Goal: Transaction & Acquisition: Purchase product/service

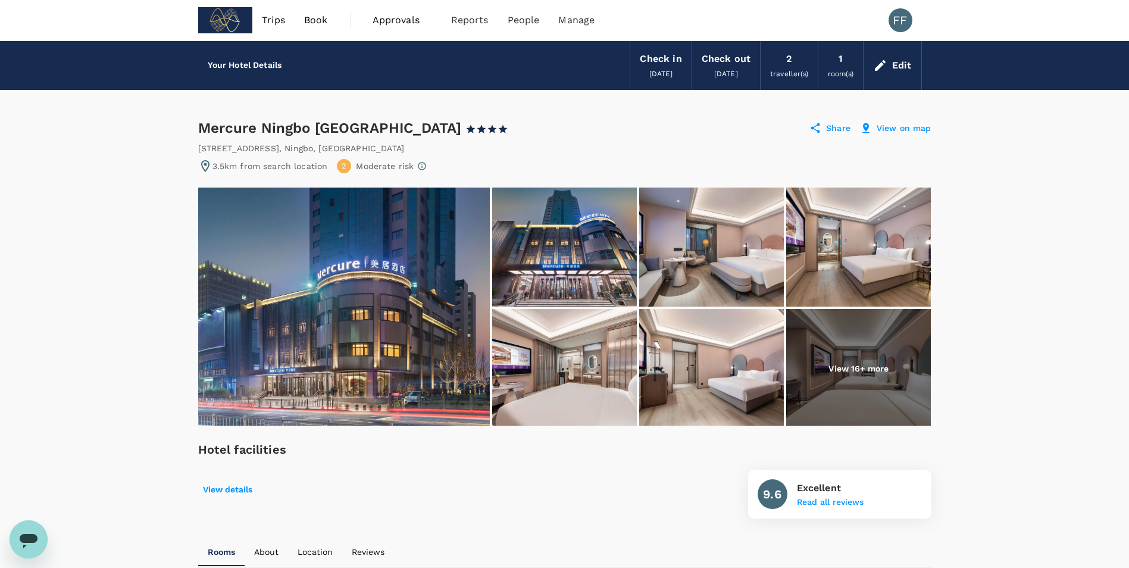
click at [280, 17] on span "Trips" at bounding box center [273, 20] width 23 height 14
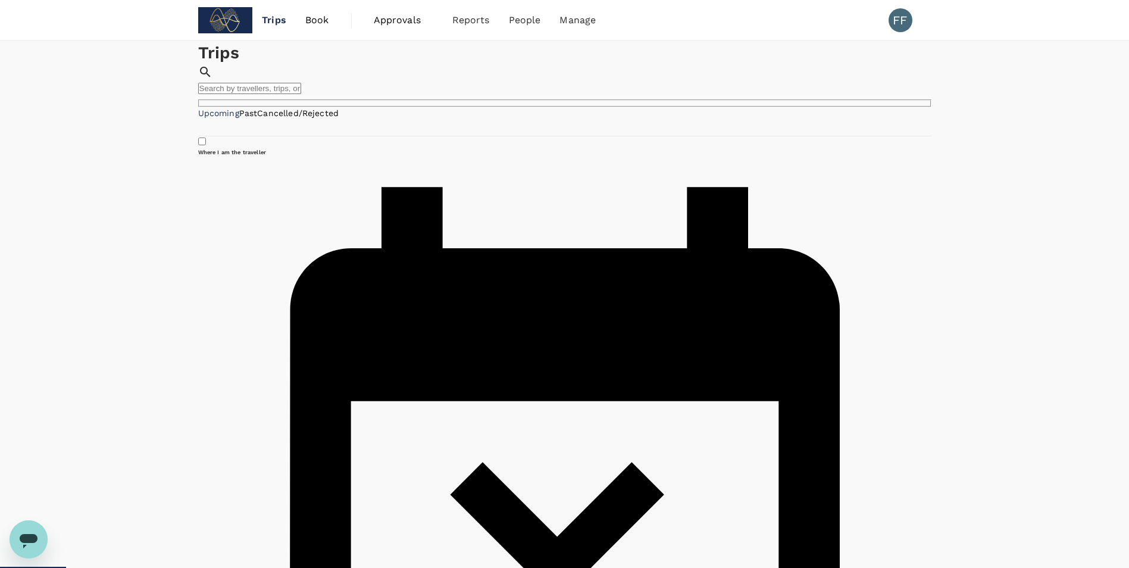
click at [318, 19] on span "Book" at bounding box center [317, 20] width 24 height 14
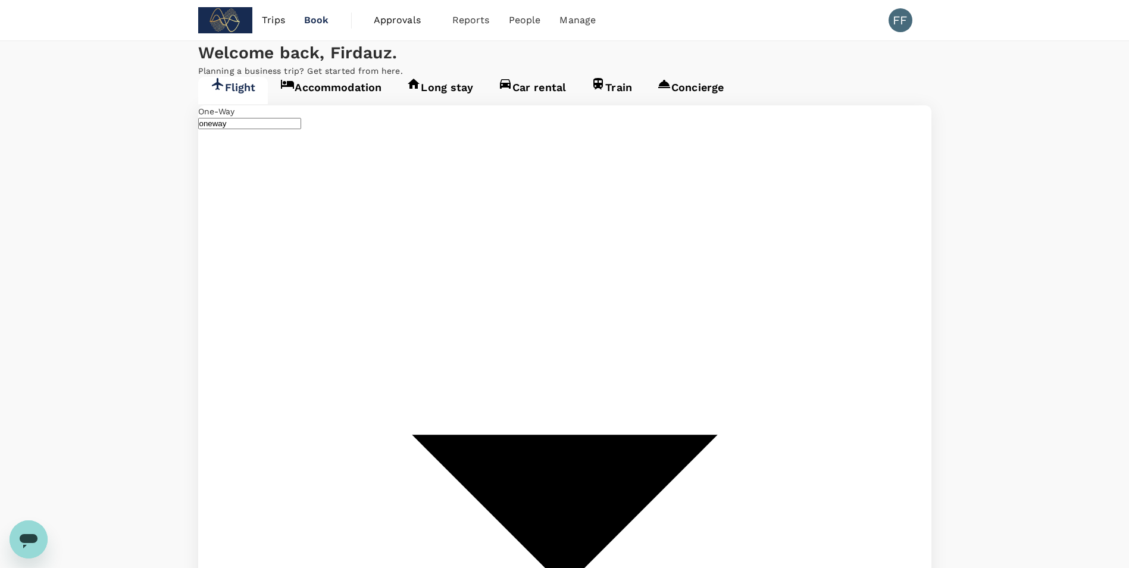
type input "[GEOGRAPHIC_DATA], [GEOGRAPHIC_DATA] (any)"
type input "Shanghai Pudong Intl (PVG)"
type input "[GEOGRAPHIC_DATA], [GEOGRAPHIC_DATA] (any)"
type input "Shanghai Pudong Intl (PVG)"
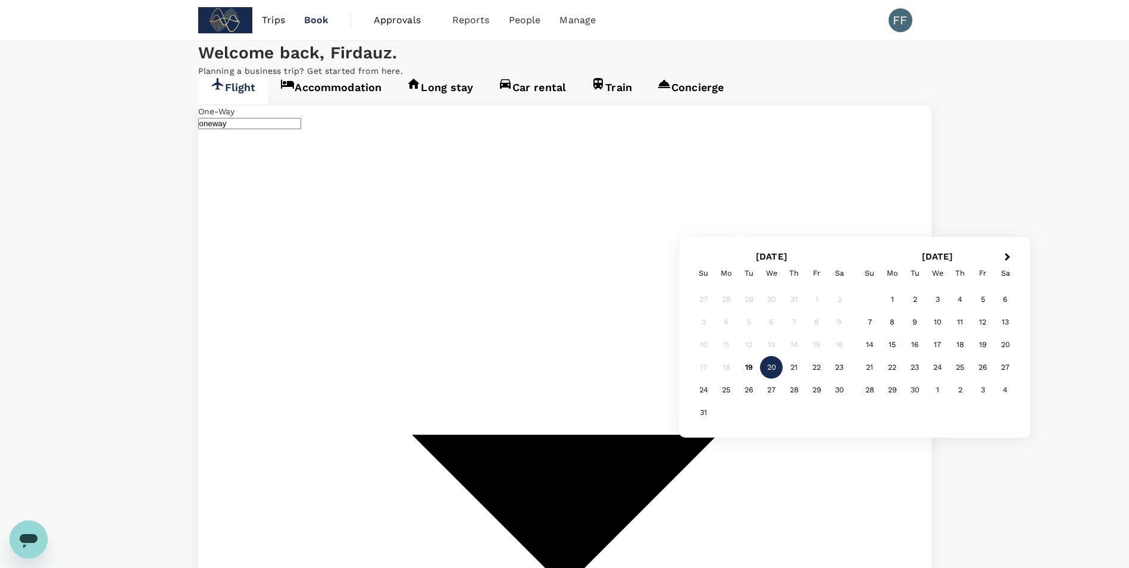
click at [773, 366] on div "20" at bounding box center [771, 367] width 23 height 23
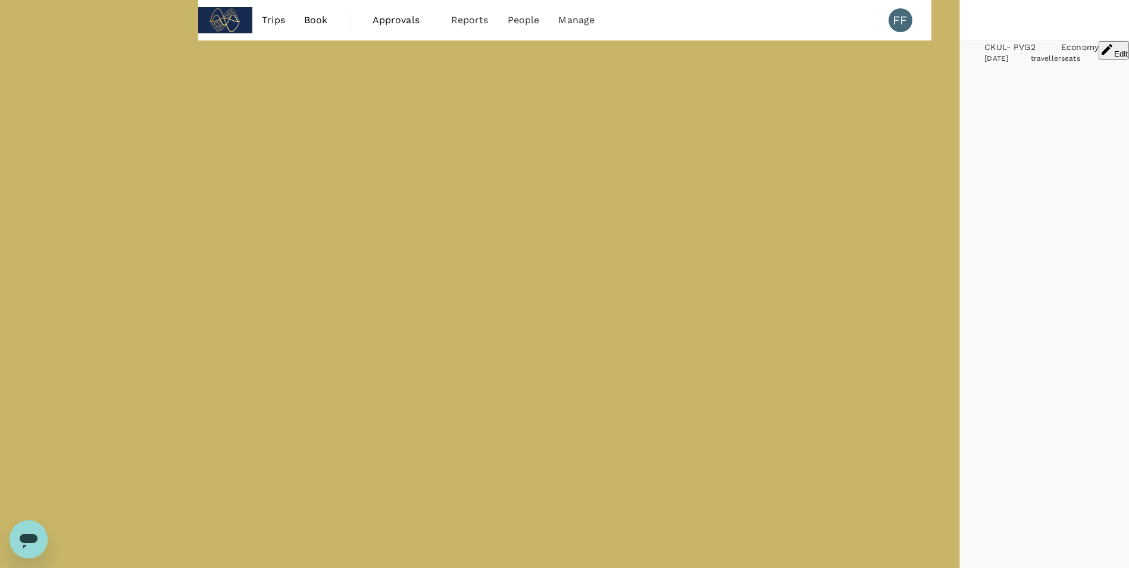
type input "1710"
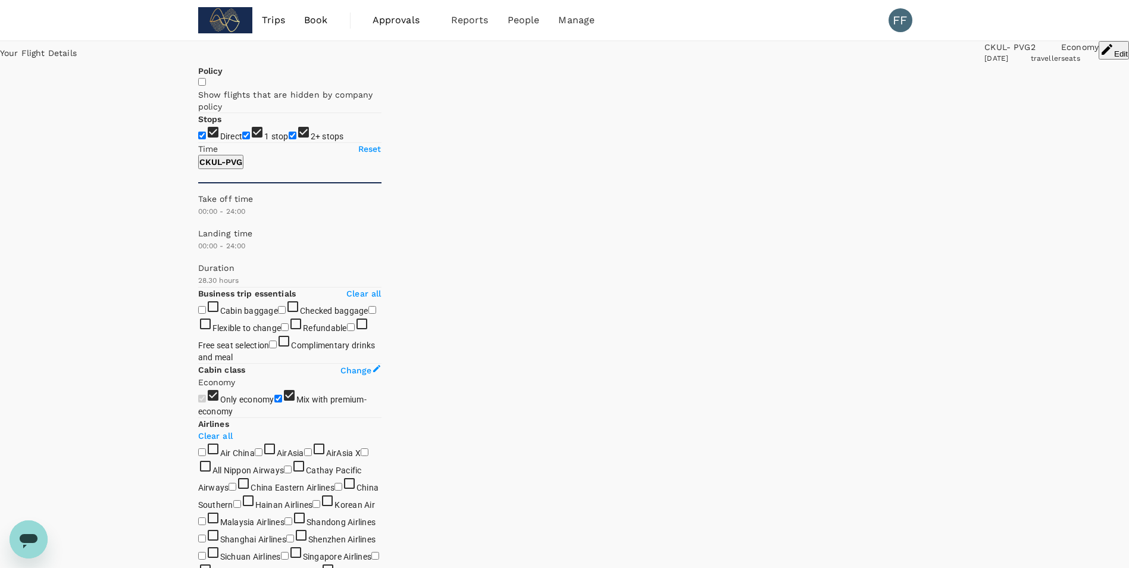
drag, startPoint x: 193, startPoint y: 357, endPoint x: 143, endPoint y: 356, distance: 50.0
type input "0"
drag, startPoint x: 205, startPoint y: 356, endPoint x: 164, endPoint y: 367, distance: 42.4
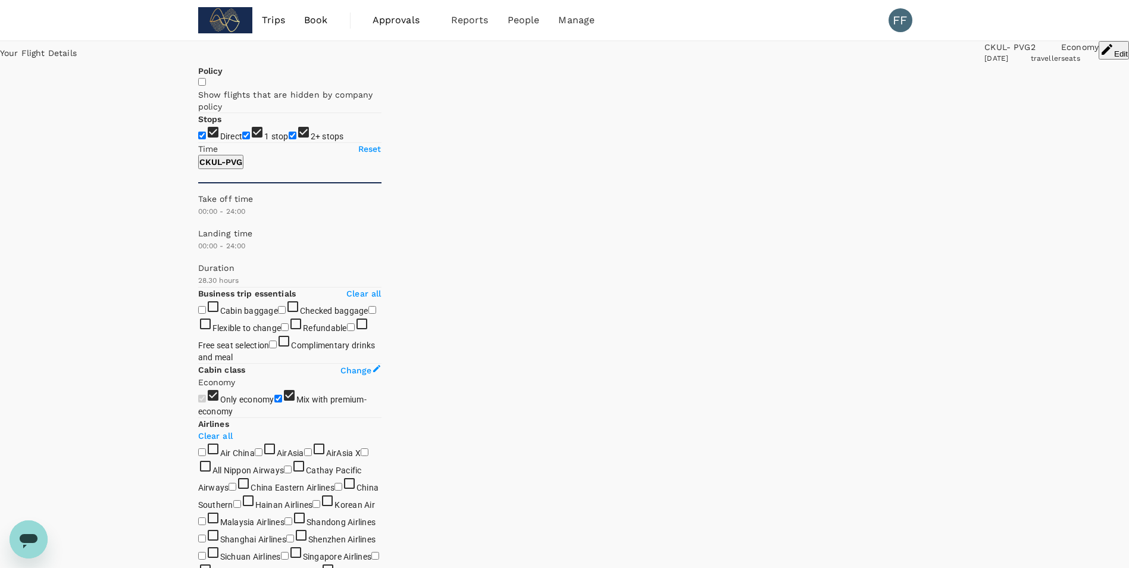
click at [289, 139] on input "2+ stops" at bounding box center [293, 136] width 8 height 8
checkbox input "false"
click at [242, 139] on input "1 stop" at bounding box center [246, 136] width 8 height 8
checkbox input "false"
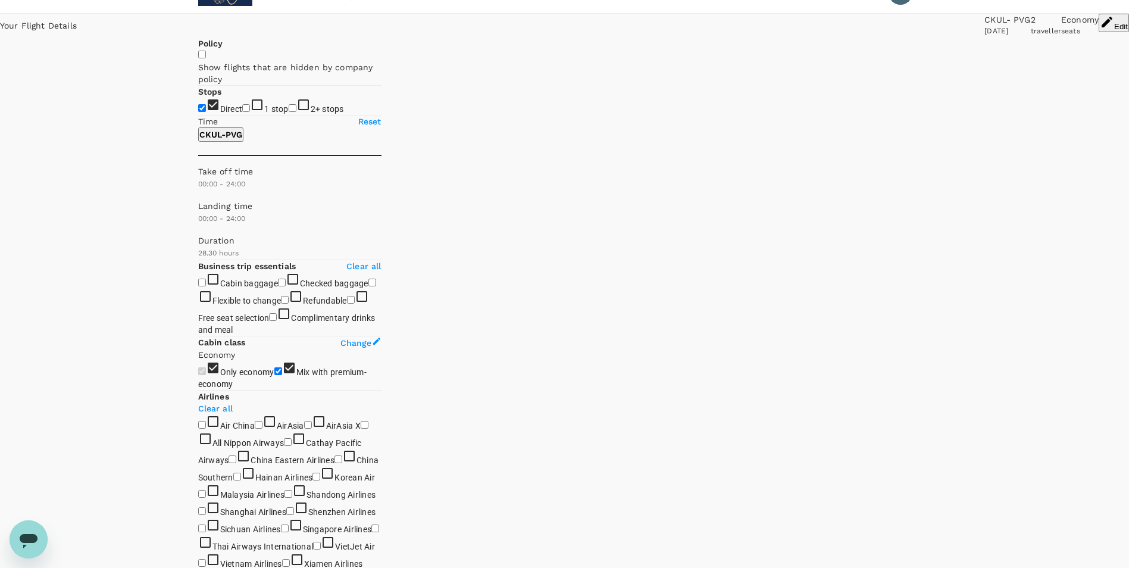
scroll to position [16, 0]
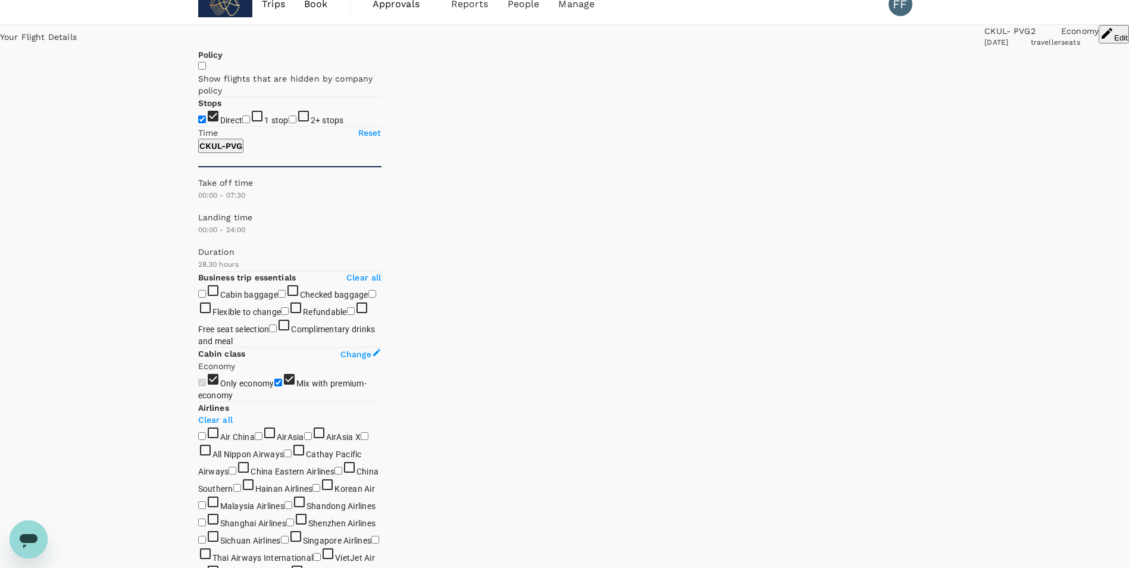
type input "420"
drag, startPoint x: 378, startPoint y: 343, endPoint x: 252, endPoint y: 342, distance: 126.2
click at [198, 211] on span at bounding box center [198, 211] width 0 height 0
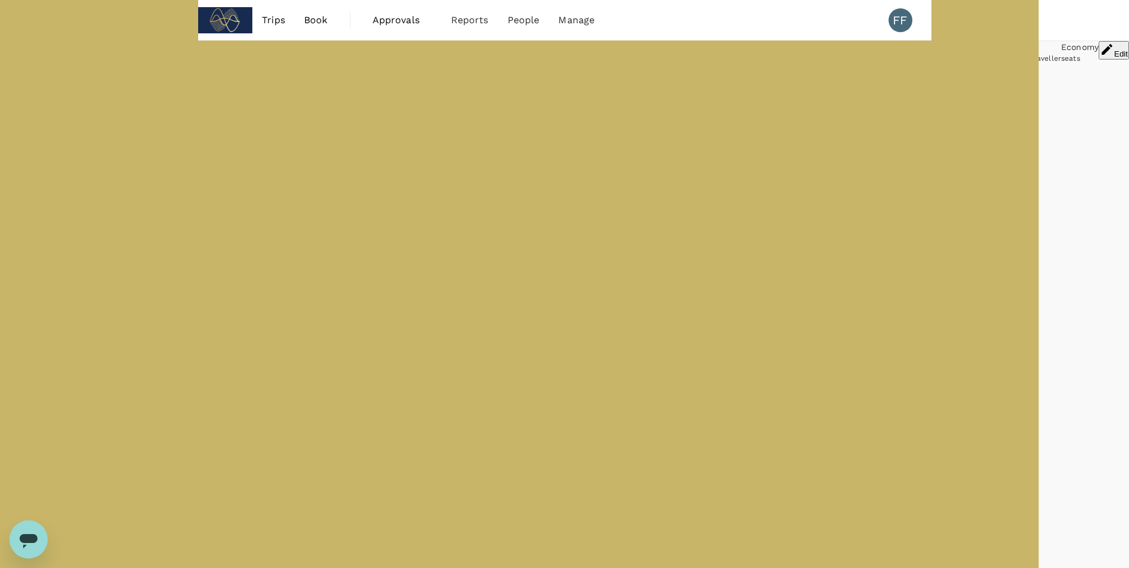
click at [984, 53] on div "CKUL - PVG" at bounding box center [1007, 47] width 46 height 12
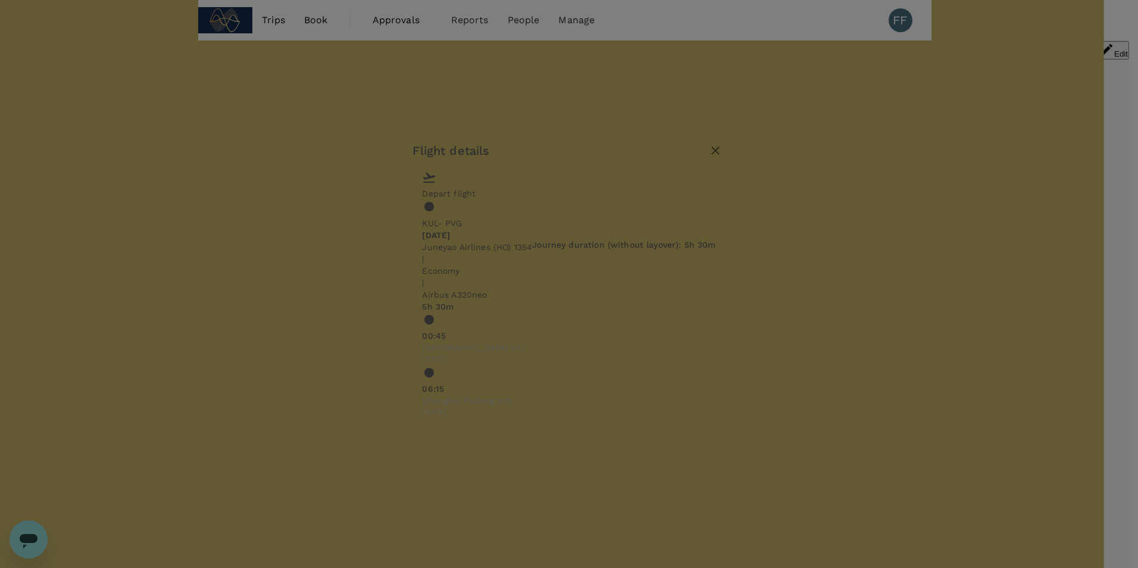
click at [725, 161] on div "Flight details" at bounding box center [568, 150] width 312 height 21
click at [725, 161] on button "button" at bounding box center [715, 150] width 20 height 20
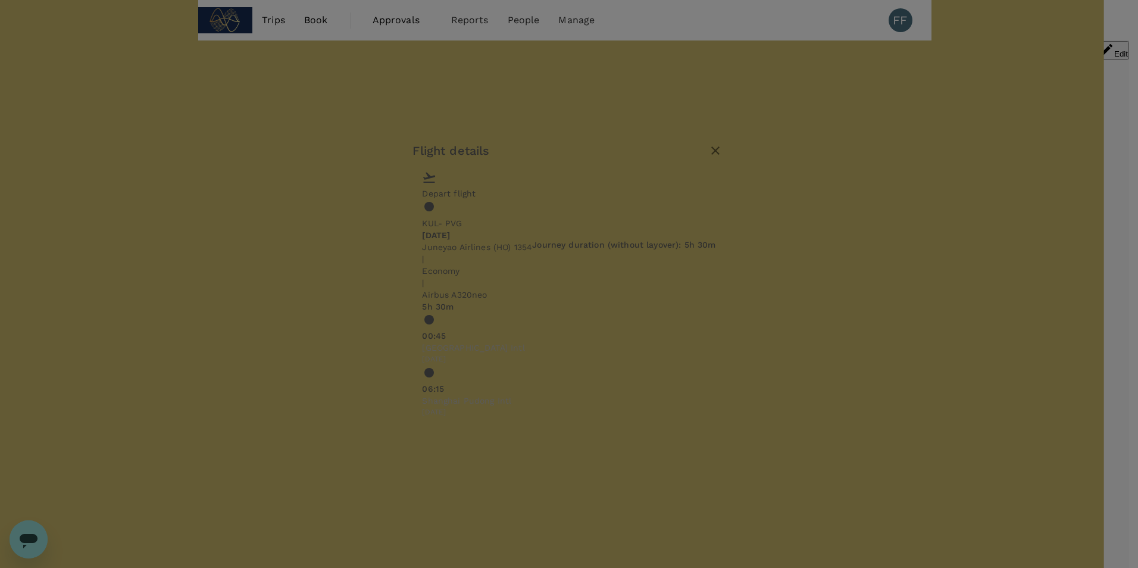
click at [722, 158] on icon "button" at bounding box center [715, 150] width 14 height 14
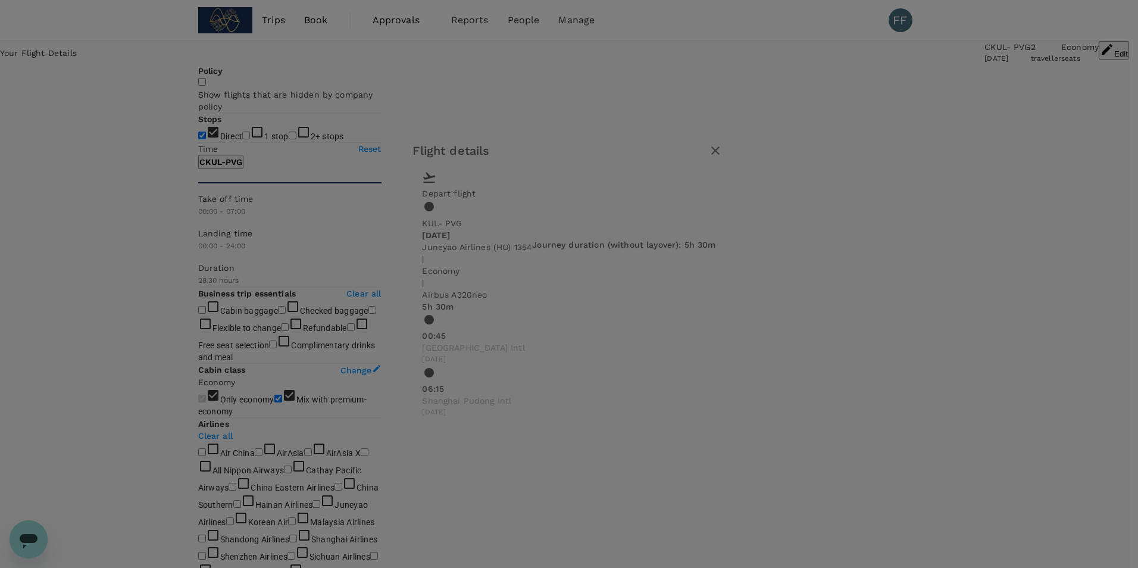
click at [720, 155] on icon "button" at bounding box center [715, 150] width 8 height 8
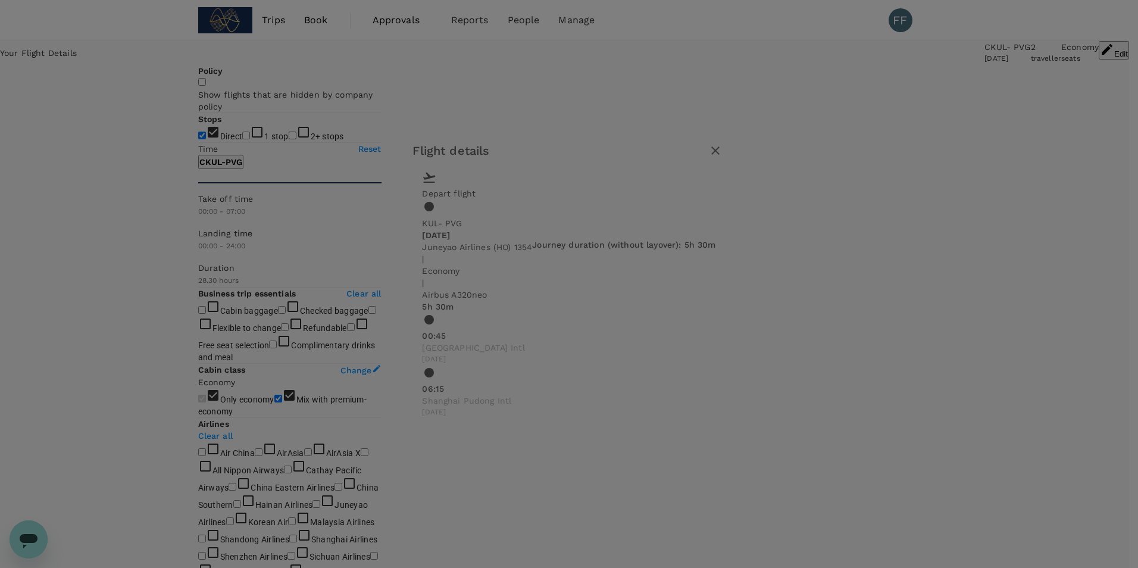
click at [725, 161] on button "button" at bounding box center [715, 150] width 20 height 20
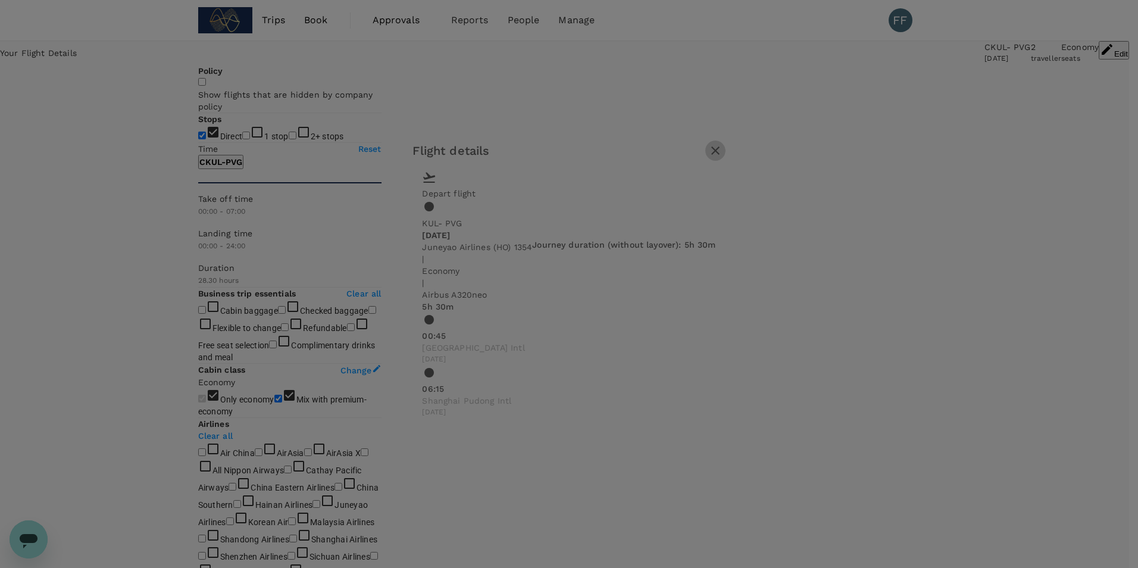
click at [722, 158] on icon "button" at bounding box center [715, 150] width 14 height 14
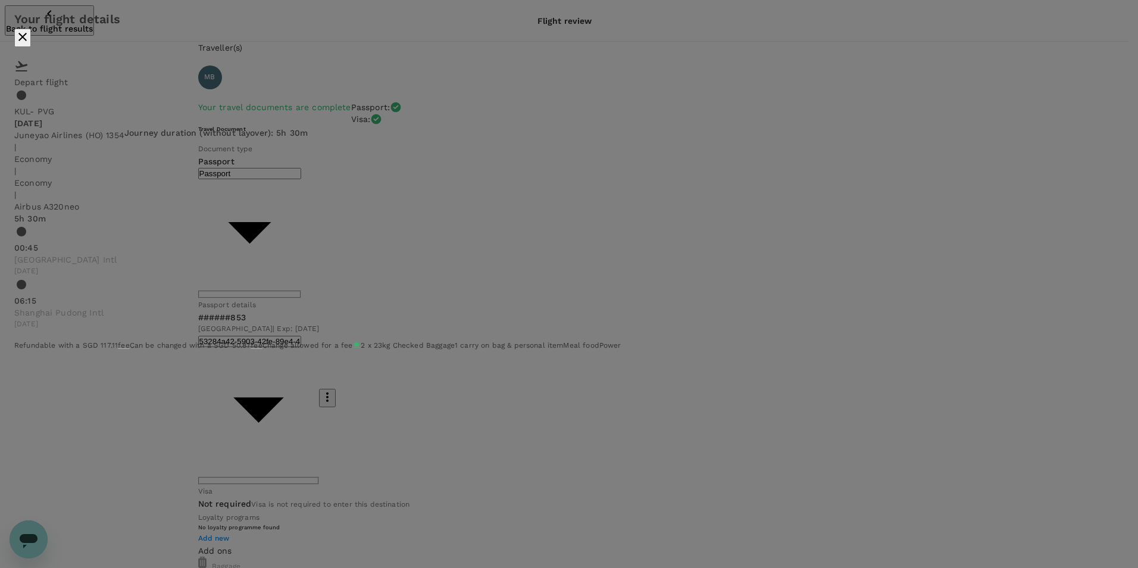
click at [30, 44] on icon "close" at bounding box center [22, 37] width 14 height 14
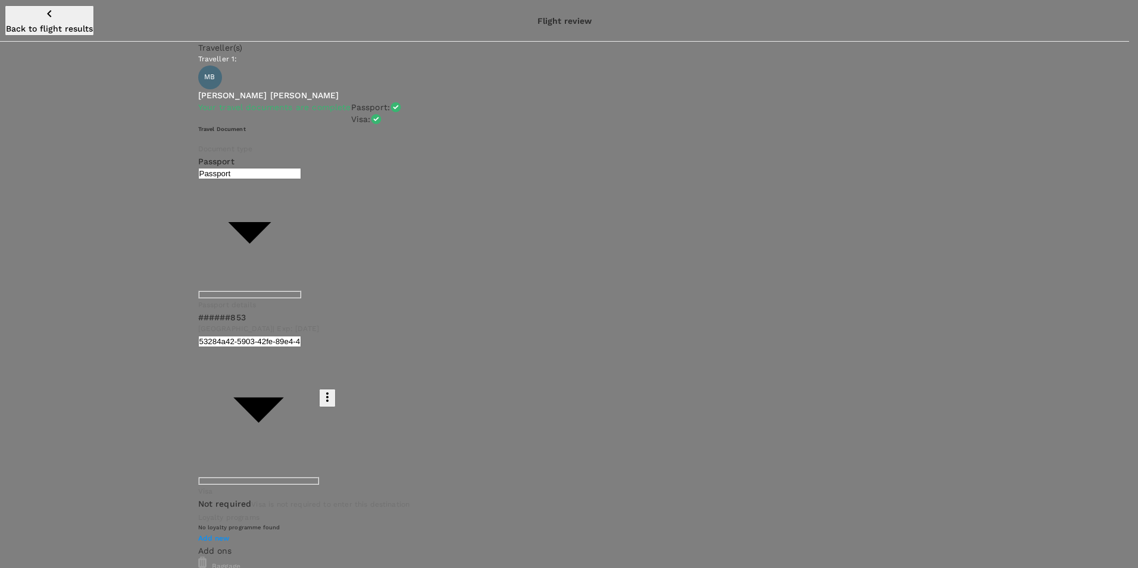
click at [609, 145] on div at bounding box center [569, 284] width 1138 height 568
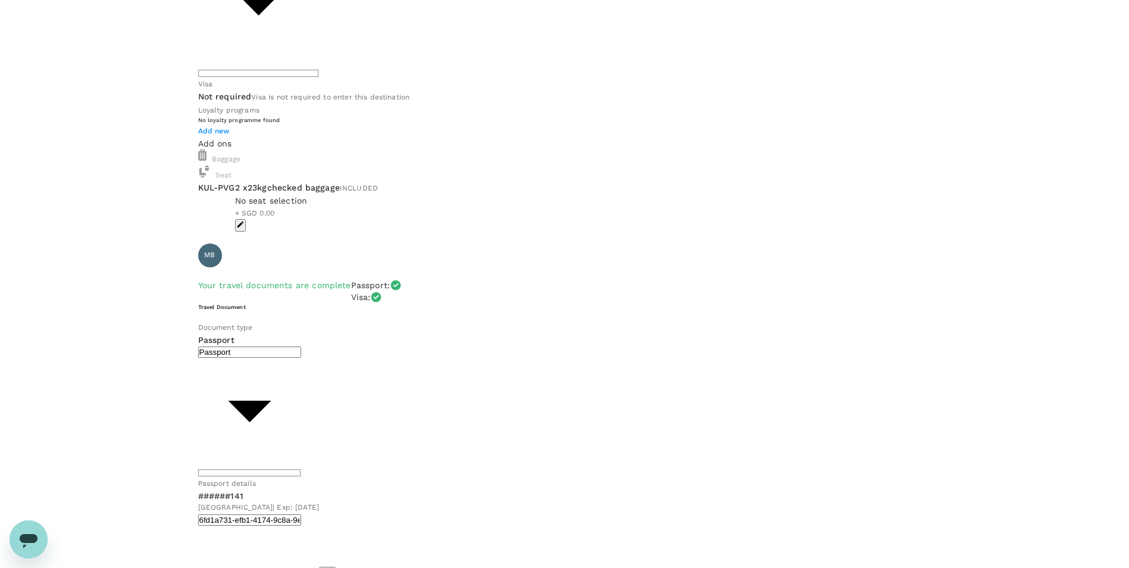
scroll to position [468, 0]
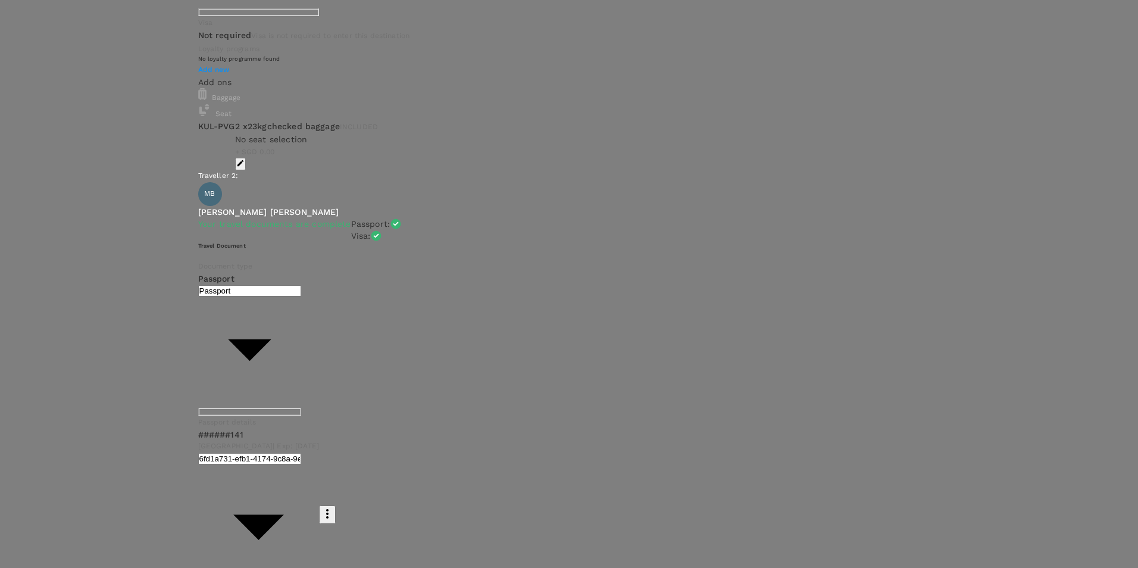
click at [574, 397] on div at bounding box center [569, 284] width 1138 height 568
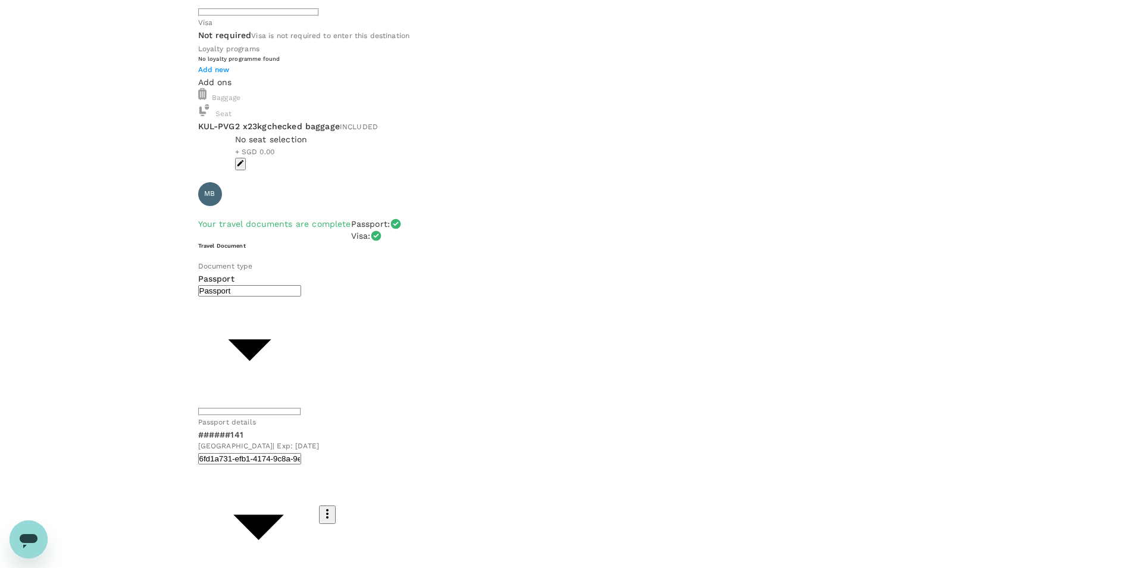
checkbox input "true"
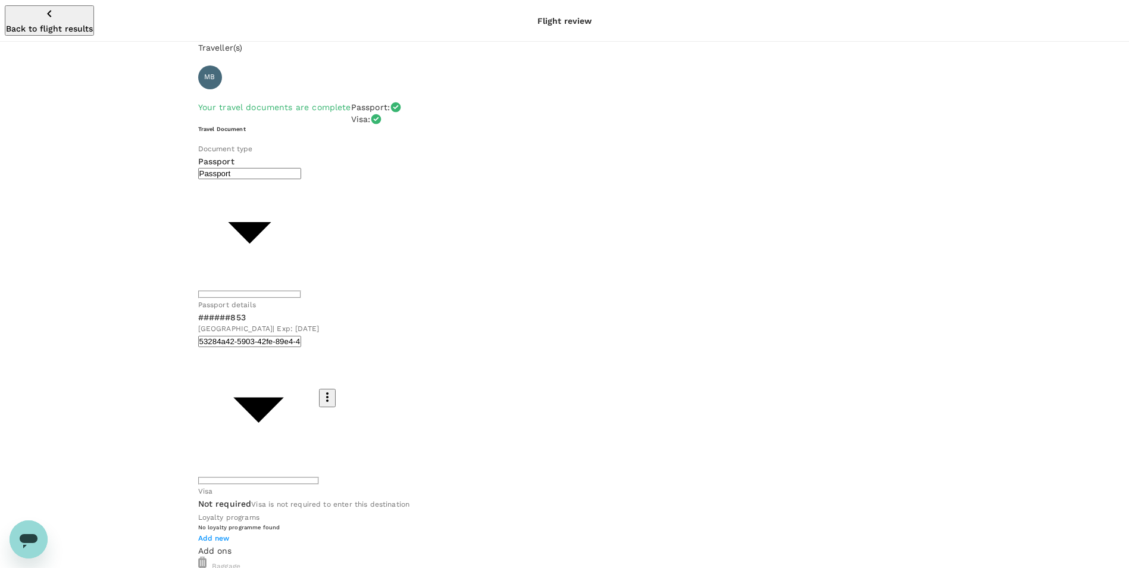
scroll to position [238, 0]
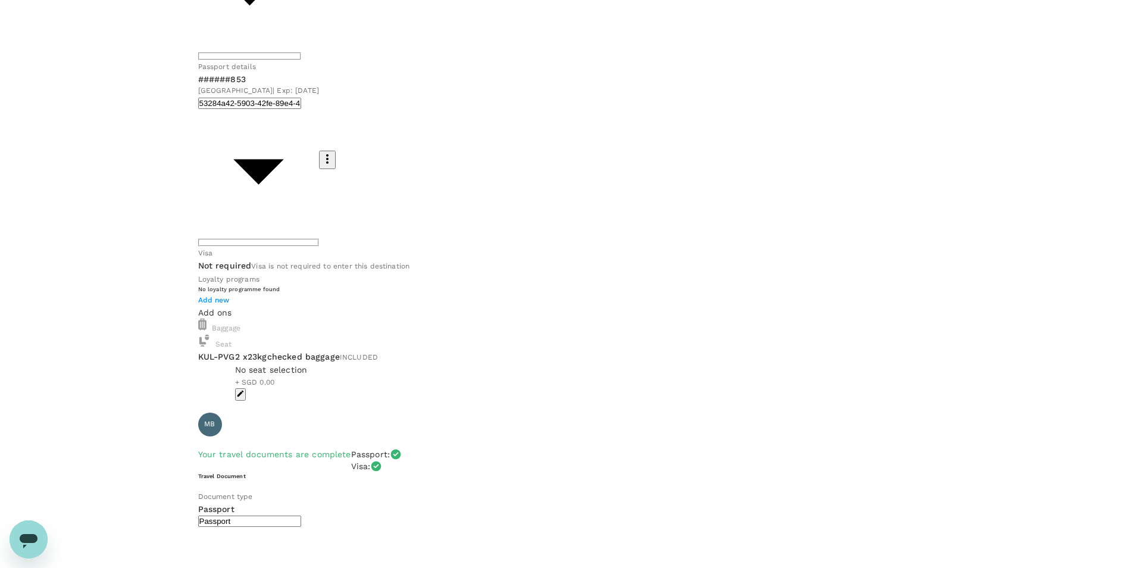
scroll to position [468, 0]
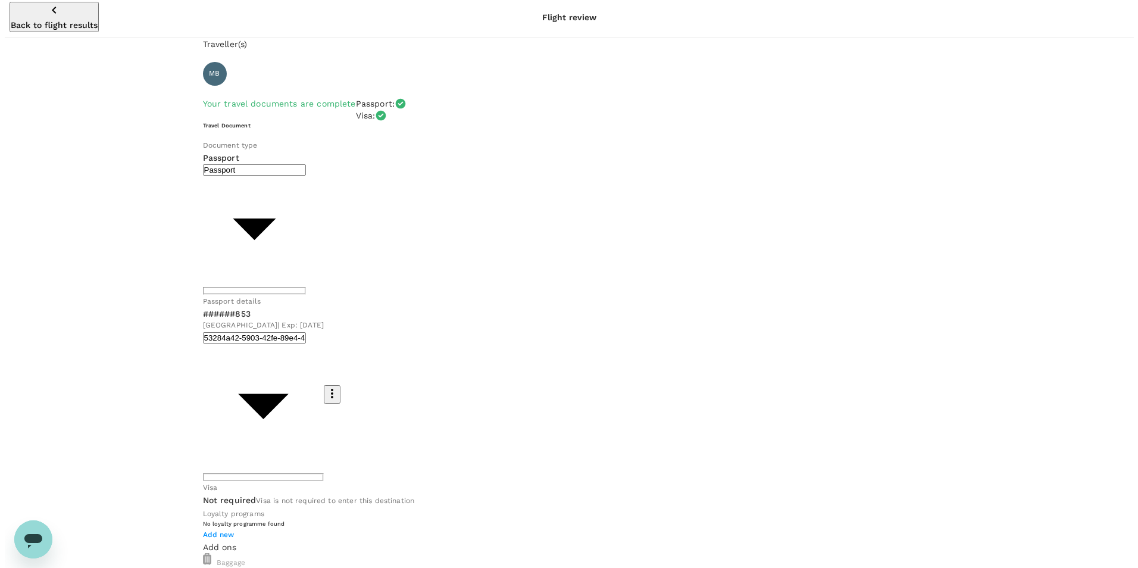
scroll to position [0, 0]
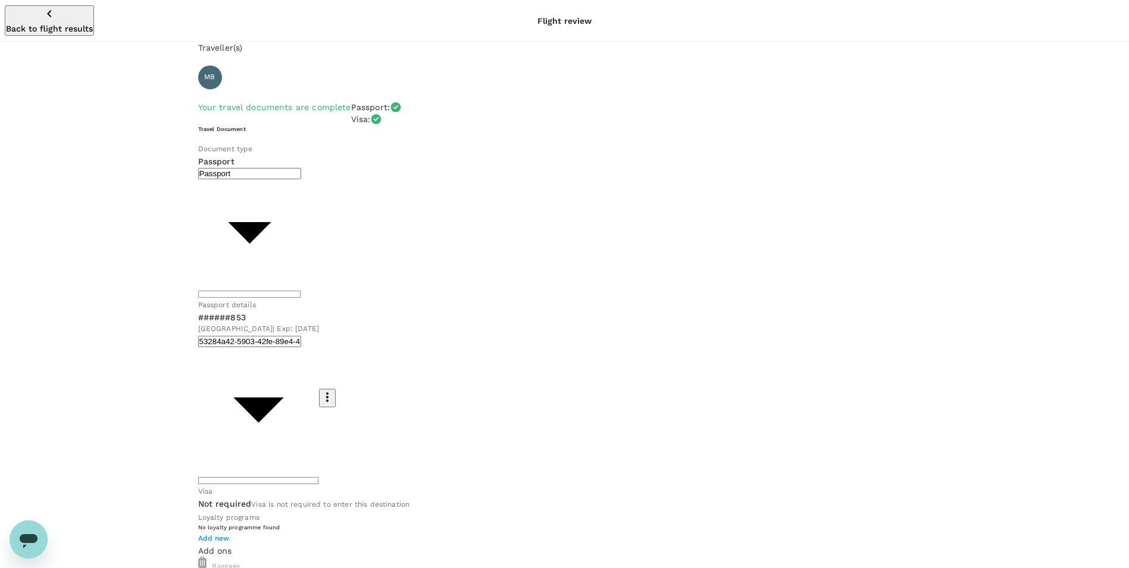
type textarea "Kindly get back to us on seat selection."
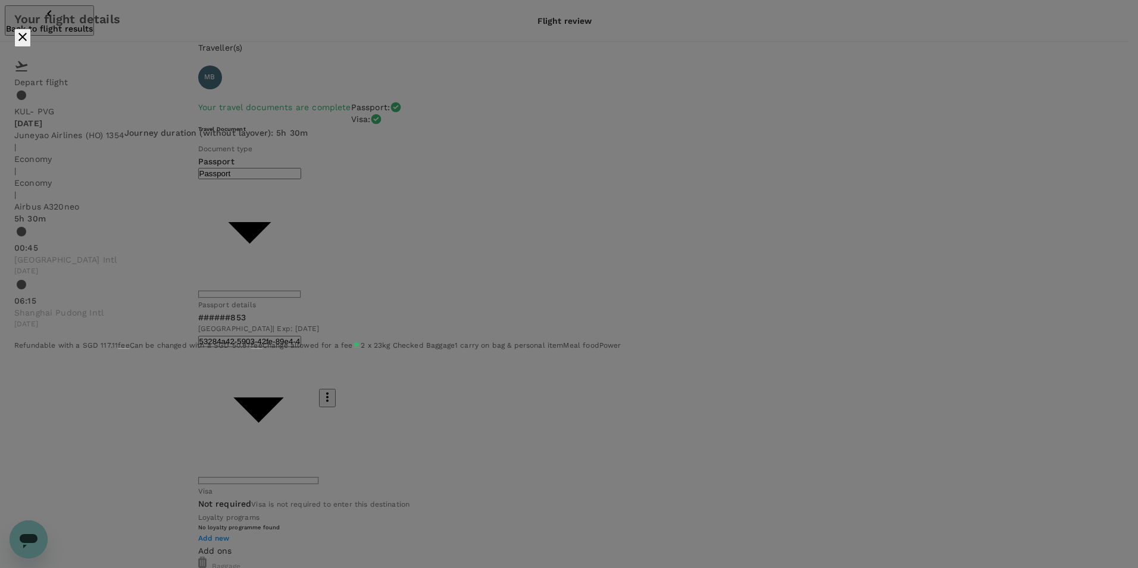
click at [30, 44] on icon "close" at bounding box center [22, 37] width 14 height 14
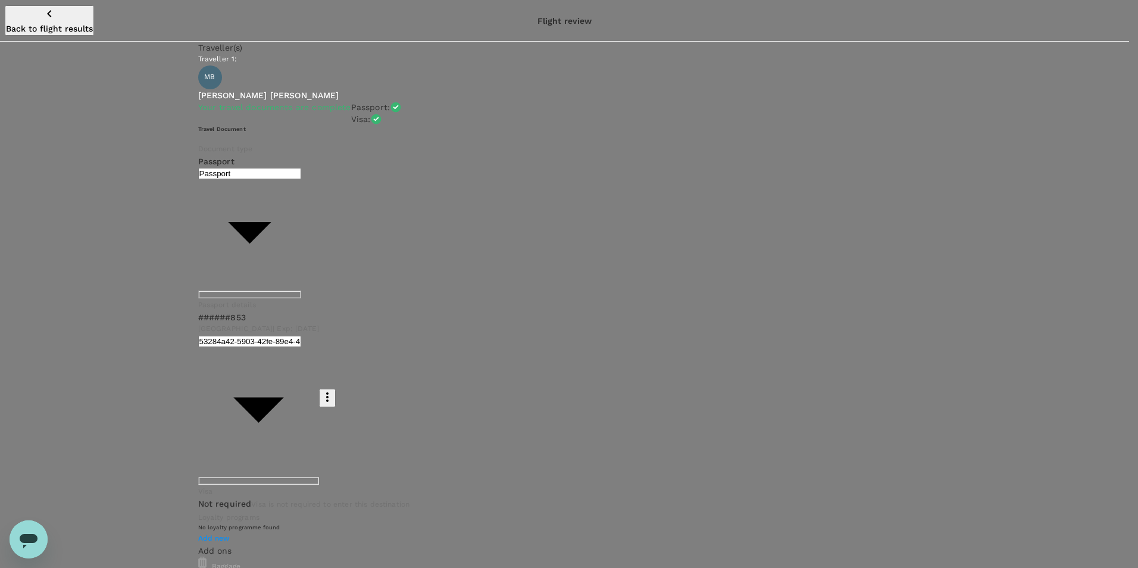
type input "9efa52a1-971e-429e-b8af-542ce9049813"
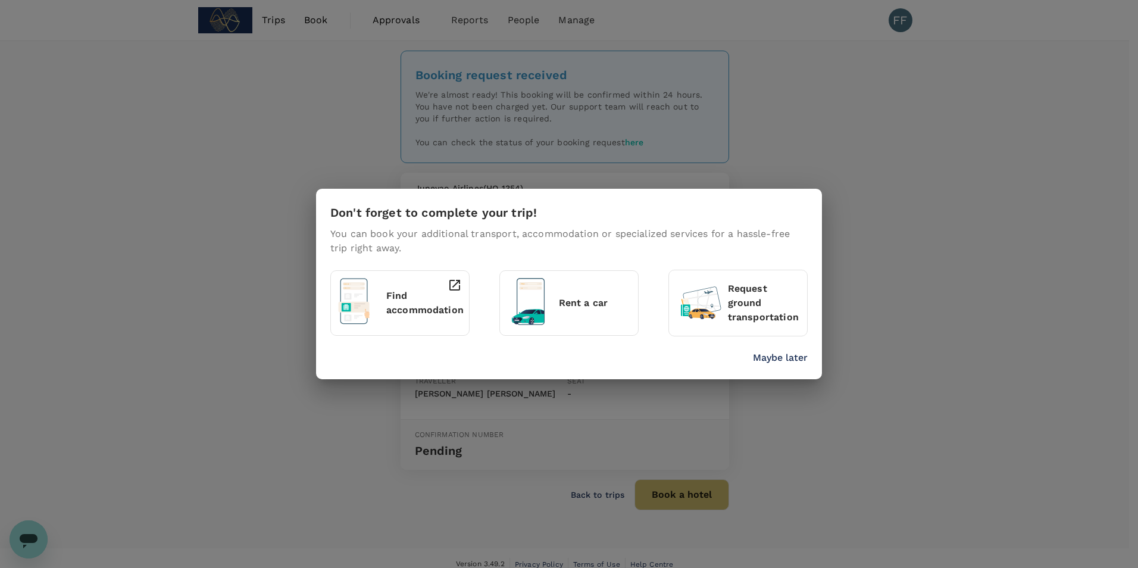
click at [791, 362] on p "Maybe later" at bounding box center [780, 358] width 55 height 14
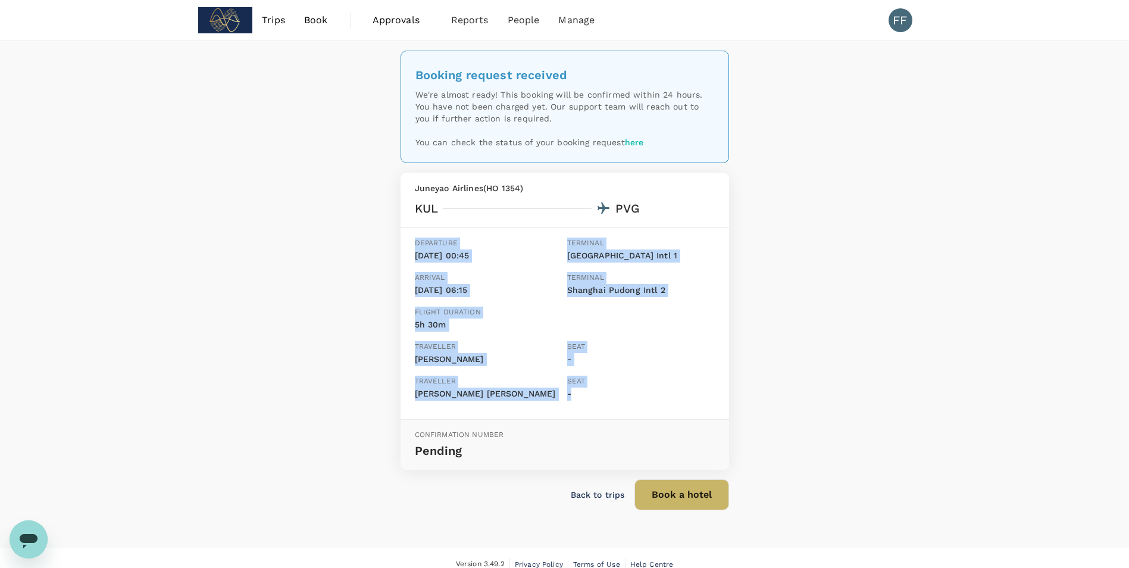
drag, startPoint x: 583, startPoint y: 392, endPoint x: 411, endPoint y: 224, distance: 240.3
click at [411, 224] on div "Juneyao Airlines ( HO 1354 ) KUL PVG Departure 20 Aug, 00:45 Terminal Kuala Lum…" at bounding box center [565, 321] width 329 height 297
drag, startPoint x: 411, startPoint y: 224, endPoint x: 399, endPoint y: 203, distance: 24.0
click at [399, 203] on div "Booking request received We're almost ready! This booking will be confirmed wit…" at bounding box center [564, 285] width 357 height 488
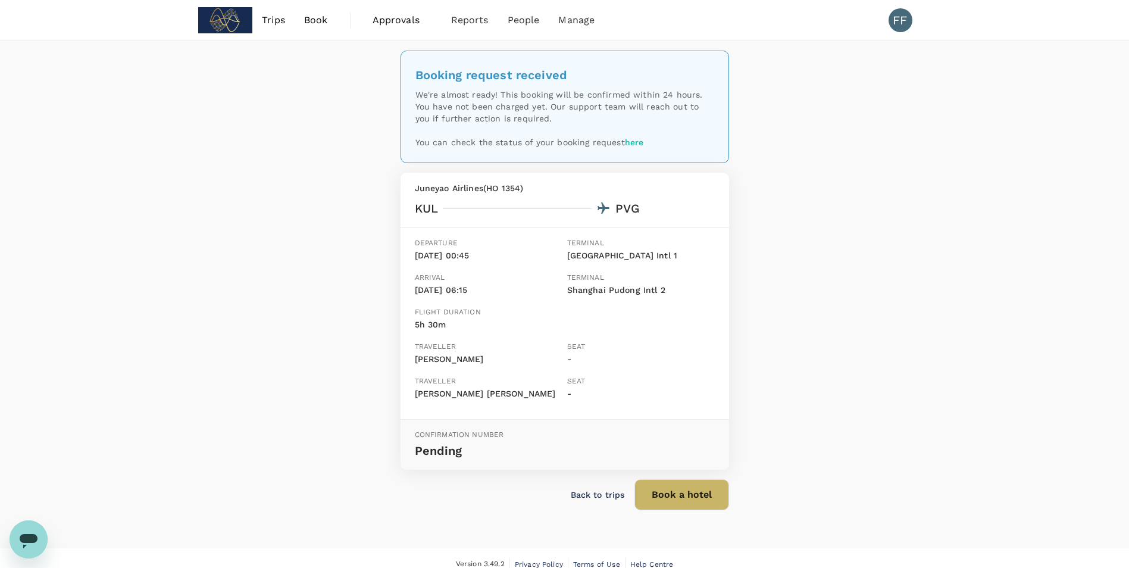
click at [599, 495] on p "Back to trips" at bounding box center [598, 495] width 54 height 12
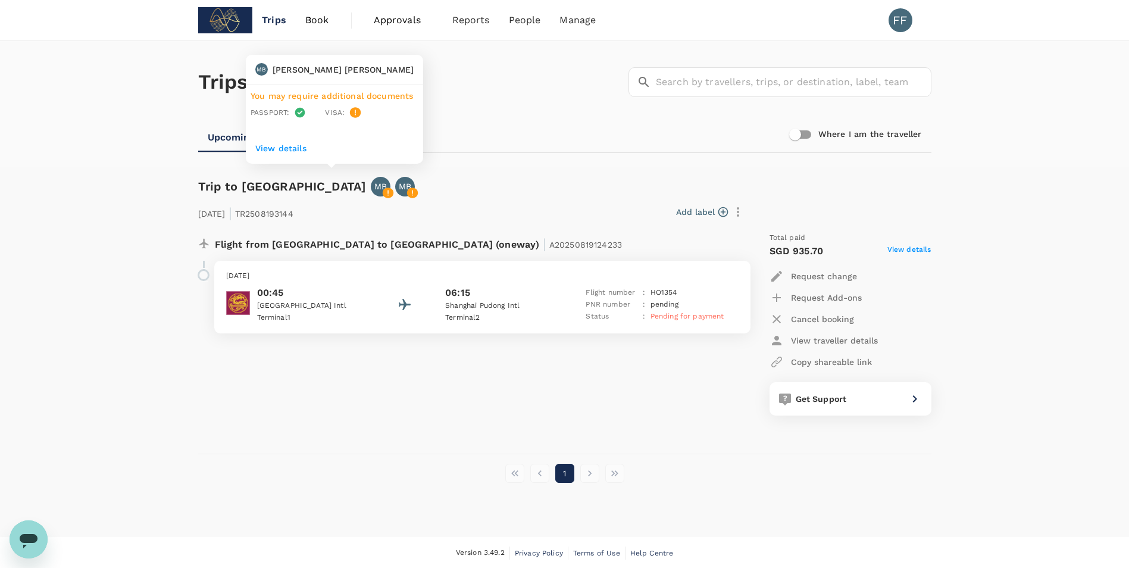
click at [295, 146] on p "View details" at bounding box center [334, 148] width 158 height 12
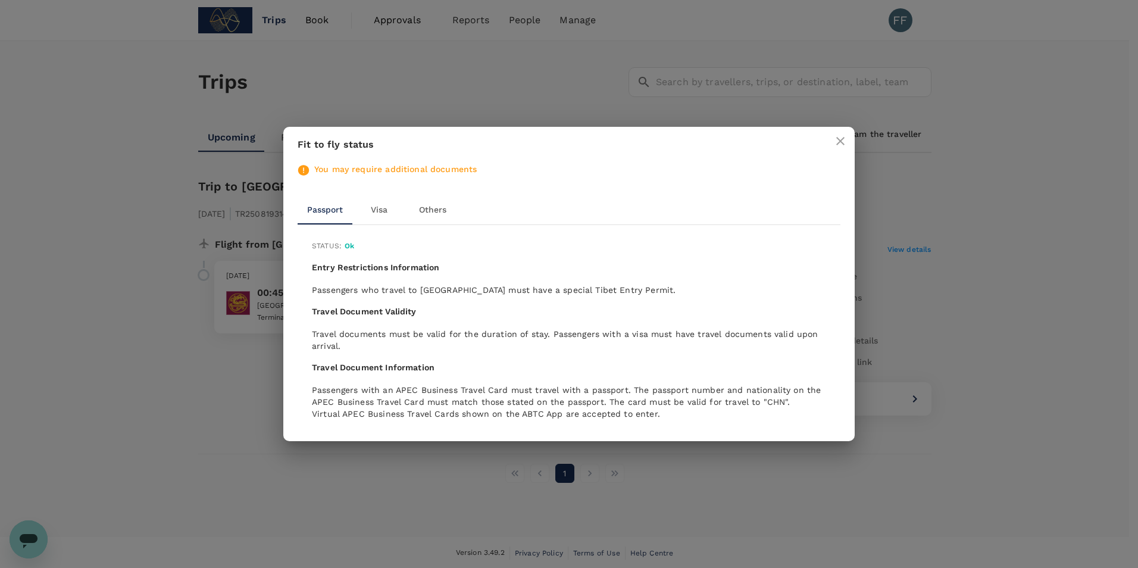
click at [374, 211] on button "Visa" at bounding box center [379, 210] width 54 height 29
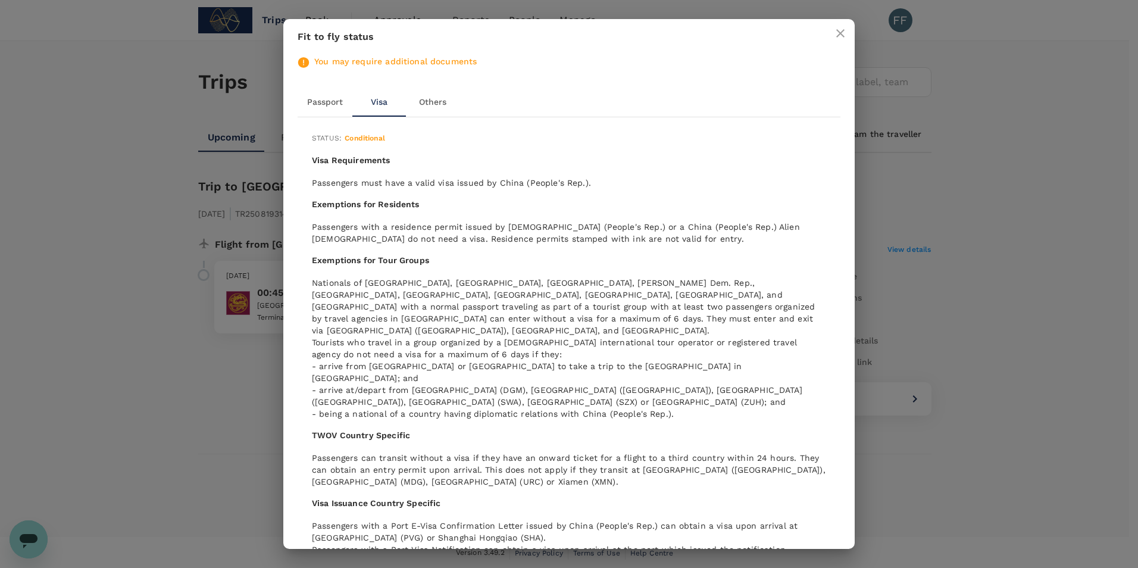
click at [841, 27] on icon "close" at bounding box center [840, 33] width 14 height 14
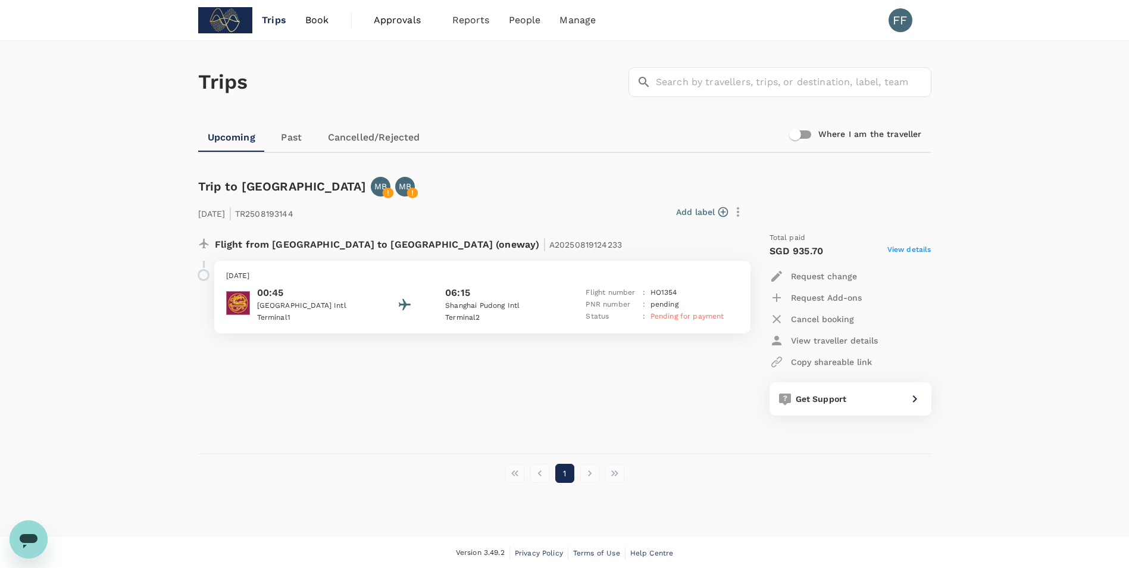
click at [333, 284] on div "Wednesday, 20 Aug 2025 00:45 Kuala Lumpur Intl Terminal 1 06:15 Shanghai Pudong…" at bounding box center [482, 297] width 536 height 73
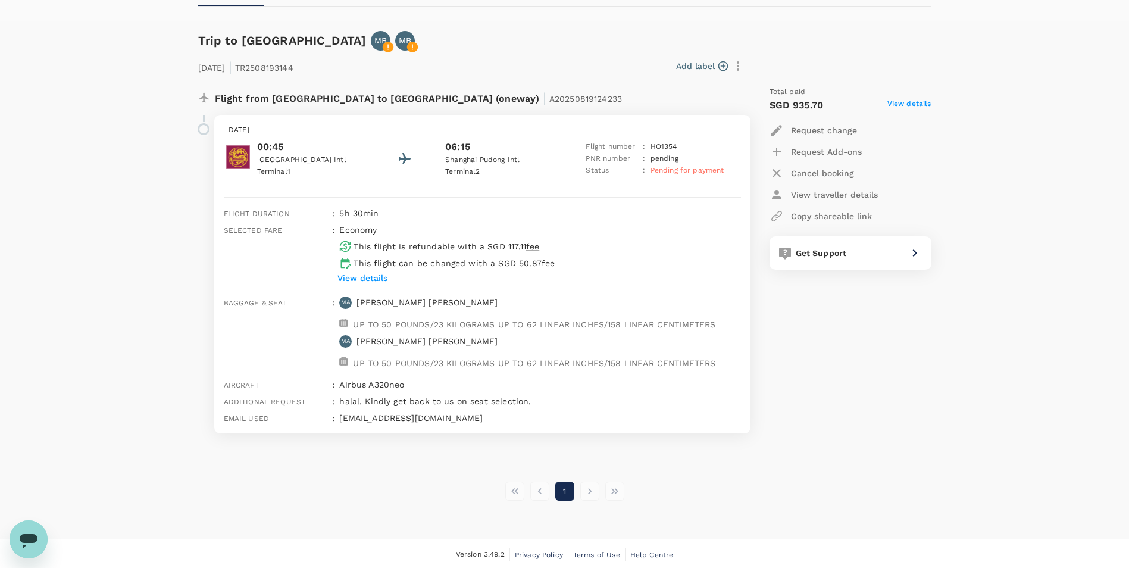
scroll to position [149, 0]
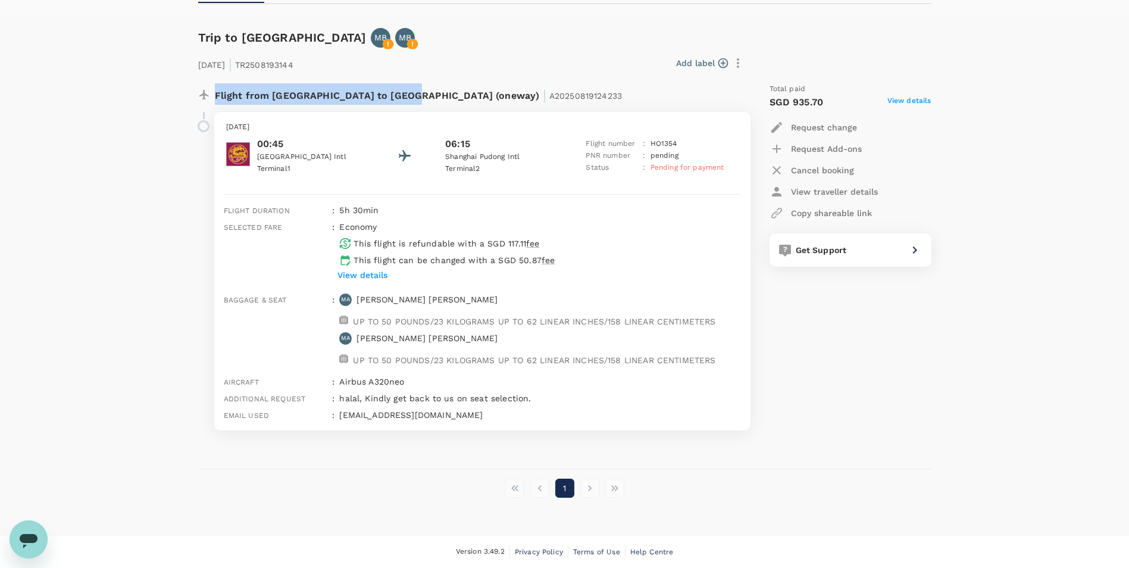
drag, startPoint x: 400, startPoint y: 92, endPoint x: 215, endPoint y: 95, distance: 184.5
click at [215, 95] on p "Flight from Malaysia to China (oneway) | A20250819124233" at bounding box center [419, 93] width 408 height 21
click at [466, 70] on div "Add label" at bounding box center [523, 63] width 450 height 20
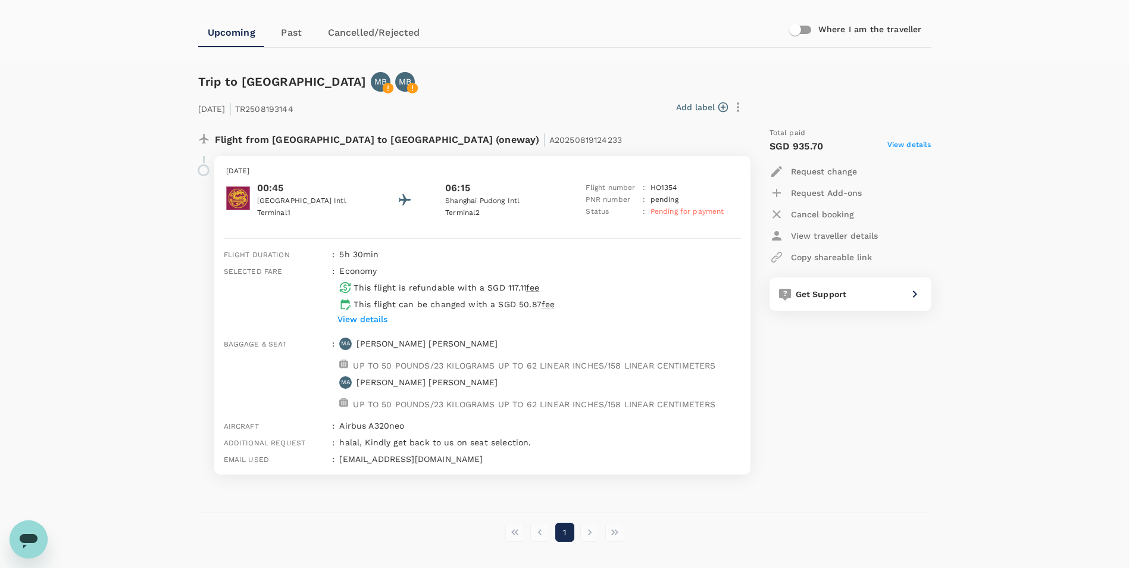
scroll to position [119, 0]
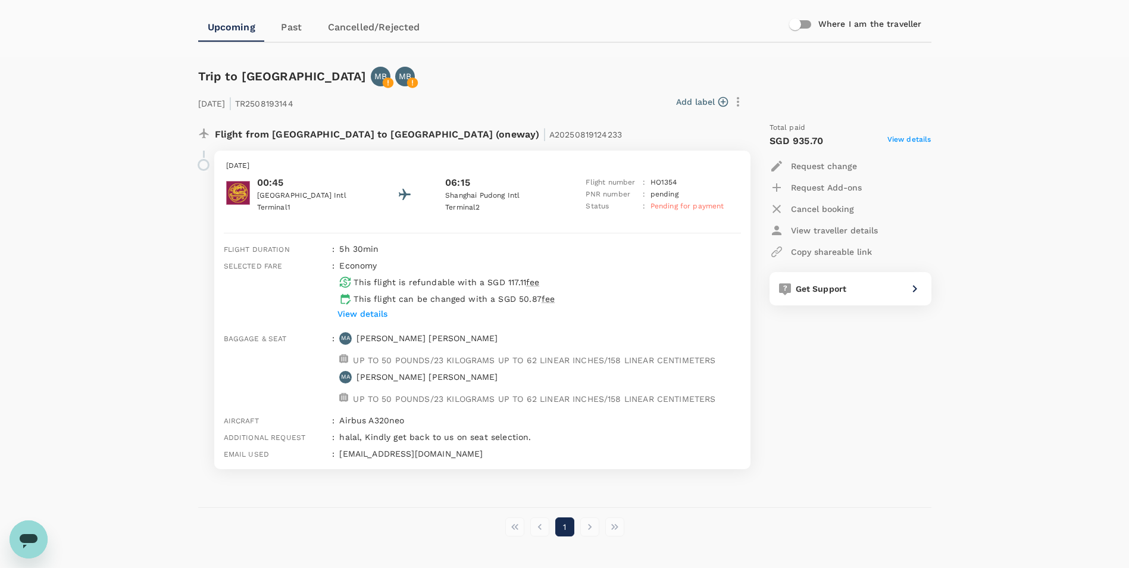
drag, startPoint x: 1093, startPoint y: 214, endPoint x: 1092, endPoint y: 202, distance: 12.5
click at [587, 236] on div "Flight duration : 5h 30min Selected fare : economy This flight is refundable wi…" at bounding box center [482, 352] width 536 height 237
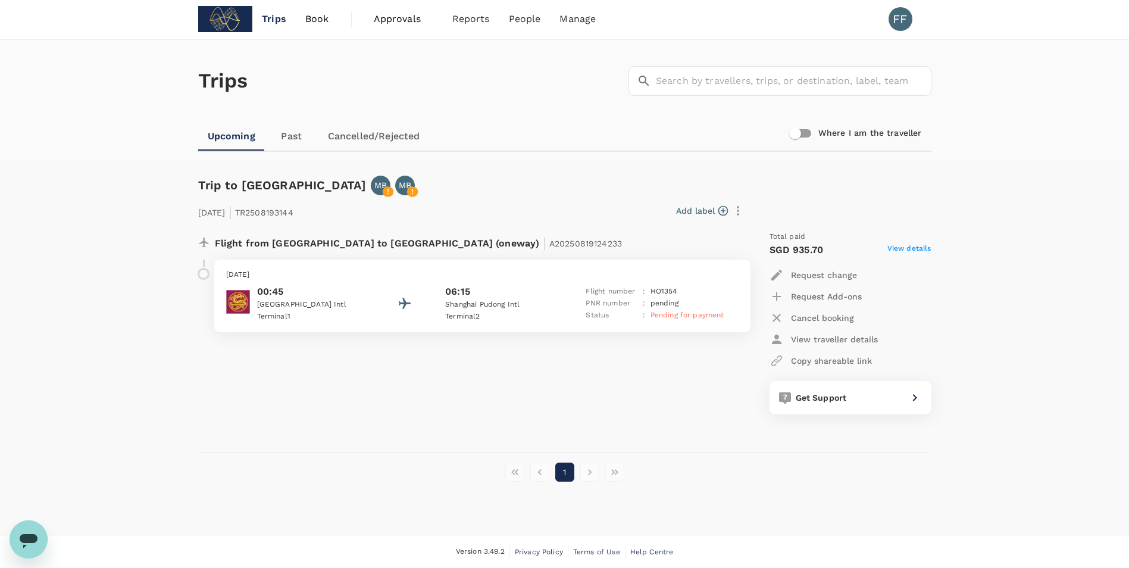
click at [571, 278] on p "Wednesday, 20 Aug 2025" at bounding box center [482, 275] width 512 height 12
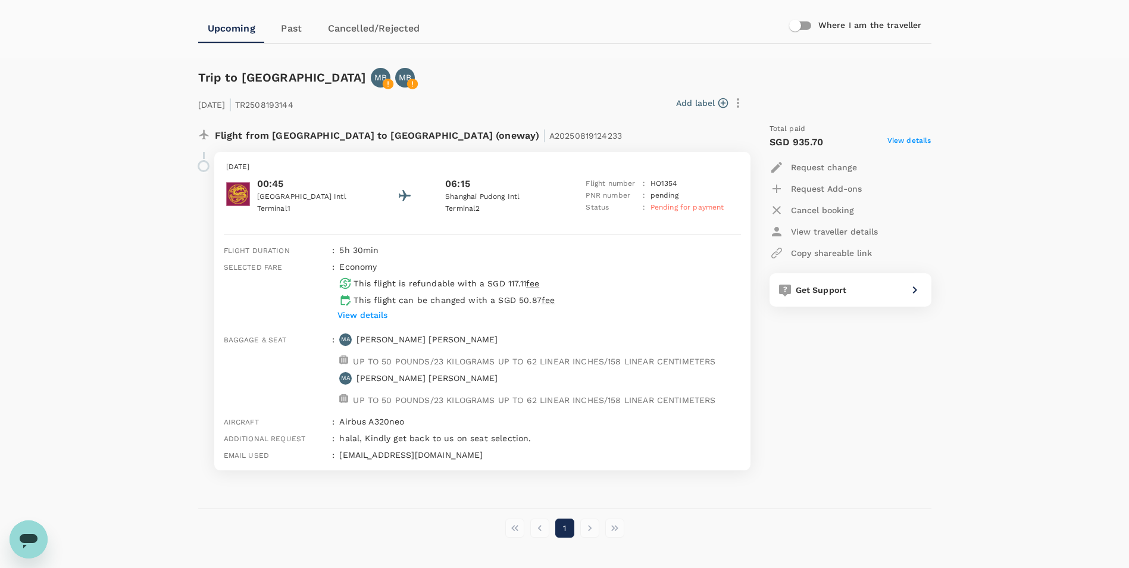
click at [533, 246] on p "5h 30min" at bounding box center [539, 250] width 401 height 12
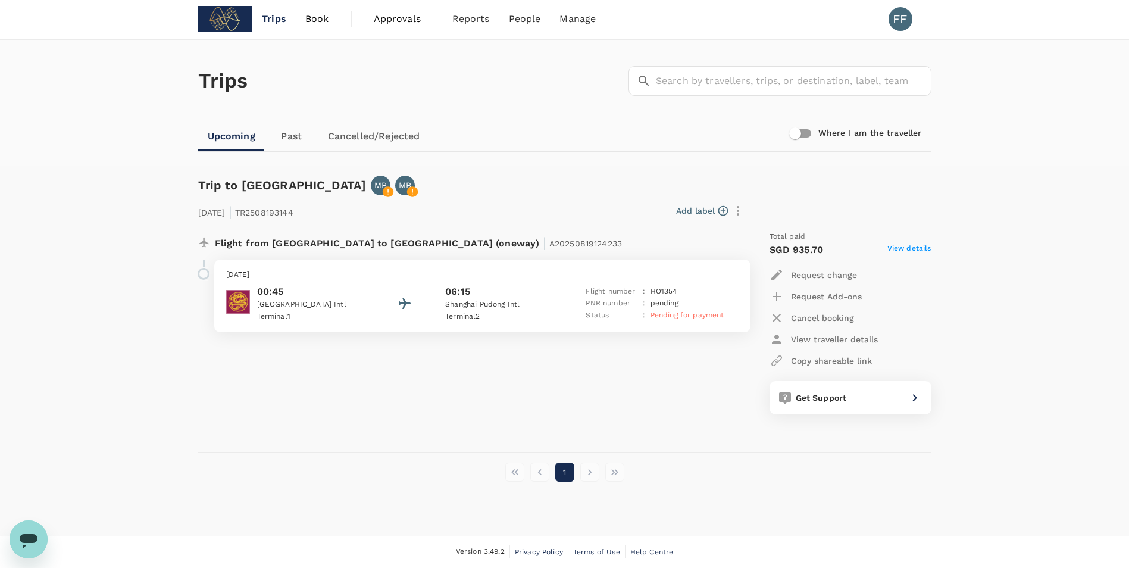
click at [323, 17] on span "Book" at bounding box center [317, 19] width 24 height 14
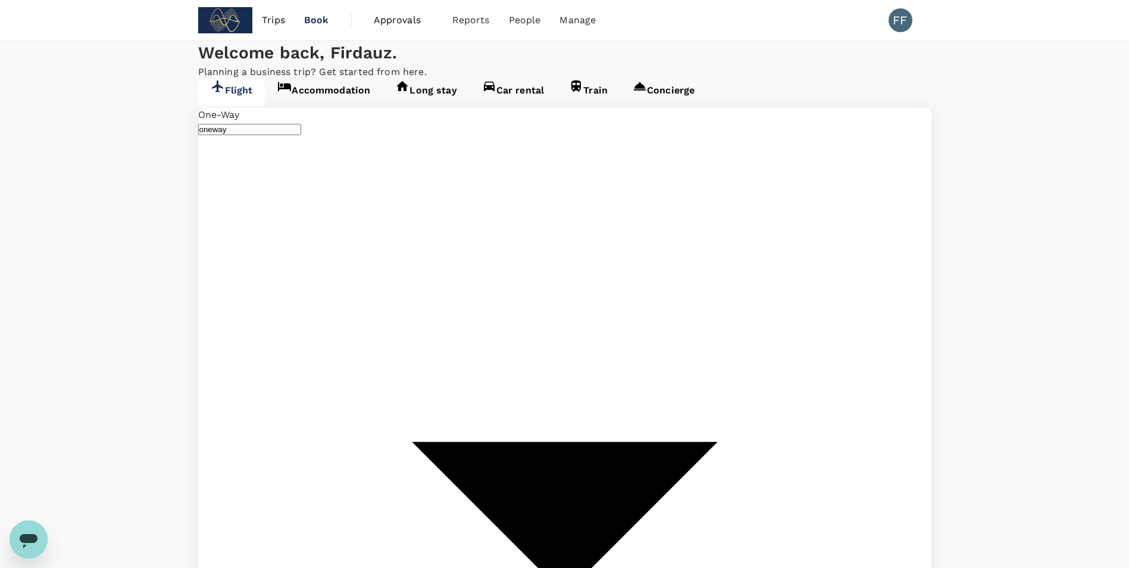
type input "[GEOGRAPHIC_DATA], [GEOGRAPHIC_DATA] (any)"
type input "Shanghai Pudong Intl (PVG)"
type input "[GEOGRAPHIC_DATA], [GEOGRAPHIC_DATA] (any)"
type input "Shanghai Pudong Intl (PVG)"
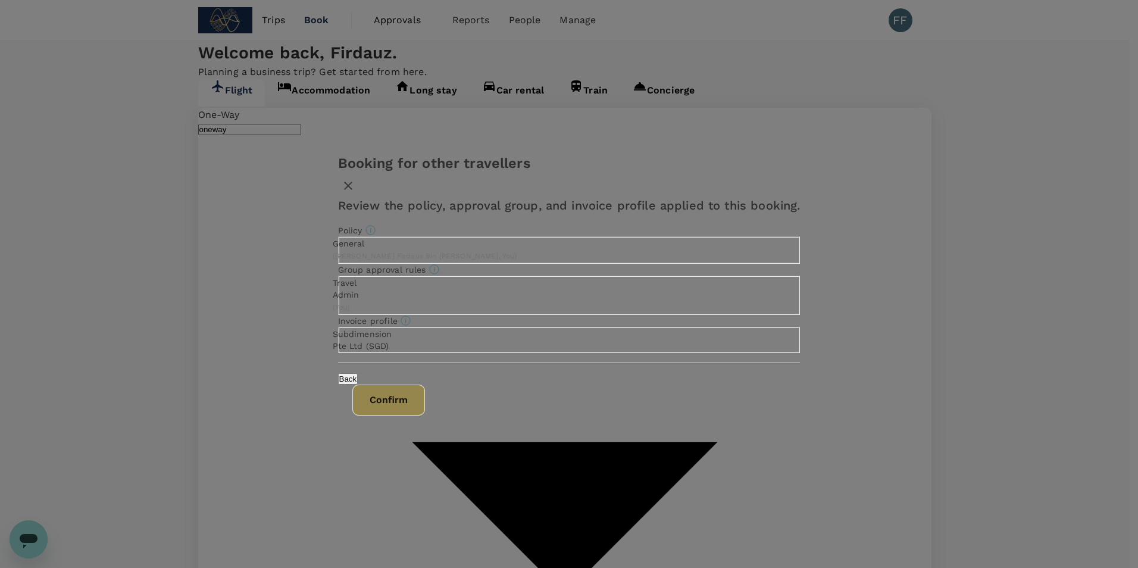
click at [425, 415] on button "Confirm" at bounding box center [388, 399] width 73 height 31
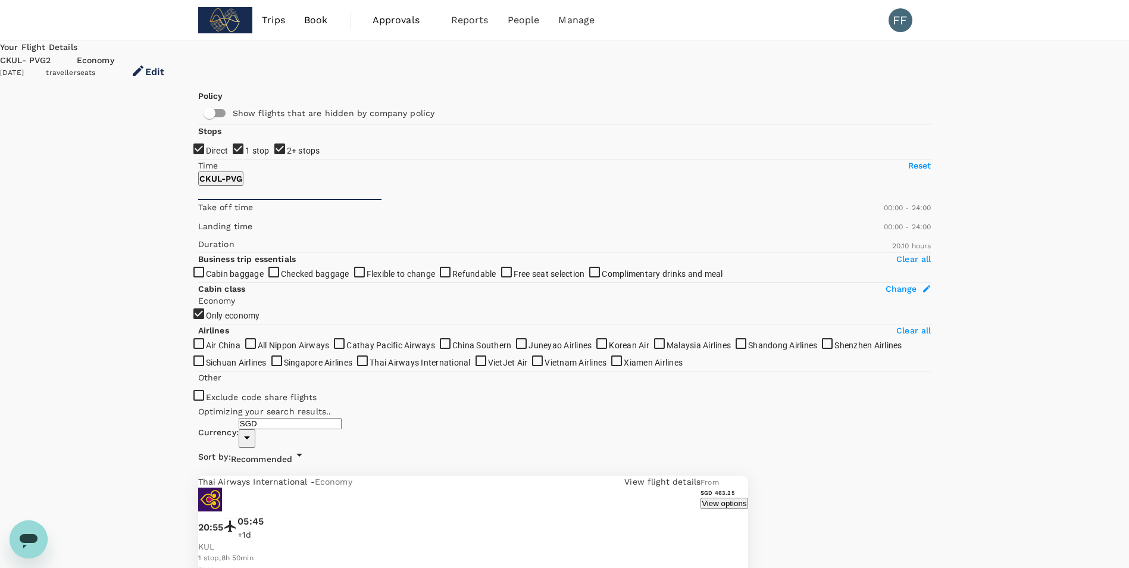
type input "1710"
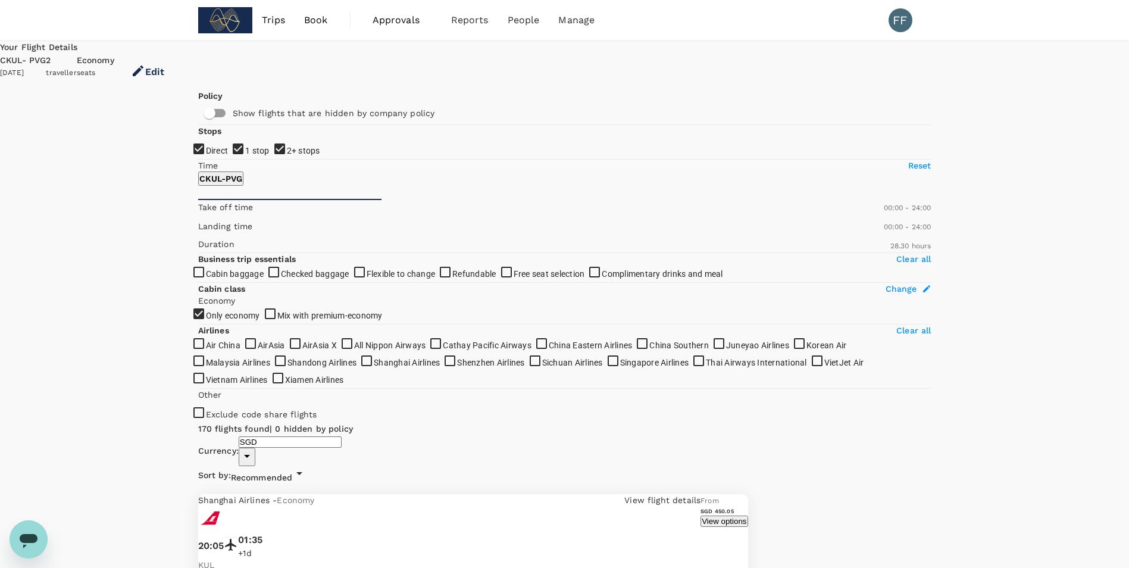
click at [199, 242] on input "2+ stops" at bounding box center [564, 284] width 1129 height 568
checkbox input "false"
click at [202, 219] on input "1 stop" at bounding box center [564, 284] width 1129 height 568
checkbox input "false"
drag, startPoint x: 324, startPoint y: 21, endPoint x: 324, endPoint y: 29, distance: 7.1
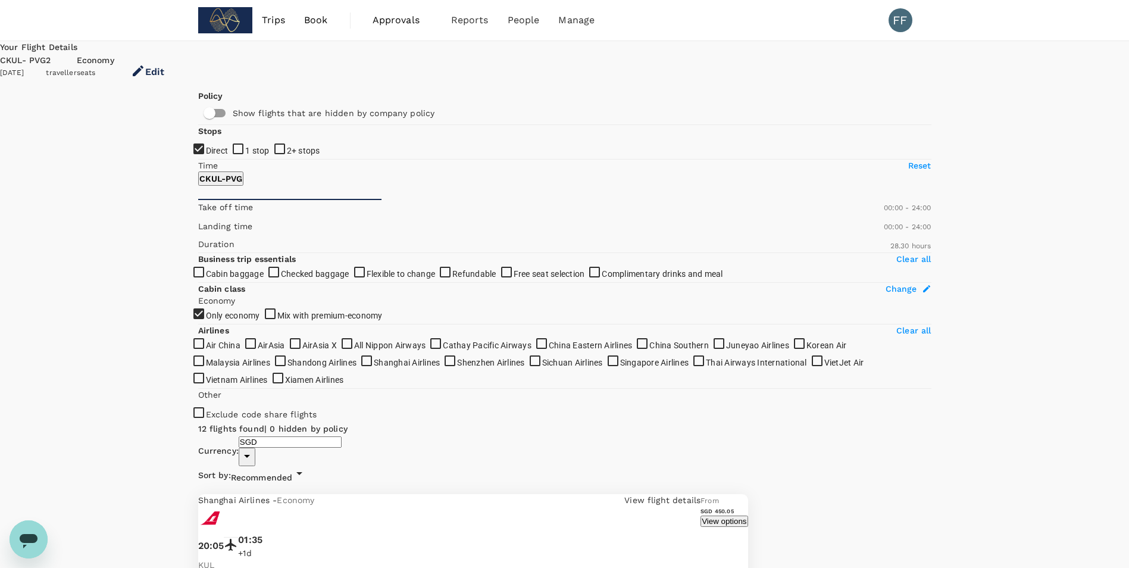
click at [324, 21] on span "Book" at bounding box center [316, 20] width 24 height 14
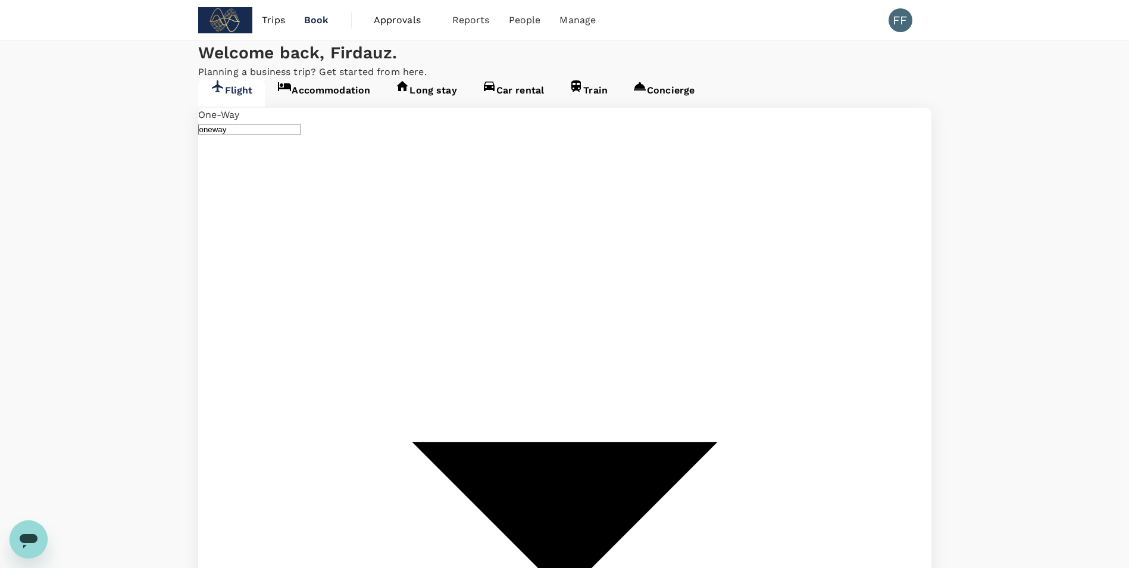
type input "Kuala Lumpur, Malaysia (any)"
type input "Shanghai Pudong Intl (PVG)"
type input "Kuala Lumpur, Malaysia (any)pvg"
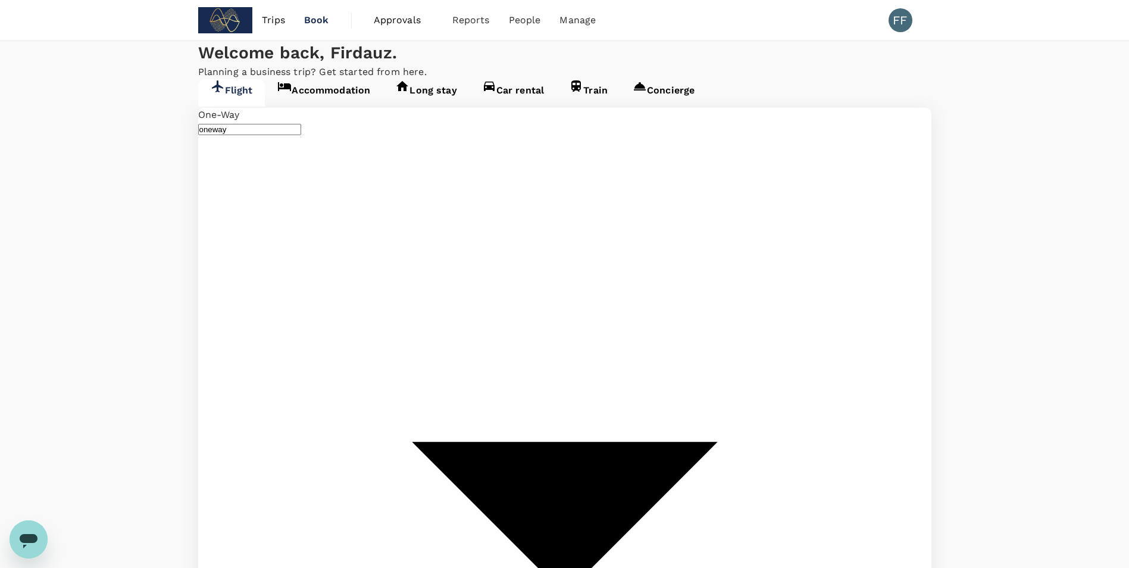
scroll to position [0, 0]
type input "Kuala Lumpur, Malaysia (any)"
type input "Shanghai Pudong Intl (PVG)"
type input "K"
type input "Kuala Lumpur, Malaysia (any)"
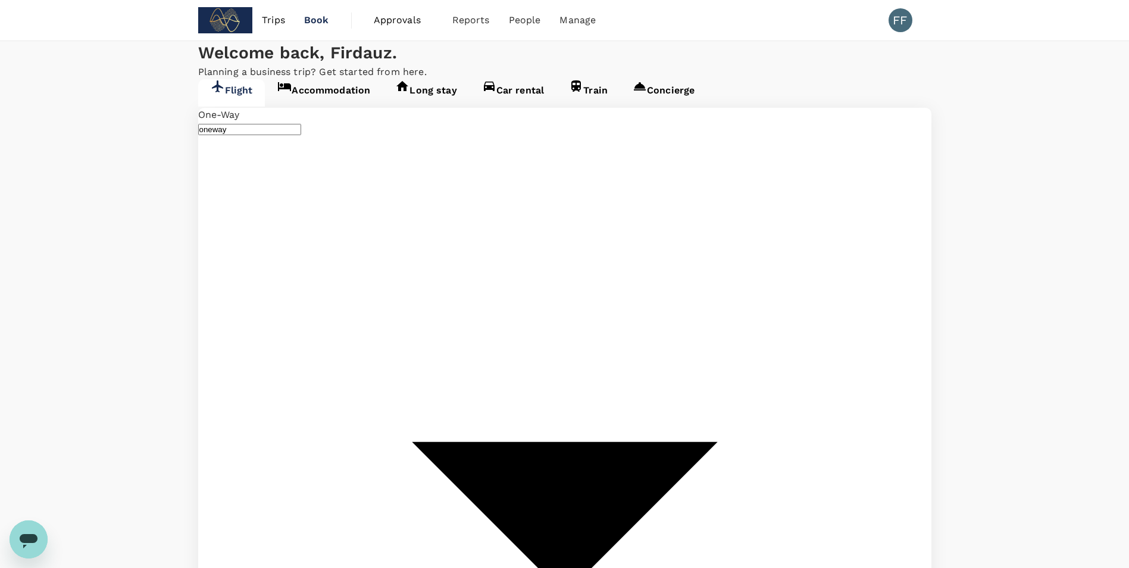
type input "Shanghai Pudong Intl (PVG)"
type input "[GEOGRAPHIC_DATA], [GEOGRAPHIC_DATA] (any)"
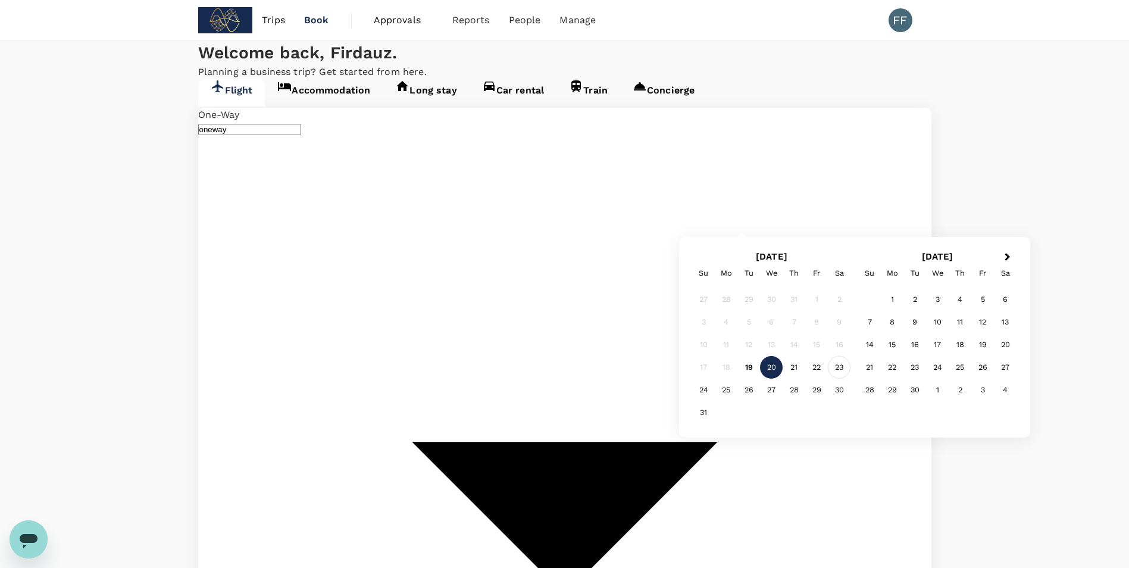
click at [841, 367] on div "23" at bounding box center [839, 367] width 23 height 23
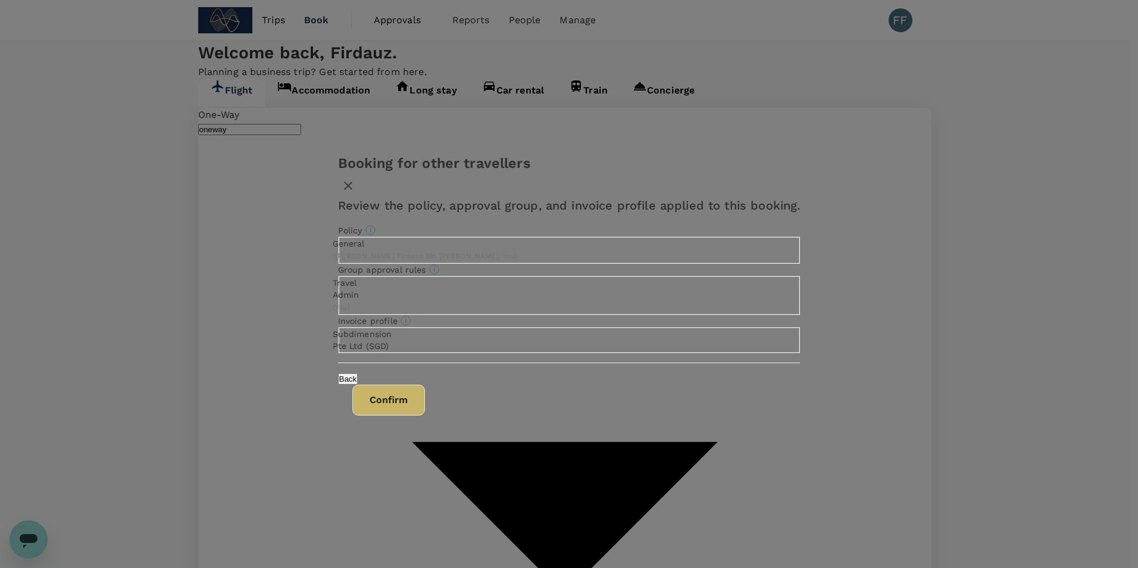
click at [425, 415] on button "Confirm" at bounding box center [388, 399] width 73 height 31
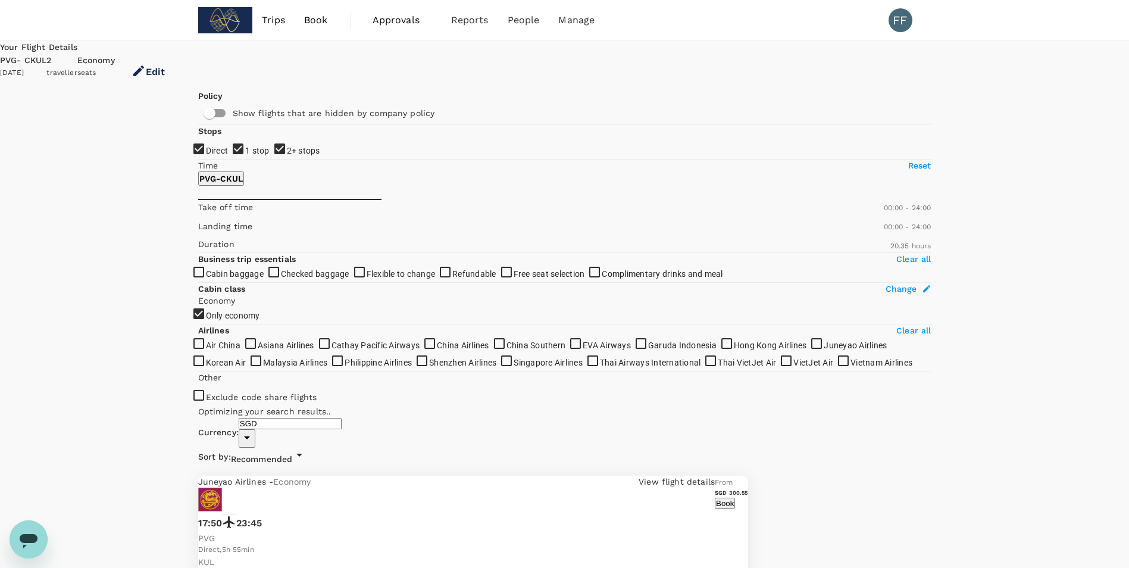
type input "2730"
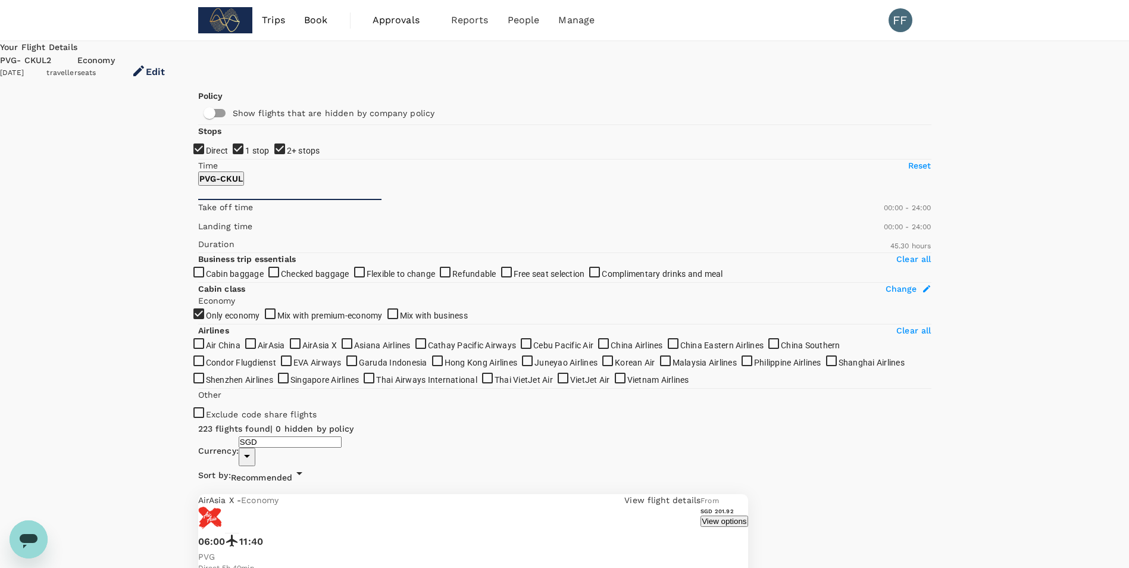
click at [46, 54] on div "PVG - CKUL 23 Aug 2025" at bounding box center [23, 72] width 46 height 36
click at [182, 67] on button "Edit" at bounding box center [148, 72] width 67 height 36
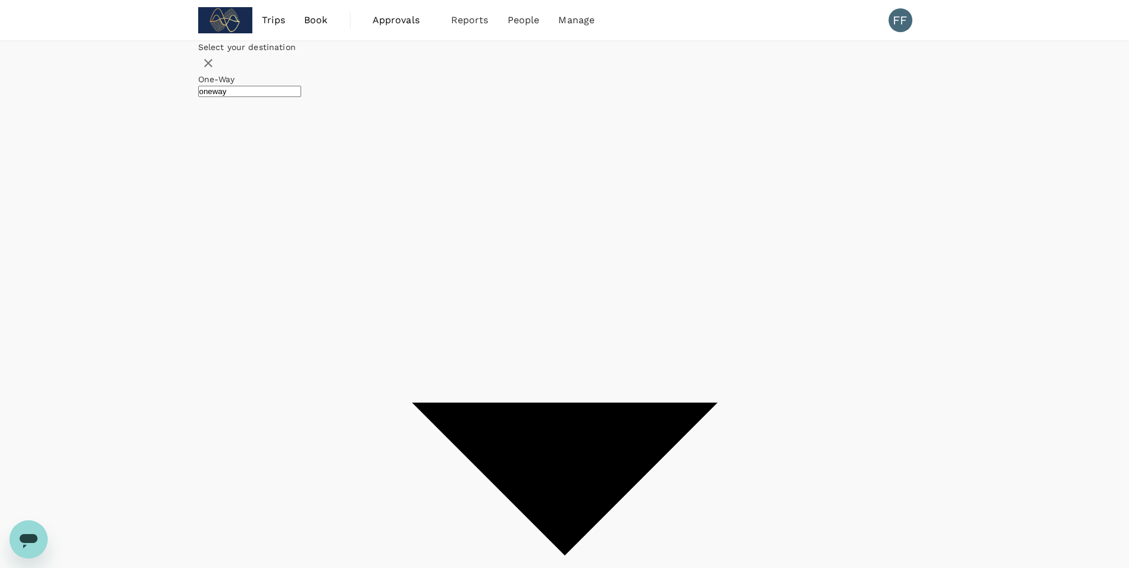
type input "Shanghai Pudong Intl (PVG)"
type input "Kuala Lumpur, Malaysia (any)"
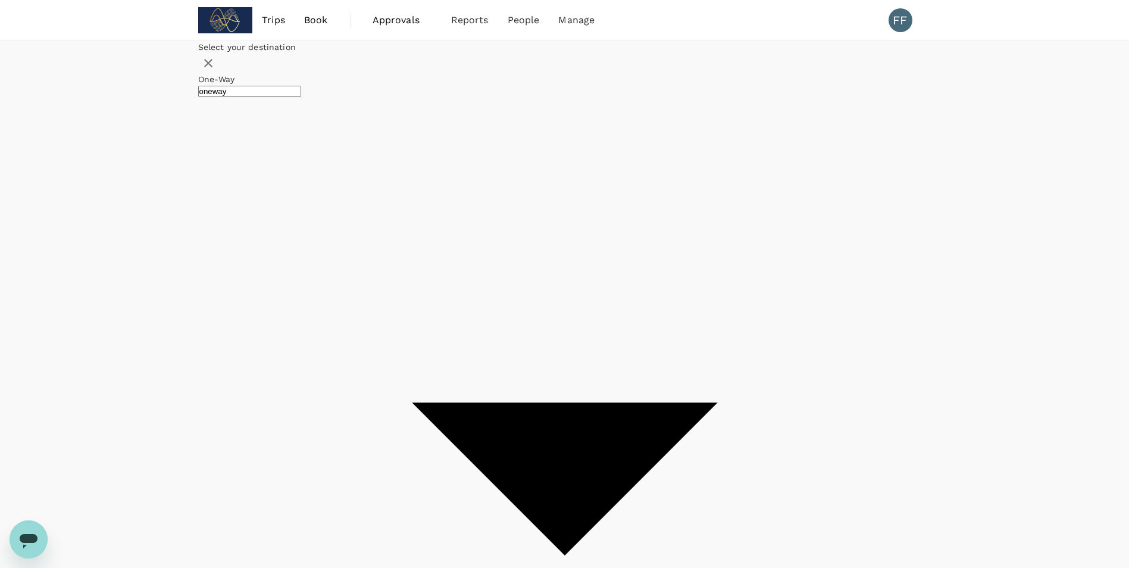
click at [619, 235] on div "23" at bounding box center [607, 223] width 23 height 23
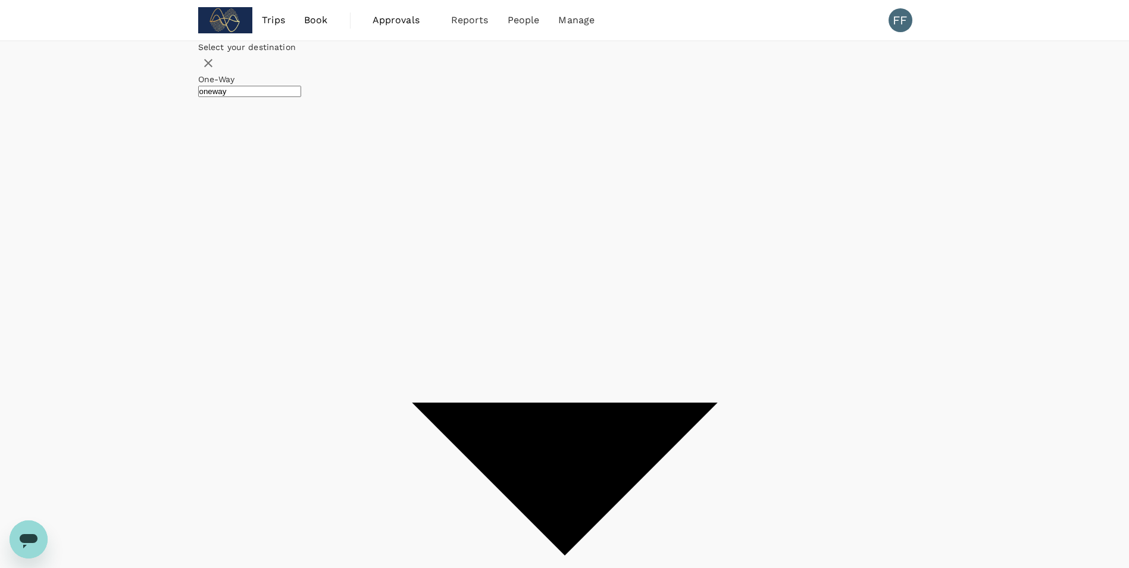
drag, startPoint x: 320, startPoint y: 254, endPoint x: 334, endPoint y: 255, distance: 14.3
drag, startPoint x: 142, startPoint y: 281, endPoint x: 914, endPoint y: 295, distance: 772.6
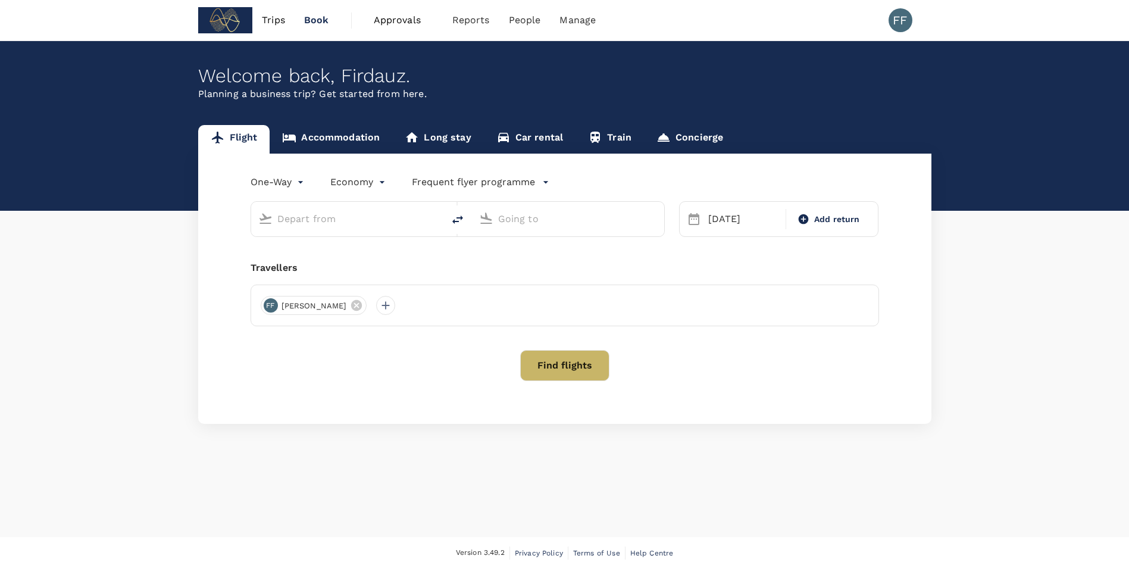
type input "Shanghai Pudong Intl (PVG)"
type input "[GEOGRAPHIC_DATA], [GEOGRAPHIC_DATA] (any)"
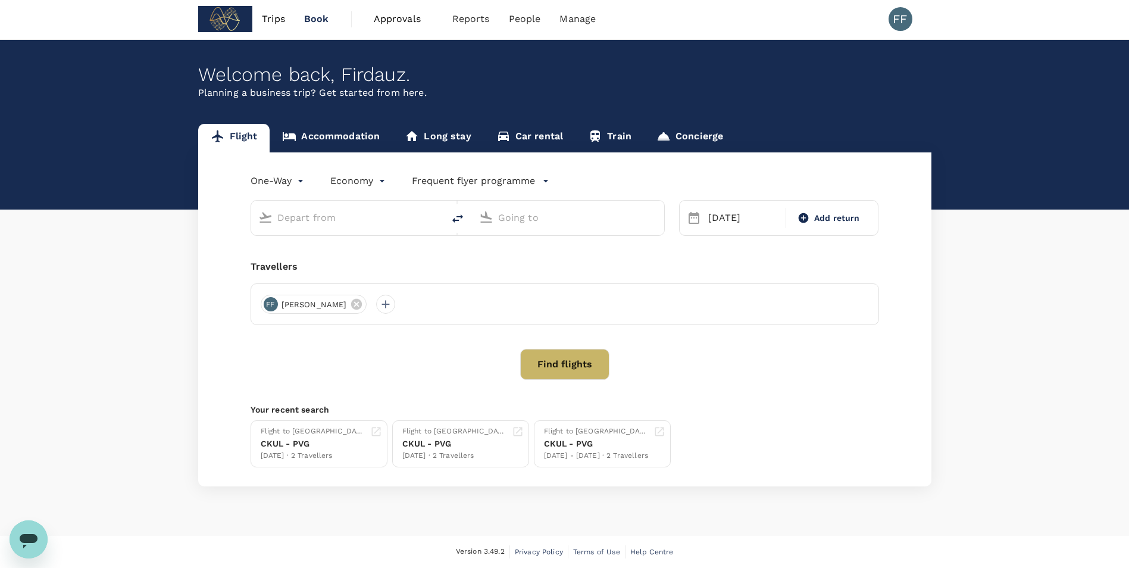
type input "Shanghai Pudong Intl (PVG)"
type input "[GEOGRAPHIC_DATA], [GEOGRAPHIC_DATA] (any)"
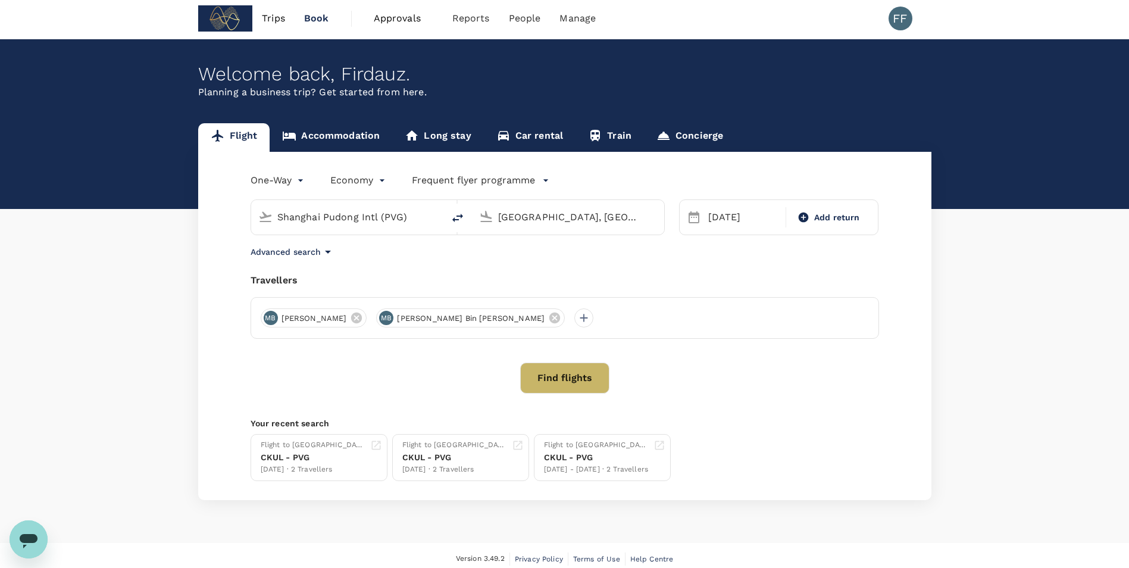
scroll to position [0, 0]
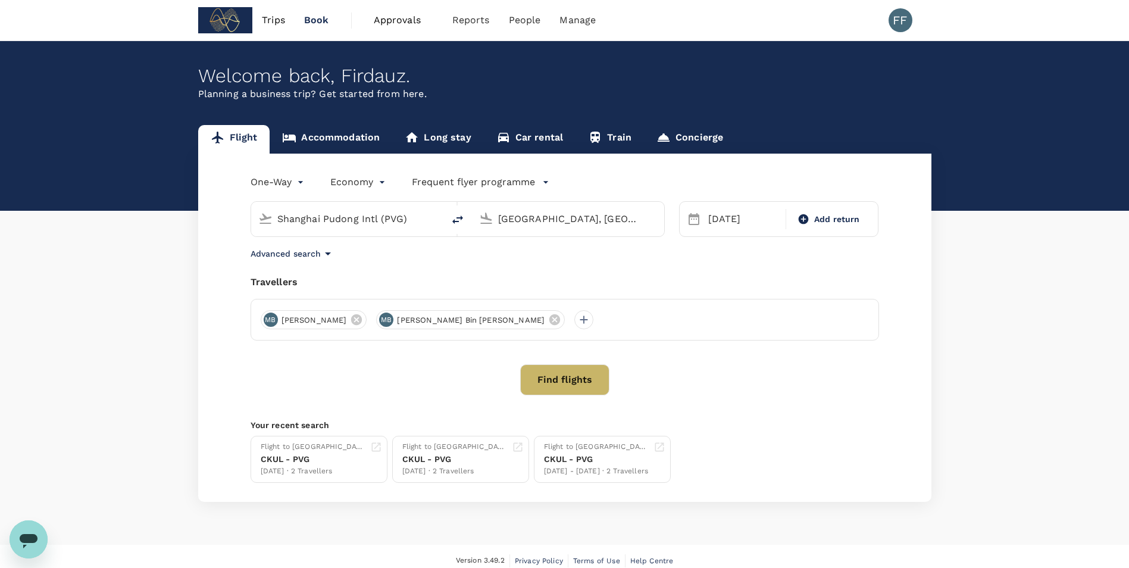
click at [319, 22] on span "Book" at bounding box center [316, 20] width 25 height 14
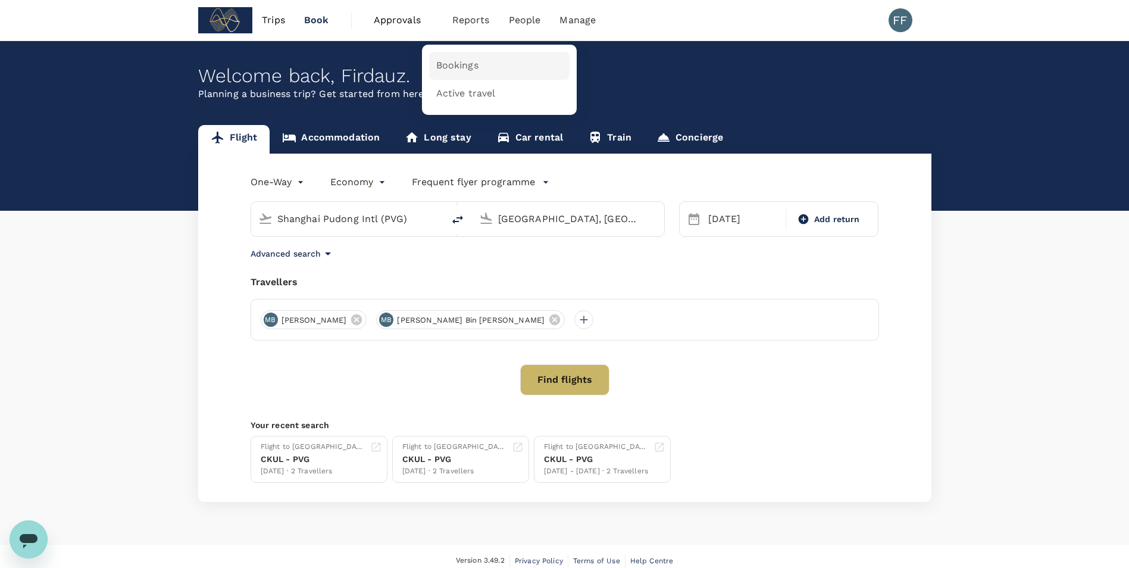
click at [453, 58] on link "Bookings" at bounding box center [499, 66] width 140 height 28
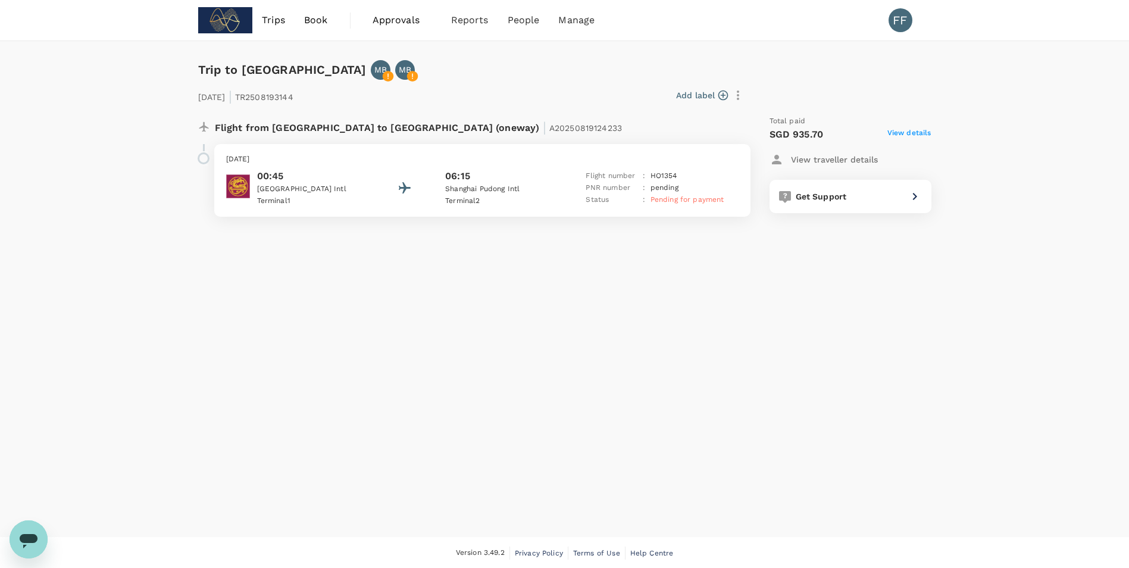
click at [717, 192] on div "PNR number : pending" at bounding box center [655, 188] width 138 height 12
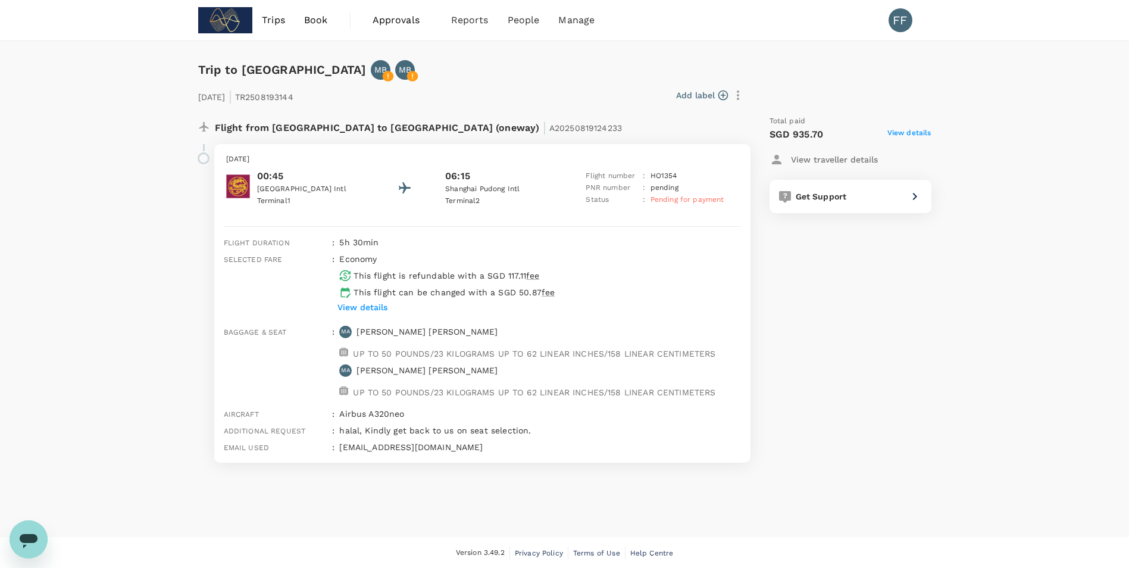
click at [717, 192] on div "PNR number : pending" at bounding box center [655, 188] width 138 height 12
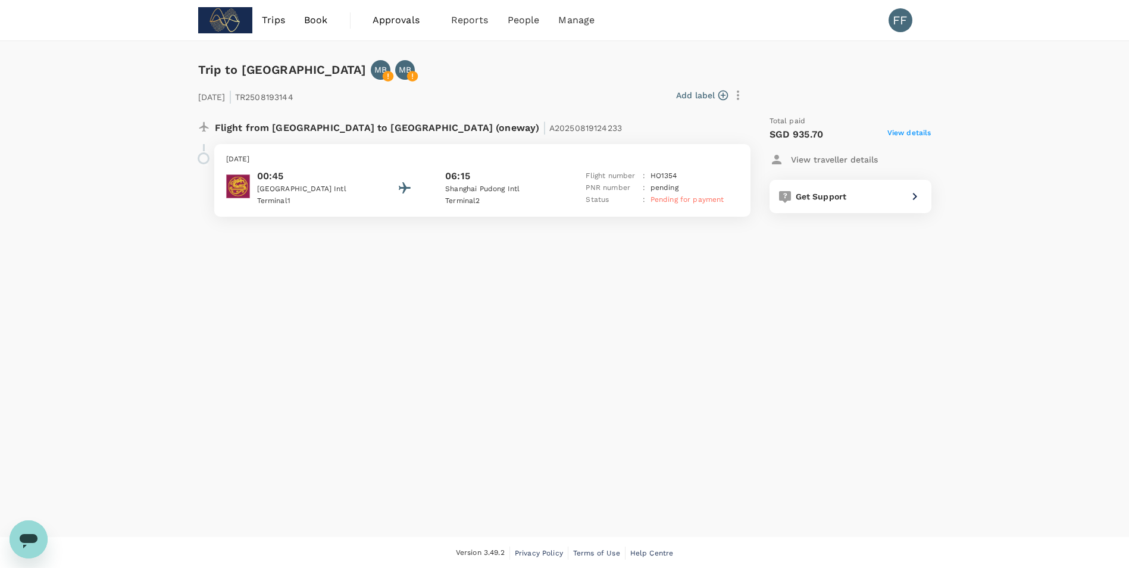
click at [717, 192] on div "PNR number : pending" at bounding box center [655, 188] width 138 height 12
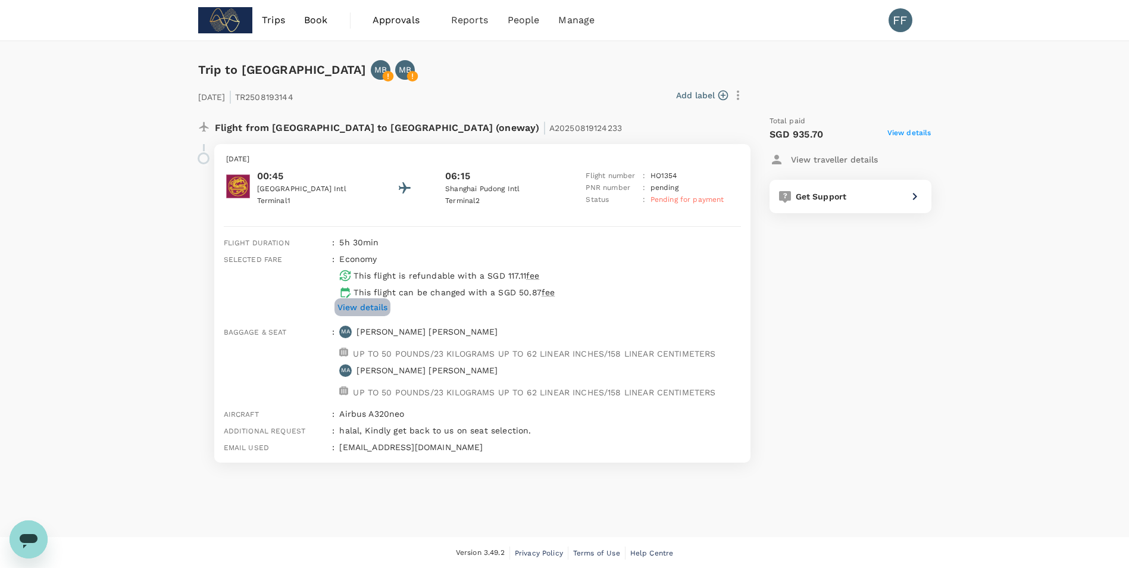
click at [371, 305] on p "View details" at bounding box center [362, 307] width 50 height 12
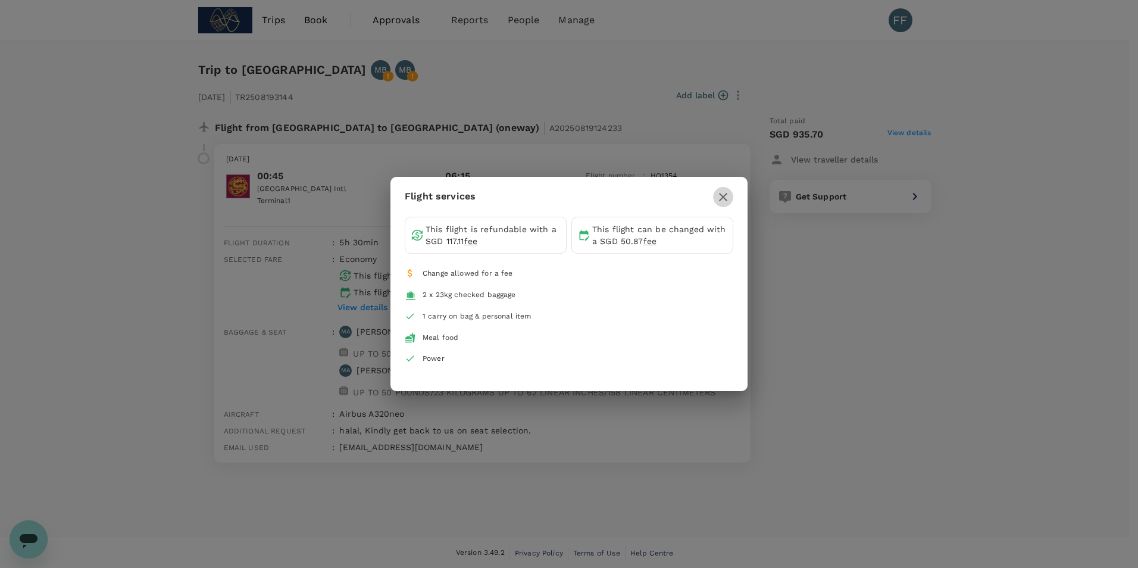
click at [727, 198] on icon "button" at bounding box center [723, 197] width 14 height 14
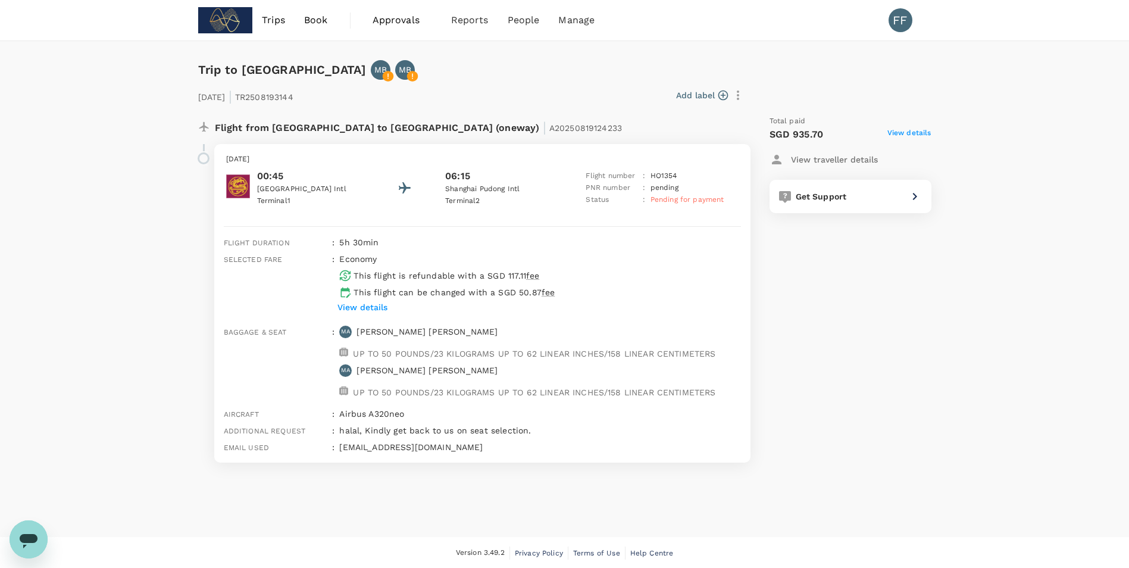
click at [910, 134] on span "View details" at bounding box center [909, 134] width 44 height 14
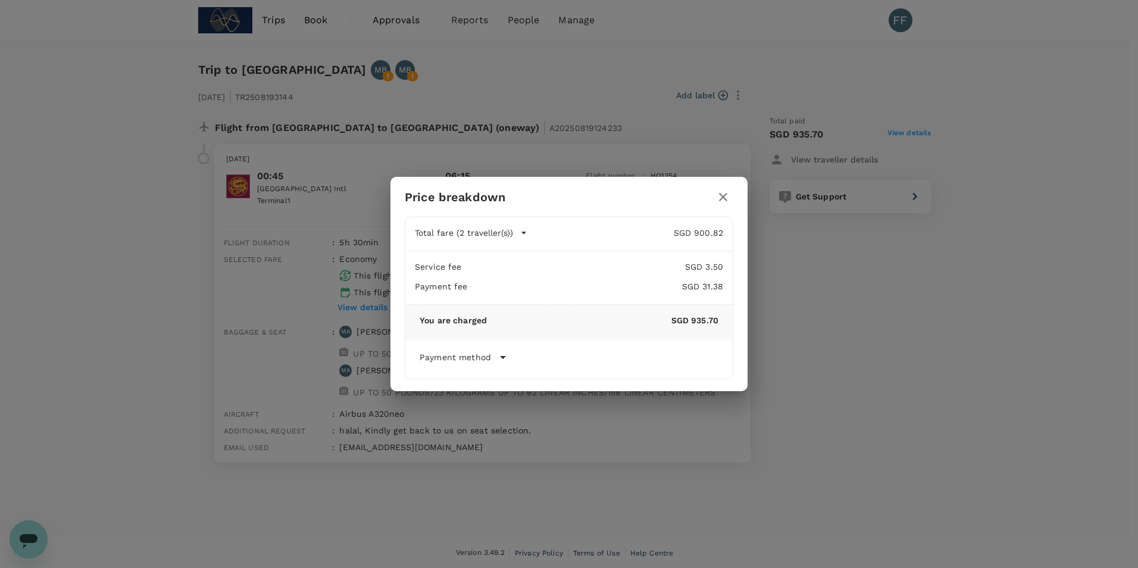
click at [730, 189] on button "button" at bounding box center [723, 197] width 20 height 20
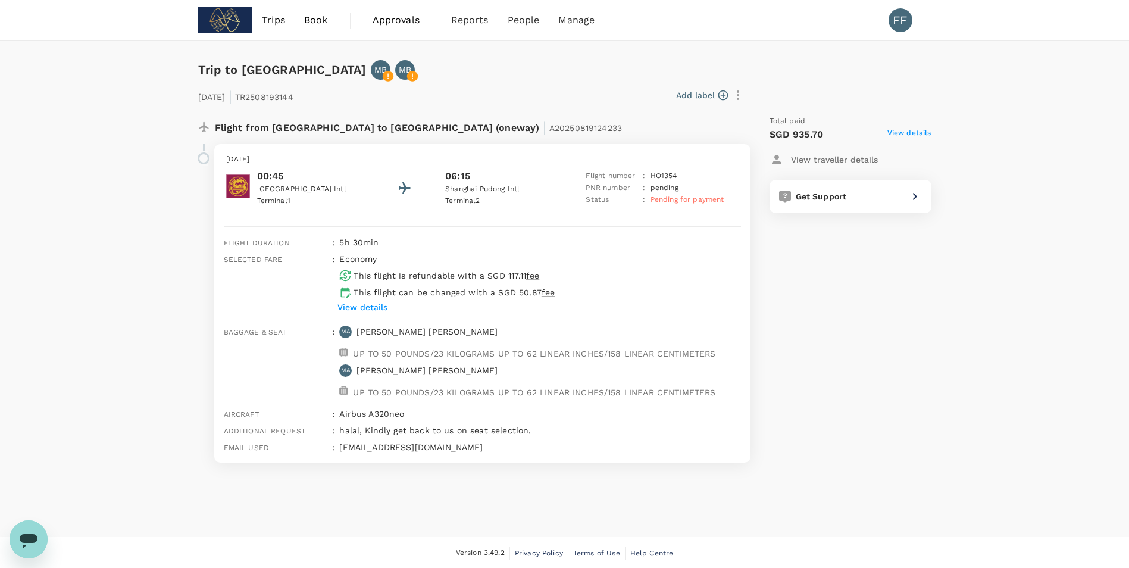
click at [623, 96] on div "Add label" at bounding box center [523, 95] width 450 height 20
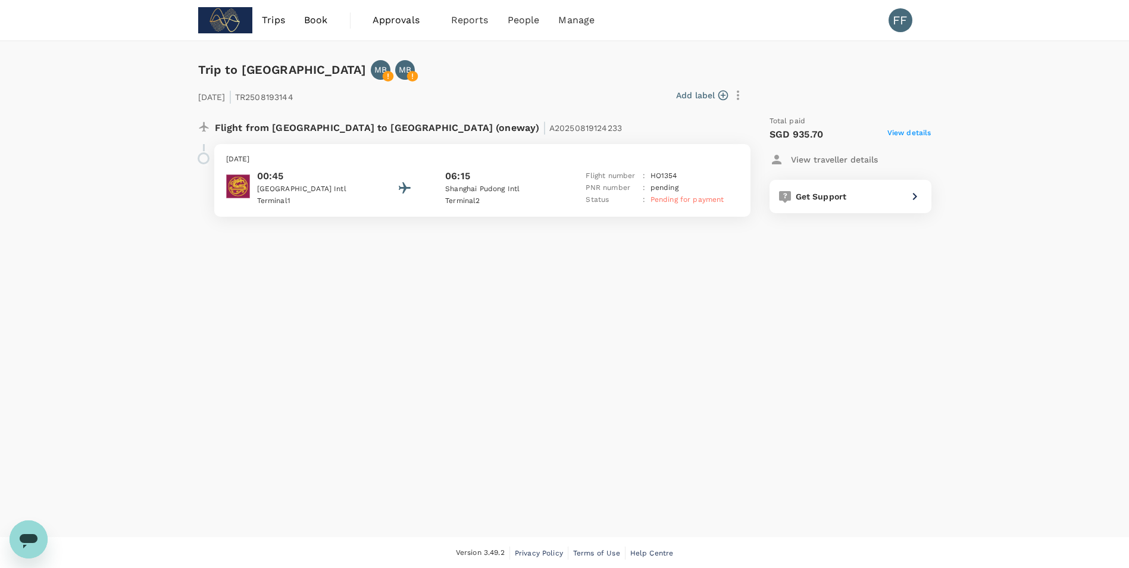
click at [530, 159] on p "[DATE]" at bounding box center [482, 160] width 512 height 12
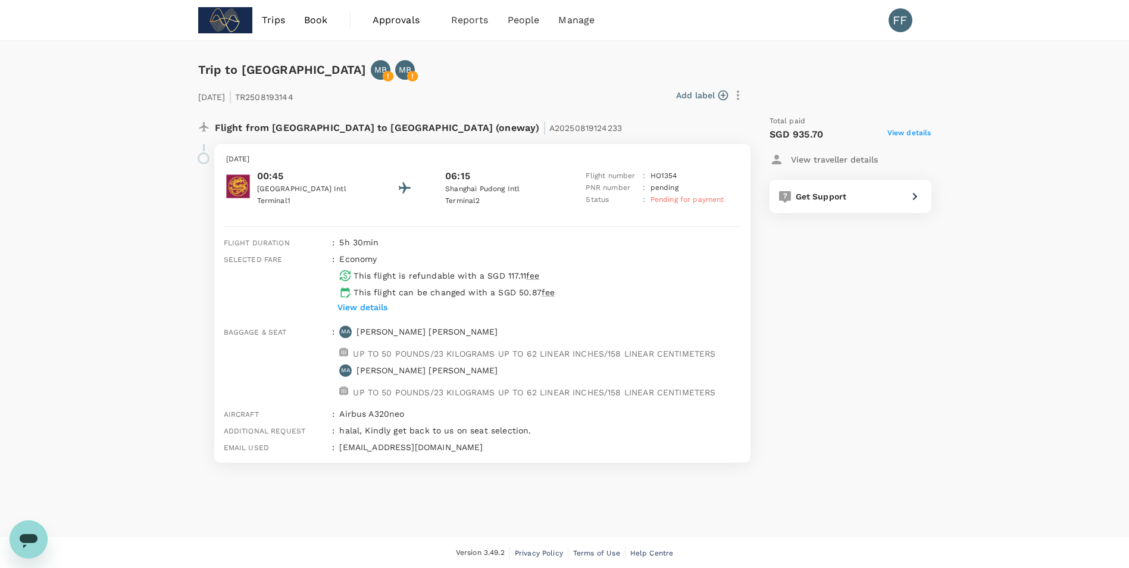
click at [537, 216] on div "[DATE] 00:45 [GEOGRAPHIC_DATA] 1 06:15 [GEOGRAPHIC_DATA] 2 Flight number : HO 1…" at bounding box center [482, 180] width 536 height 73
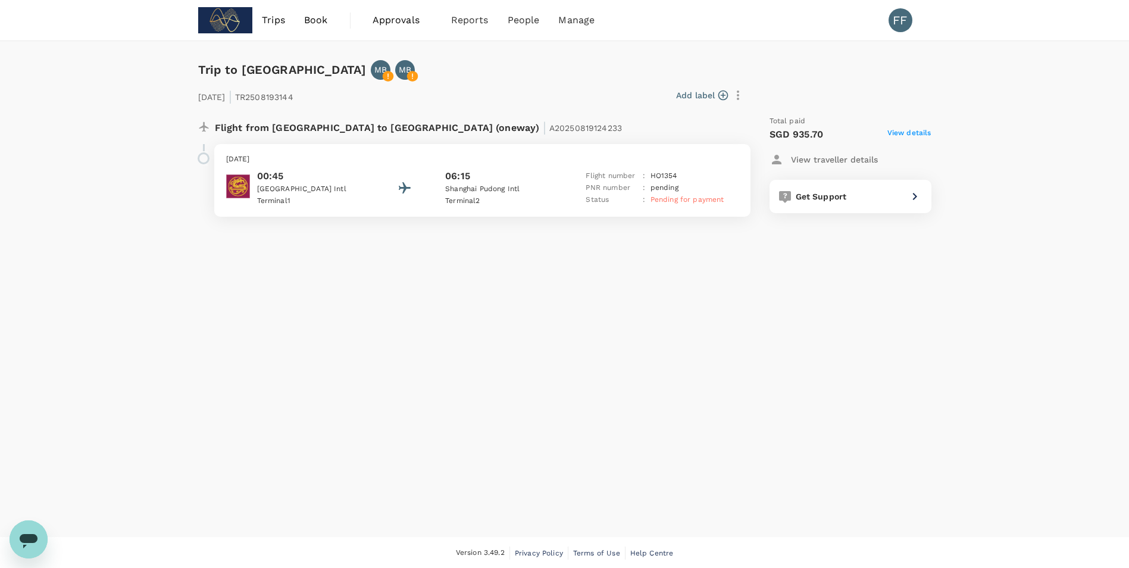
click at [541, 173] on div "06:15" at bounding box center [498, 176] width 107 height 14
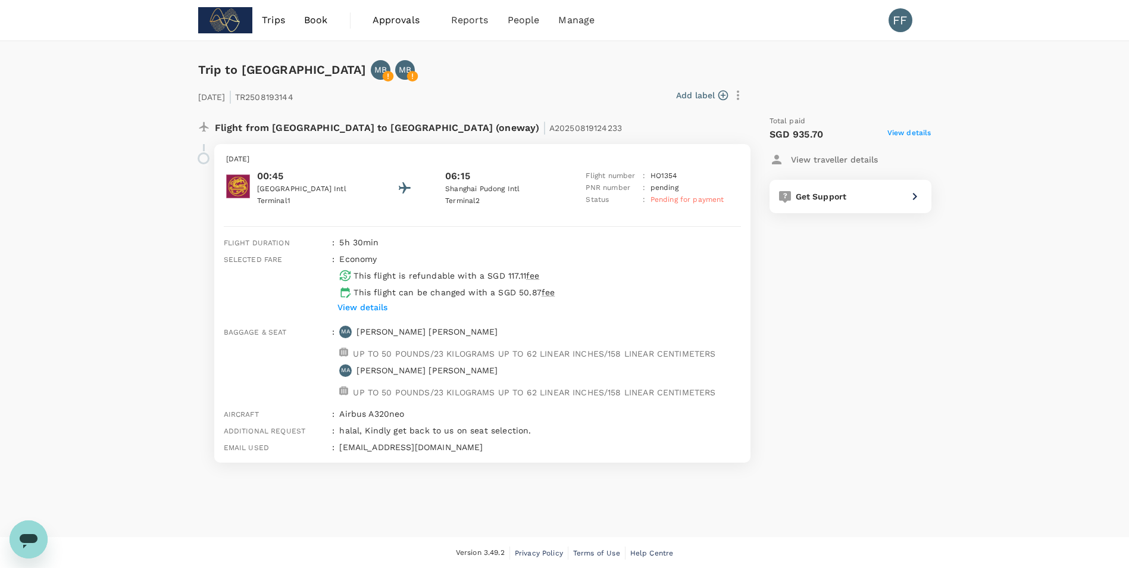
click at [410, 18] on span "Approvals" at bounding box center [403, 20] width 60 height 14
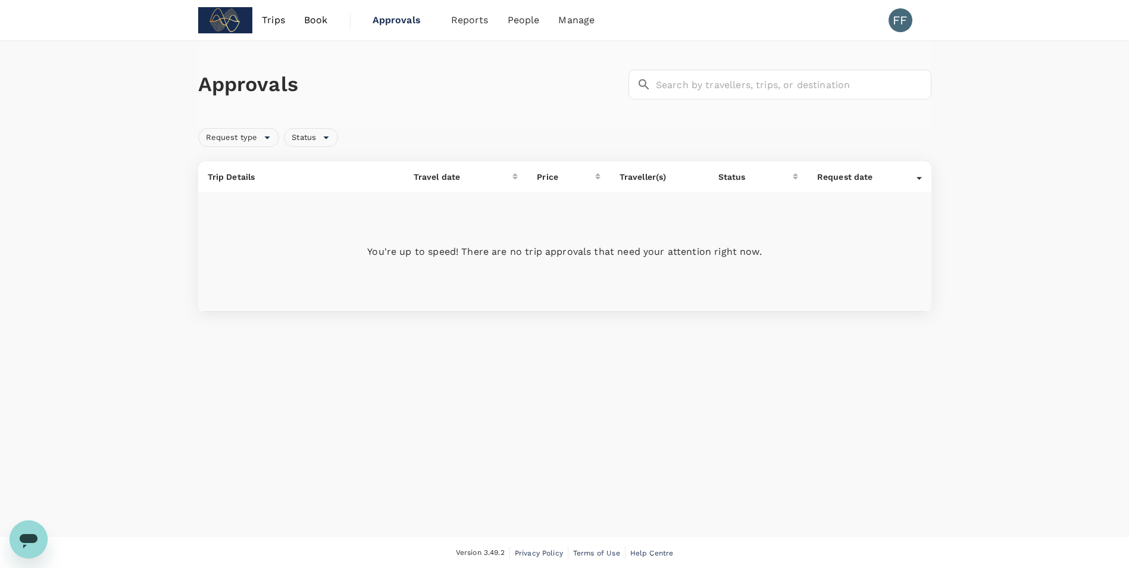
click at [155, 102] on div "Approvals ​ ​ Request type Status Trip Details Travel date Price Traveller(s) S…" at bounding box center [564, 181] width 1129 height 280
click at [396, 25] on span "Approvals" at bounding box center [403, 20] width 60 height 14
click at [420, 21] on span "Approvals" at bounding box center [403, 20] width 60 height 14
click at [405, 18] on span "Approvals" at bounding box center [403, 20] width 60 height 14
click at [321, 19] on span "Book" at bounding box center [316, 20] width 24 height 14
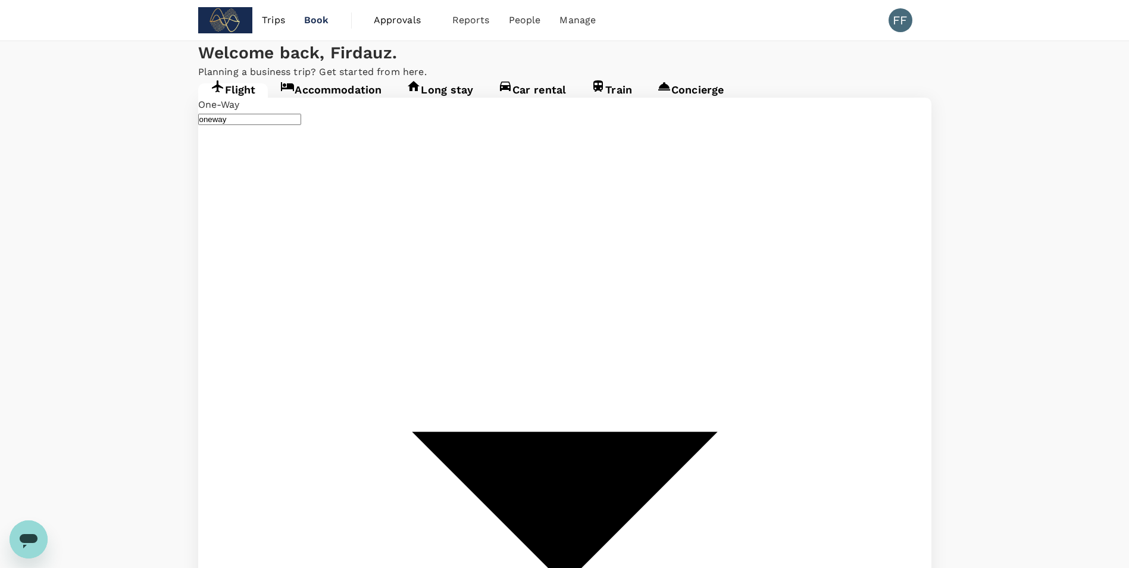
click at [406, 22] on span "Approvals" at bounding box center [404, 20] width 60 height 14
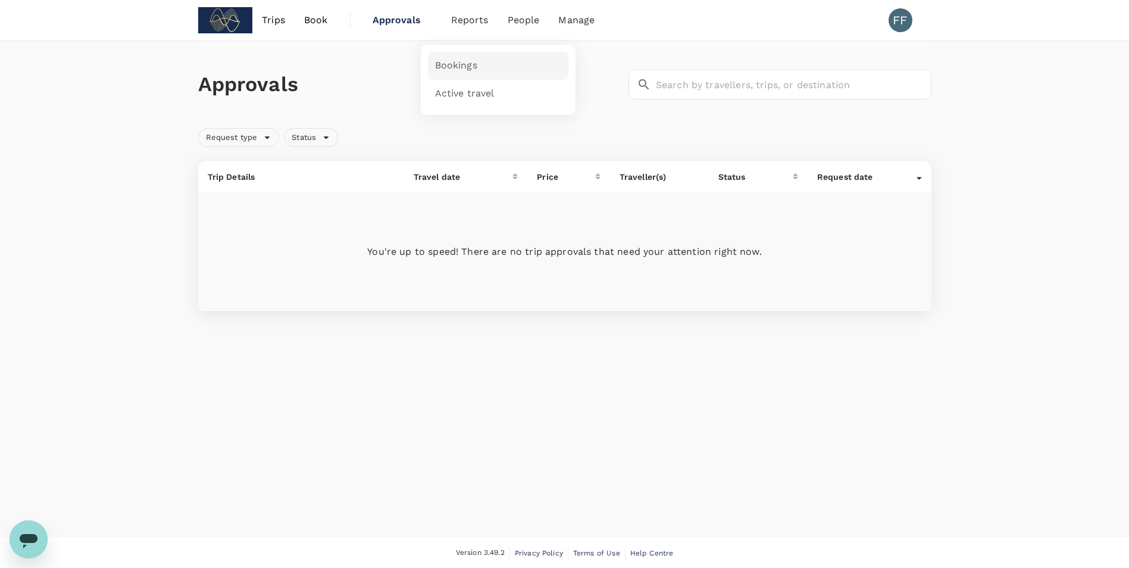
click at [458, 59] on span "Bookings" at bounding box center [456, 66] width 42 height 14
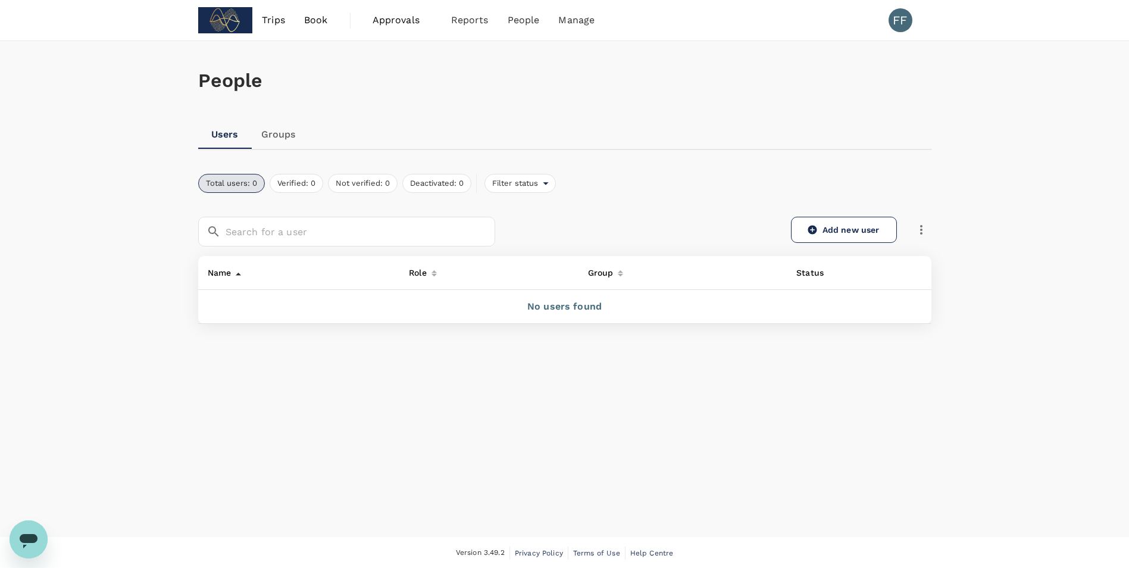
click at [290, 145] on link "Groups" at bounding box center [279, 134] width 54 height 29
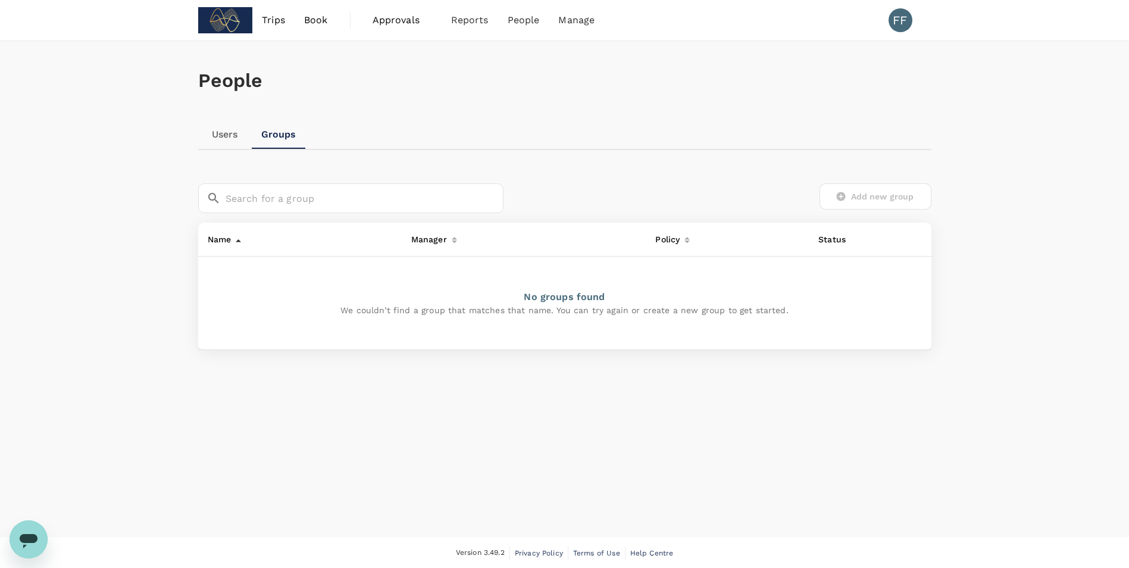
click at [234, 138] on link "Users" at bounding box center [225, 134] width 54 height 29
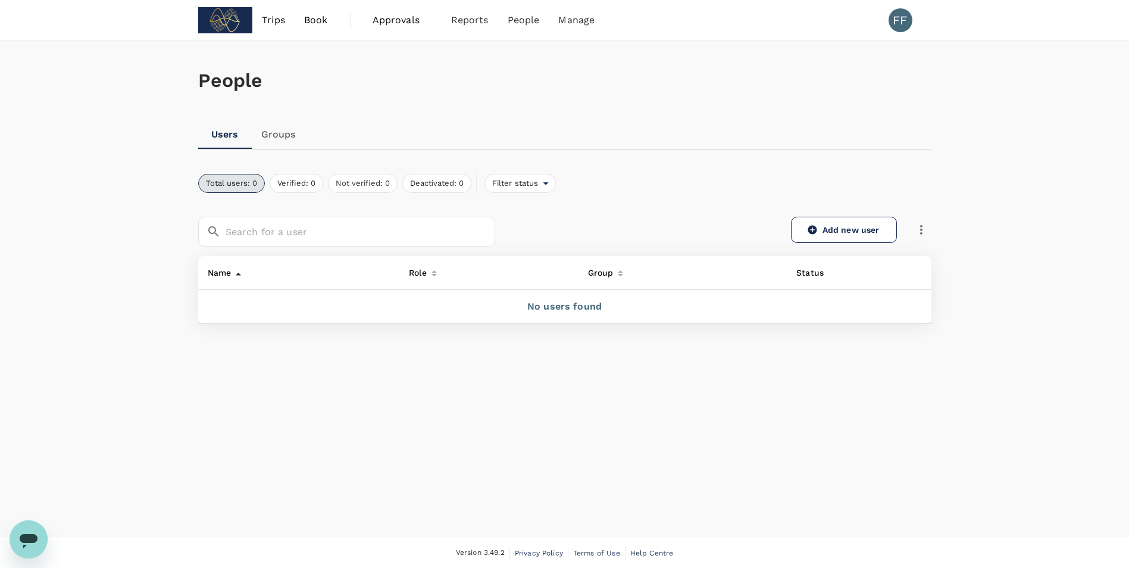
click at [405, 20] on span "Approvals" at bounding box center [403, 20] width 60 height 14
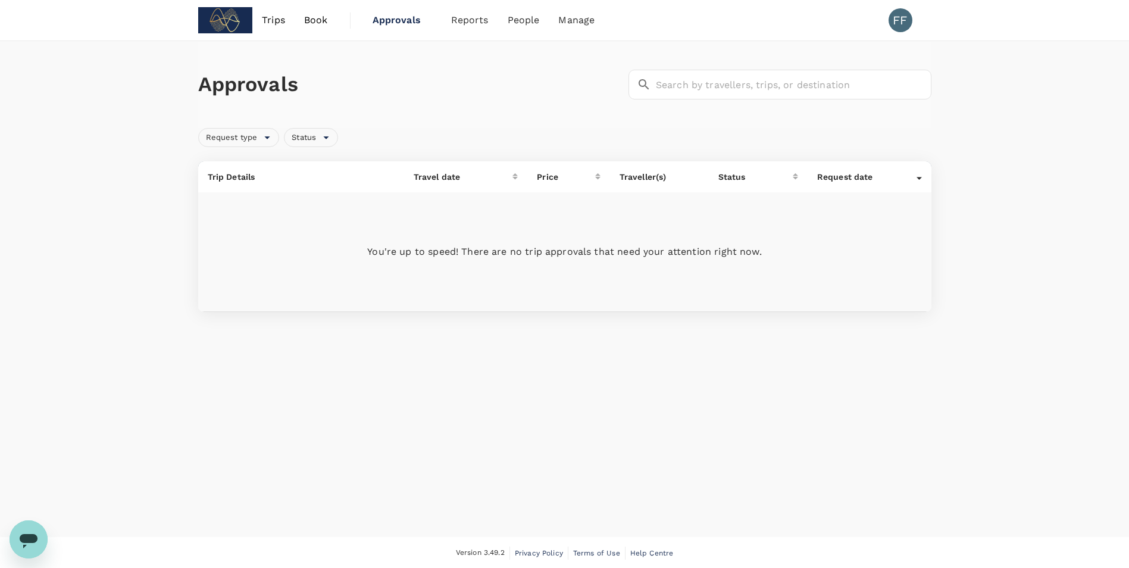
click at [313, 18] on span "Book" at bounding box center [316, 20] width 24 height 14
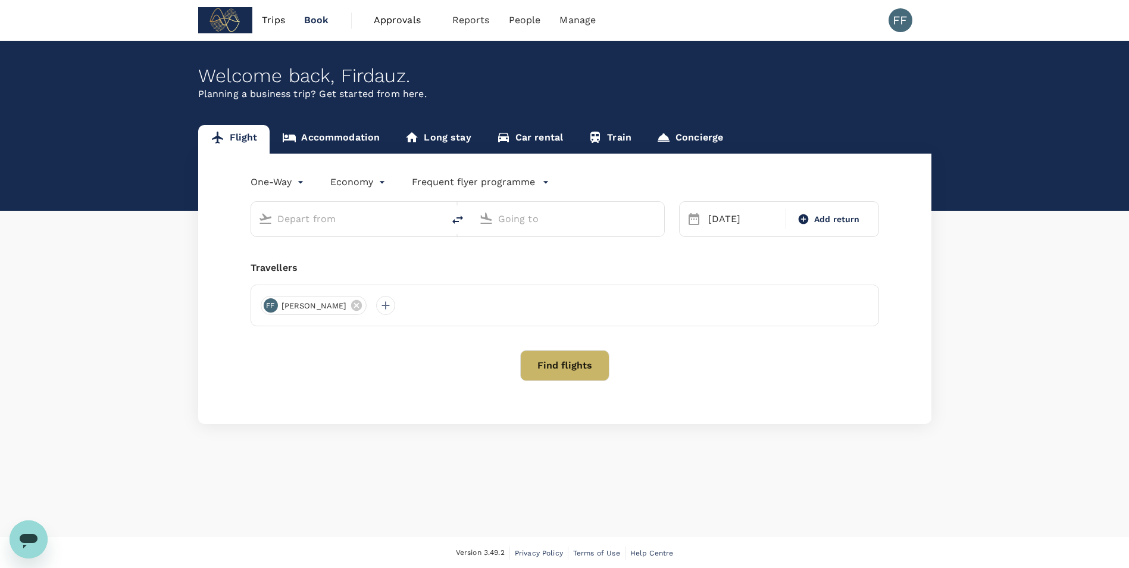
type input "Shanghai Pudong Intl (PVG)"
type input "[GEOGRAPHIC_DATA], [GEOGRAPHIC_DATA] (any)"
click at [407, 16] on span "Approvals" at bounding box center [404, 20] width 60 height 14
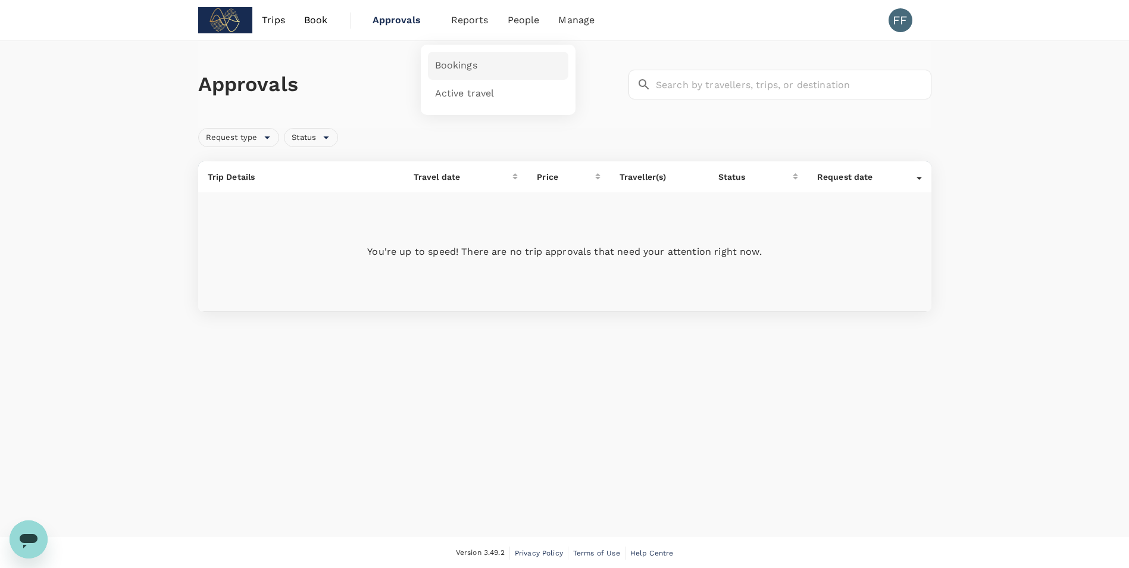
click at [466, 63] on span "Bookings" at bounding box center [456, 66] width 42 height 14
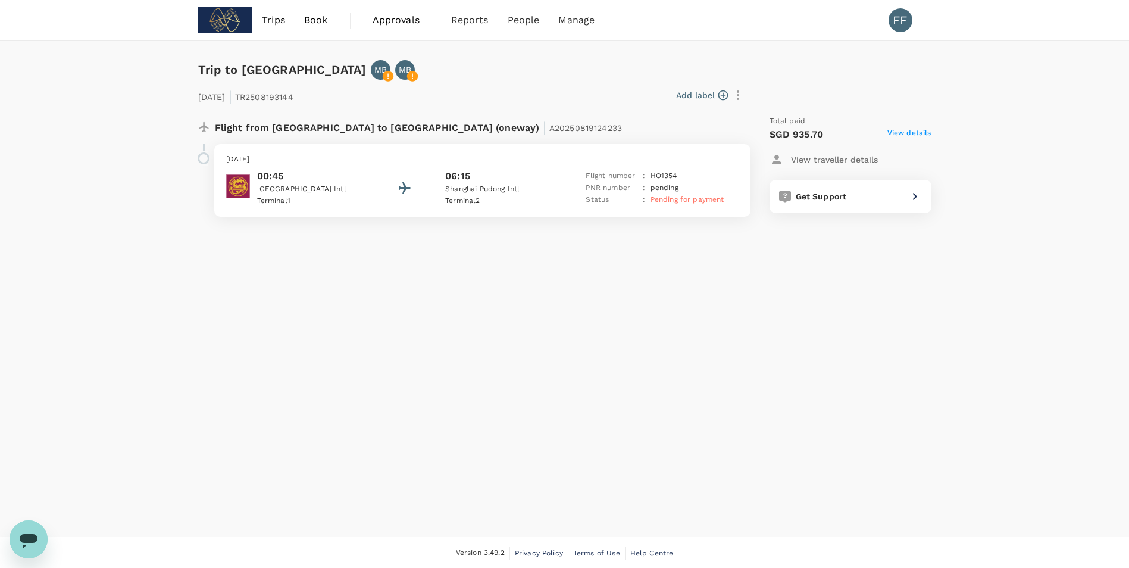
click at [499, 159] on p "Wednesday, 20 Aug 2025" at bounding box center [482, 160] width 512 height 12
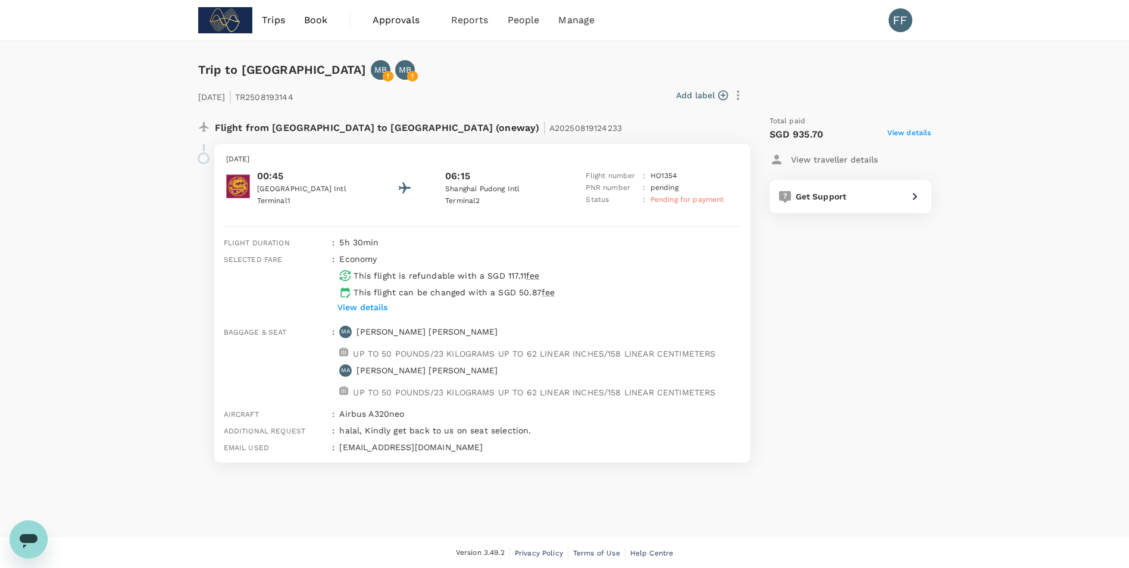
click at [737, 99] on icon "button" at bounding box center [738, 95] width 2 height 10
click at [688, 248] on div at bounding box center [569, 284] width 1138 height 568
click at [513, 209] on div "Wednesday, 20 Aug 2025 00:45 Kuala Lumpur Intl Terminal 1 06:15 Shanghai Pudong…" at bounding box center [482, 180] width 536 height 73
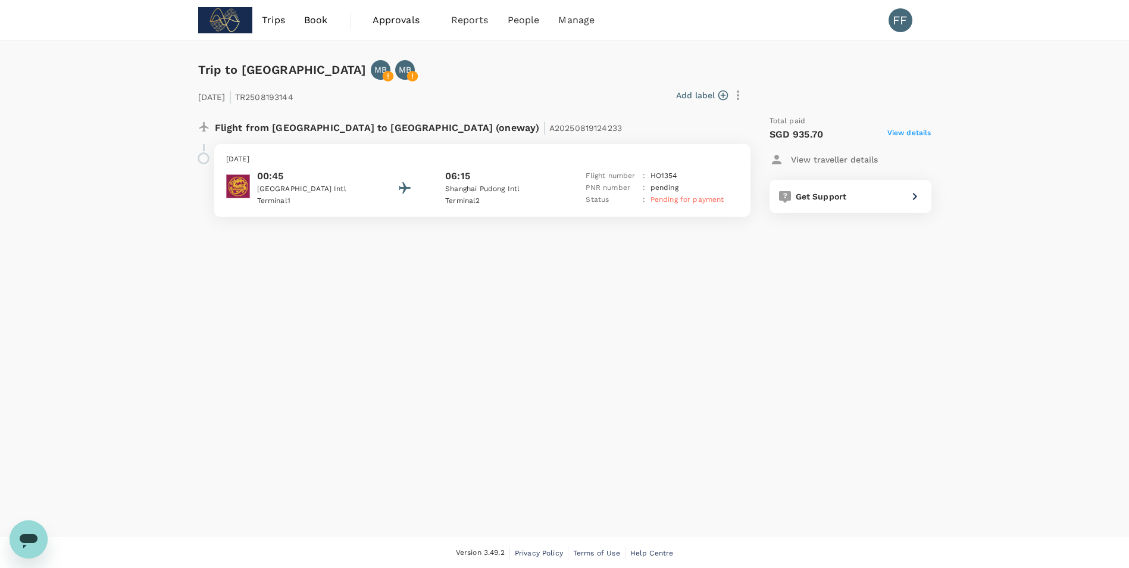
click at [497, 195] on p "Terminal 2" at bounding box center [498, 201] width 107 height 12
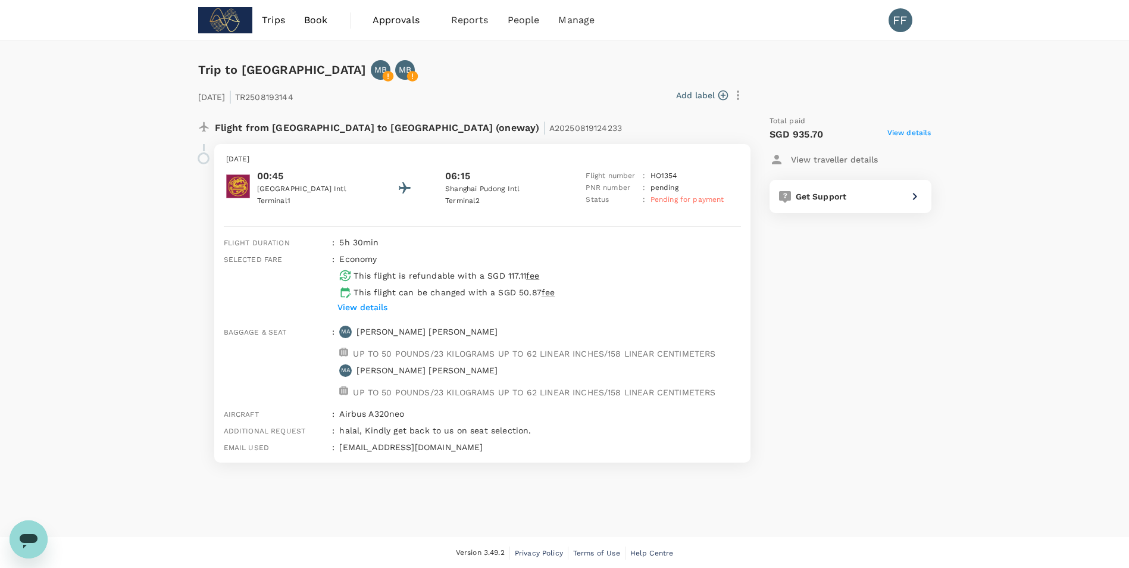
click at [376, 302] on p "View details" at bounding box center [362, 307] width 50 height 12
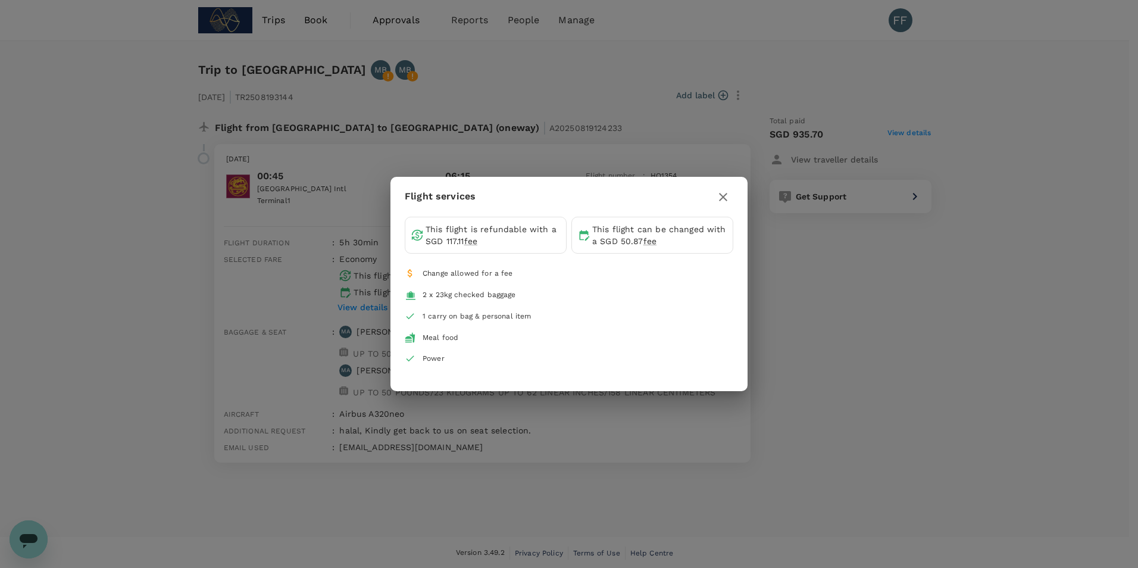
click at [824, 228] on div "Flight services This flight is refundable with a SGD 117.11 fee This flight can…" at bounding box center [569, 284] width 1138 height 568
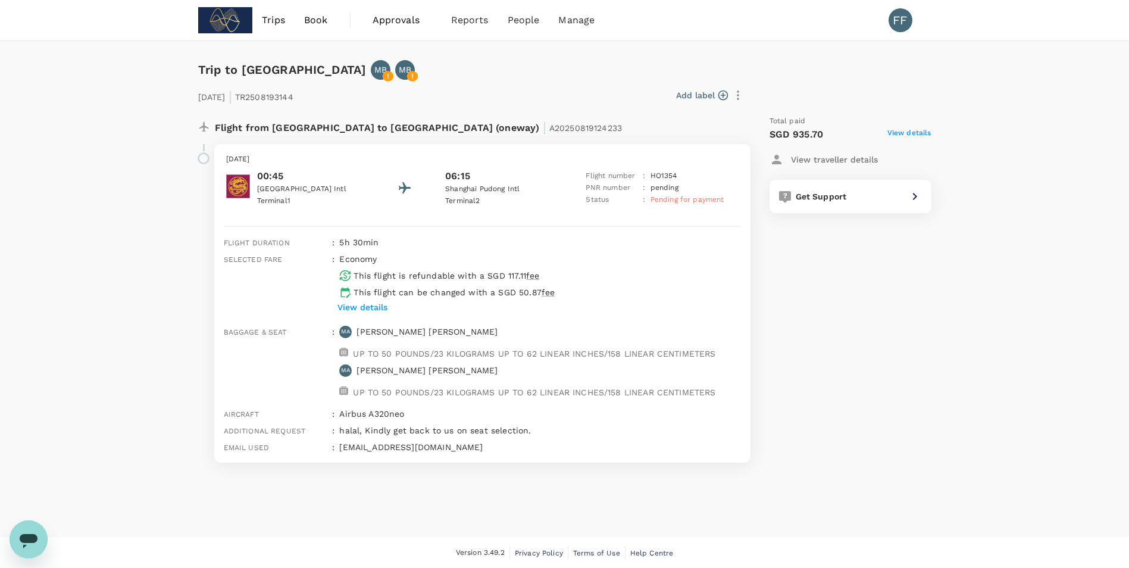
click at [919, 136] on span "View details" at bounding box center [909, 134] width 44 height 14
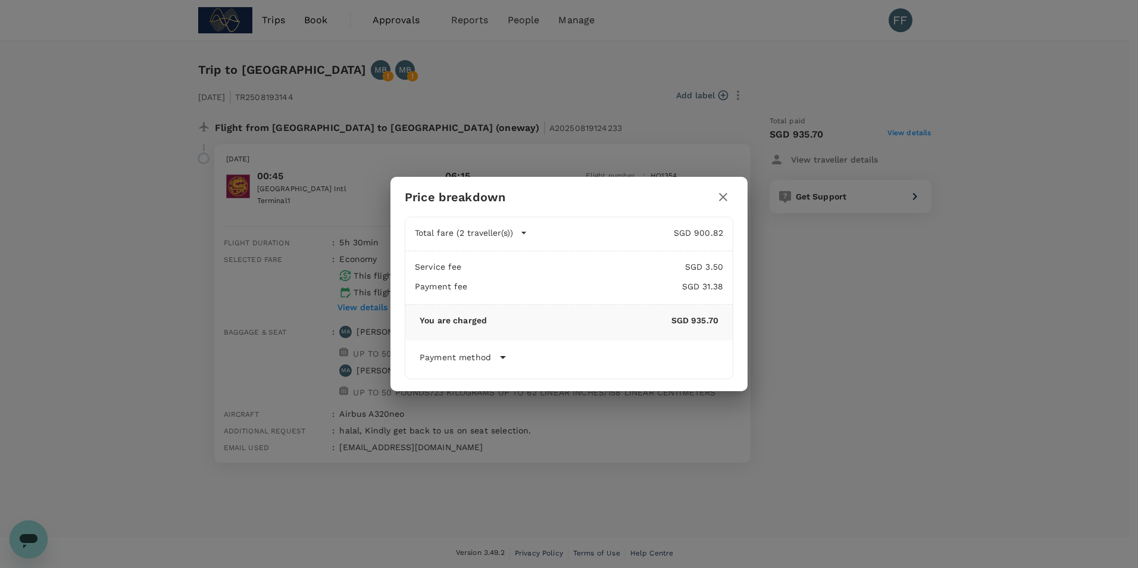
click at [725, 192] on icon "button" at bounding box center [723, 197] width 14 height 14
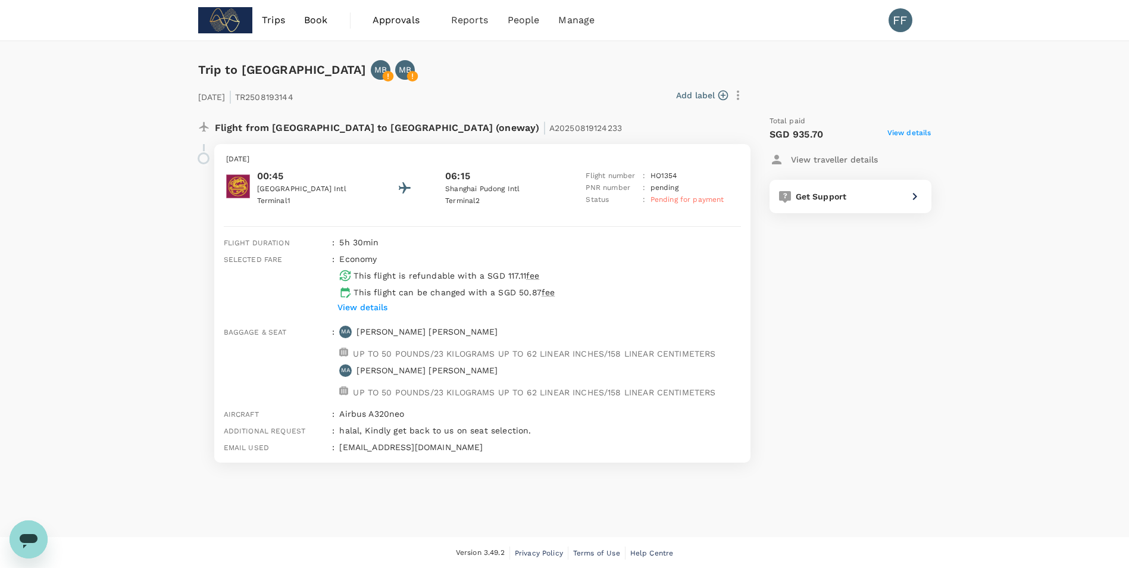
click at [300, 133] on p "Flight from Malaysia to China (oneway) | A20250819124233" at bounding box center [419, 125] width 408 height 21
click at [337, 179] on p "00:45" at bounding box center [310, 176] width 107 height 14
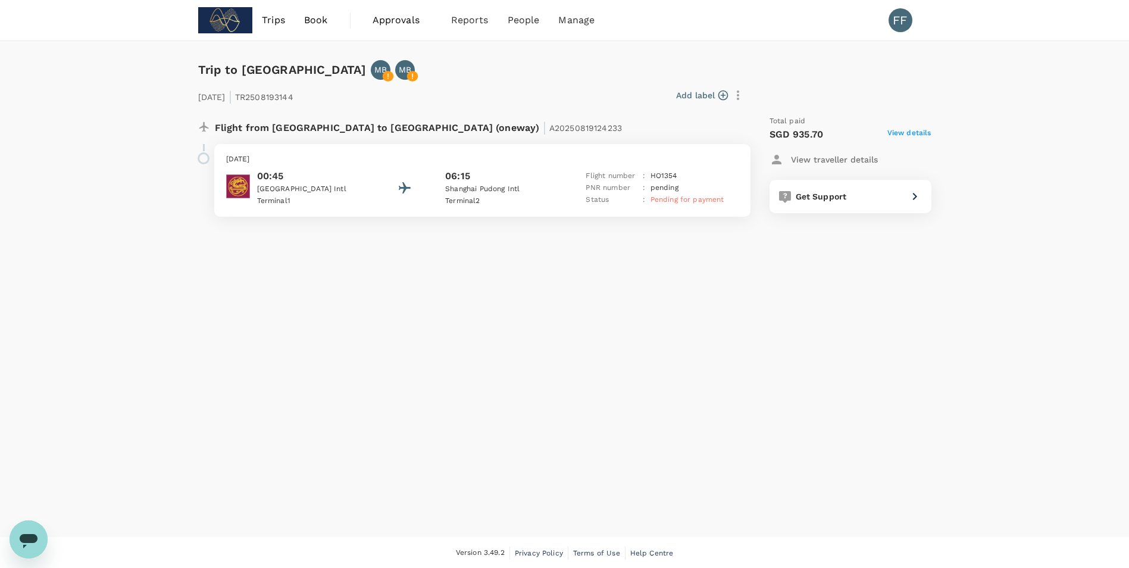
click at [609, 165] on p "Wednesday, 20 Aug 2025" at bounding box center [482, 160] width 512 height 12
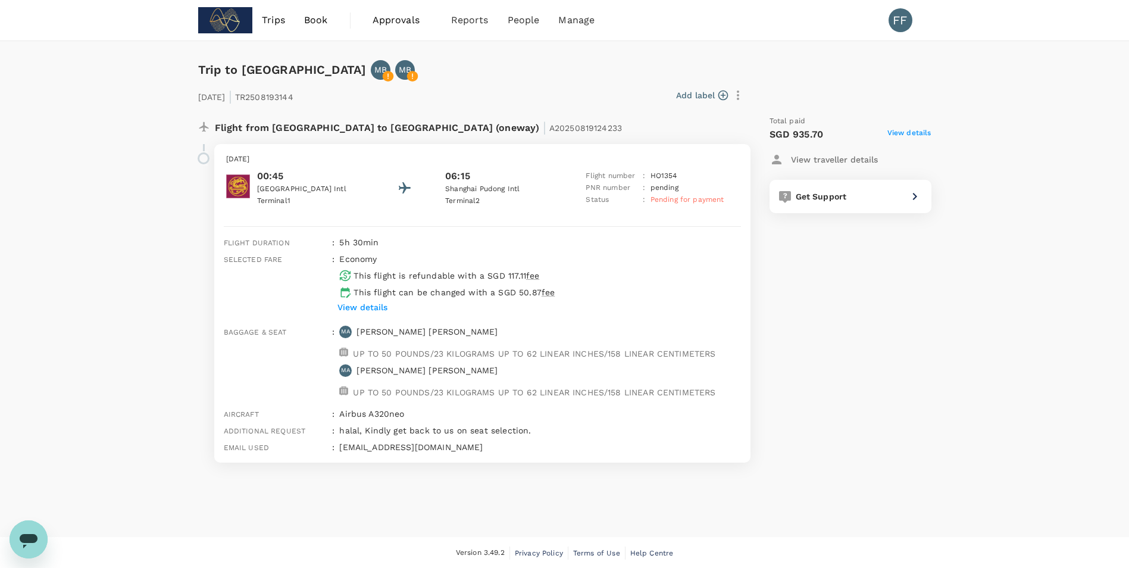
click at [737, 95] on icon "button" at bounding box center [738, 95] width 2 height 10
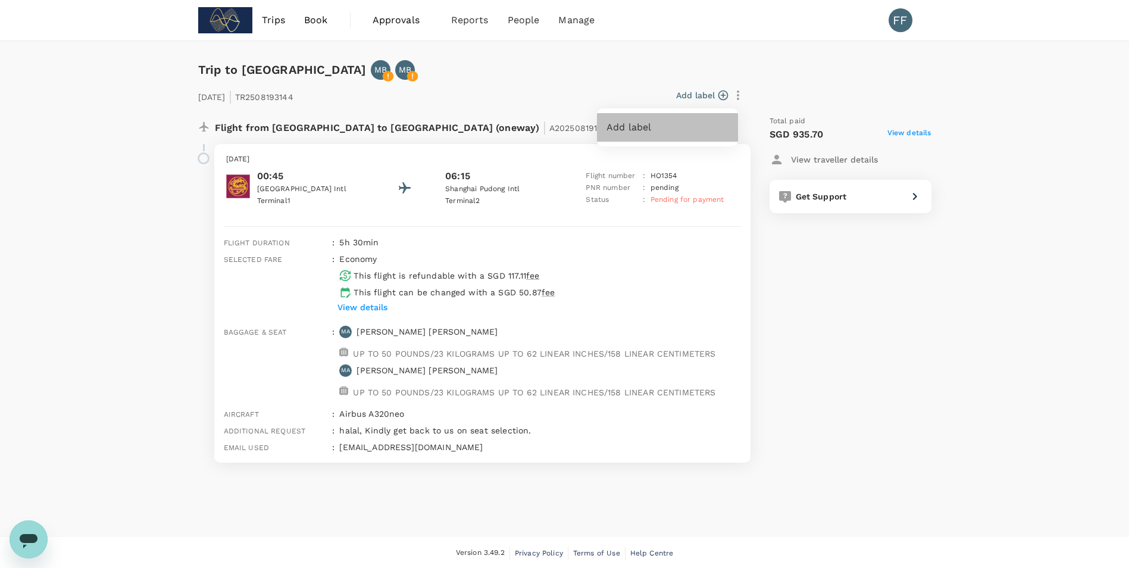
click at [693, 122] on span "Add label" at bounding box center [667, 127] width 122 height 14
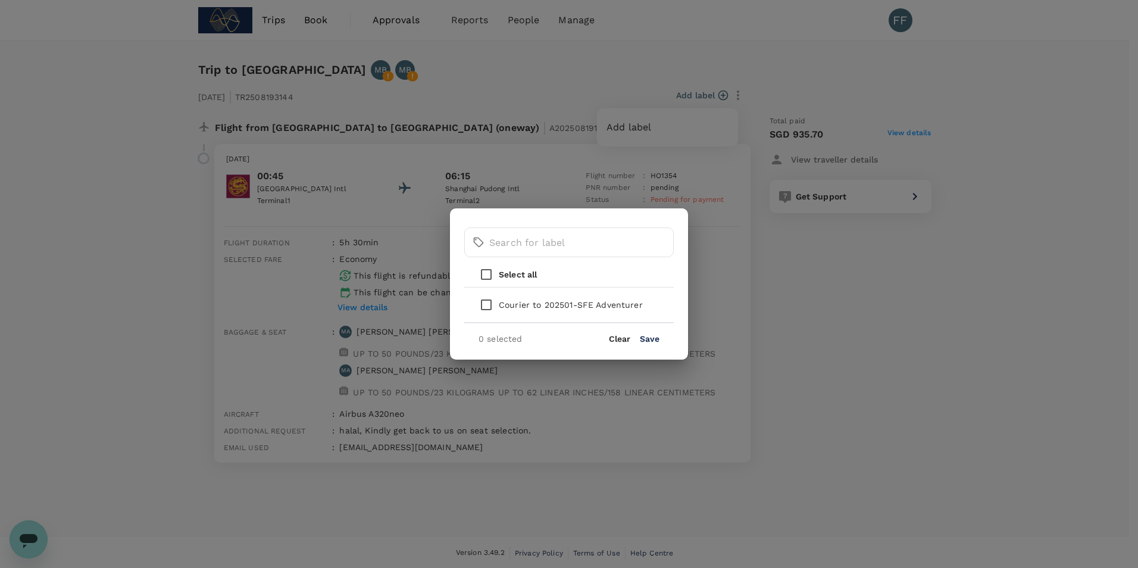
click at [543, 159] on div "​ ​ Select all Courier to 202501-SFE Adventurer 0 selected Clear Save" at bounding box center [569, 284] width 1138 height 568
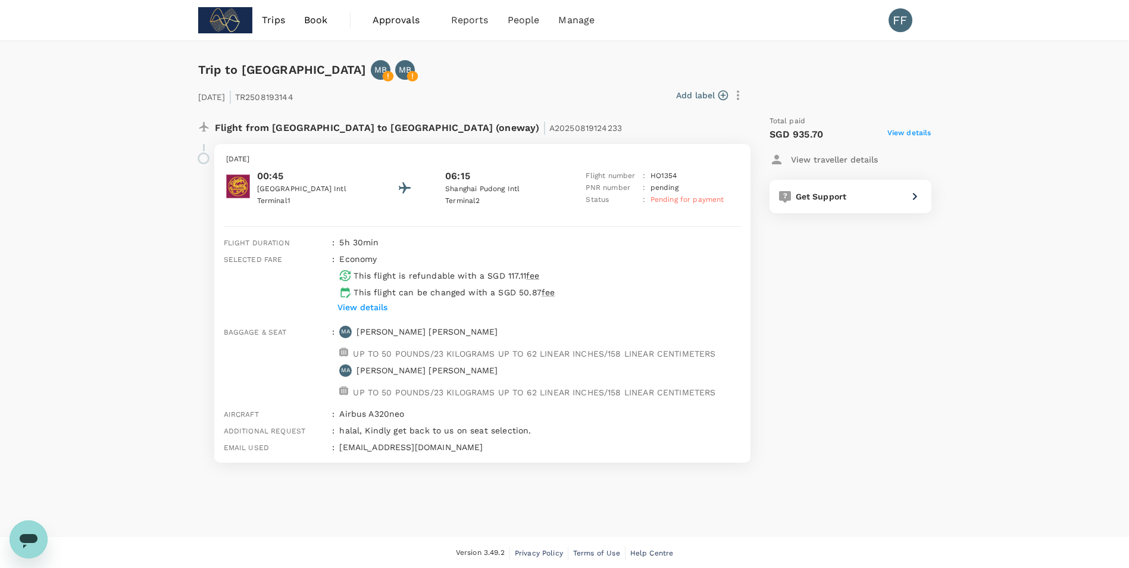
click at [347, 330] on p "MA" at bounding box center [346, 331] width 10 height 8
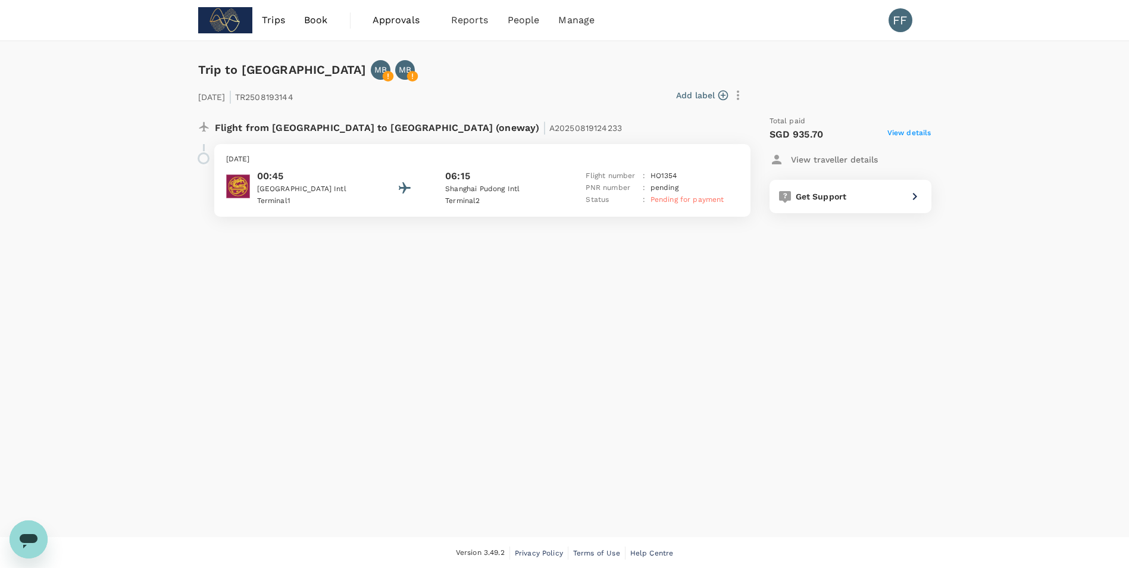
click at [371, 76] on div "MB" at bounding box center [381, 70] width 20 height 20
click at [374, 68] on p "MB" at bounding box center [380, 70] width 12 height 12
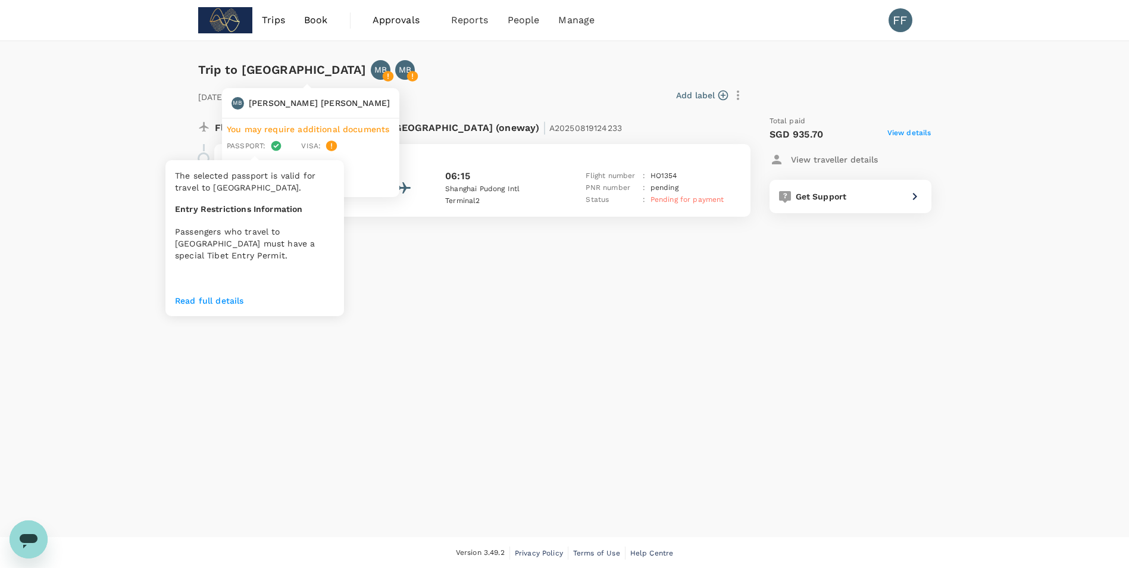
click at [259, 182] on p "The selected passport is valid for travel to China." at bounding box center [254, 182] width 159 height 24
click at [260, 188] on div "View details" at bounding box center [310, 181] width 177 height 31
click at [262, 180] on p "View details" at bounding box center [311, 182] width 158 height 12
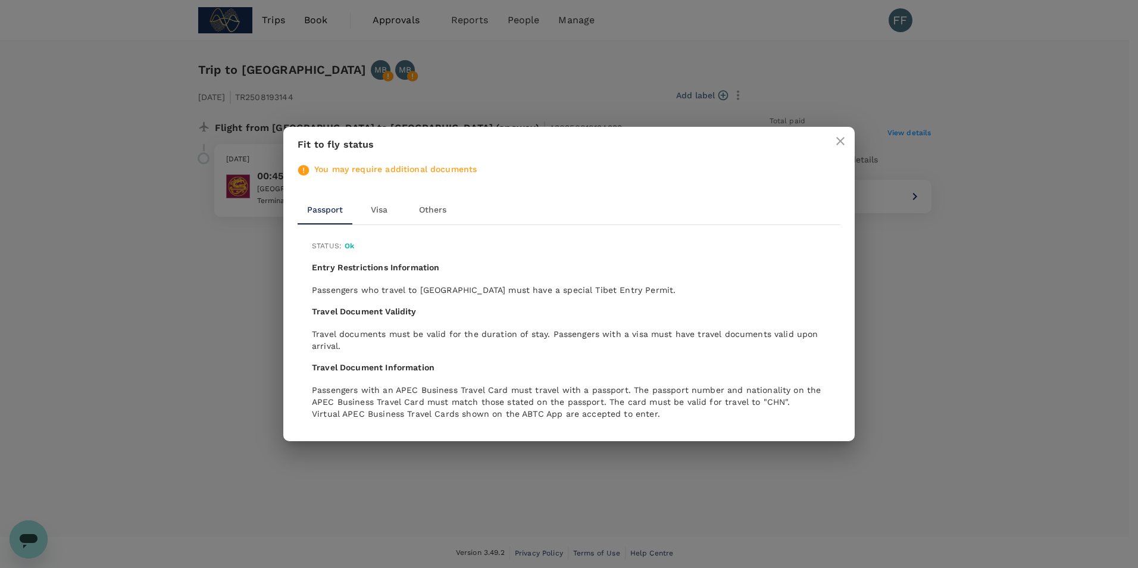
click at [836, 137] on icon "close" at bounding box center [840, 141] width 14 height 14
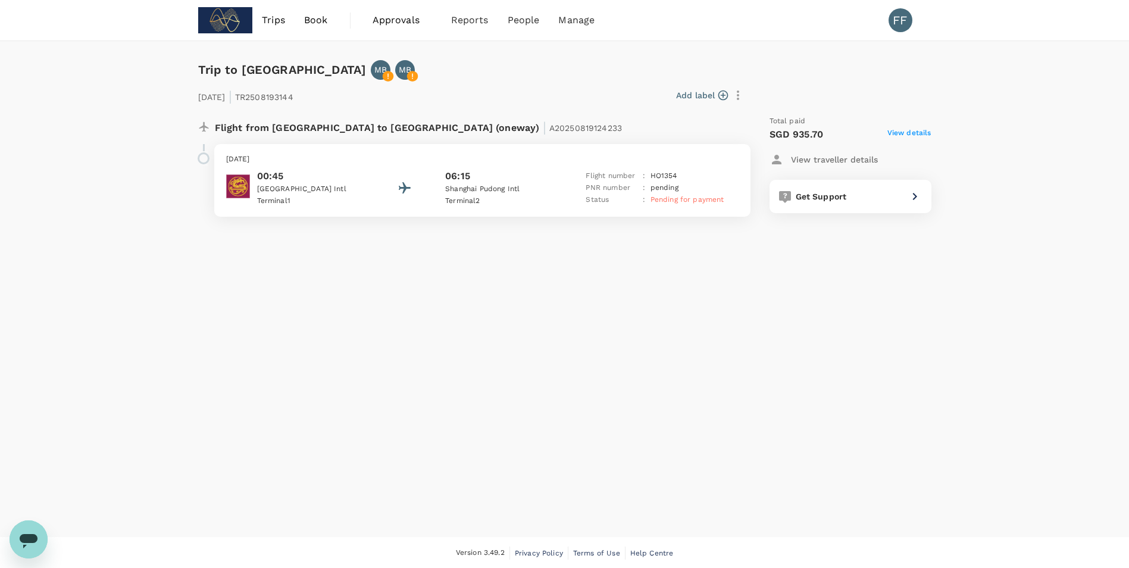
click at [731, 89] on icon "button" at bounding box center [738, 95] width 14 height 14
click at [682, 60] on div at bounding box center [569, 284] width 1138 height 568
click at [512, 65] on link "Users" at bounding box center [548, 66] width 140 height 28
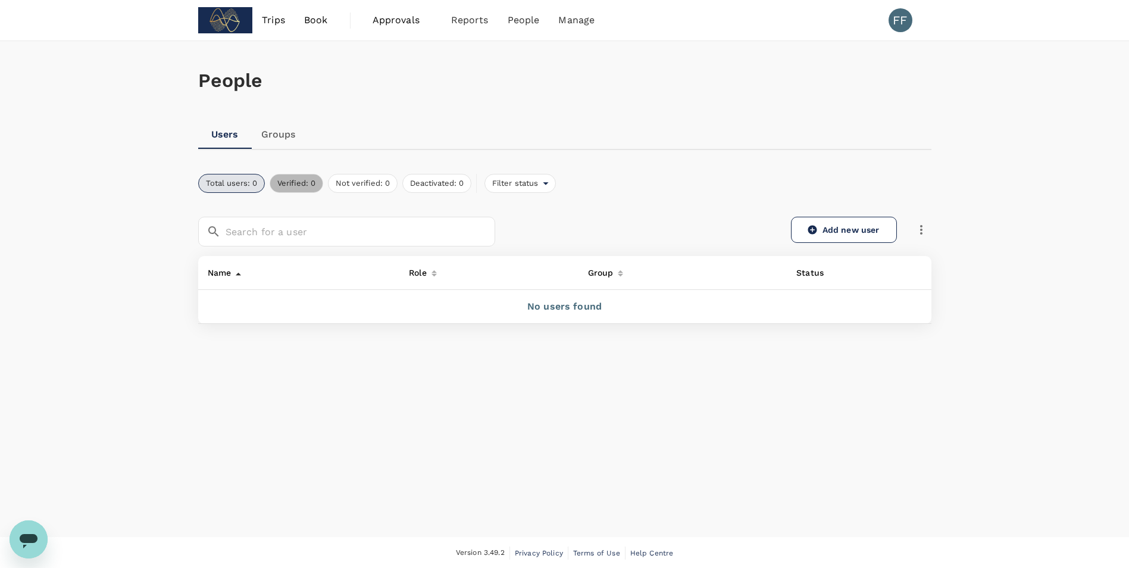
click at [298, 179] on button "Verified: 0" at bounding box center [297, 183] width 54 height 19
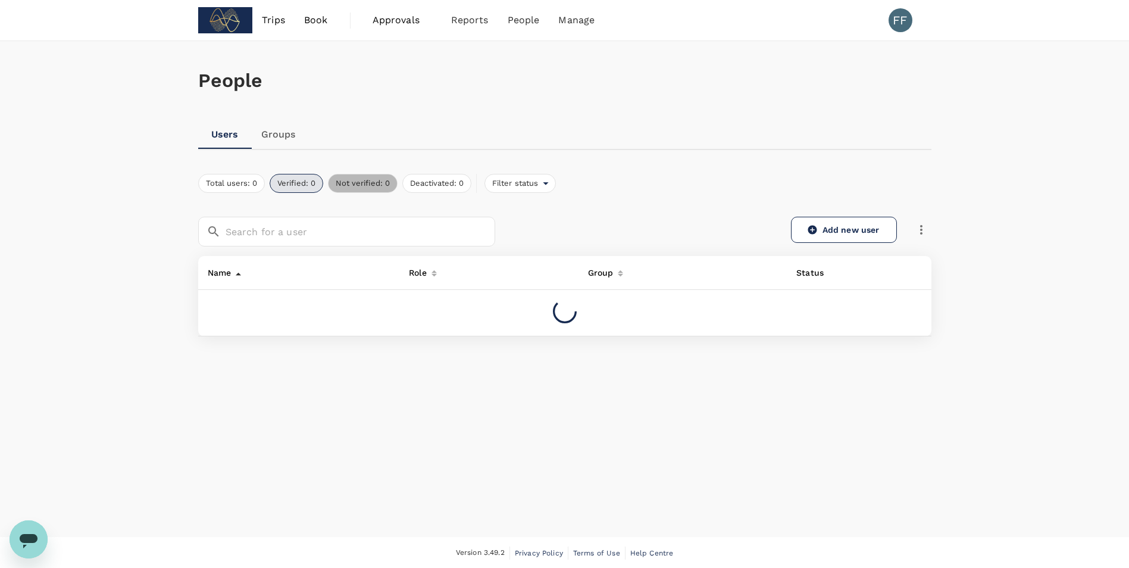
click at [359, 179] on button "Not verified: 0" at bounding box center [363, 183] width 70 height 19
click at [440, 179] on button "Deactivated: 0" at bounding box center [436, 183] width 69 height 19
click at [507, 179] on span "Filter status" at bounding box center [514, 183] width 58 height 11
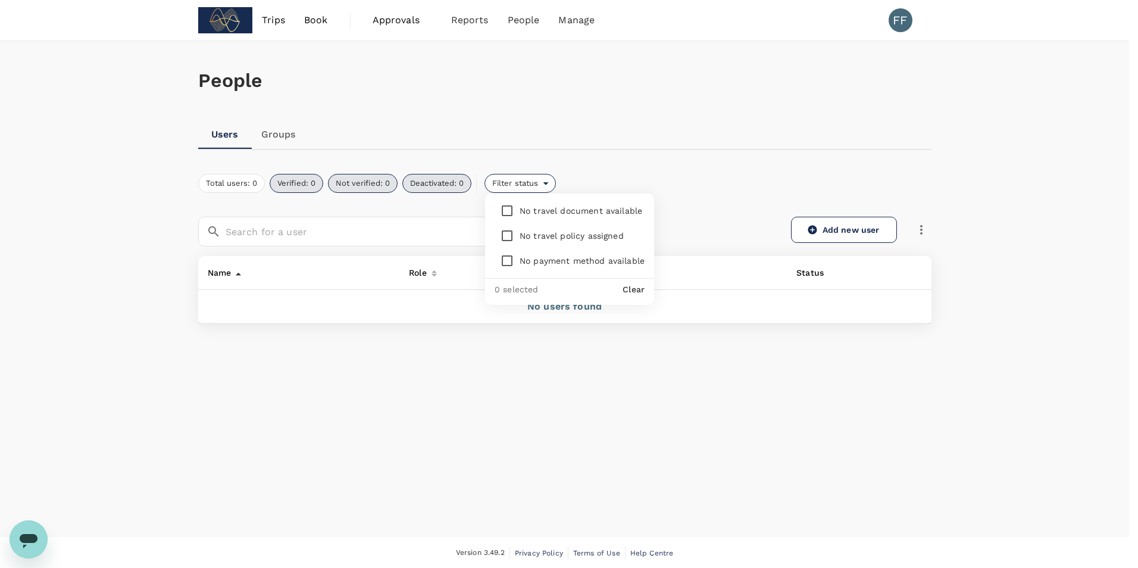
click at [274, 137] on div at bounding box center [569, 284] width 1138 height 568
click at [274, 137] on link "Groups" at bounding box center [279, 134] width 54 height 29
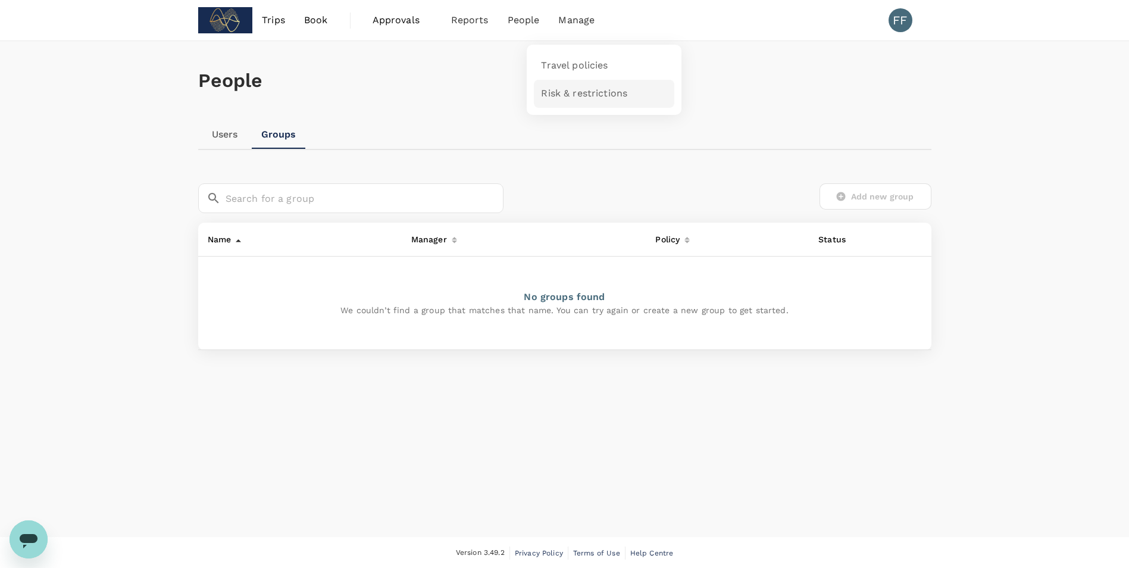
click at [574, 91] on span "Risk & restrictions" at bounding box center [584, 94] width 86 height 14
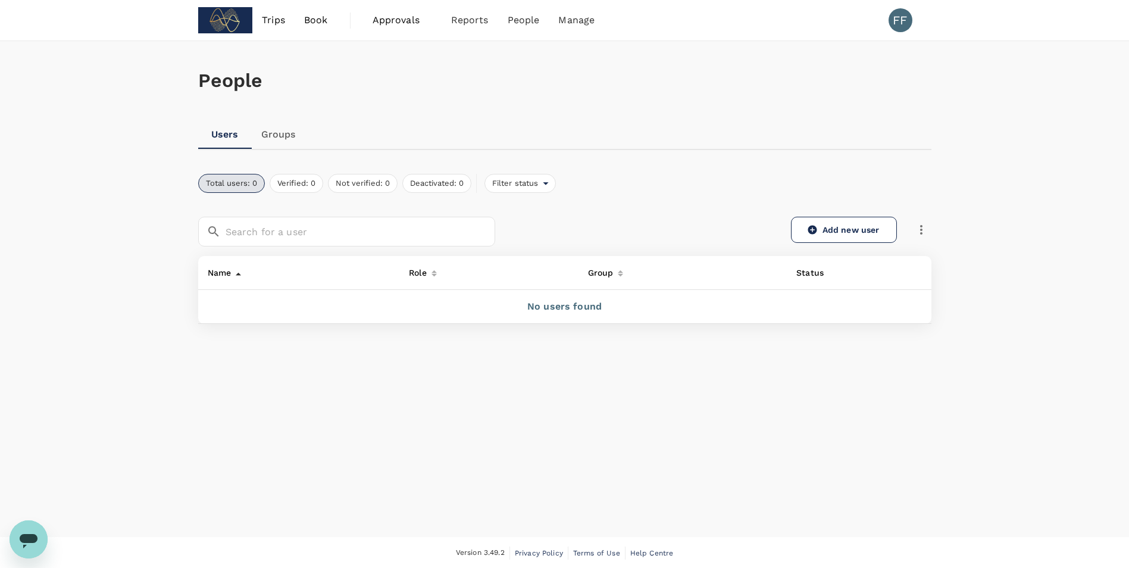
click at [286, 166] on div "People Users Groups Total users: 0 Verified: 0 Not verified: 0 Deactivated: 0 F…" at bounding box center [565, 211] width 762 height 340
click at [287, 133] on link "Groups" at bounding box center [279, 134] width 54 height 29
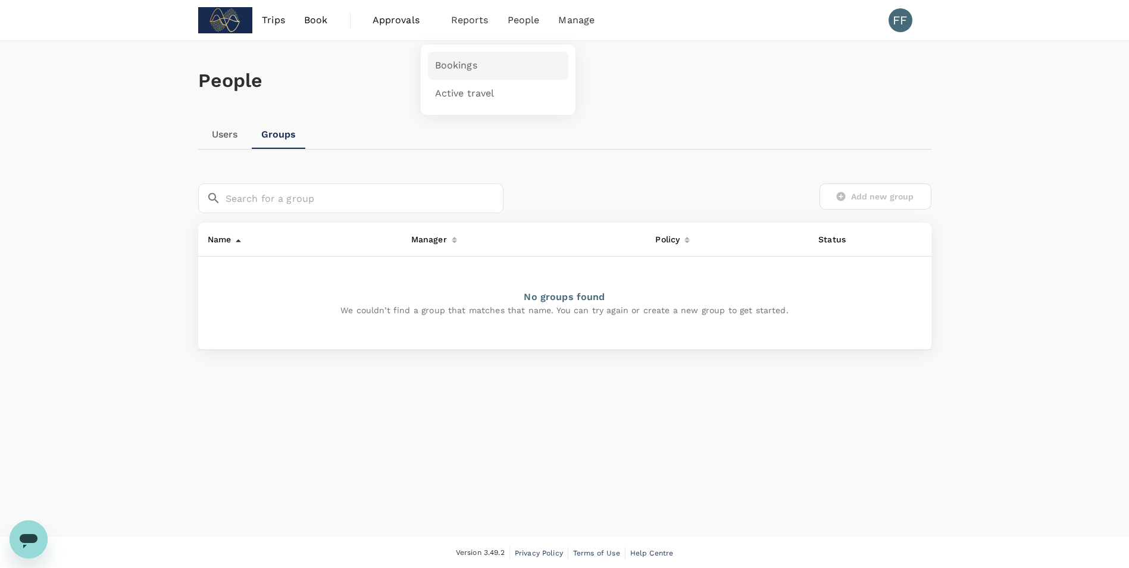
click at [459, 71] on span "Bookings" at bounding box center [456, 66] width 42 height 14
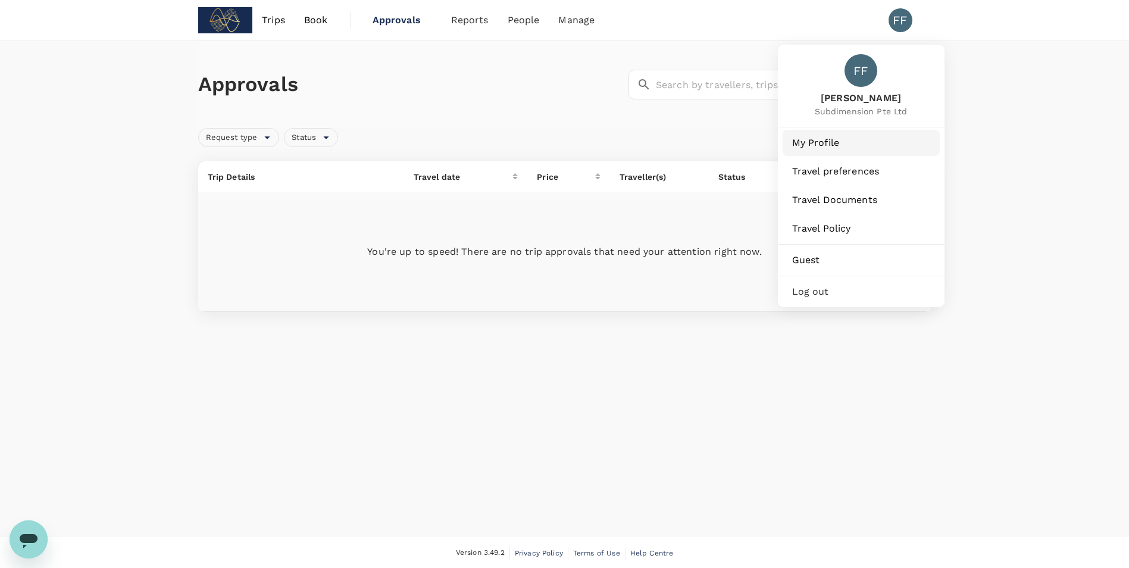
click at [836, 146] on span "My Profile" at bounding box center [861, 143] width 138 height 14
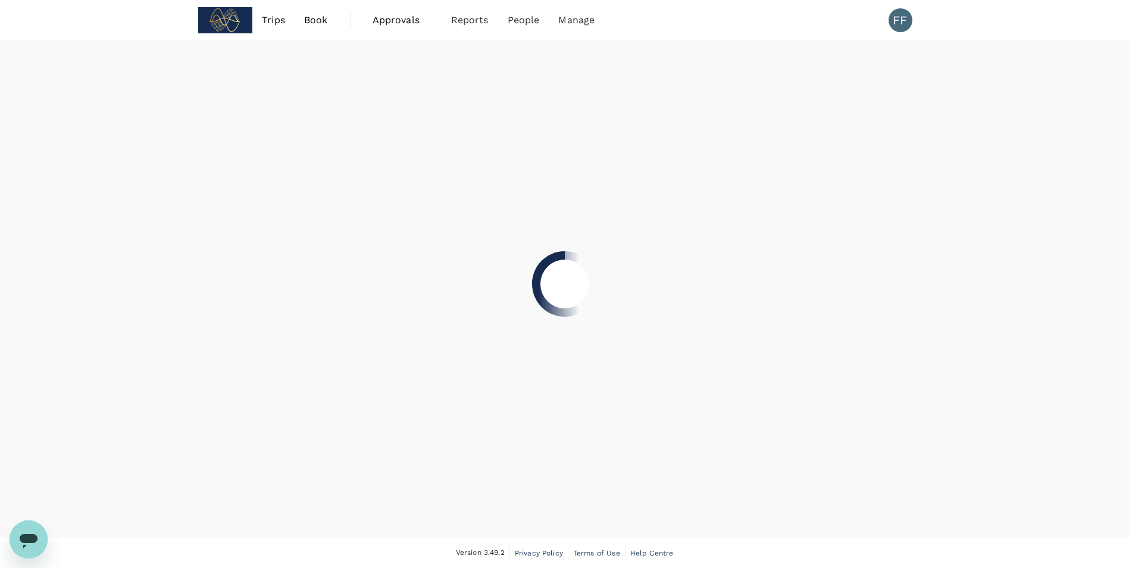
click at [836, 146] on div at bounding box center [564, 284] width 1129 height 568
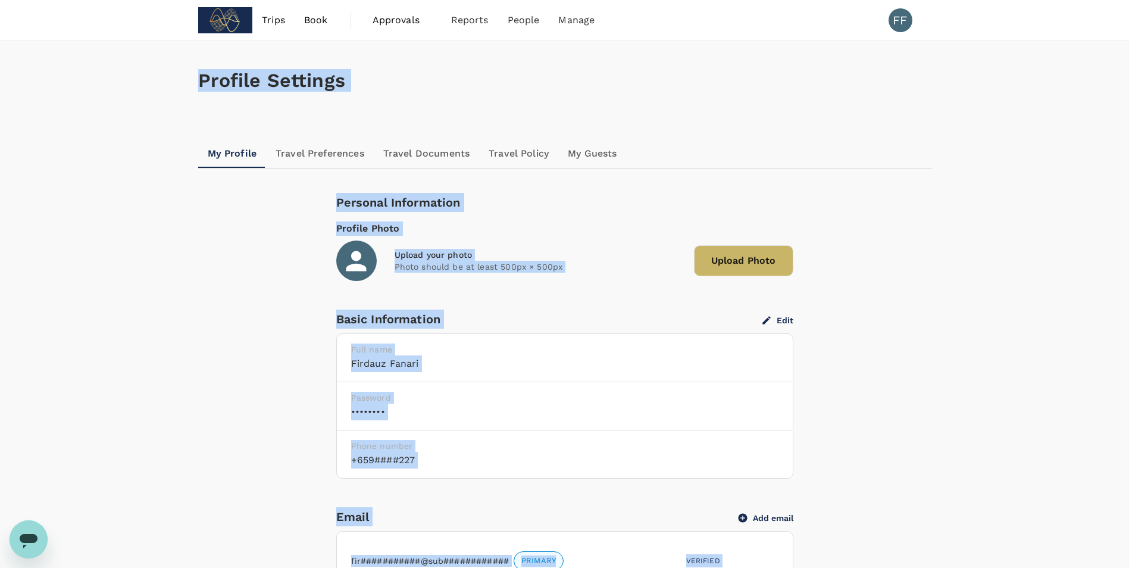
click at [530, 81] on h1 "Profile Settings" at bounding box center [564, 81] width 733 height 22
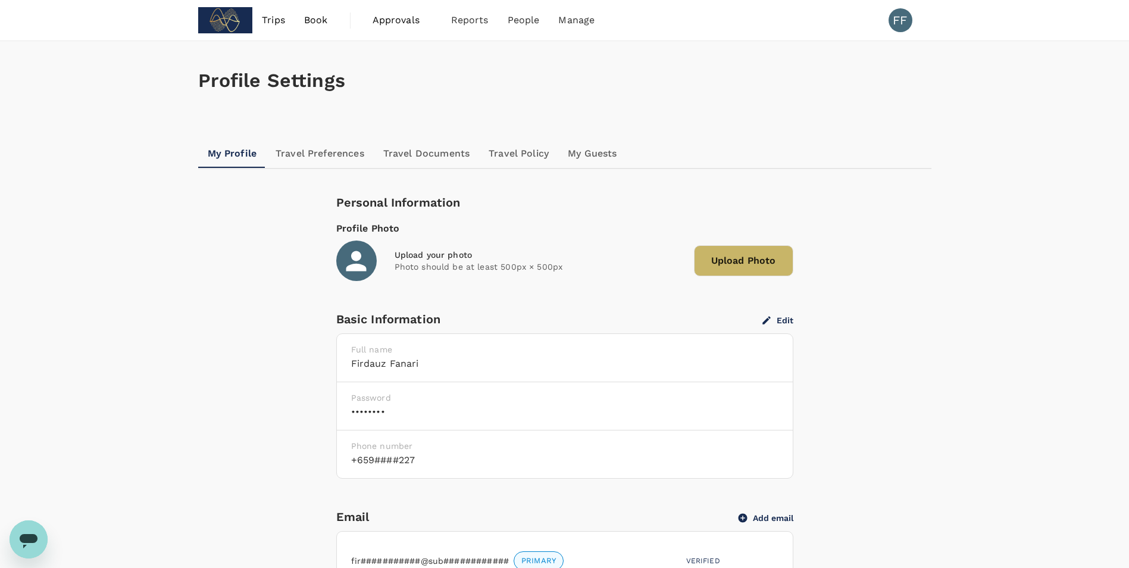
click at [783, 326] on div "Basic Information Edit" at bounding box center [564, 318] width 457 height 19
click at [783, 324] on button "Edit" at bounding box center [777, 320] width 31 height 11
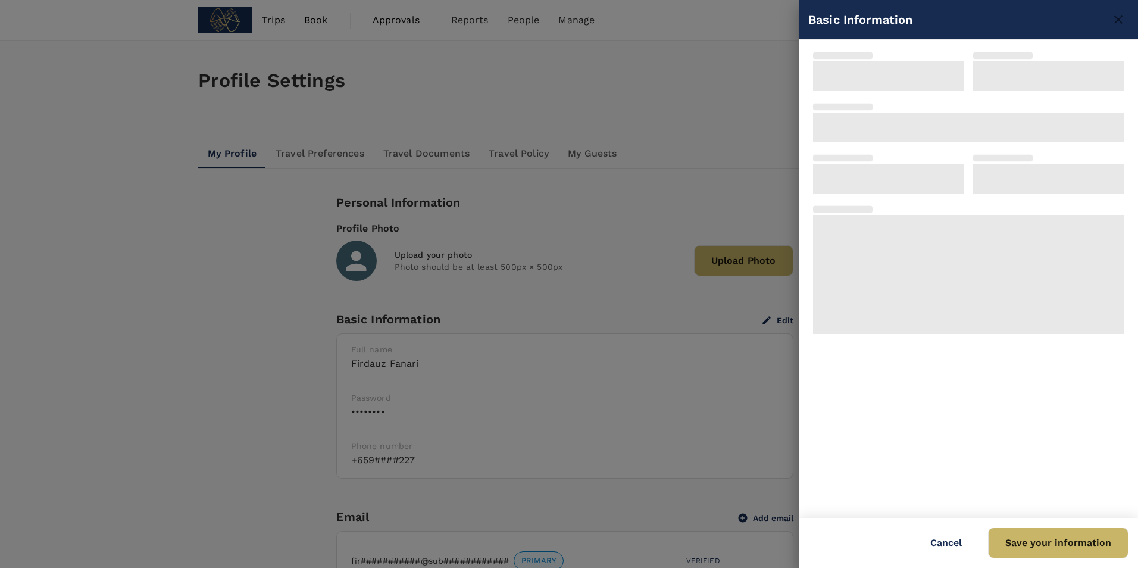
type input "Firdauz"
type input "Fanari"
type input "65"
type input "93295227"
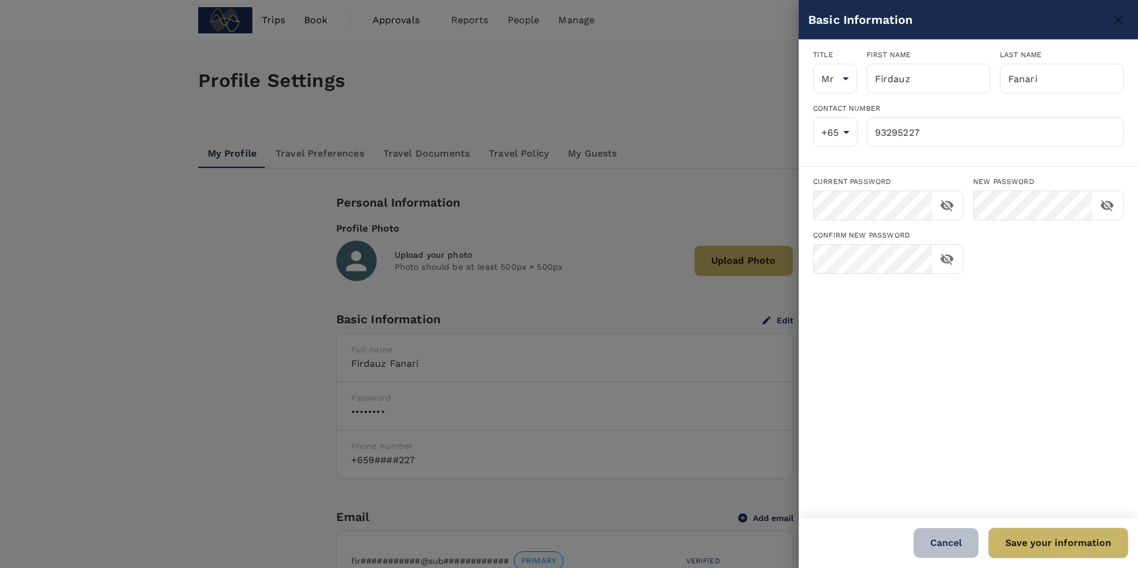
click at [951, 534] on button "Cancel" at bounding box center [946, 543] width 65 height 30
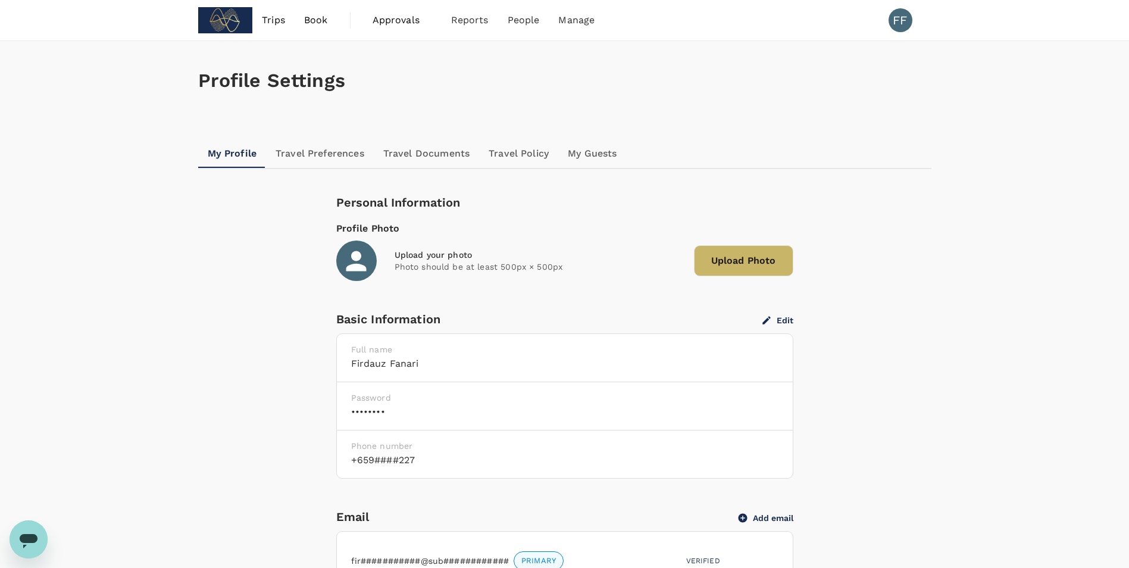
click at [207, 29] on img at bounding box center [225, 20] width 55 height 26
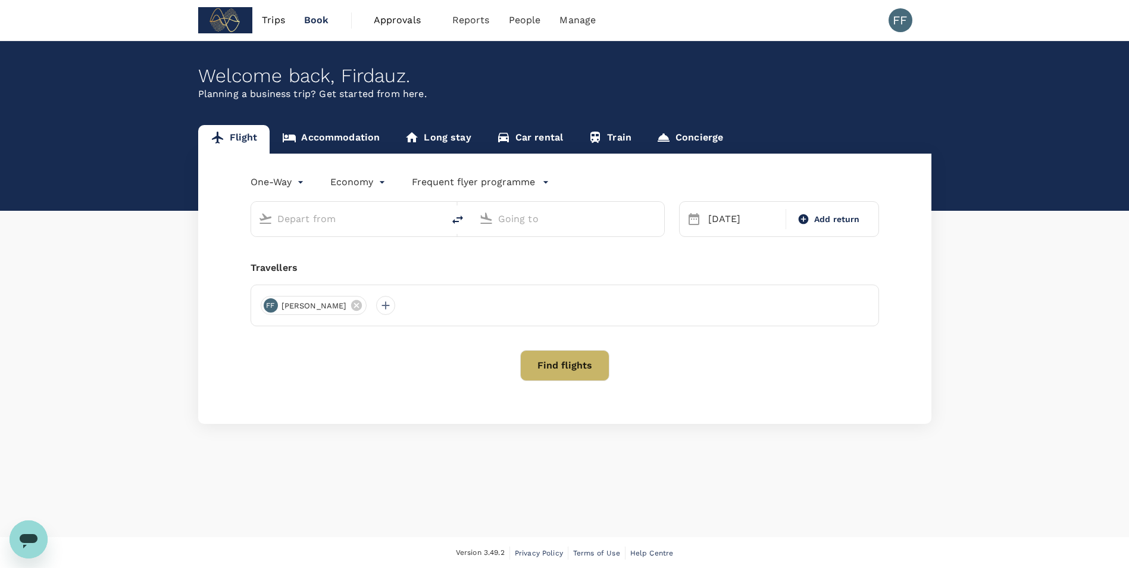
type input "Shanghai Pudong Intl (PVG)"
type input "Kuala Lumpur, Malaysia (any)"
type input "Shanghai Pudong Intl (PVG)"
type input "Kuala Lumpur, Malaysia (any)"
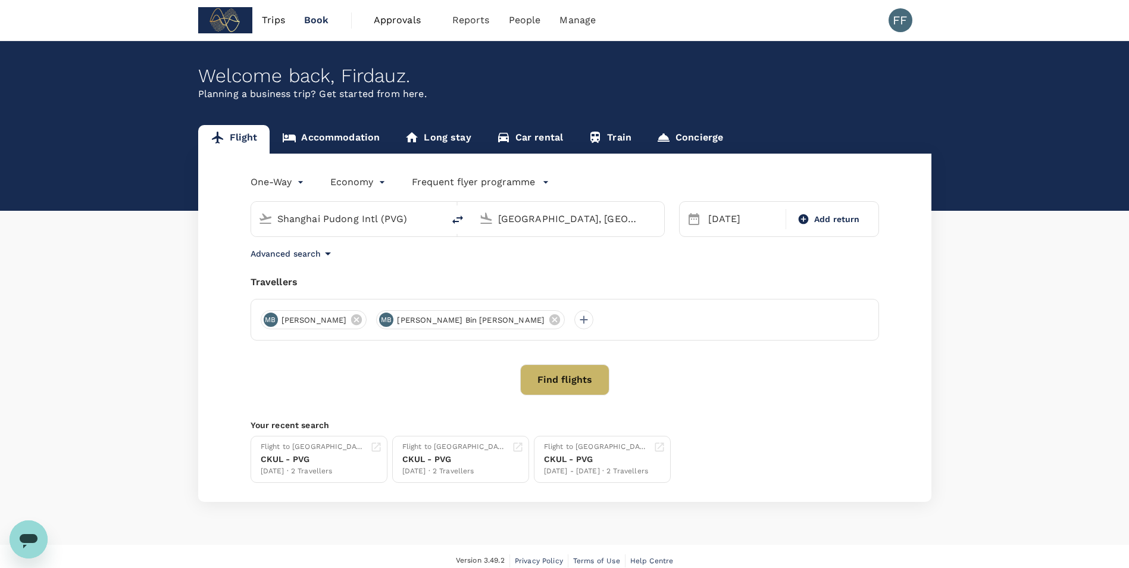
click at [854, 207] on div "23 Aug Add return" at bounding box center [779, 219] width 200 height 36
click at [850, 216] on span "Add return" at bounding box center [837, 219] width 46 height 12
type input "roundtrip"
click at [841, 369] on div "23" at bounding box center [839, 367] width 23 height 23
click at [560, 381] on button "Find flights" at bounding box center [564, 379] width 89 height 31
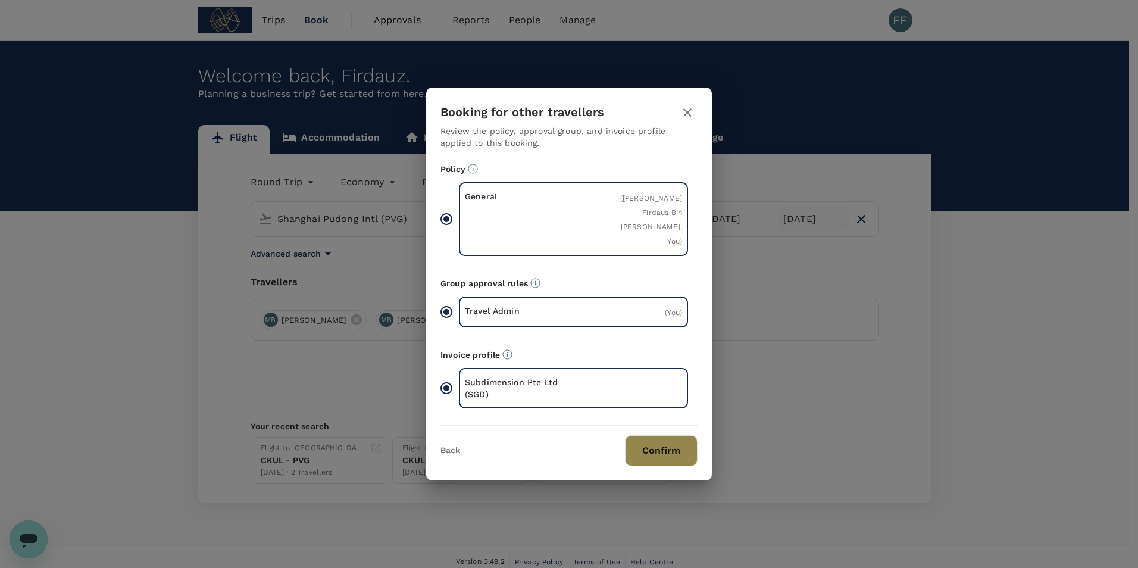
click at [655, 452] on button "Confirm" at bounding box center [661, 450] width 73 height 31
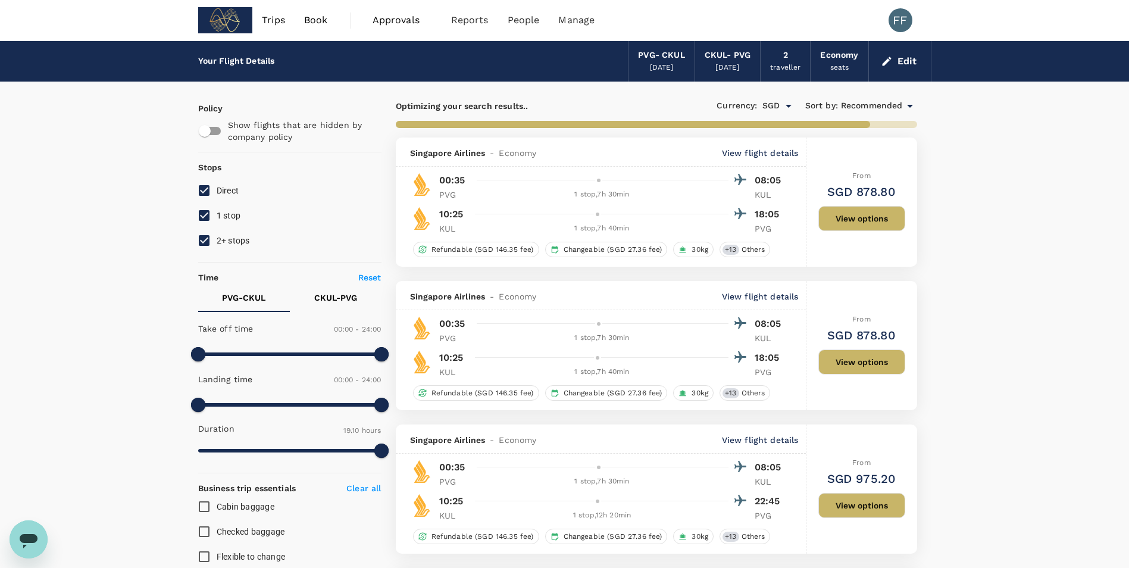
click at [217, 240] on span "2+ stops" at bounding box center [233, 241] width 33 height 10
click at [217, 240] on input "2+ stops" at bounding box center [204, 240] width 25 height 25
checkbox input "false"
click at [218, 223] on label "1 stop" at bounding box center [282, 215] width 180 height 25
click at [217, 223] on input "1 stop" at bounding box center [204, 215] width 25 height 25
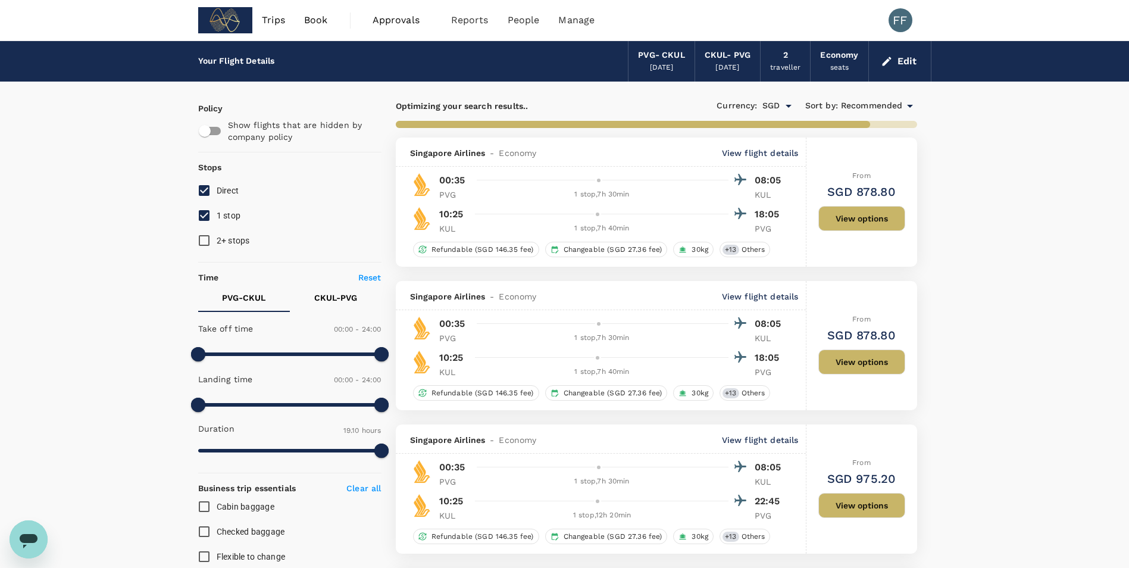
checkbox input "false"
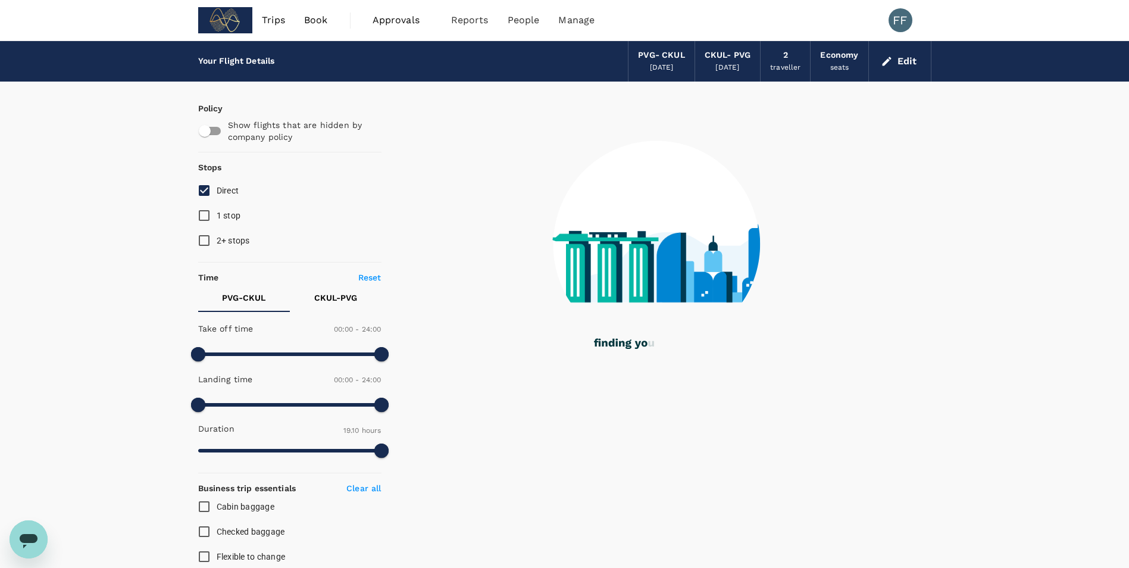
click at [886, 62] on icon "button" at bounding box center [886, 61] width 9 height 9
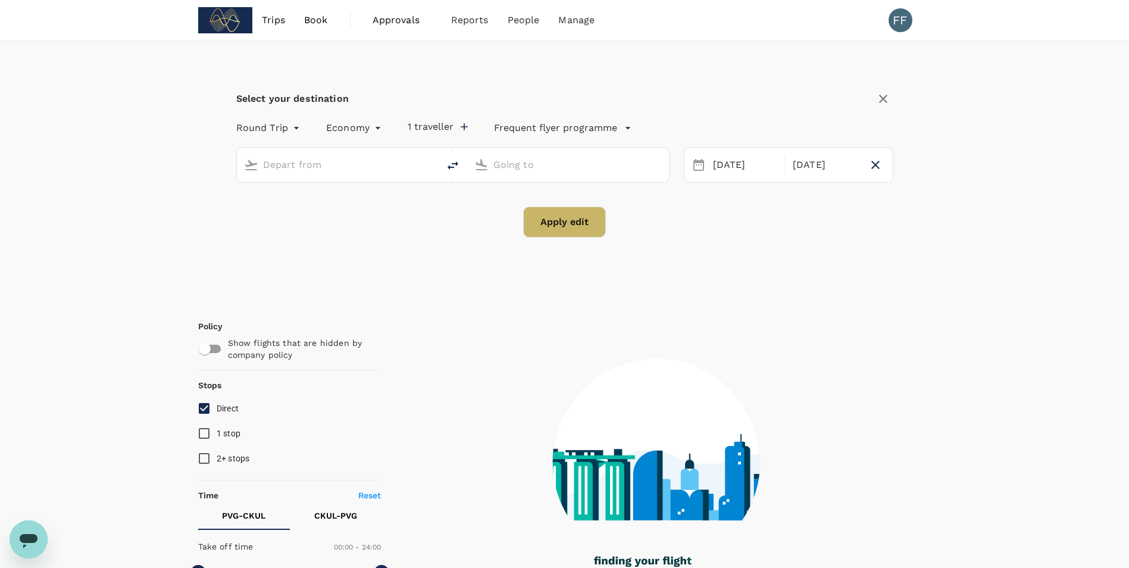
type input "Shanghai Pudong Intl (PVG)"
type input "Kuala Lumpur, Malaysia (any)"
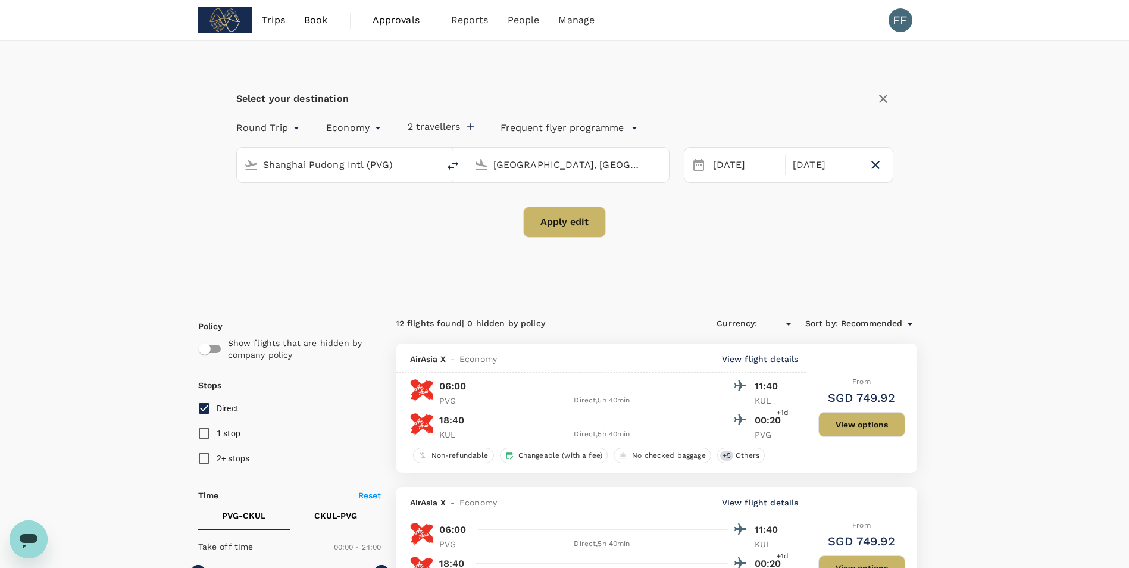
type input "SGD"
click at [502, 68] on span "Users" at bounding box center [499, 66] width 26 height 14
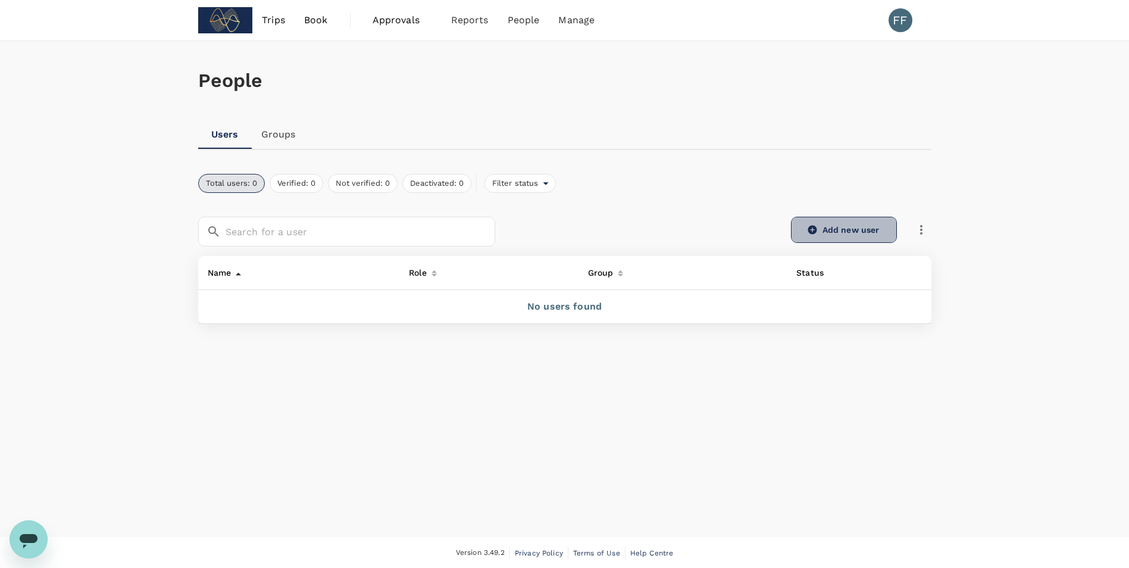
click at [844, 232] on link "Add new user" at bounding box center [844, 230] width 106 height 26
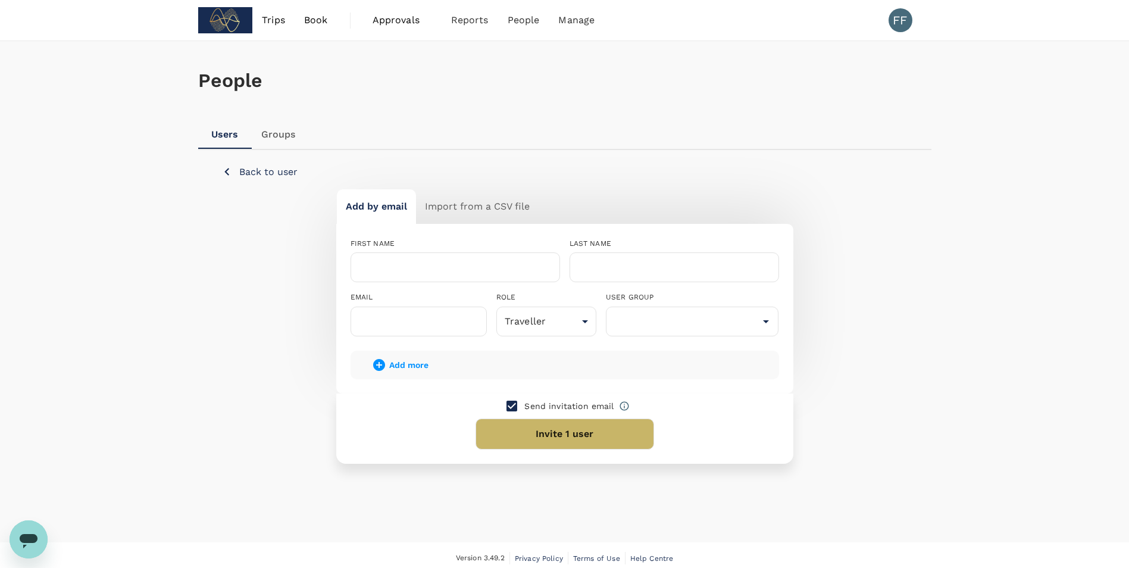
click at [295, 137] on link "Groups" at bounding box center [279, 134] width 54 height 29
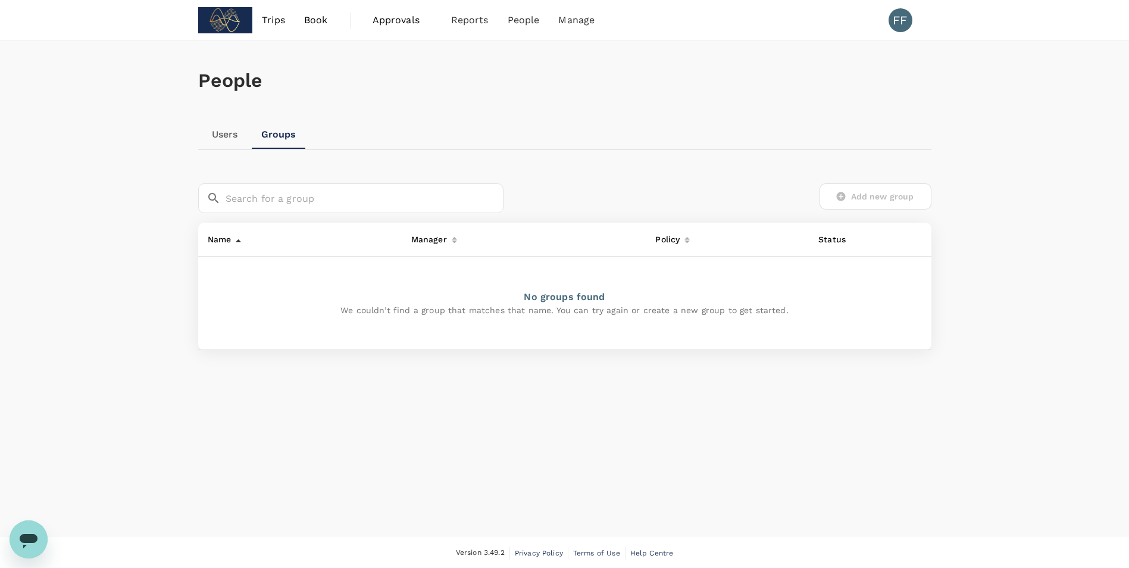
click at [246, 136] on link "Users" at bounding box center [225, 134] width 54 height 29
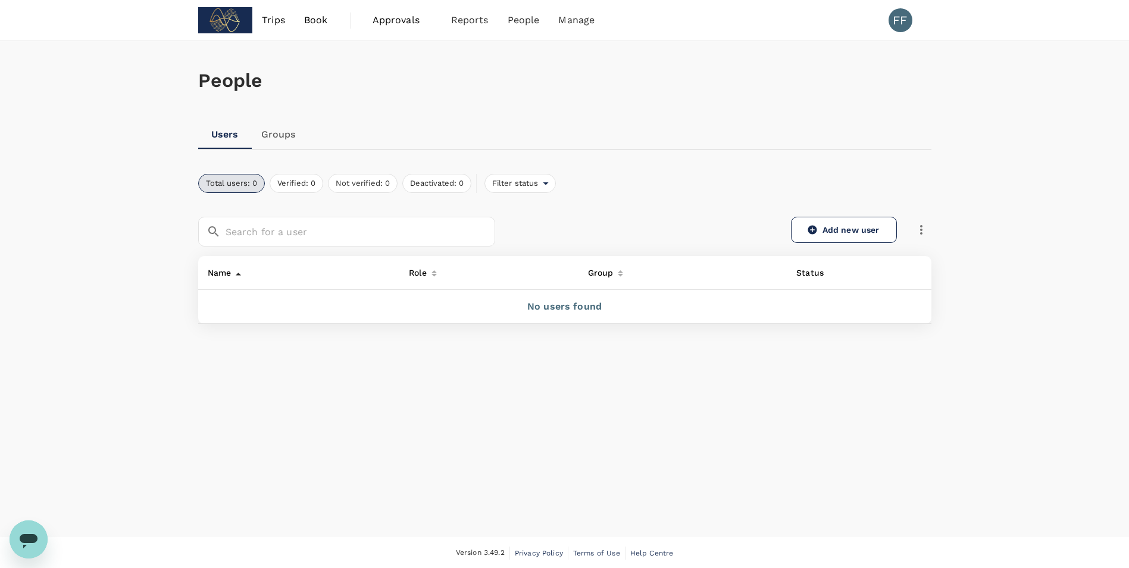
click at [311, 23] on span "Book" at bounding box center [316, 20] width 24 height 14
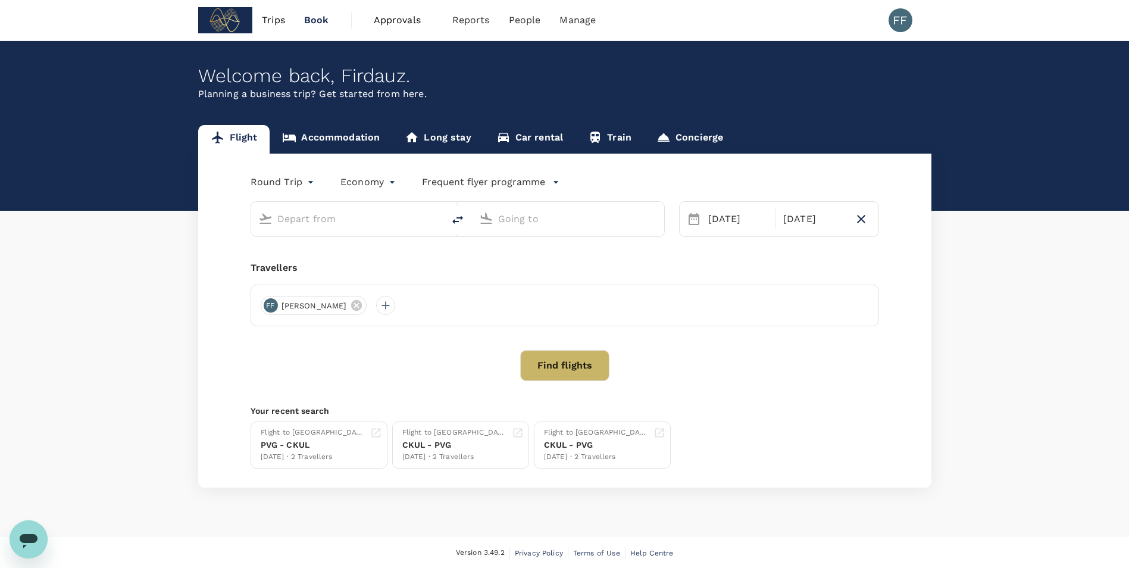
type input "Shanghai Pudong Intl (PVG)"
type input "[GEOGRAPHIC_DATA], [GEOGRAPHIC_DATA] (any)"
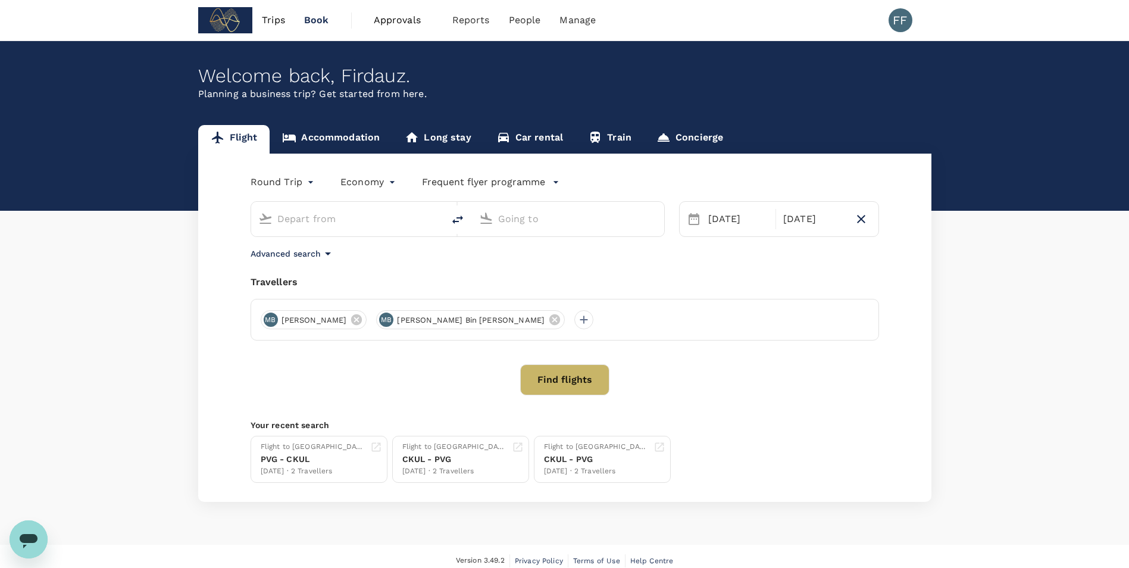
type input "Shanghai Pudong Intl (PVG)"
type input "[GEOGRAPHIC_DATA], [GEOGRAPHIC_DATA] (any)"
click at [316, 317] on span "[PERSON_NAME]" at bounding box center [314, 320] width 80 height 12
click at [583, 321] on div at bounding box center [583, 319] width 19 height 19
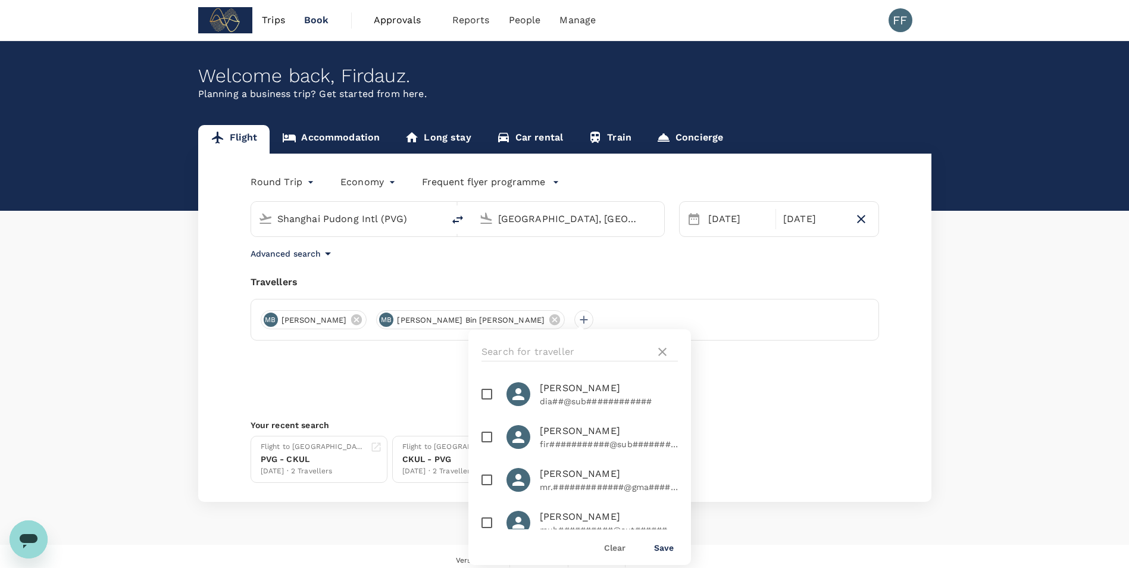
scroll to position [119, 0]
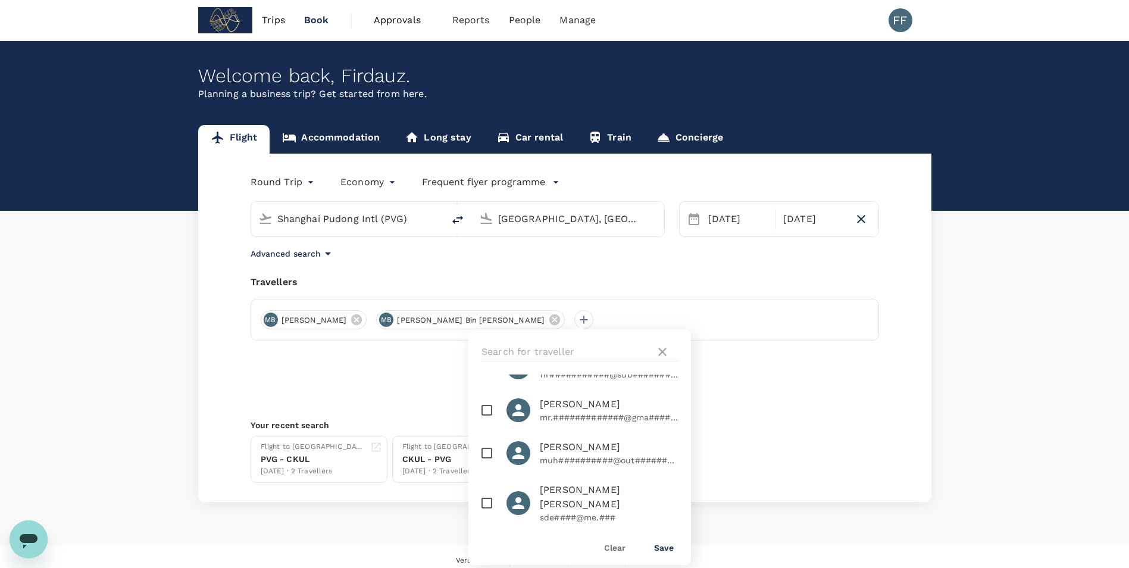
click at [536, 414] on div at bounding box center [522, 410] width 33 height 24
click at [532, 414] on div at bounding box center [522, 410] width 33 height 24
checkbox input "false"
click at [665, 351] on icon at bounding box center [662, 352] width 14 height 14
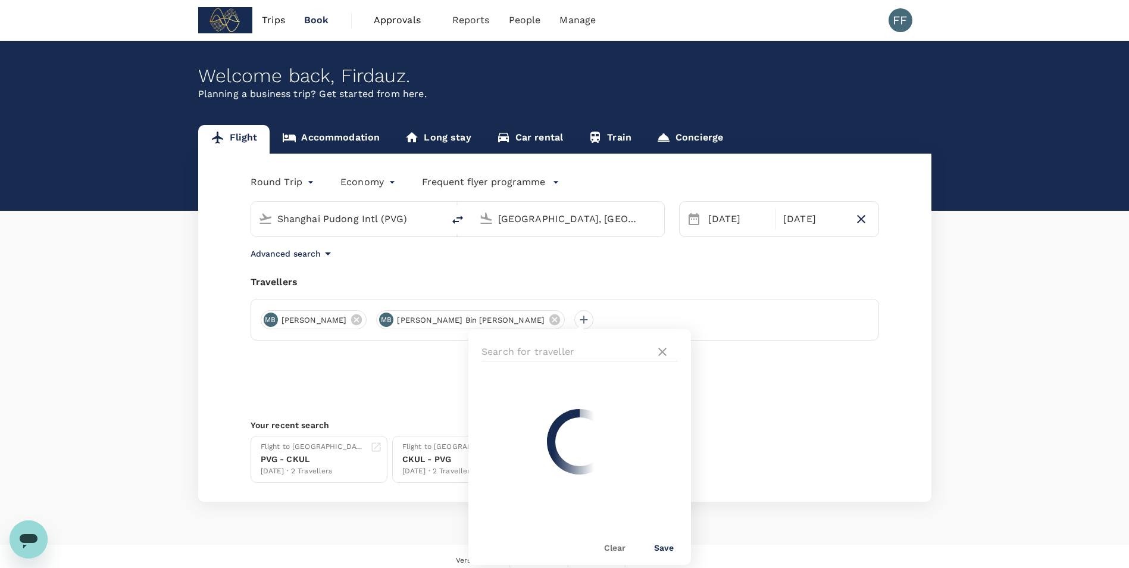
scroll to position [0, 0]
click at [650, 297] on div "Travellers MB Mohd Izzuddin bin Ali MB Mohamed Firdaus Bin Ab Rashid Clear Save" at bounding box center [565, 307] width 628 height 65
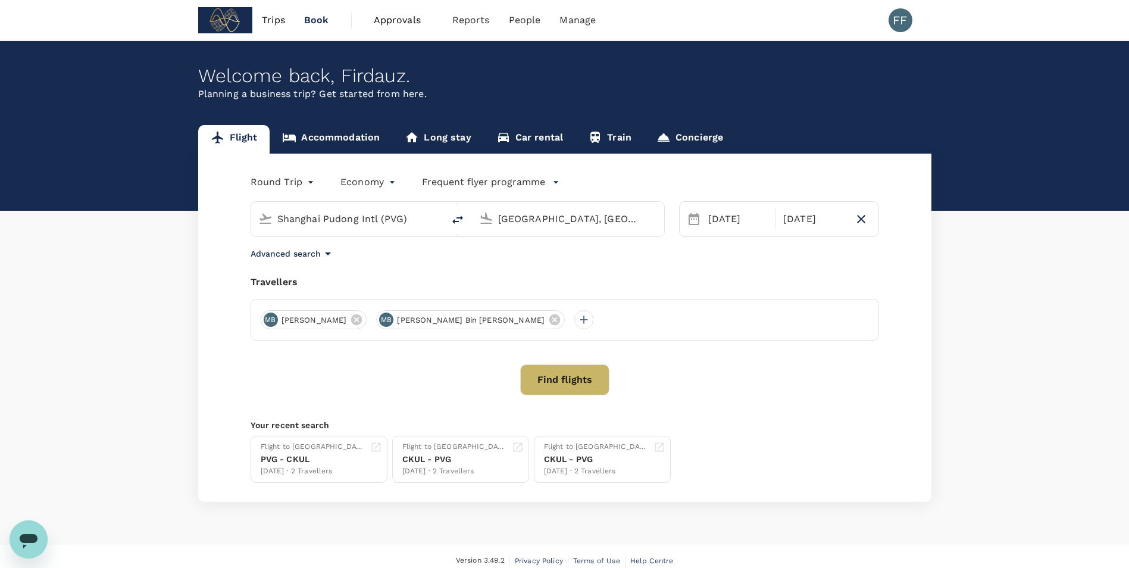
click at [581, 380] on button "Find flights" at bounding box center [564, 379] width 89 height 31
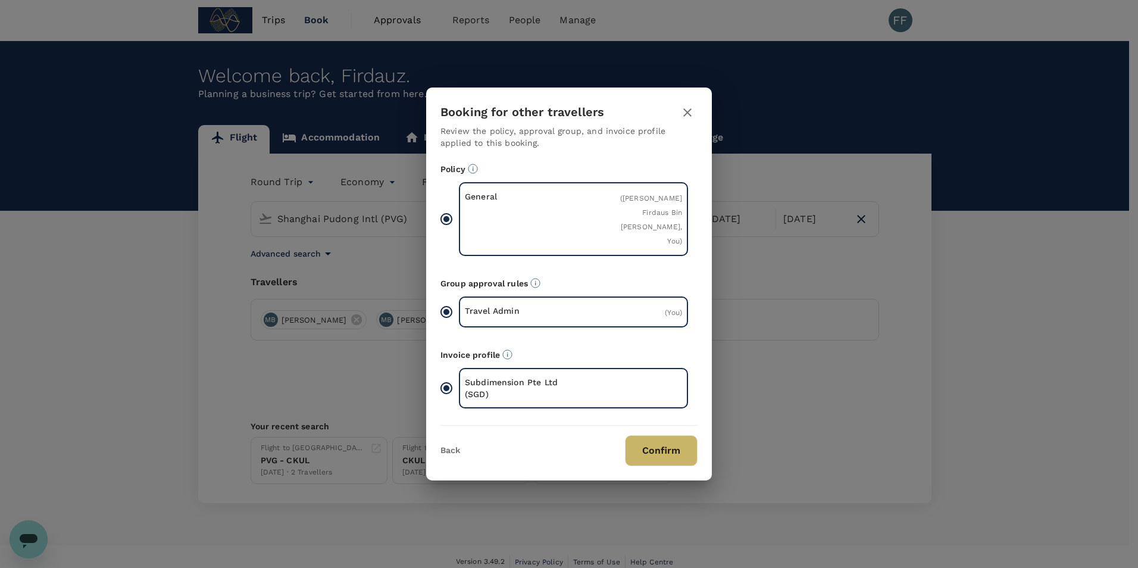
click at [652, 448] on button "Confirm" at bounding box center [661, 450] width 73 height 31
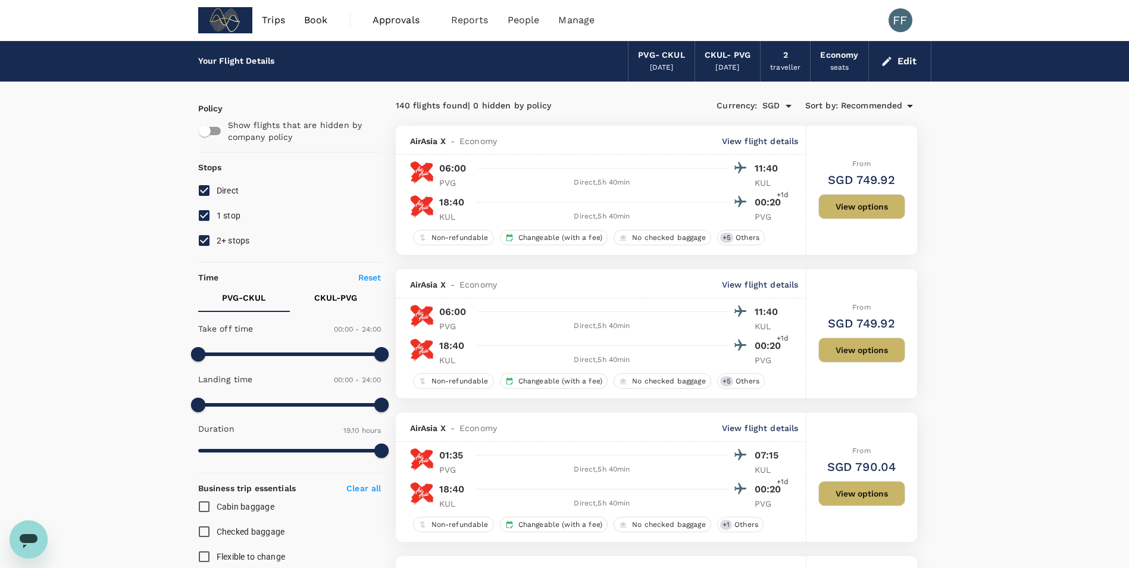
click at [866, 211] on button "View options" at bounding box center [861, 206] width 87 height 25
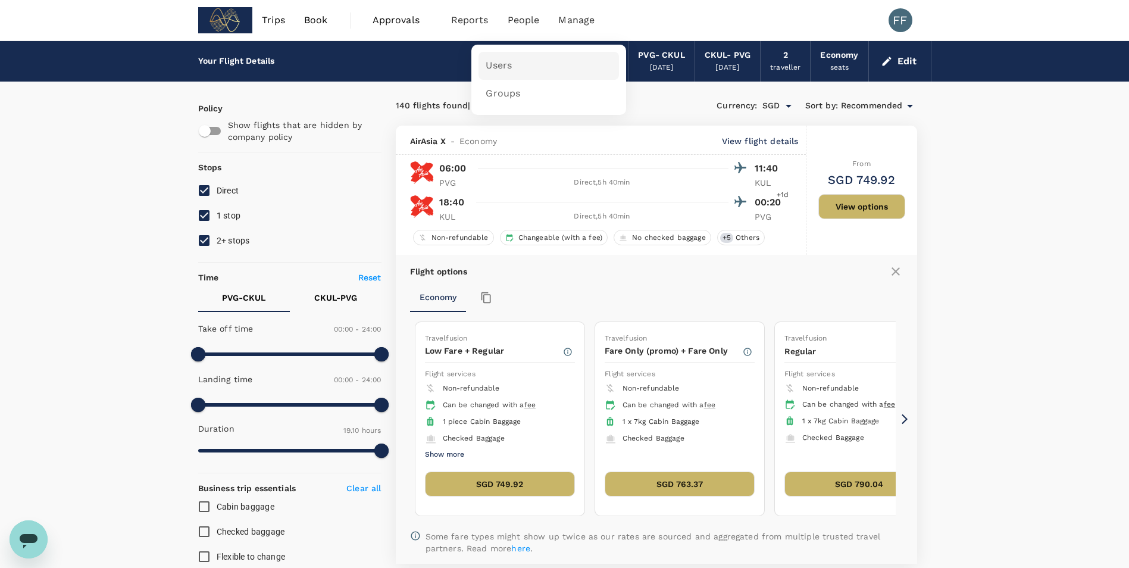
click at [492, 73] on link "Users" at bounding box center [548, 66] width 140 height 28
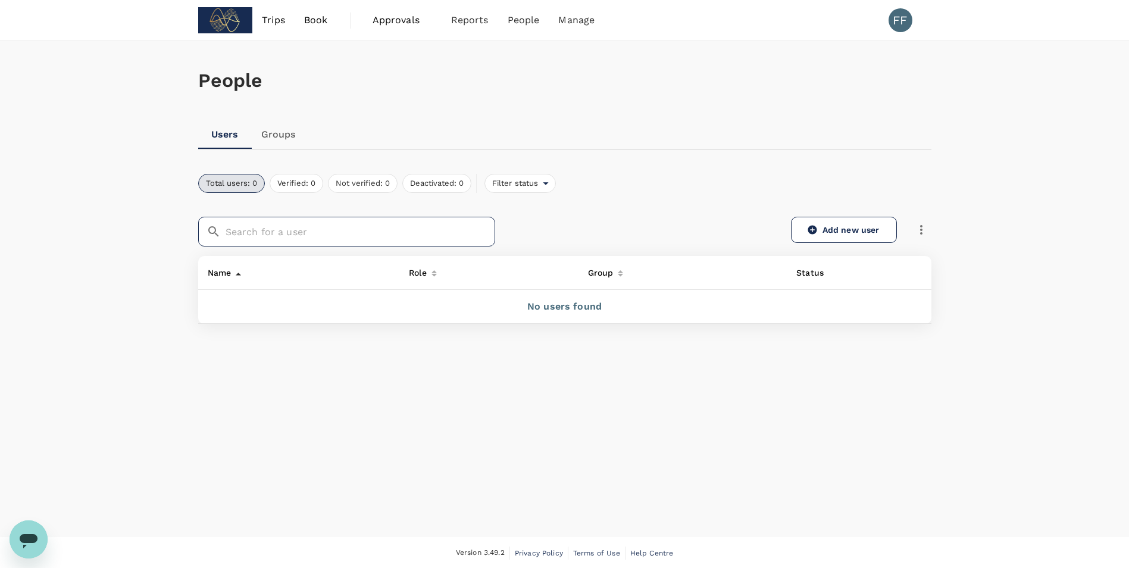
click at [279, 234] on input "text" at bounding box center [361, 232] width 270 height 30
type input "Alfani"
click at [323, 23] on span "Book" at bounding box center [316, 20] width 24 height 14
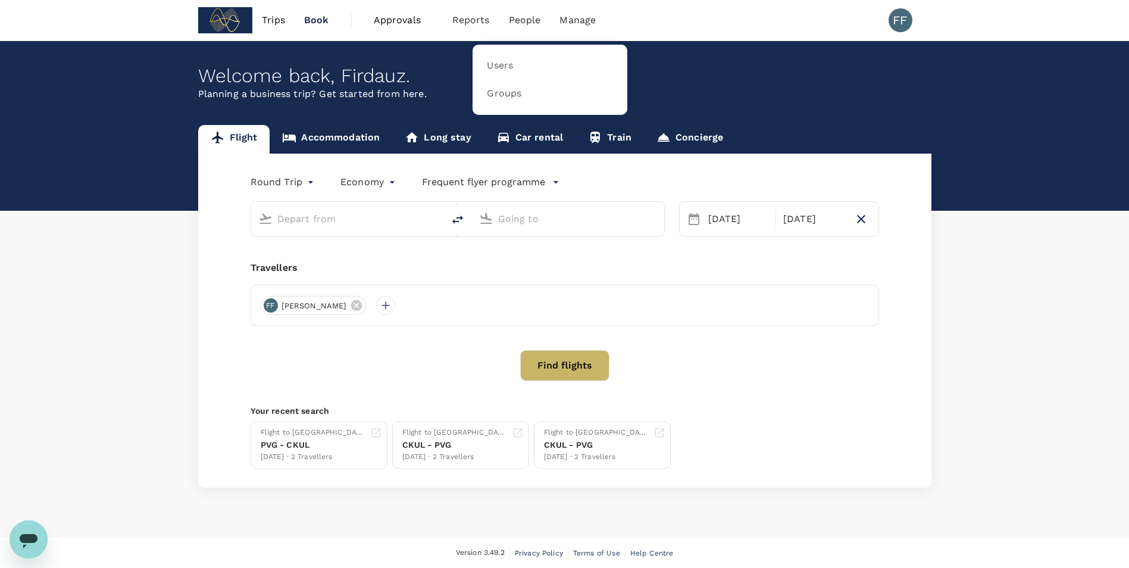
type input "Shanghai Pudong Intl (PVG)"
type input "Kuala Lumpur, Malaysia (any)"
type input "Shanghai Pudong Intl (PVG)"
type input "Kuala Lumpur, Malaysia (any)"
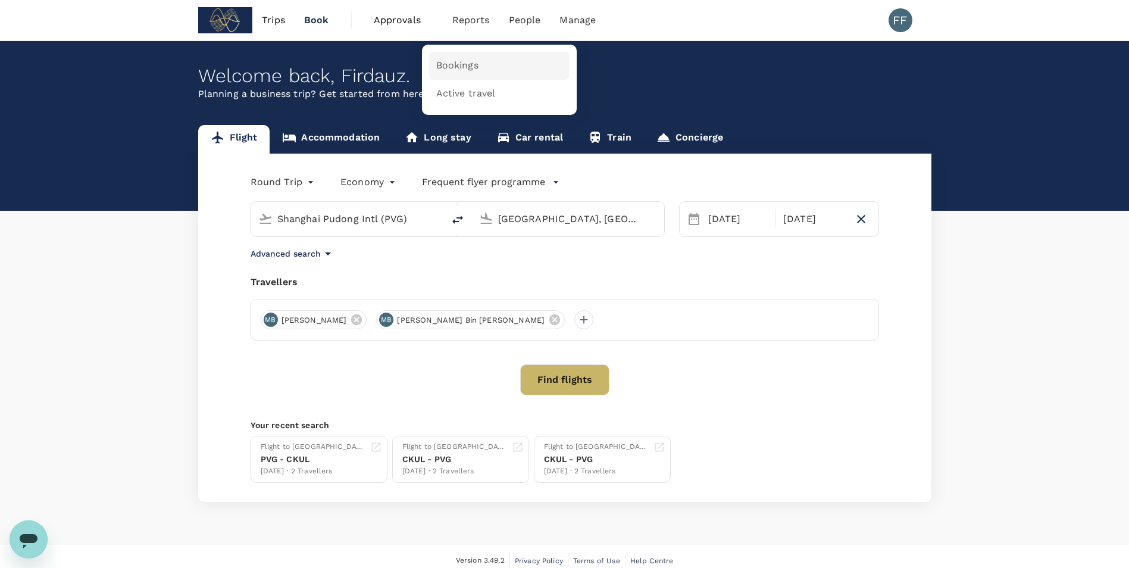
click at [459, 68] on span "Bookings" at bounding box center [457, 66] width 42 height 14
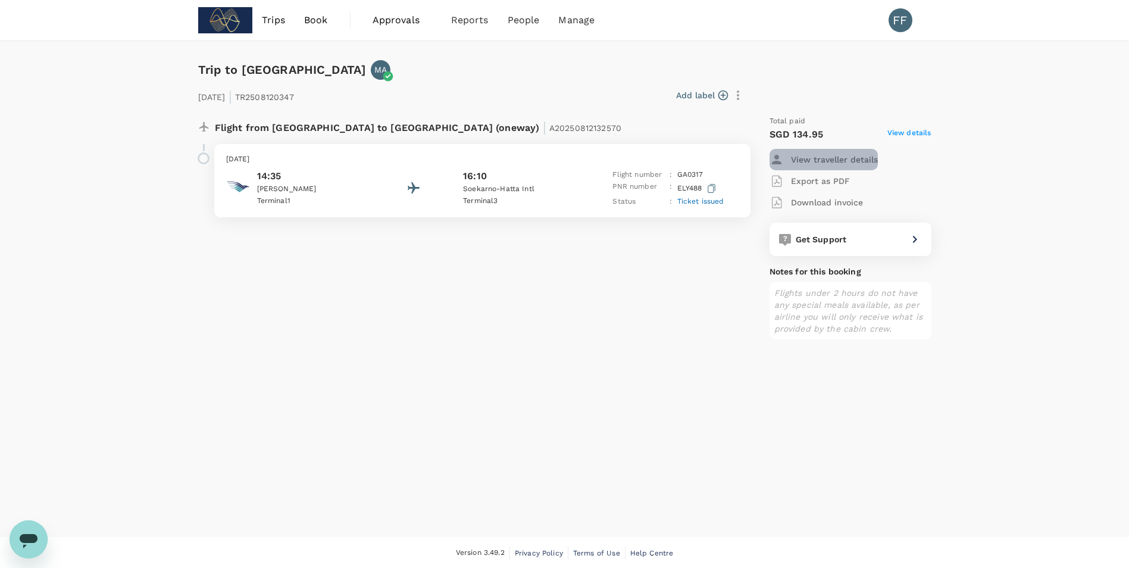
click at [840, 161] on p "View traveller details" at bounding box center [834, 160] width 87 height 12
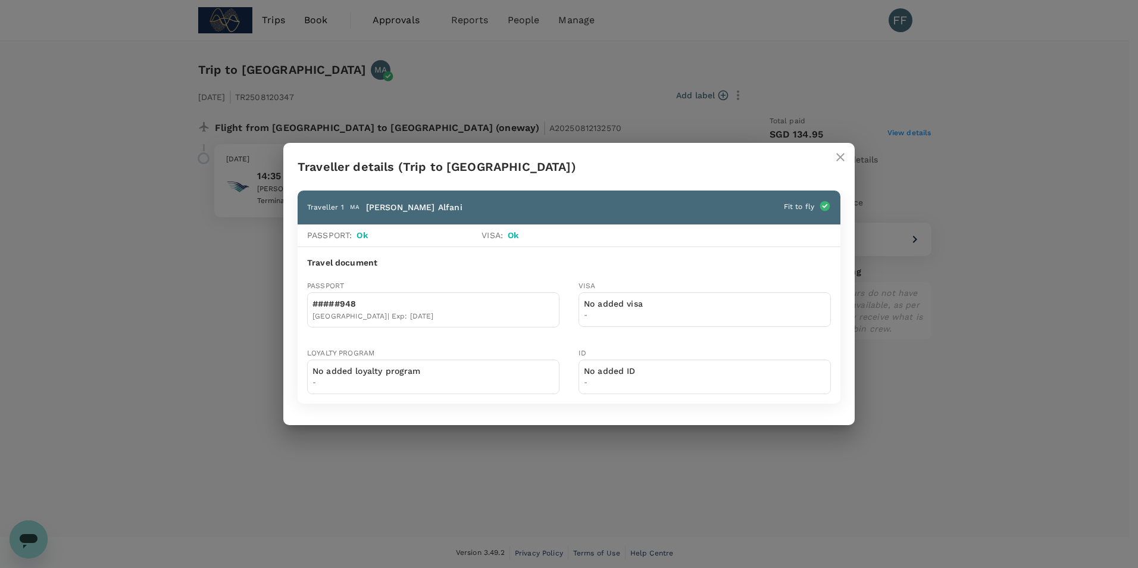
click at [380, 207] on p "[PERSON_NAME]" at bounding box center [414, 207] width 96 height 12
click at [838, 157] on icon "close" at bounding box center [840, 157] width 14 height 14
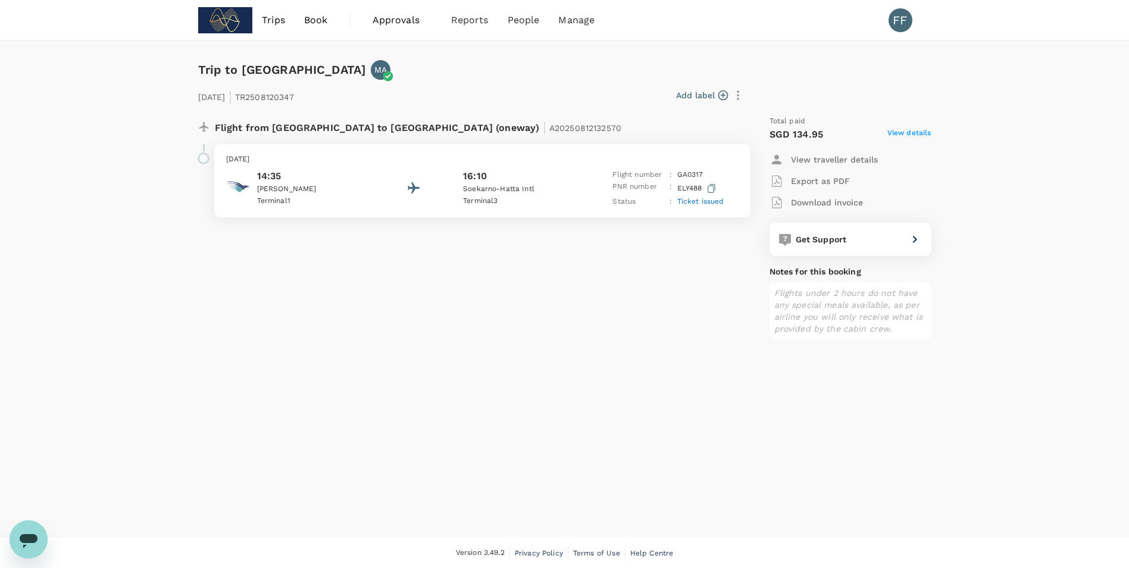
click at [711, 200] on span "Ticket issued" at bounding box center [700, 201] width 47 height 8
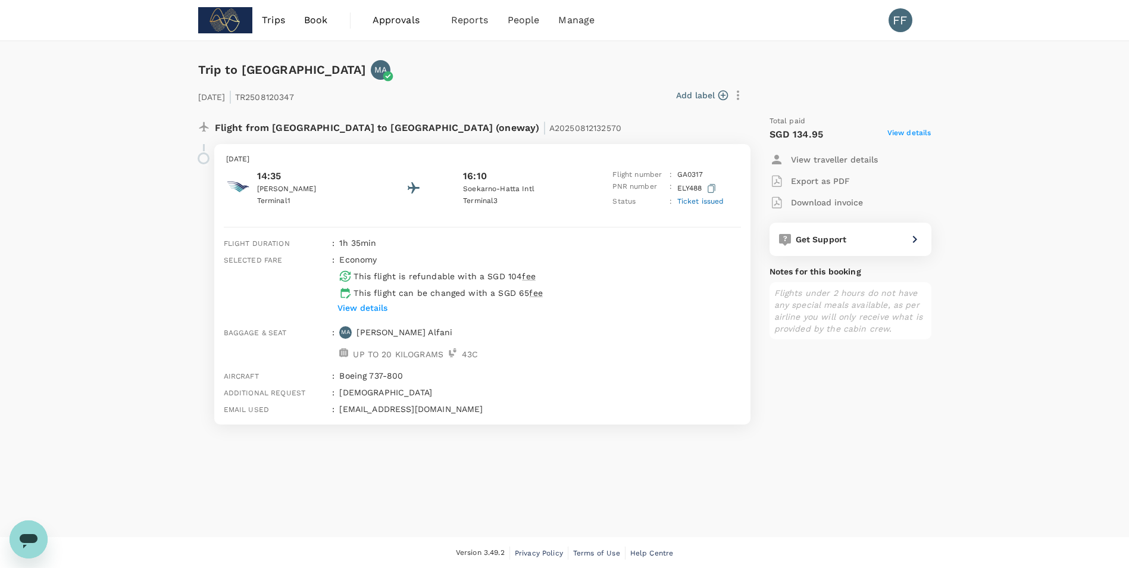
click at [408, 327] on p "[PERSON_NAME]" at bounding box center [404, 332] width 96 height 12
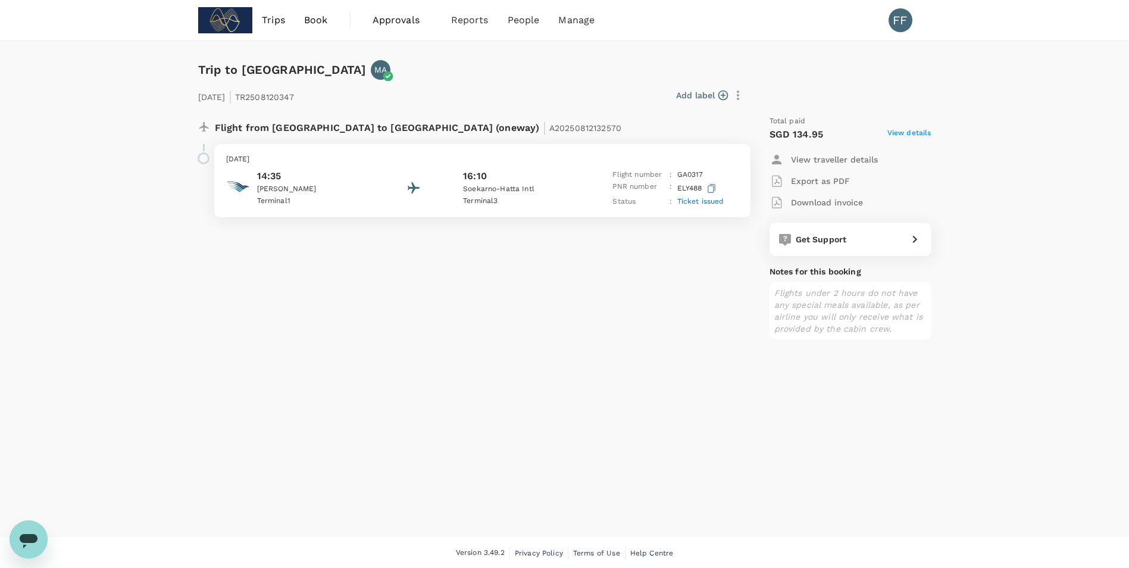
click at [408, 327] on div "Flight from [GEOGRAPHIC_DATA] to [GEOGRAPHIC_DATA] (oneway) | A20250812132570 […" at bounding box center [467, 222] width 557 height 233
click at [493, 147] on div "[DATE] 14:35 [PERSON_NAME][GEOGRAPHIC_DATA] 1 16:10 Soekarno-[GEOGRAPHIC_DATA] …" at bounding box center [482, 180] width 536 height 73
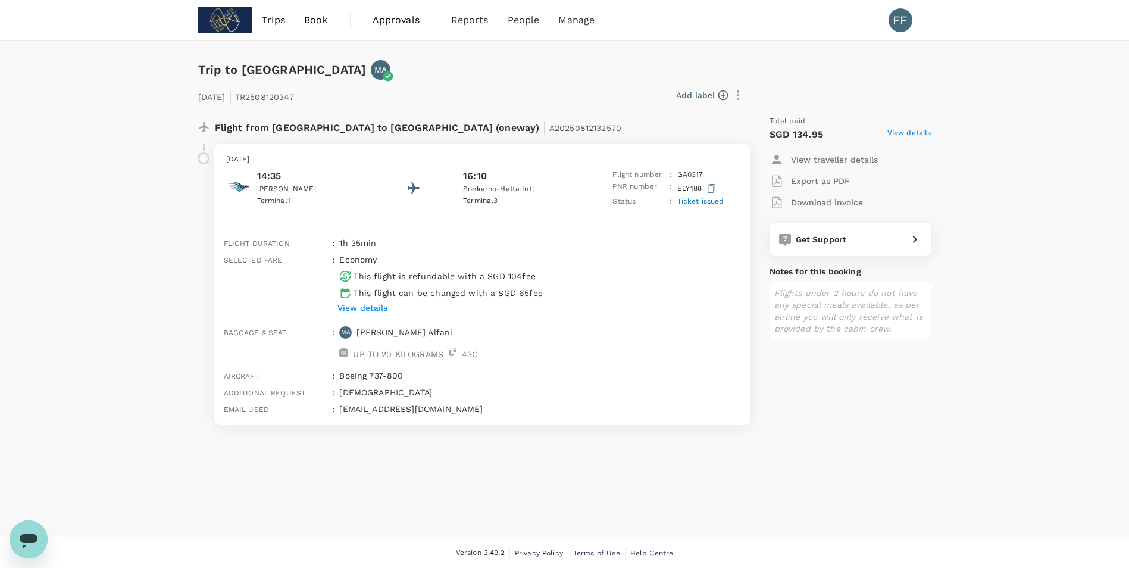
click at [339, 330] on div "MA" at bounding box center [342, 329] width 17 height 17
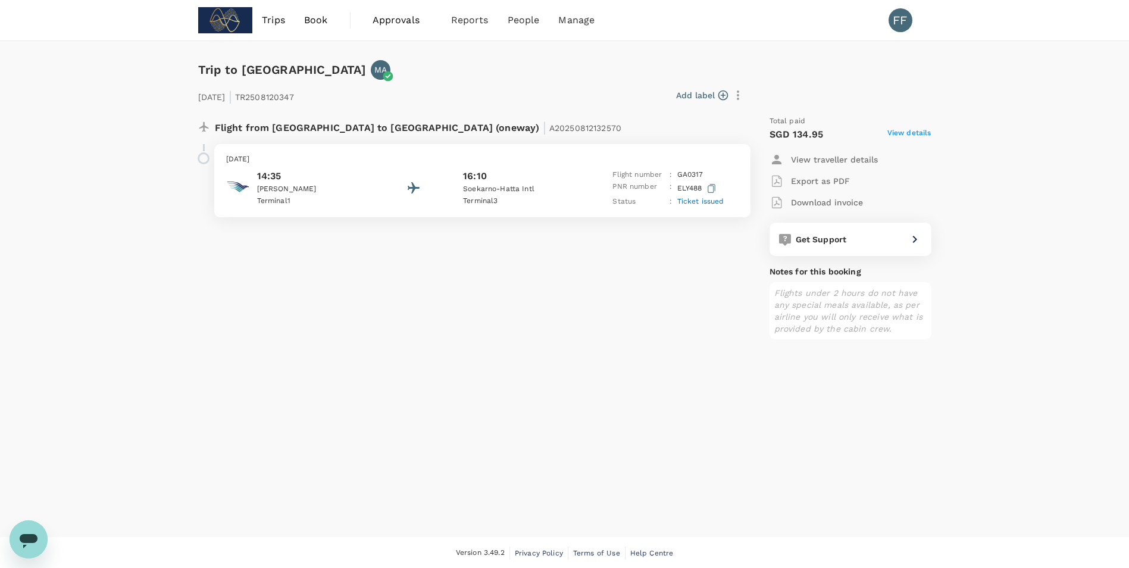
click at [455, 187] on div "14:35 [PERSON_NAME][GEOGRAPHIC_DATA] 1 16:10 Soekarno-Hatta Intl Terminal 3 Fli…" at bounding box center [482, 188] width 512 height 39
click at [681, 210] on div "[DATE] 14:35 [PERSON_NAME][GEOGRAPHIC_DATA] 1 16:10 Soekarno-[GEOGRAPHIC_DATA] …" at bounding box center [482, 180] width 536 height 73
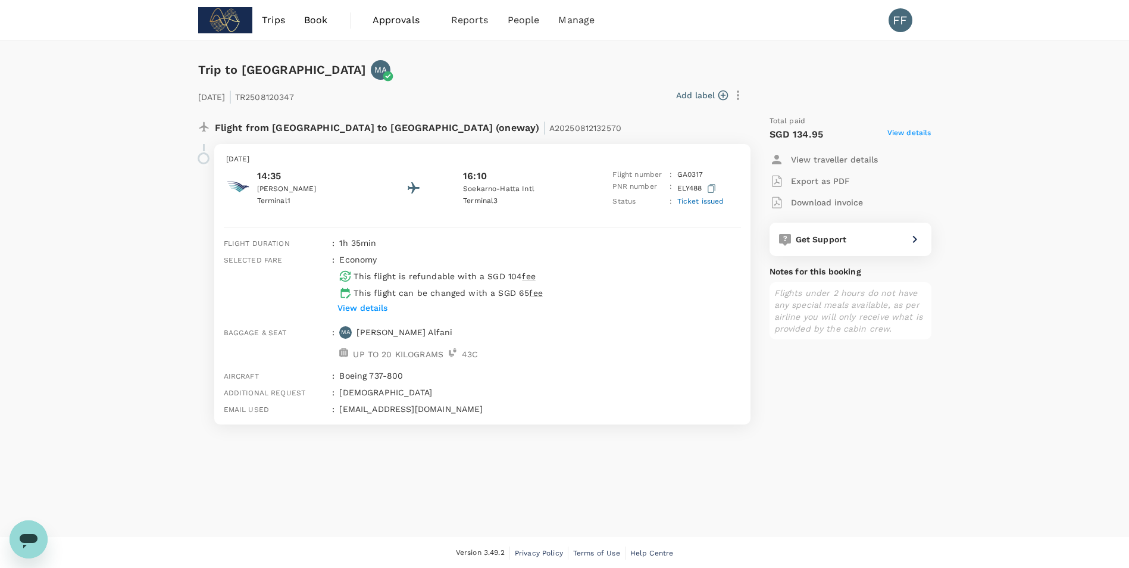
click at [689, 204] on span "Ticket issued" at bounding box center [700, 201] width 47 height 8
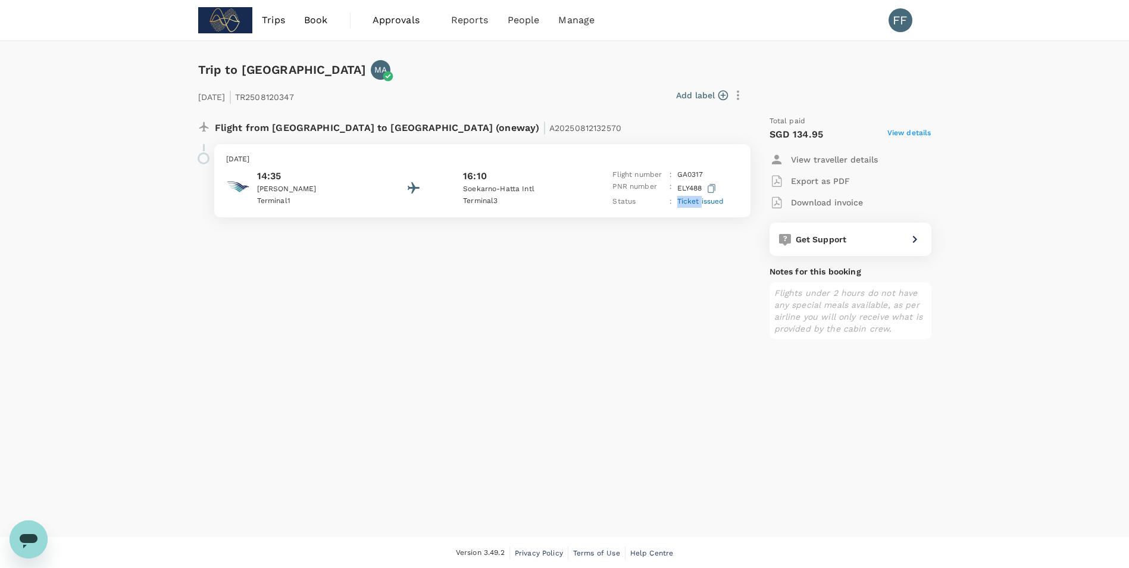
click at [689, 204] on span "Ticket issued" at bounding box center [700, 201] width 47 height 8
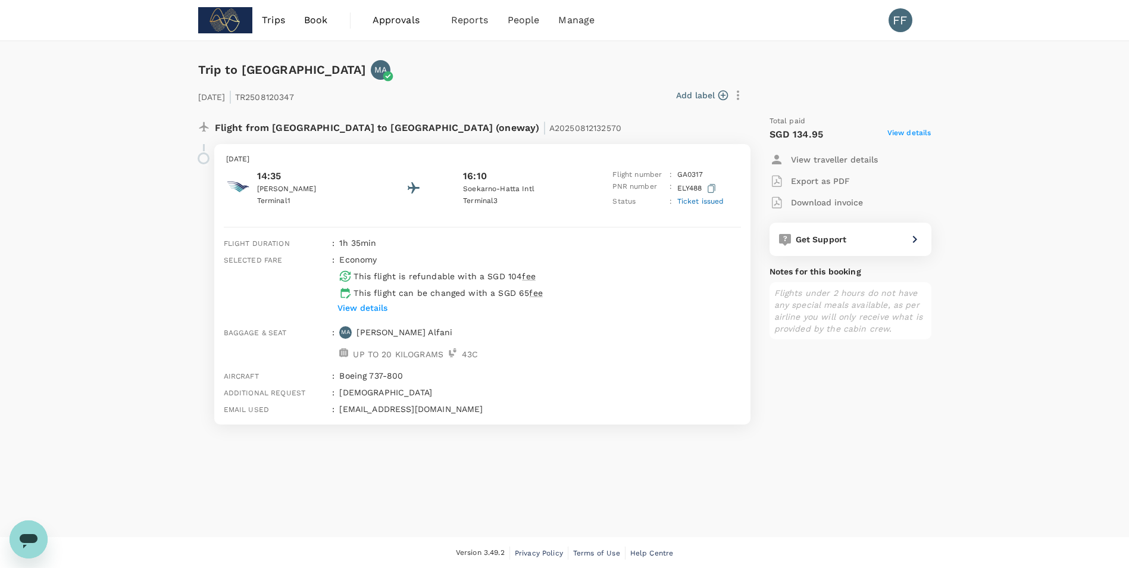
drag, startPoint x: 689, startPoint y: 204, endPoint x: 654, endPoint y: 195, distance: 36.2
click at [654, 195] on p "PNR number" at bounding box center [638, 188] width 52 height 15
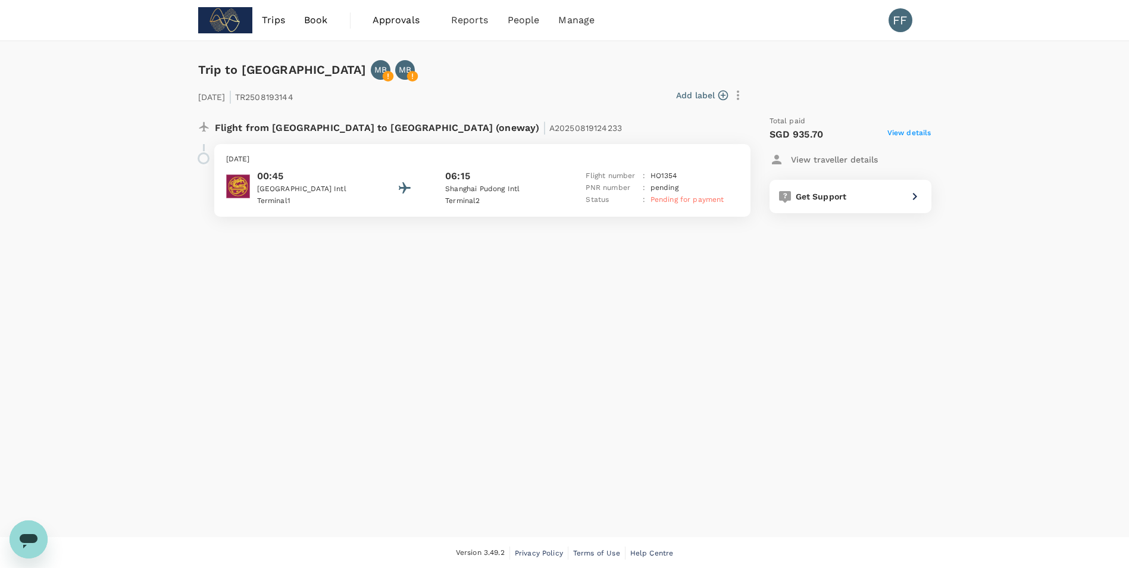
click at [603, 170] on p "Flight number" at bounding box center [612, 176] width 52 height 12
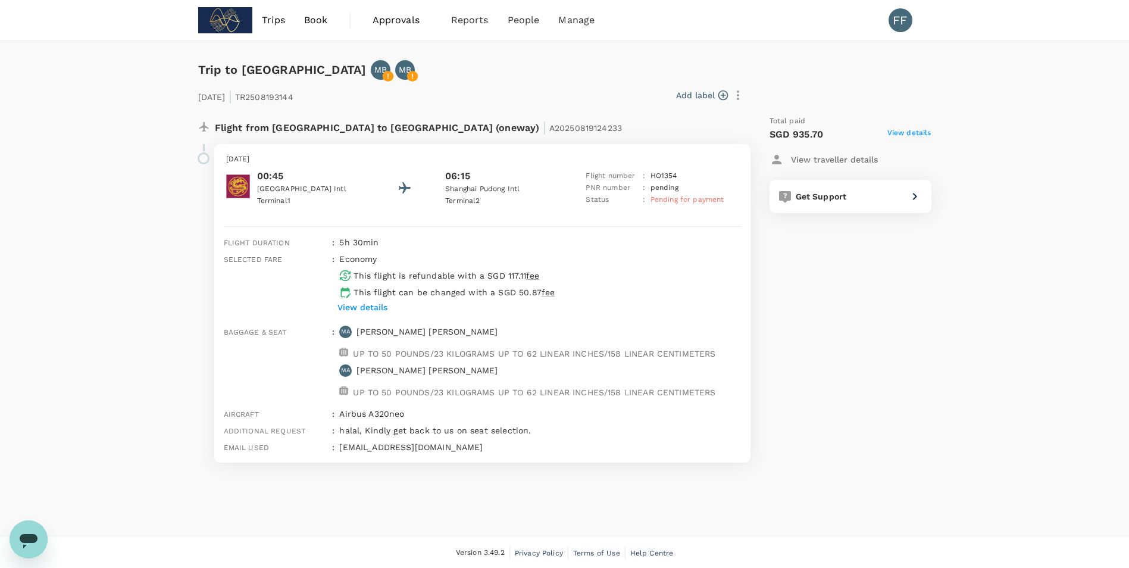
click at [912, 136] on span "View details" at bounding box center [909, 134] width 44 height 14
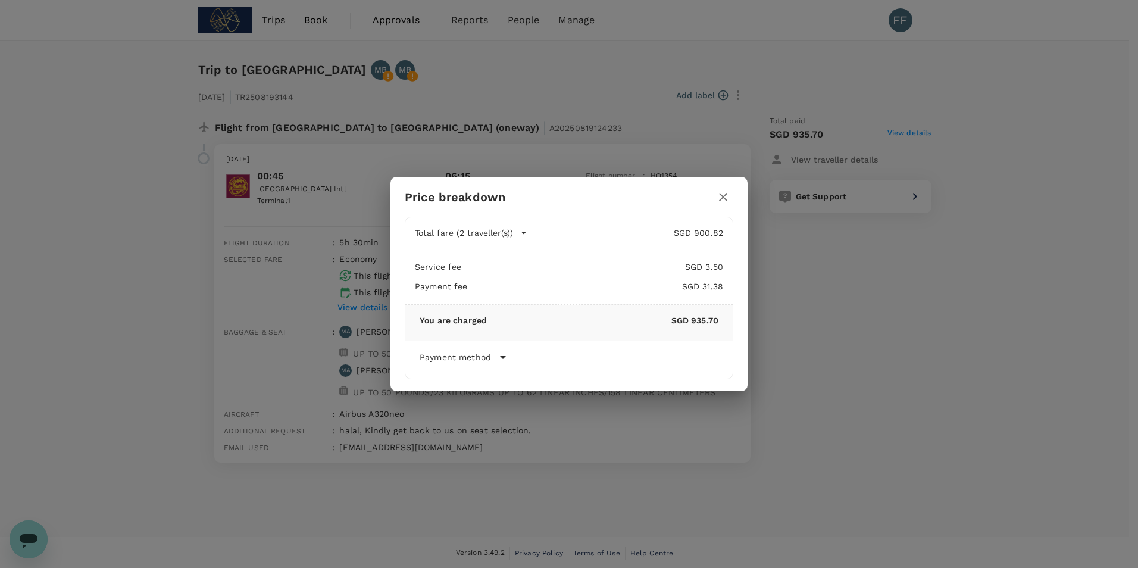
click at [623, 321] on p "SGD 935.70" at bounding box center [603, 320] width 232 height 12
click at [485, 368] on div "Payment method Cardholder name Diana Saadullah Booking date 19 Aug 2025 - 12:08…" at bounding box center [569, 359] width 299 height 19
click at [490, 359] on div "Payment method" at bounding box center [569, 357] width 299 height 14
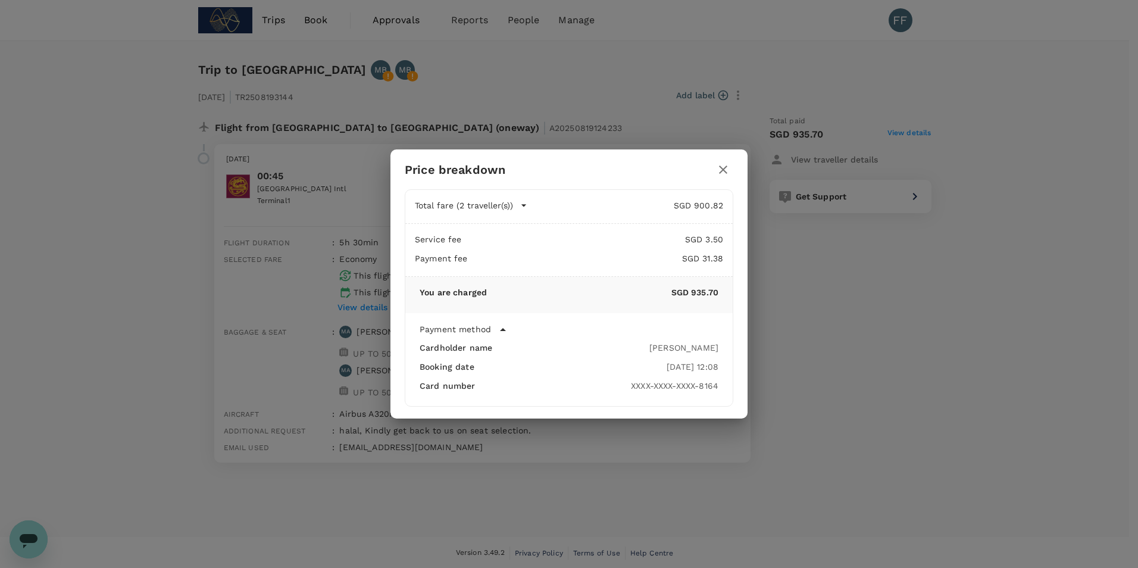
click at [720, 171] on icon "button" at bounding box center [723, 169] width 14 height 14
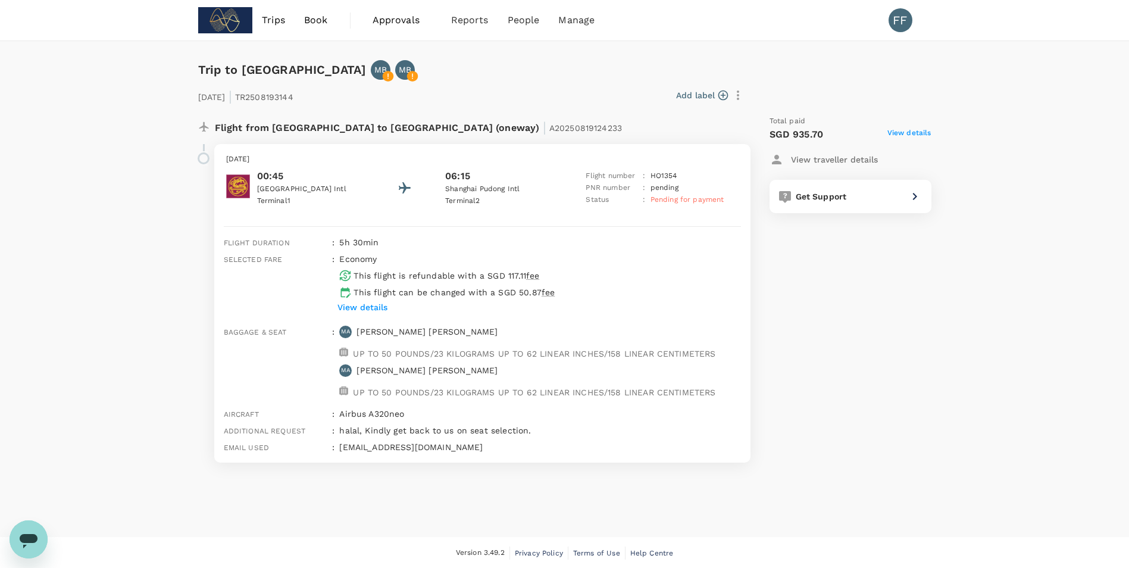
click at [307, 180] on p "00:45" at bounding box center [310, 176] width 107 height 14
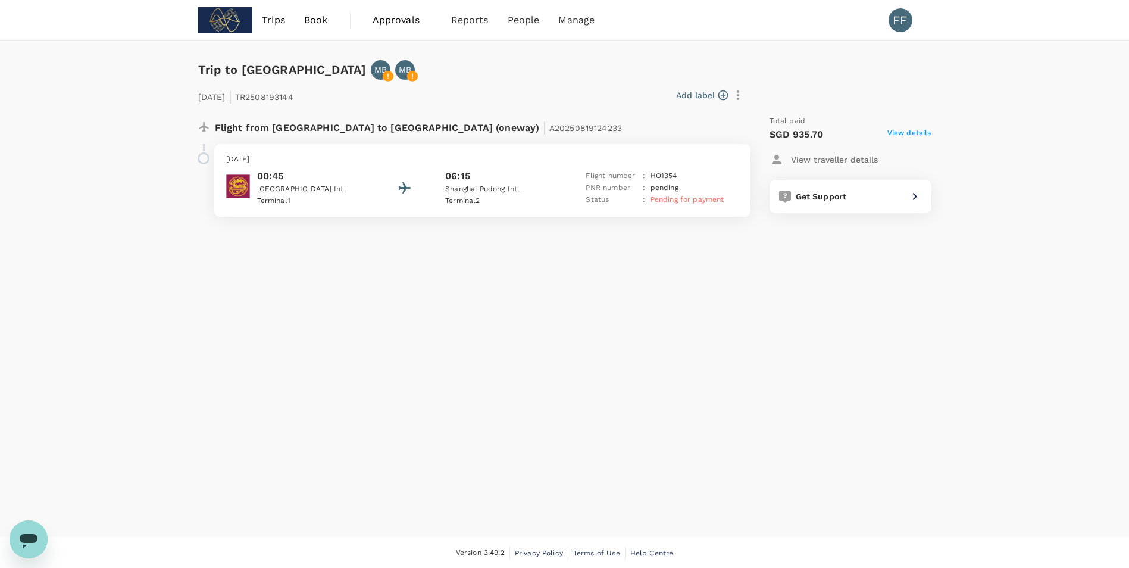
click at [307, 180] on p "00:45" at bounding box center [310, 176] width 107 height 14
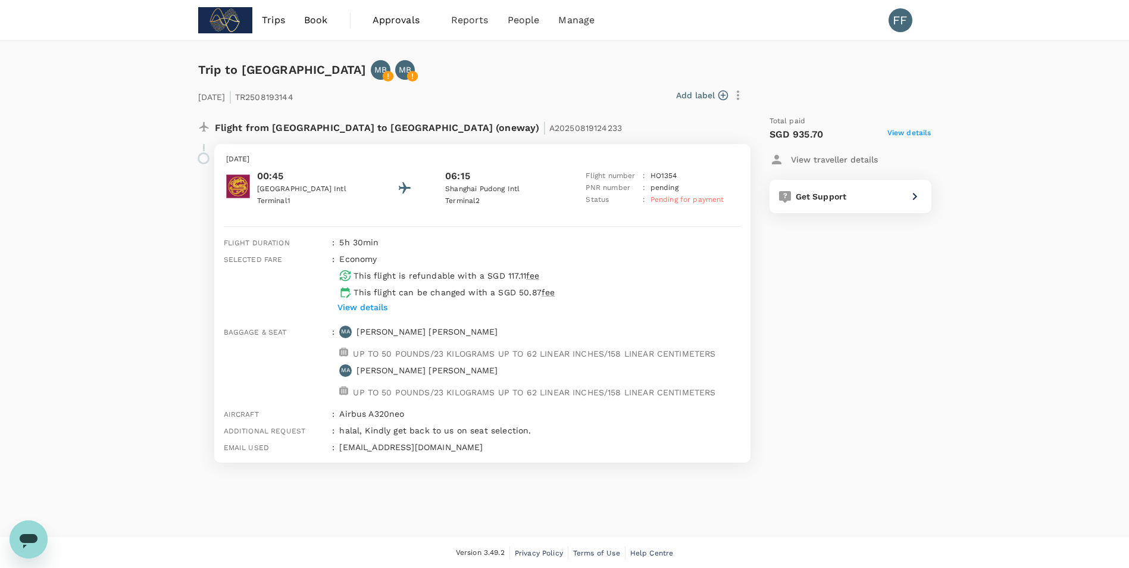
click at [742, 90] on icon "button" at bounding box center [738, 95] width 14 height 14
click at [797, 91] on div at bounding box center [569, 284] width 1138 height 568
click at [840, 197] on span "Get Support" at bounding box center [821, 197] width 51 height 10
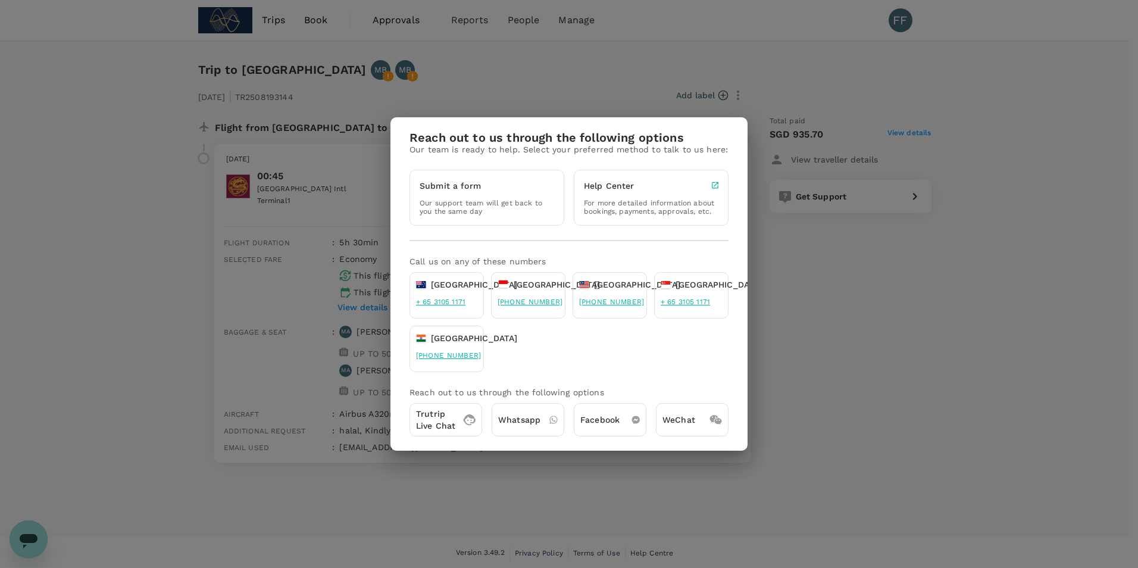
click at [438, 417] on p "Trutrip Live Chat" at bounding box center [435, 420] width 39 height 24
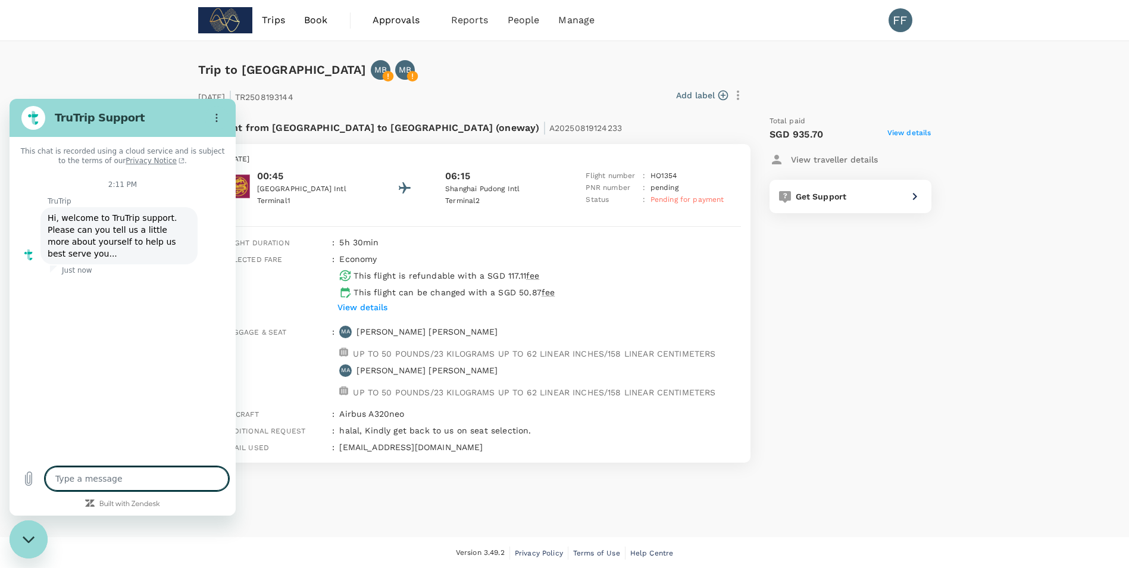
click at [86, 476] on textarea at bounding box center [136, 479] width 183 height 24
type textarea "x"
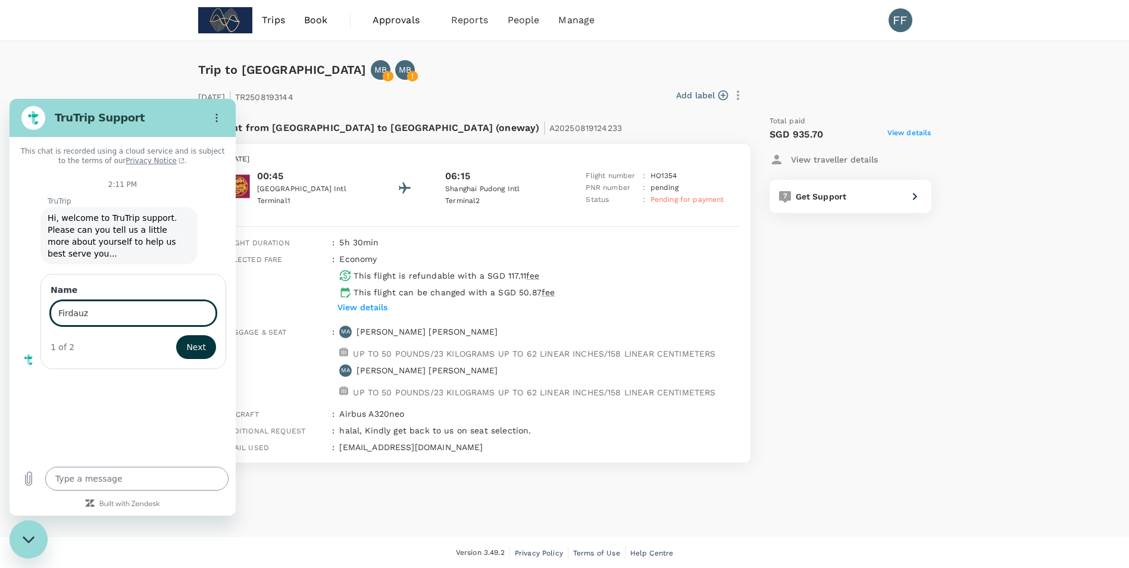
type input "Firdauz"
click at [176, 335] on button "Next" at bounding box center [196, 347] width 40 height 24
type textarea "x"
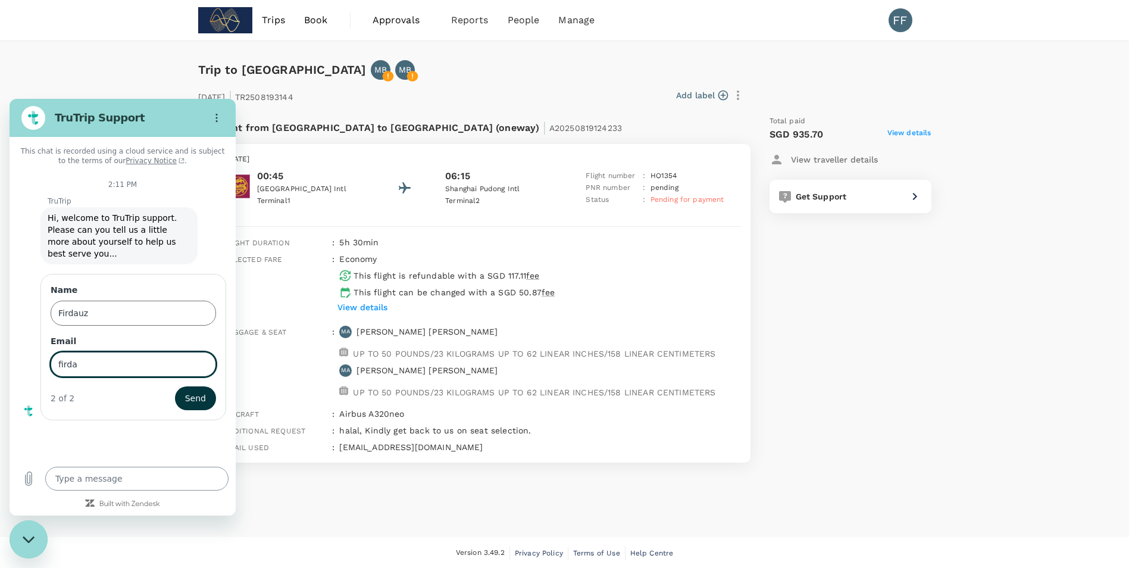
type input "firdauz.fanari@subdimension.sg"
click at [174, 386] on button "Send" at bounding box center [195, 398] width 42 height 24
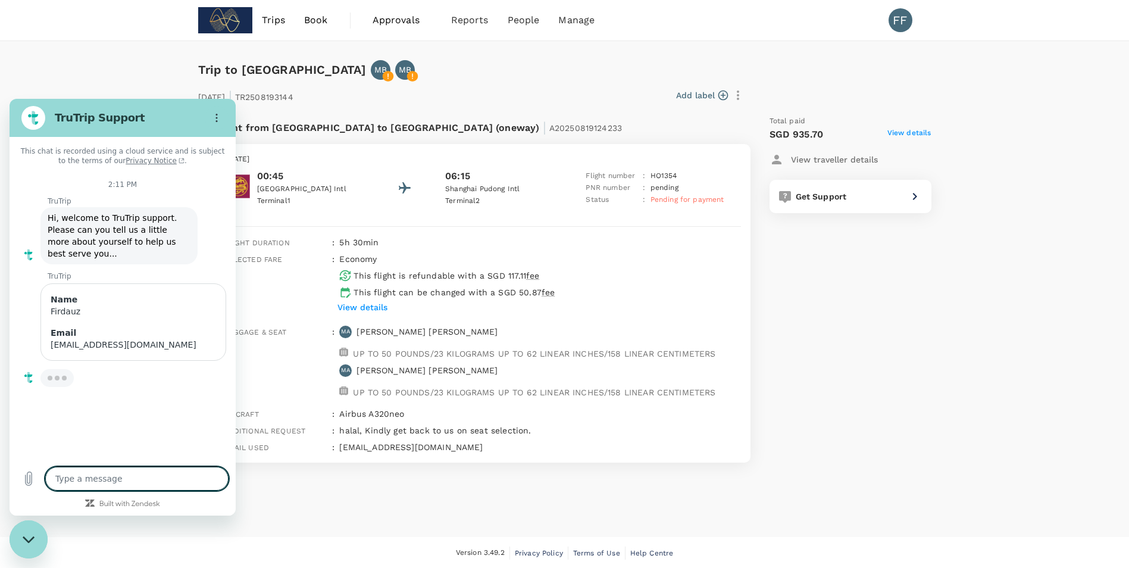
type textarea "x"
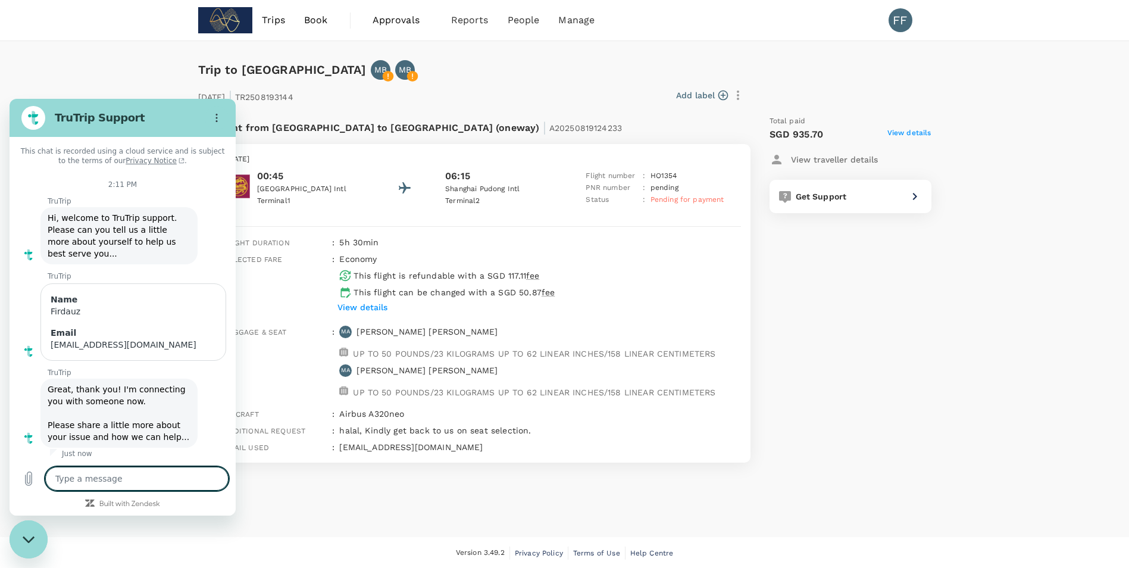
type textarea "H"
type textarea "x"
type textarea "Hi"
type textarea "x"
type textarea "Hi"
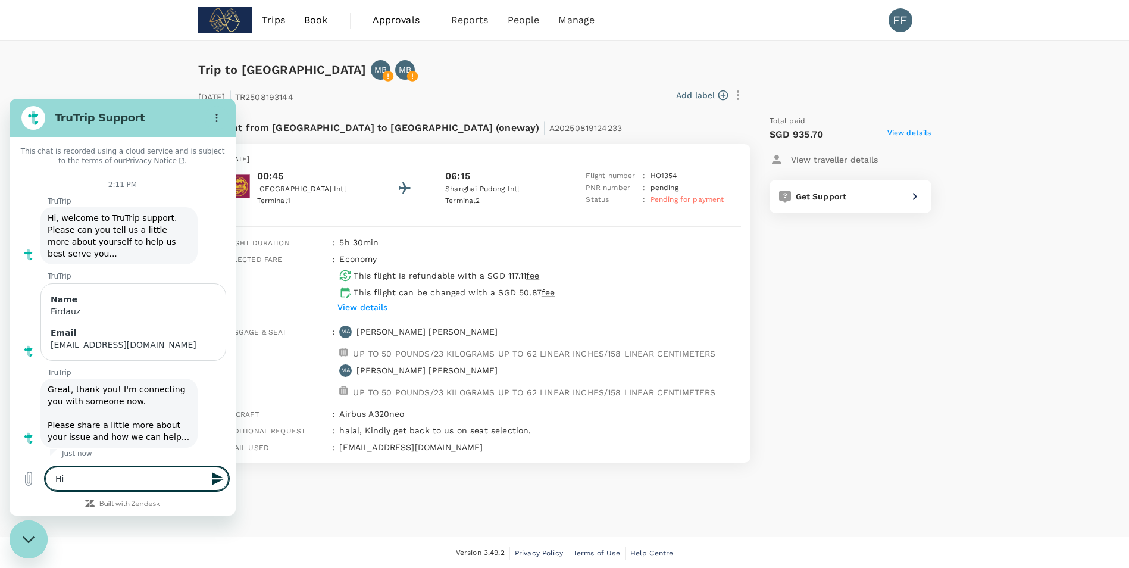
type textarea "x"
type textarea "Hi A"
type textarea "x"
type textarea "Hi An"
type textarea "x"
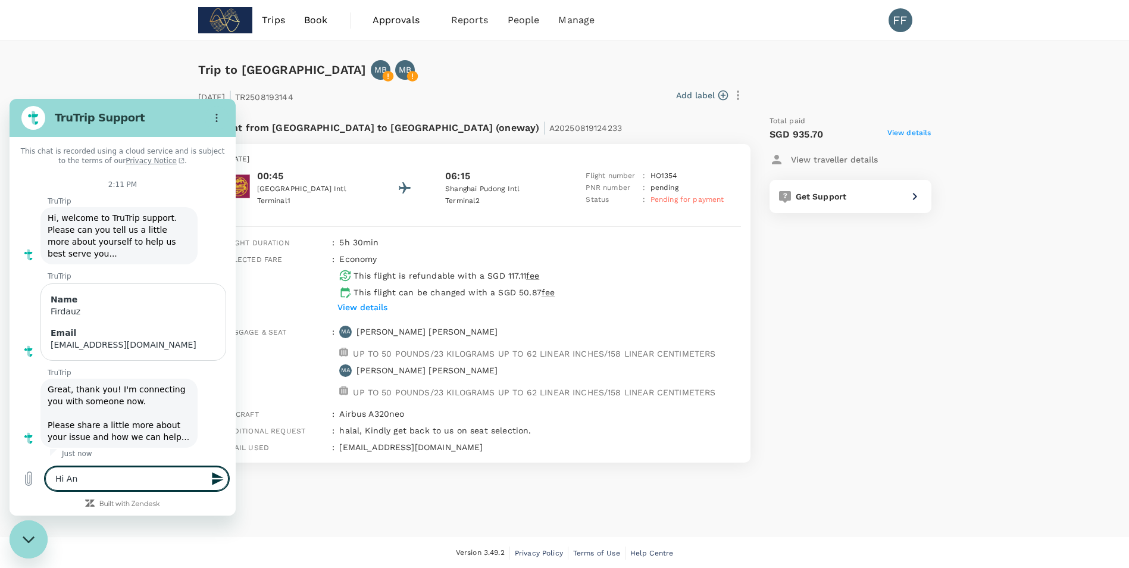
type textarea "Hi Any"
type textarea "x"
type textarea "Hi Any"
type textarea "x"
type textarea "Hi Any u"
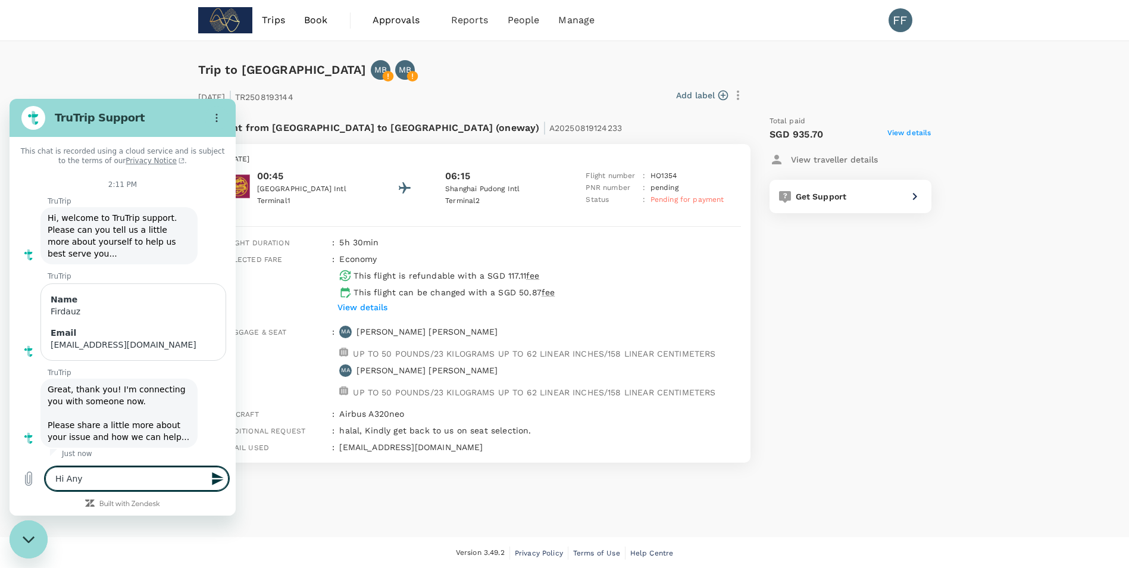
type textarea "x"
type textarea "Hi Any up"
type textarea "x"
type textarea "Hi Any upd"
type textarea "x"
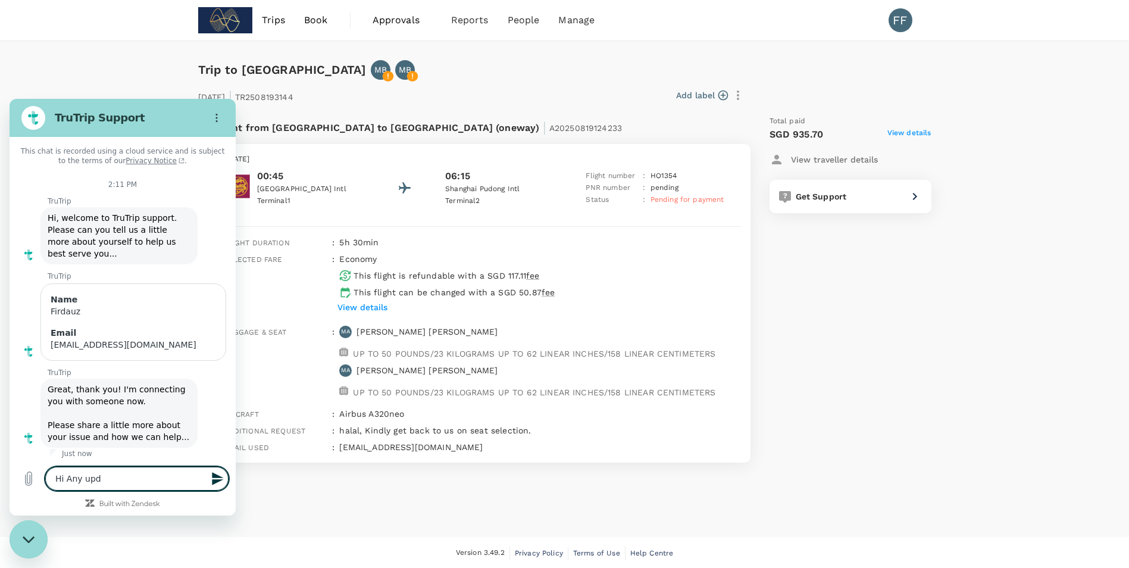
type textarea "Hi Any upda"
type textarea "x"
type textarea "Hi Any updat"
type textarea "x"
type textarea "Hi Any update"
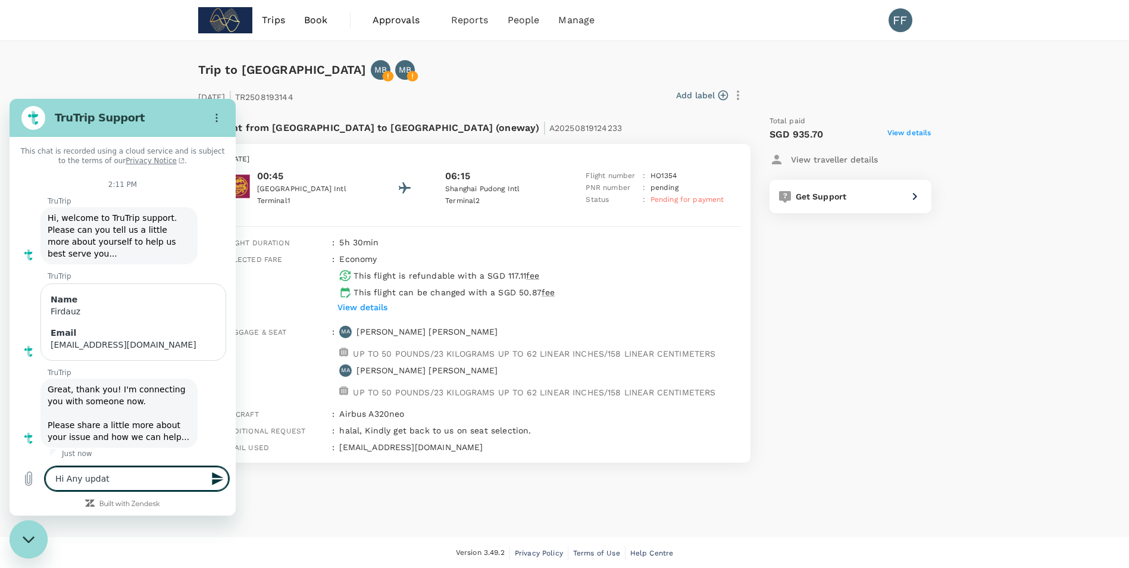
type textarea "x"
type textarea "Hi Any updates"
type textarea "x"
type textarea "Hi Any updates"
type textarea "x"
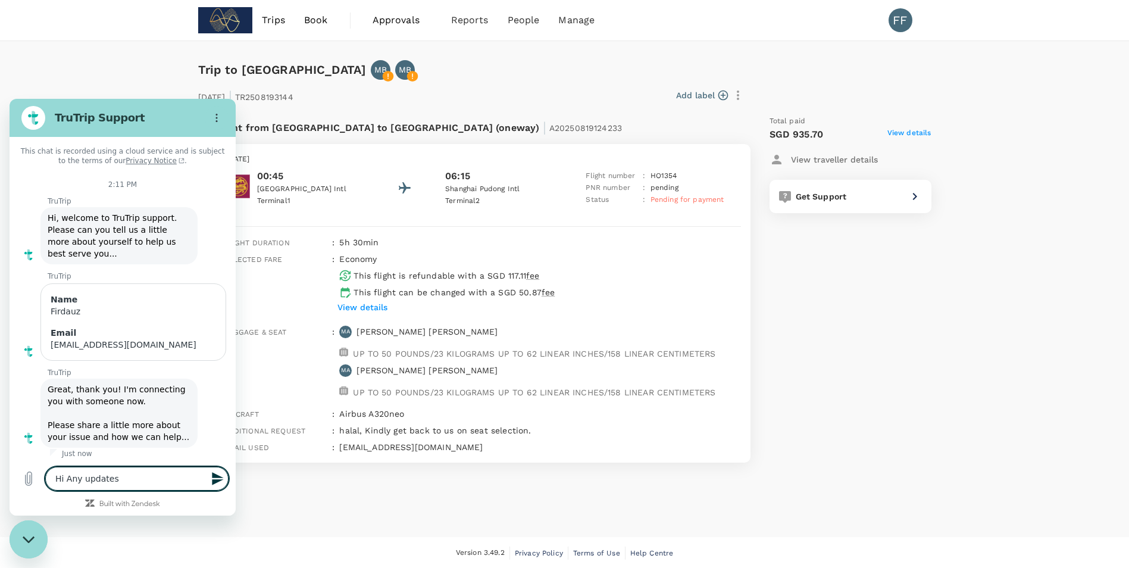
type textarea "Hi Any updates o"
type textarea "x"
type textarea "Hi Any updates on"
type textarea "x"
type textarea "Hi Any updates on"
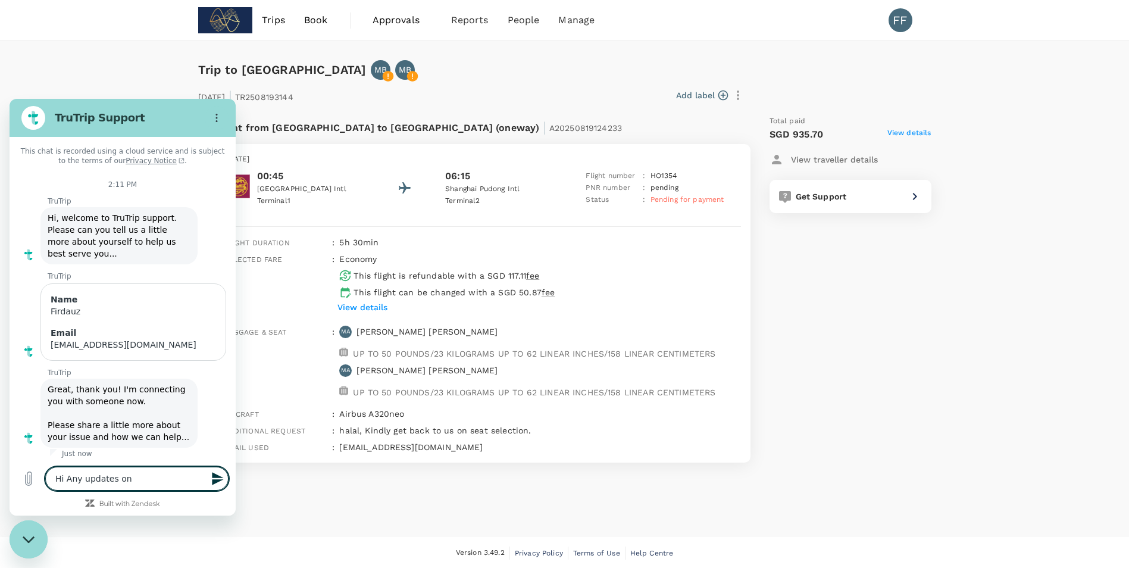
type textarea "x"
type textarea "Hi Any updates on m"
type textarea "x"
type textarea "Hi Any updates on my"
type textarea "x"
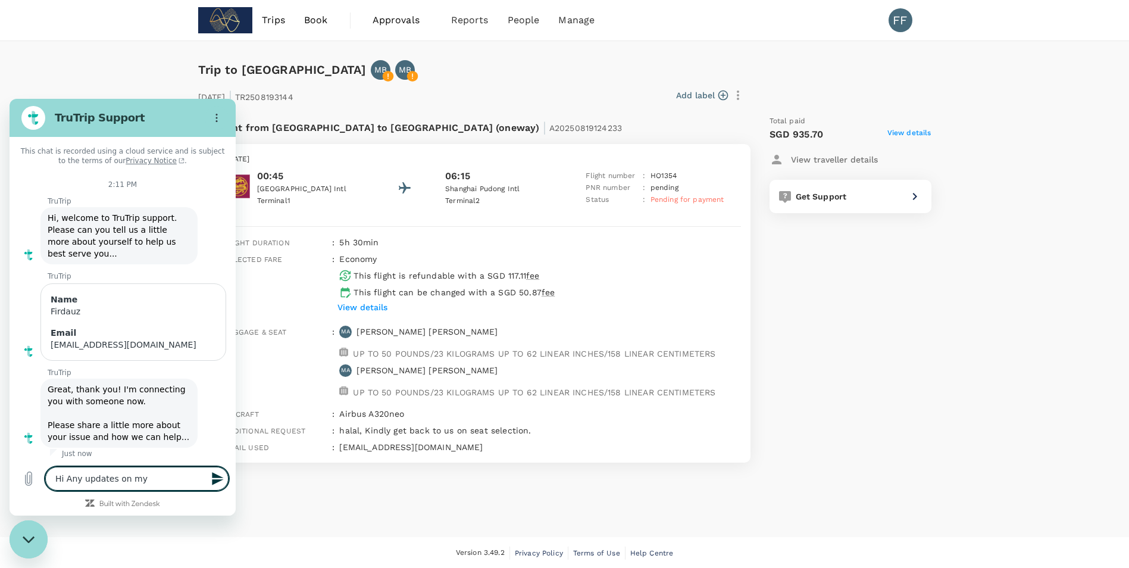
type textarea "Hi Any updates on my"
type textarea "x"
type textarea "Hi Any updates on my t"
type textarea "x"
type textarea "Hi Any updates on my tr"
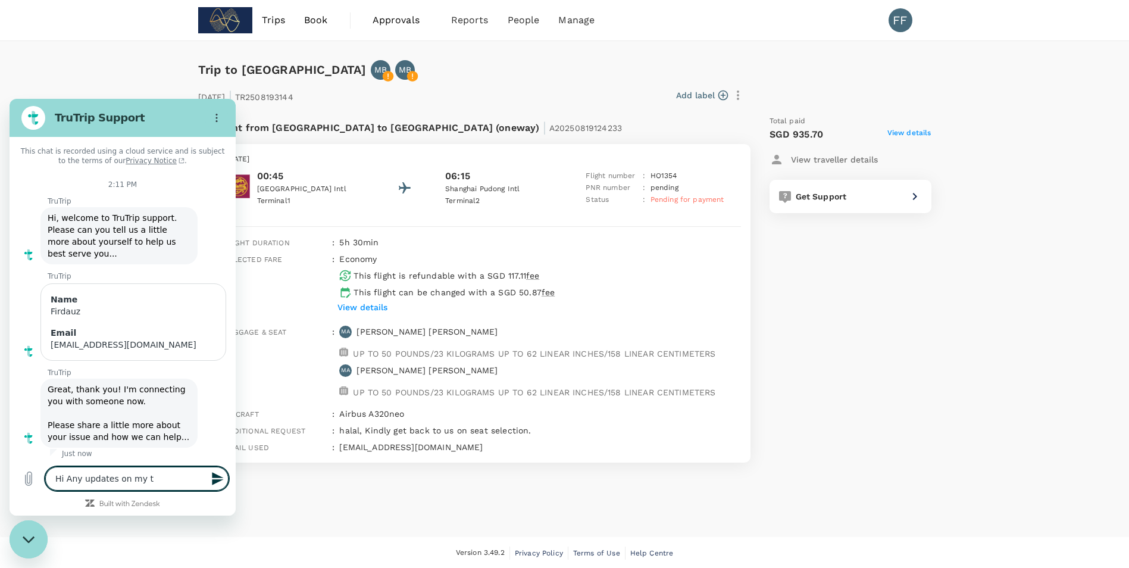
type textarea "x"
type textarea "Hi Any updates on my trp"
type textarea "x"
type textarea "Hi Any updates on my tr"
type textarea "x"
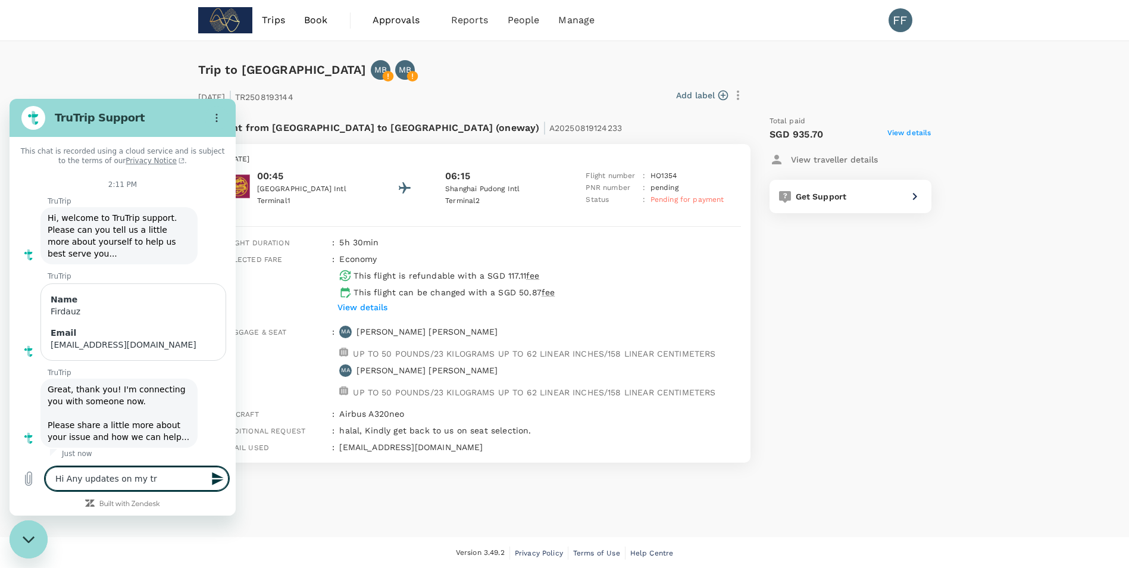
type textarea "Hi Any updates on my tri"
type textarea "x"
type textarea "Hi Any updates on my trip"
type textarea "x"
type textarea "Hi Any updates on my trip"
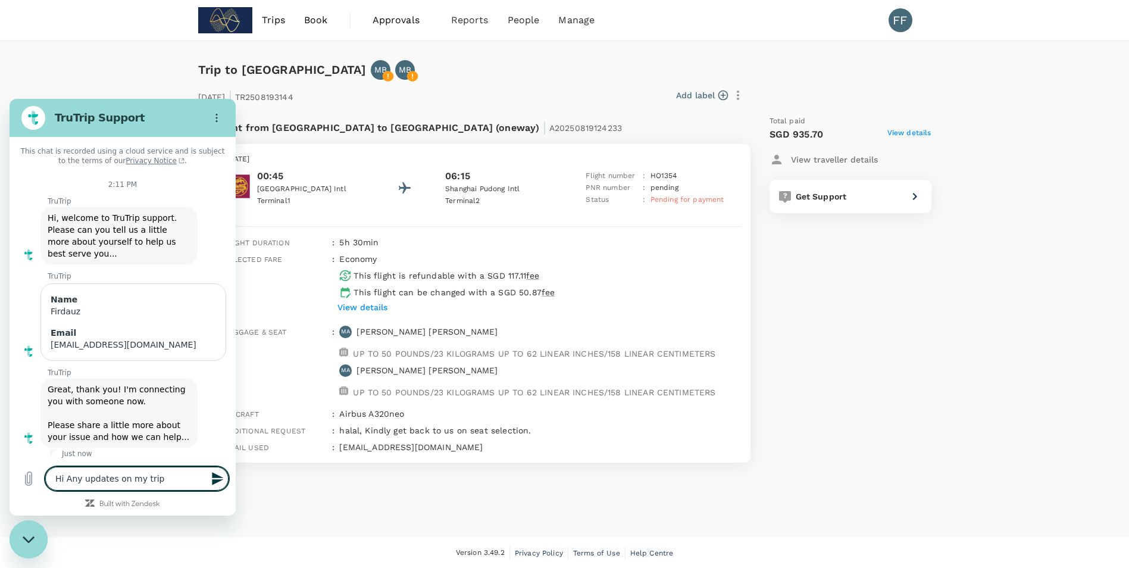
type textarea "x"
type textarea "Hi Any updates on my trip"
type textarea "x"
type textarea "Hi Any updates on my tri"
type textarea "x"
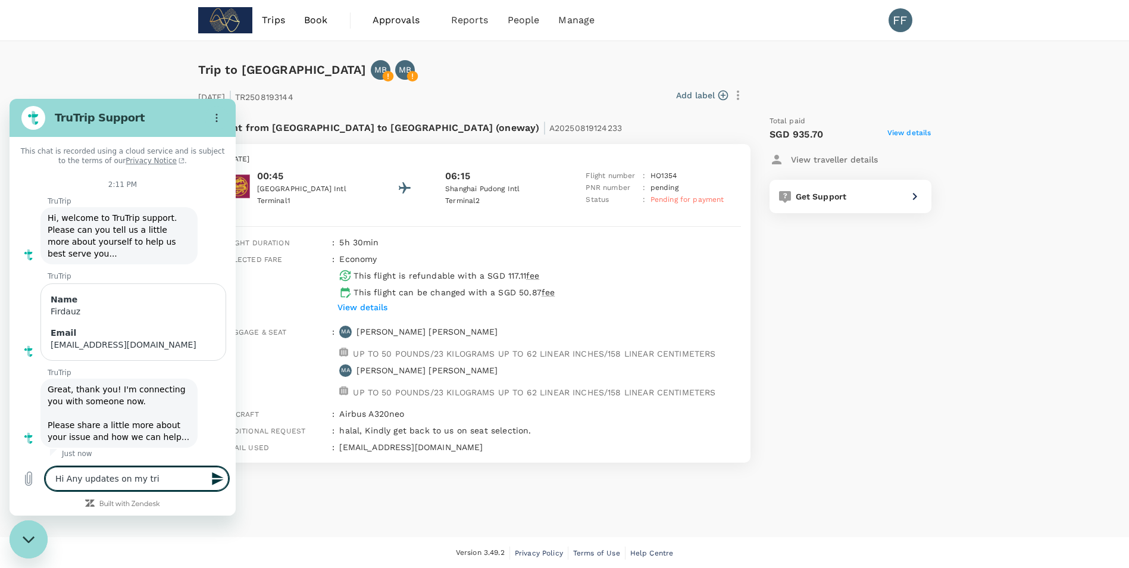
type textarea "Hi Any updates on my tr"
type textarea "x"
type textarea "Hi Any updates on my t"
type textarea "x"
type textarea "Hi Any updates on my"
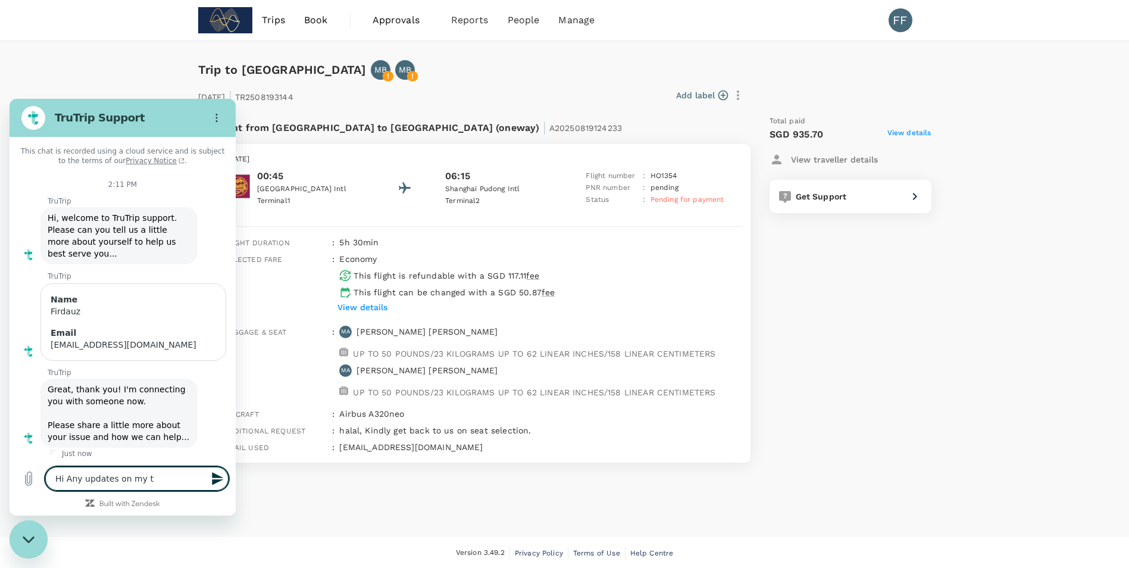
type textarea "x"
type textarea "Hi Any updates on my b"
type textarea "x"
type textarea "Hi Any updates on my bo"
type textarea "x"
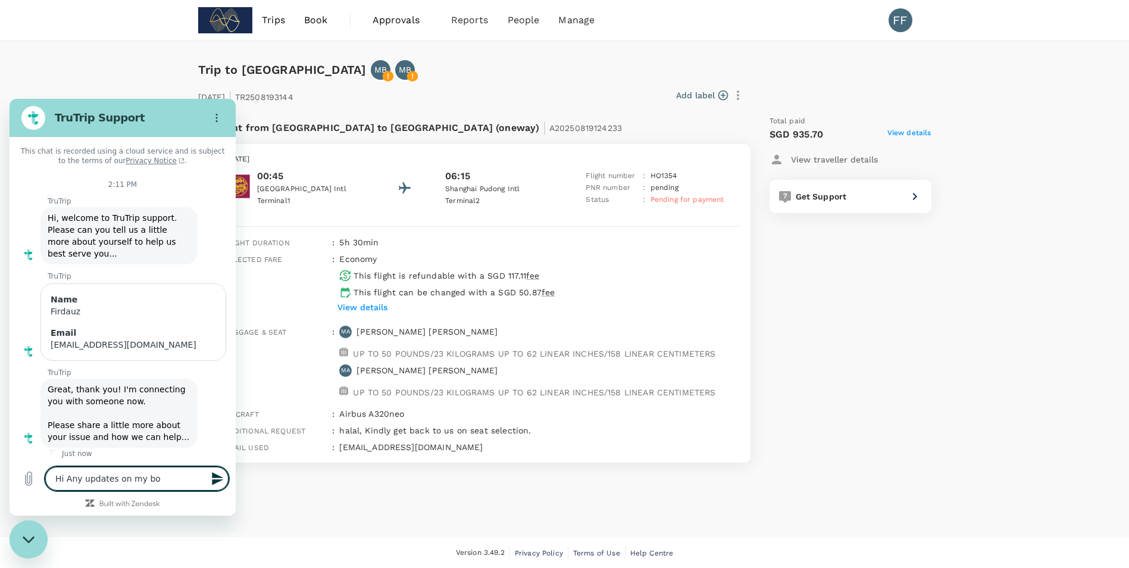
type textarea "Hi Any updates on my boo"
type textarea "x"
type textarea "Hi Any updates on my booke"
type textarea "x"
type textarea "Hi Any updates on my booked"
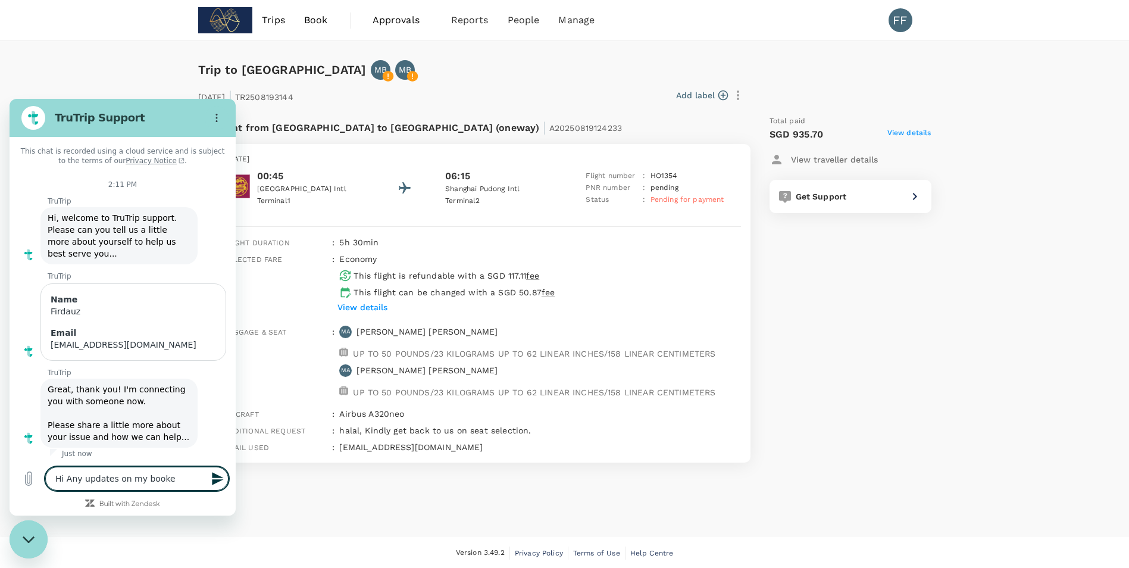
type textarea "x"
type textarea "Hi Any updates on my booked"
type textarea "x"
type textarea "Hi Any updates on my booked f"
type textarea "x"
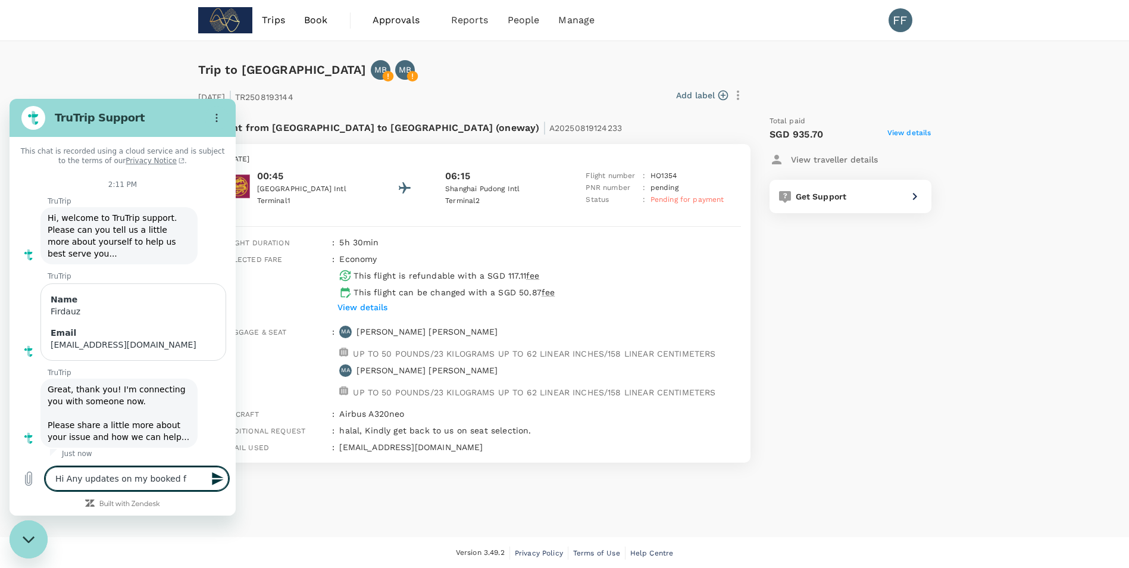
type textarea "Hi Any updates on my booked fl"
type textarea "x"
type textarea "Hi Any updates on my booked fli"
type textarea "x"
type textarea "Hi Any updates on my booked flig"
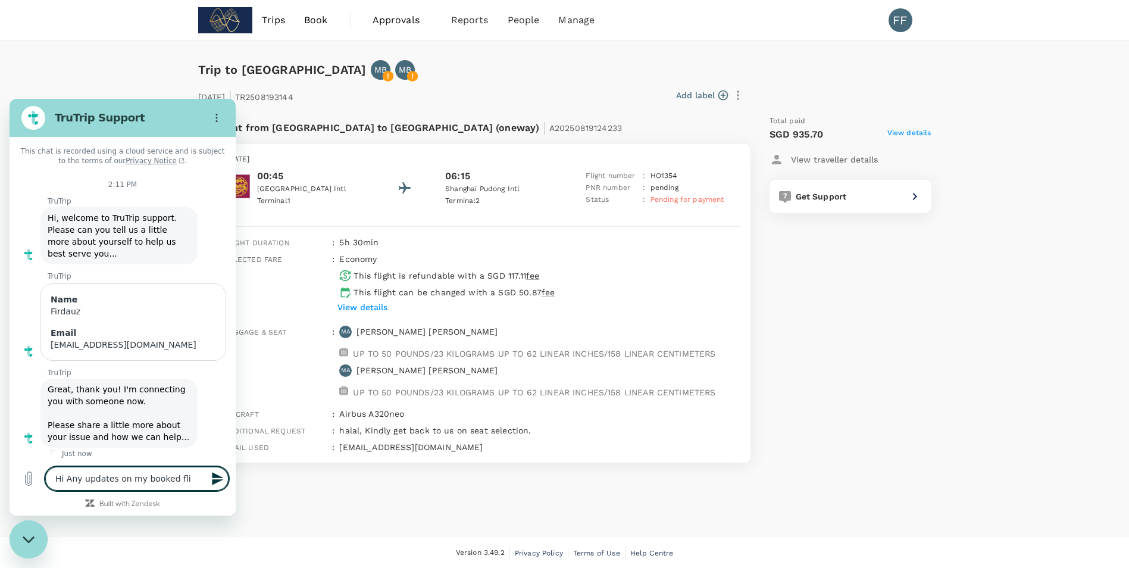
type textarea "x"
type textarea "Hi Any updates on my booked fligh"
type textarea "x"
type textarea "Hi Any updates on my booked flight"
type textarea "x"
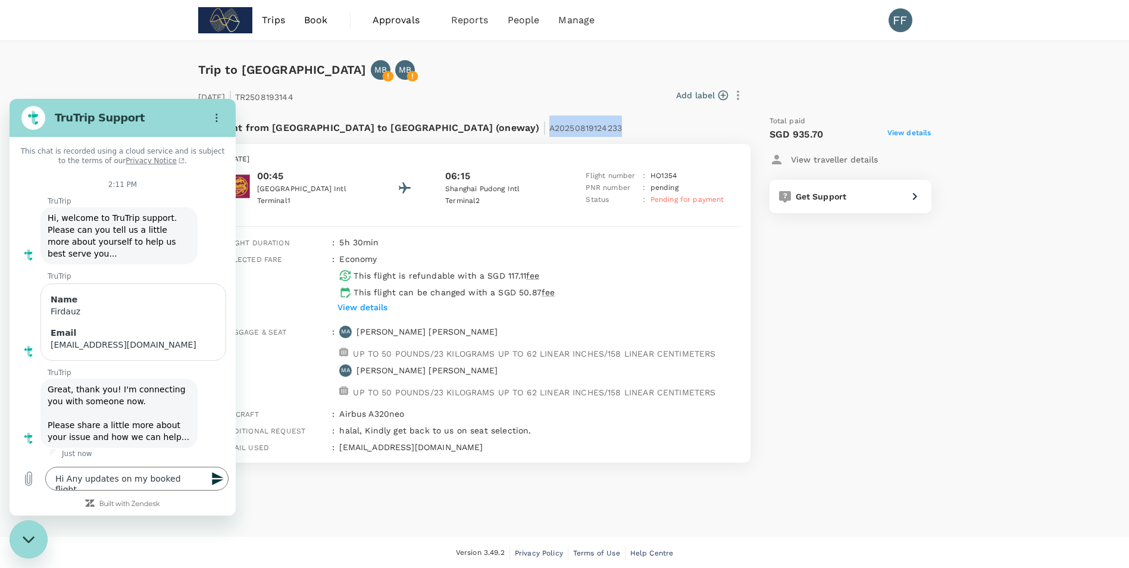
drag, startPoint x: 412, startPoint y: 126, endPoint x: 490, endPoint y: 130, distance: 77.5
click at [490, 130] on div "Flight from Malaysia to China (oneway) | A20250819124233" at bounding box center [443, 125] width 456 height 21
copy span "A20250819124233"
click at [194, 480] on textarea "Hi Any updates on my booked flight" at bounding box center [136, 479] width 183 height 24
paste textarea "A20250819124233"
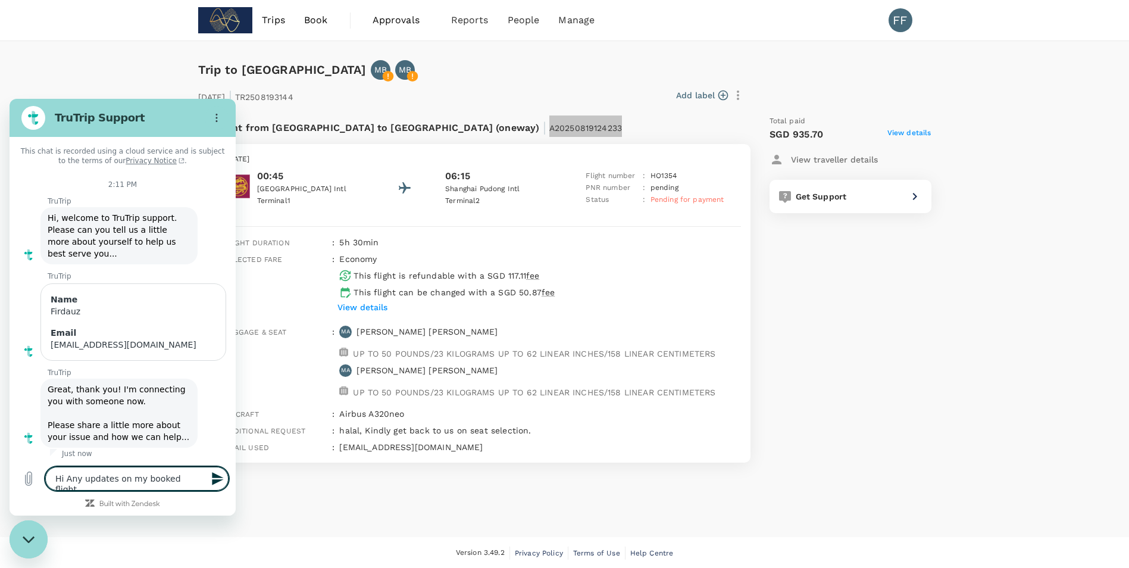
type textarea "Hi Any updates on my booked flightA20250819124233"
type textarea "x"
click at [177, 468] on textarea "Hi Any updates on my booked flightA20250819124233" at bounding box center [136, 473] width 183 height 35
click at [74, 476] on textarea "Hi Any updates on my booked flightA20250819124233" at bounding box center [136, 473] width 183 height 35
type textarea "Hi Any updates on my booked flight A20250819124233"
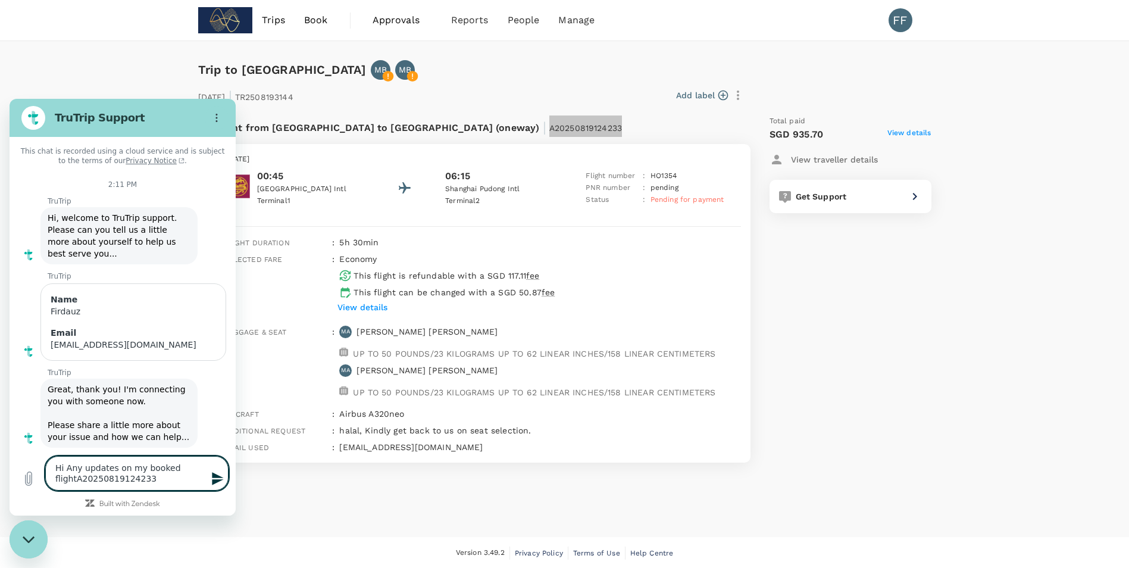
type textarea "x"
type textarea "Hi Any updates on my booked flight A20250819124233"
click at [209, 476] on button "Send message" at bounding box center [217, 479] width 24 height 24
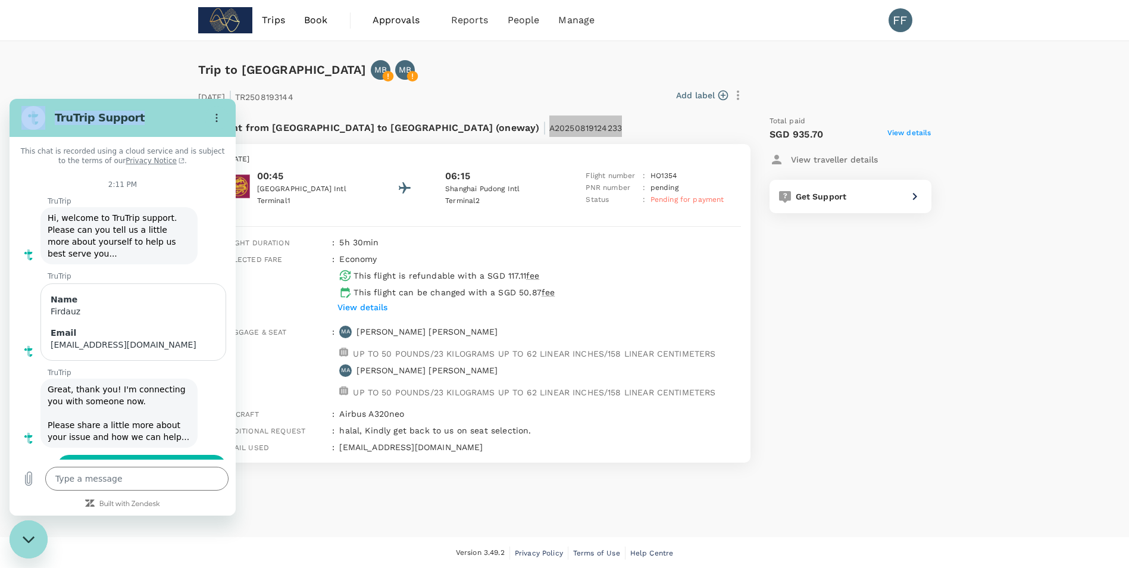
drag, startPoint x: 129, startPoint y: 126, endPoint x: 487, endPoint y: 170, distance: 361.0
click html "TruTrip Support This chat is recorded using a cloud service and is subject to t…"
drag, startPoint x: 478, startPoint y: 71, endPoint x: 453, endPoint y: 157, distance: 88.5
click at [453, 157] on div "Wednesday, 20 Aug 2025 00:45 Kuala Lumpur Intl Terminal 1 06:15 Shanghai Pudong…" at bounding box center [482, 180] width 536 height 73
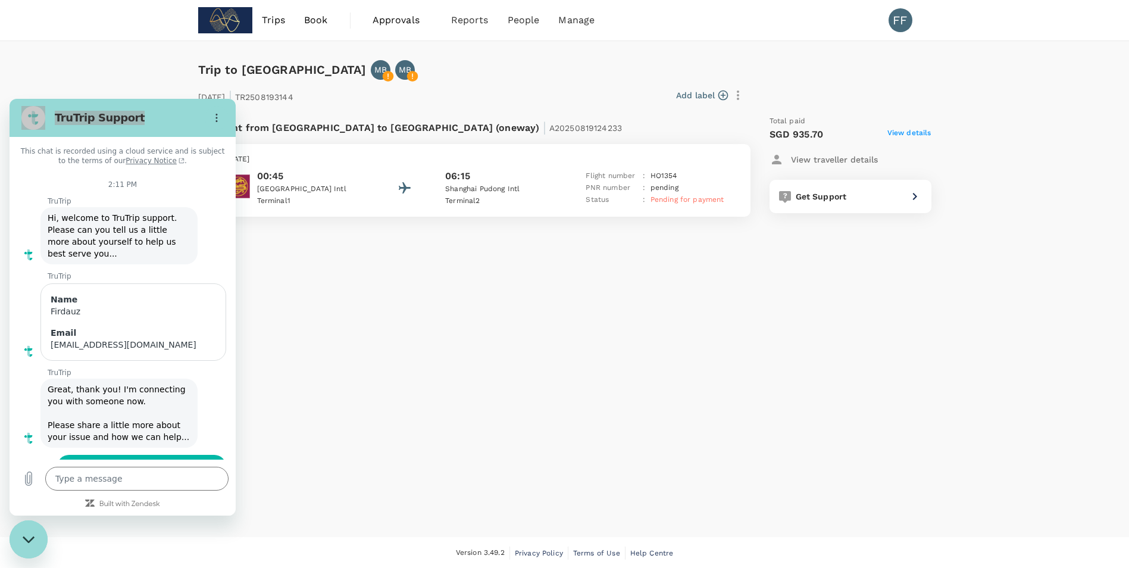
click at [436, 133] on p "Flight from Malaysia to China (oneway) | A20250819124233" at bounding box center [419, 125] width 408 height 21
click at [156, 301] on div "Name" at bounding box center [133, 299] width 165 height 12
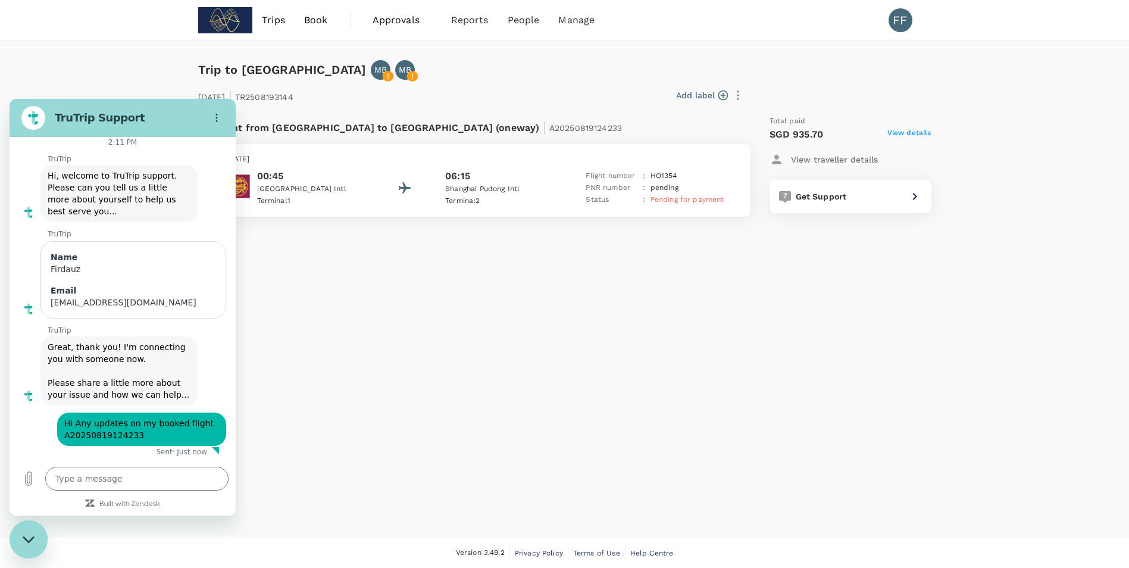
click at [500, 125] on div "Flight from Malaysia to China (oneway) | A20250819124233" at bounding box center [443, 125] width 456 height 21
click at [305, 355] on div "Trip to Shanghai MB MB 20 Aug 2025 | TR2508193144 Add label Flight from Malaysi…" at bounding box center [564, 289] width 1129 height 496
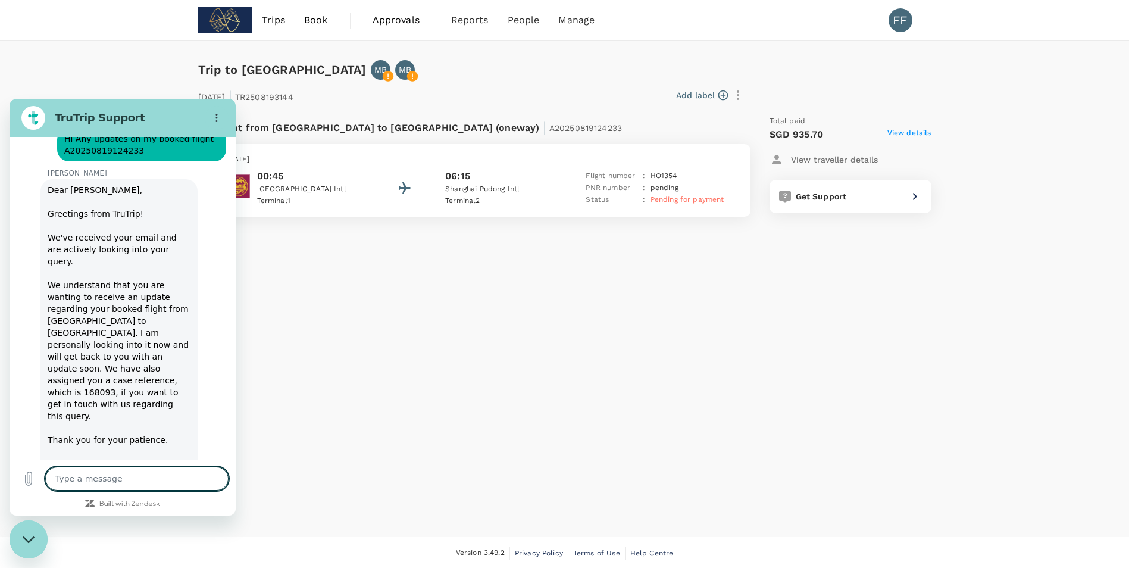
scroll to position [326, 0]
type textarea "x"
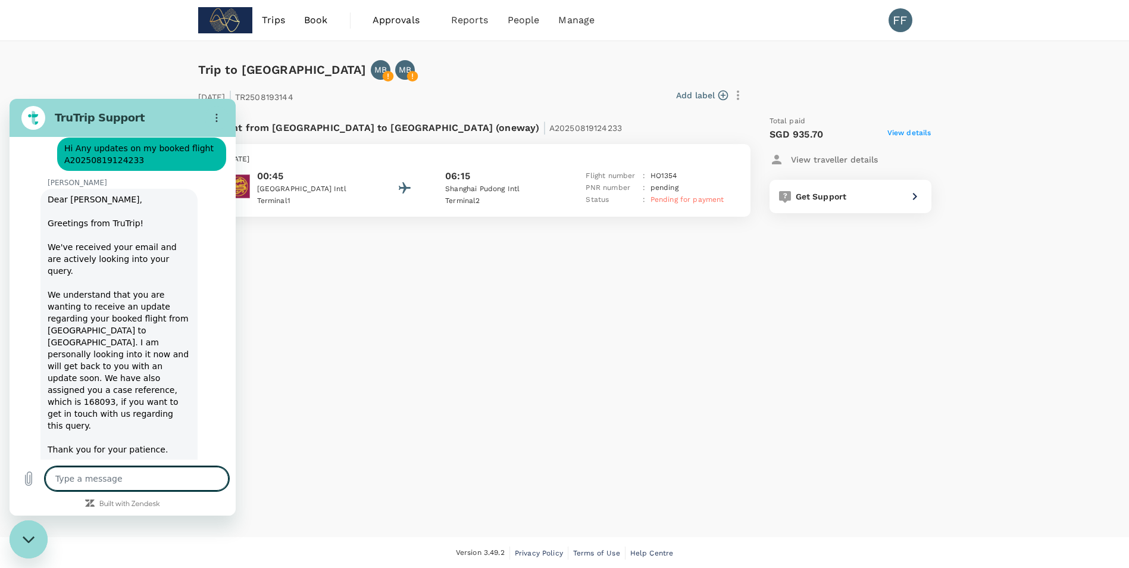
scroll to position [320, 0]
type textarea "H"
type textarea "x"
type textarea "Ho"
type textarea "x"
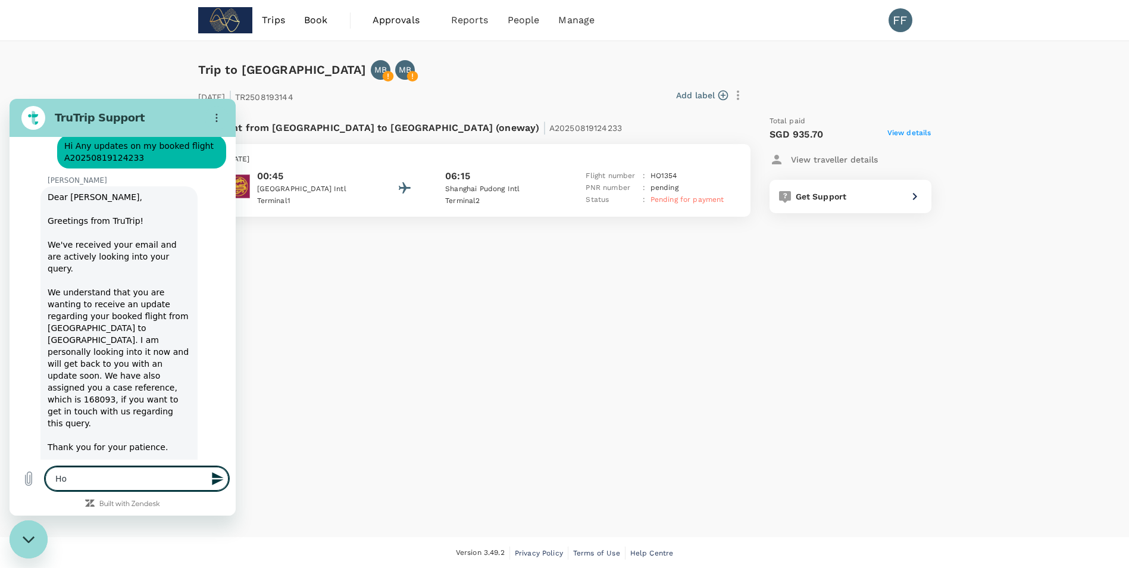
type textarea "How"
type textarea "x"
type textarea "Ho"
type textarea "x"
type textarea "H"
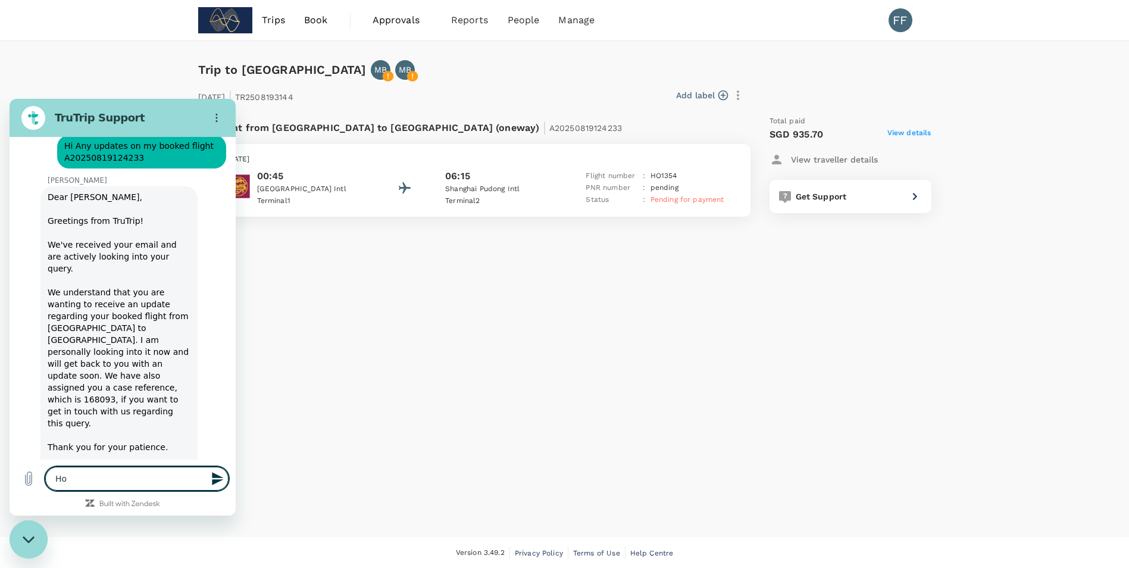
type textarea "x"
type textarea "T"
type textarea "x"
type textarea "Th"
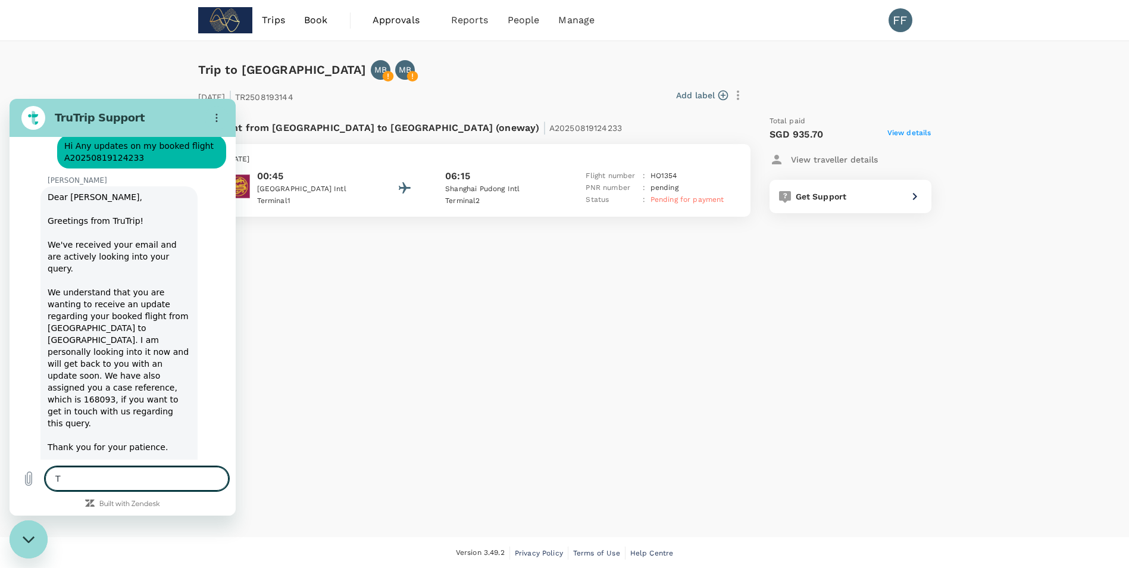
type textarea "x"
type textarea "The"
type textarea "x"
type textarea "Ther"
type textarea "x"
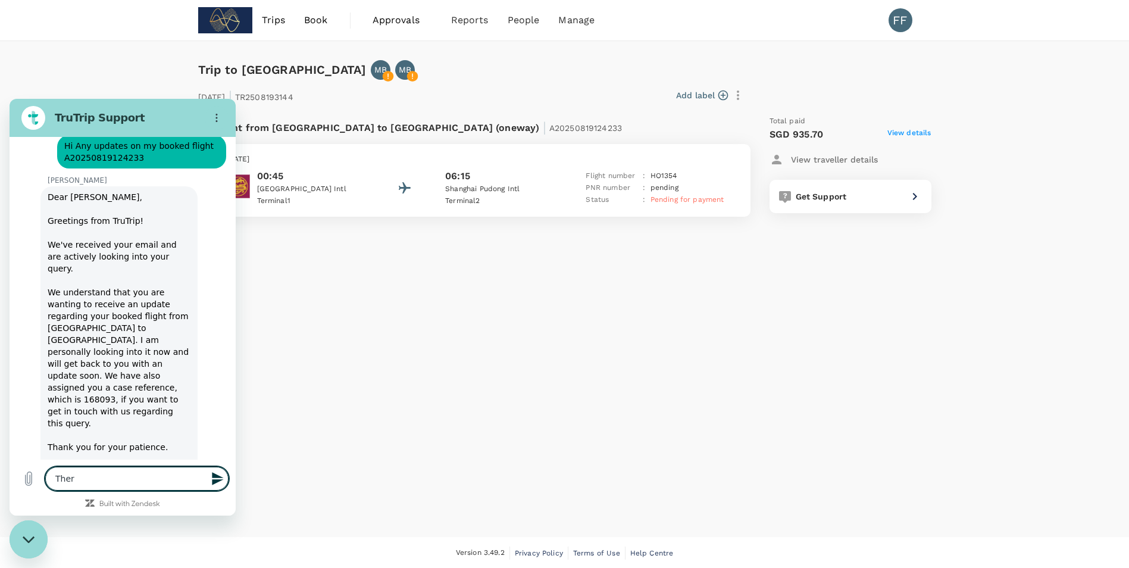
type textarea "There"
type textarea "x"
type textarea "There"
type textarea "x"
type textarea "There a"
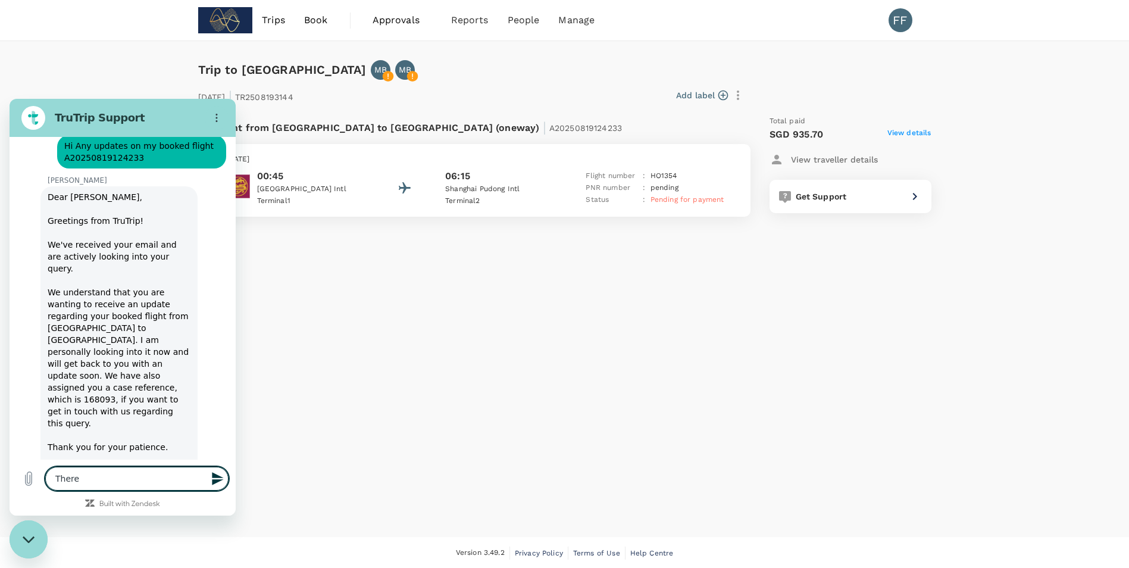
type textarea "x"
type textarea "There ar"
type textarea "x"
type textarea "There are"
type textarea "x"
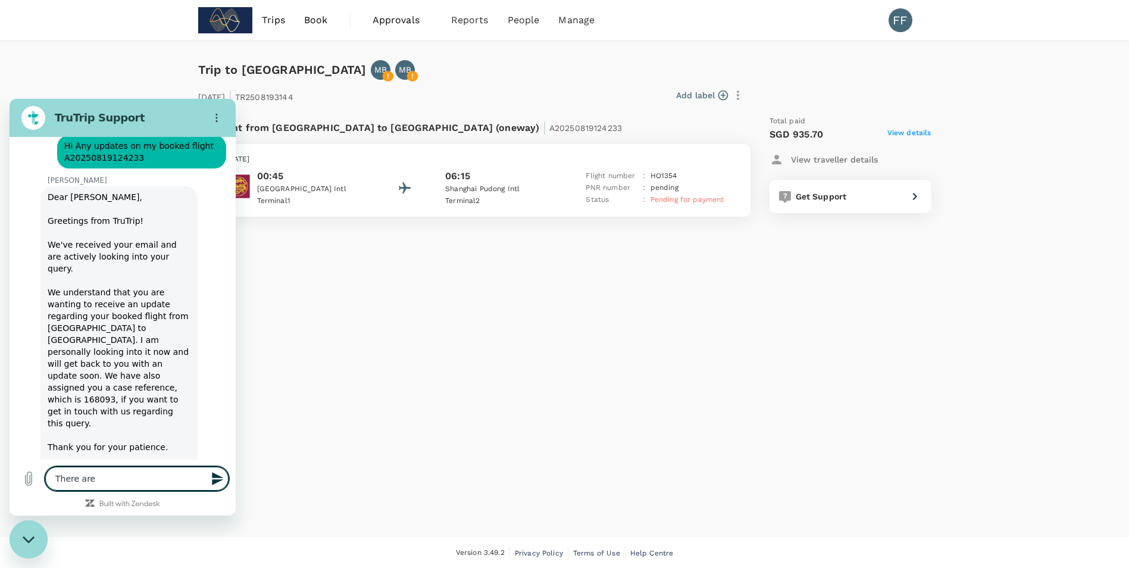
type textarea "There are"
type textarea "x"
type textarea "There are n"
type textarea "x"
type textarea "There are no"
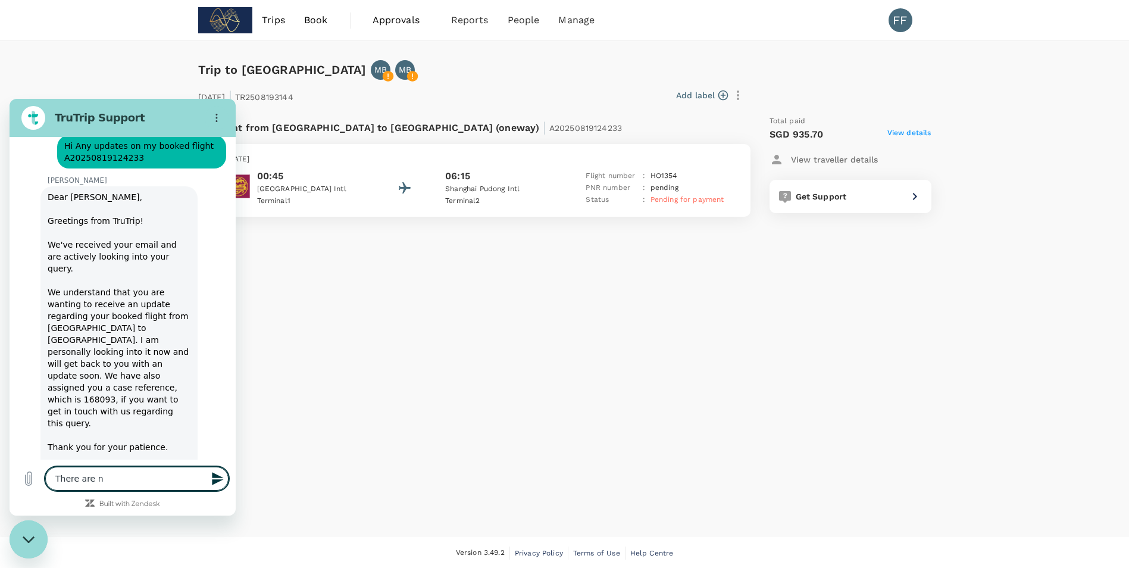
type textarea "x"
type textarea "There are no"
type textarea "x"
type textarea "There are no s"
type textarea "x"
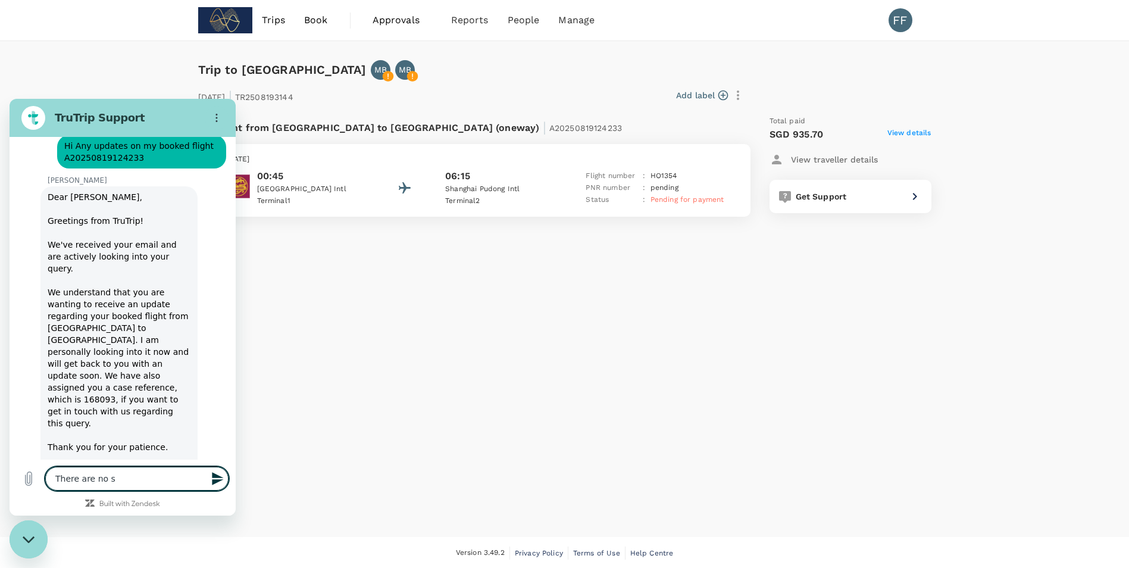
type textarea "There are no se"
type textarea "x"
type textarea "There are no sea"
type textarea "x"
type textarea "There are no seat"
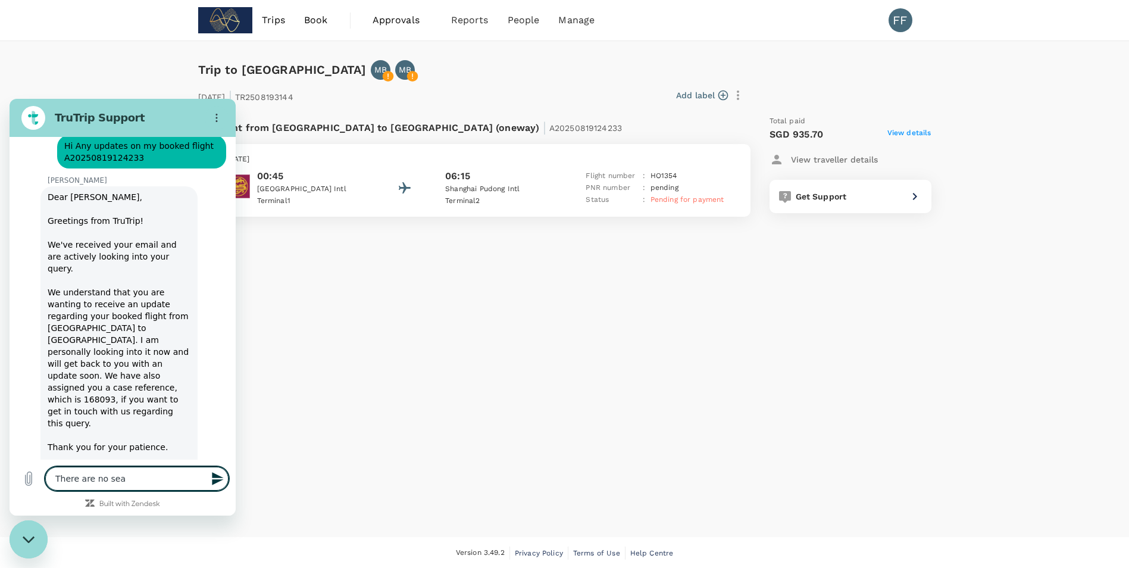
type textarea "x"
type textarea "There are no seats"
type textarea "x"
type textarea "There are no seats"
type textarea "x"
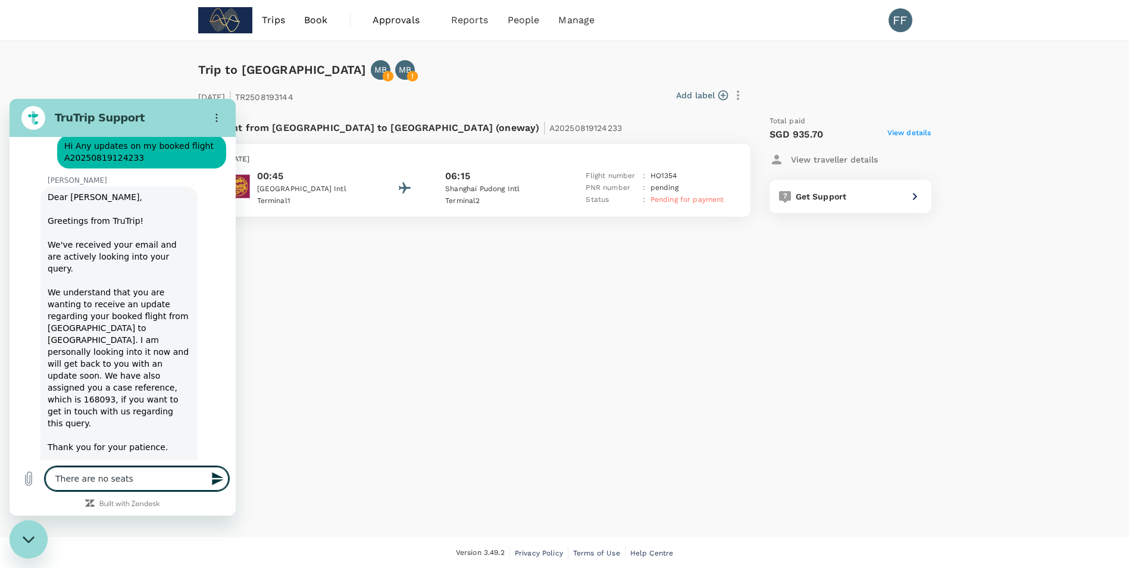
type textarea "There are no seats a"
type textarea "x"
type textarea "There are no seats as"
type textarea "x"
type textarea "There are no seats ass"
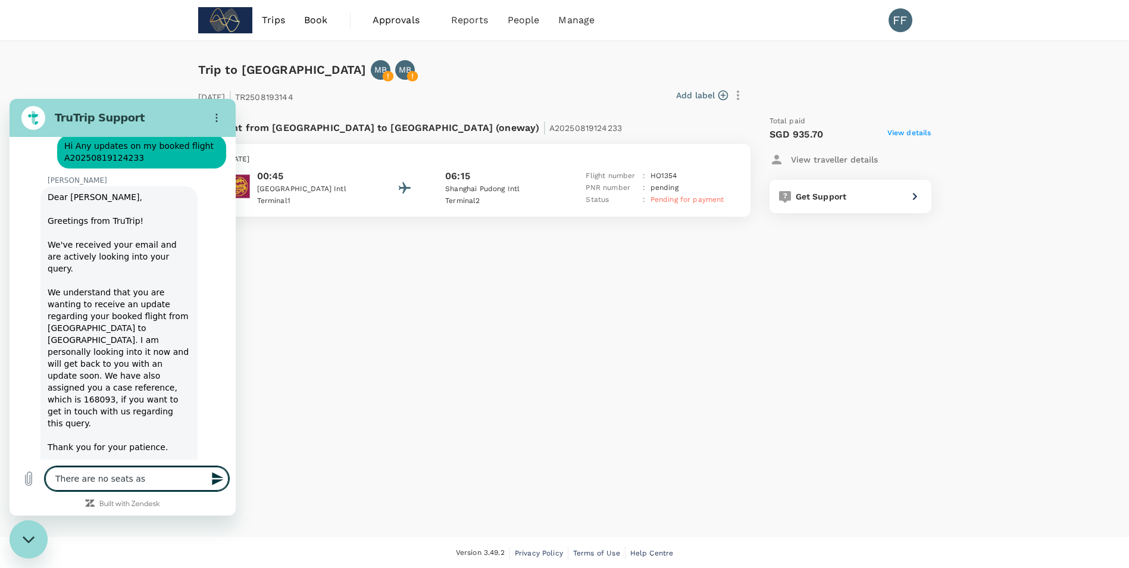
type textarea "x"
type textarea "There are no seats assi"
type textarea "x"
type textarea "There are no seats assig"
type textarea "x"
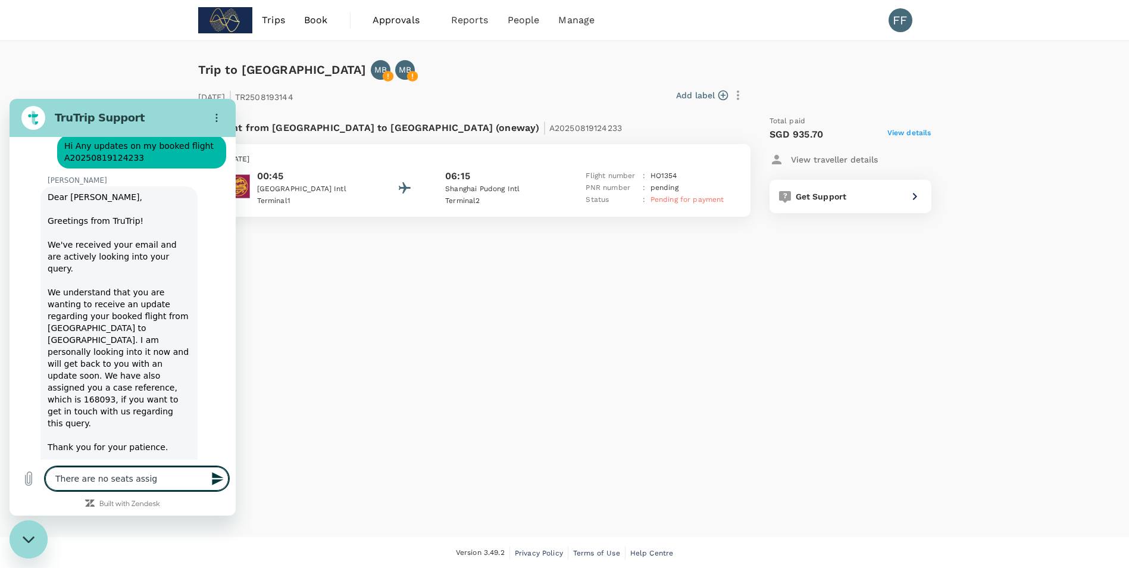
type textarea "There are no seats assign"
type textarea "x"
type textarea "There are no seats assigne"
type textarea "x"
type textarea "There are no seats assigned"
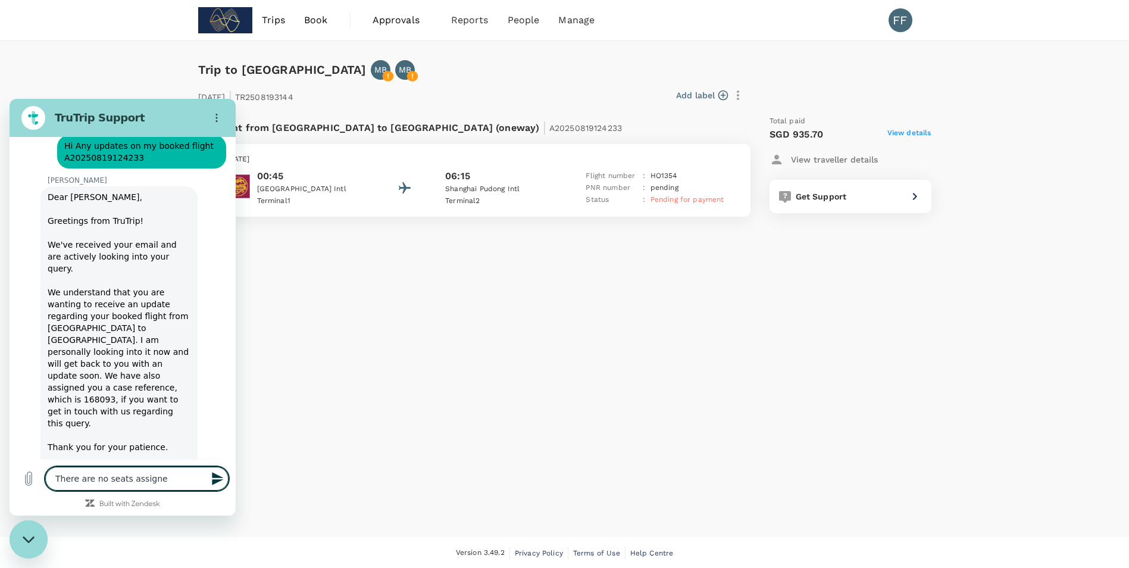
type textarea "x"
type textarea "There are no seats assigned"
type textarea "x"
type textarea "There are no seats assigned y"
type textarea "x"
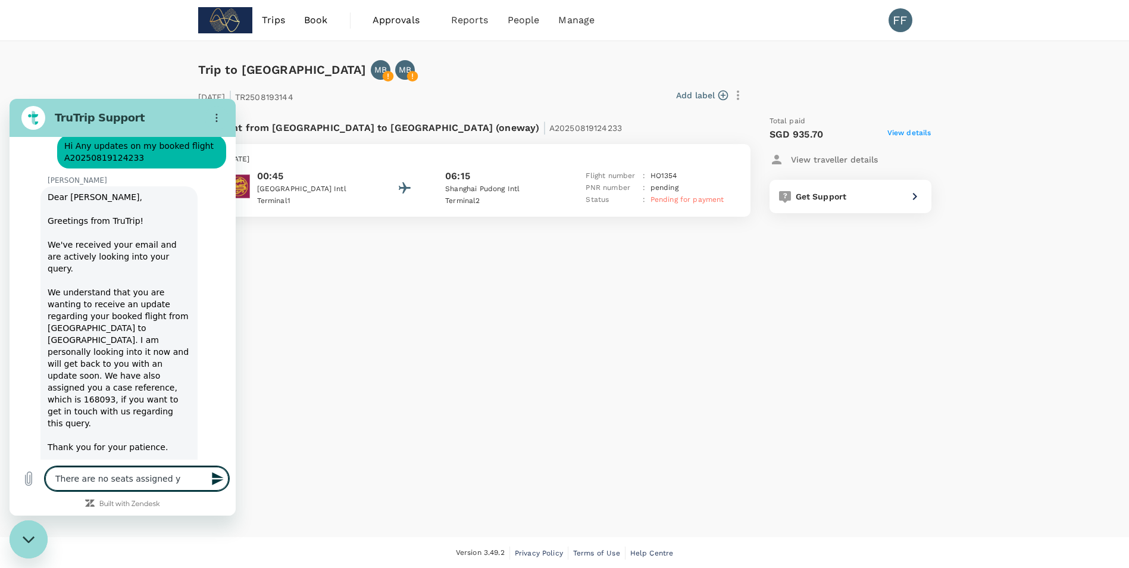
type textarea "There are no seats assigned ye"
type textarea "x"
type textarea "There are no seats assigned yet"
type textarea "x"
type textarea "There are no seats assigned yet,"
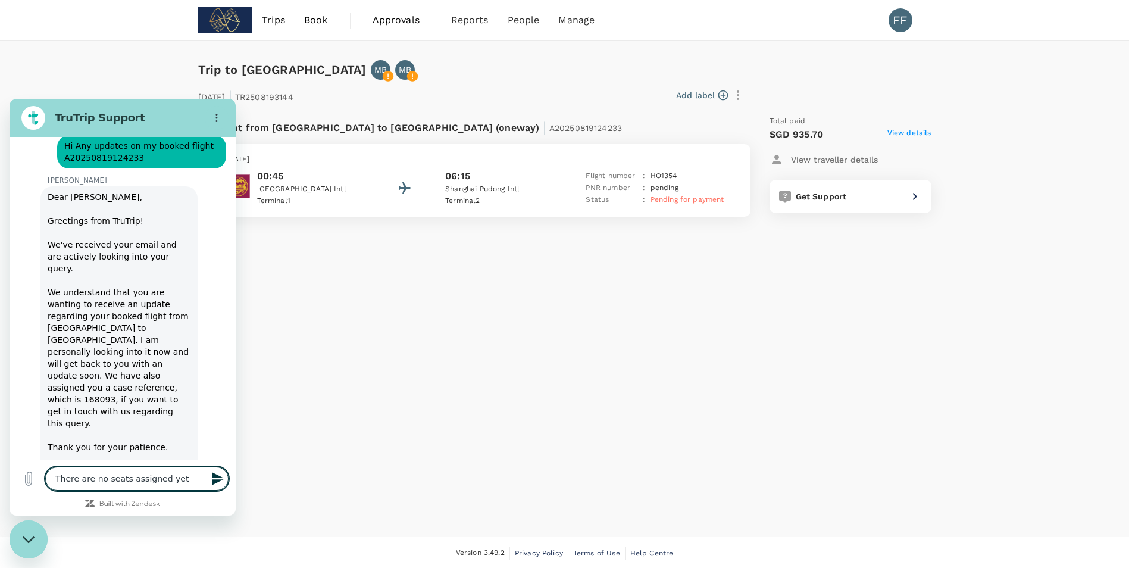
type textarea "x"
type textarea "There are no seats assigned yet,"
type textarea "x"
type textarea "There are no seats assigned yet, w"
type textarea "x"
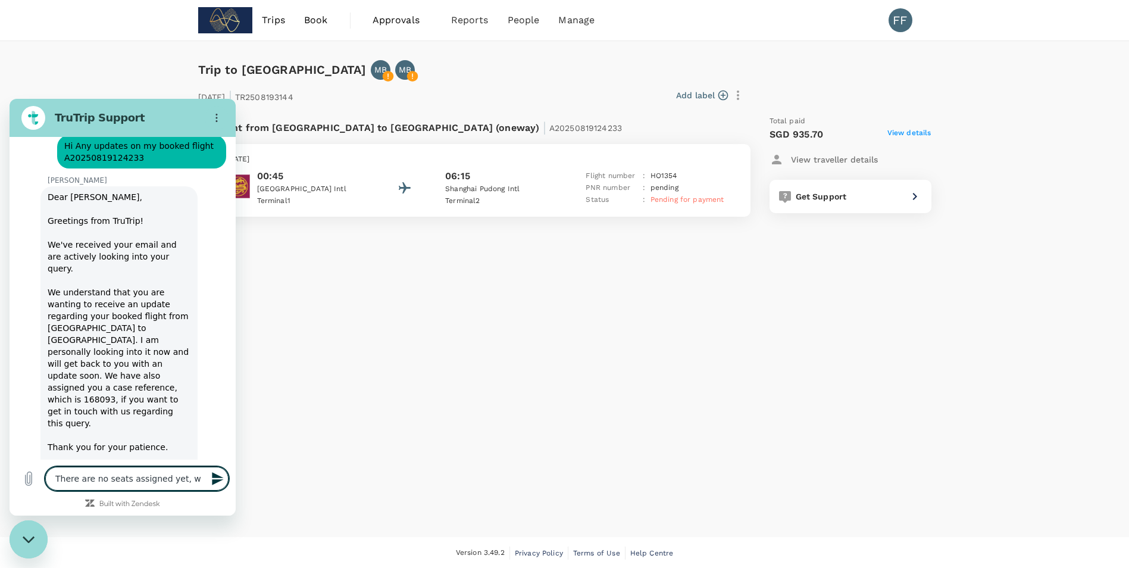
type textarea "There are no seats assigned yet, we"
type textarea "x"
type textarea "There are no seats assigned yet, we"
type textarea "x"
type textarea "There are no seats assigned yet, we a"
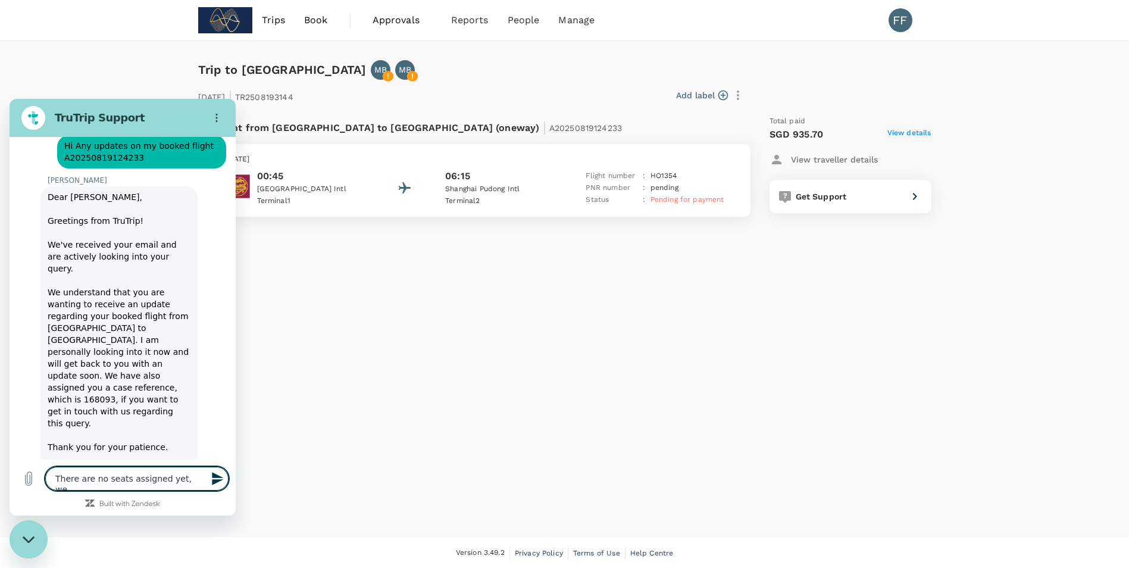
type textarea "x"
type textarea "There are no seats assigned yet, we ar"
type textarea "x"
type textarea "There are no seats assigned yet, we are"
type textarea "x"
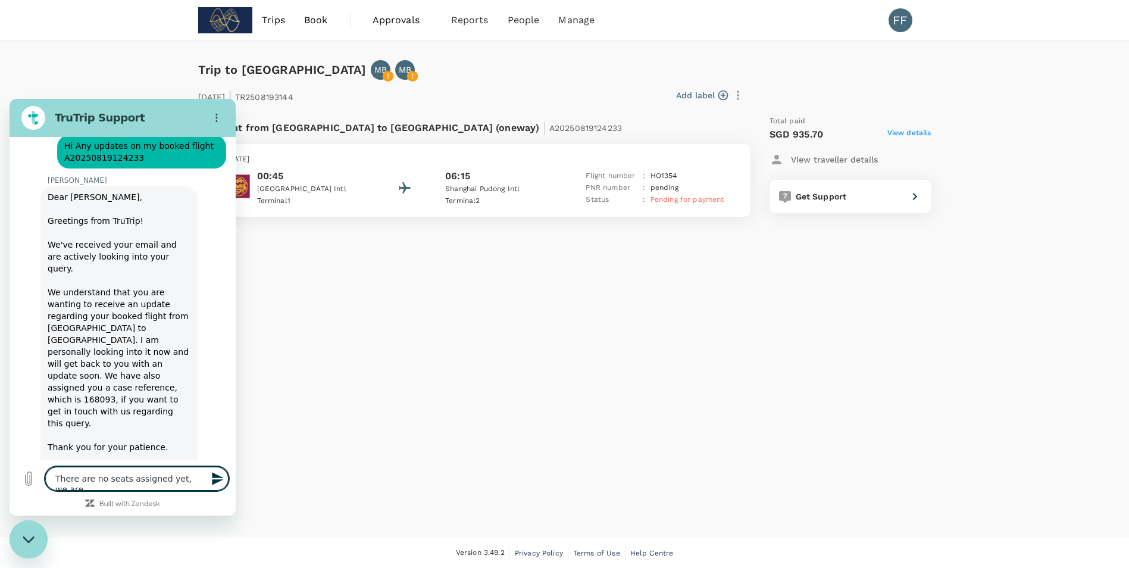
type textarea "There are no seats assigned yet, we are"
type textarea "x"
type textarea "There are no seats assigned yet, we are w"
type textarea "x"
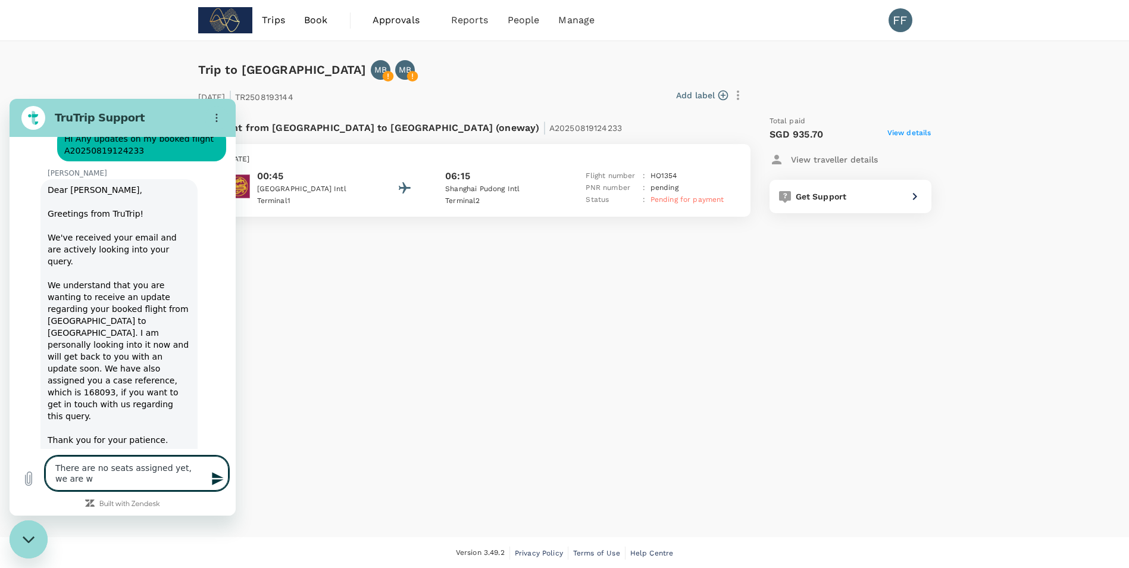
type textarea "There are no seats assigned yet, we are wo"
type textarea "x"
type textarea "There are no seats assigned yet, we are won"
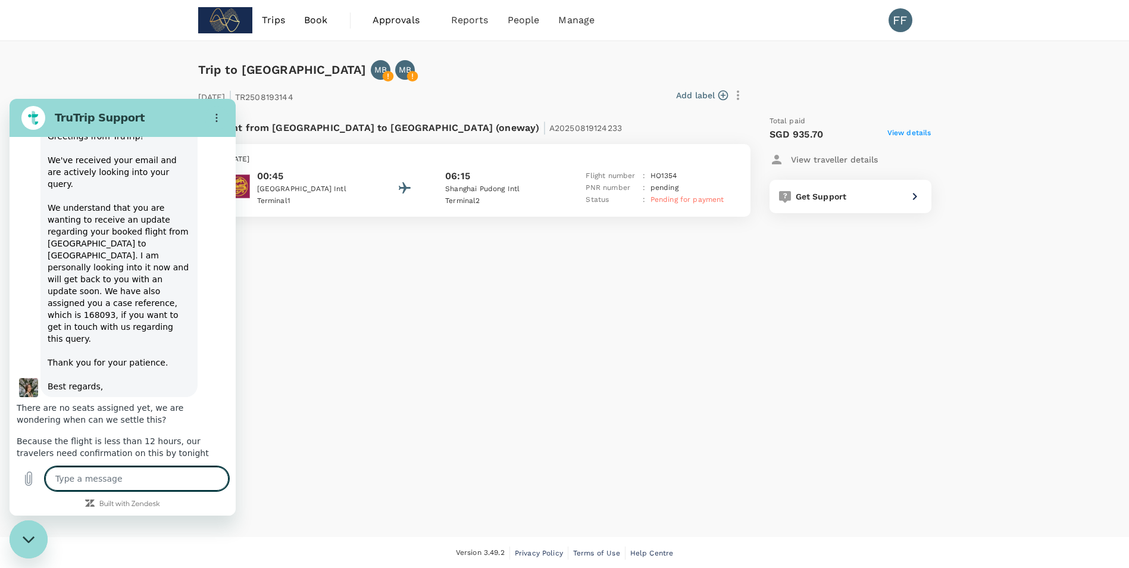
scroll to position [406, 0]
click at [10, 527] on div "Trip to Shanghai MB MB 20 Aug 2025 | TR2508193144 Add label Flight from Malaysi…" at bounding box center [564, 289] width 1129 height 496
click at [14, 534] on div "Close messaging window" at bounding box center [29, 539] width 36 height 36
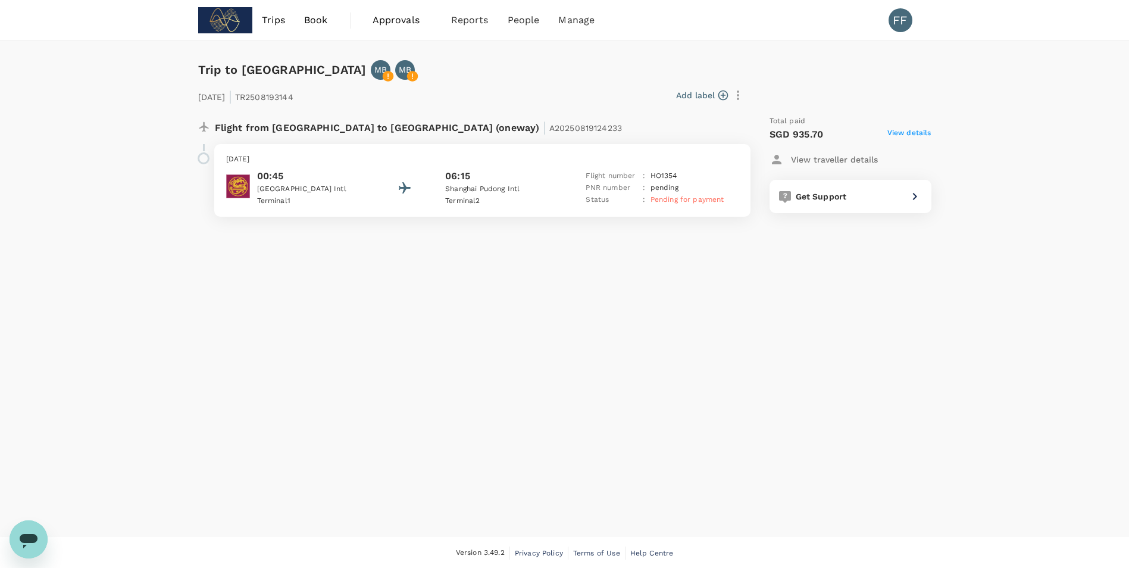
click at [24, 540] on icon "Open messaging window" at bounding box center [29, 541] width 18 height 14
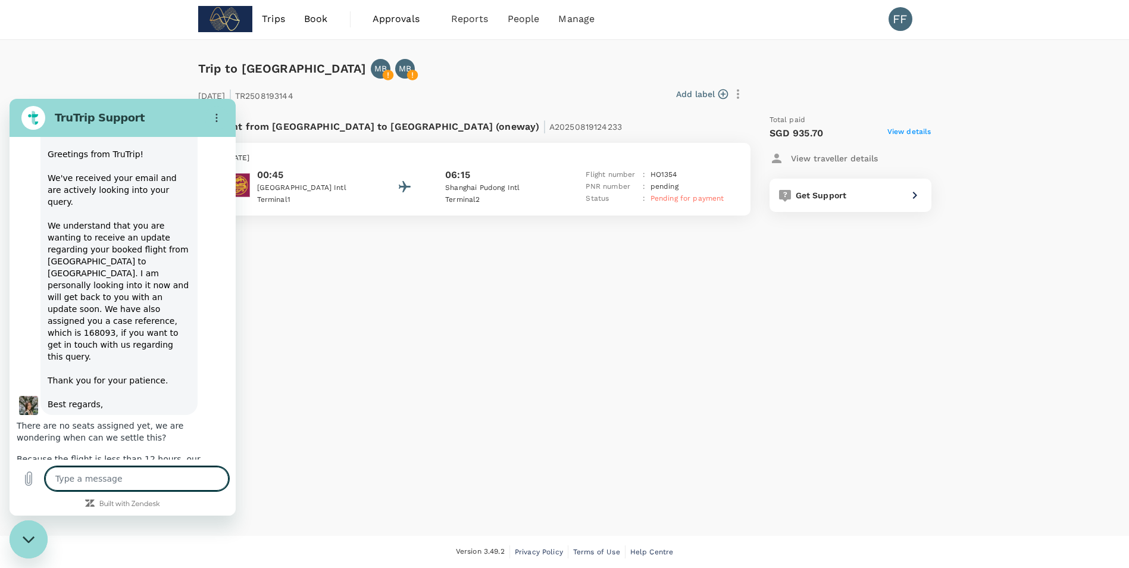
scroll to position [429, 0]
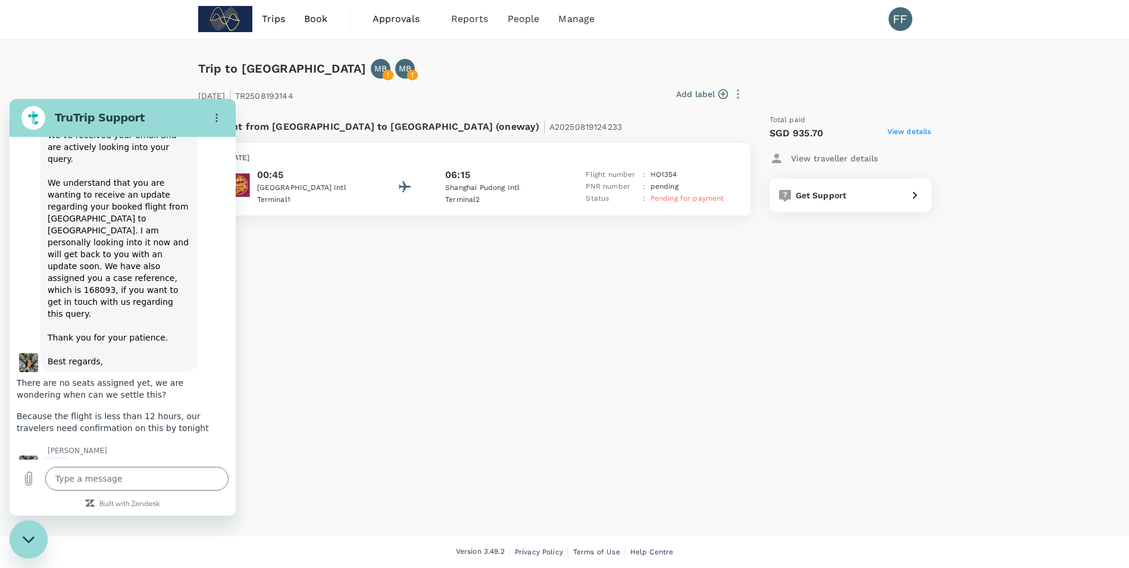
click at [34, 353] on figure at bounding box center [28, 362] width 19 height 19
click at [216, 116] on icon "Options menu" at bounding box center [217, 118] width 10 height 10
click at [211, 110] on button "Options menu" at bounding box center [217, 118] width 24 height 24
drag, startPoint x: 34, startPoint y: 325, endPoint x: 109, endPoint y: 351, distance: 79.2
click at [109, 378] on span "There are no seats assigned yet, we are wondering when can we settle this?" at bounding box center [102, 388] width 170 height 21
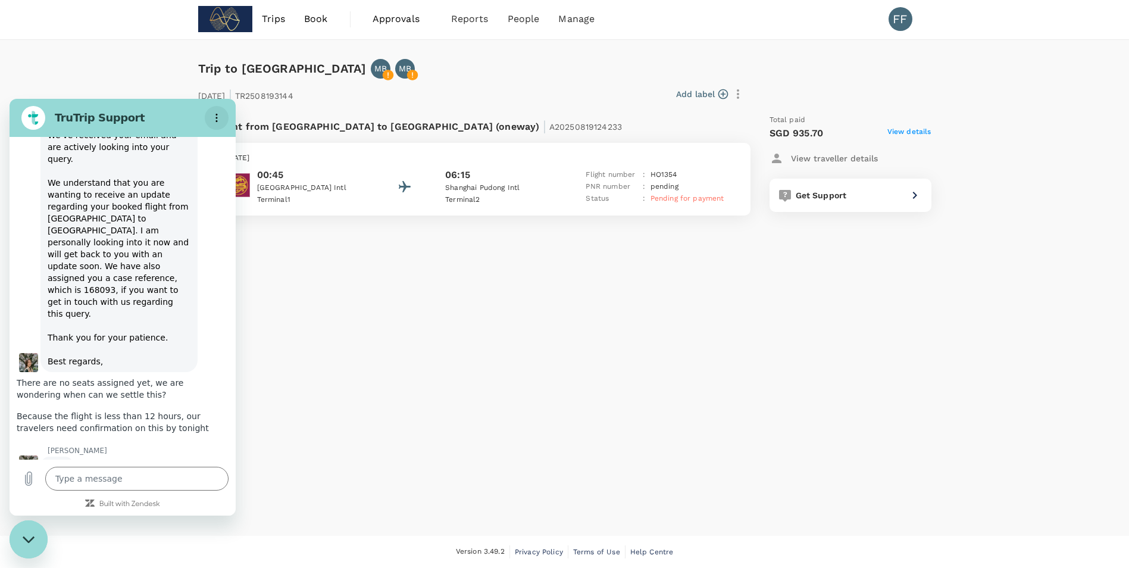
click at [214, 115] on icon "Options menu" at bounding box center [217, 118] width 10 height 10
click at [214, 118] on icon "Options menu" at bounding box center [217, 118] width 10 height 10
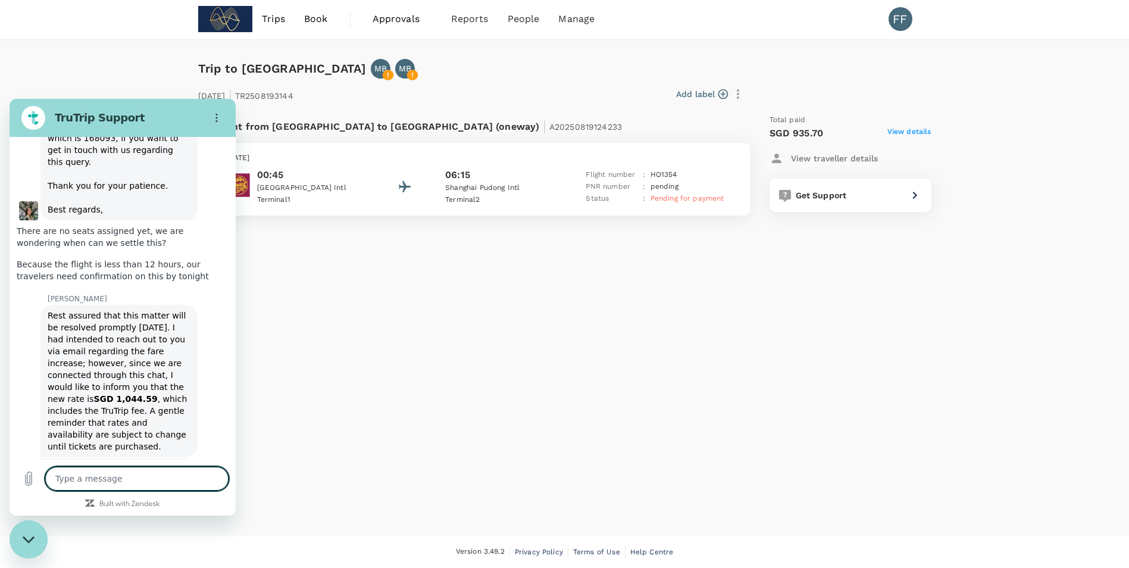
scroll to position [635, 0]
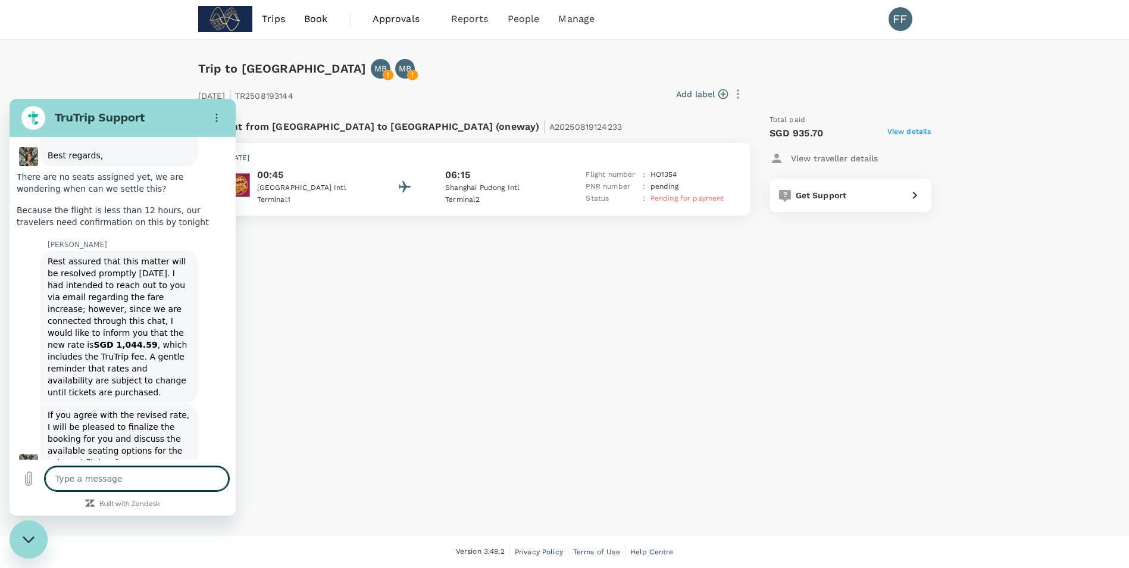
click at [153, 481] on textarea at bounding box center [136, 479] width 183 height 24
click at [150, 484] on textarea at bounding box center [136, 479] width 183 height 24
click at [118, 474] on textarea at bounding box center [136, 479] width 183 height 24
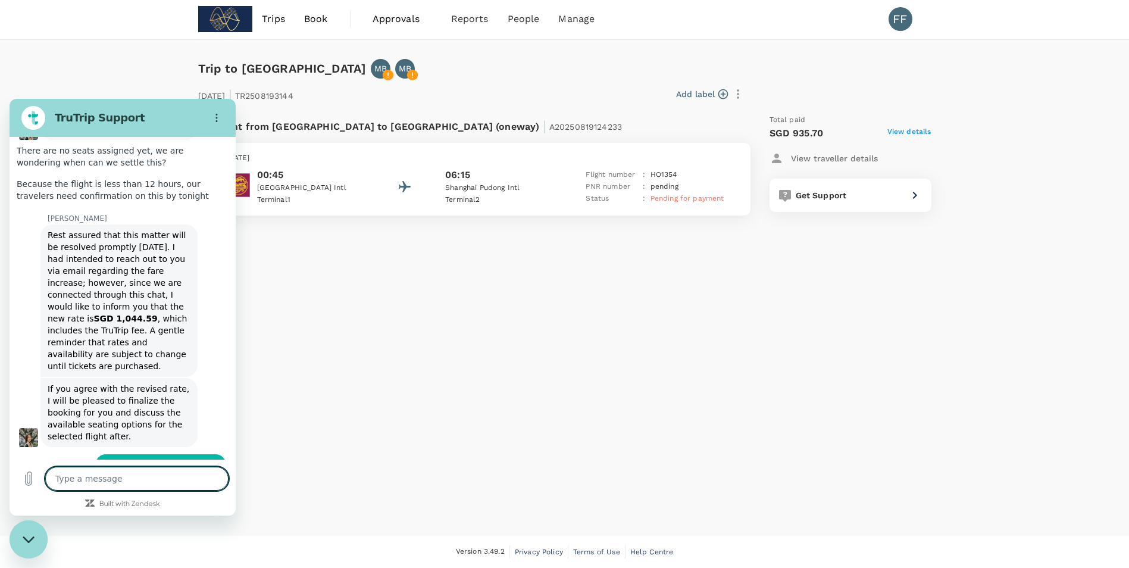
scroll to position [664, 0]
drag, startPoint x: 148, startPoint y: 446, endPoint x: 118, endPoint y: 457, distance: 31.6
click at [118, 484] on div at bounding box center [123, 485] width 226 height 2
click at [115, 476] on textarea at bounding box center [136, 479] width 183 height 24
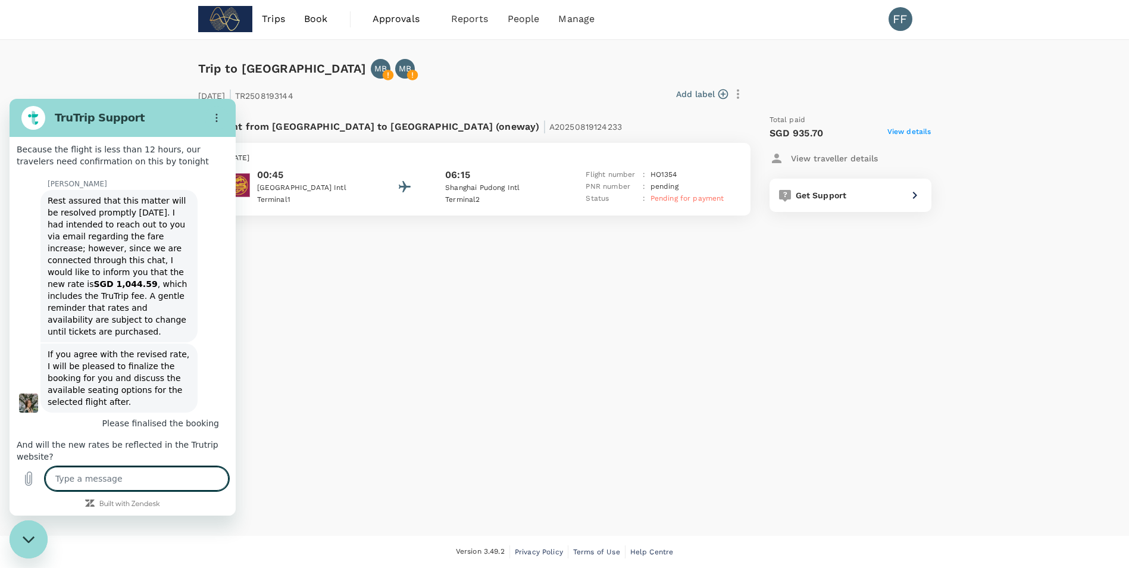
scroll to position [698, 0]
click at [157, 478] on textarea at bounding box center [136, 479] width 183 height 24
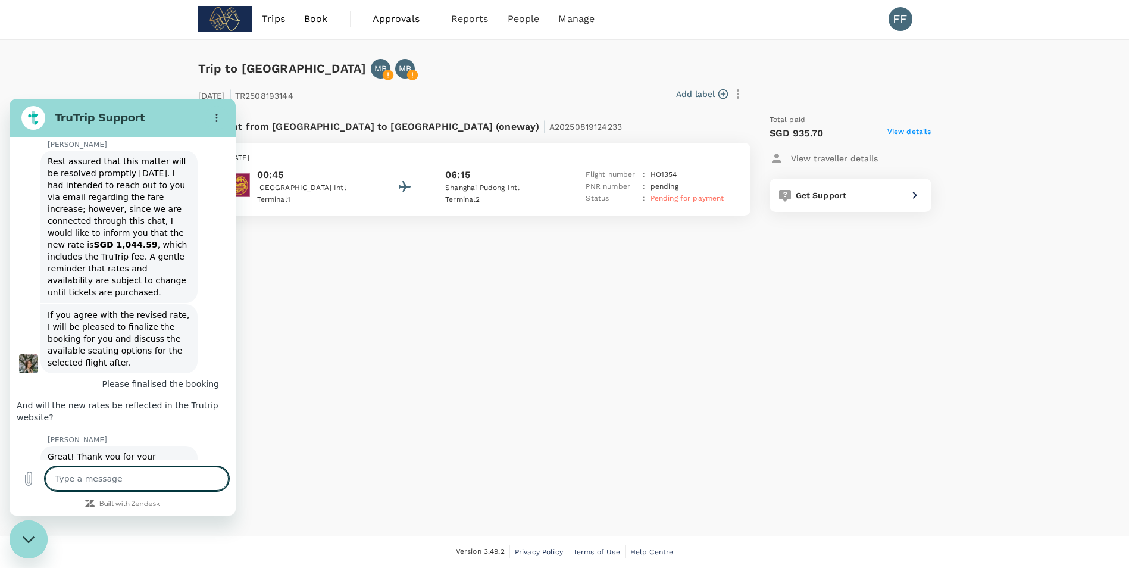
scroll to position [737, 0]
click at [134, 477] on textarea at bounding box center [136, 479] width 183 height 24
click at [146, 482] on textarea at bounding box center [136, 479] width 183 height 24
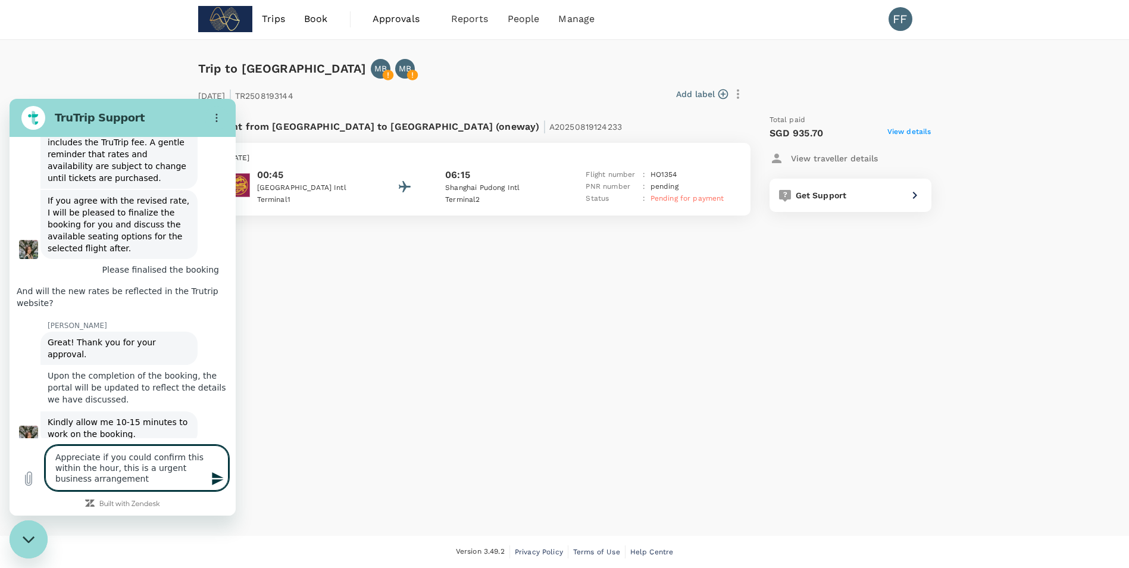
scroll to position [852, 0]
click at [137, 469] on textarea "Appreciate if you could confirm this within the hour, this is a urgent business…" at bounding box center [136, 467] width 183 height 45
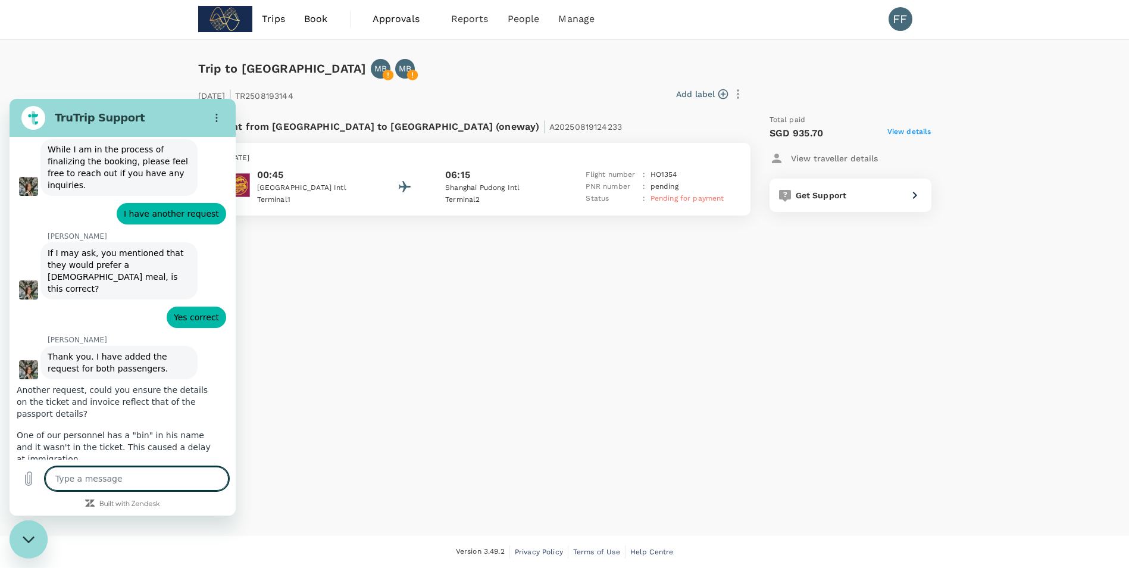
scroll to position [1228, 0]
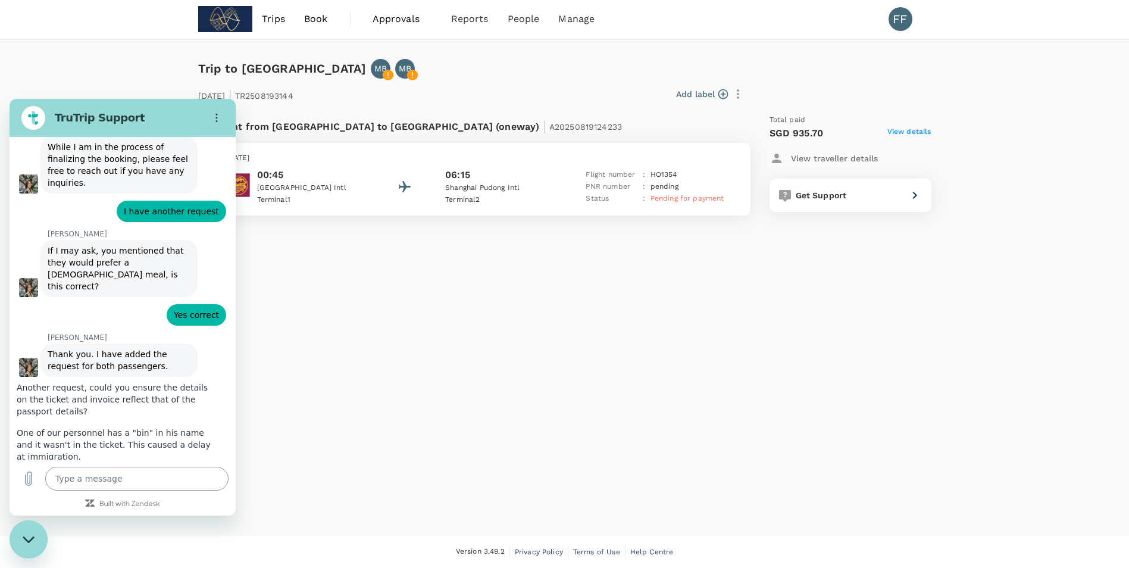
click at [124, 485] on textarea at bounding box center [136, 479] width 183 height 24
click at [30, 478] on icon "Upload file" at bounding box center [29, 479] width 7 height 14
click at [120, 474] on textarea at bounding box center [136, 479] width 183 height 24
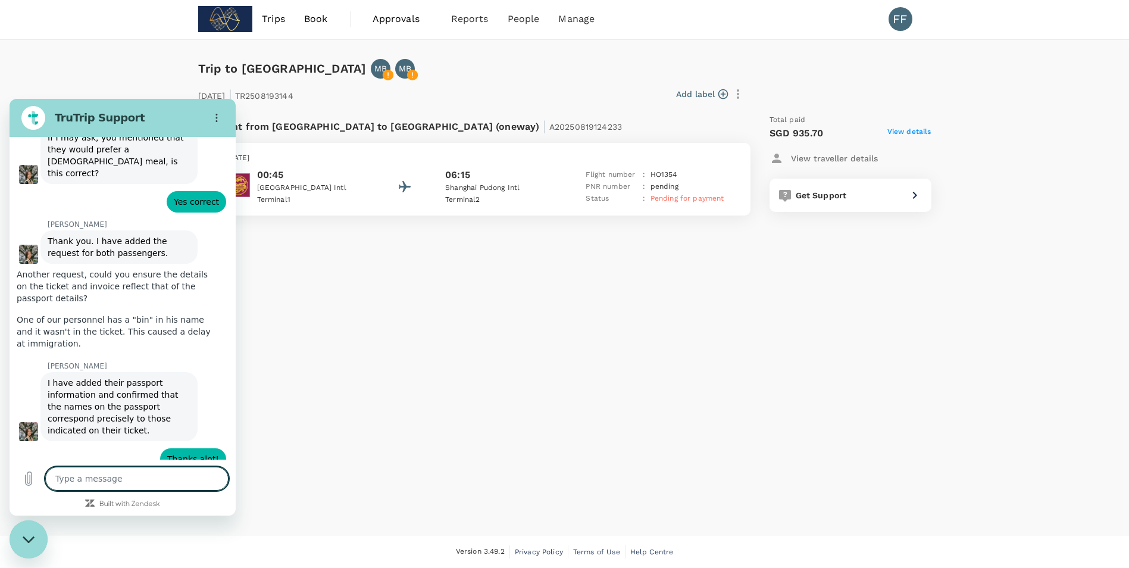
scroll to position [1343, 0]
click at [133, 465] on div "Type a message x" at bounding box center [123, 478] width 226 height 38
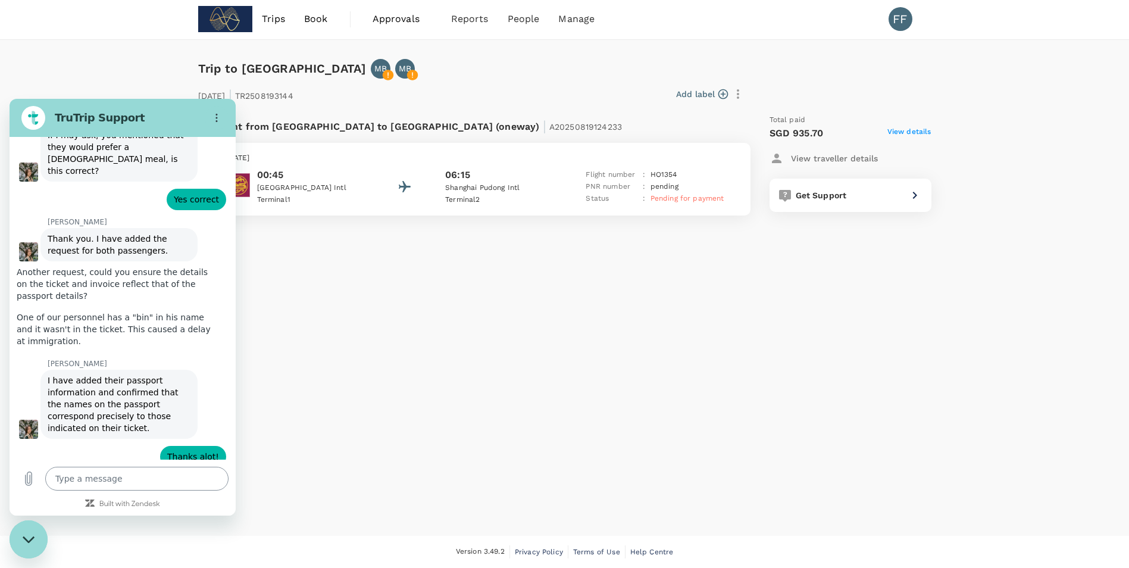
click at [134, 471] on textarea at bounding box center [136, 479] width 183 height 24
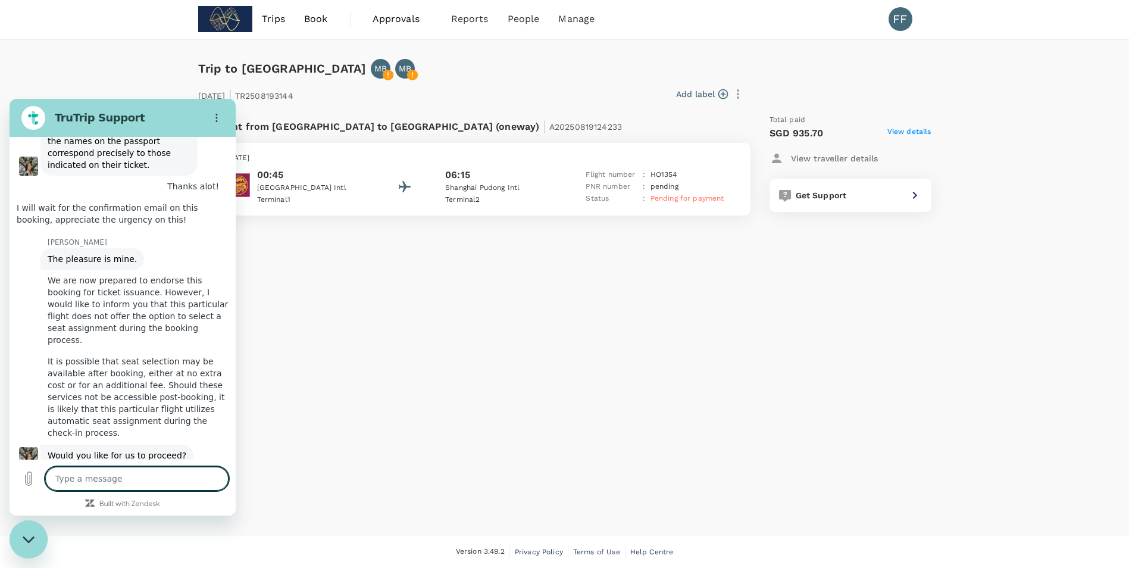
scroll to position [1651, 0]
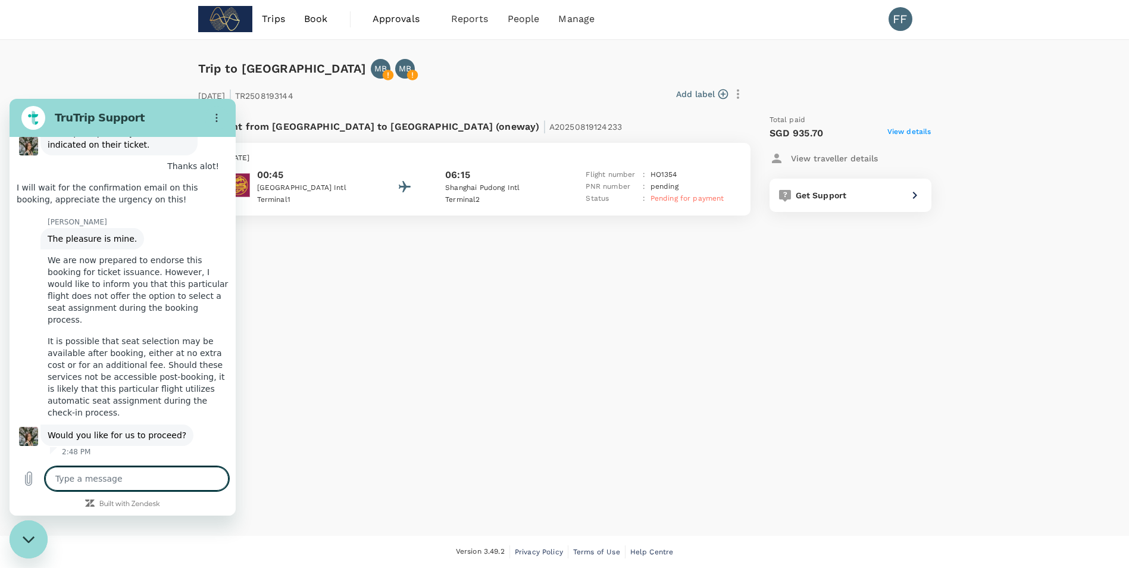
click at [111, 476] on textarea at bounding box center [136, 479] width 183 height 24
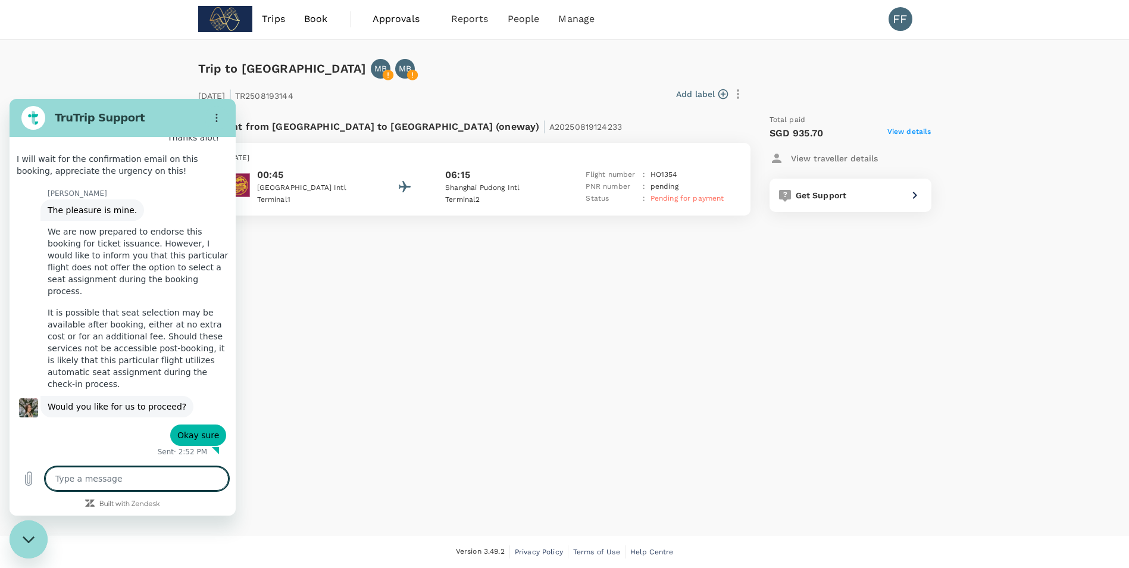
scroll to position [1680, 0]
click at [112, 474] on textarea at bounding box center [136, 479] width 183 height 24
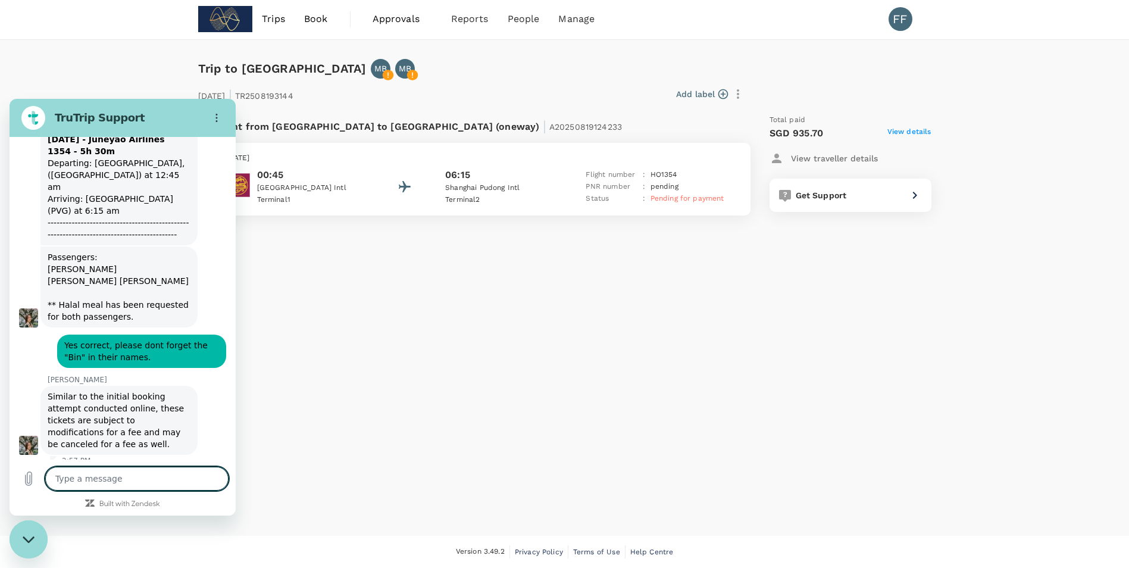
scroll to position [2084, 0]
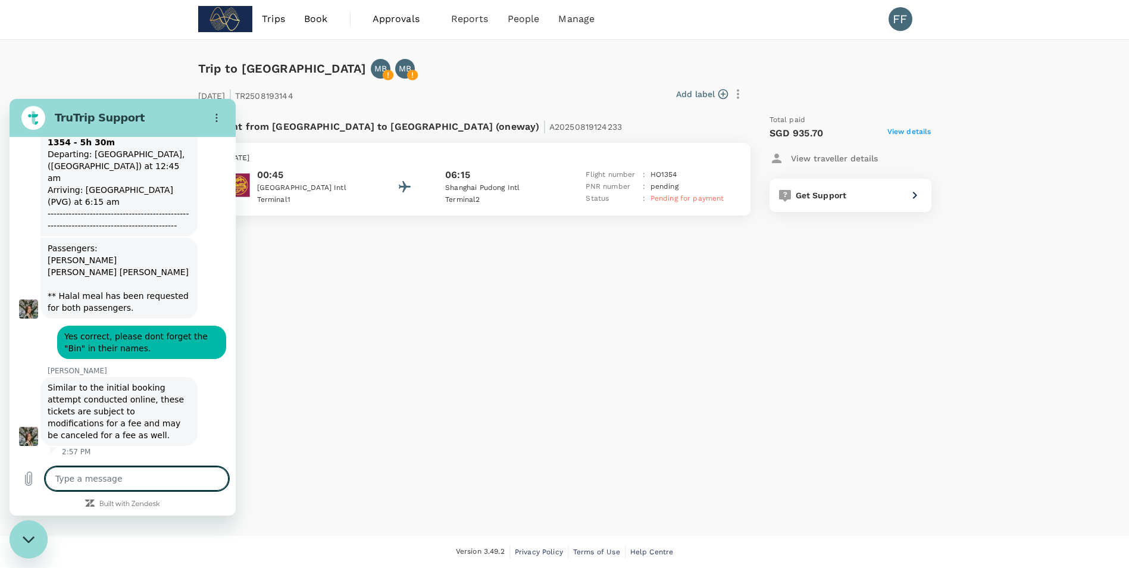
click at [102, 479] on textarea at bounding box center [136, 479] width 183 height 24
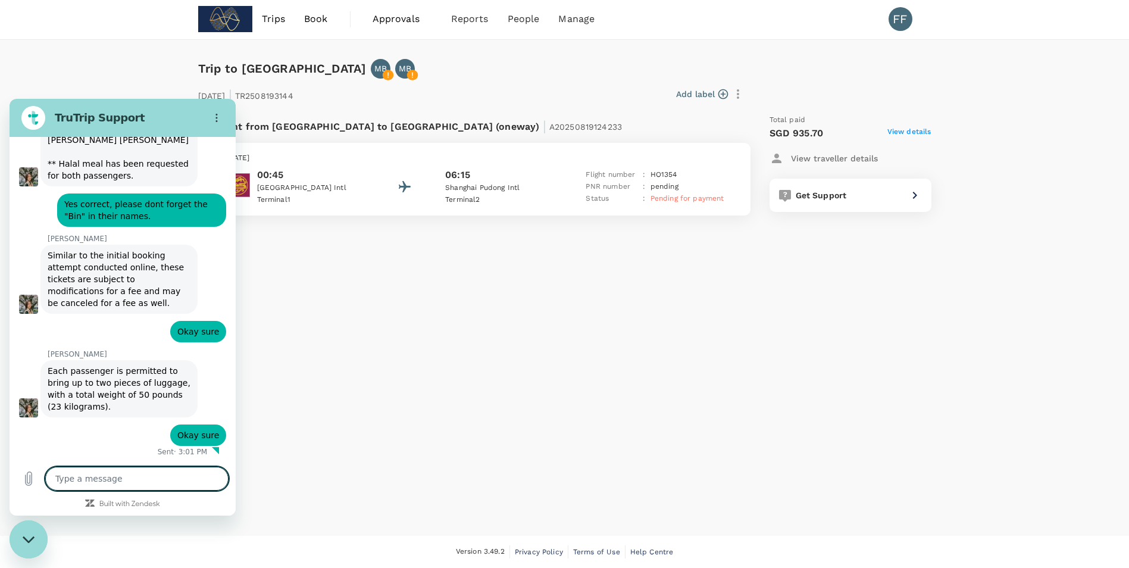
scroll to position [2216, 0]
click at [140, 383] on span "Each passenger is permitted to bring up to two pieces of luggage, with a total …" at bounding box center [120, 388] width 145 height 45
click at [82, 408] on span "Each passenger is permitted to bring up to two pieces of luggage, with a total …" at bounding box center [120, 388] width 145 height 45
drag, startPoint x: 179, startPoint y: 121, endPoint x: 236, endPoint y: 130, distance: 58.4
click html "TruTrip Support This chat is recorded using a cloud service and is subject to t…"
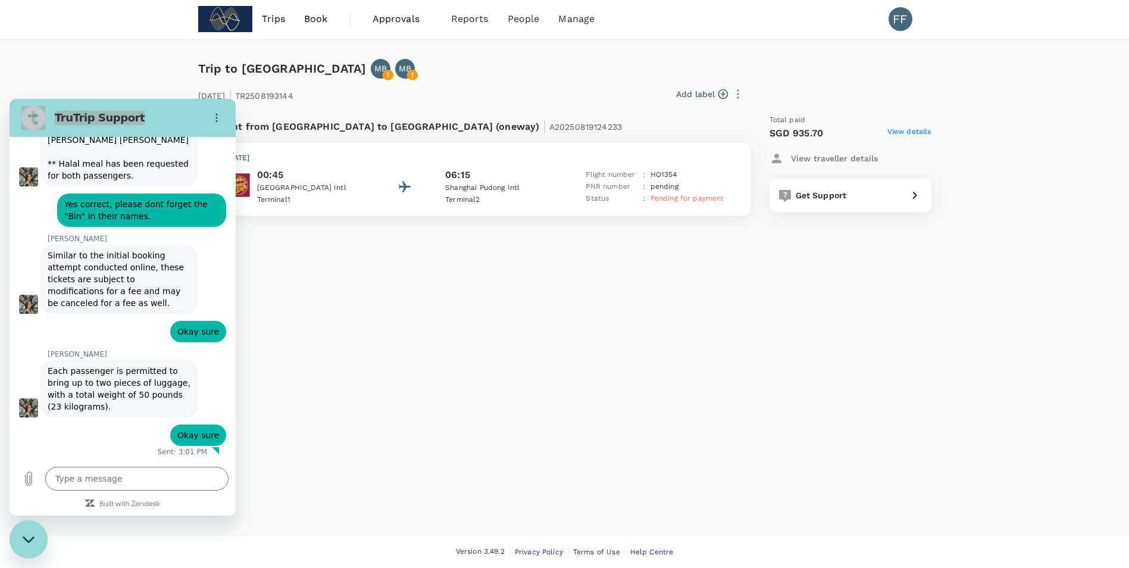
drag, startPoint x: 227, startPoint y: 32, endPoint x: 344, endPoint y: 265, distance: 261.6
click at [344, 265] on div "Trip to Shanghai MB MB 20 Aug 2025 | TR2508193144 Add label Flight from Malaysi…" at bounding box center [564, 288] width 1129 height 496
click at [112, 471] on textarea at bounding box center [136, 479] width 183 height 24
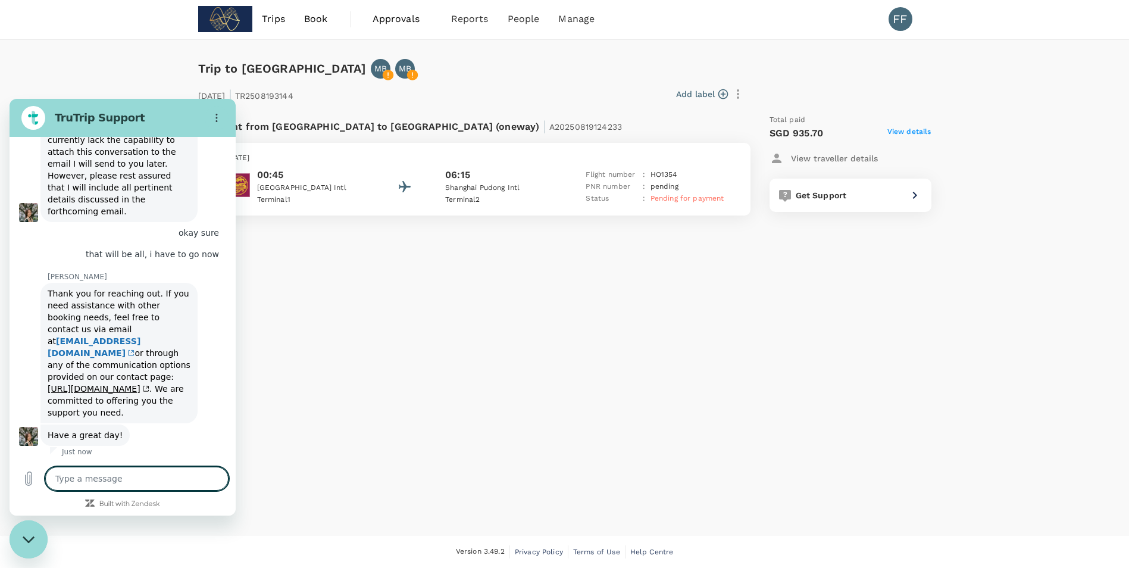
scroll to position [3133, 0]
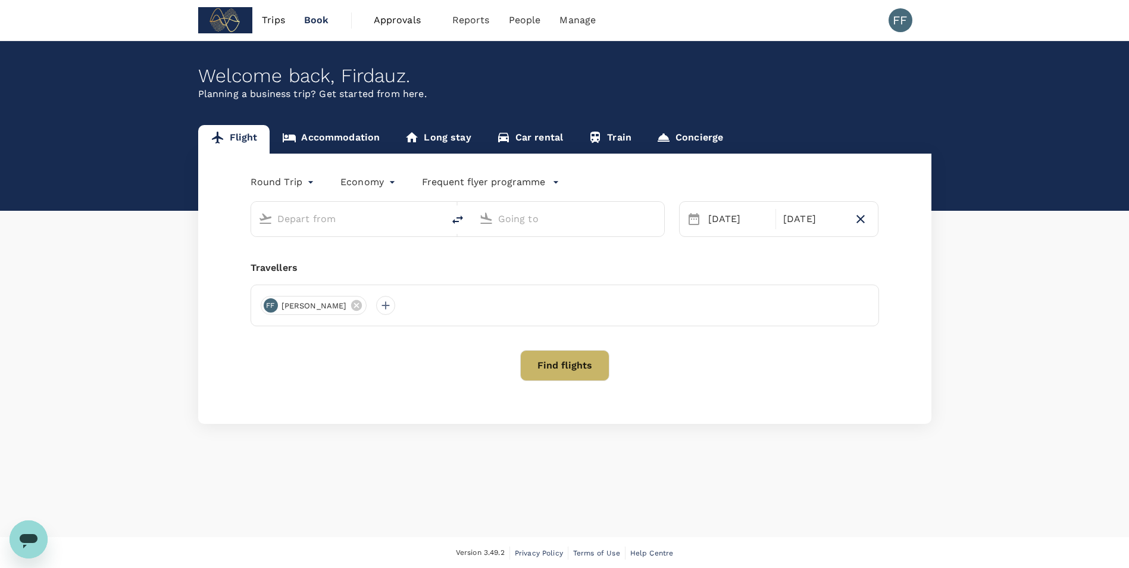
click at [381, 220] on input "text" at bounding box center [347, 218] width 141 height 18
type input "Shanghai Pudong Intl (PVG)"
type input "[GEOGRAPHIC_DATA], [GEOGRAPHIC_DATA] (any)"
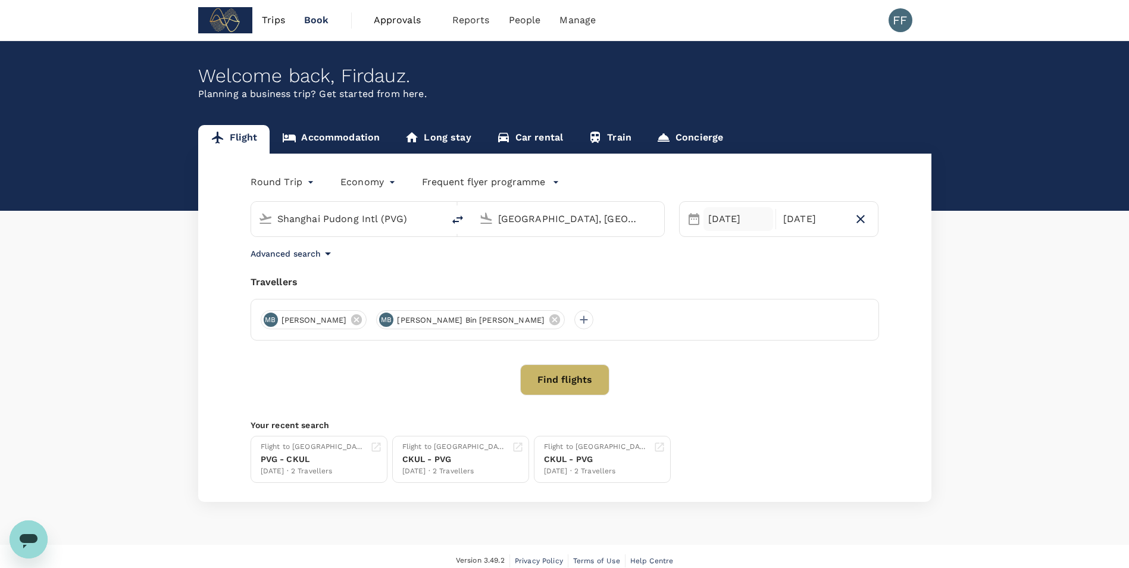
click at [721, 220] on div "[DATE]" at bounding box center [738, 219] width 70 height 24
click at [772, 370] on div "20" at bounding box center [771, 367] width 23 height 23
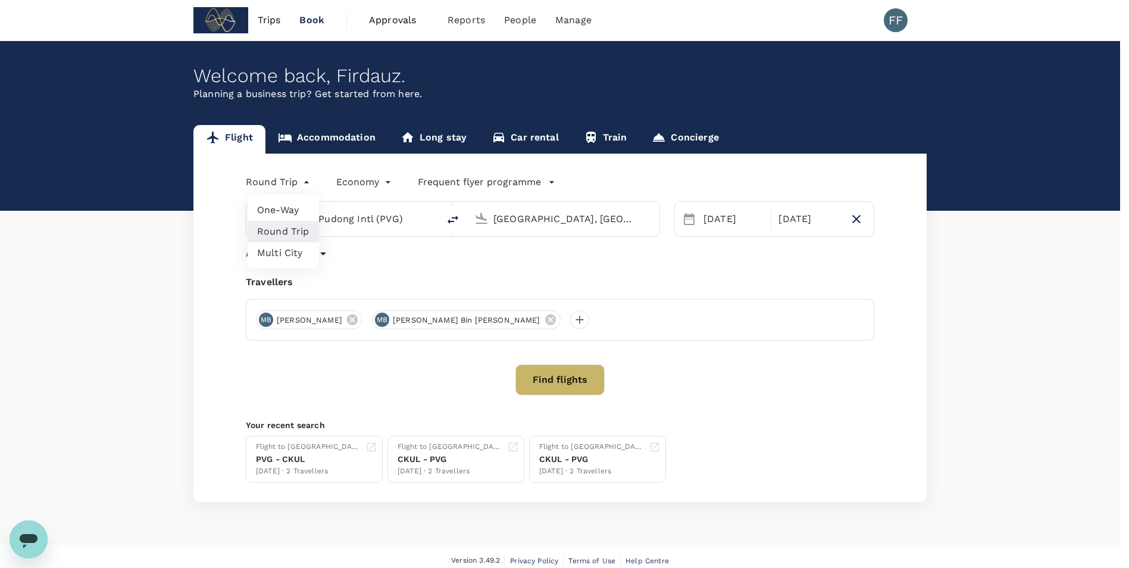
click at [297, 184] on body "Trips Book Approvals 0 Reports People Manage FF Welcome back , [GEOGRAPHIC_DATA…" at bounding box center [564, 288] width 1129 height 577
click at [280, 210] on li "One-Way" at bounding box center [283, 209] width 71 height 21
type input "oneway"
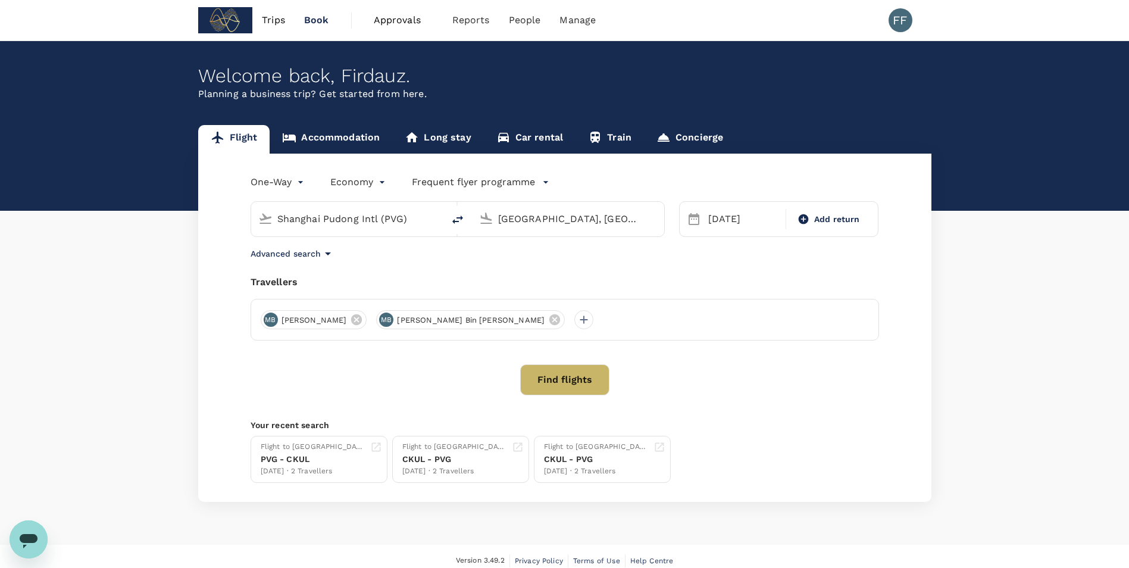
click at [705, 393] on div "Find flights" at bounding box center [565, 379] width 628 height 31
drag, startPoint x: 459, startPoint y: 218, endPoint x: 508, endPoint y: 294, distance: 90.8
click at [458, 218] on icon "delete" at bounding box center [457, 219] width 11 height 8
type input "[GEOGRAPHIC_DATA], [GEOGRAPHIC_DATA] (any)"
type input "Shanghai Pudong Intl (PVG)"
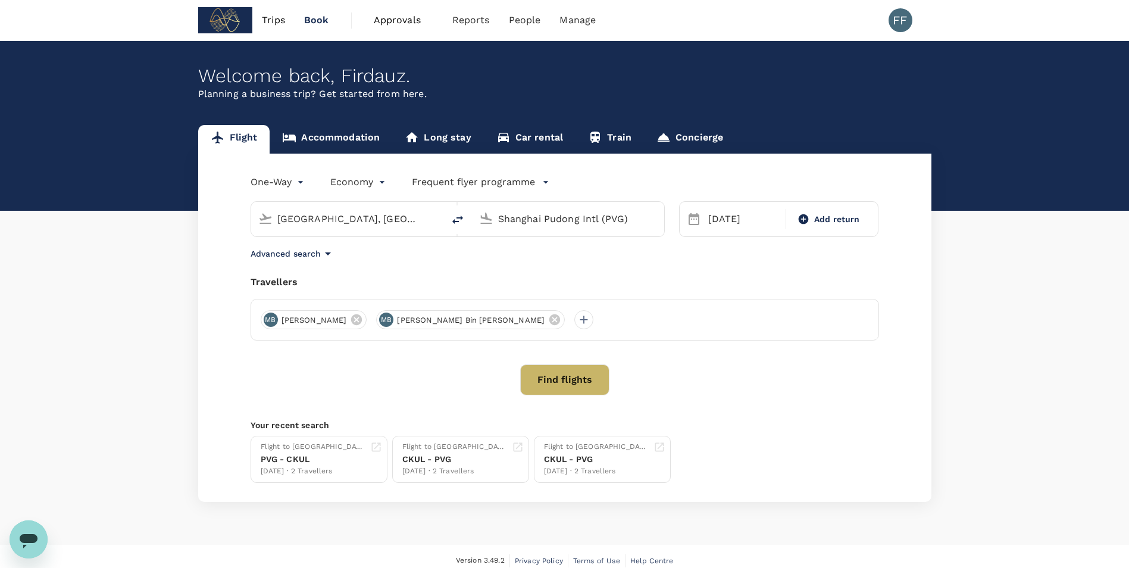
click at [552, 386] on button "Find flights" at bounding box center [564, 379] width 89 height 31
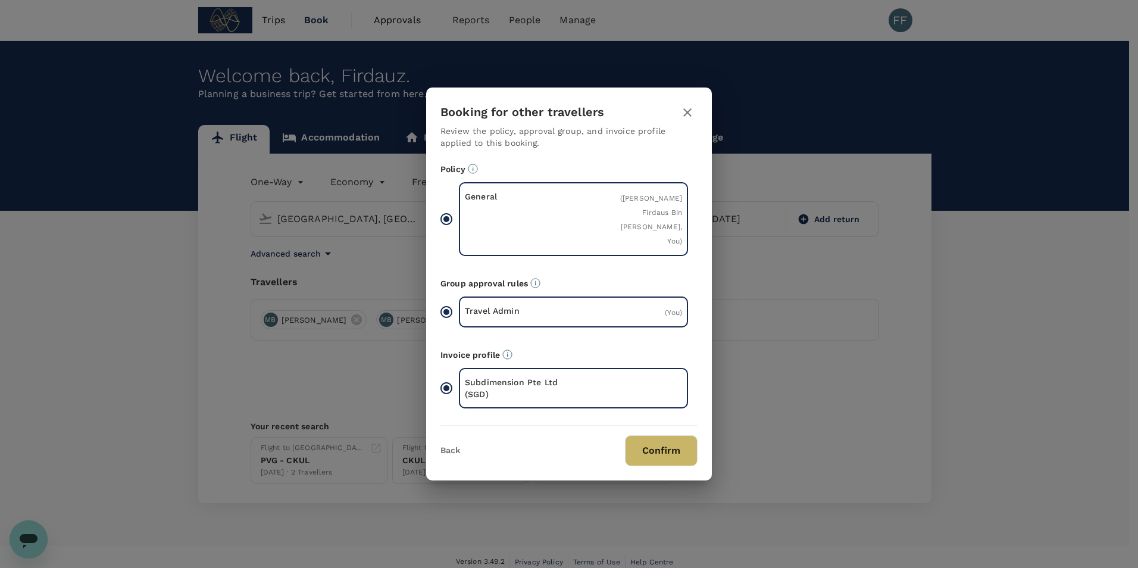
click at [676, 451] on button "Confirm" at bounding box center [661, 450] width 73 height 31
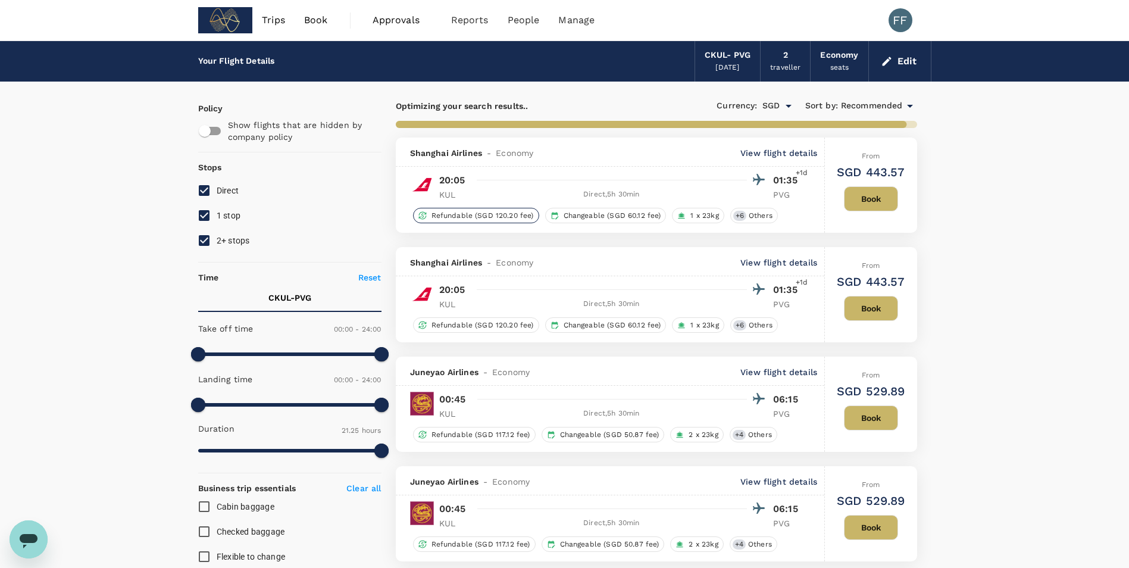
type input "1710"
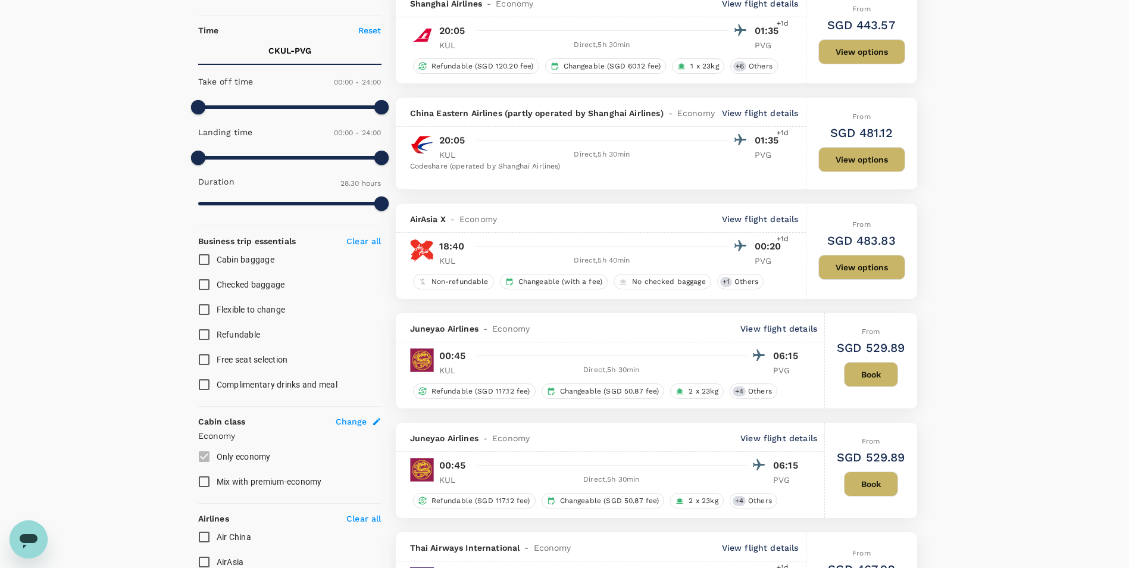
scroll to position [60, 0]
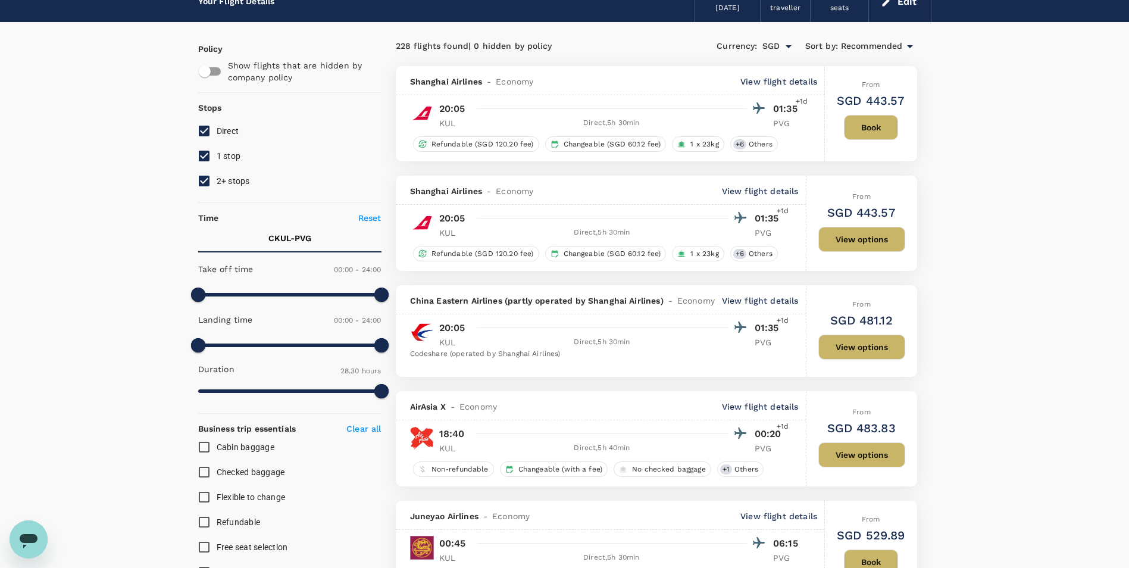
click at [204, 184] on input "2+ stops" at bounding box center [204, 180] width 25 height 25
checkbox input "false"
click at [208, 160] on input "1 stop" at bounding box center [204, 155] width 25 height 25
checkbox input "false"
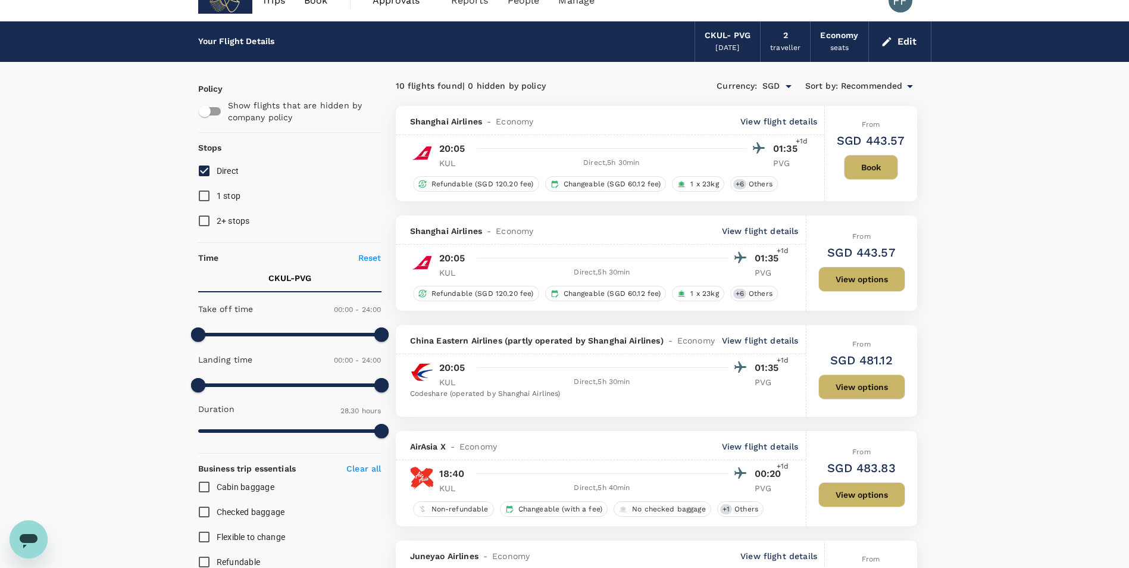
scroll to position [0, 0]
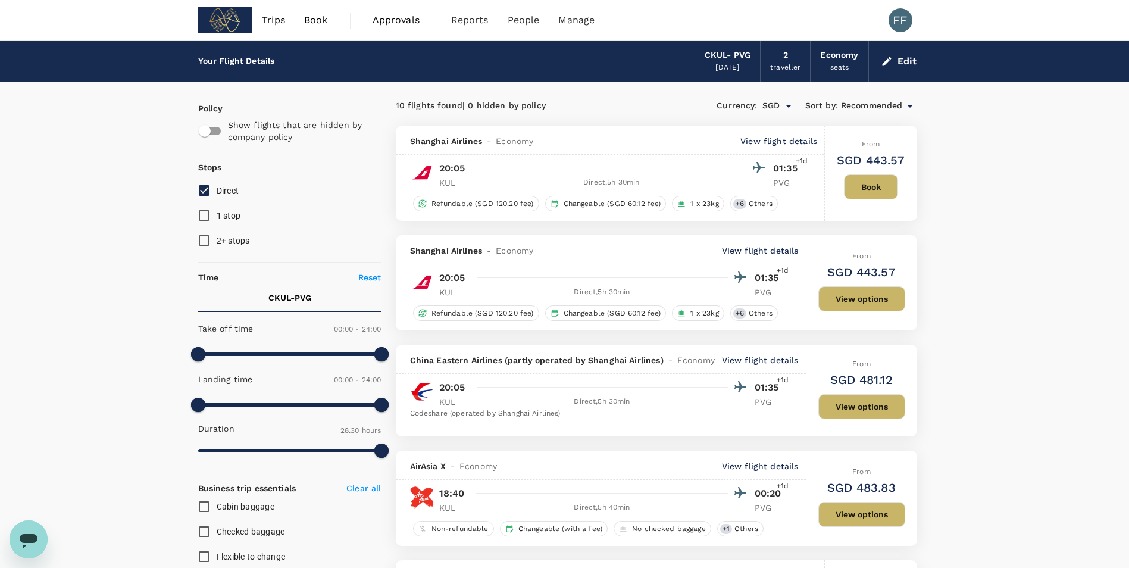
click at [317, 18] on span "Book" at bounding box center [316, 20] width 24 height 14
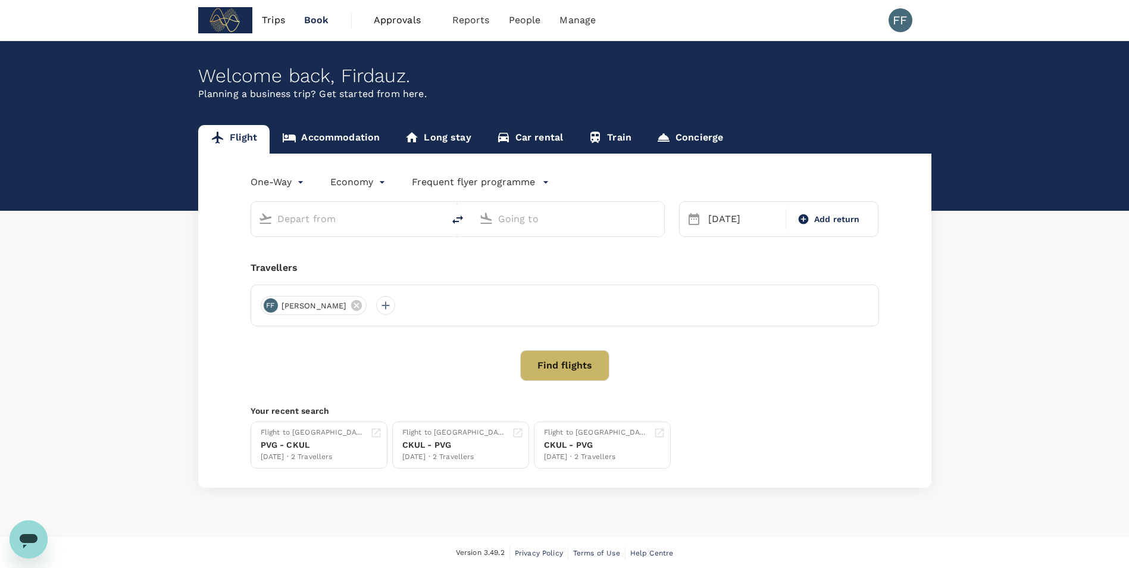
type input "[GEOGRAPHIC_DATA], [GEOGRAPHIC_DATA] (any)"
type input "Shanghai Pudong Intl (PVG)"
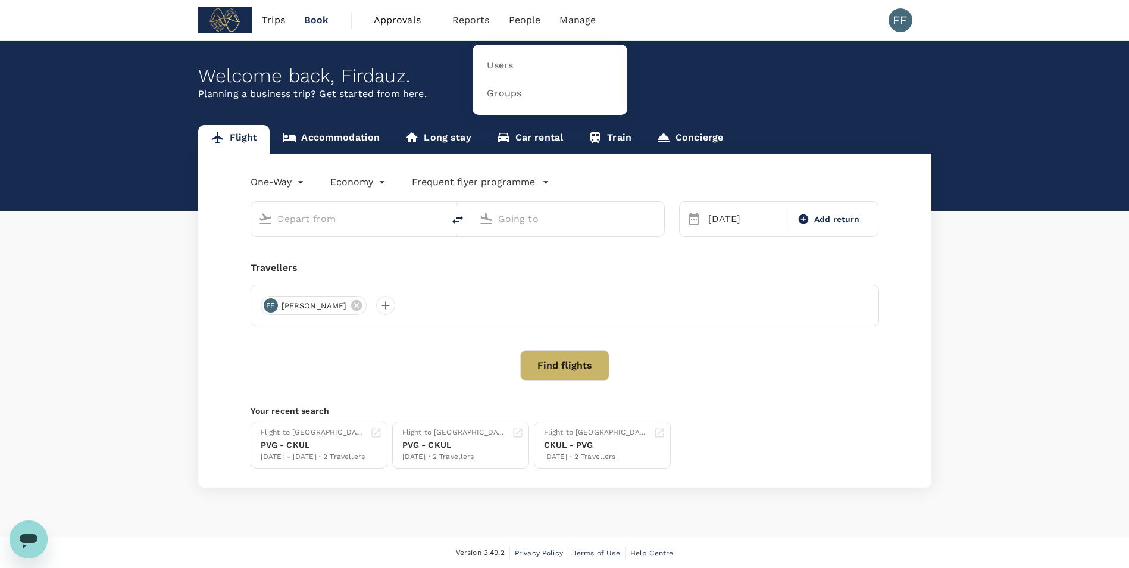
type input "[GEOGRAPHIC_DATA], [GEOGRAPHIC_DATA] (any)"
type input "Shanghai Pudong Intl (PVG)"
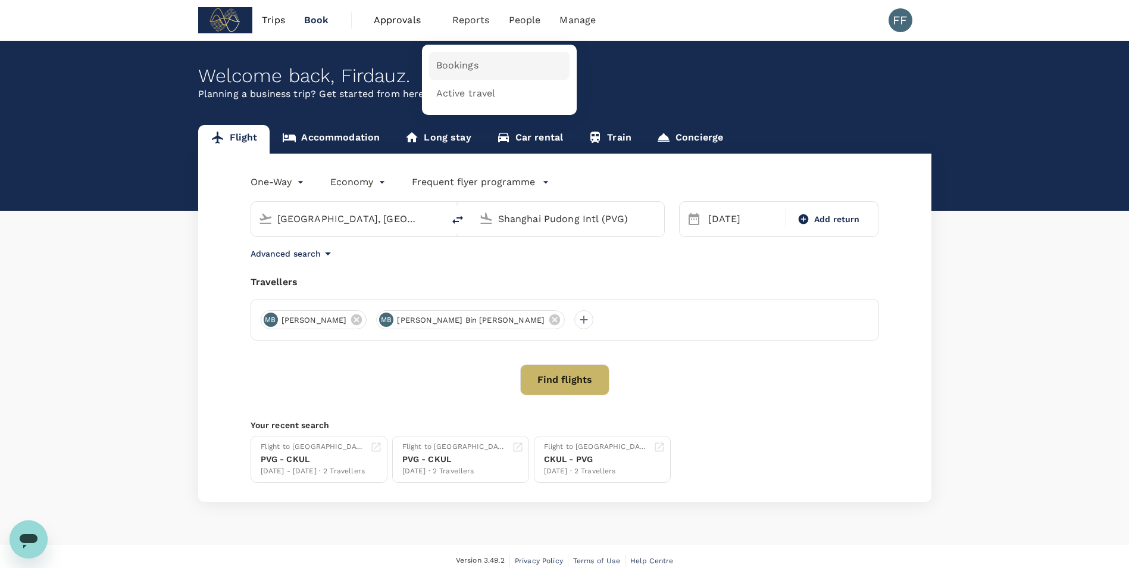
click at [462, 62] on span "Bookings" at bounding box center [457, 66] width 42 height 14
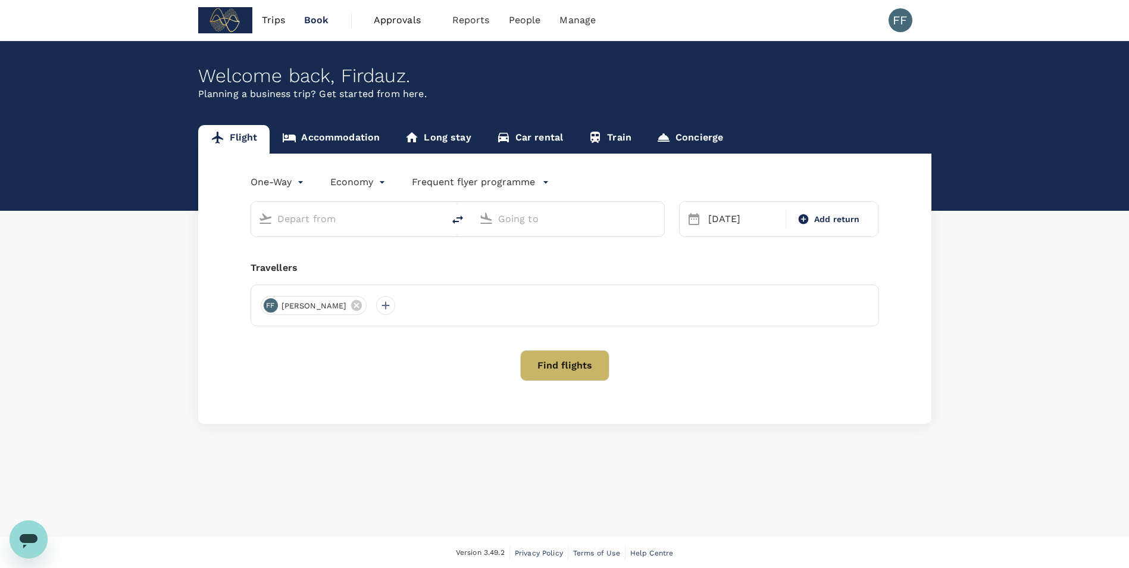
type input "[GEOGRAPHIC_DATA], [GEOGRAPHIC_DATA] (any)"
type input "Shanghai Pudong Intl (PVG)"
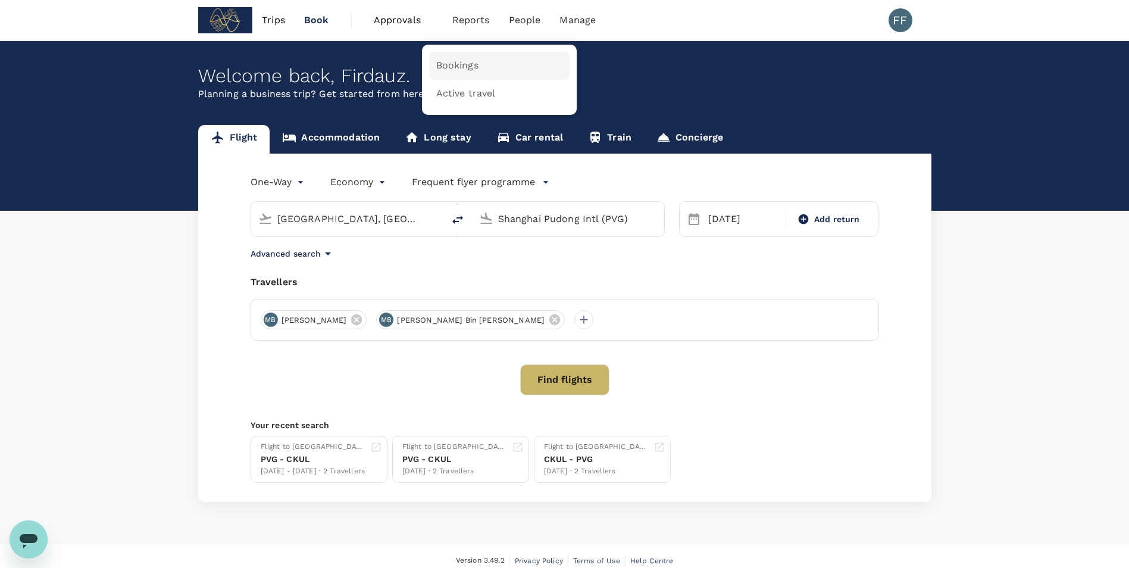
click at [470, 72] on span "Bookings" at bounding box center [457, 66] width 42 height 14
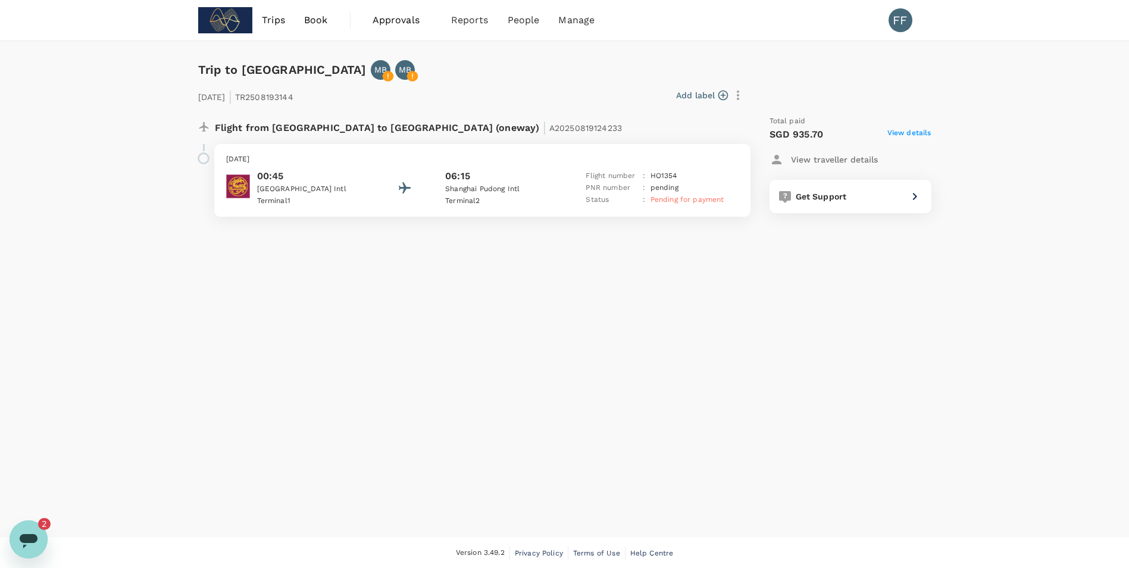
click at [33, 533] on icon "Open messaging window, 2 unread messages" at bounding box center [28, 538] width 21 height 21
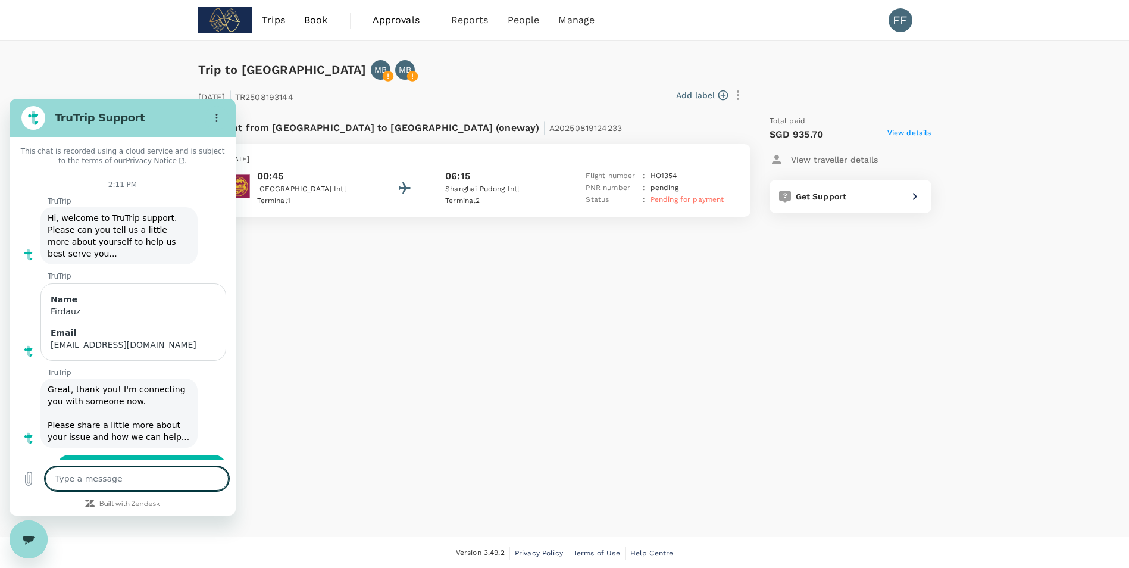
scroll to position [1975, 0]
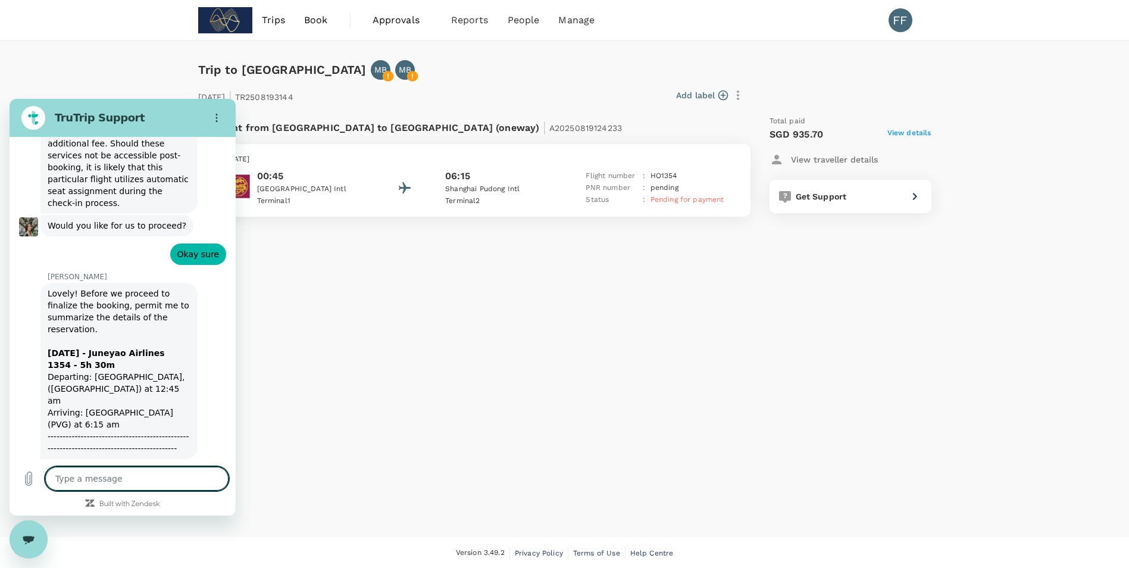
type textarea "x"
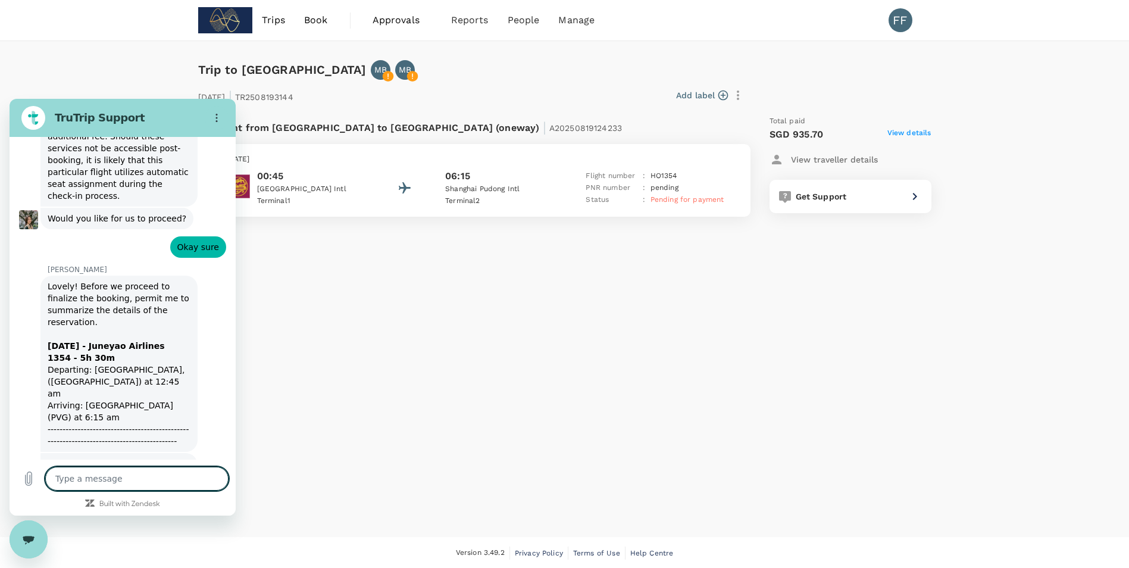
scroll to position [1981, 0]
click at [104, 484] on textarea at bounding box center [136, 479] width 183 height 24
type textarea "Y"
type textarea "x"
type textarea "Ye"
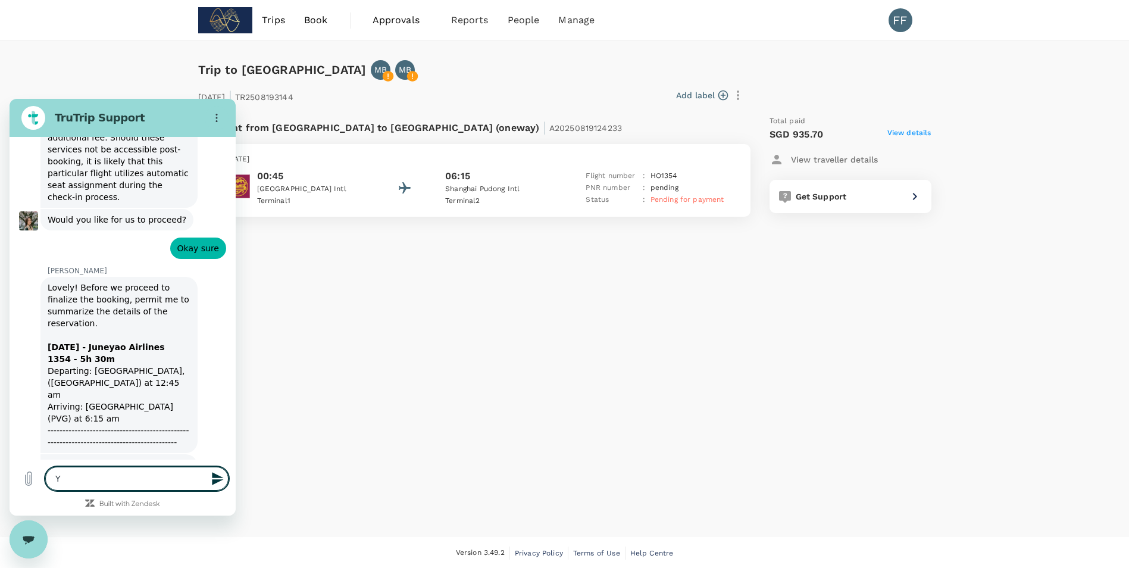
type textarea "x"
type textarea "Yes"
type textarea "x"
type textarea "Yes"
type textarea "x"
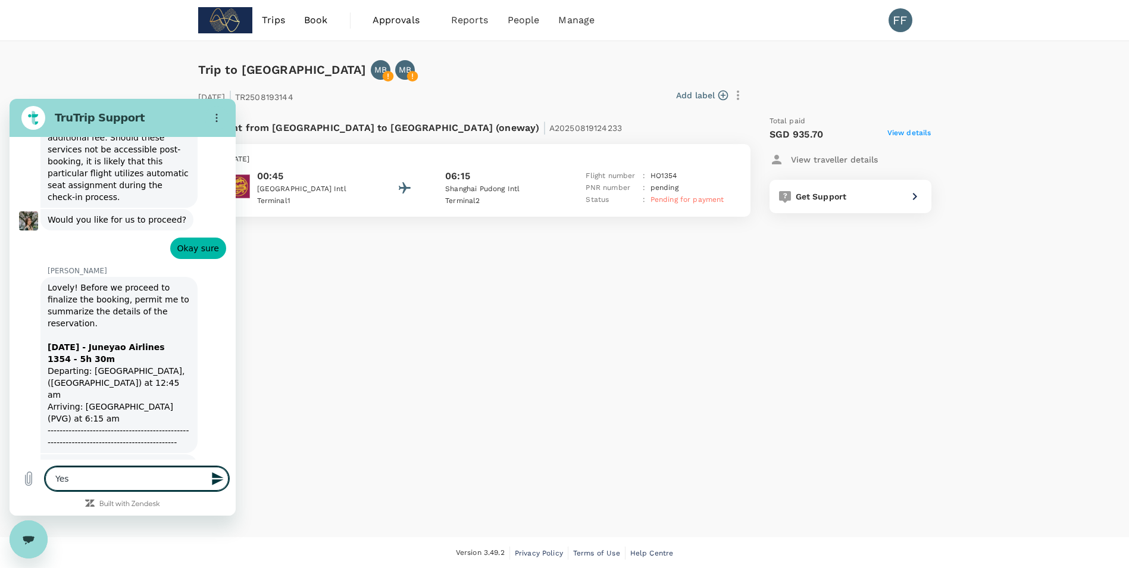
type textarea "Yes c"
type textarea "x"
type textarea "Yes co"
type textarea "x"
type textarea "Yes cor"
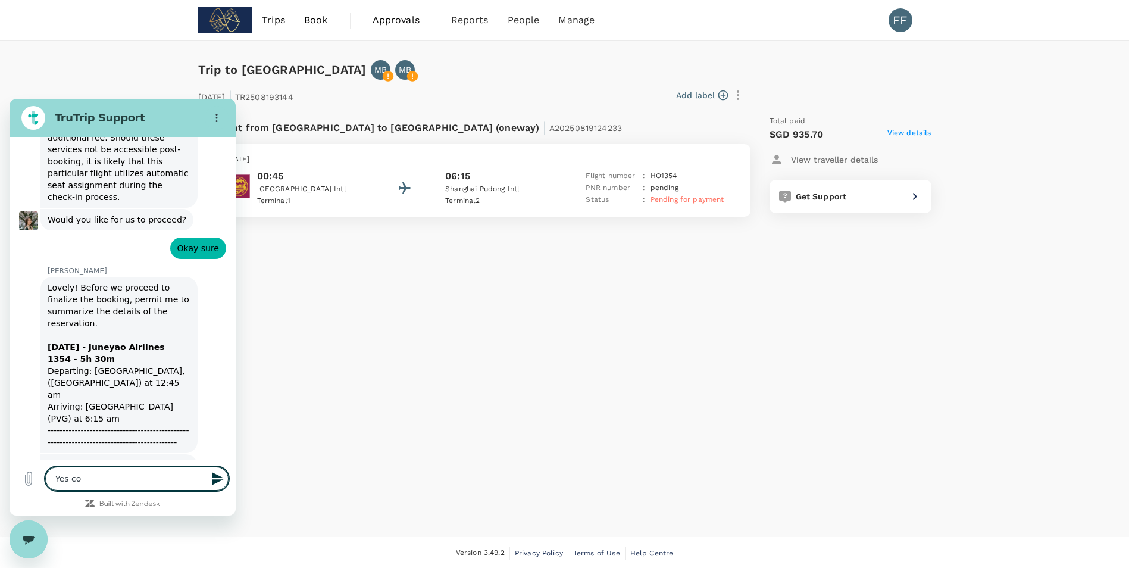
type textarea "x"
type textarea "Yes corr"
type textarea "x"
type textarea "Yes corre"
type textarea "x"
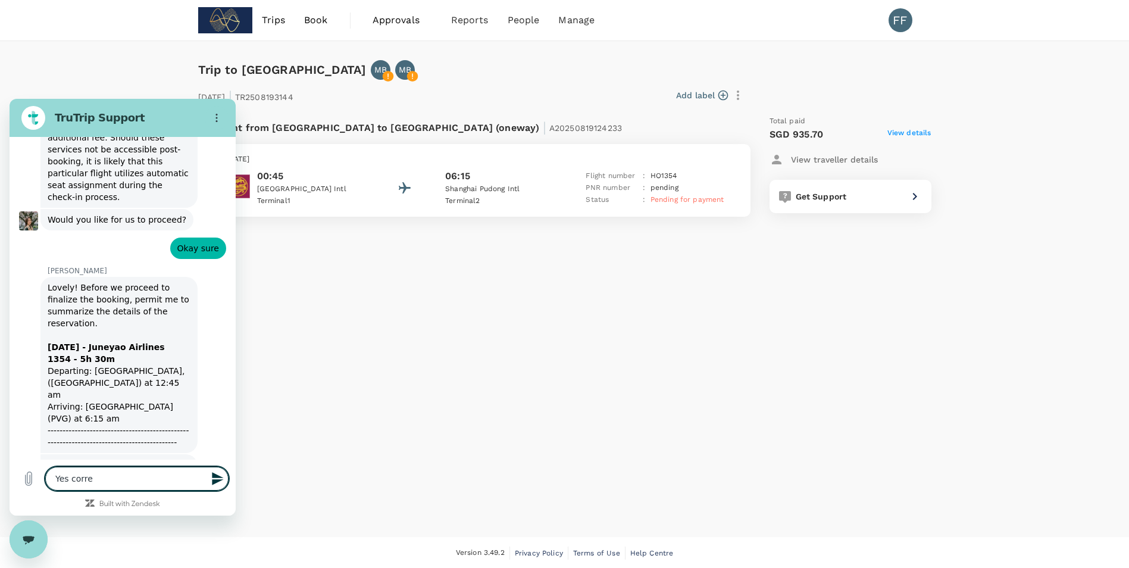
type textarea "Yes correc"
type textarea "x"
type textarea "Yes correct"
type textarea "x"
type textarea "Yes correct"
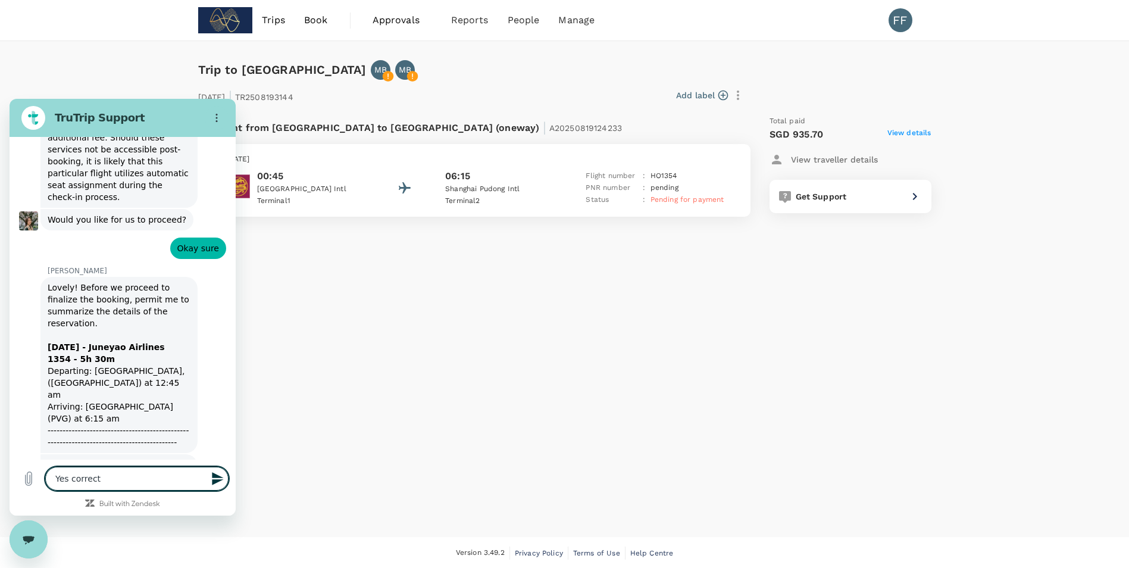
type textarea "x"
type textarea "Yes correct"
type textarea "x"
type textarea "Yes correct,"
type textarea "x"
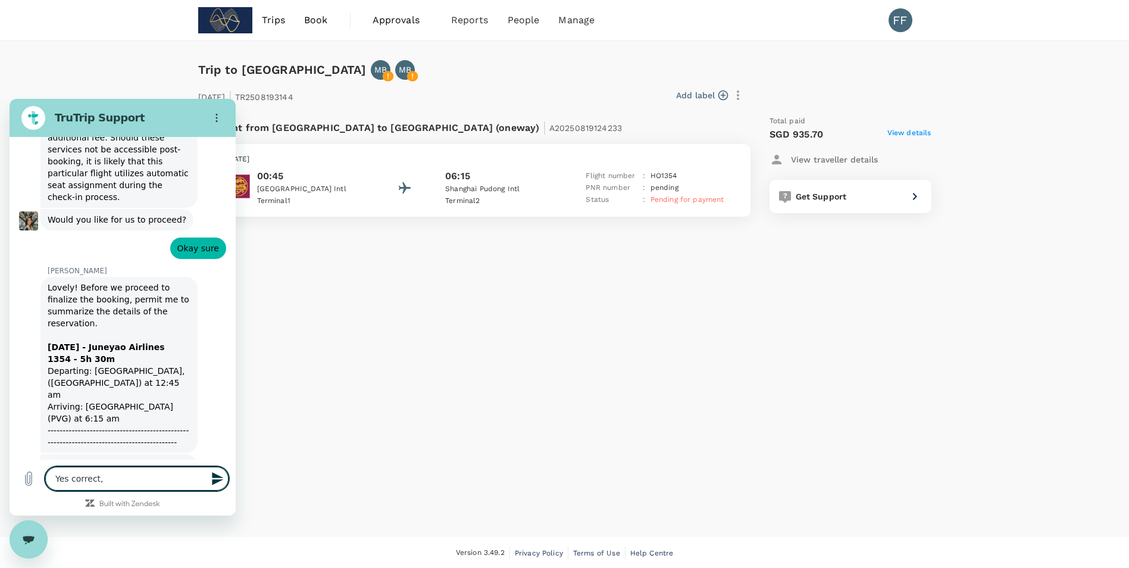
type textarea "Yes correct,"
type textarea "x"
type textarea "Yes correct, p"
type textarea "x"
type textarea "Yes correct, pl"
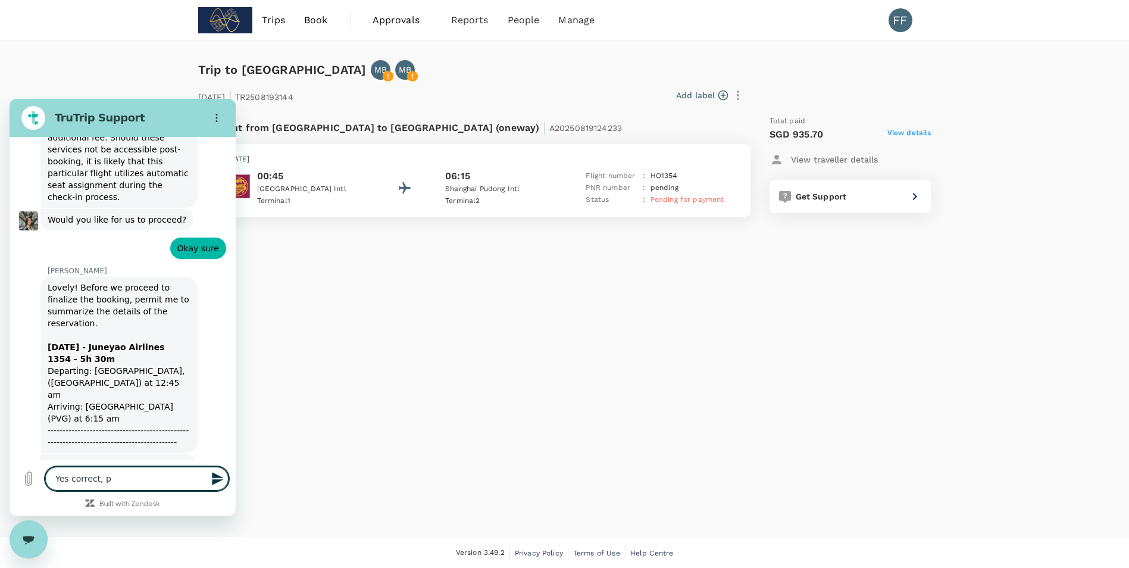
type textarea "x"
type textarea "Yes correct, ple"
type textarea "x"
type textarea "Yes correct, plea"
type textarea "x"
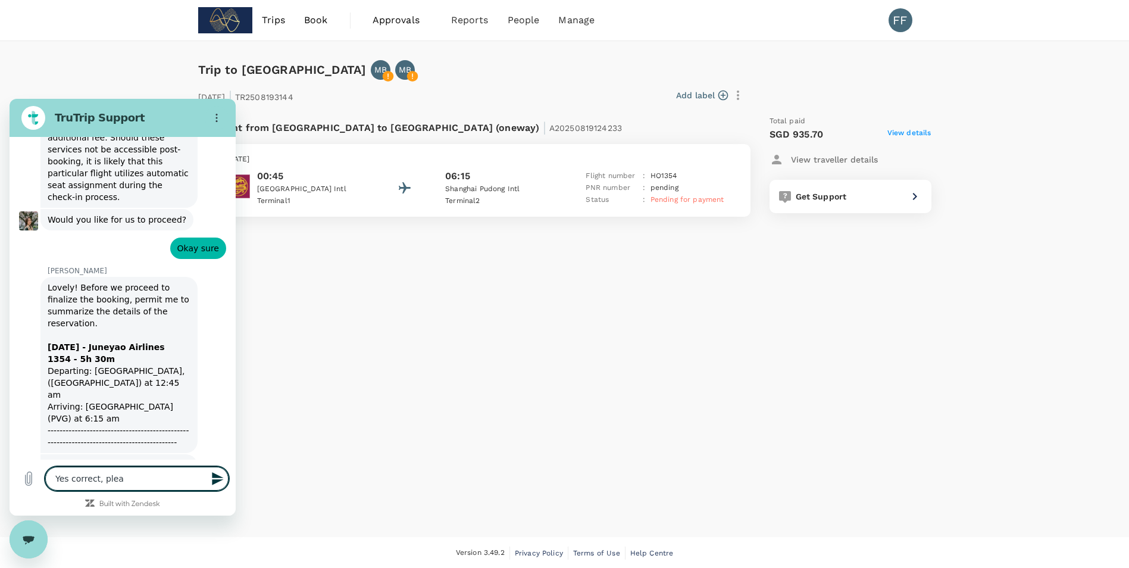
type textarea "Yes correct, pleas"
type textarea "x"
type textarea "Yes correct, pleas"
type textarea "x"
type textarea "Yes correct, pleas e"
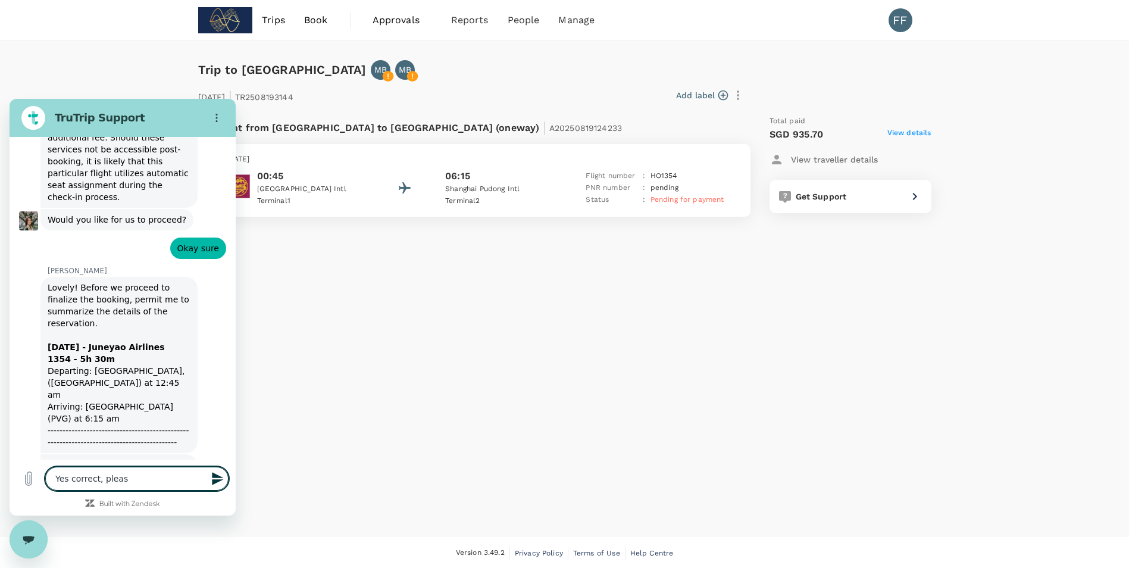
type textarea "x"
type textarea "Yes correct, pleas"
type textarea "x"
type textarea "Yes correct, pleas"
type textarea "x"
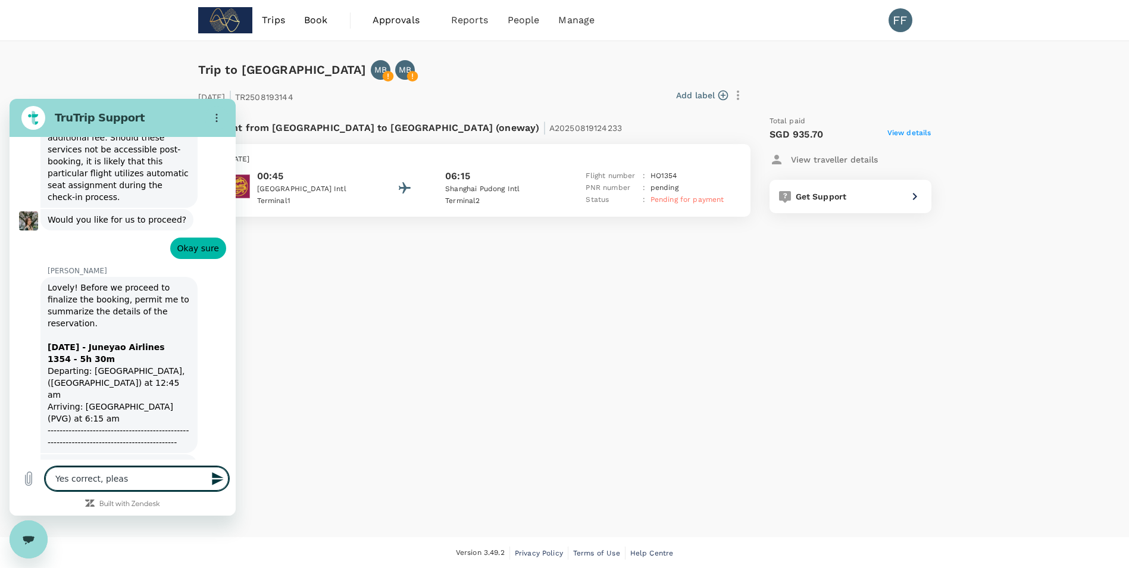
type textarea "Yes correct, please"
type textarea "x"
type textarea "Yes correct, pleased"
type textarea "x"
type textarea "Yes correct, pleased"
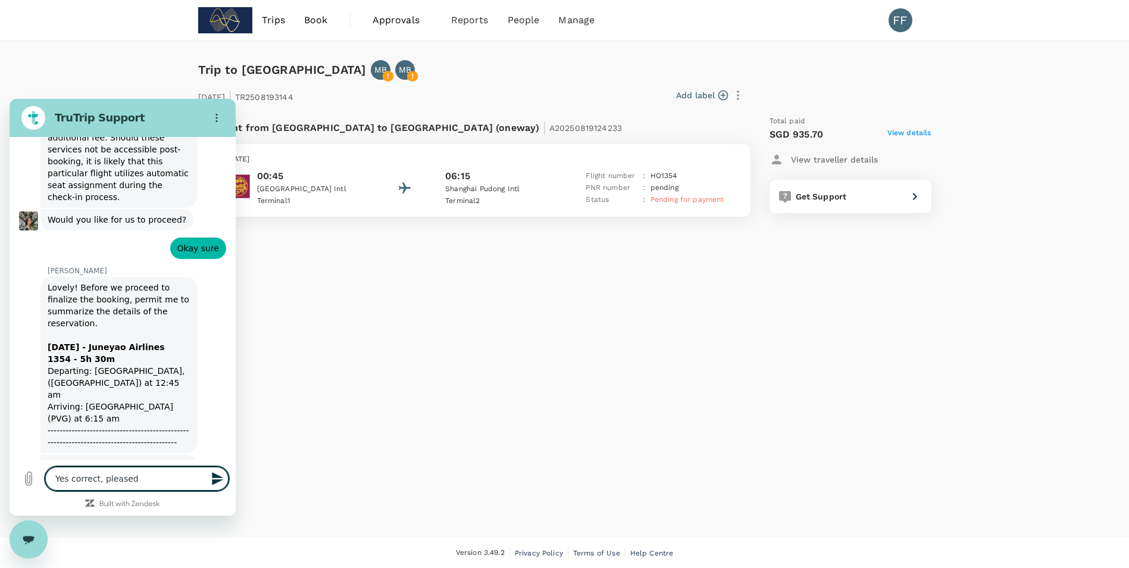
type textarea "x"
type textarea "Yes correct, pleased o"
type textarea "x"
type textarea "Yes correct, pleased"
type textarea "x"
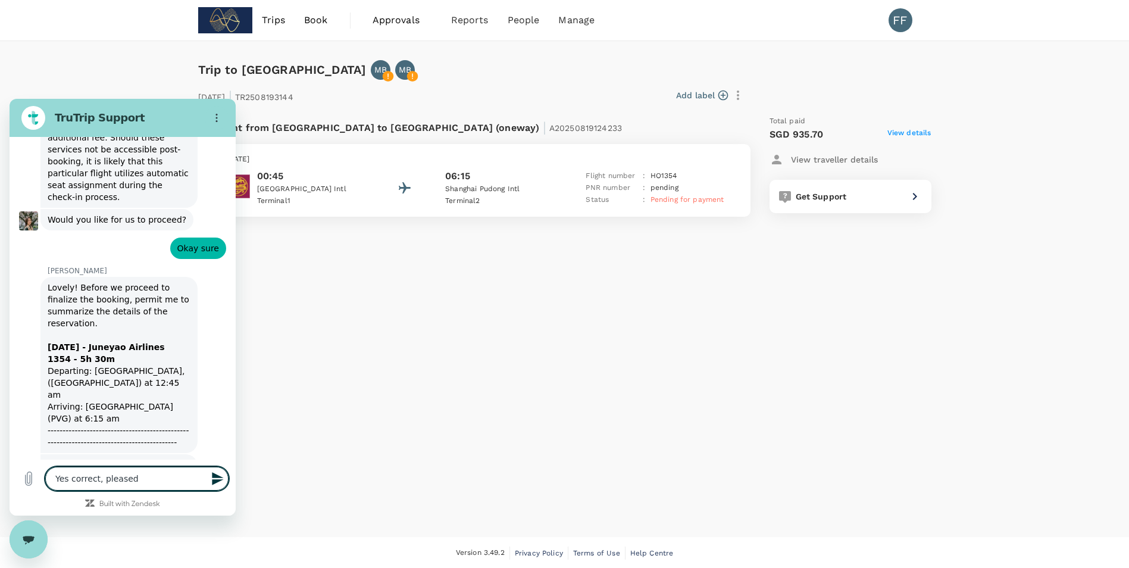
type textarea "Yes correct, pleased"
type textarea "x"
type textarea "Yes correct, please"
type textarea "x"
type textarea "Yes correct, please"
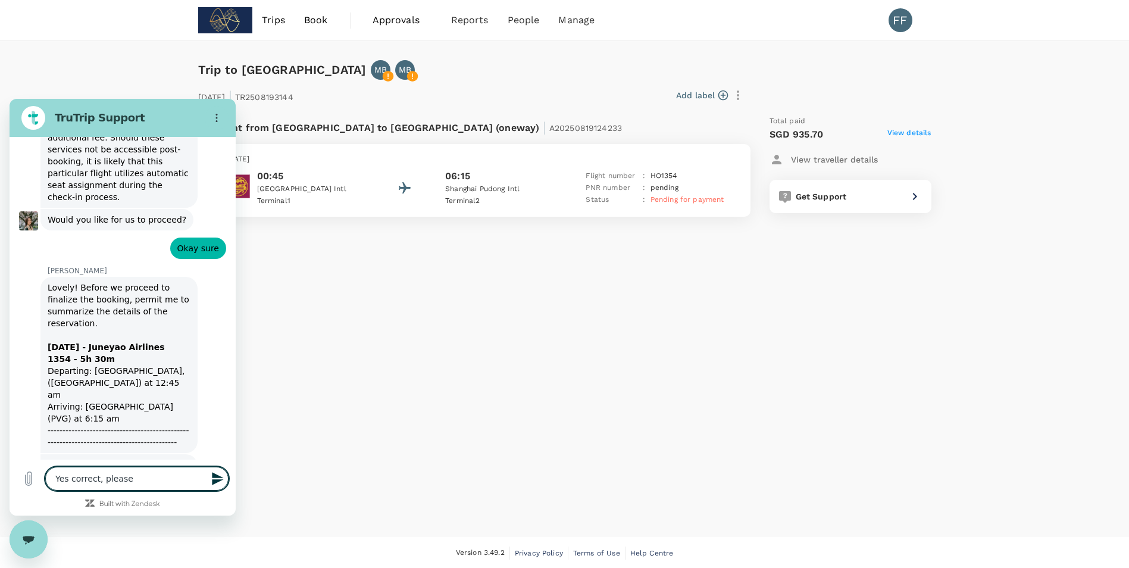
type textarea "x"
type textarea "Yes correct, please d"
type textarea "x"
type textarea "Yes correct, please do"
type textarea "x"
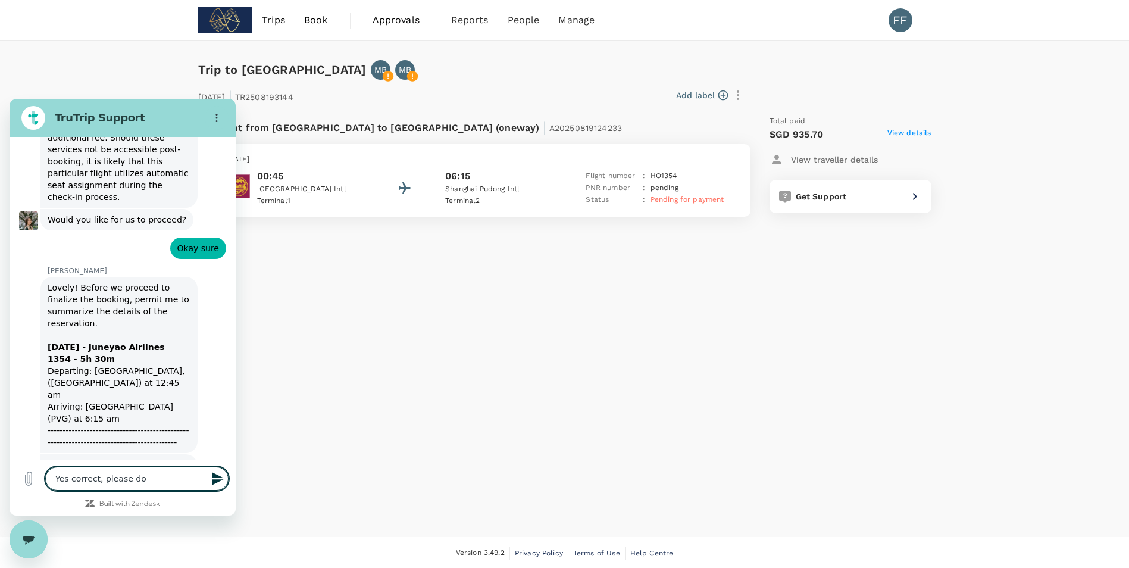
type textarea "Yes correct, please don"
type textarea "x"
type textarea "Yes correct, please dont"
type textarea "x"
type textarea "Yes correct, please dont"
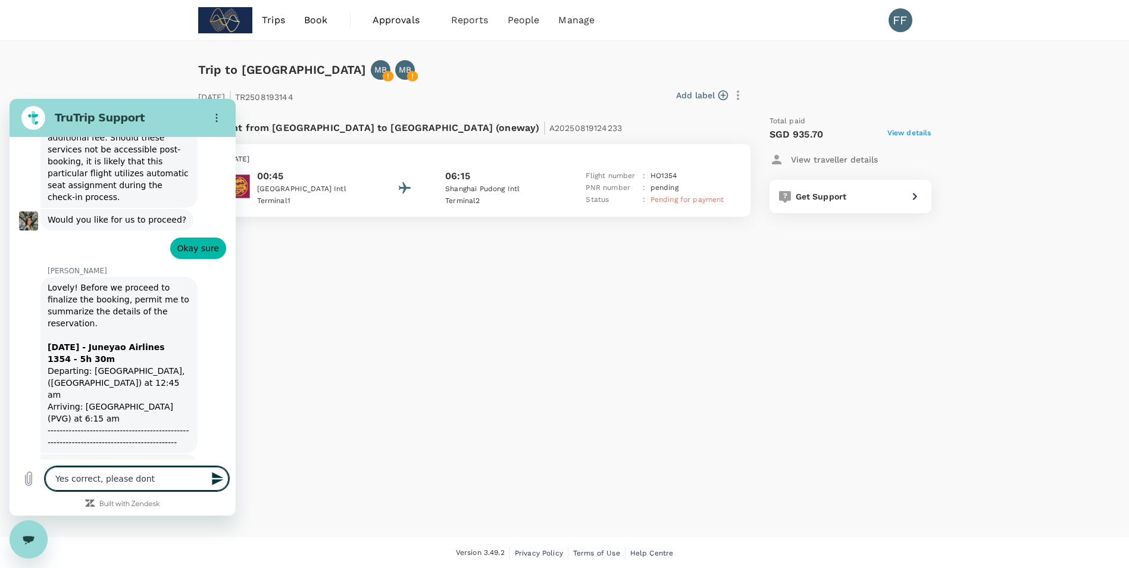
type textarea "x"
type textarea "Yes correct, please dont f"
type textarea "x"
type textarea "Yes correct, please dont fo"
type textarea "x"
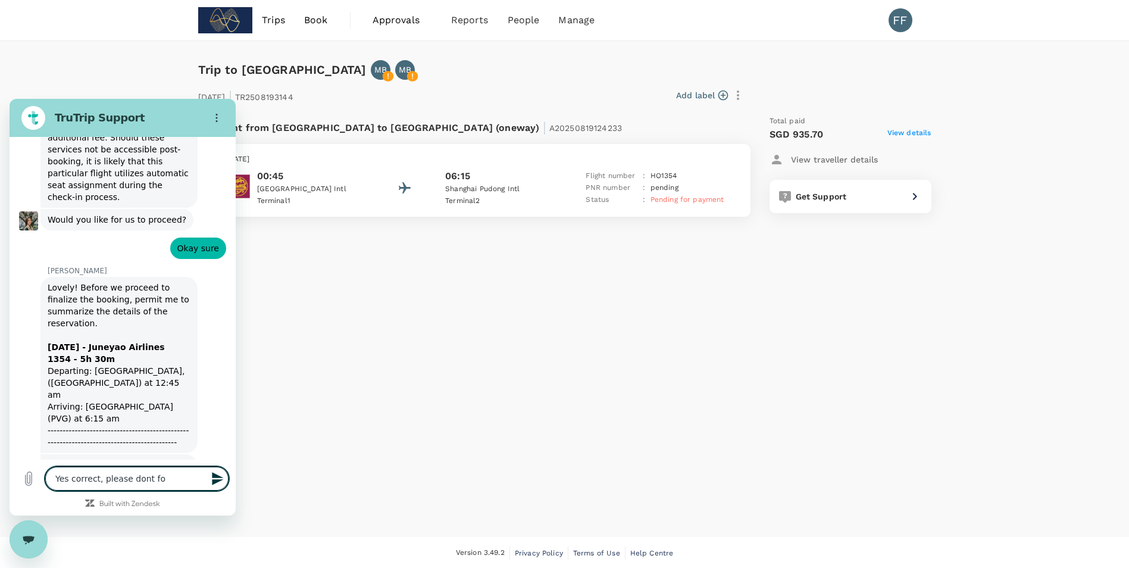
type textarea "Yes correct, please dont for"
type textarea "x"
type textarea "Yes correct, please dont forg"
type textarea "x"
type textarea "Yes correct, please dont forge"
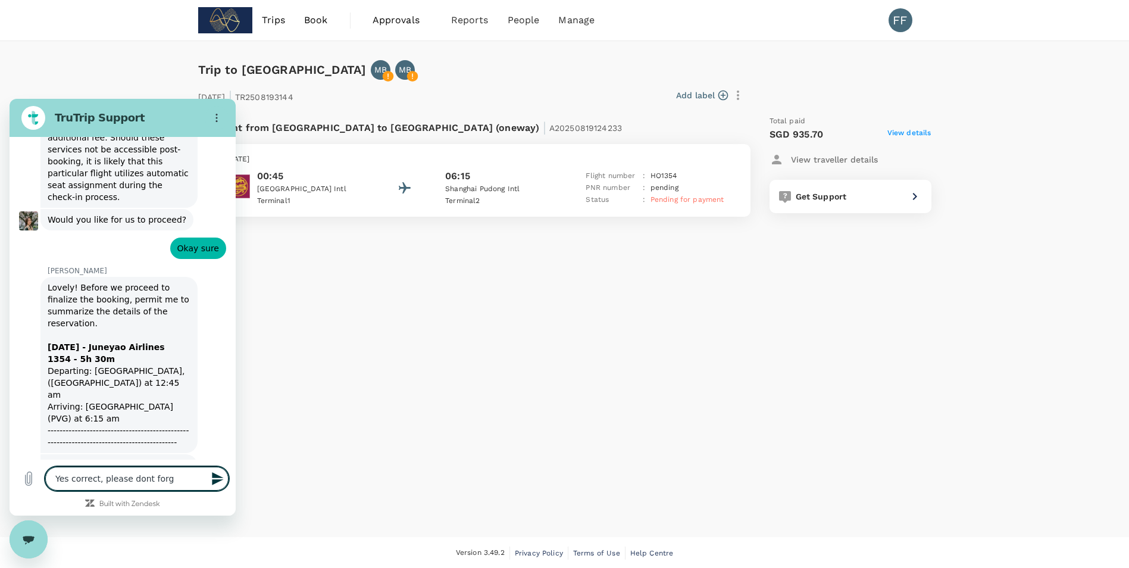
type textarea "x"
type textarea "Yes correct, please dont forget"
type textarea "x"
type textarea "Yes correct, please dont forget"
type textarea "x"
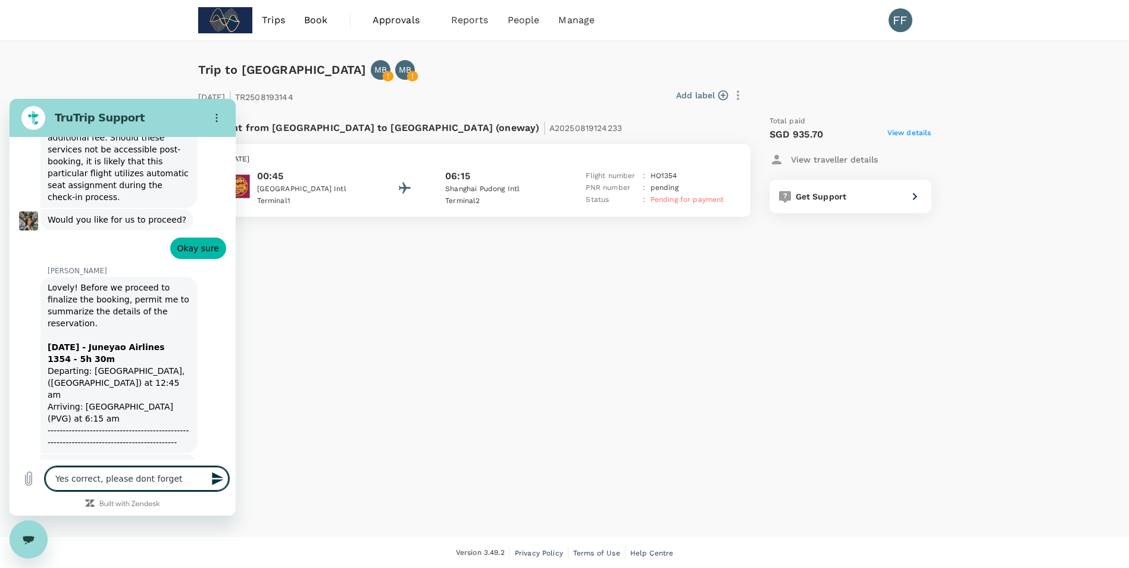
type textarea "Yes correct, please dont forget t"
type textarea "x"
type textarea "Yes correct, please dont forget"
type textarea "x"
type textarea "Yes correct, please dont forget t"
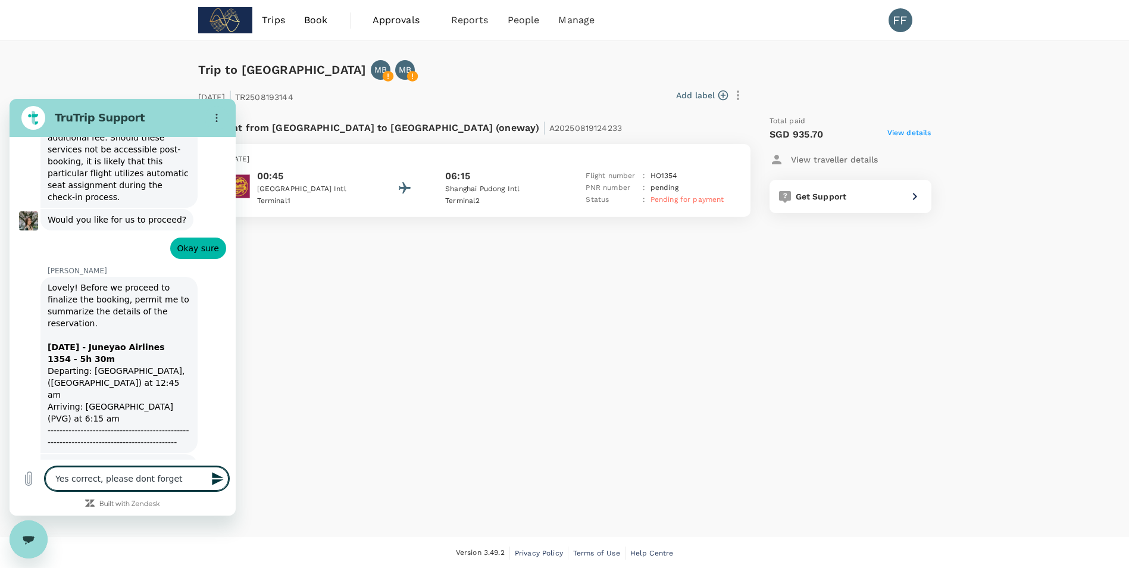
type textarea "x"
type textarea "Yes correct, please dont forget th"
type textarea "x"
type textarea "Yes correct, please dont forget the"
type textarea "x"
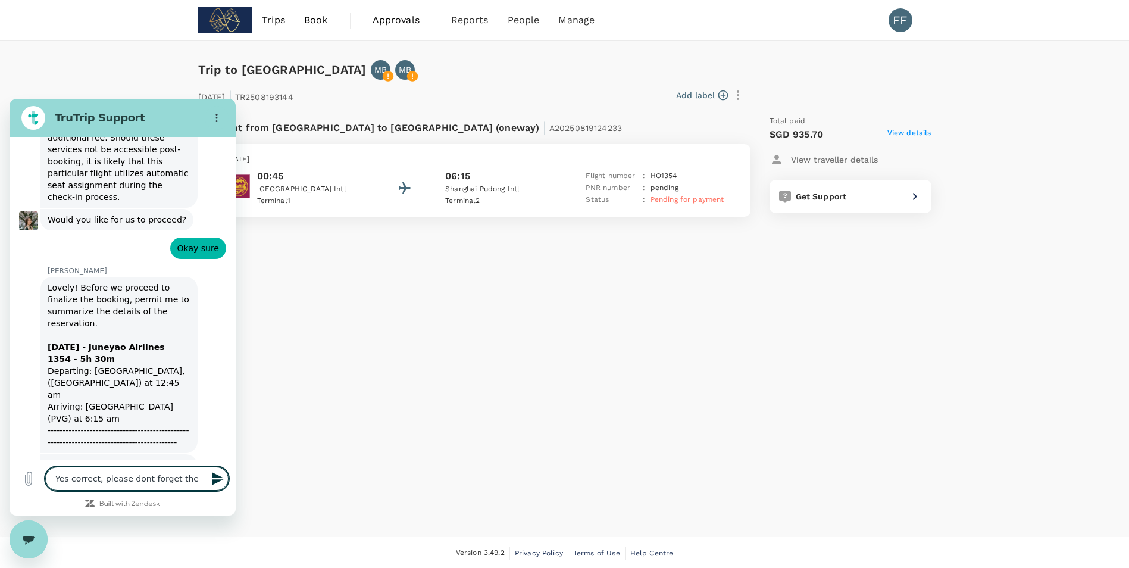
type textarea "Yes correct, please dont forget the"
type textarea "x"
type textarea "Yes correct, please dont forget the b"
type textarea "x"
type textarea "Yes correct, please dont forget the bi"
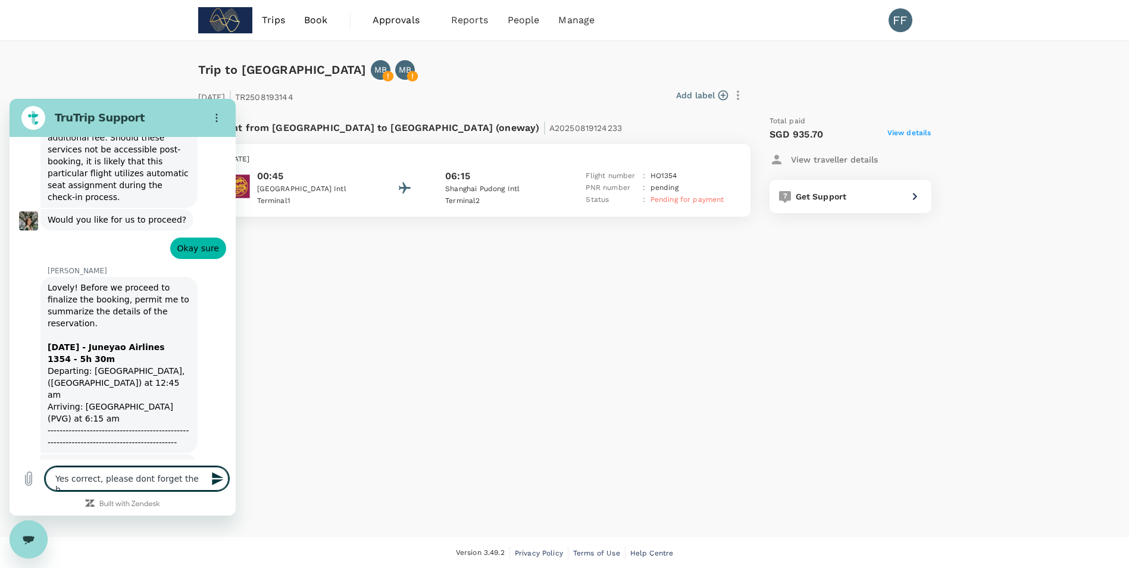
type textarea "x"
type textarea "Yes correct, please dont forget the bin"
type textarea "x"
type textarea "Yes correct, please dont forget the bi"
type textarea "x"
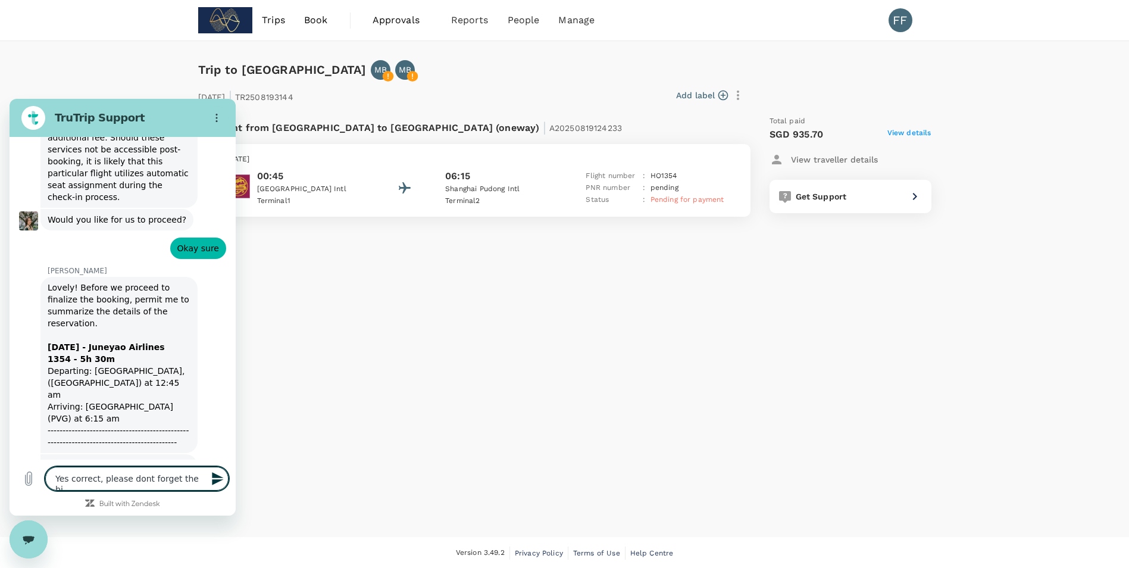
type textarea "Yes correct, please dont forget the b"
type textarea "x"
type textarea "Yes correct, please dont forget the"
type textarea "x"
type textarea "Yes correct, please dont forget the ""
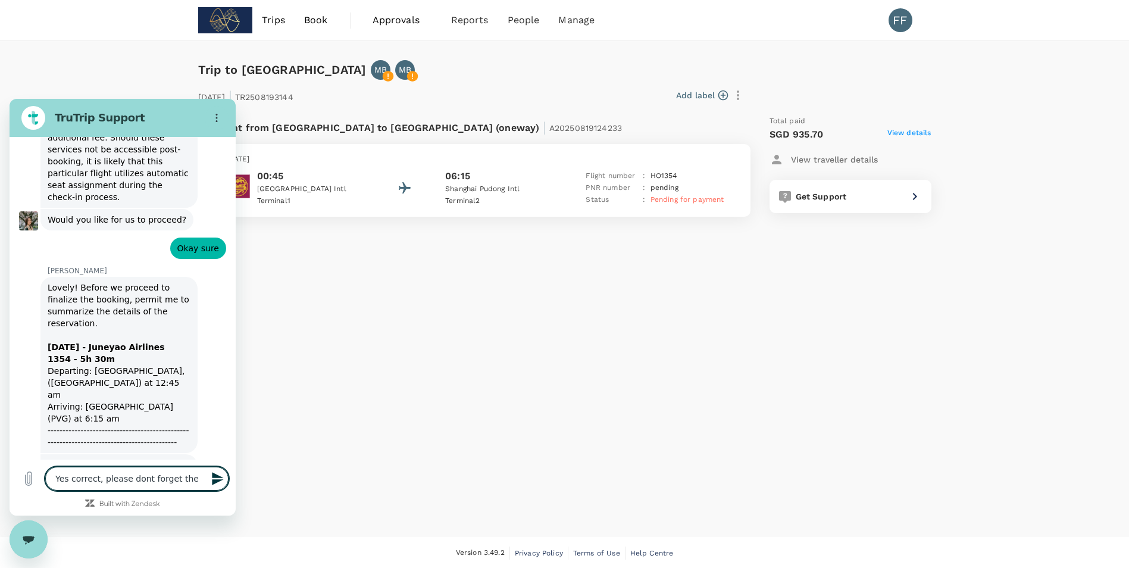
type textarea "x"
type textarea "Yes correct, please dont forget the "B"
type textarea "x"
type textarea "Yes correct, please dont forget the "Bi"
type textarea "x"
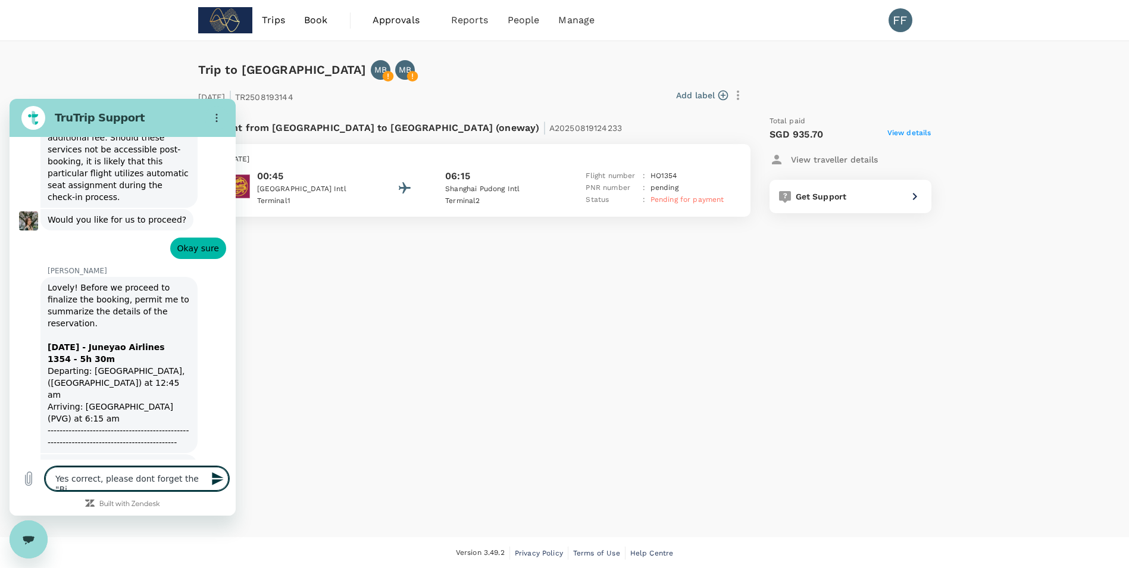
type textarea "Yes correct, please dont forget the "Bin"
type textarea "x"
type textarea "Yes correct, please dont forget the "Bin""
type textarea "x"
type textarea "Yes correct, please dont forget the "Bin""
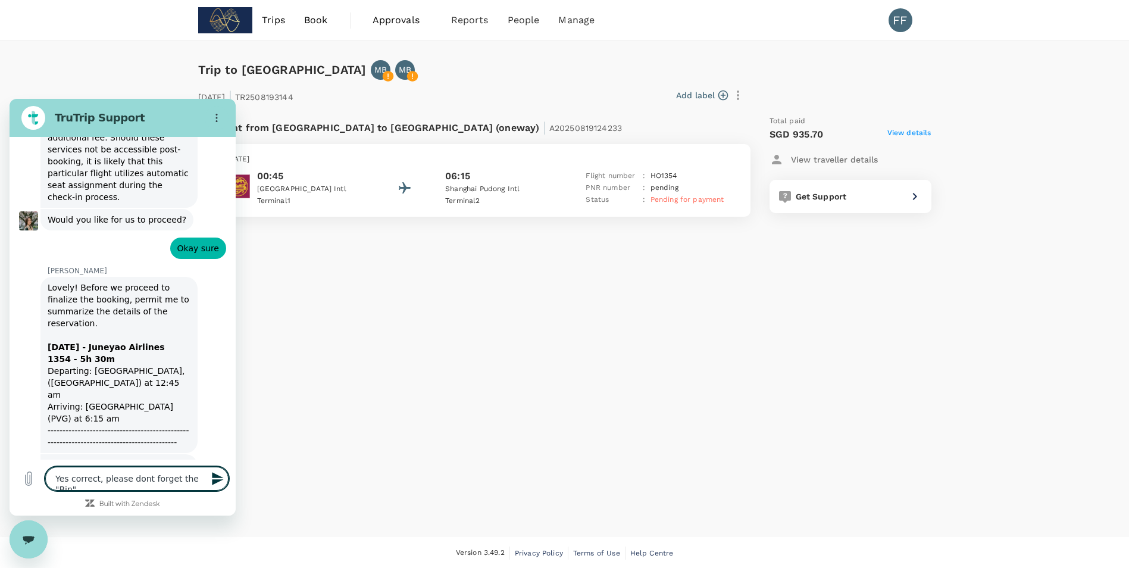
type textarea "x"
type textarea "Yes correct, please dont forget the "Bin" i"
type textarea "x"
type textarea "Yes correct, please dont forget the "Bin" in"
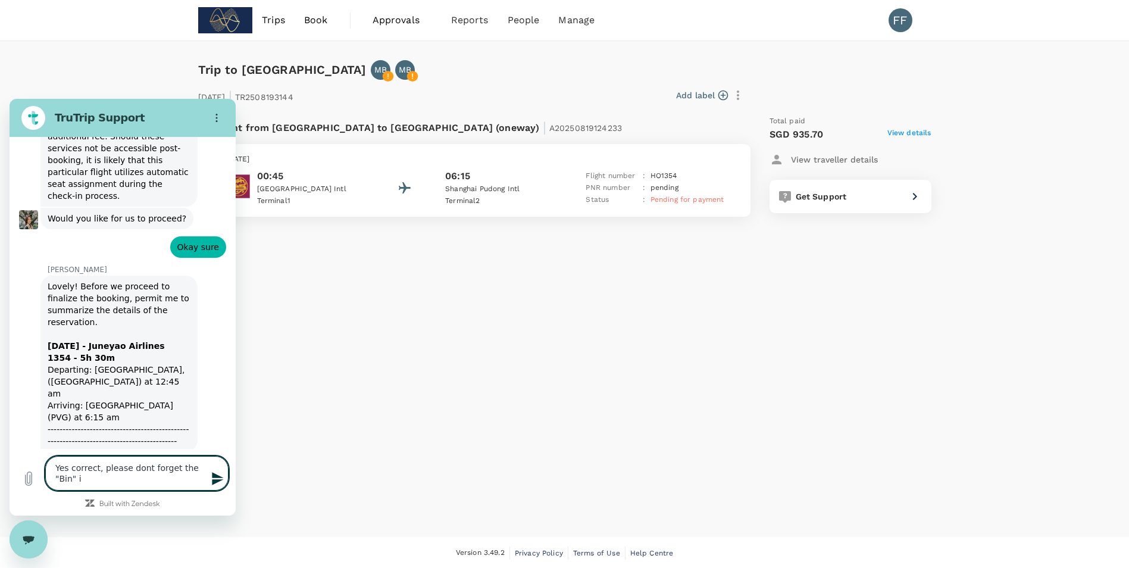
type textarea "x"
type textarea "Yes correct, please dont forget the "Bin" in"
type textarea "x"
type textarea "Yes correct, please dont forget the "Bin" in t"
type textarea "x"
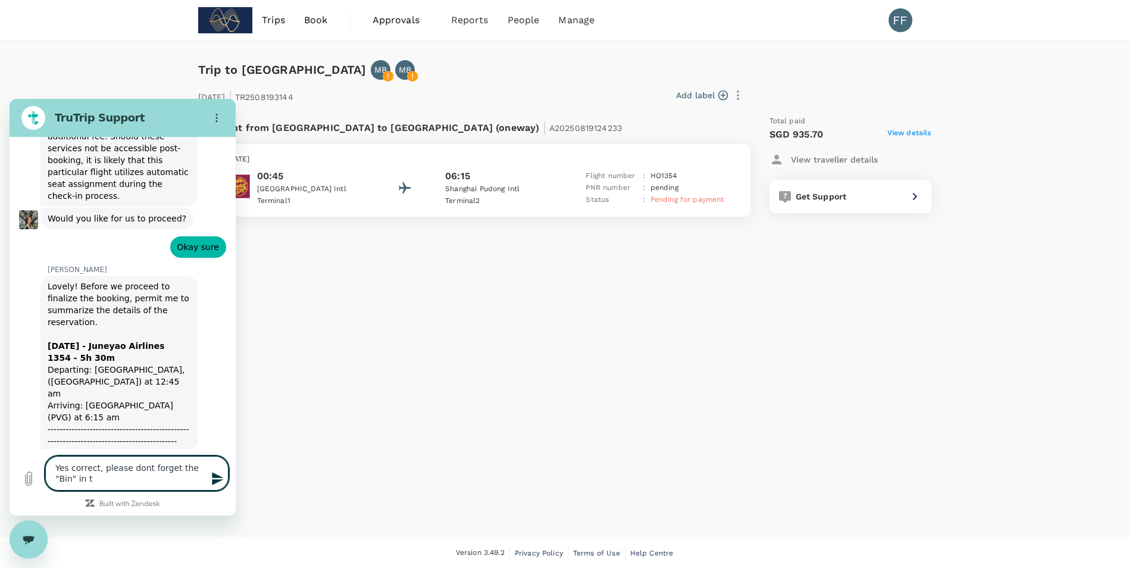
type textarea "Yes correct, please dont forget the "Bin" in th"
type textarea "x"
type textarea "Yes correct, please dont forget the "Bin" in the"
type textarea "x"
type textarea "Yes correct, please dont forget the "Bin" in thei"
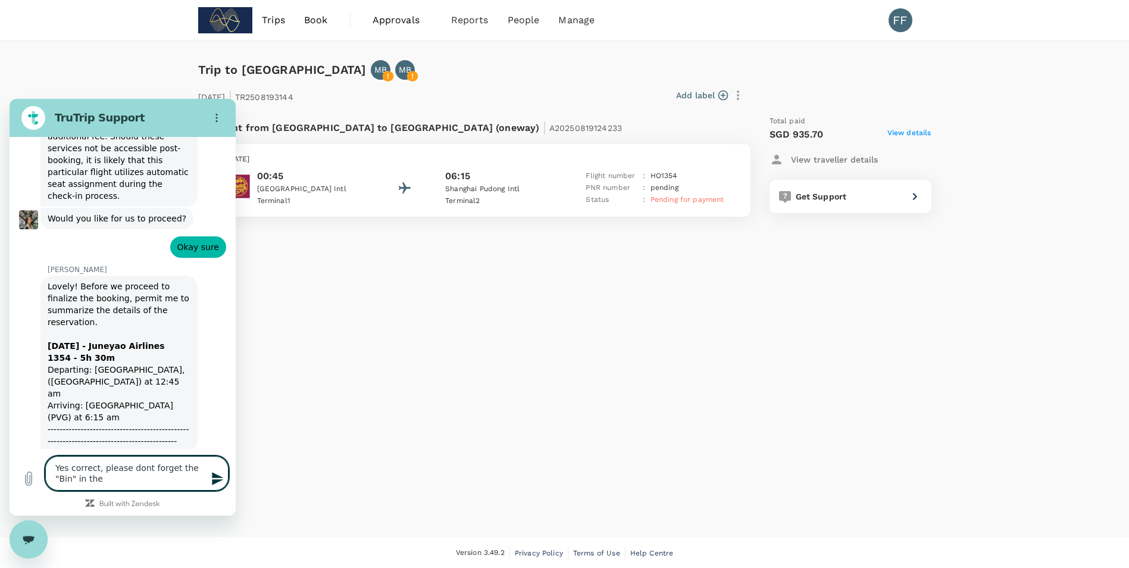
type textarea "x"
type textarea "Yes correct, please dont forget the "Bin" in their"
type textarea "x"
type textarea "Yes correct, please dont forget the "Bin" in their"
type textarea "x"
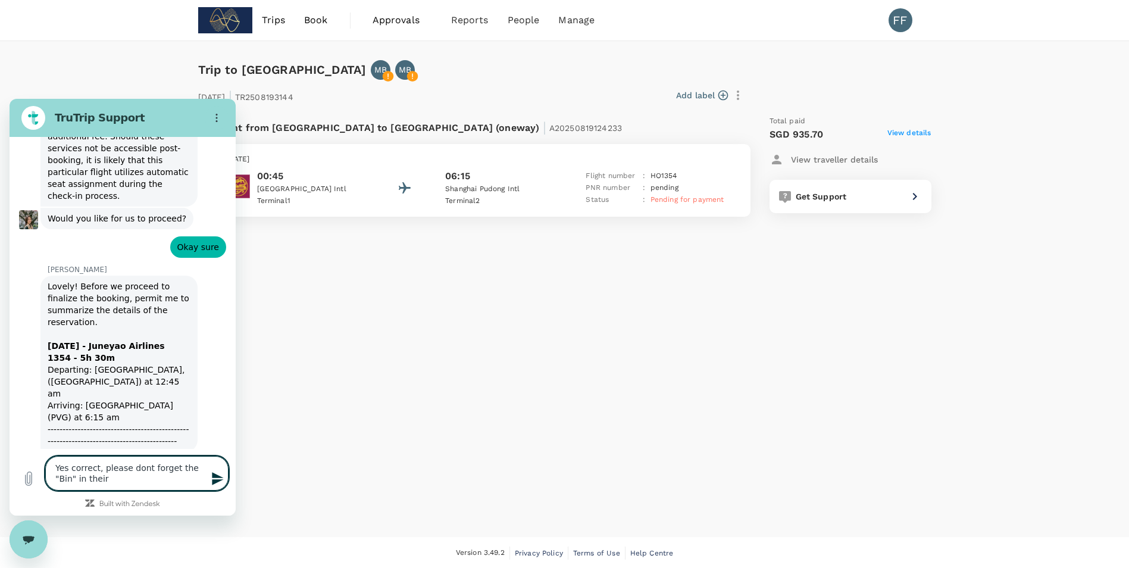
type textarea "Yes correct, please dont forget the "Bin" in their n"
type textarea "x"
type textarea "Yes correct, please dont forget the "Bin" in their na"
type textarea "x"
type textarea "Yes correct, please dont forget the "Bin" in their nam"
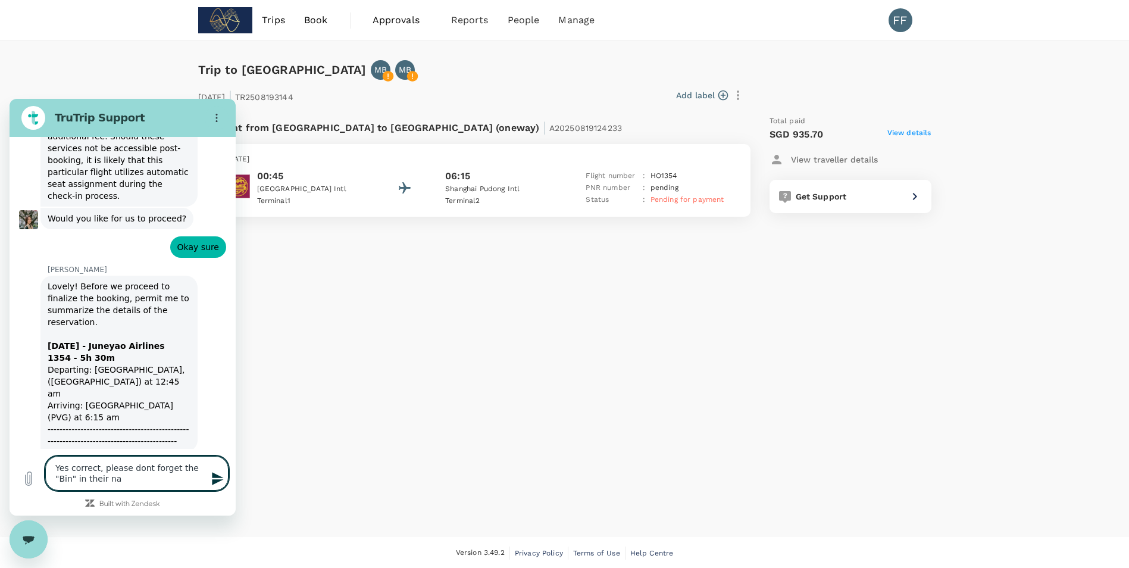
type textarea "x"
type textarea "Yes correct, please dont forget the "Bin" in their name"
type textarea "x"
type textarea "Yes correct, please dont forget the "Bin" in their names"
type textarea "x"
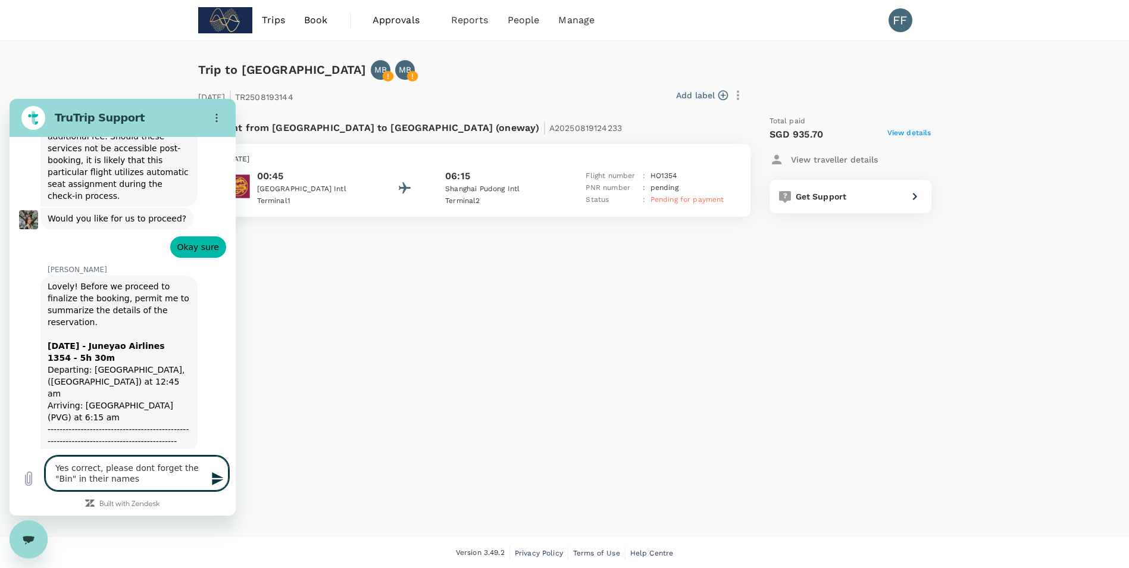
type textarea "Yes correct, please dont forget the "Bin" in their names."
type textarea "x"
type textarea "Yes correct, please dont forget the "Bin" in their names."
type textarea "x"
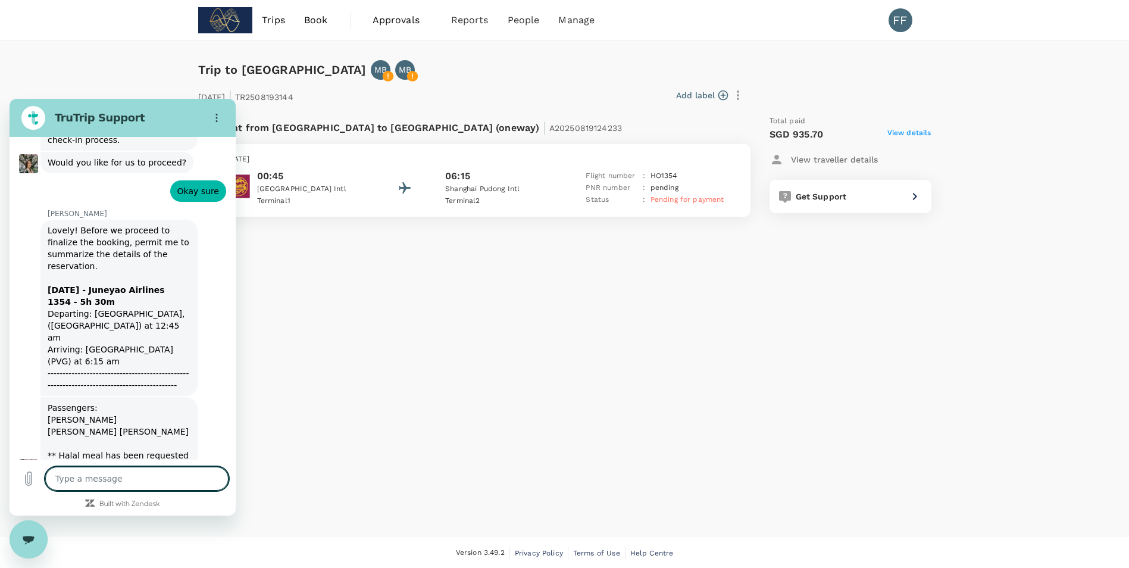
type textarea "x"
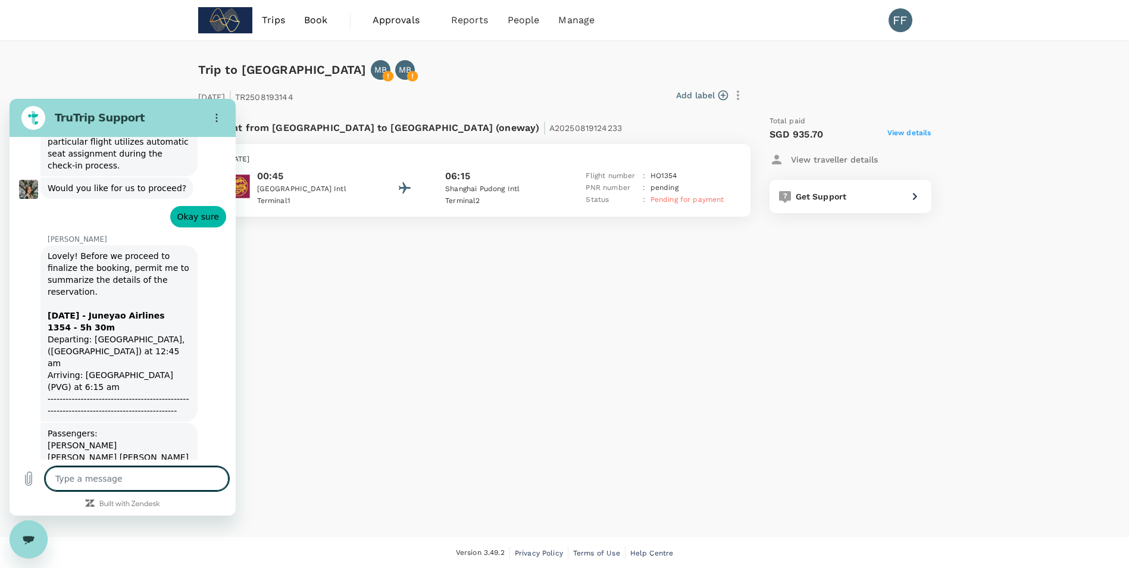
scroll to position [2016, 0]
type textarea "T"
type textarea "x"
type textarea "Th"
type textarea "x"
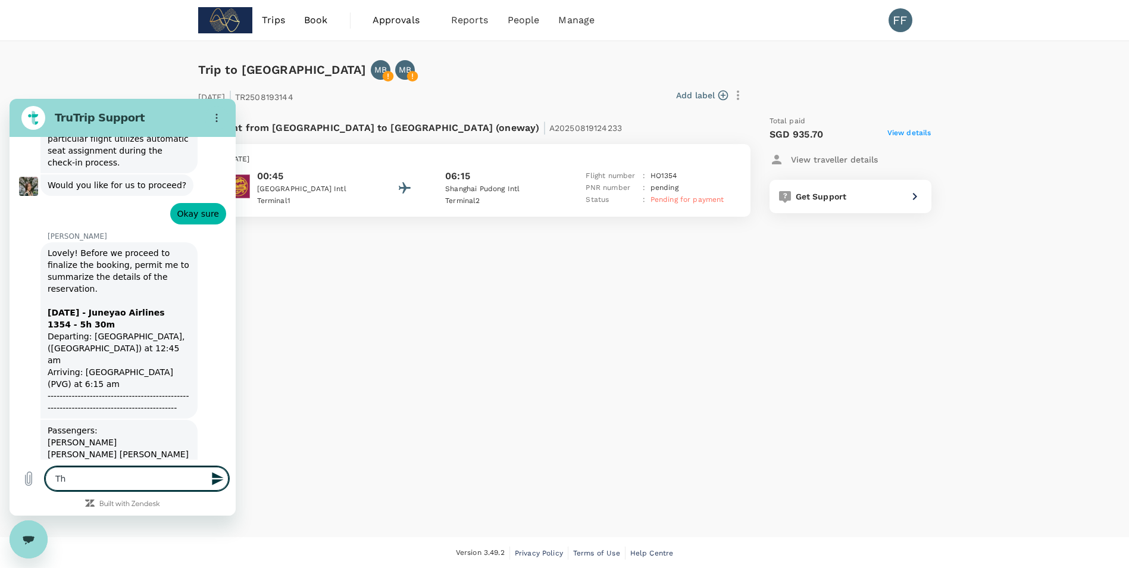
type textarea "Thi"
type textarea "x"
type textarea "This"
type textarea "x"
type textarea "This"
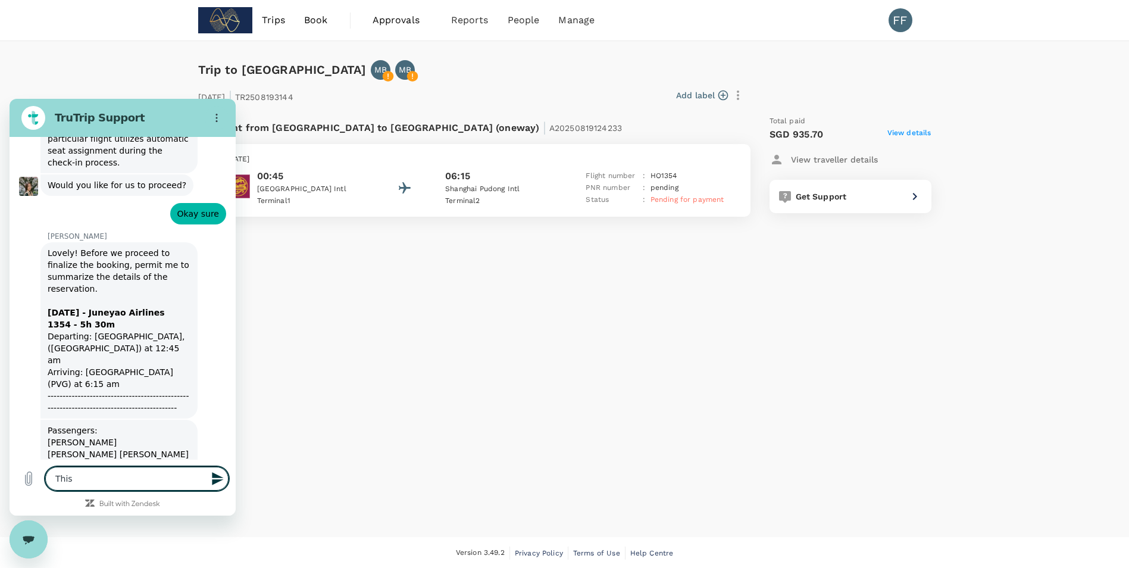
type textarea "x"
type textarea "This i"
type textarea "x"
type textarea "This is"
type textarea "x"
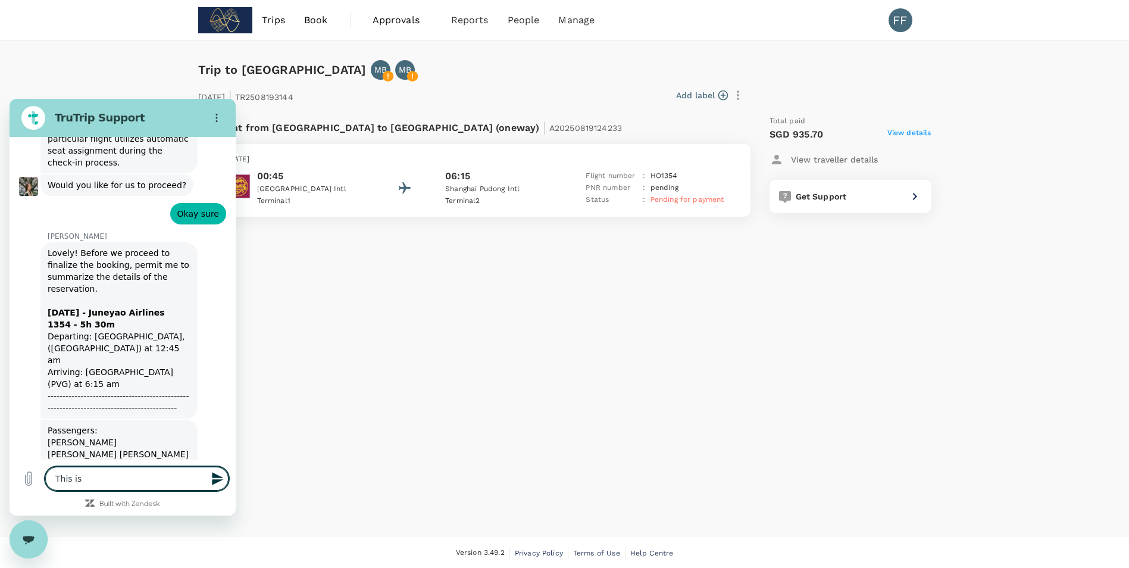
type textarea "This i"
type textarea "x"
type textarea "This"
type textarea "x"
type textarea "This"
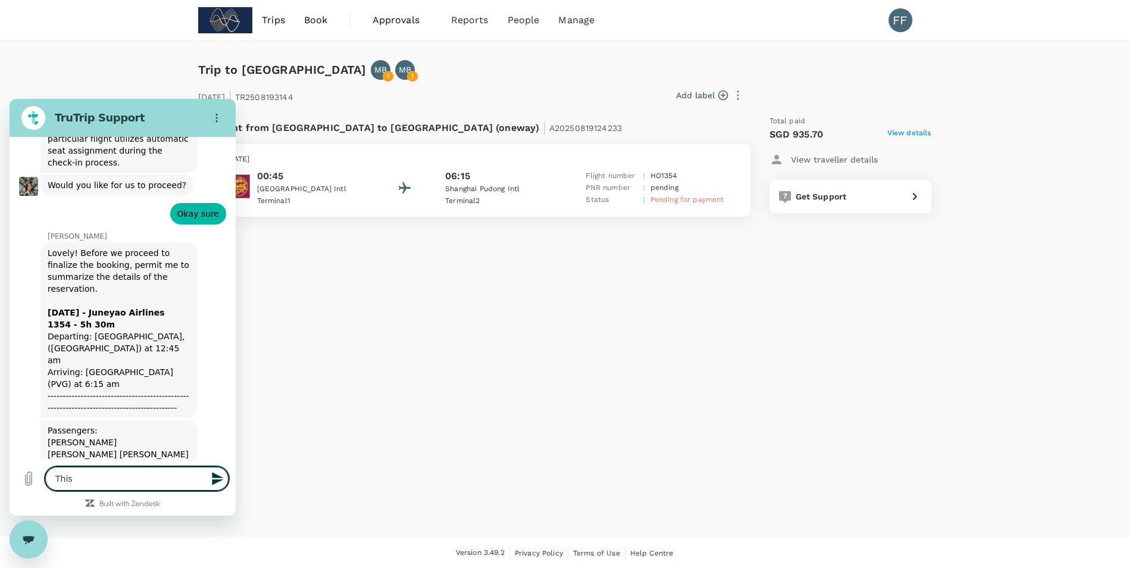
type textarea "x"
type textarea "Thi"
type textarea "x"
type textarea "Th"
type textarea "x"
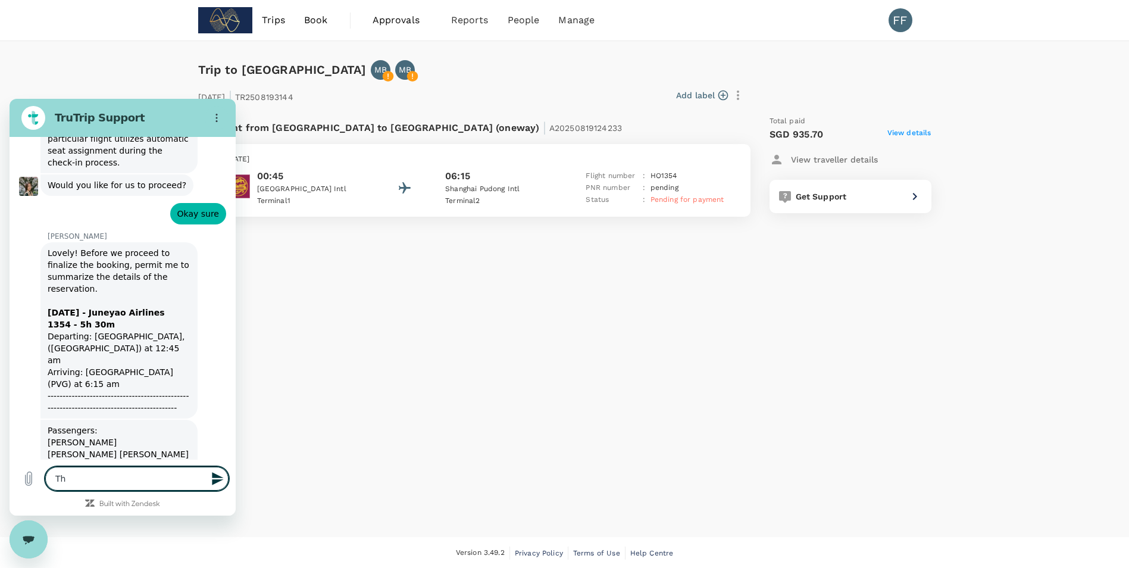
type textarea "T"
type textarea "x"
type textarea "T"
type textarea "x"
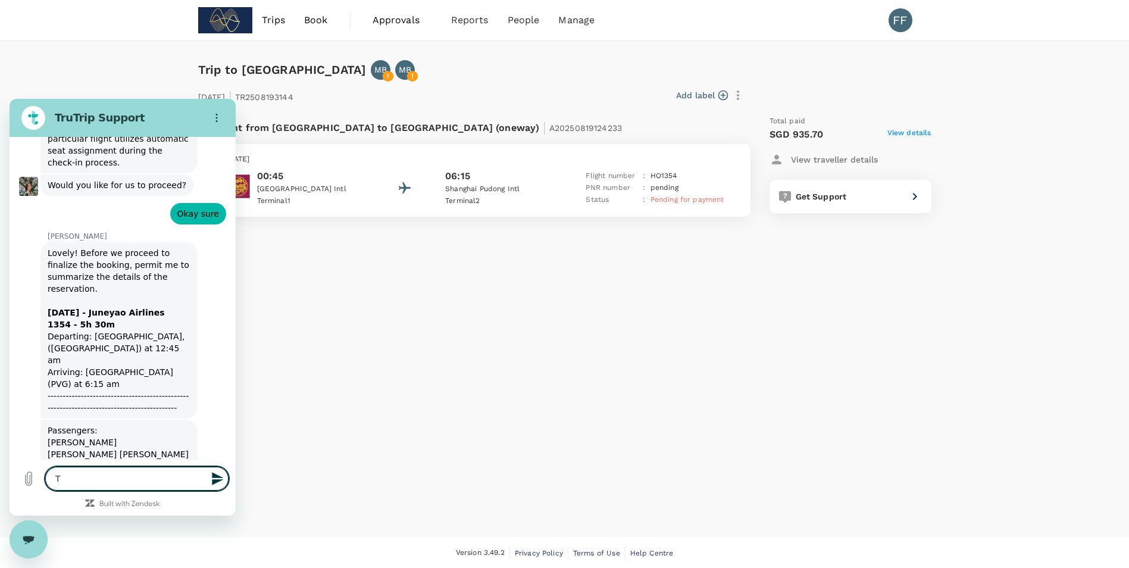
type textarea "Th"
type textarea "x"
type textarea "T"
type textarea "x"
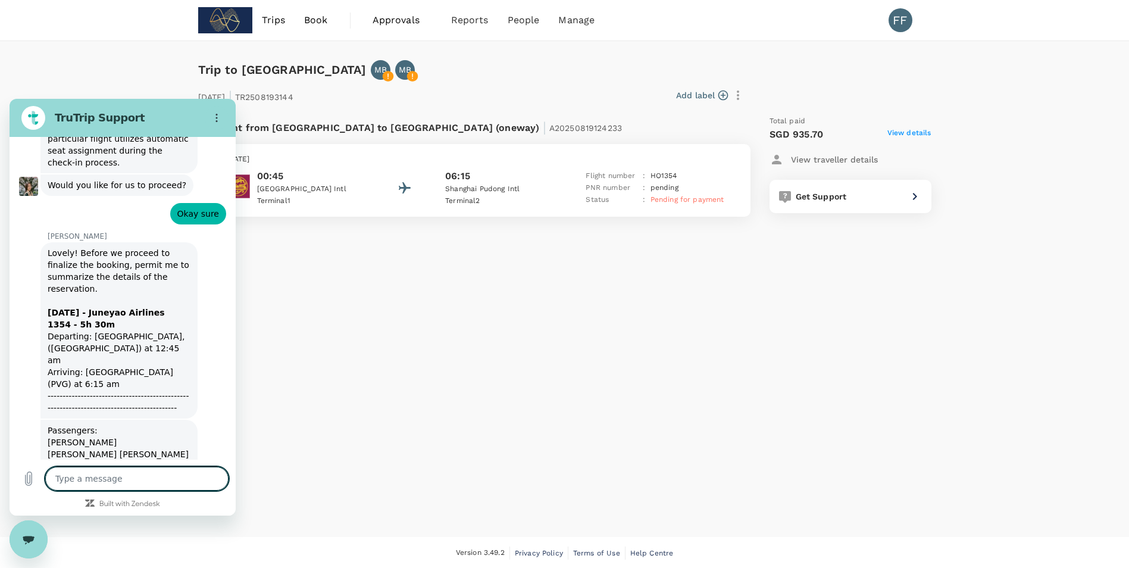
type textarea "T"
type textarea "x"
type textarea "Th"
type textarea "x"
type textarea "Thi"
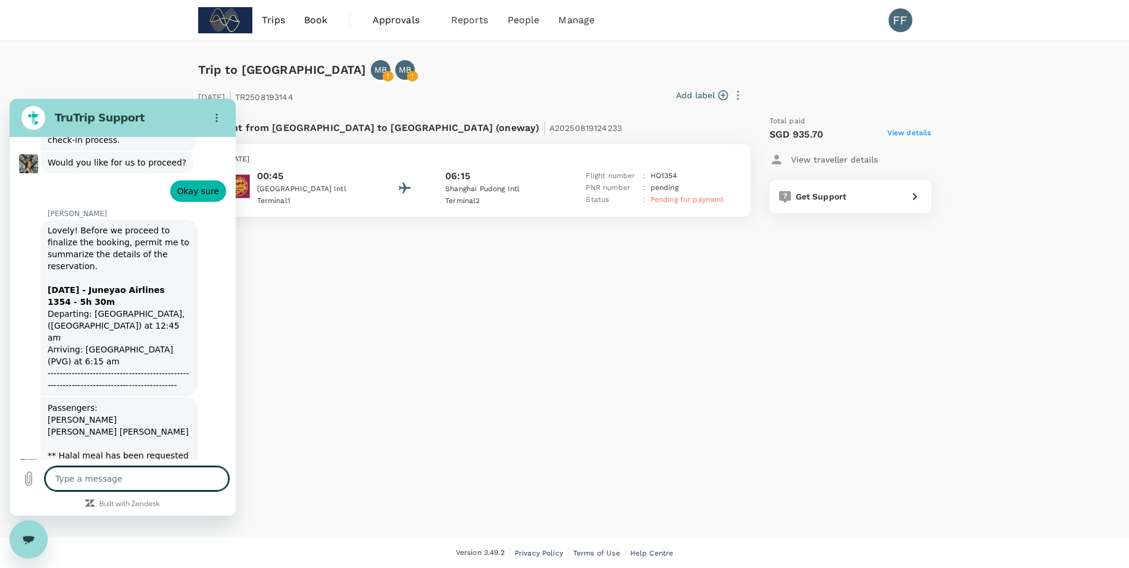
scroll to position [2103, 0]
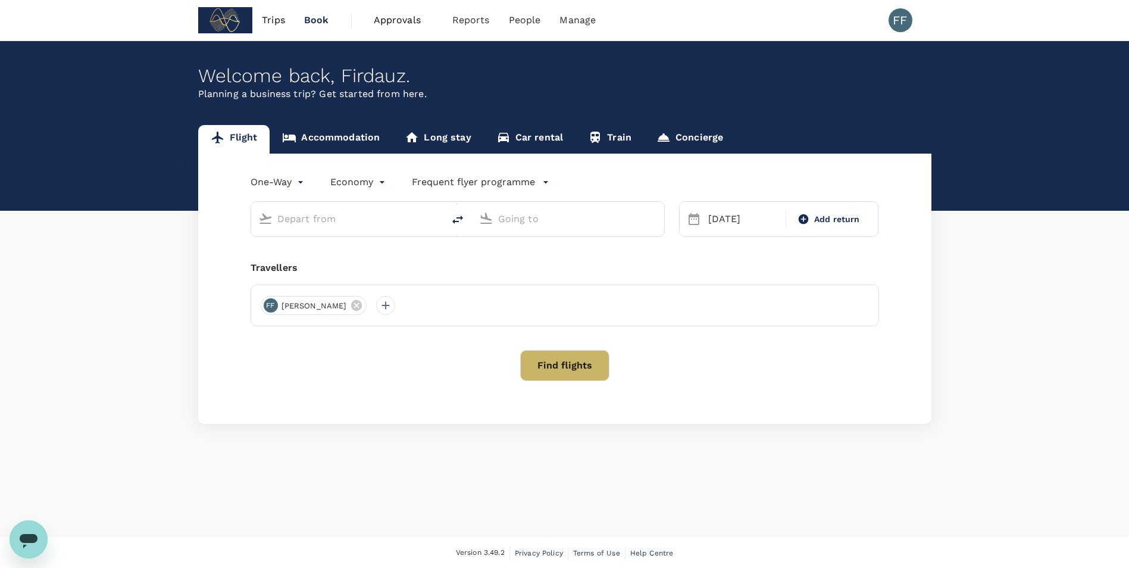
type input "[GEOGRAPHIC_DATA], [GEOGRAPHIC_DATA] (any)"
type input "Shanghai Pudong Intl (PVG)"
type input "[GEOGRAPHIC_DATA], [GEOGRAPHIC_DATA] (any)"
type input "Shanghai Pudong Intl (PVG)"
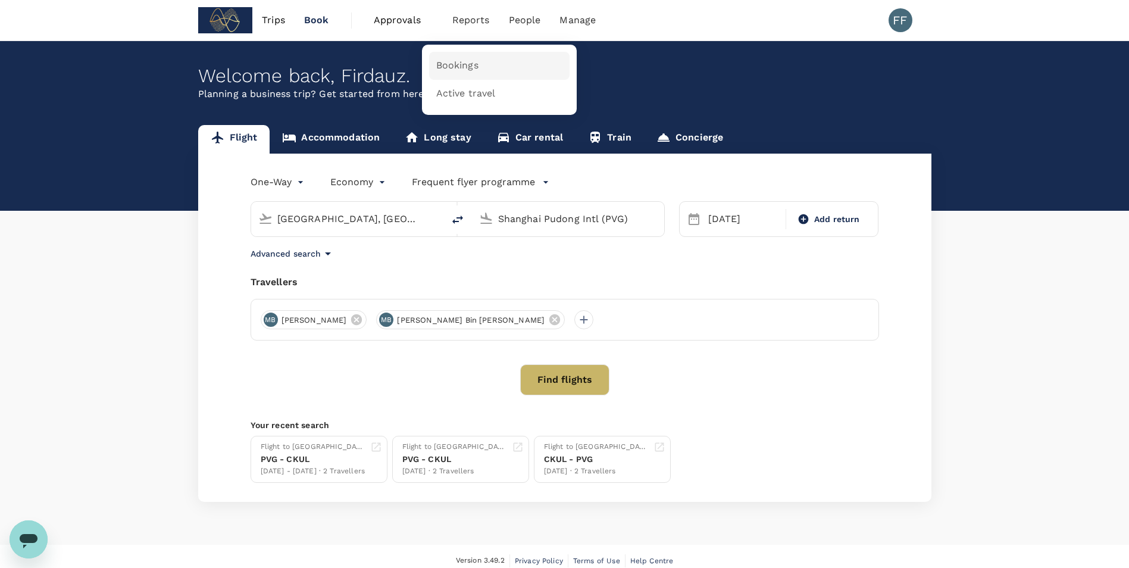
click at [472, 60] on span "Bookings" at bounding box center [457, 66] width 42 height 14
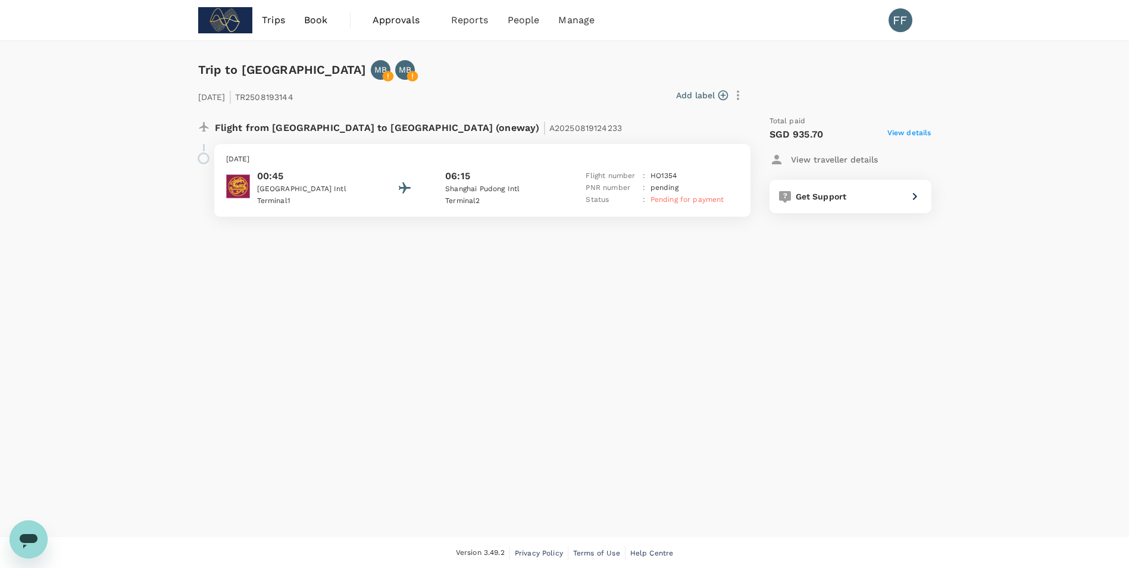
click at [349, 162] on p "[DATE]" at bounding box center [482, 160] width 512 height 12
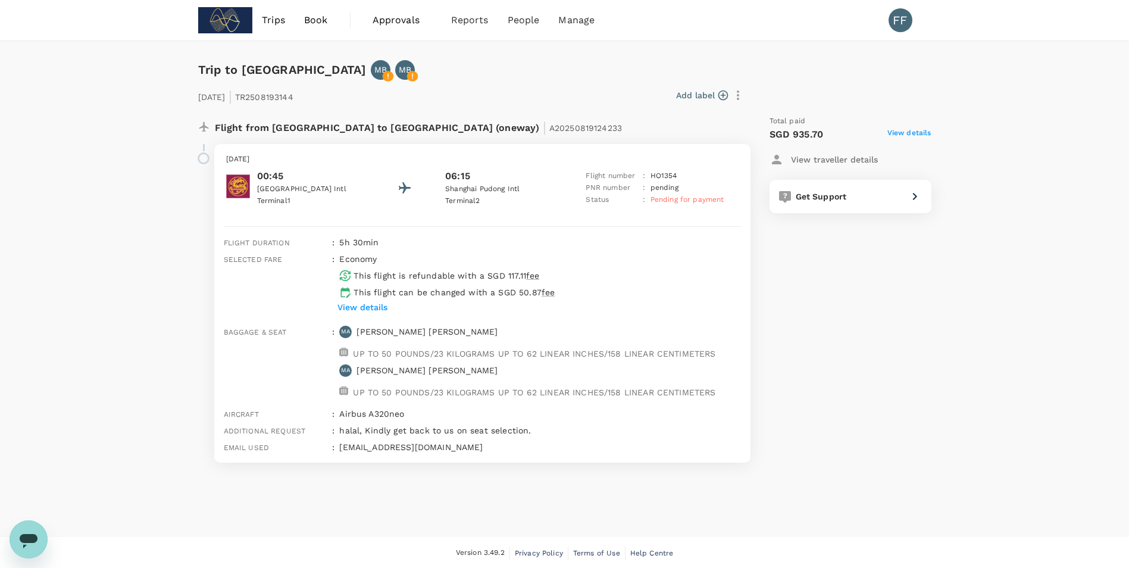
click at [349, 162] on p "[DATE]" at bounding box center [482, 160] width 512 height 12
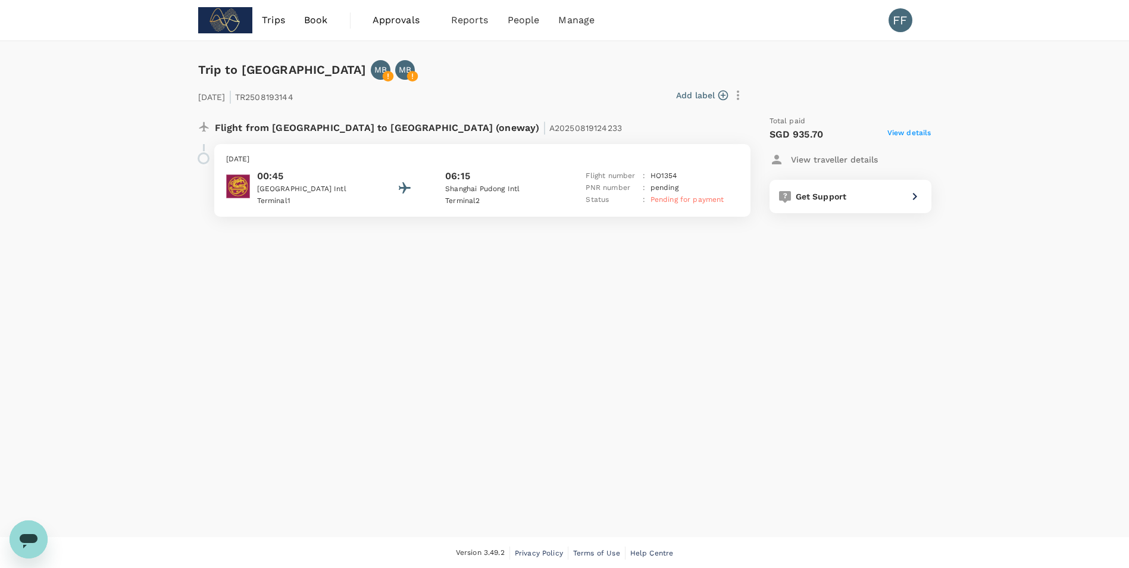
click at [442, 155] on div "Flight from [GEOGRAPHIC_DATA] to [GEOGRAPHIC_DATA] (oneway) | A20250819124233 […" at bounding box center [467, 166] width 557 height 120
drag, startPoint x: 442, startPoint y: 155, endPoint x: 356, endPoint y: 173, distance: 86.8
click at [356, 173] on p "00:45" at bounding box center [310, 176] width 107 height 14
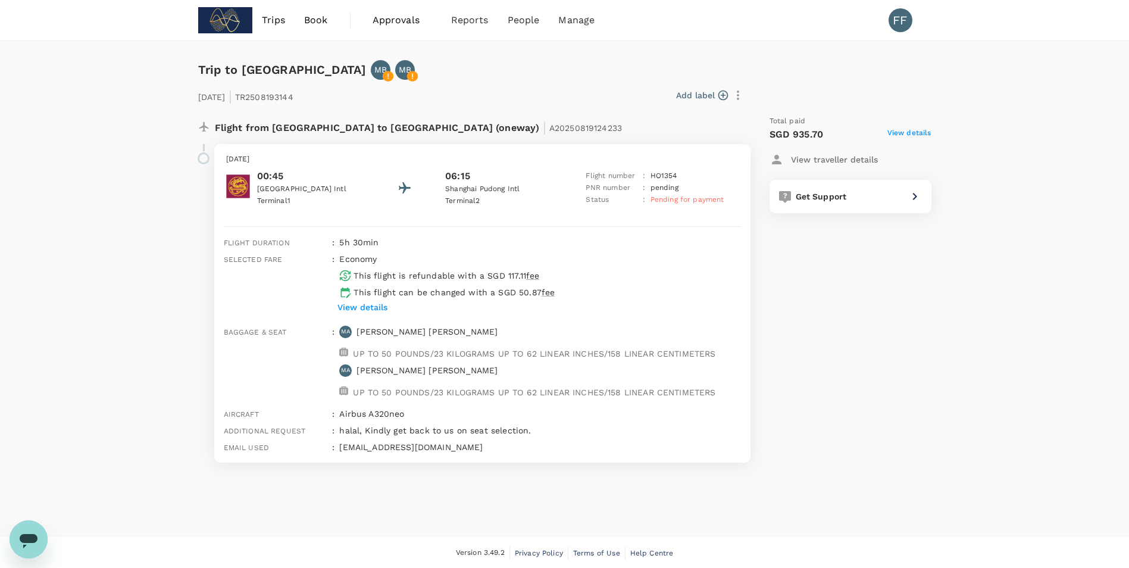
click at [415, 448] on p "[EMAIL_ADDRESS][DOMAIN_NAME]" at bounding box center [539, 447] width 401 height 12
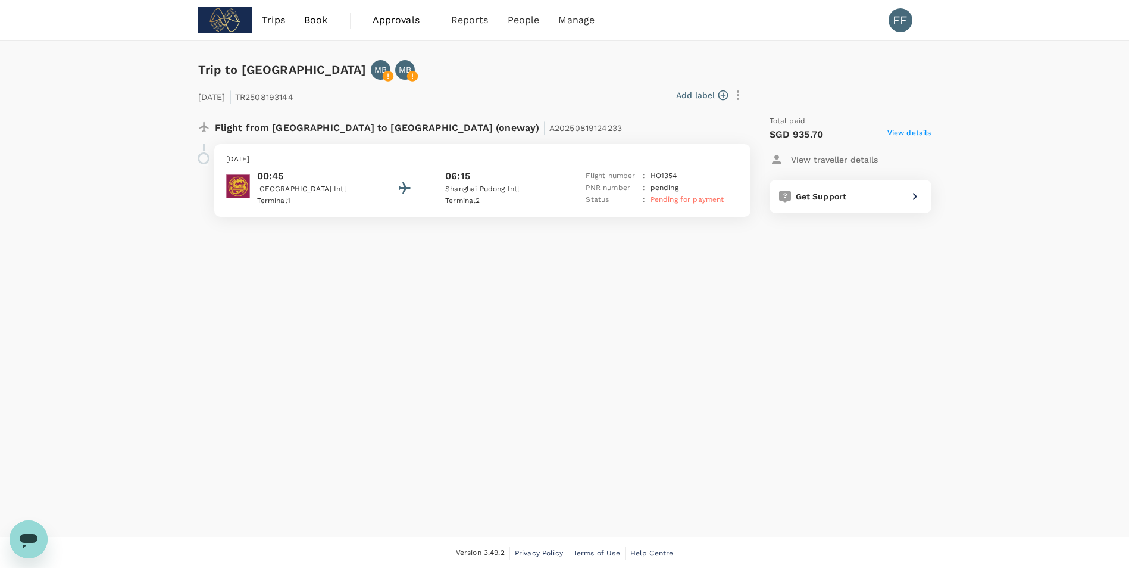
click at [410, 158] on p "[DATE]" at bounding box center [482, 160] width 512 height 12
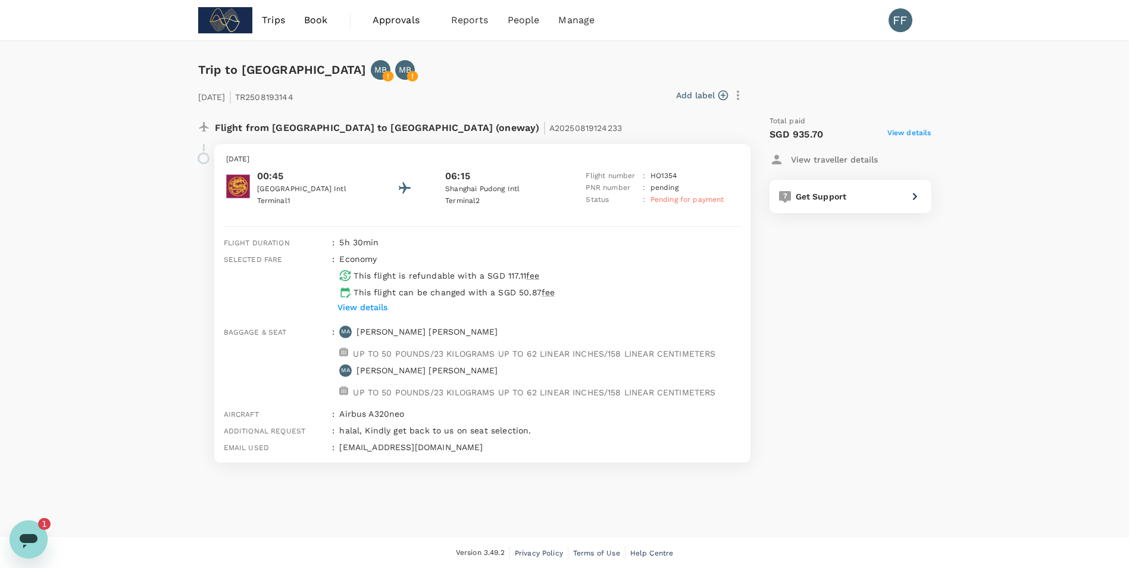
click at [33, 540] on icon "Open messaging window, 1 unread message" at bounding box center [29, 541] width 18 height 14
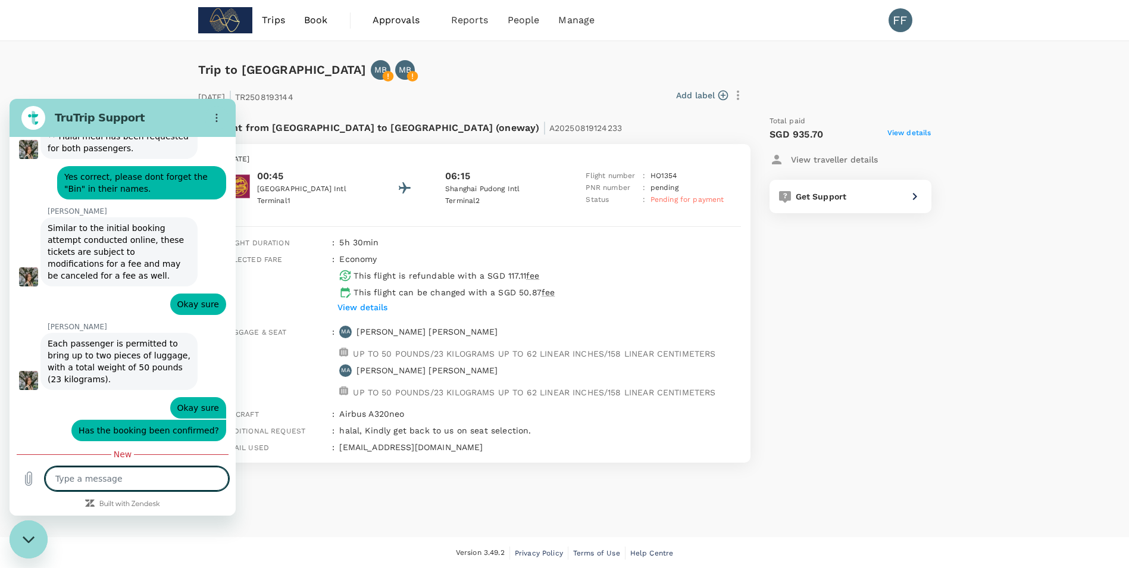
scroll to position [2356, 0]
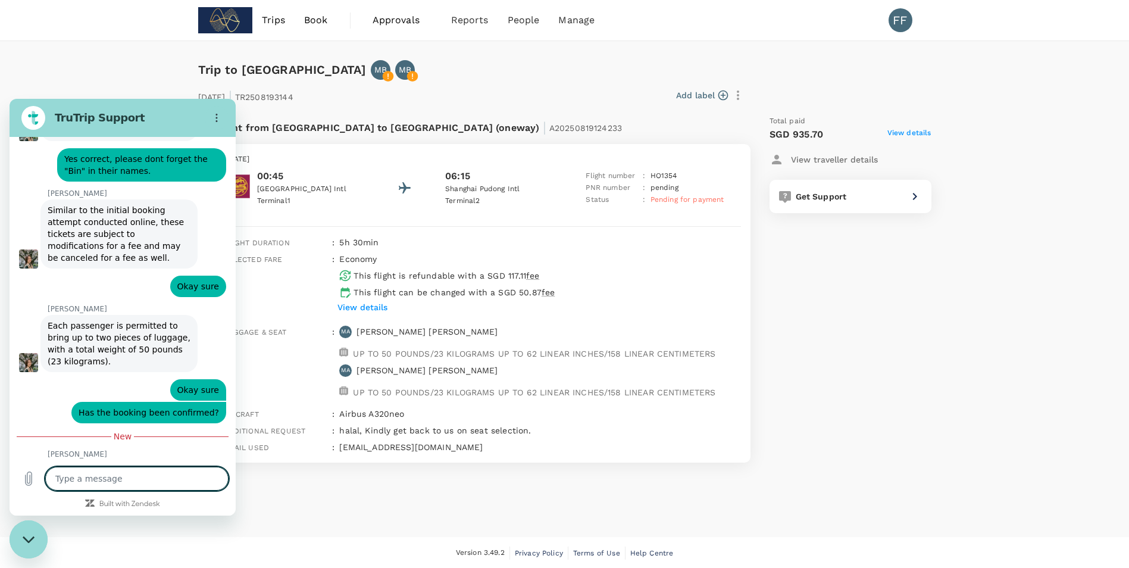
click at [155, 476] on textarea at bounding box center [136, 479] width 183 height 24
type textarea "P"
type textarea "x"
type textarea "Pl"
type textarea "x"
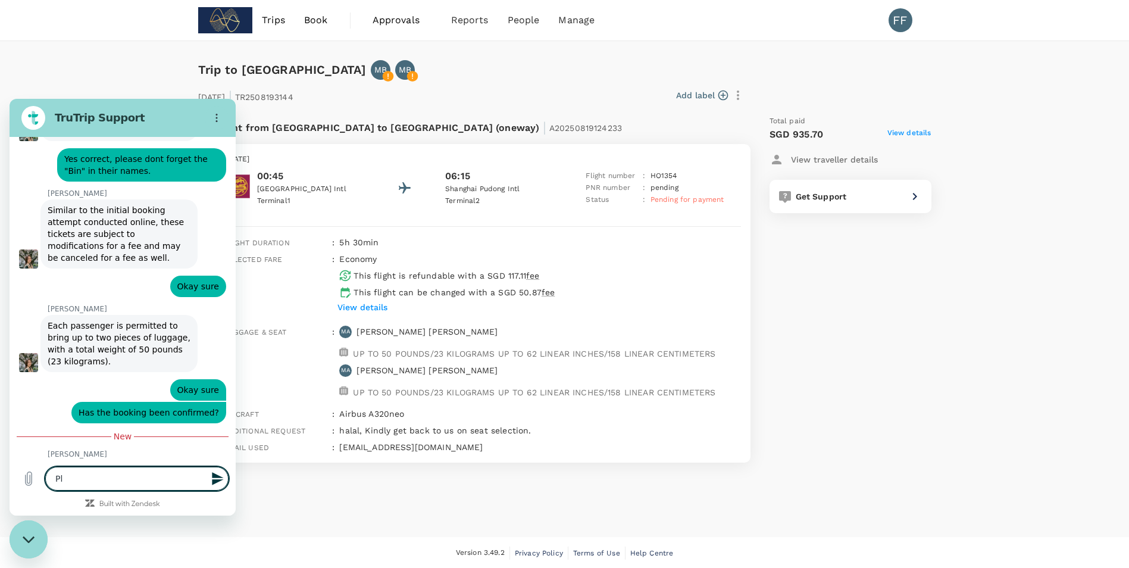
type textarea "Ple"
type textarea "x"
type textarea "Plea"
type textarea "x"
type textarea "Pleas"
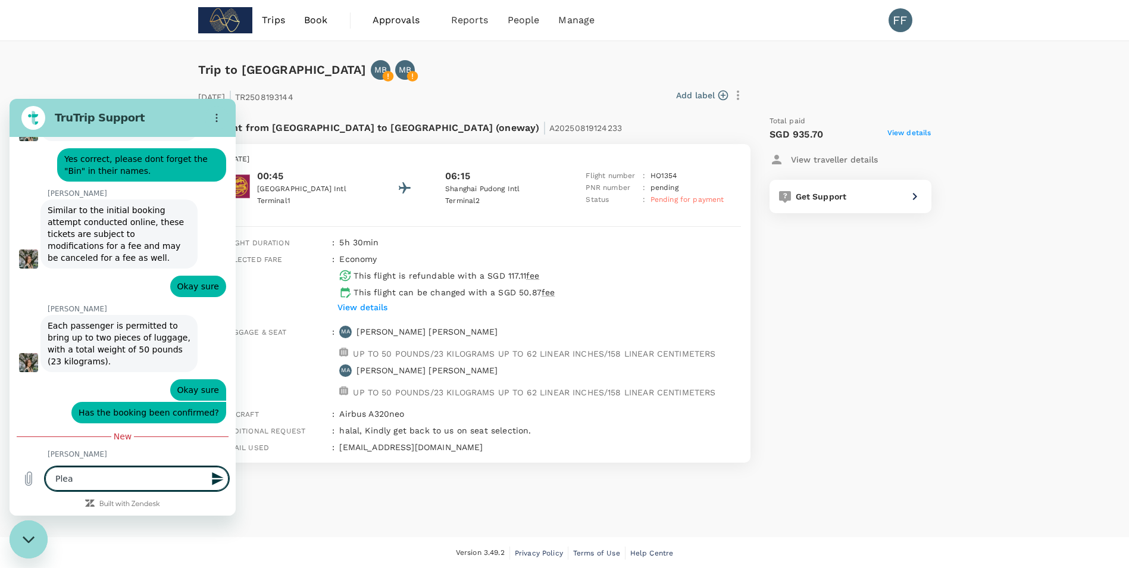
type textarea "x"
type textarea "Please"
type textarea "x"
type textarea "Pleas"
type textarea "x"
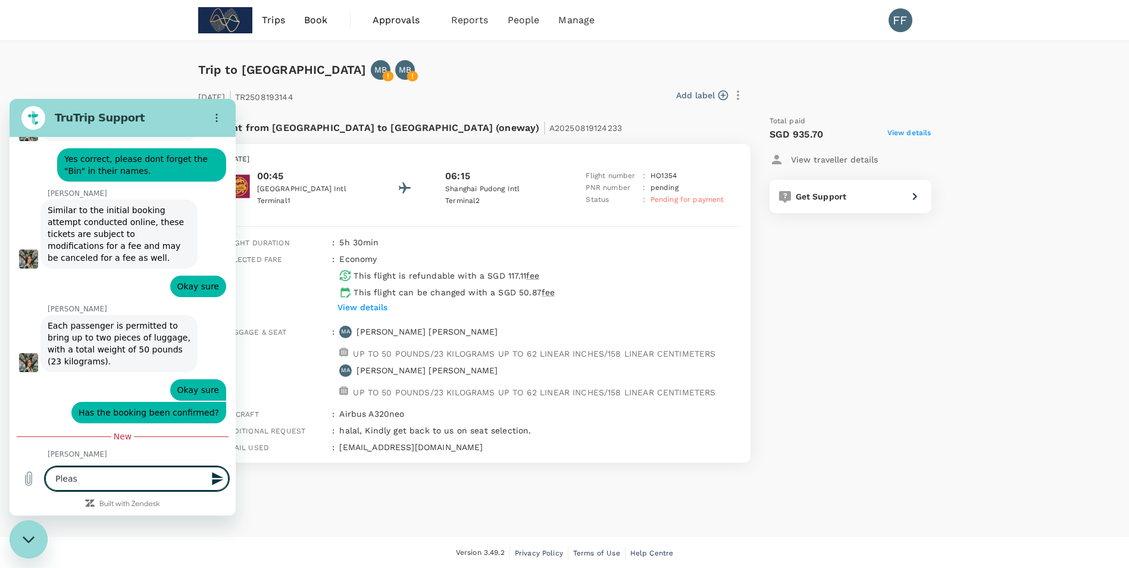
type textarea "Plea"
type textarea "x"
type textarea "Ple"
type textarea "x"
type textarea "Pl"
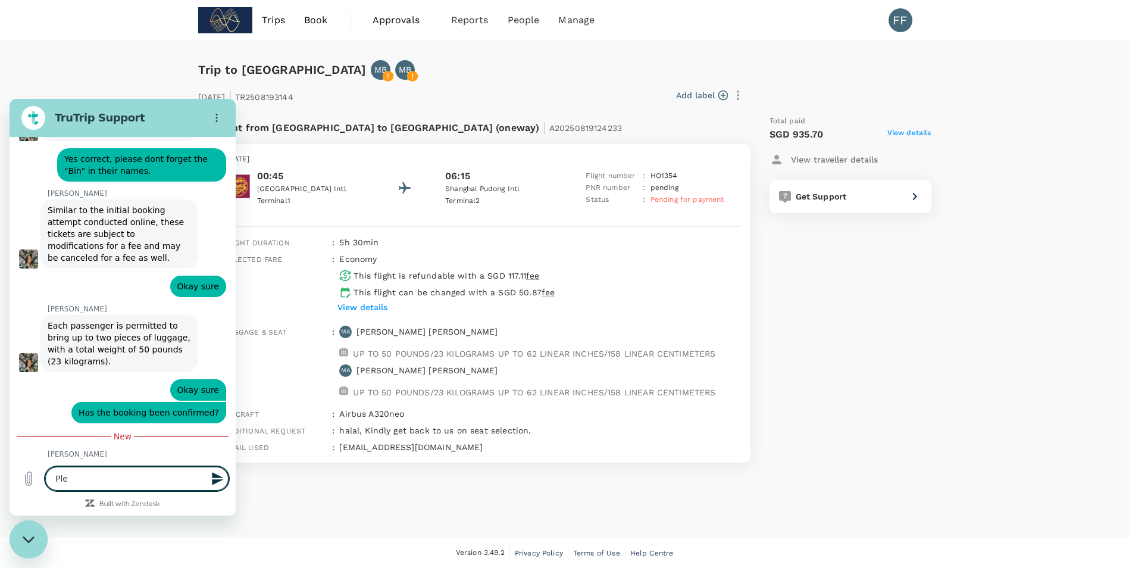
type textarea "x"
type textarea "P"
type textarea "x"
type textarea "P"
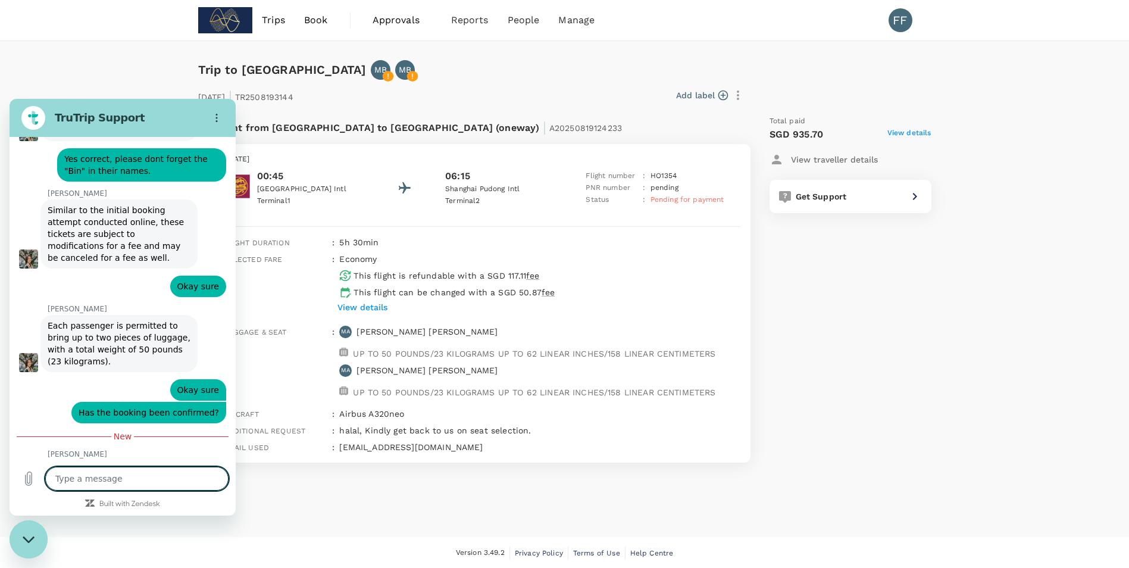
type textarea "x"
type textarea "F"
type textarea "x"
type textarea "Fo"
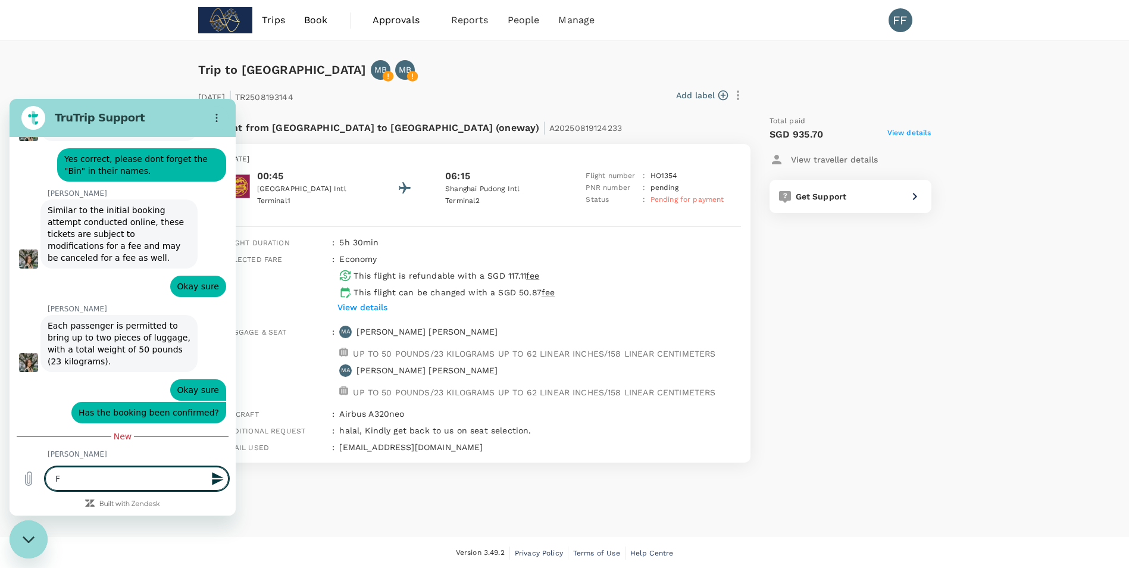
type textarea "x"
type textarea "For"
type textarea "x"
type textarea "Forw"
type textarea "x"
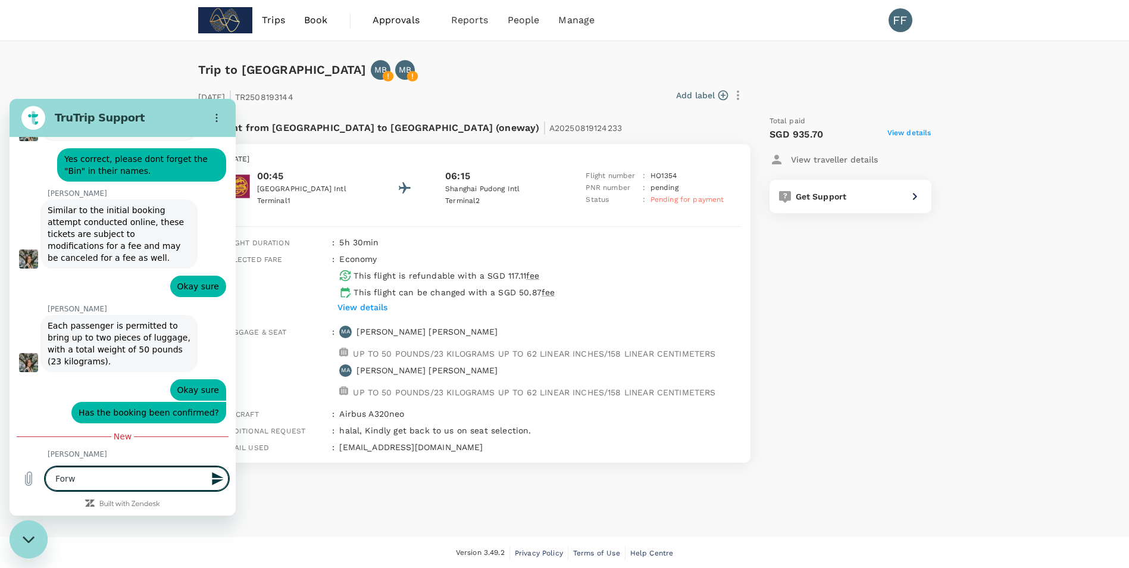
type textarea "Forwa"
type textarea "x"
type textarea "Forwar"
type textarea "x"
type textarea "Forward"
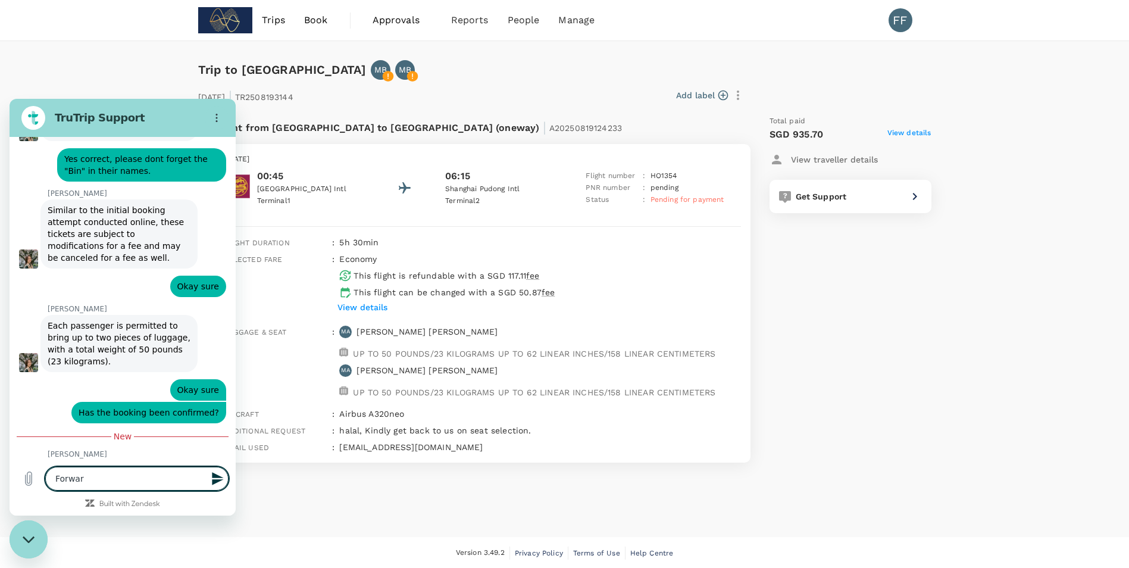
type textarea "x"
type textarea "Forward"
type textarea "x"
type textarea "Forward i"
type textarea "x"
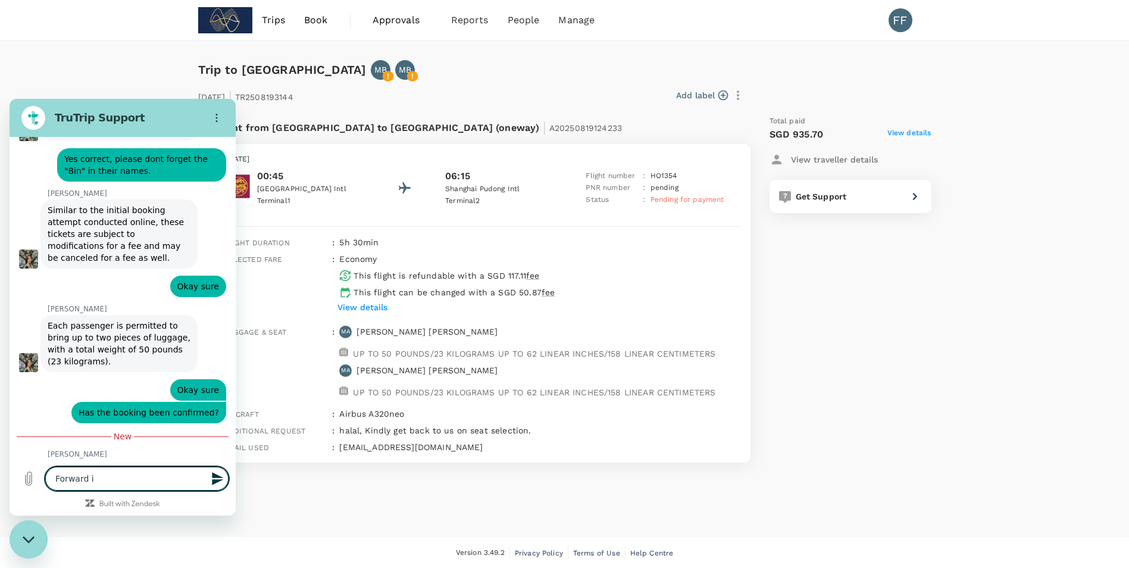
type textarea "Forward it"
type textarea "x"
type textarea "Forward it"
type textarea "x"
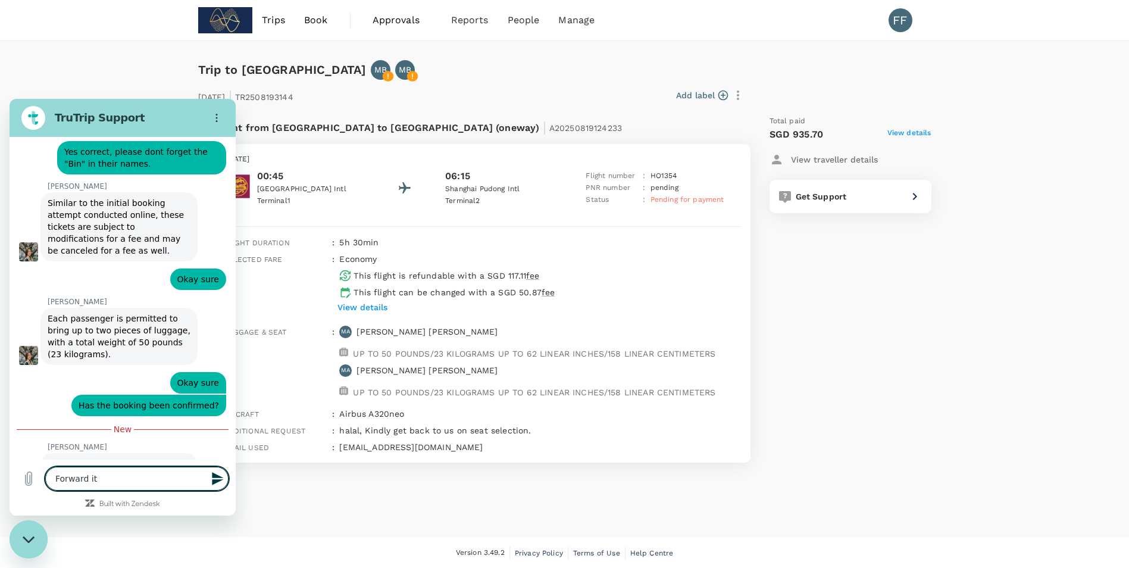
scroll to position [2362, 0]
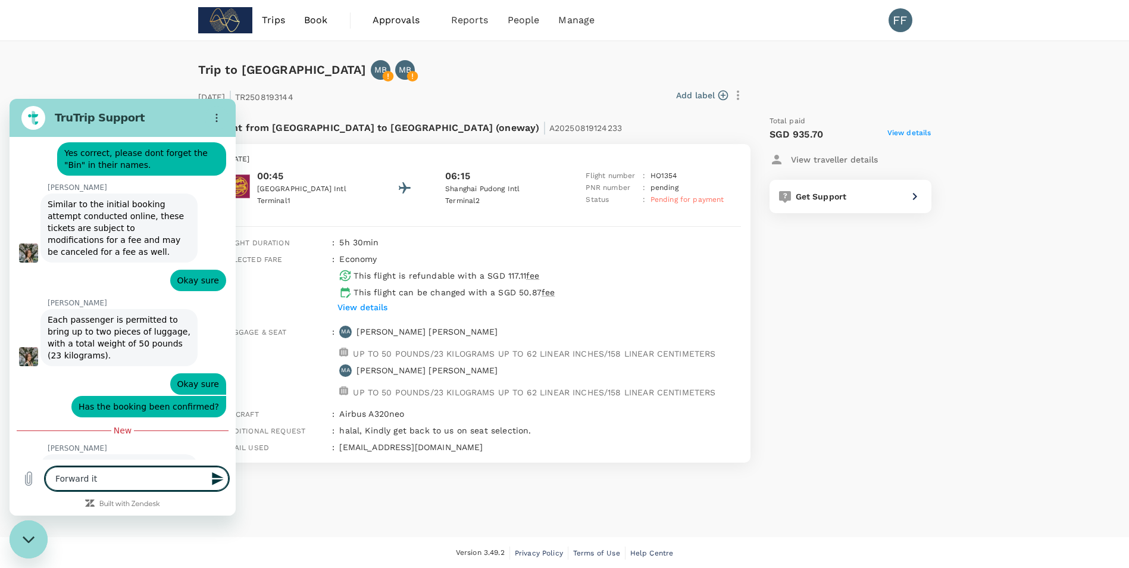
type textarea "Forward it t"
type textarea "x"
type textarea "Forward it th"
type textarea "x"
type textarea "Forward it thr"
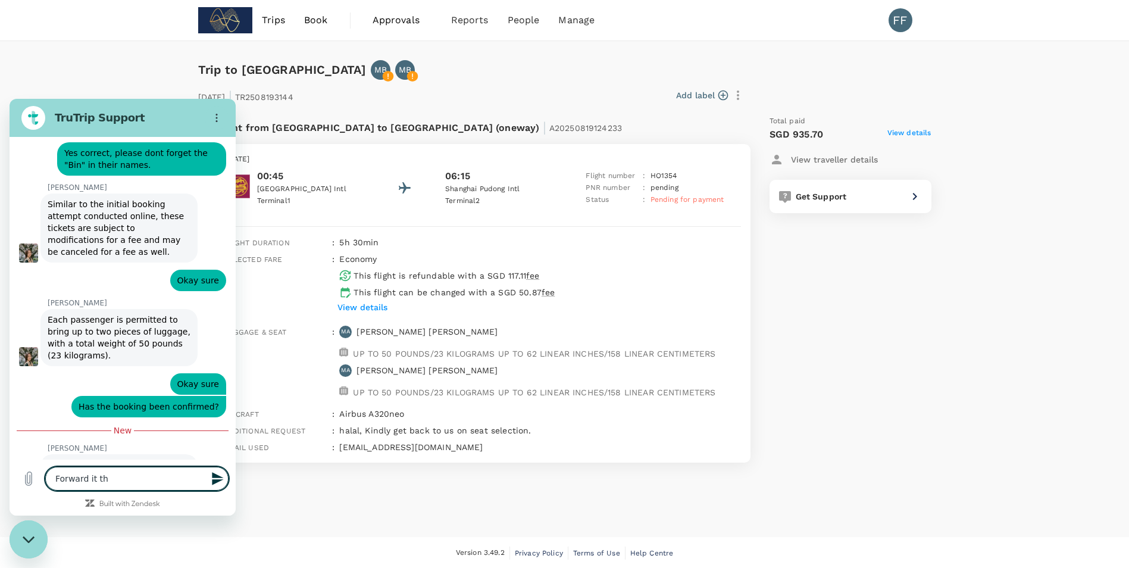
type textarea "x"
type textarea "Forward it thro"
type textarea "x"
type textarea "Forward it throu"
type textarea "x"
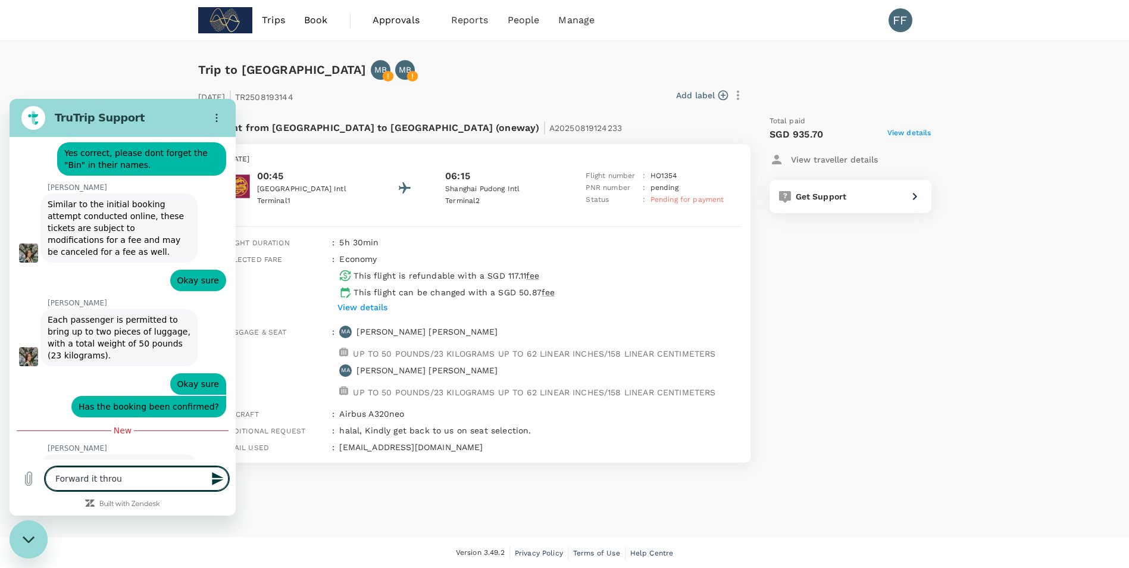
type textarea "Forward it throug"
type textarea "x"
type textarea "Forward it through"
type textarea "x"
type textarea "Forward it through"
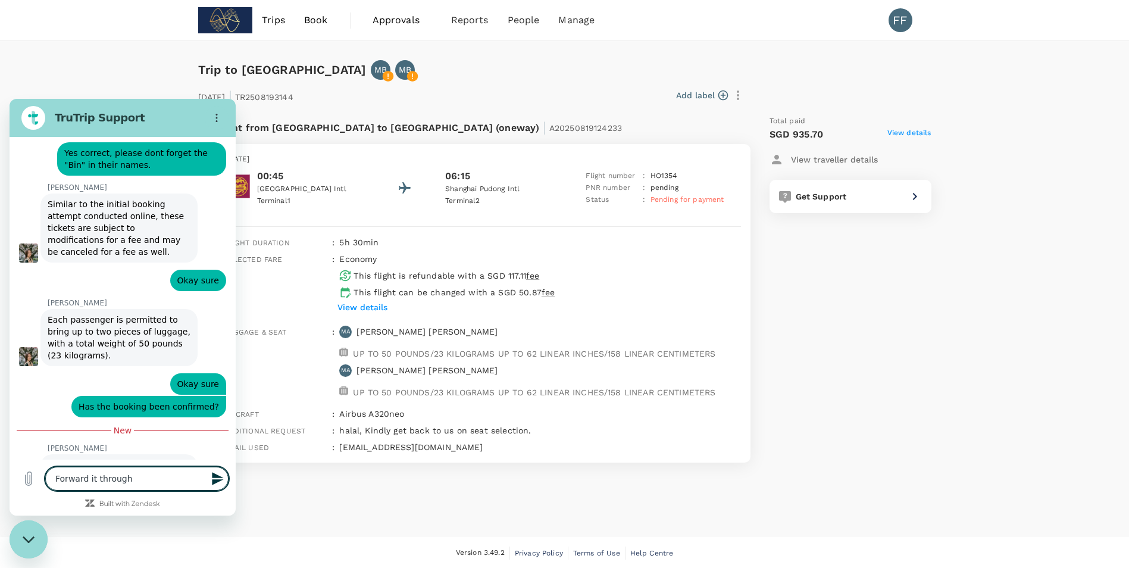
type textarea "x"
type textarea "Forward it through t"
type textarea "x"
type textarea "Forward it through th"
type textarea "x"
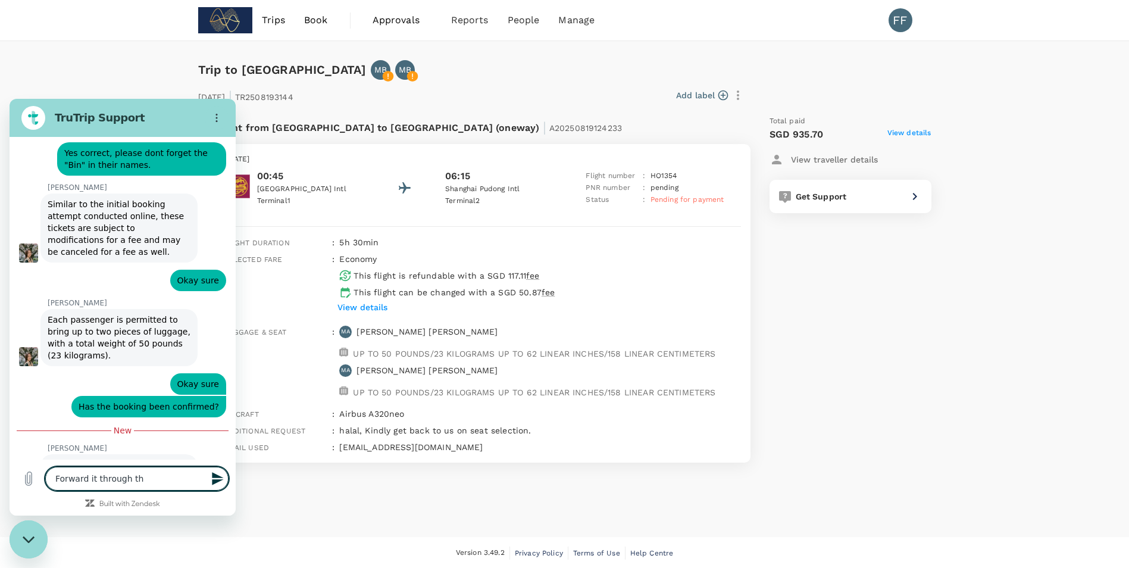
type textarea "Forward it through the"
type textarea "x"
type textarea "Forward it through the"
type textarea "x"
type textarea "Forward it through the e"
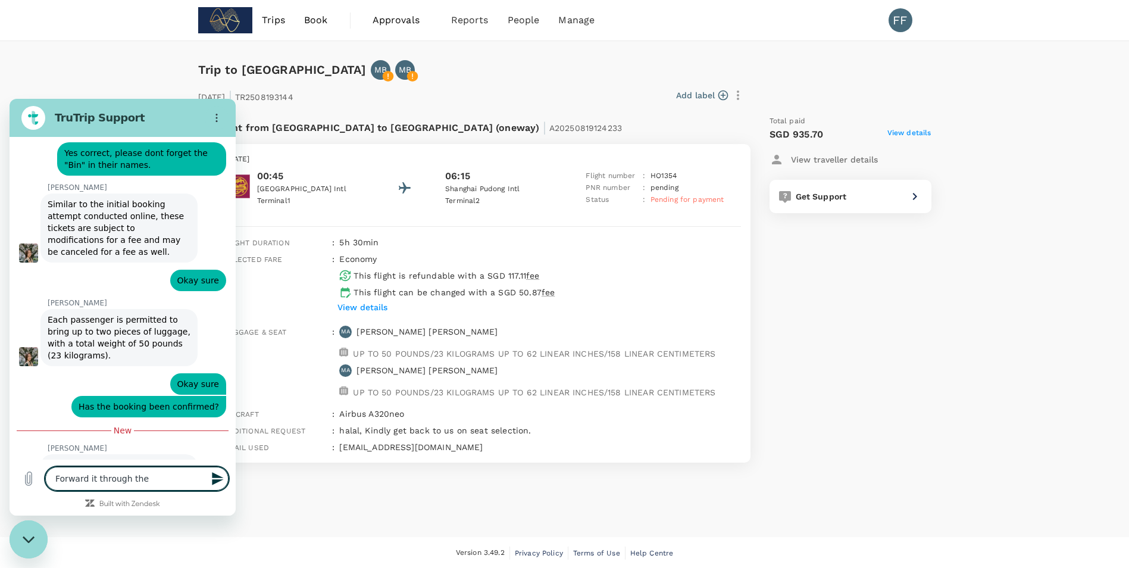
type textarea "x"
type textarea "Forward it through the em"
type textarea "x"
type textarea "Forward it through the ema"
type textarea "x"
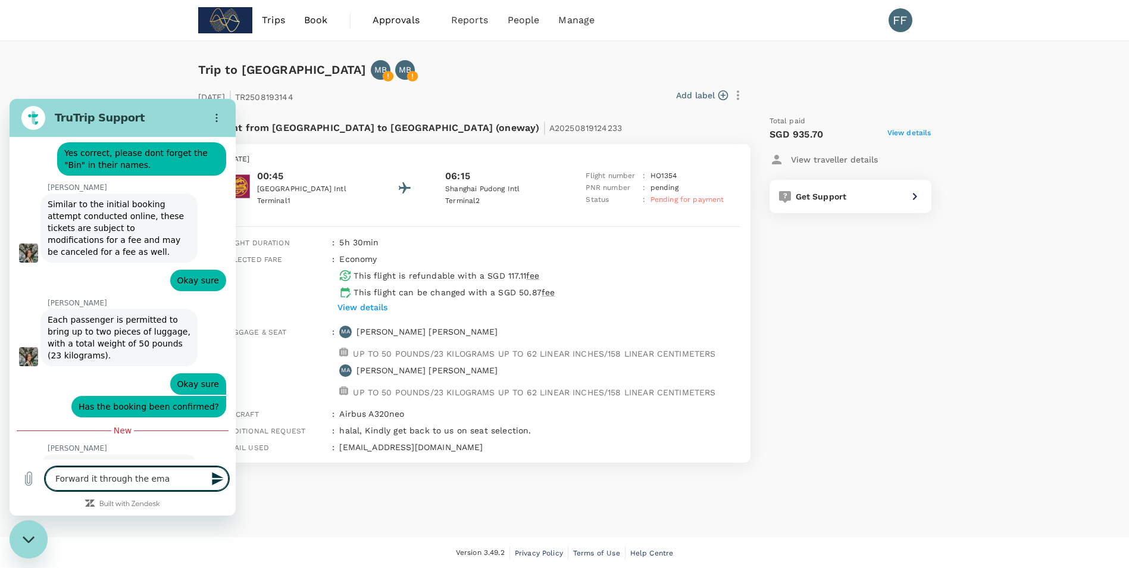
type textarea "Forward it through the emai"
type textarea "x"
type textarea "Forward it through the email"
type textarea "x"
type textarea "Forward it through the email"
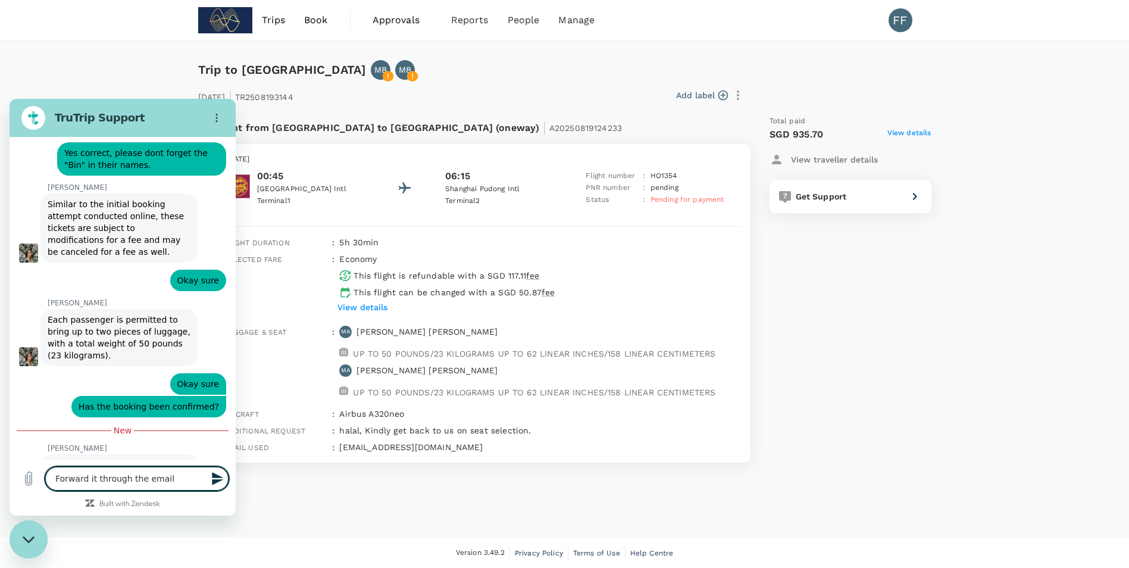
type textarea "x"
type textarea "Forward it through the email @"
type textarea "x"
type textarea "Forward it through the email"
type textarea "x"
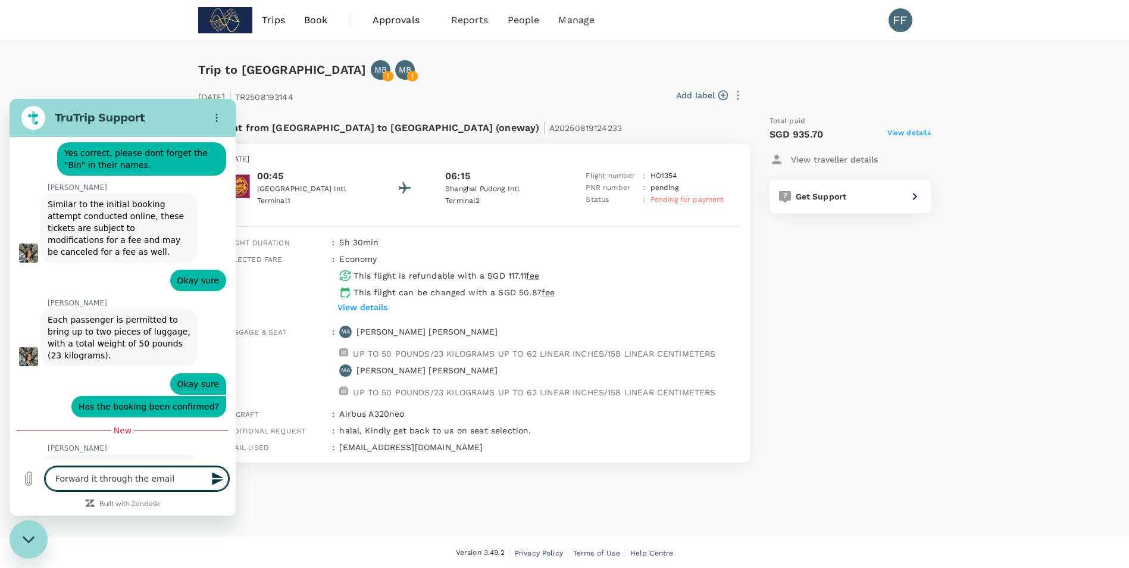
type textarea "Forward it through the email F"
type textarea "x"
type textarea "Forward it through the email Fi"
type textarea "x"
type textarea "Forward it through the email F"
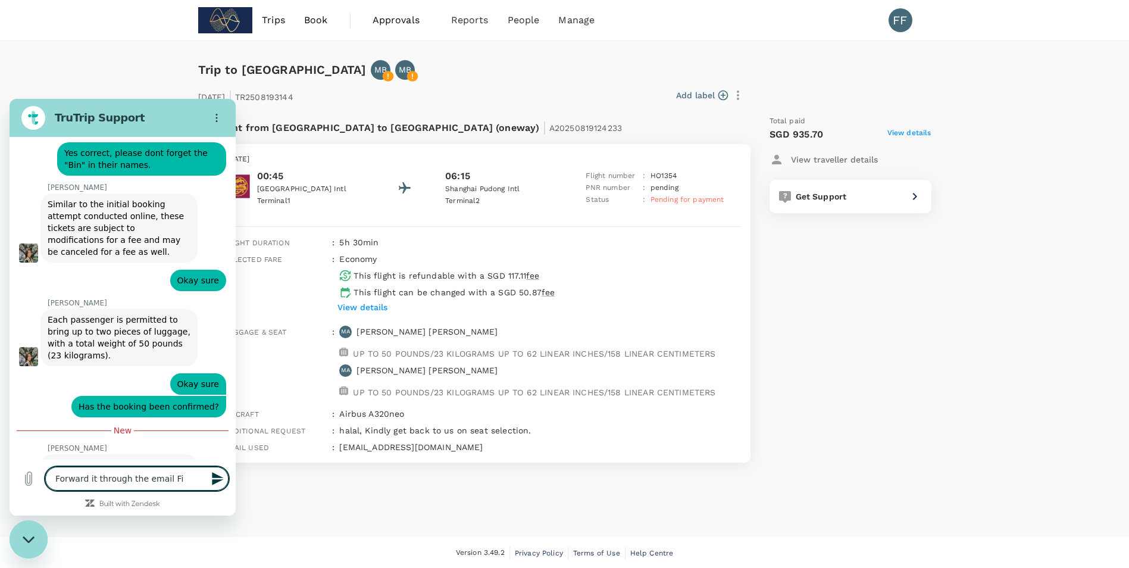
type textarea "x"
type textarea "Forward it through the email"
type textarea "x"
type textarea "Forward it through the email"
type textarea "x"
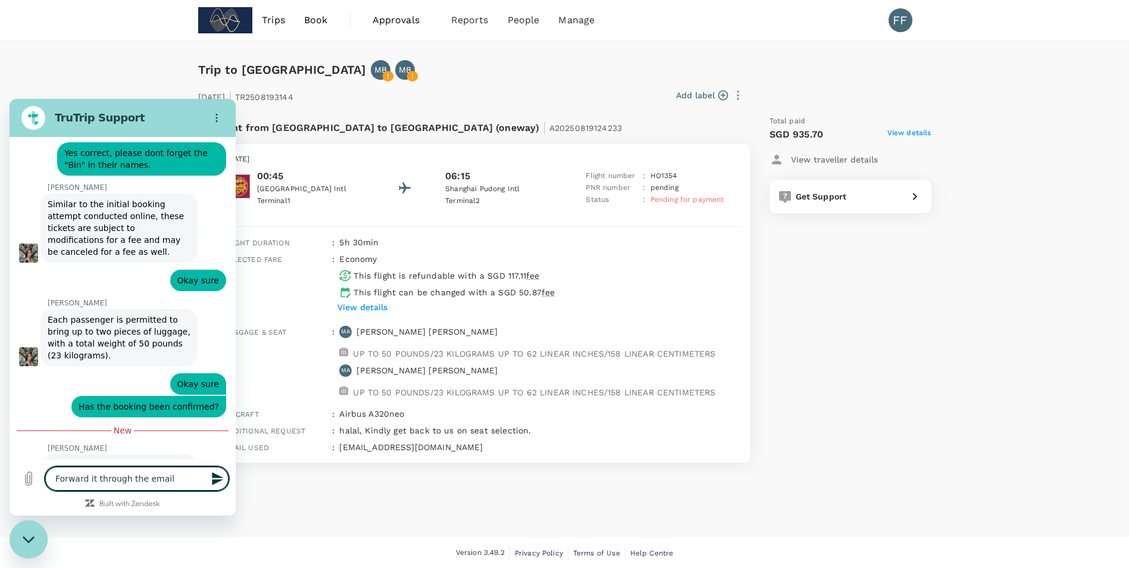
type textarea "Forward it through the email"
type textarea "x"
type textarea "Forward it through the email"
type textarea "x"
type textarea "Forward it through the email,"
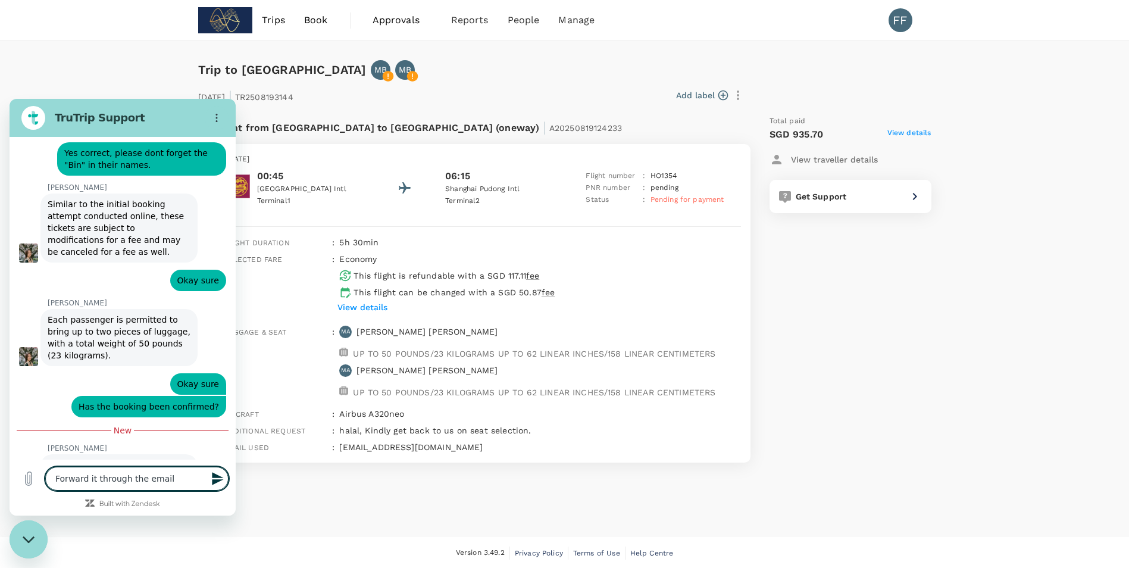
type textarea "x"
type textarea "Forward it through the email,"
type textarea "x"
type textarea "Forward it through the email, a"
type textarea "x"
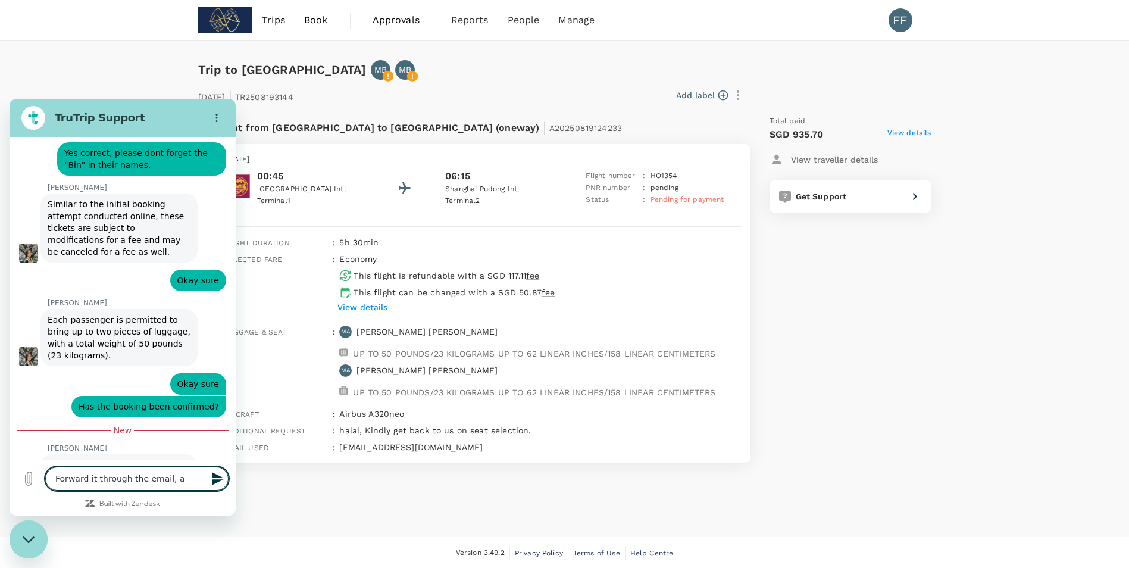
type textarea "Forward it through the email, al"
type textarea "x"
type textarea "Forward it through the email, all"
type textarea "x"
type textarea "Forward it through the email, all"
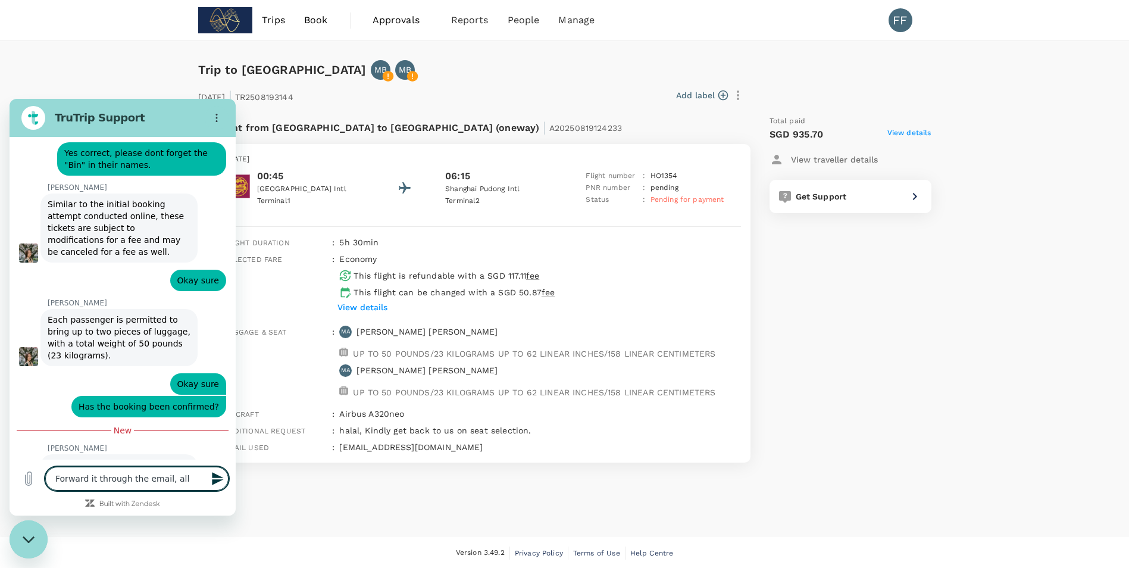
type textarea "x"
type textarea "Forward it through the email, all t"
type textarea "x"
type textarea "Forward it through the email, all th"
type textarea "x"
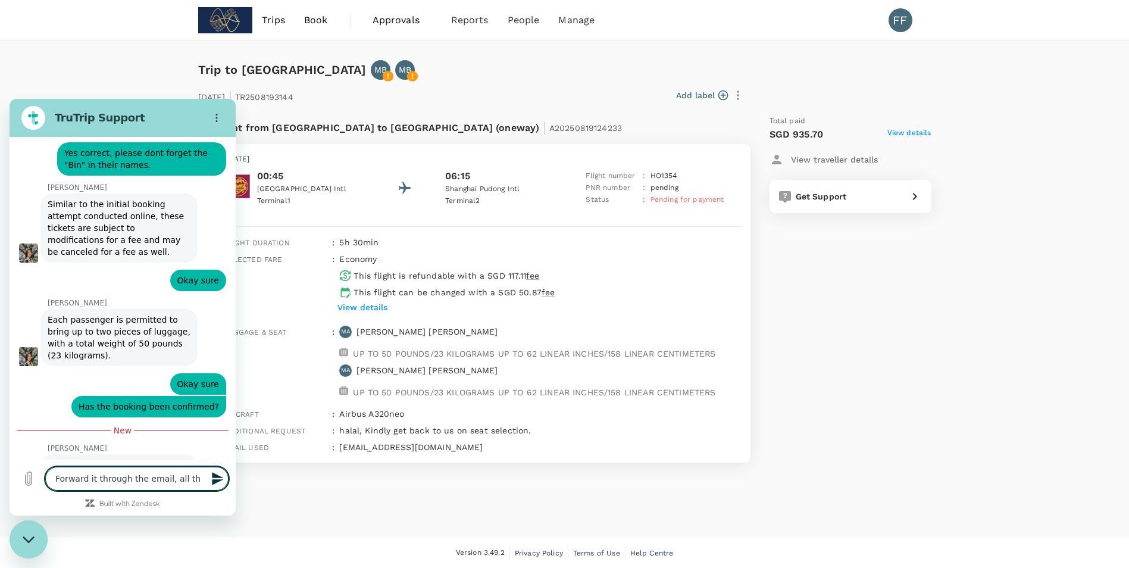
type textarea "Forward it through the email, all the"
type textarea "x"
type textarea "Forward it through the email, all the"
type textarea "x"
type textarea "Forward it through the email, all the"
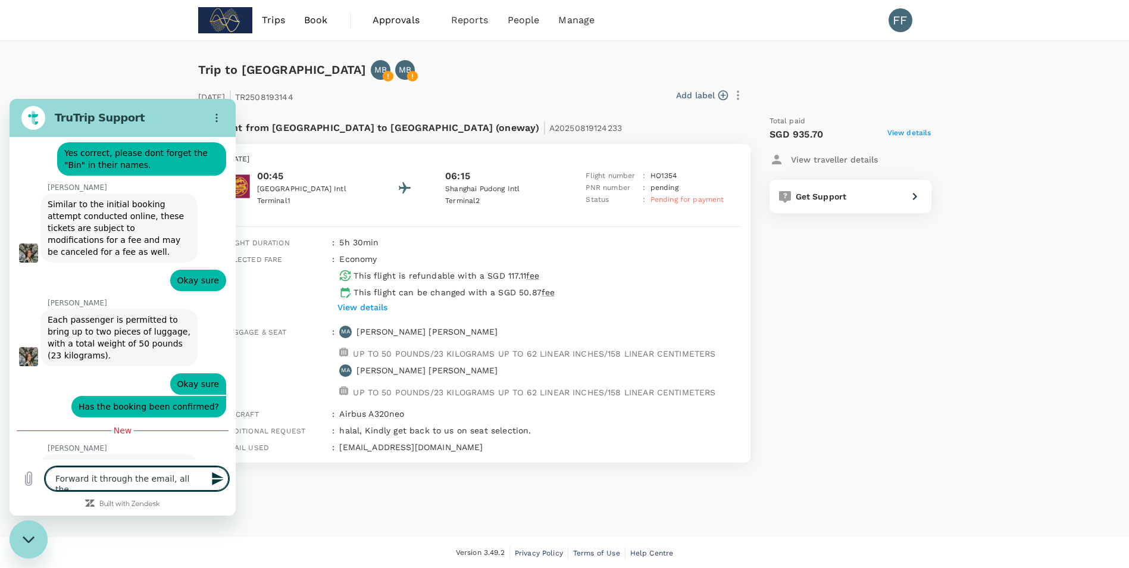
type textarea "x"
type textarea "Forward it through the email, all th"
type textarea "x"
type textarea "Forward it through the email, all t"
type textarea "x"
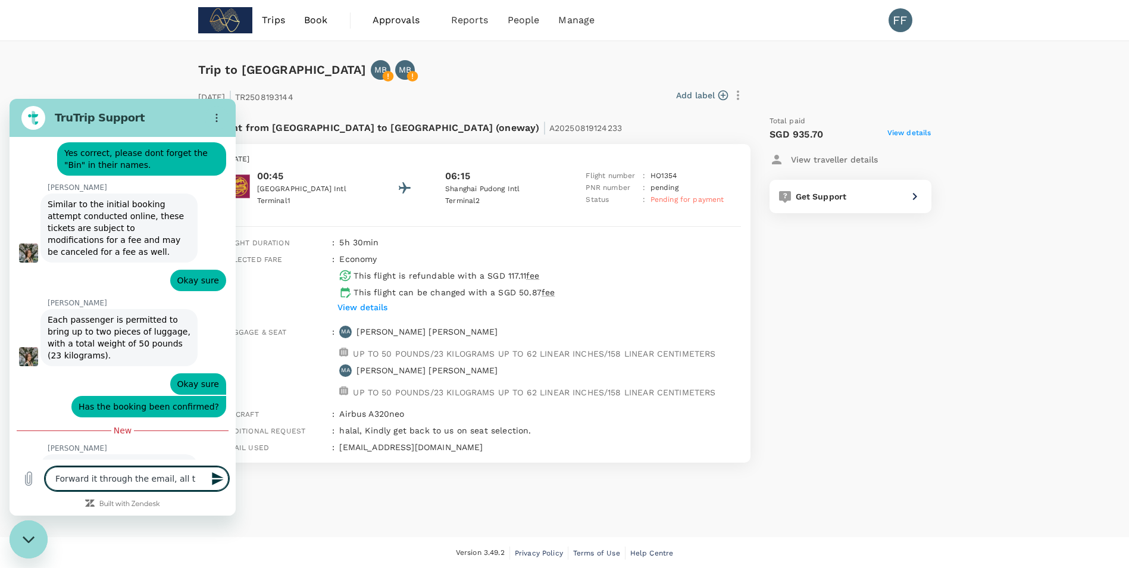
type textarea "Forward it through the email, all"
type textarea "x"
type textarea "Forward it through the email, all"
type textarea "x"
type textarea "Forward it through the email, al"
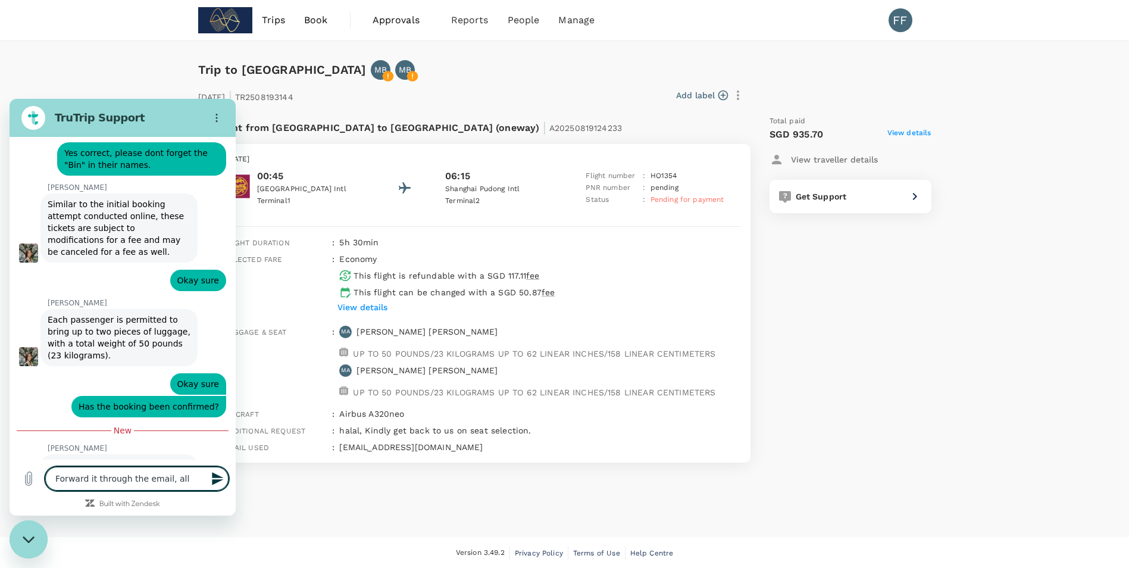
type textarea "x"
type textarea "Forward it through the email, a"
type textarea "x"
type textarea "Forward it through the email,"
type textarea "x"
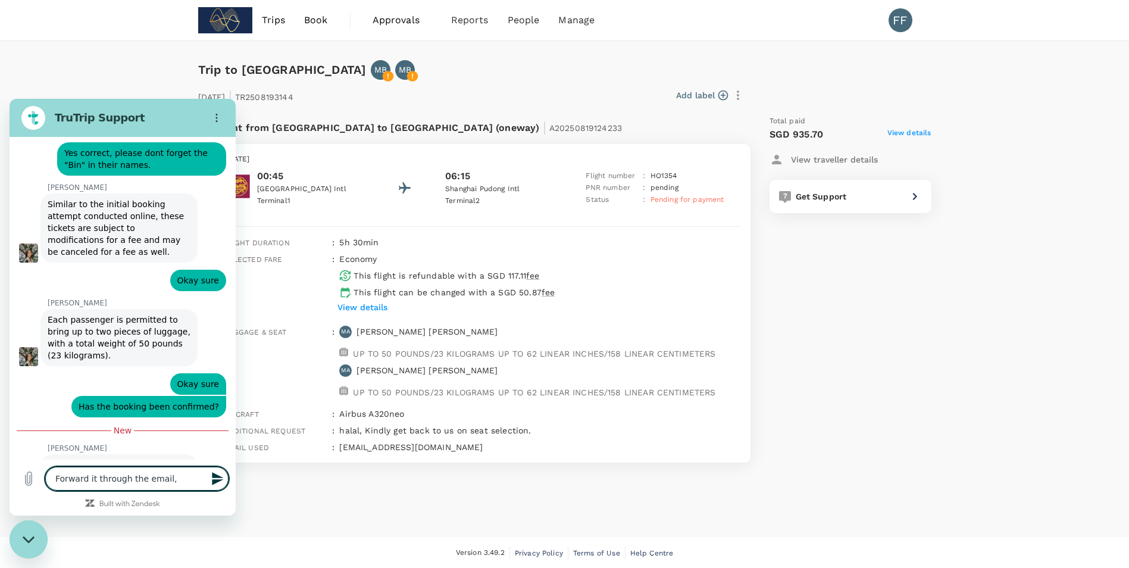
type textarea "Forward it through the email,"
type textarea "x"
type textarea "Forward it through the email"
type textarea "x"
type textarea "Forward it through the emai"
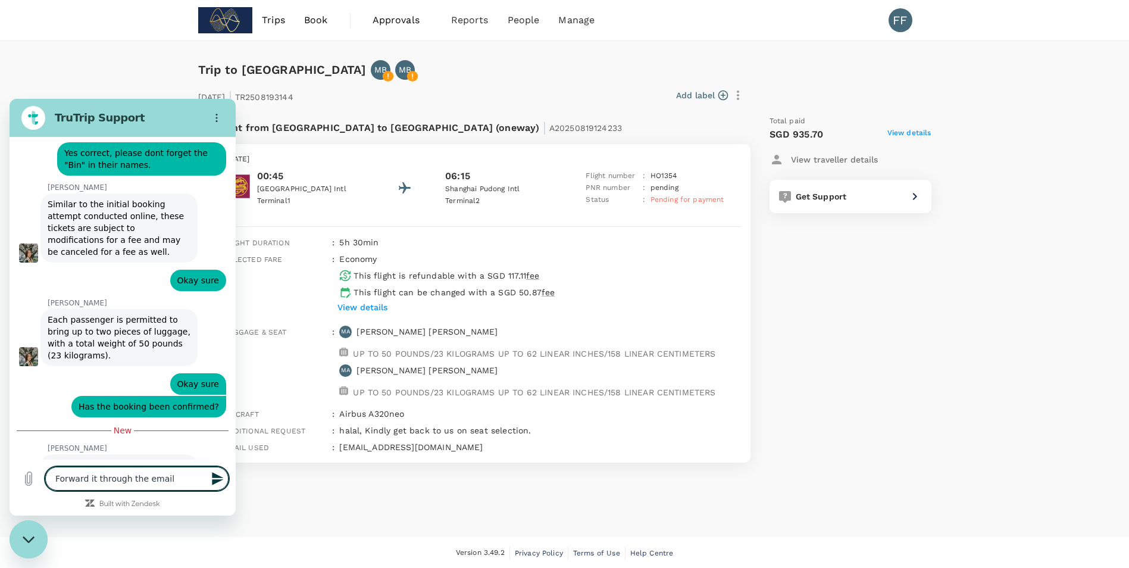
type textarea "x"
type textarea "Forward it through the ema"
type textarea "x"
type textarea "Forward it through the em"
type textarea "x"
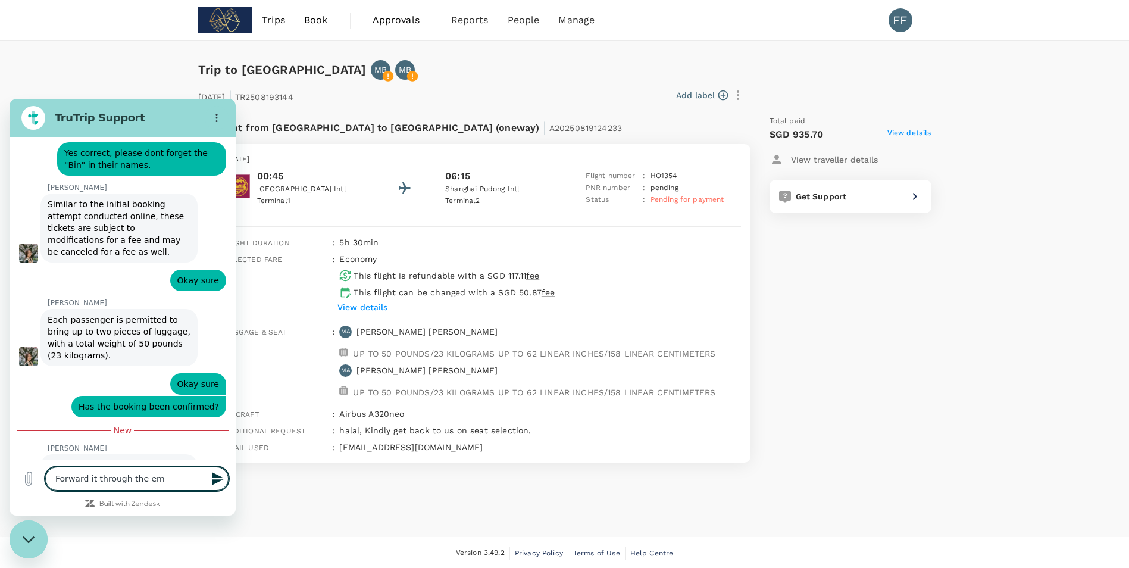
type textarea "Forward it through the e"
type textarea "x"
type textarea "Forward it through the"
type textarea "x"
type textarea "Forward it through the"
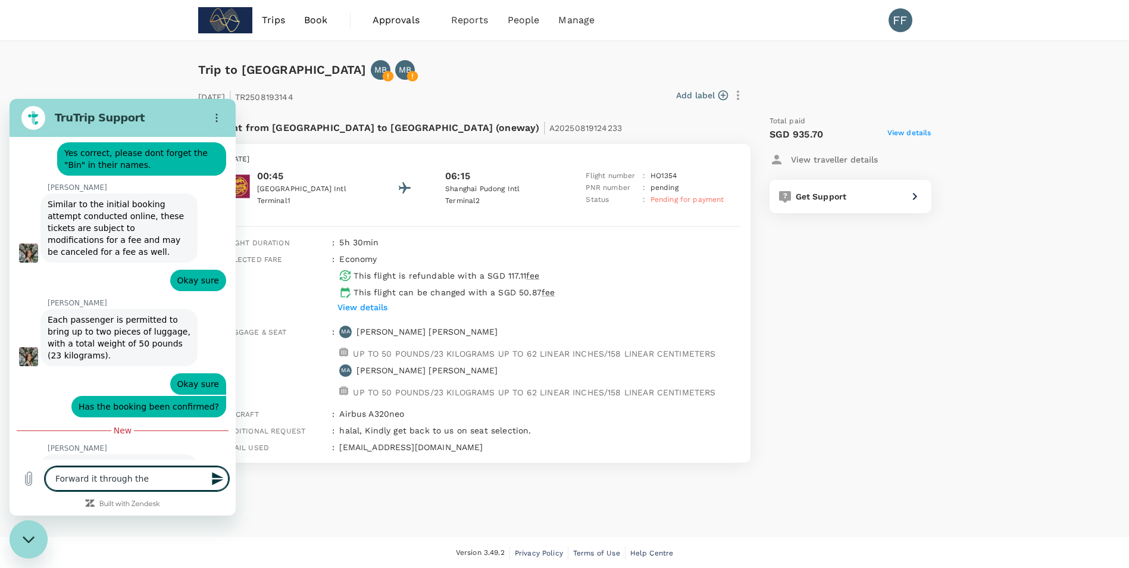
type textarea "x"
type textarea "Forward it through th"
type textarea "x"
type textarea "Forward it through t"
type textarea "x"
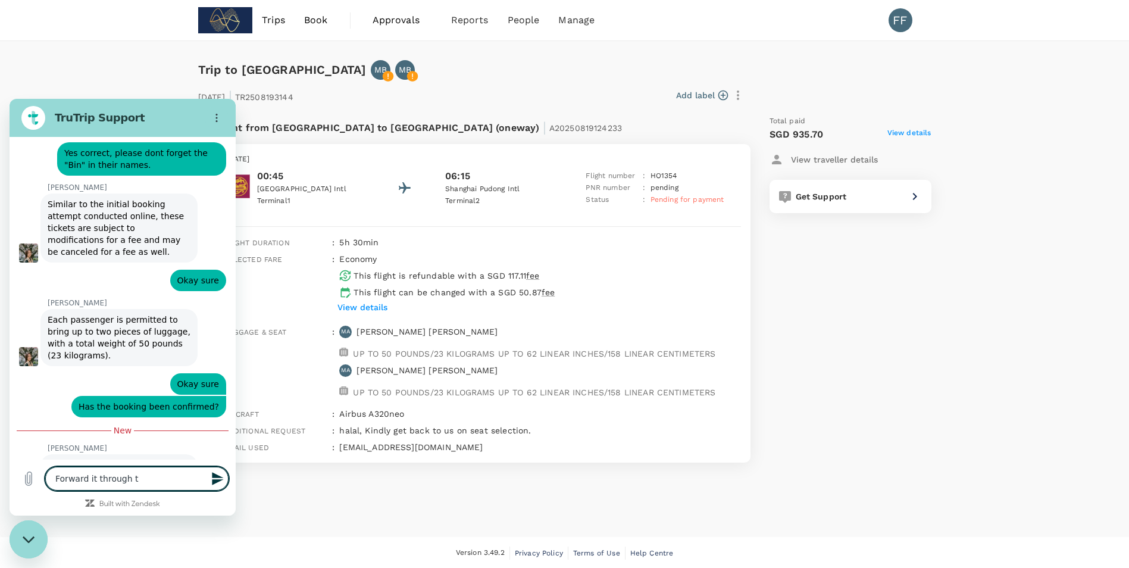
type textarea "Forward it through"
type textarea "x"
type textarea "Forward it through"
type textarea "x"
type textarea "Forward it throug"
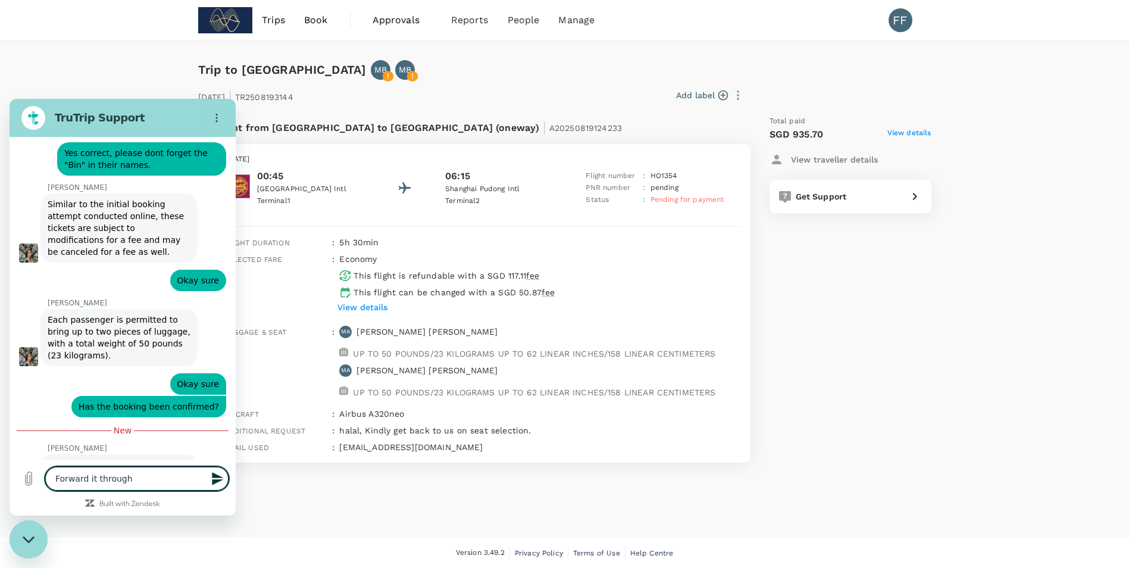
type textarea "x"
type textarea "Forward it throu"
type textarea "x"
type textarea "Forward it thro"
type textarea "x"
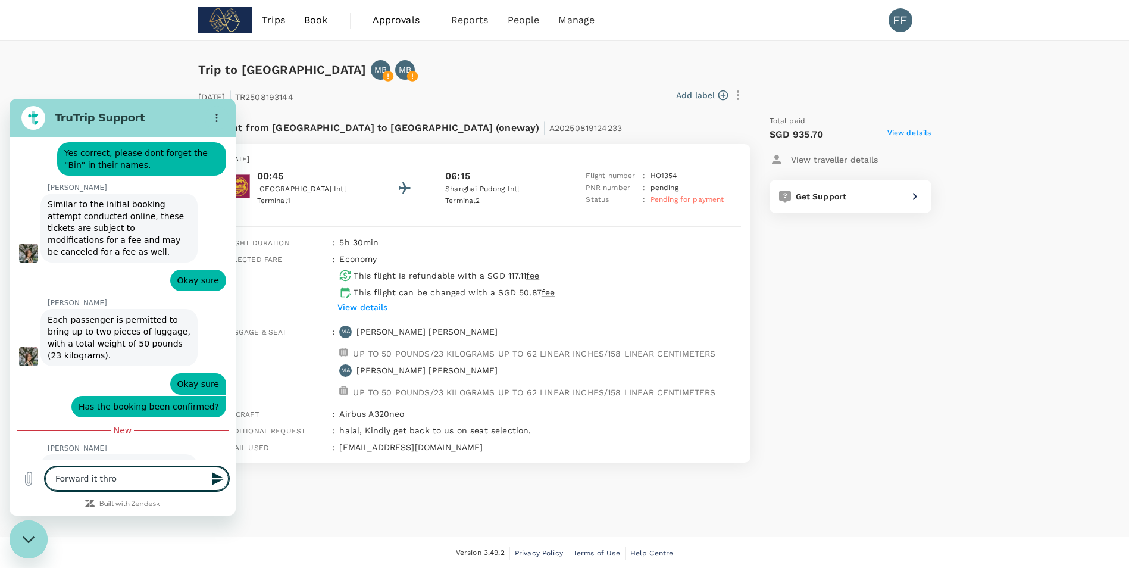
type textarea "Forward it thr"
type textarea "x"
type textarea "Forward it th"
type textarea "x"
type textarea "Forward it t"
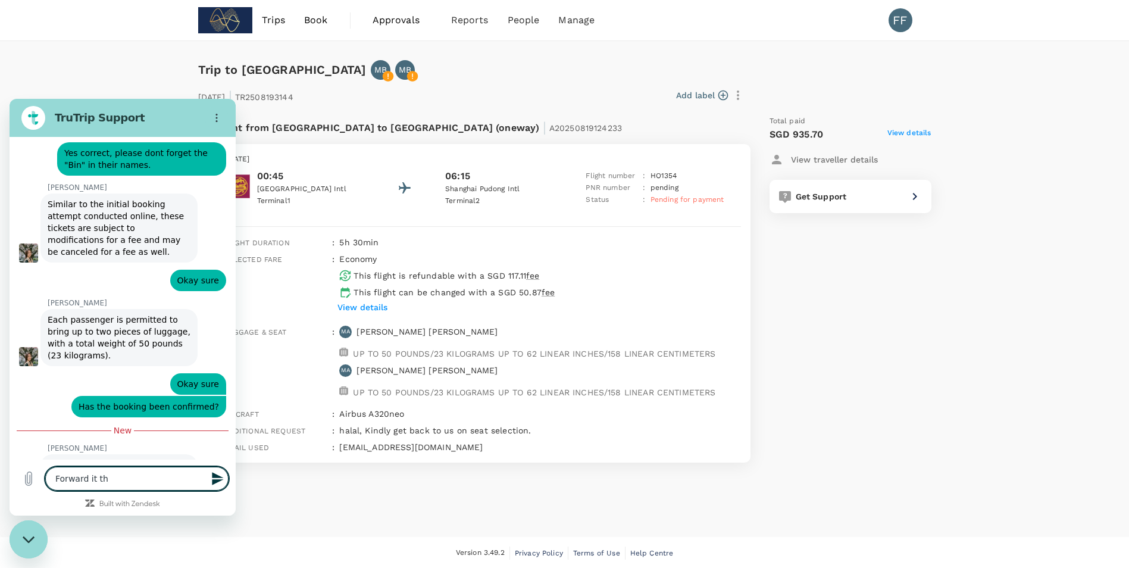
type textarea "x"
type textarea "Forward it"
type textarea "x"
type textarea "Forward it"
type textarea "x"
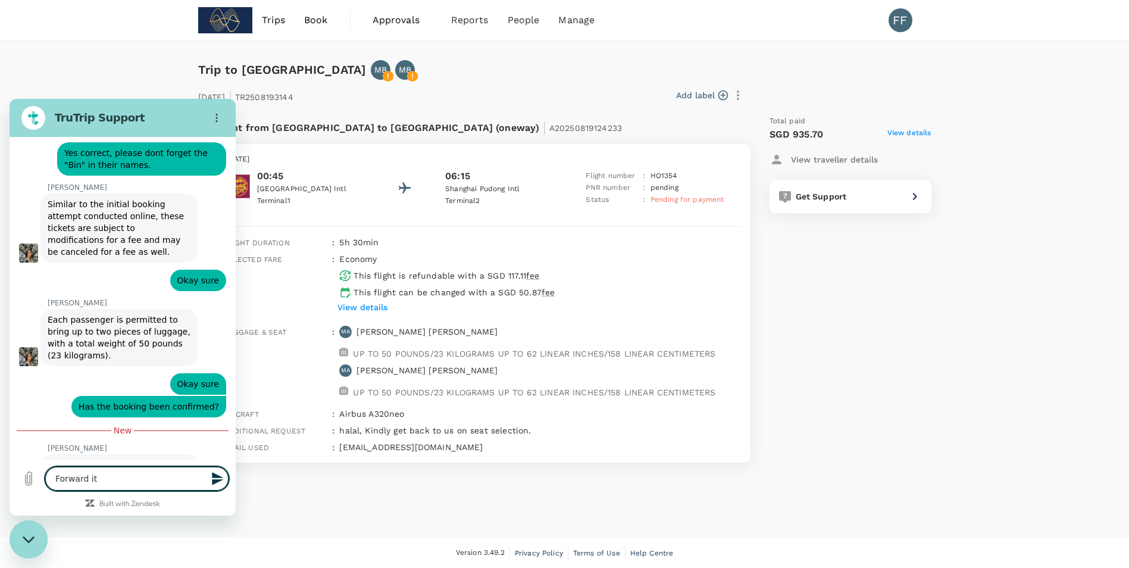
type textarea "Forward i"
type textarea "x"
type textarea "Forward"
type textarea "x"
type textarea "Forward a"
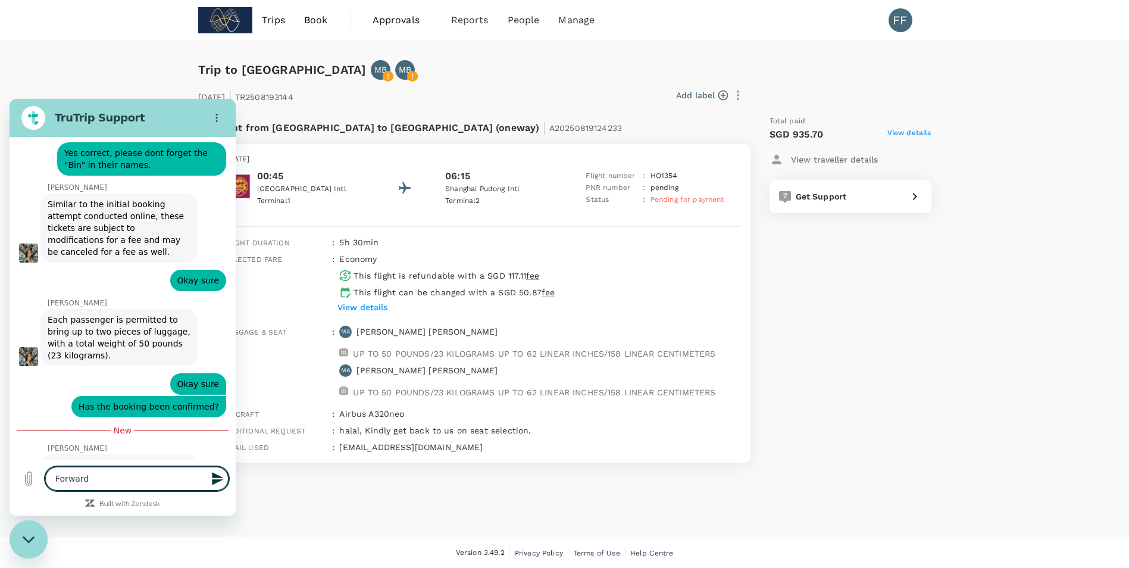
type textarea "x"
type textarea "Forward al"
type textarea "x"
type textarea "Forward all"
type textarea "x"
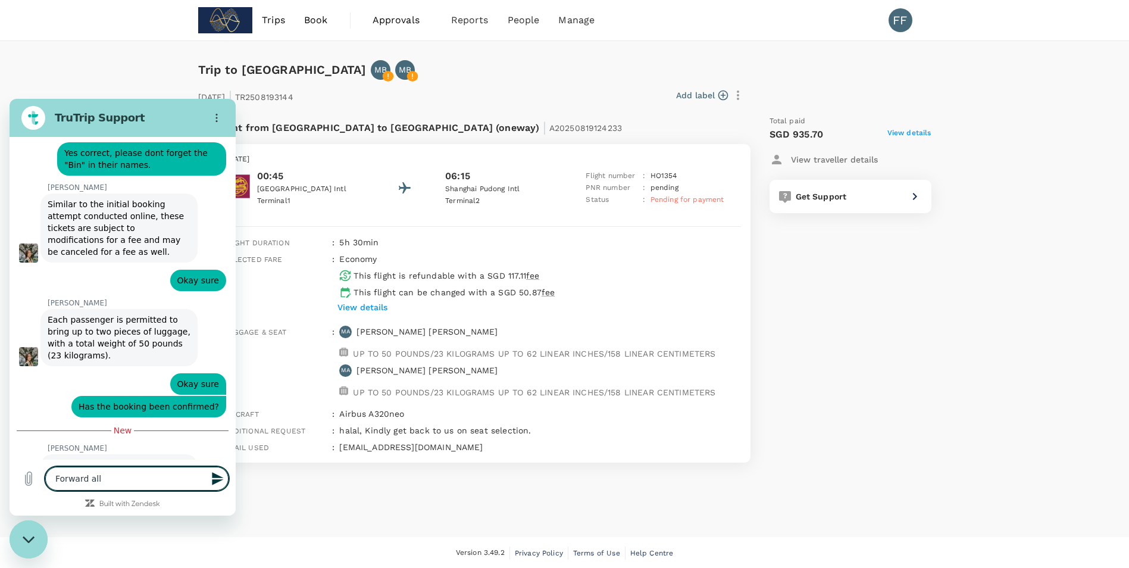
type textarea "Forward all"
type textarea "x"
type textarea "Forward all t"
type textarea "x"
type textarea "Forward all th"
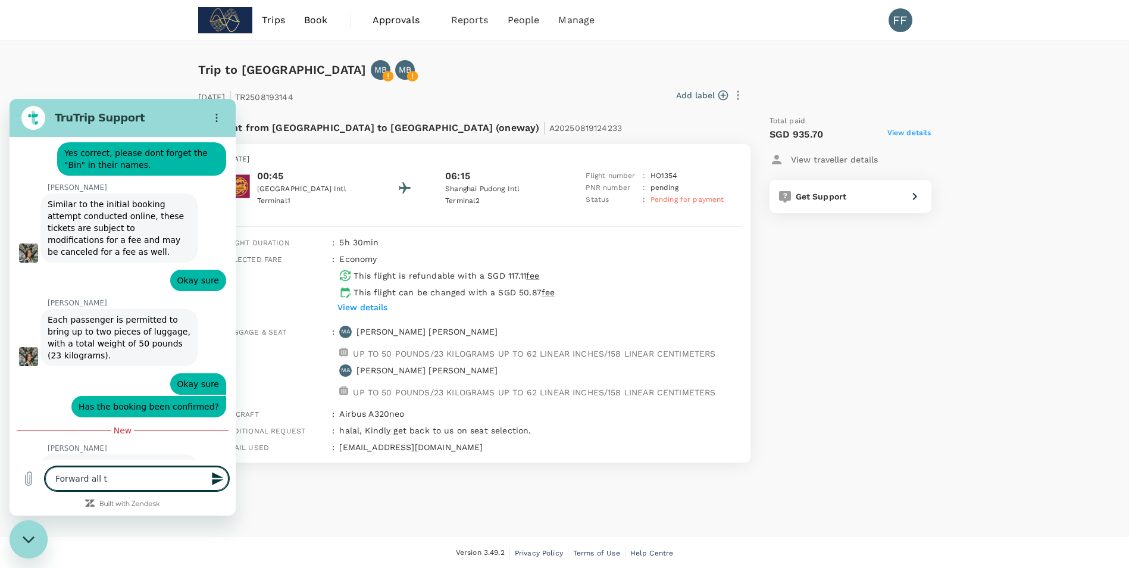
type textarea "x"
type textarea "Forward all the"
type textarea "x"
type textarea "Forward all the"
type textarea "x"
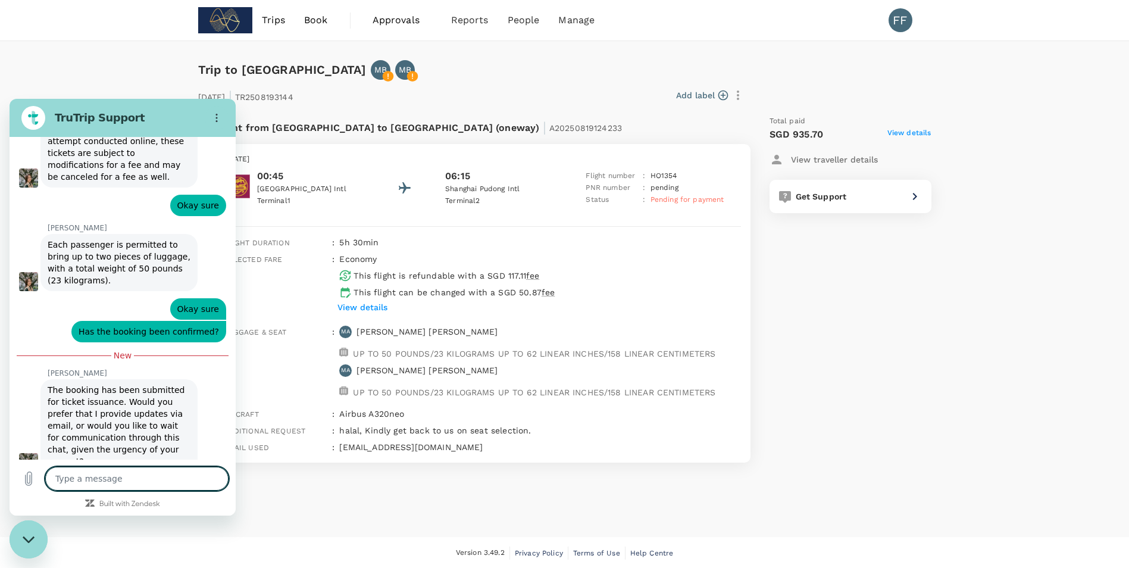
scroll to position [2442, 0]
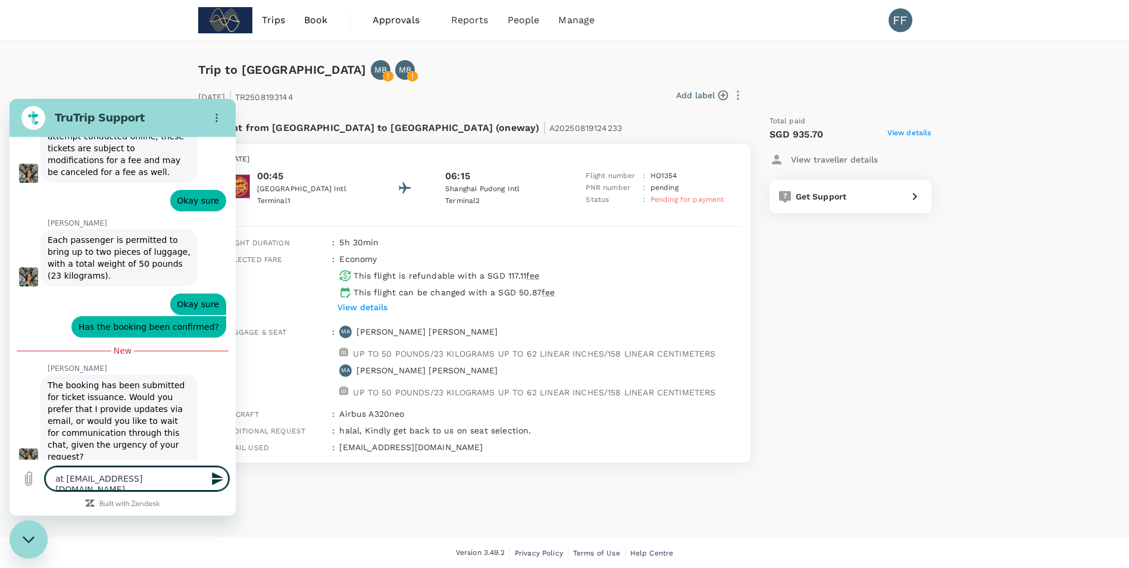
drag, startPoint x: 190, startPoint y: 478, endPoint x: 65, endPoint y: 496, distance: 126.8
click at [65, 496] on div "Type a message at firdauz.fanari@subdimension.com x" at bounding box center [123, 478] width 226 height 38
paste textarea "sg"
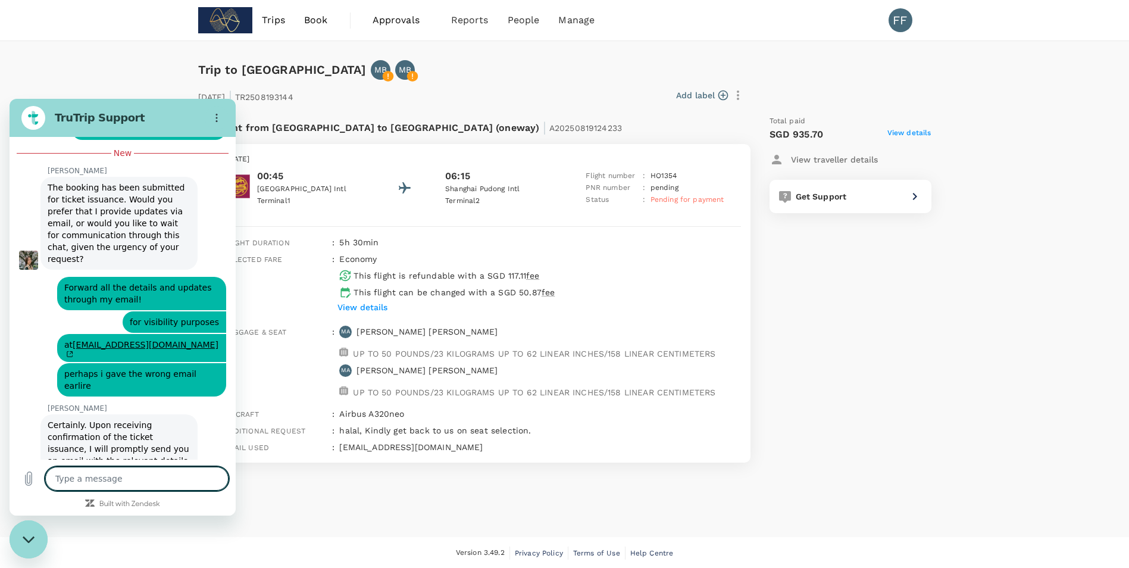
scroll to position [2638, 0]
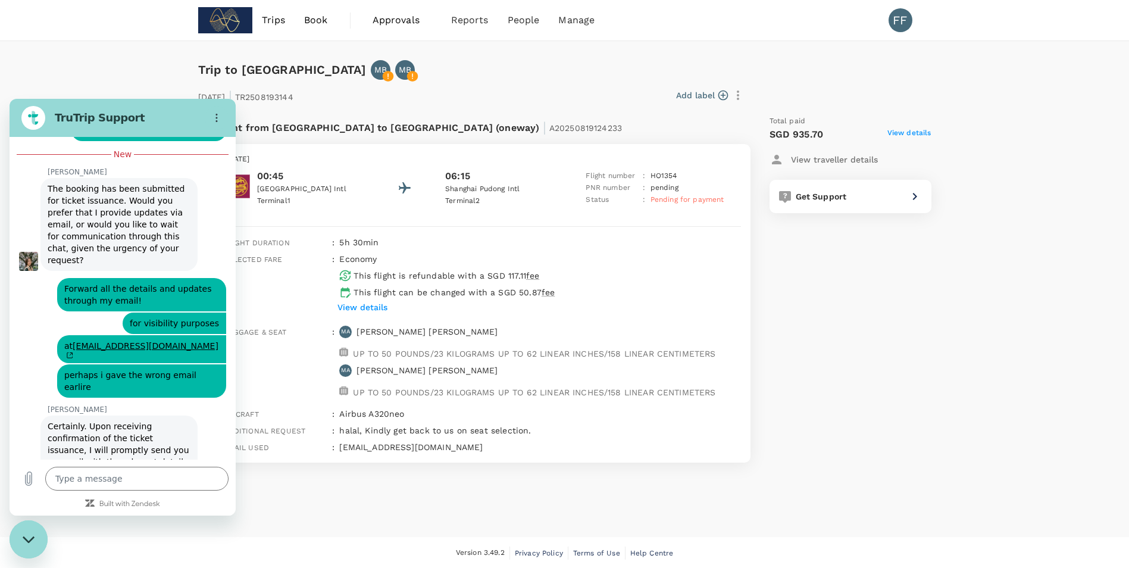
click at [124, 113] on h2 "TruTrip Support" at bounding box center [127, 118] width 145 height 14
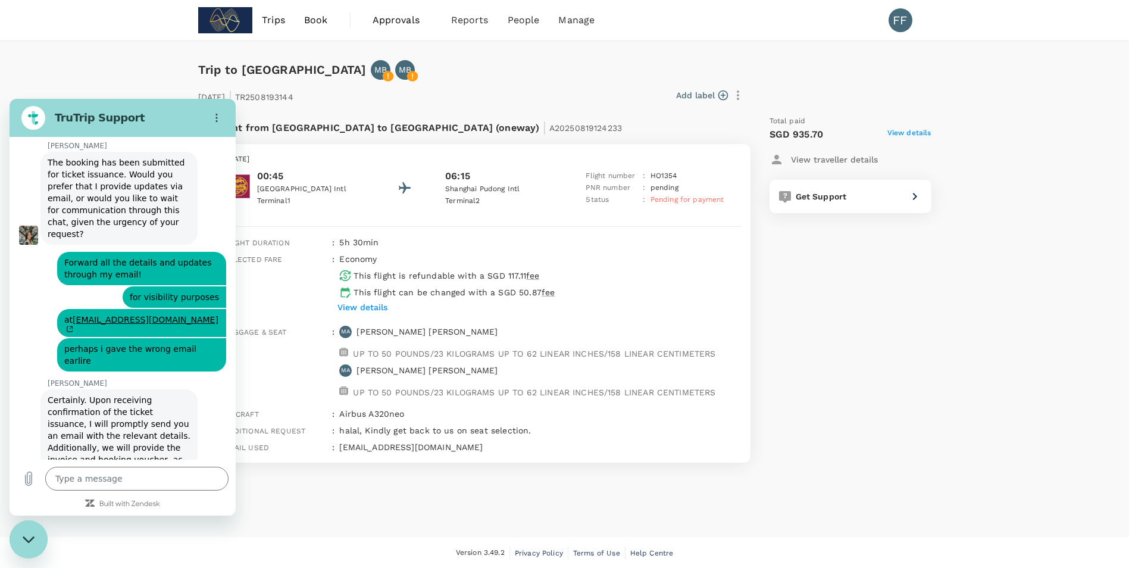
scroll to position [2667, 0]
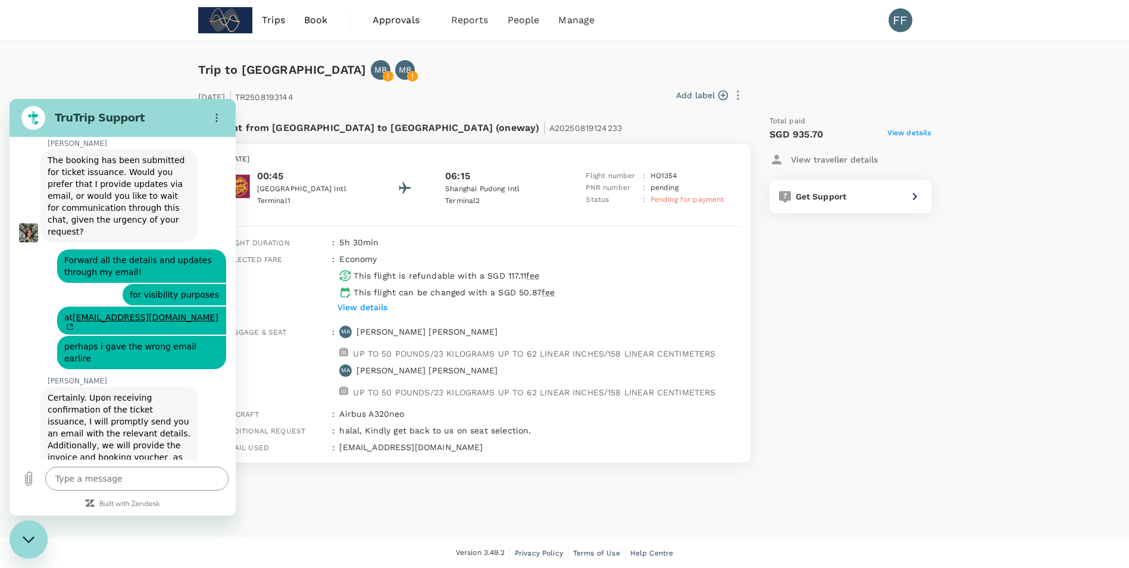
click at [106, 476] on textarea at bounding box center [136, 479] width 183 height 24
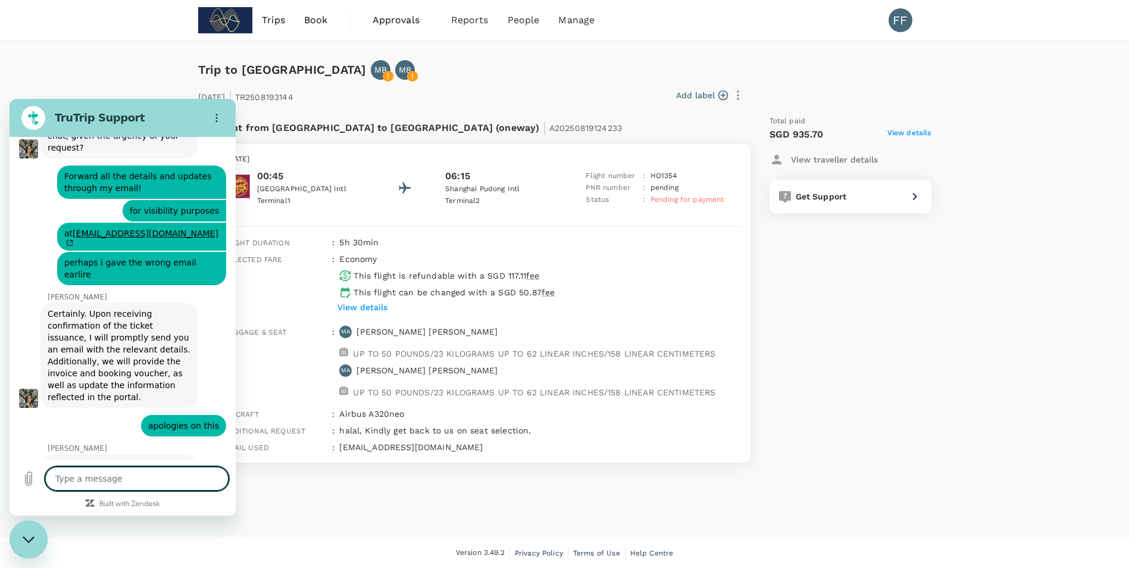
scroll to position [2758, 0]
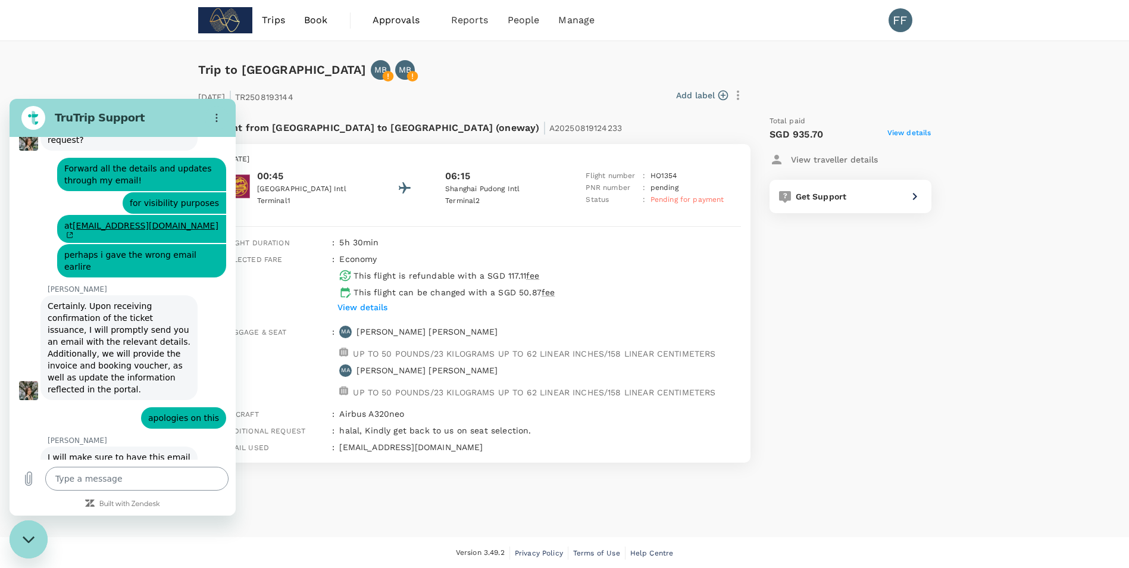
click at [133, 490] on div "Type a message x" at bounding box center [123, 478] width 226 height 38
click at [136, 483] on textarea at bounding box center [136, 479] width 183 height 24
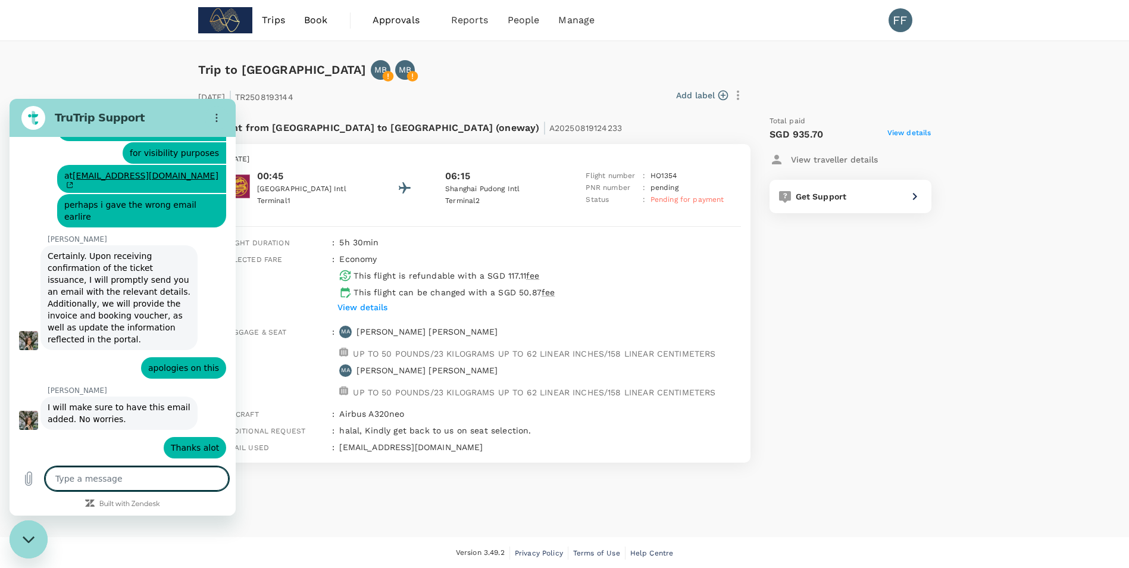
paste textarea "firdauz.fanari@subdimension.sg"
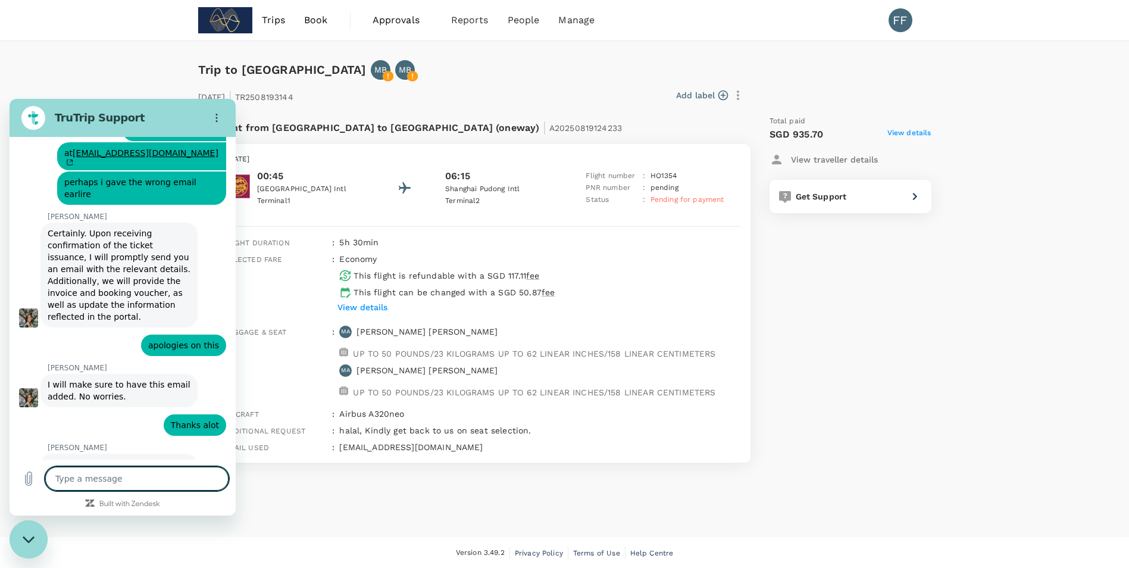
scroll to position [2833, 0]
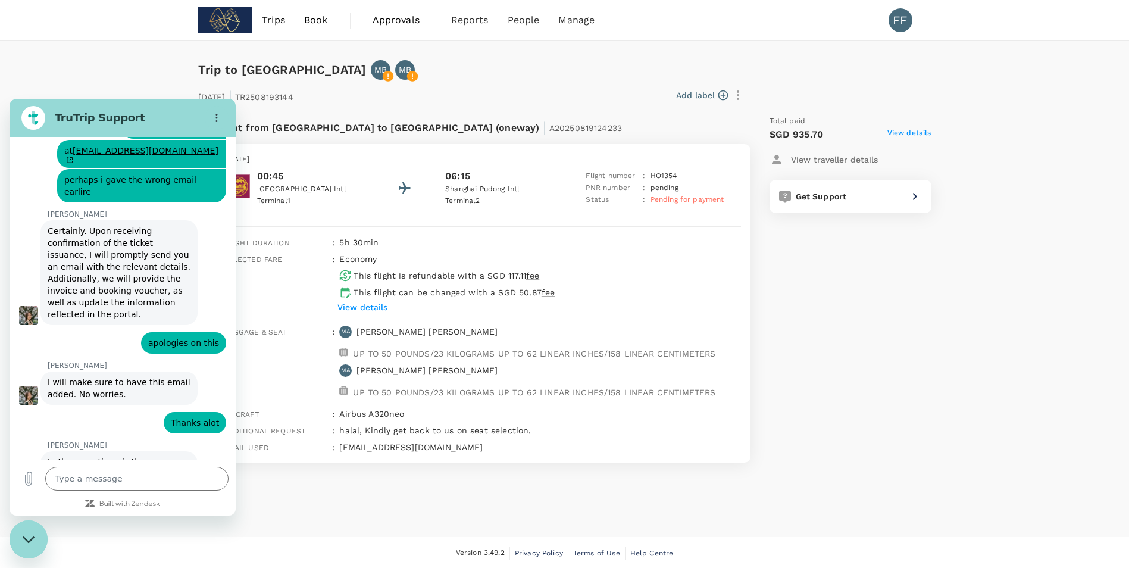
click at [599, 65] on div "20 Aug 2025 | TR2508193144 Add label Flight from Malaysia to China (oneway) | A…" at bounding box center [555, 271] width 752 height 421
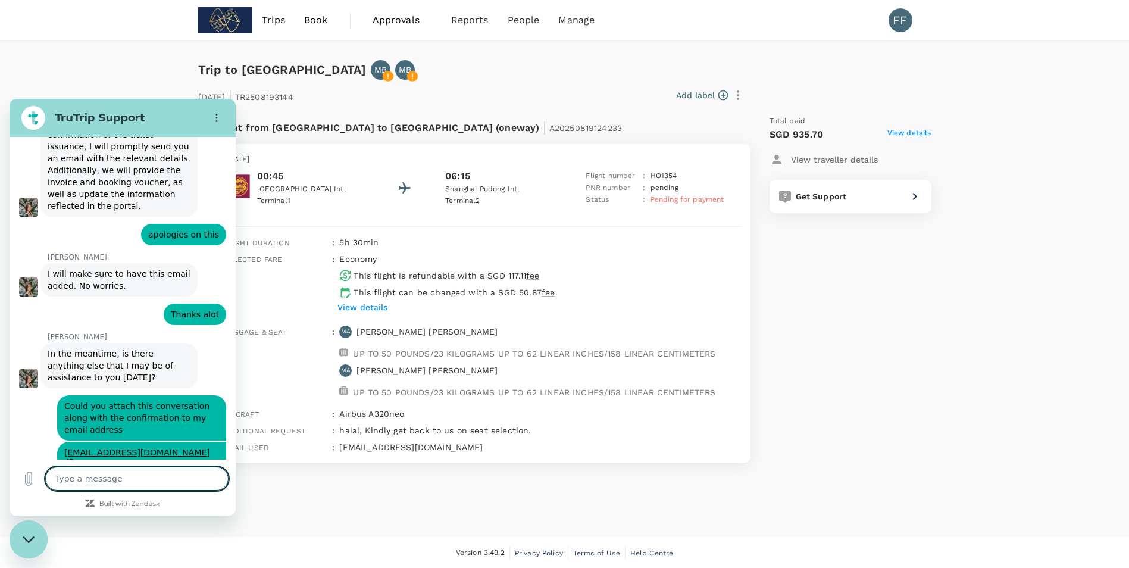
scroll to position [2944, 0]
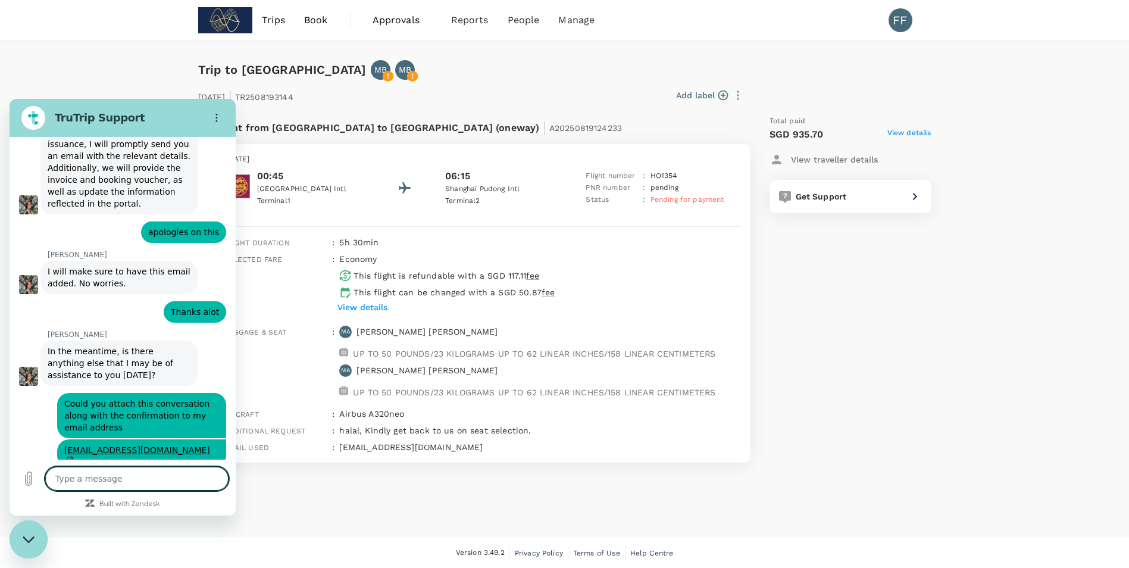
click at [164, 472] on textarea at bounding box center [136, 479] width 183 height 24
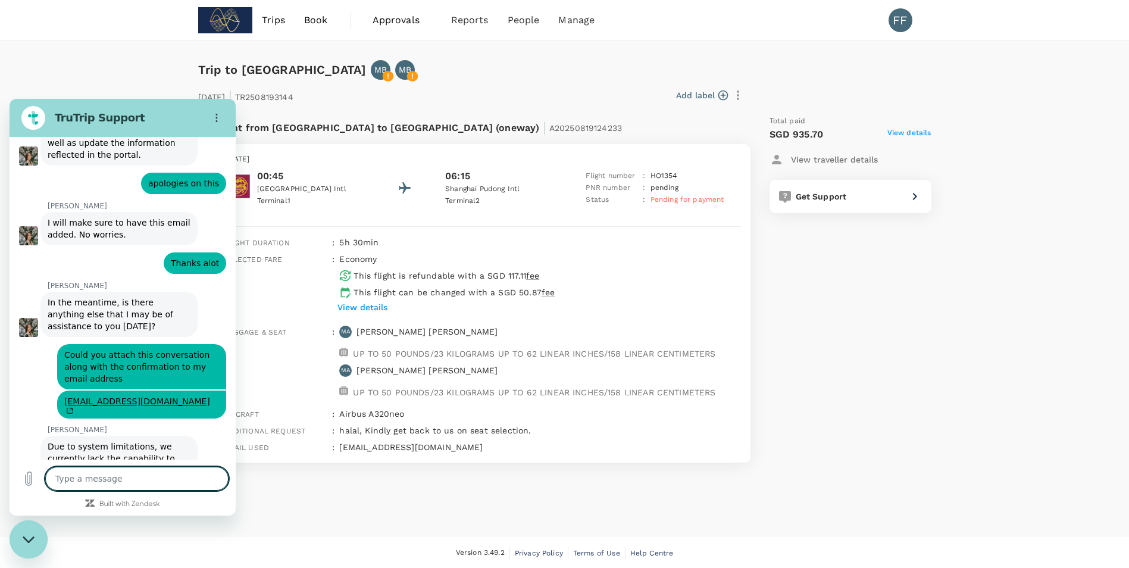
scroll to position [2995, 0]
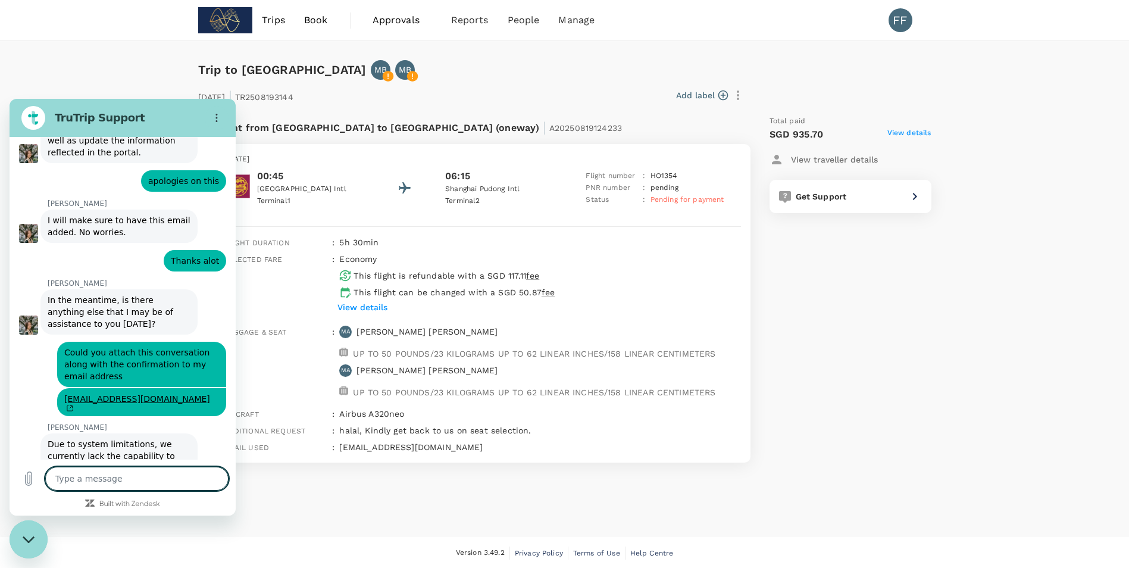
click at [164, 80] on div "Trip to Shanghai MB MB 20 Aug 2025 | TR2508193144 Add label Flight from Malaysi…" at bounding box center [564, 289] width 1129 height 496
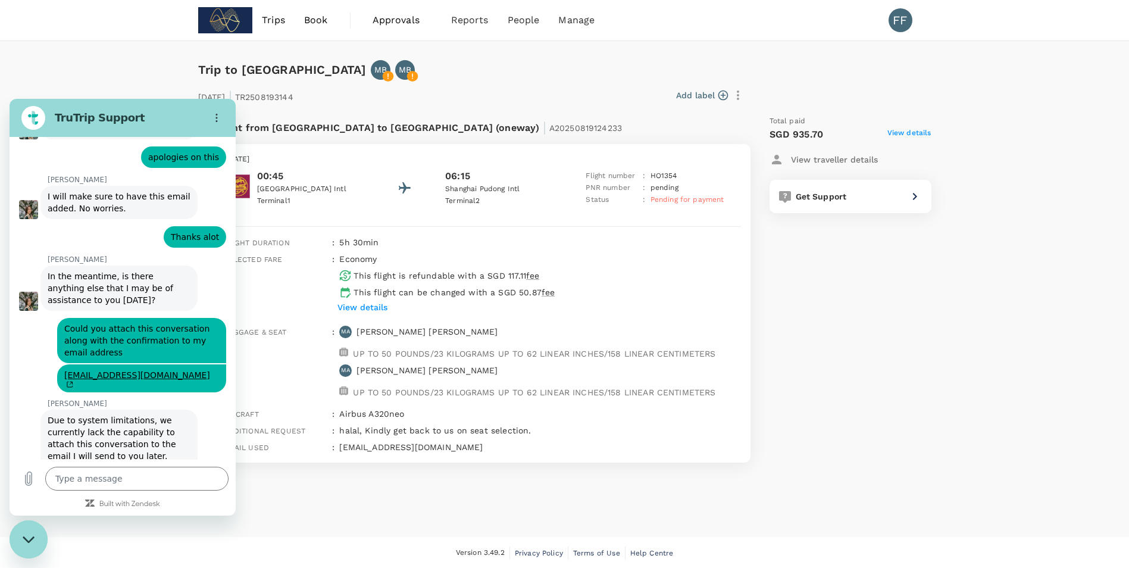
scroll to position [3018, 0]
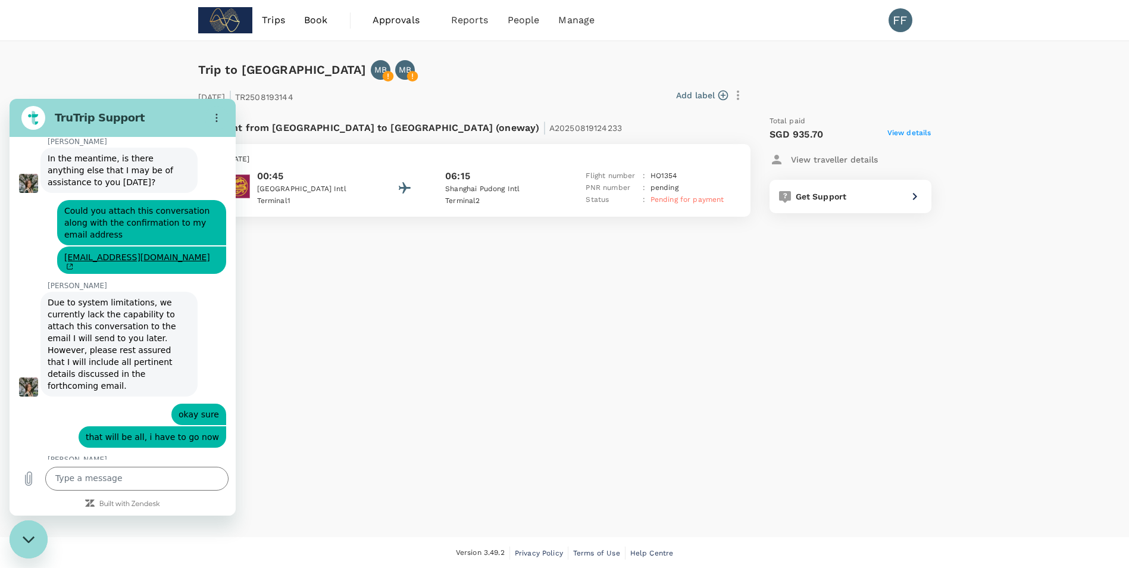
scroll to position [3117, 0]
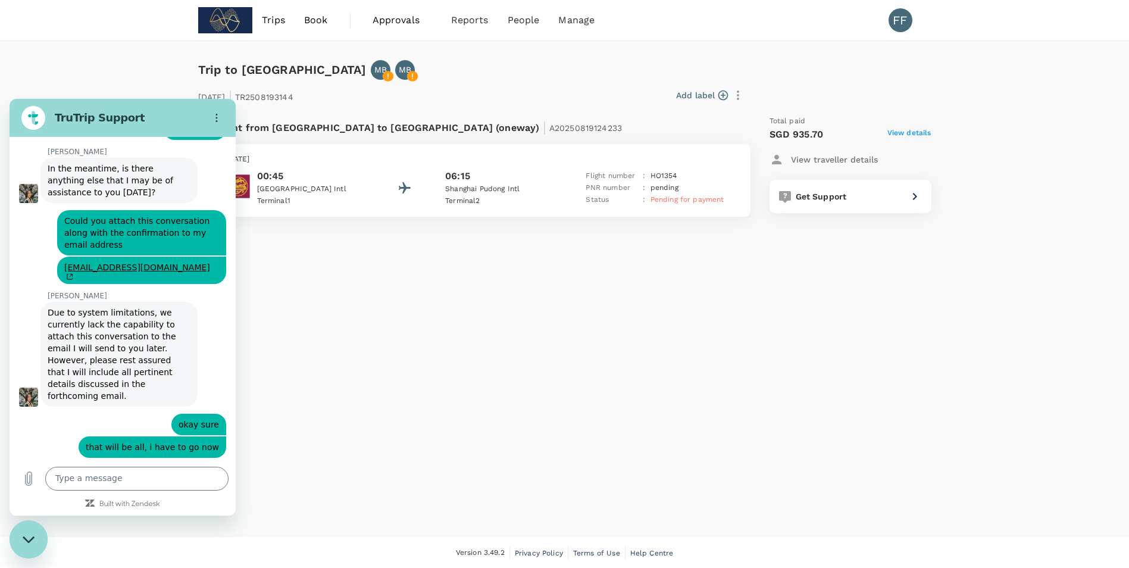
type textarea "x"
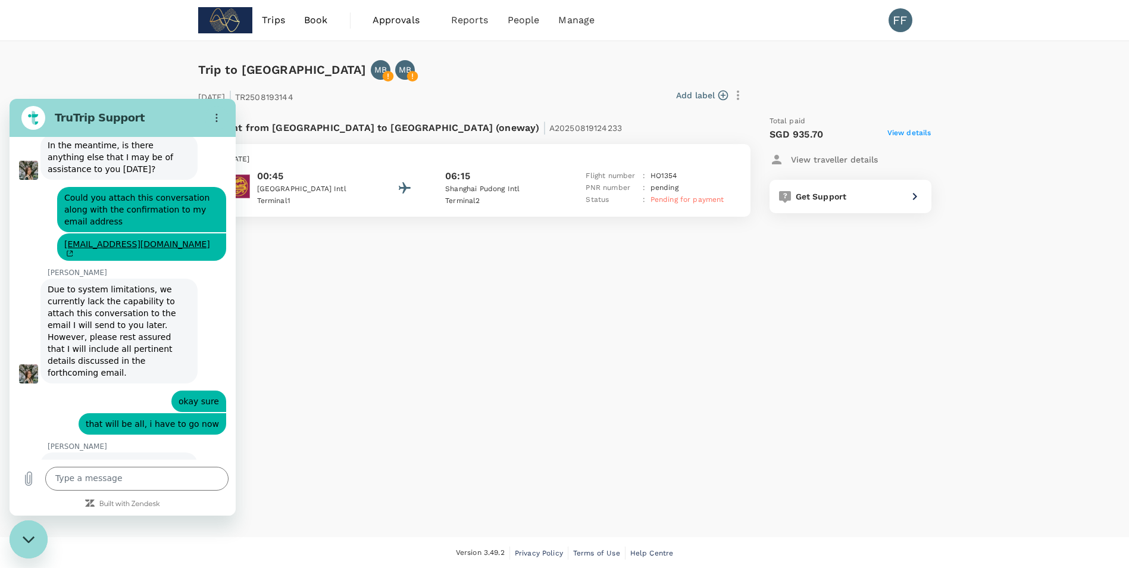
scroll to position [3133, 0]
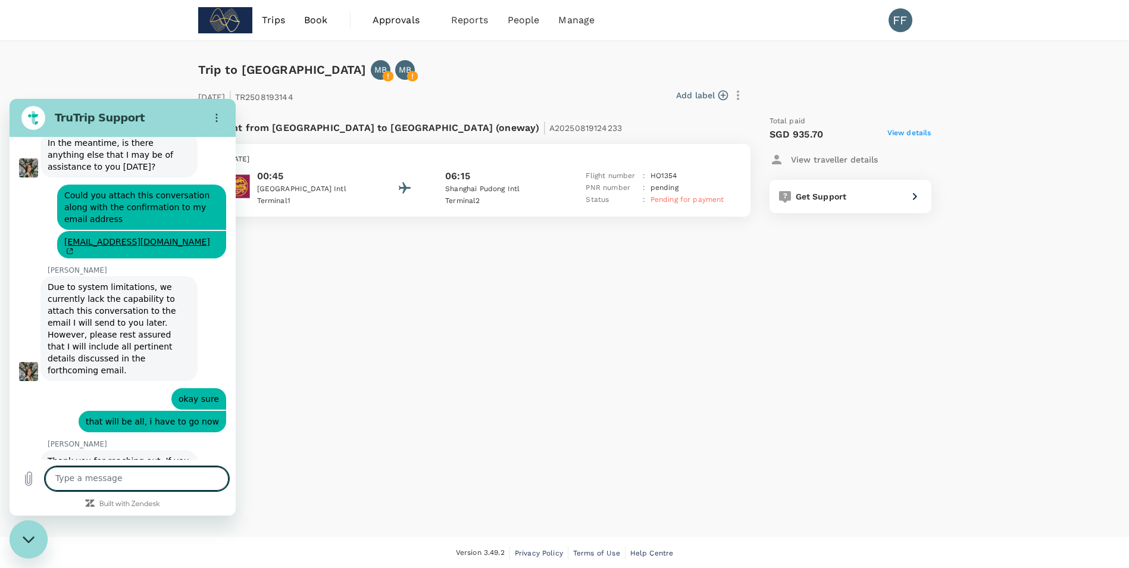
click at [74, 58] on div "Trip to [GEOGRAPHIC_DATA] MB MB [DATE] | TR2508193144 Add label Flight from [GE…" at bounding box center [564, 289] width 1129 height 496
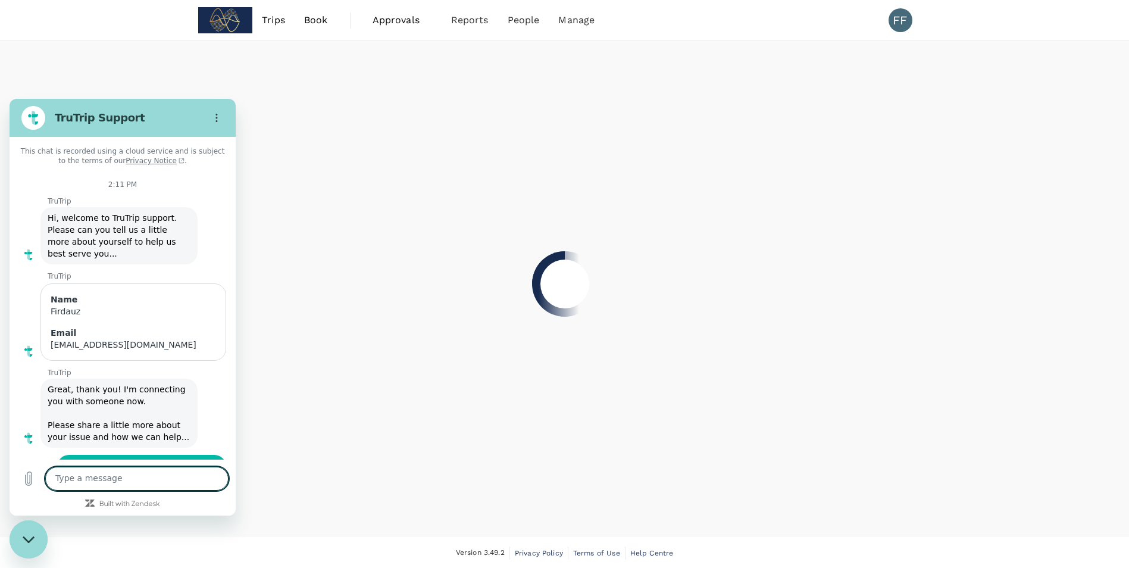
scroll to position [3133, 0]
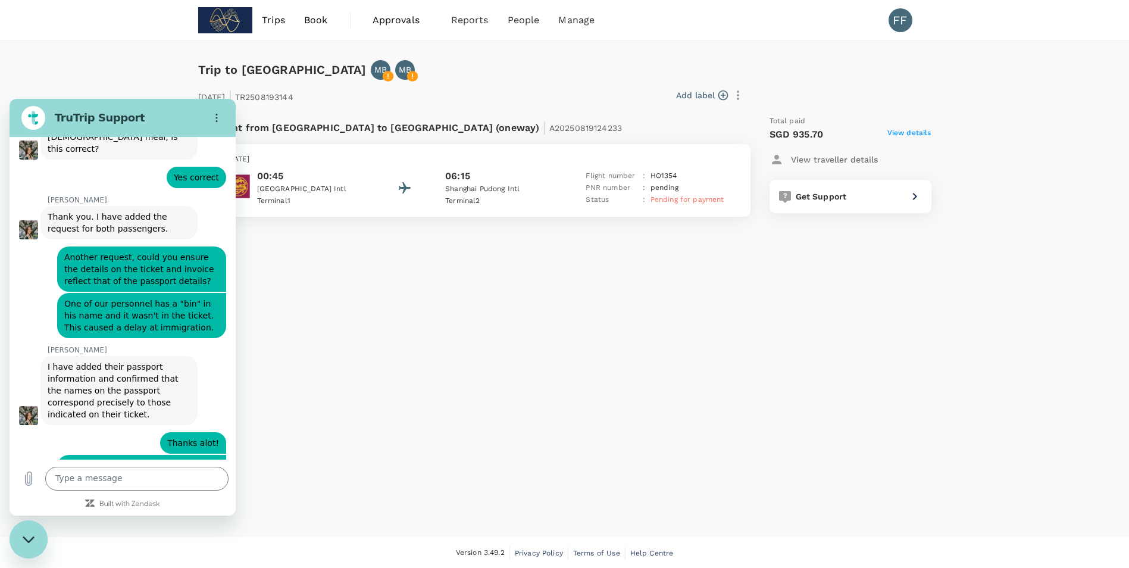
scroll to position [1407, 0]
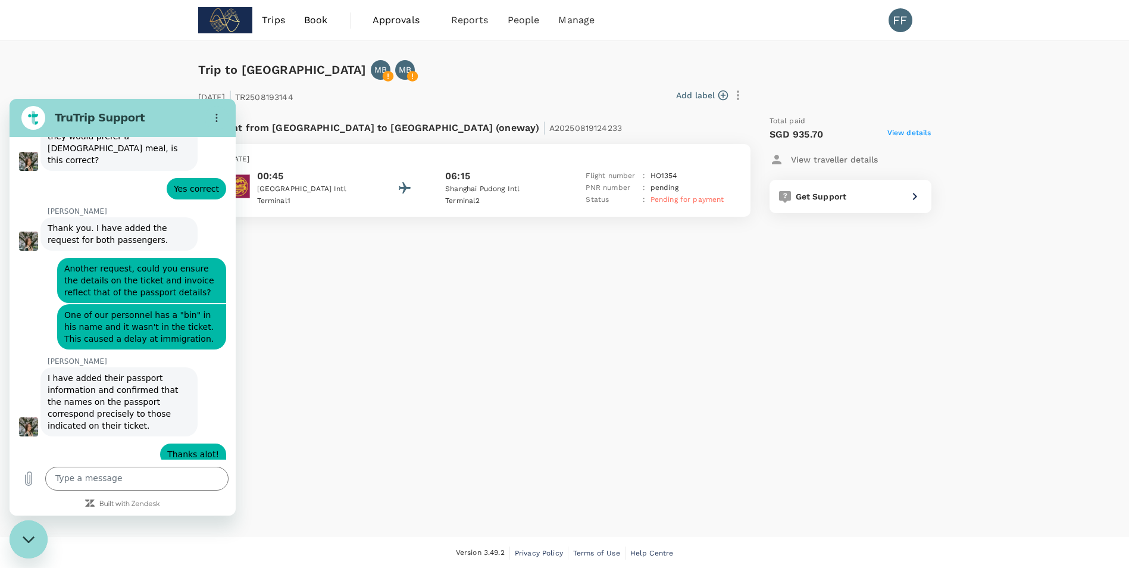
click at [571, 182] on div "00:45 [GEOGRAPHIC_DATA] 1 06:15 [GEOGRAPHIC_DATA] 2 Flight number : HO 1354 PNR…" at bounding box center [482, 188] width 512 height 38
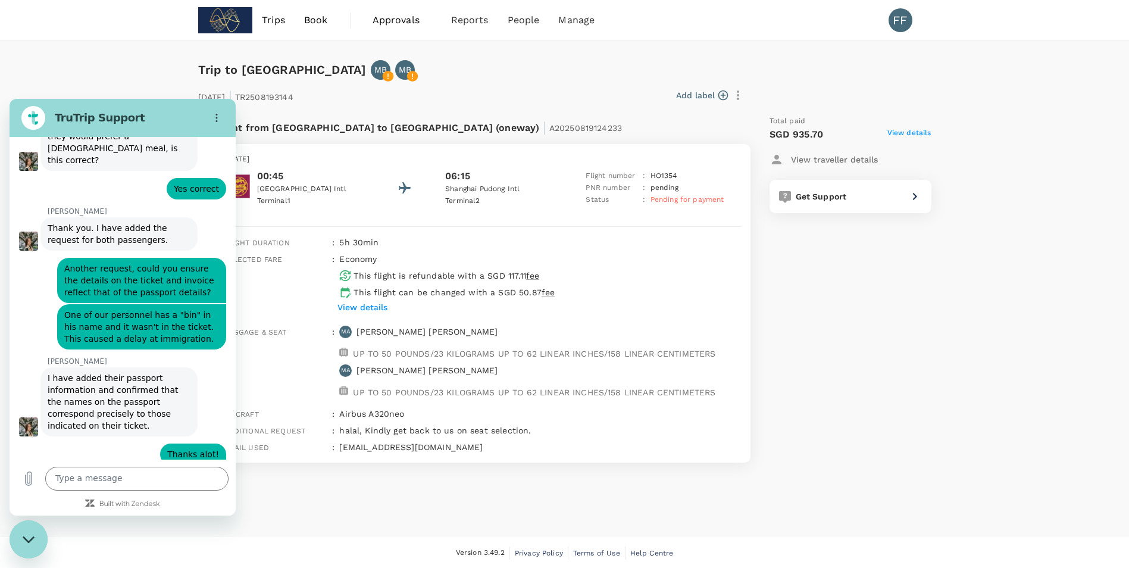
click at [35, 543] on div "Close messaging window" at bounding box center [29, 539] width 36 height 36
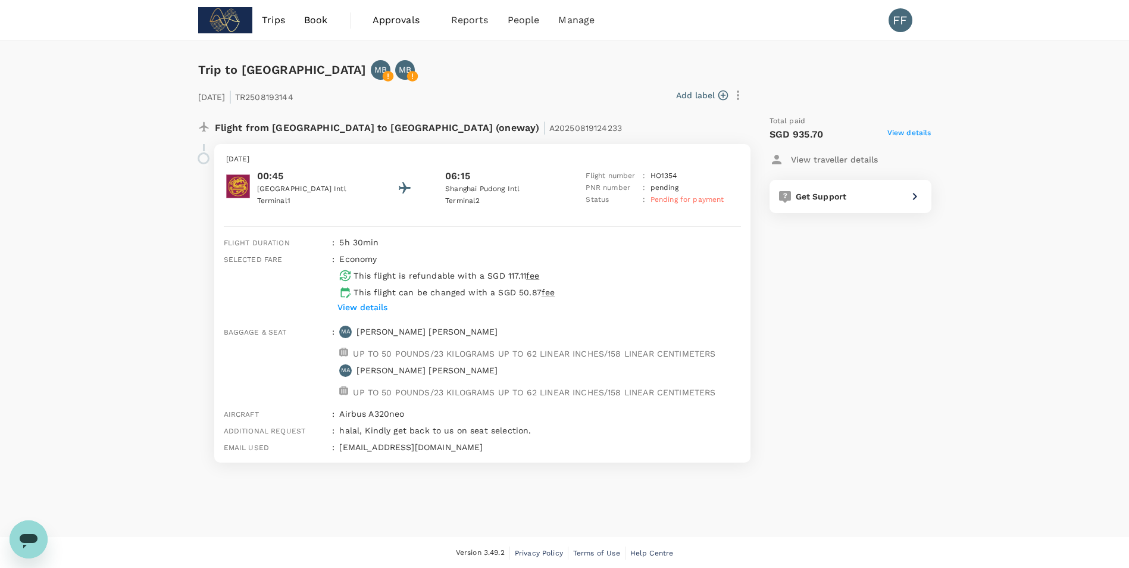
click at [26, 528] on div "Open messaging window" at bounding box center [29, 539] width 36 height 36
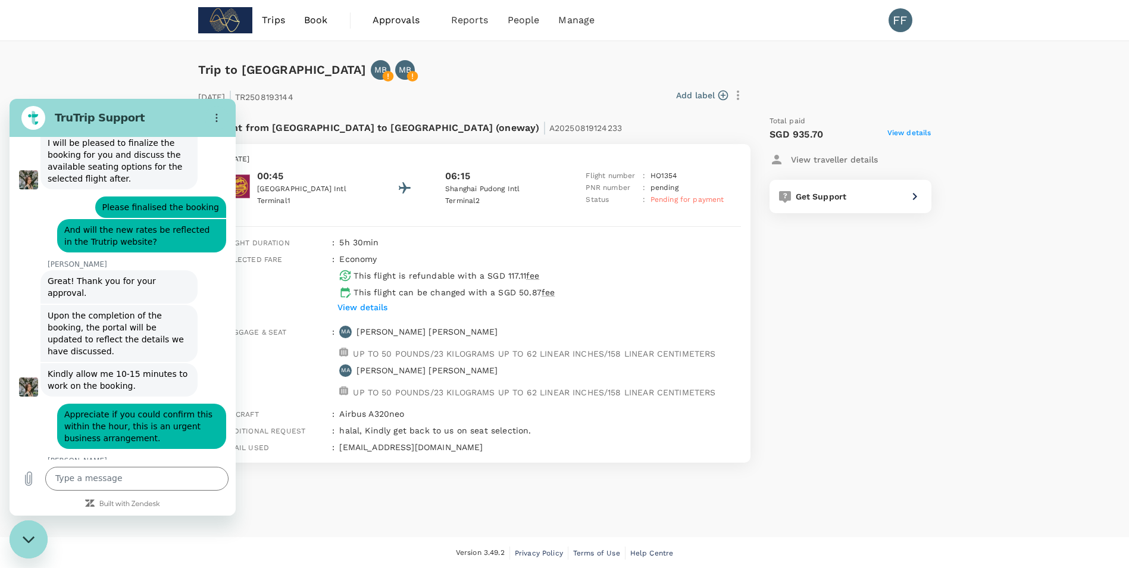
scroll to position [941, 0]
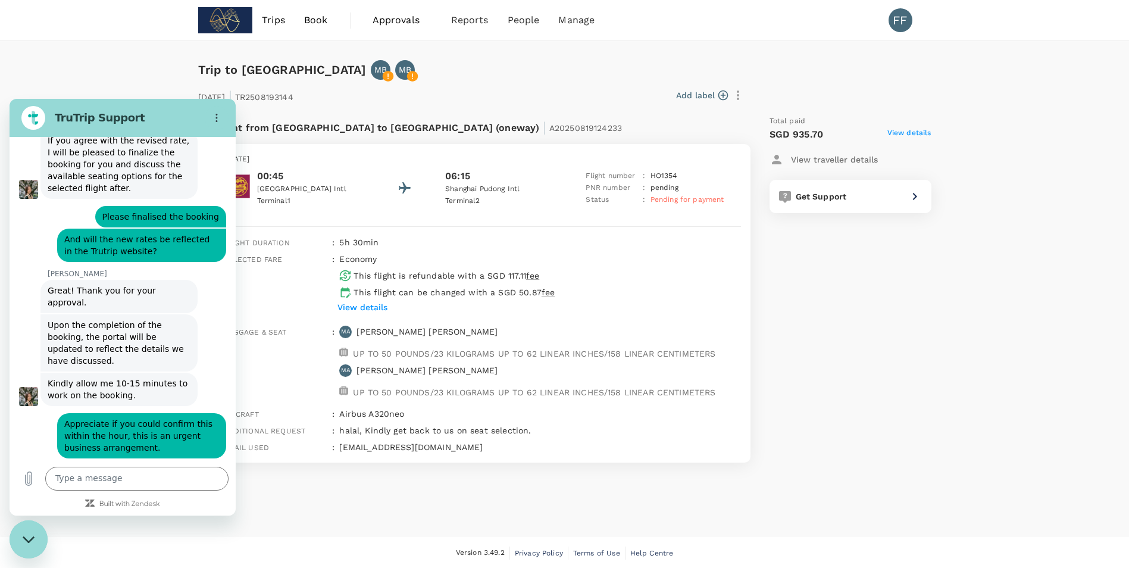
drag, startPoint x: 164, startPoint y: 415, endPoint x: 165, endPoint y: 392, distance: 23.2
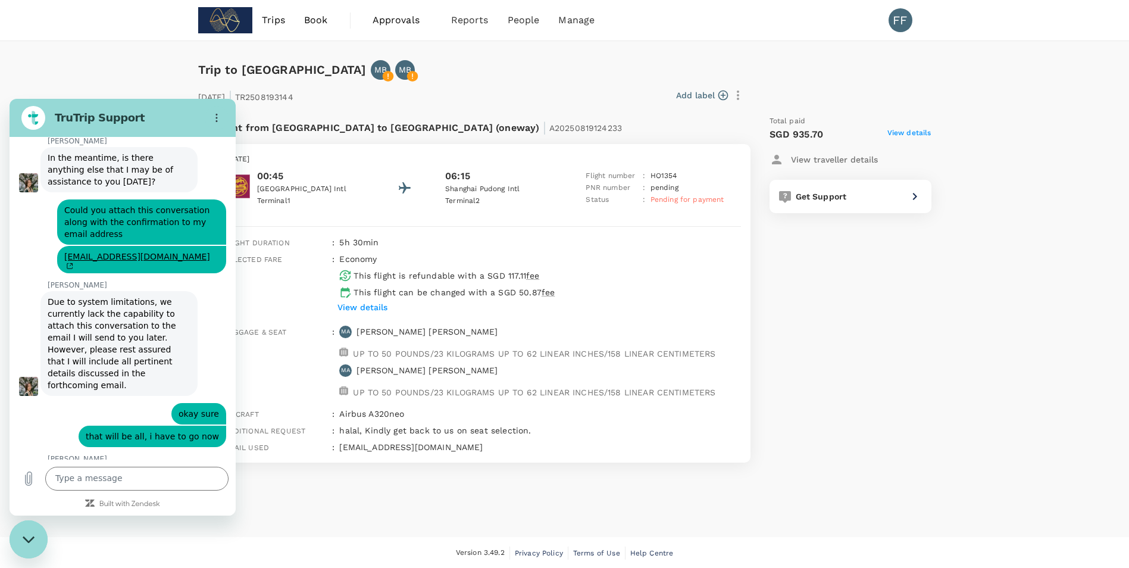
scroll to position [3133, 0]
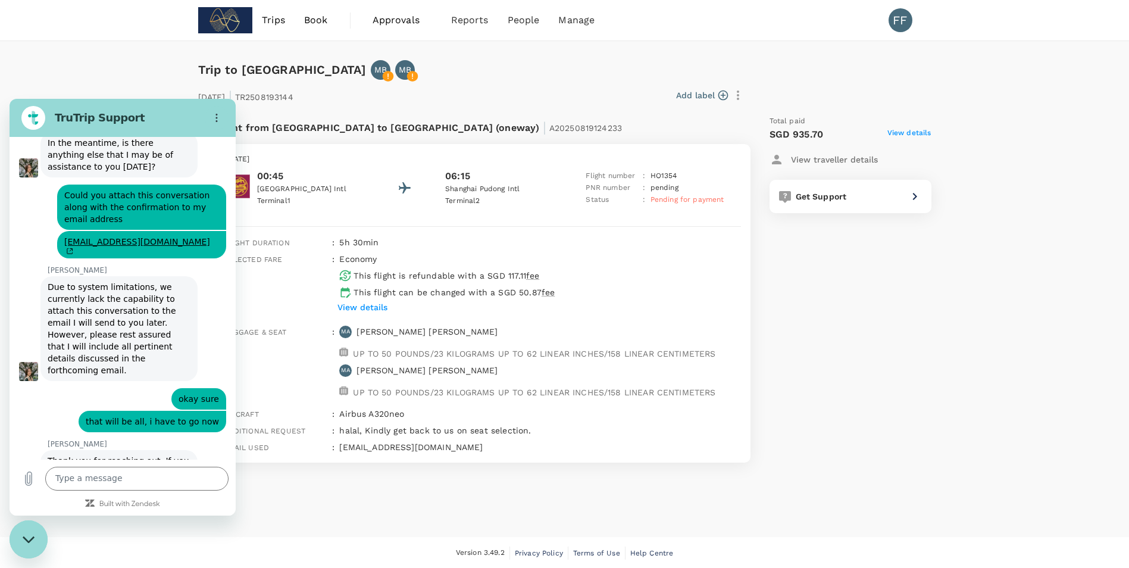
click at [83, 60] on div "Trip to [GEOGRAPHIC_DATA] MB MB [DATE] | TR2508193144 Add label Flight from [GE…" at bounding box center [564, 289] width 1129 height 496
click at [16, 529] on div "Close messaging window" at bounding box center [29, 539] width 36 height 36
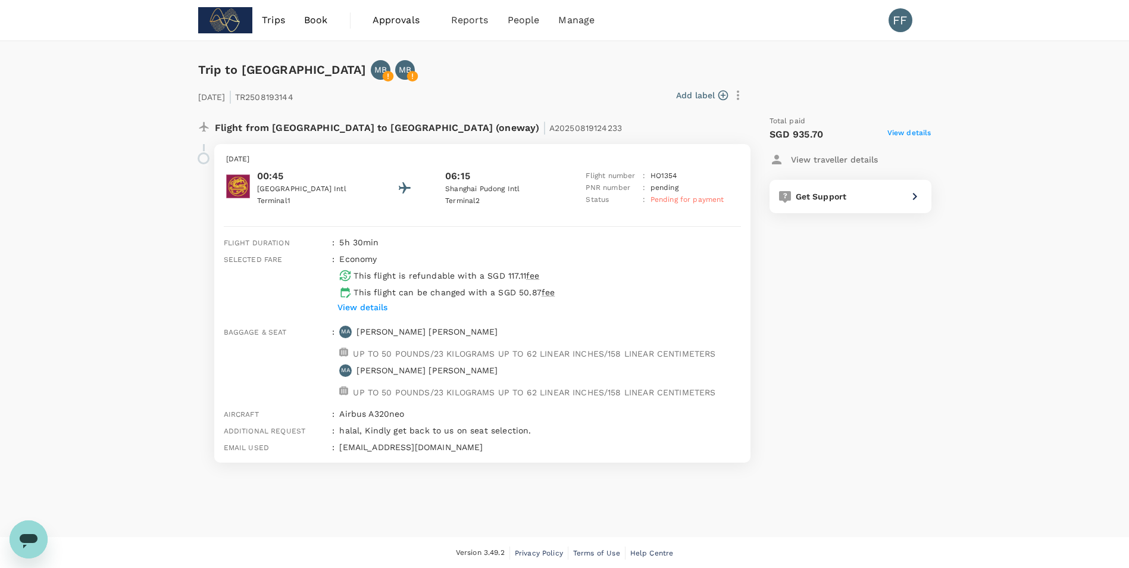
drag, startPoint x: 844, startPoint y: 348, endPoint x: 836, endPoint y: 346, distance: 9.2
click at [844, 348] on div "Total paid SGD 935.70 View details View traveller details Get Support" at bounding box center [839, 289] width 186 height 366
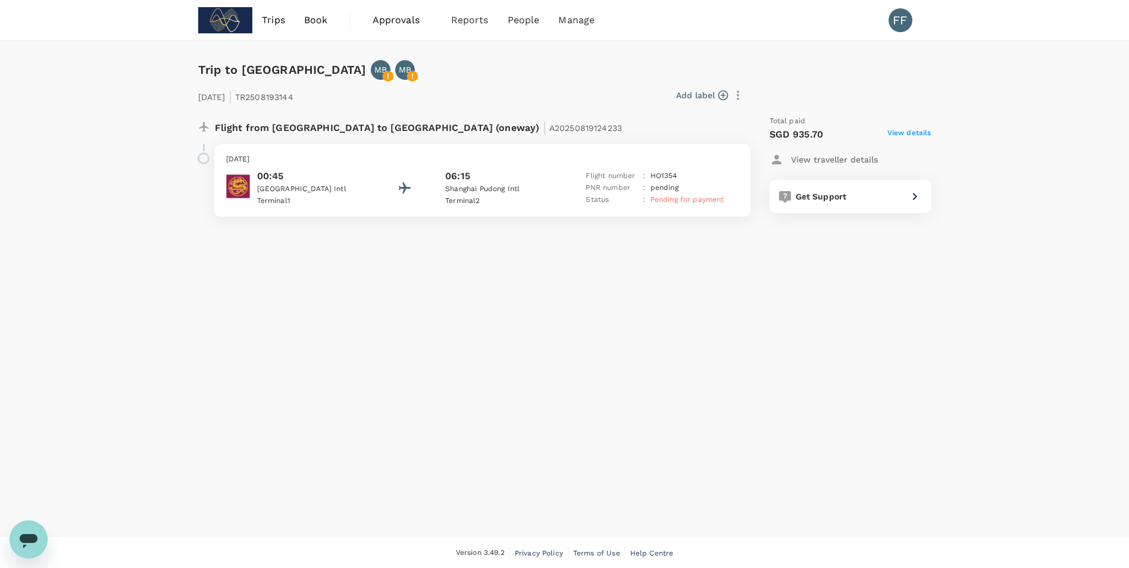
click at [568, 165] on div "[DATE] 00:45 [GEOGRAPHIC_DATA] 1 06:15 [GEOGRAPHIC_DATA] 2 Flight number : HO 1…" at bounding box center [482, 180] width 536 height 73
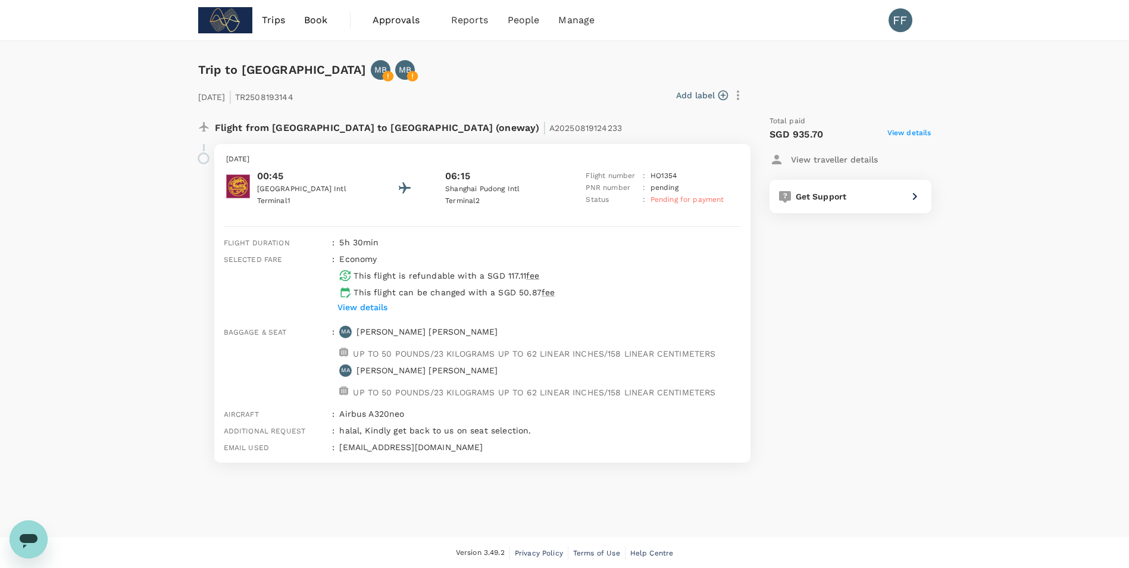
click at [377, 306] on p "View details" at bounding box center [362, 307] width 50 height 12
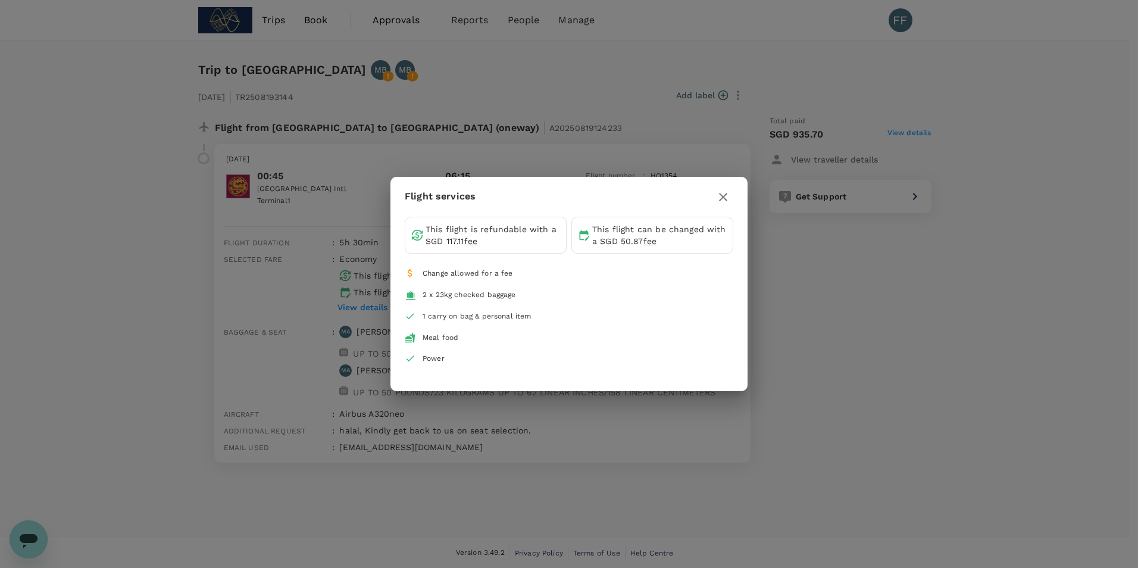
click at [725, 195] on icon "button" at bounding box center [723, 197] width 8 height 8
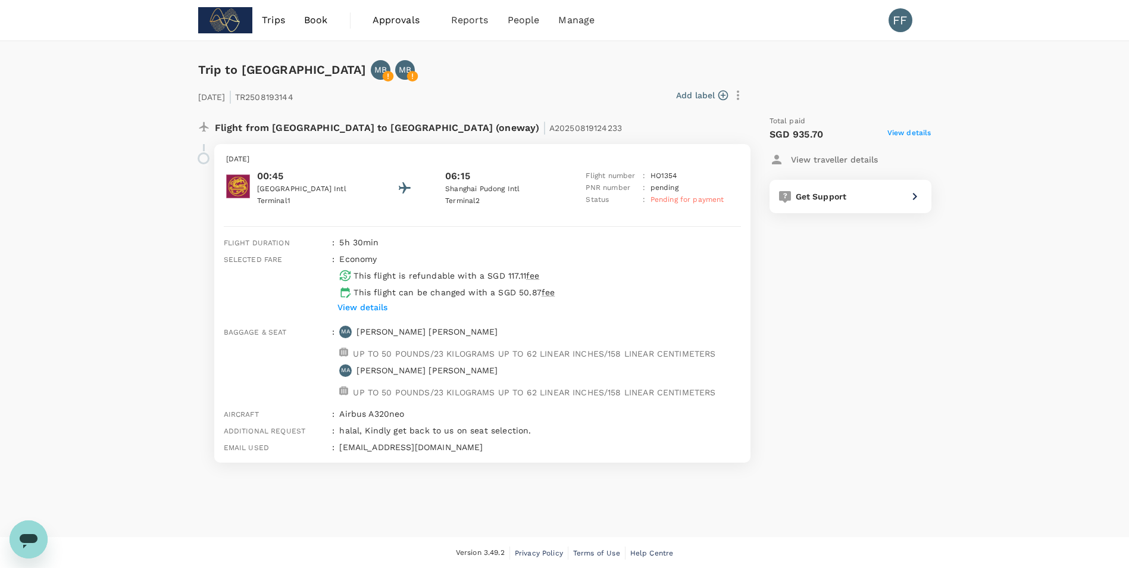
click at [541, 118] on div "Flight from [GEOGRAPHIC_DATA] to [GEOGRAPHIC_DATA] (oneway) | A20250819124233" at bounding box center [443, 125] width 456 height 21
click at [14, 542] on div "Open messaging window" at bounding box center [29, 539] width 36 height 36
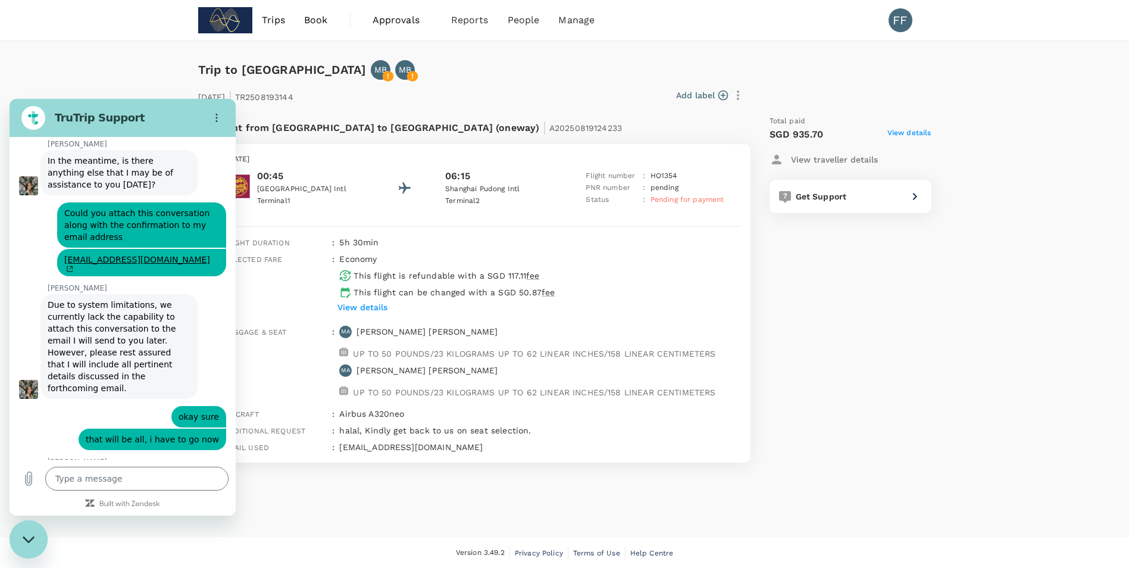
scroll to position [3133, 0]
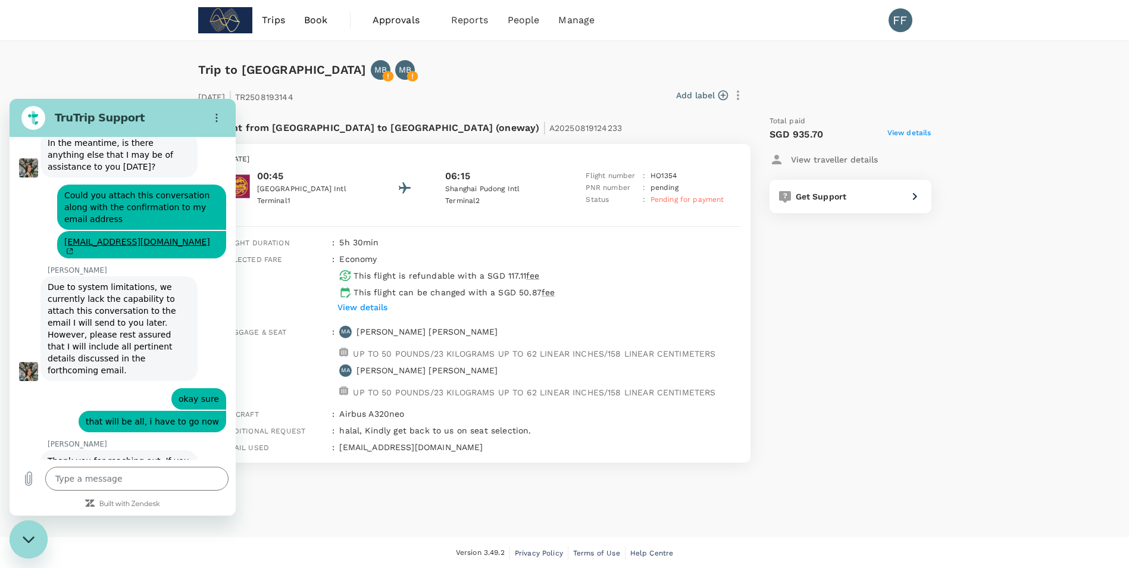
click at [93, 64] on div "Trip to [GEOGRAPHIC_DATA] MB MB [DATE] | TR2508193144 Add label Flight from [GE…" at bounding box center [564, 289] width 1129 height 496
click at [39, 553] on div "Close messaging window" at bounding box center [29, 539] width 36 height 36
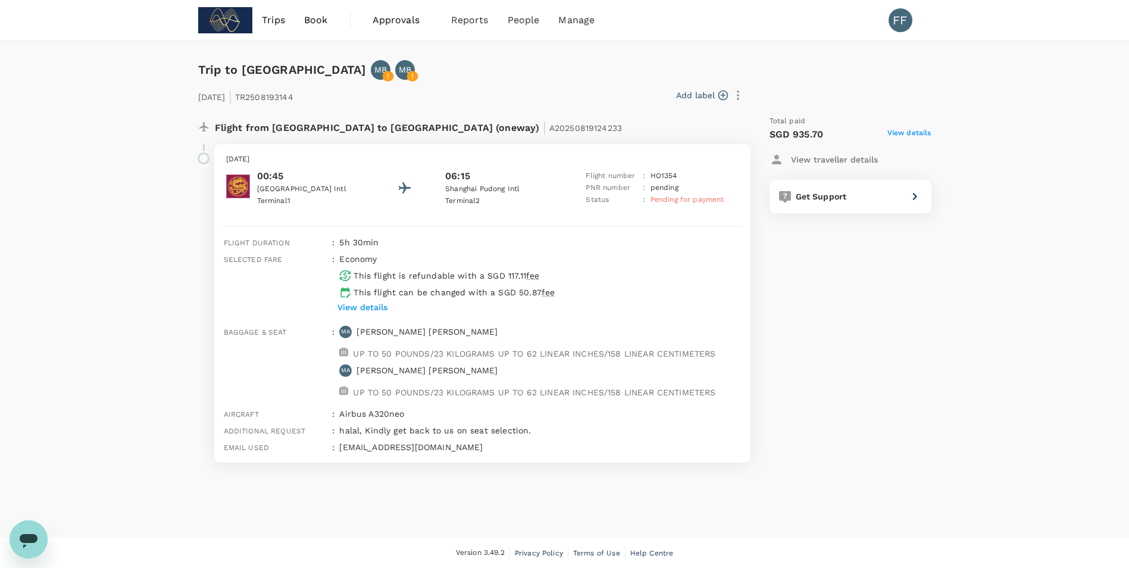
type textarea "x"
click at [99, 131] on div "Trip to [GEOGRAPHIC_DATA] MB MB [DATE] | TR2508193144 Add label Flight from [GE…" at bounding box center [564, 289] width 1129 height 496
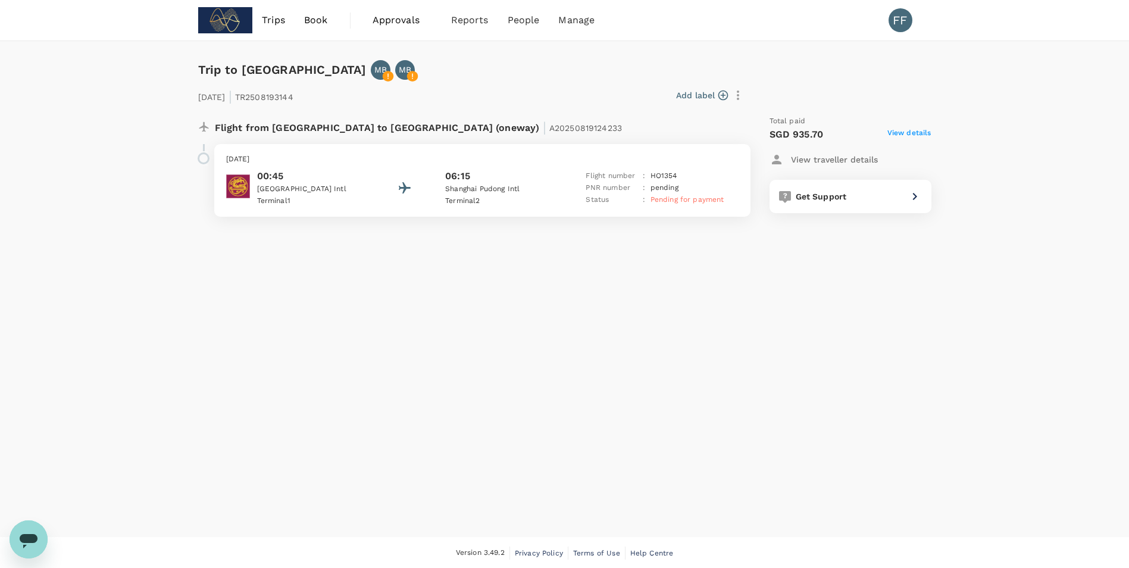
click at [617, 184] on p "PNR number" at bounding box center [612, 188] width 52 height 12
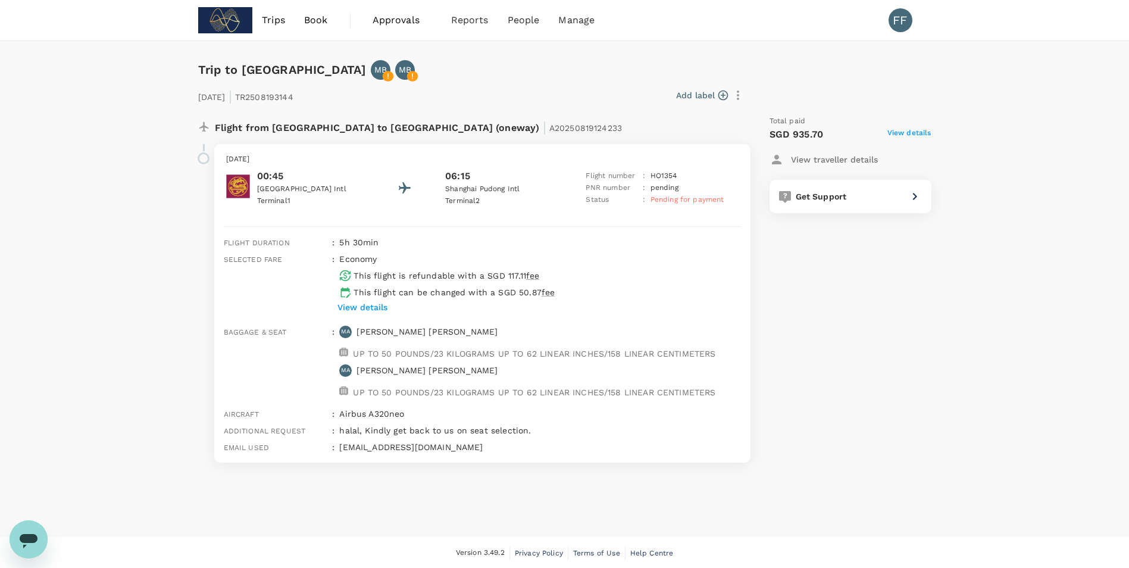
click at [372, 312] on p "View details" at bounding box center [362, 307] width 50 height 12
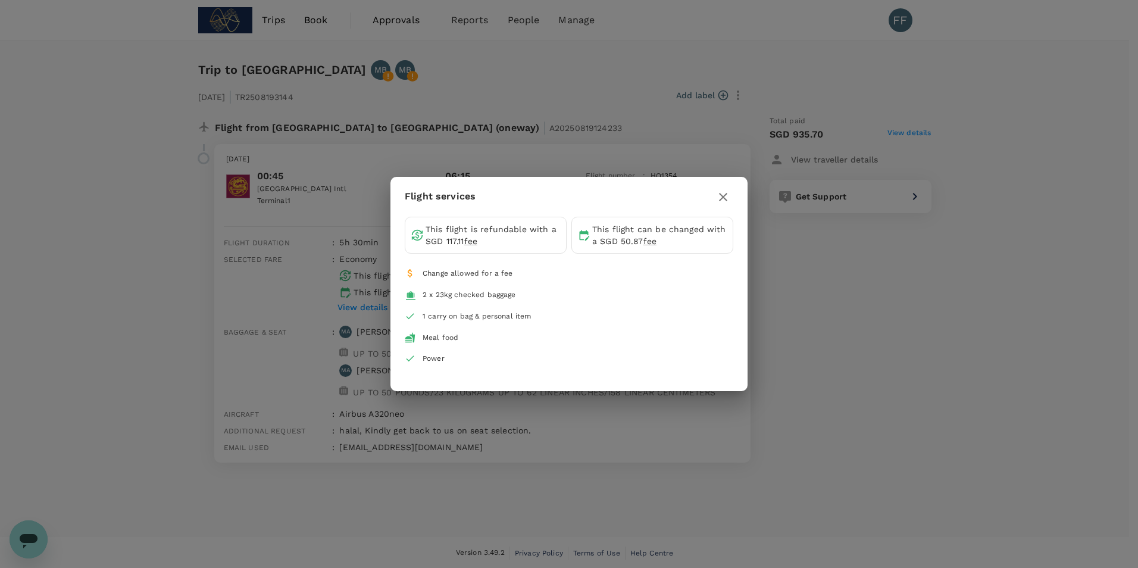
click at [643, 104] on div "Flight services This flight is refundable with a SGD 117.11 fee This flight can…" at bounding box center [569, 284] width 1138 height 568
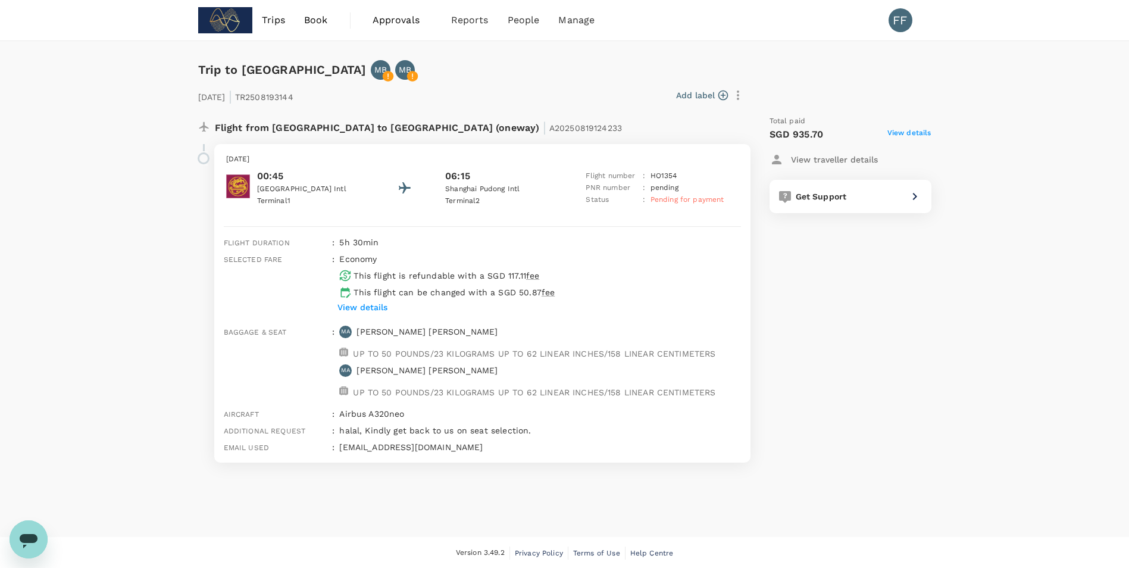
click at [902, 131] on span "View details" at bounding box center [909, 134] width 44 height 14
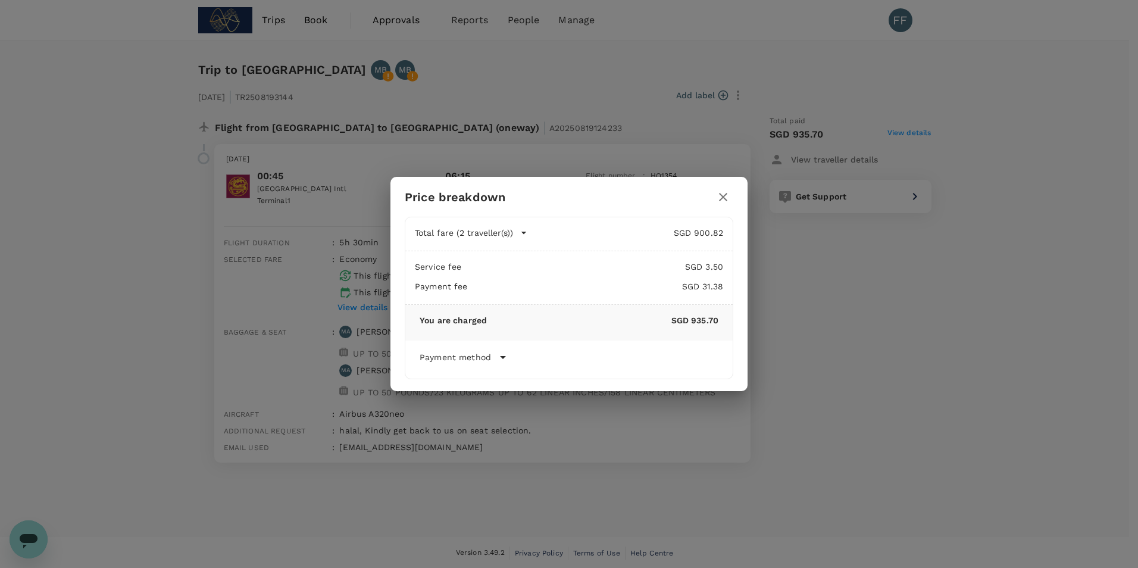
click at [511, 347] on div "Payment method Cardholder name [PERSON_NAME] Booking date [DATE] 12:08 Card num…" at bounding box center [568, 359] width 327 height 38
click at [508, 350] on icon at bounding box center [503, 357] width 14 height 14
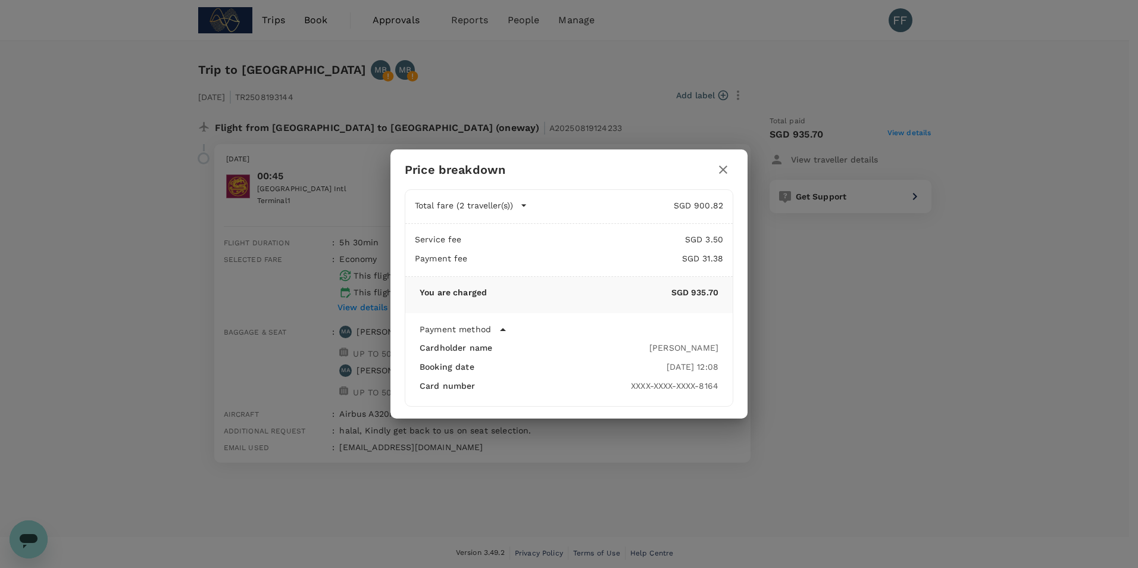
click at [649, 359] on div "Cardholder name [PERSON_NAME] Booking date [DATE] 12:08 Card number XXXX-XXXX-X…" at bounding box center [569, 369] width 299 height 55
click at [723, 167] on icon "button" at bounding box center [723, 169] width 14 height 14
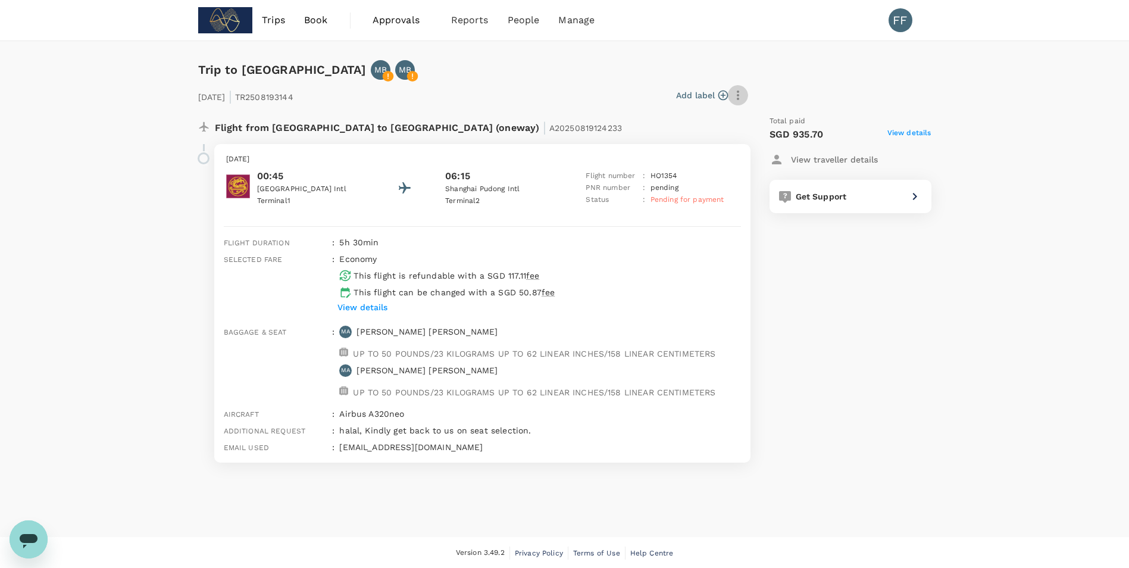
click at [737, 96] on icon "button" at bounding box center [738, 95] width 2 height 10
click at [683, 195] on div at bounding box center [569, 284] width 1138 height 568
click at [691, 201] on span "Pending for payment" at bounding box center [687, 199] width 74 height 8
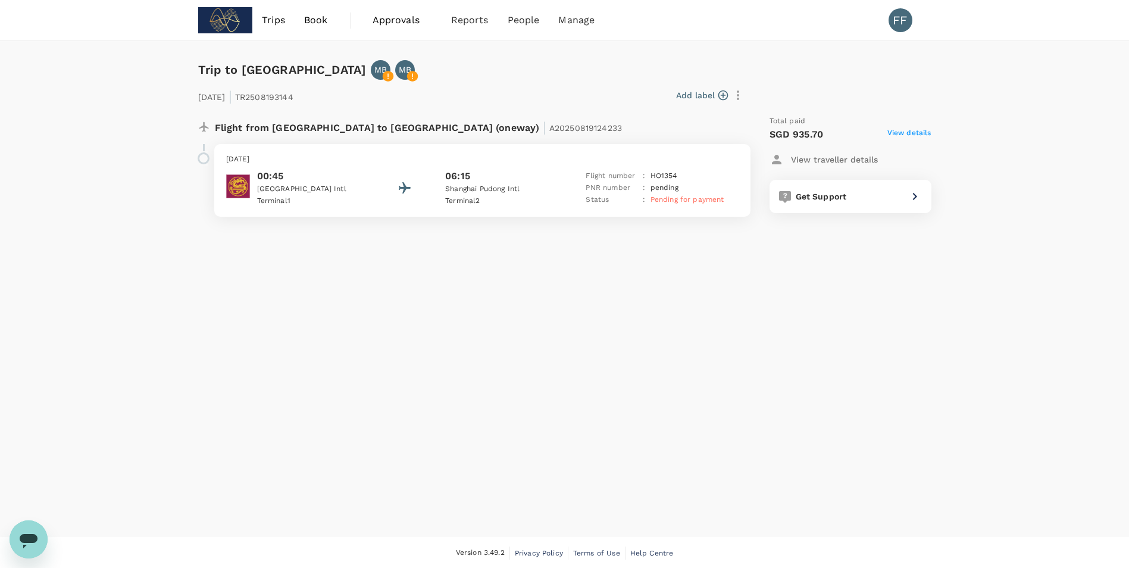
click at [691, 201] on span "Pending for payment" at bounding box center [687, 199] width 74 height 8
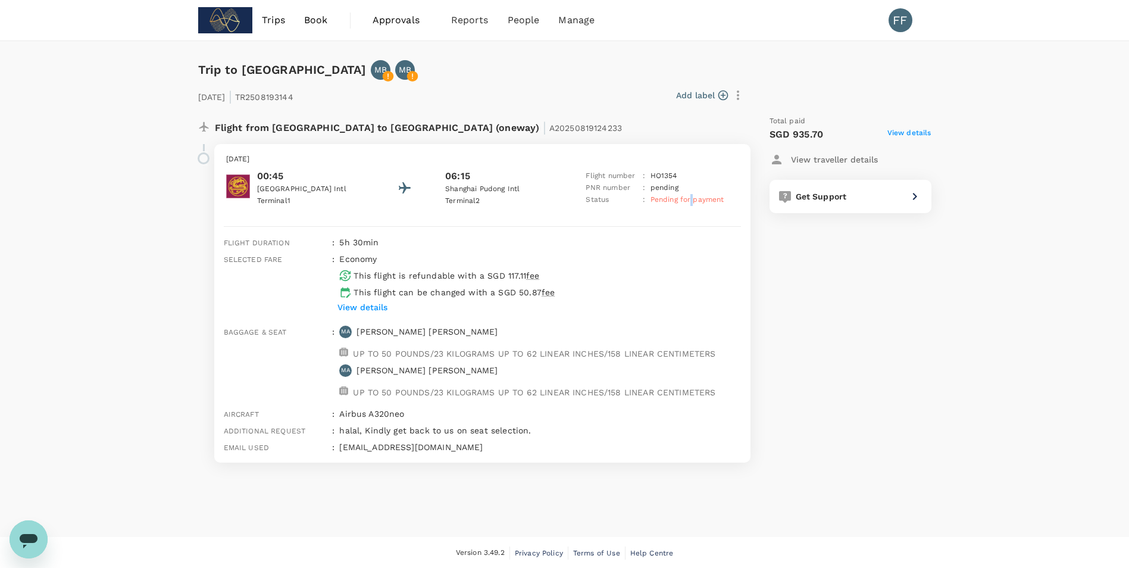
click at [691, 201] on span "Pending for payment" at bounding box center [687, 199] width 74 height 8
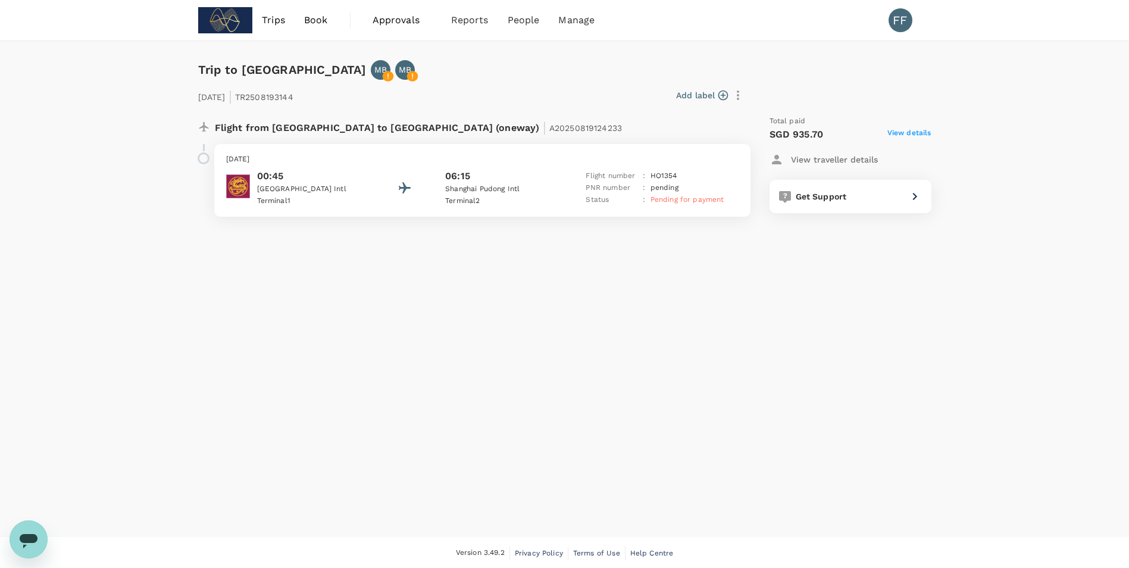
click at [395, 187] on div "00:45 [GEOGRAPHIC_DATA] 1 06:15 [GEOGRAPHIC_DATA] 2 Flight number : HO 1354 PNR…" at bounding box center [482, 188] width 512 height 38
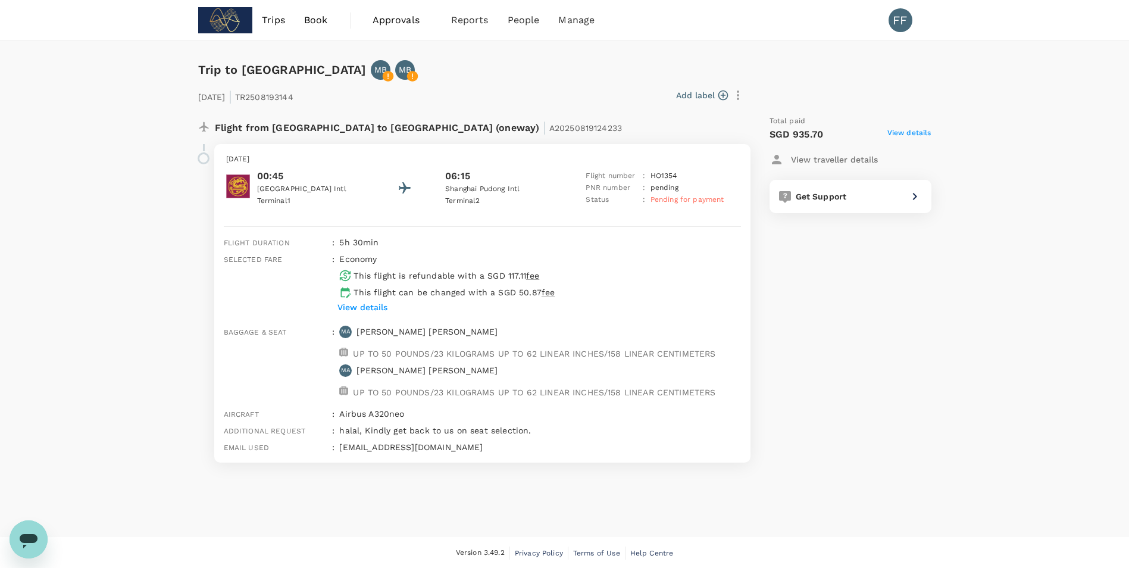
click at [395, 15] on span "Approvals" at bounding box center [403, 20] width 60 height 14
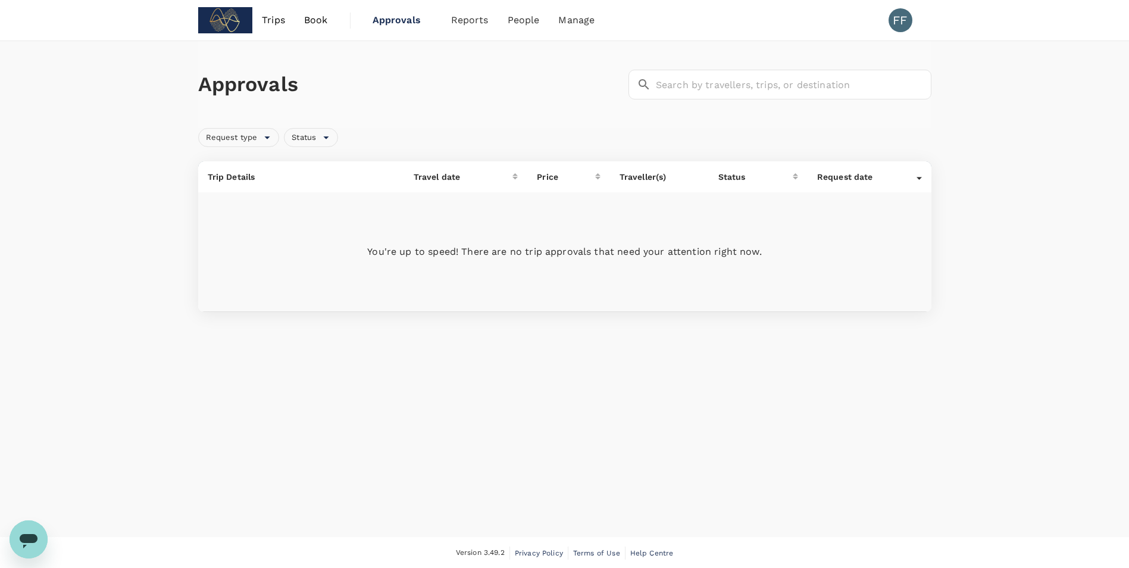
click at [326, 20] on span "Book" at bounding box center [316, 20] width 24 height 14
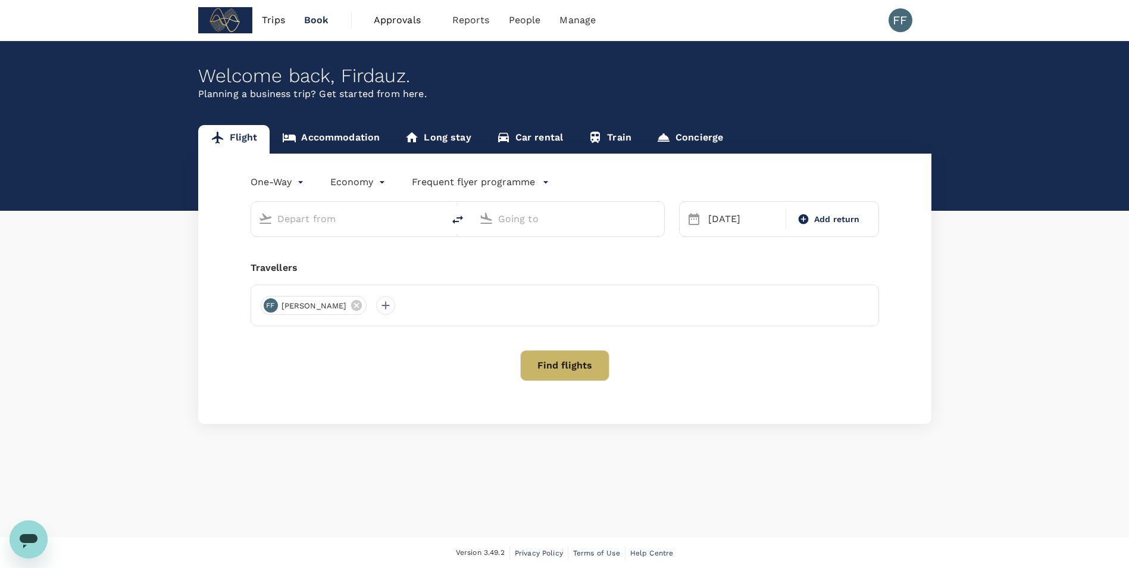
type input "[GEOGRAPHIC_DATA], [GEOGRAPHIC_DATA] (any)"
type input "Shanghai Pudong Intl (PVG)"
type input "[GEOGRAPHIC_DATA], [GEOGRAPHIC_DATA] (any)"
type input "Shanghai Pudong Intl (PVG)"
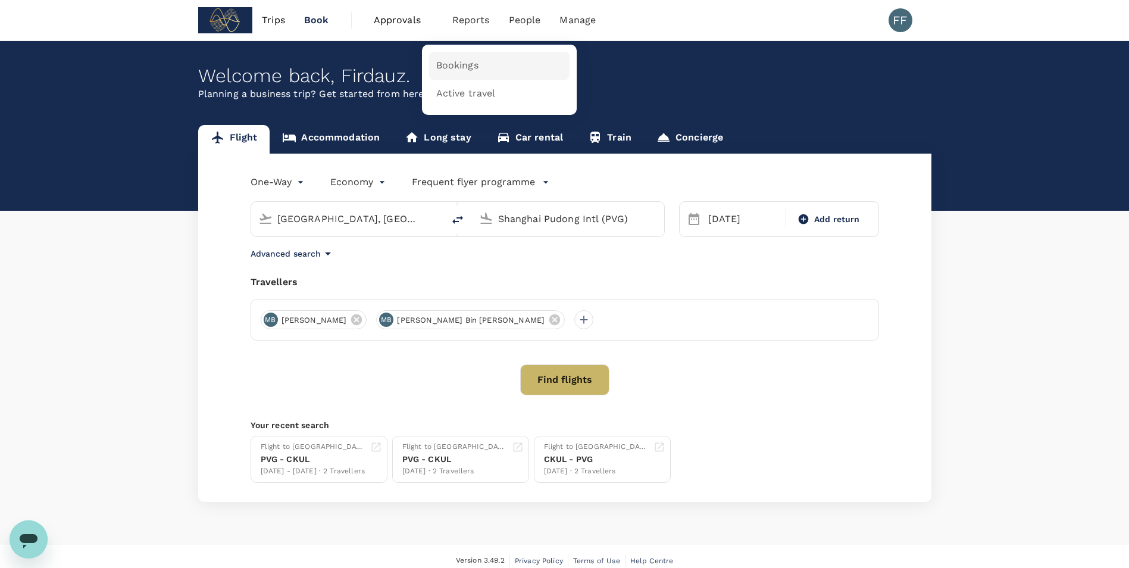
click at [455, 65] on span "Bookings" at bounding box center [457, 66] width 42 height 14
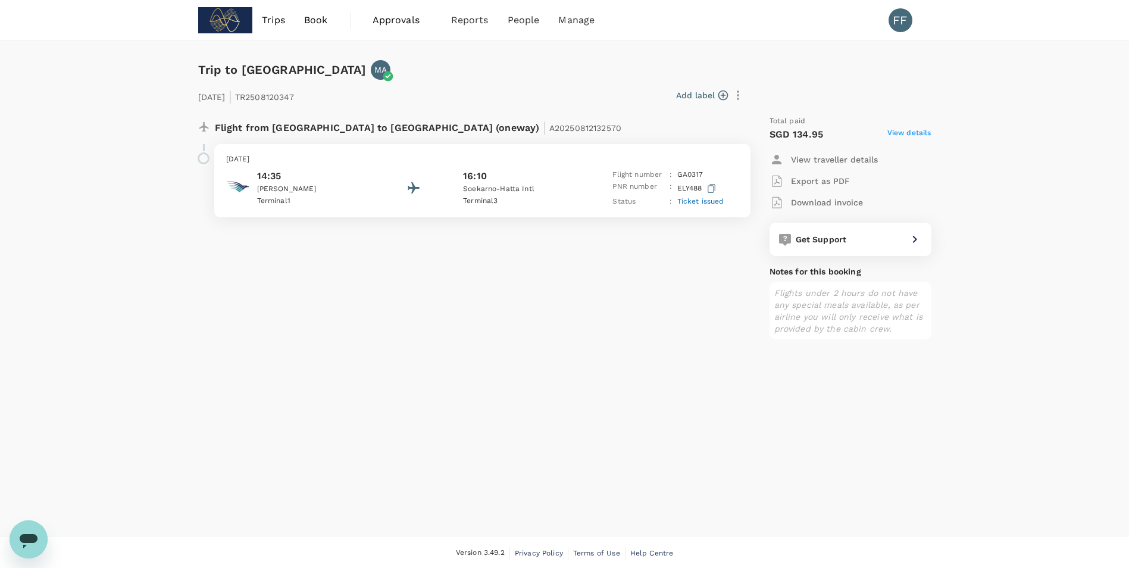
click at [552, 191] on p "Soekarno-Hatta Intl" at bounding box center [516, 189] width 107 height 12
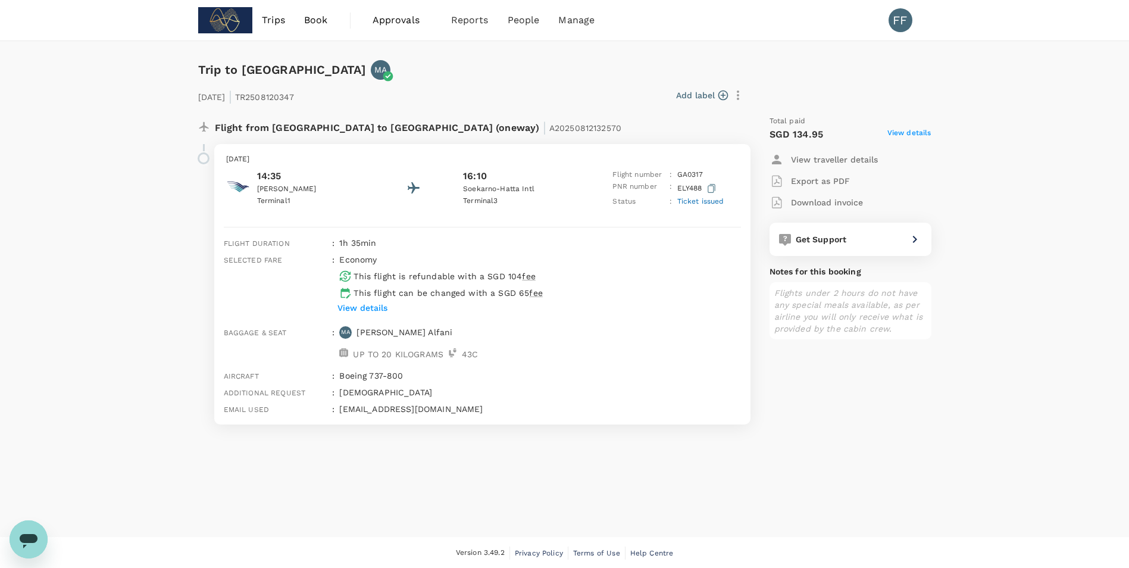
click at [699, 204] on span "Ticket issued" at bounding box center [700, 201] width 47 height 8
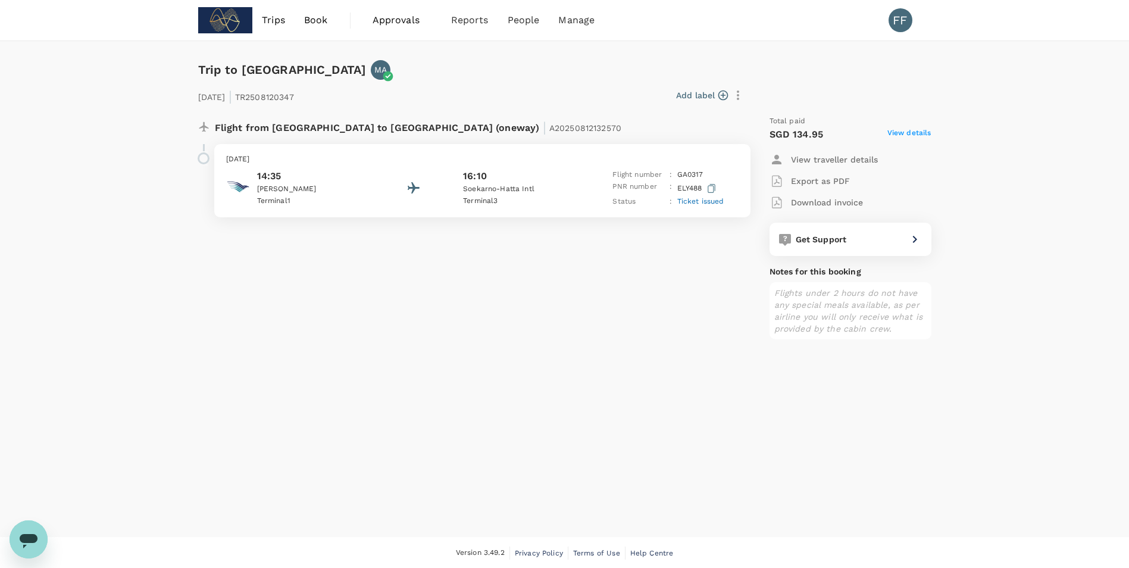
click at [699, 204] on span "Ticket issued" at bounding box center [700, 201] width 47 height 8
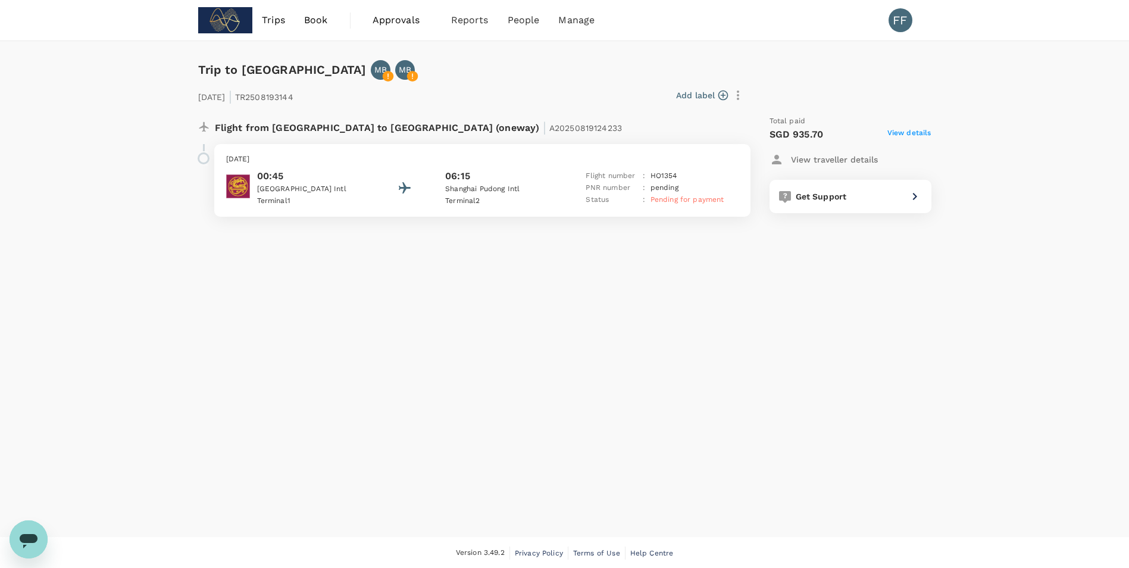
click at [921, 133] on span "View details" at bounding box center [909, 134] width 44 height 14
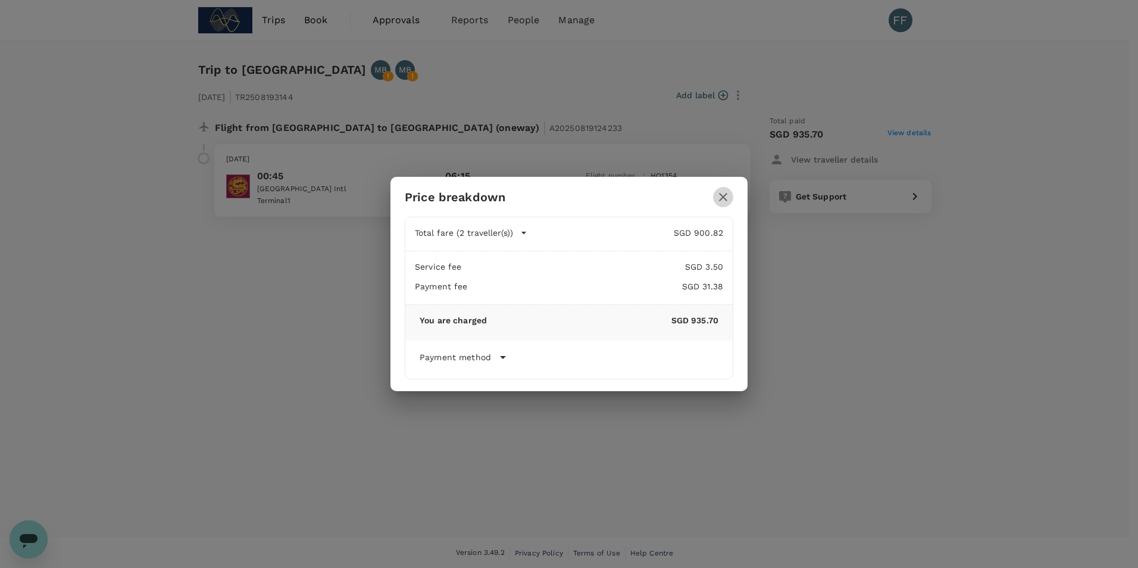
click at [731, 201] on button "button" at bounding box center [723, 197] width 20 height 20
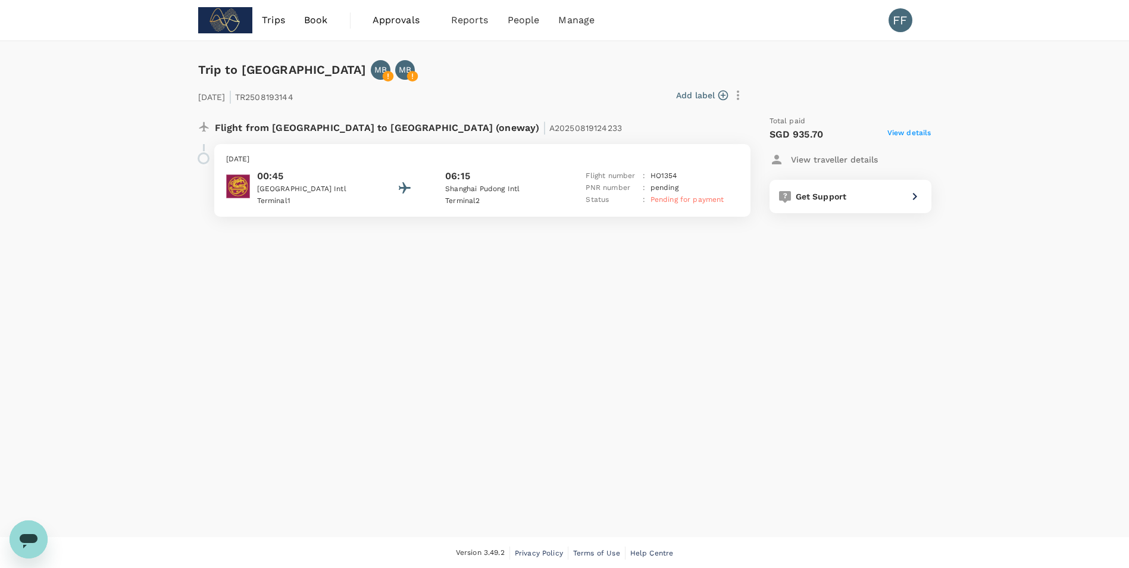
click at [740, 102] on button "button" at bounding box center [738, 95] width 20 height 20
click at [777, 85] on div at bounding box center [569, 284] width 1138 height 568
click at [552, 68] on div "[DATE] | TR2508193144 Add label Flight from [GEOGRAPHIC_DATA] to [GEOGRAPHIC_DA…" at bounding box center [555, 148] width 752 height 175
click at [218, 424] on div "Trip to [GEOGRAPHIC_DATA] MB MB [DATE] | TR2508193144 Add label Flight from [GE…" at bounding box center [564, 289] width 1129 height 496
click at [342, 245] on div "Trip to [GEOGRAPHIC_DATA] MB MB [DATE] | TR2508193144 Add label Flight from [GE…" at bounding box center [564, 289] width 1129 height 496
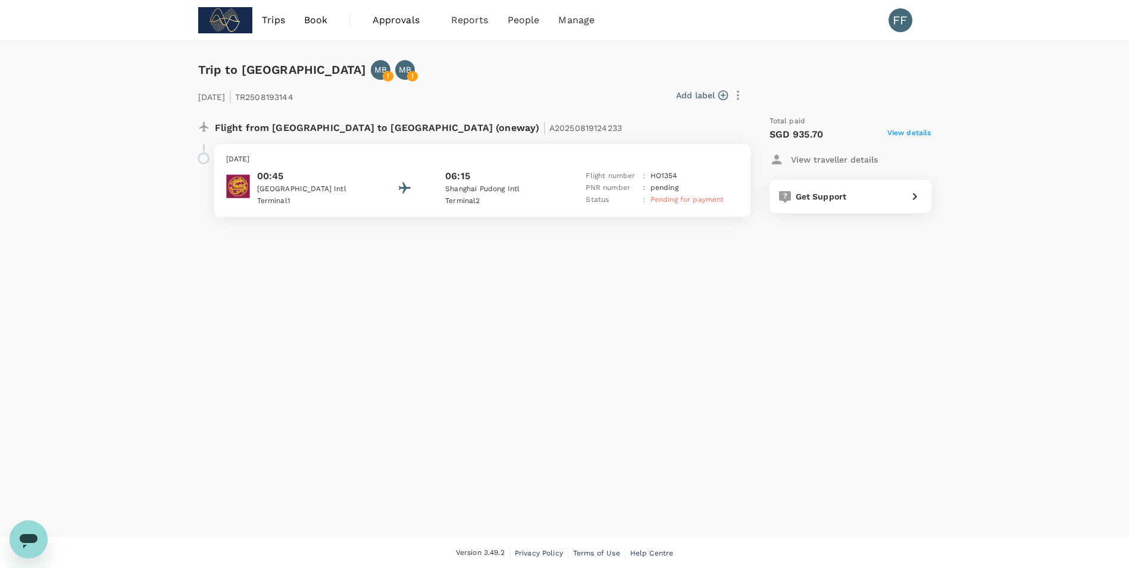
click at [559, 190] on div "00:45 [GEOGRAPHIC_DATA] 1 06:15 [GEOGRAPHIC_DATA] 2 Flight number : HO 1354 PNR…" at bounding box center [482, 188] width 512 height 38
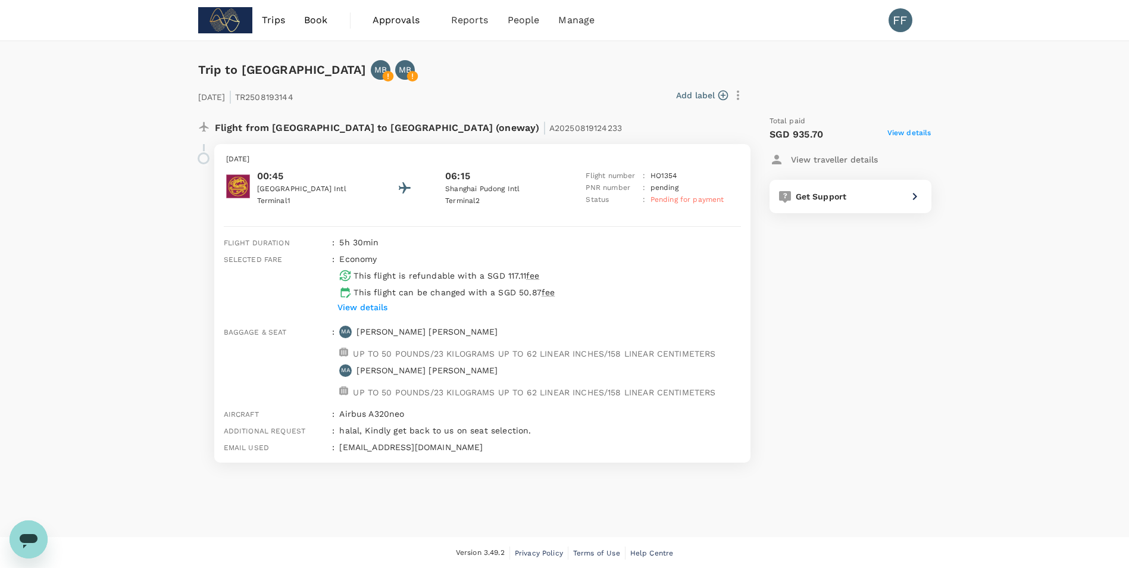
click at [356, 304] on p "View details" at bounding box center [362, 307] width 50 height 12
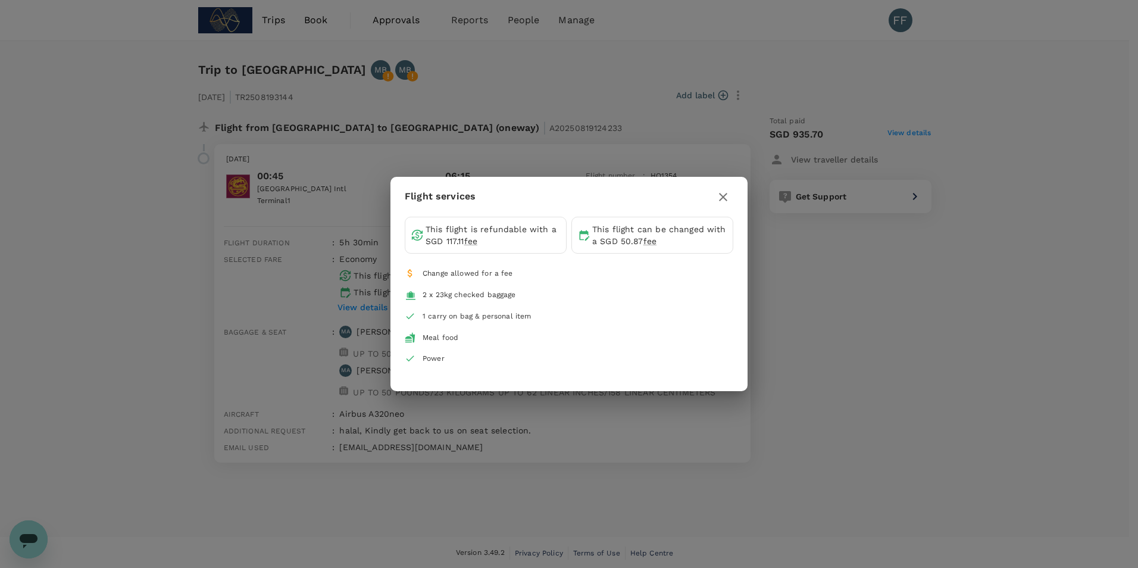
click at [722, 196] on icon "button" at bounding box center [723, 197] width 8 height 8
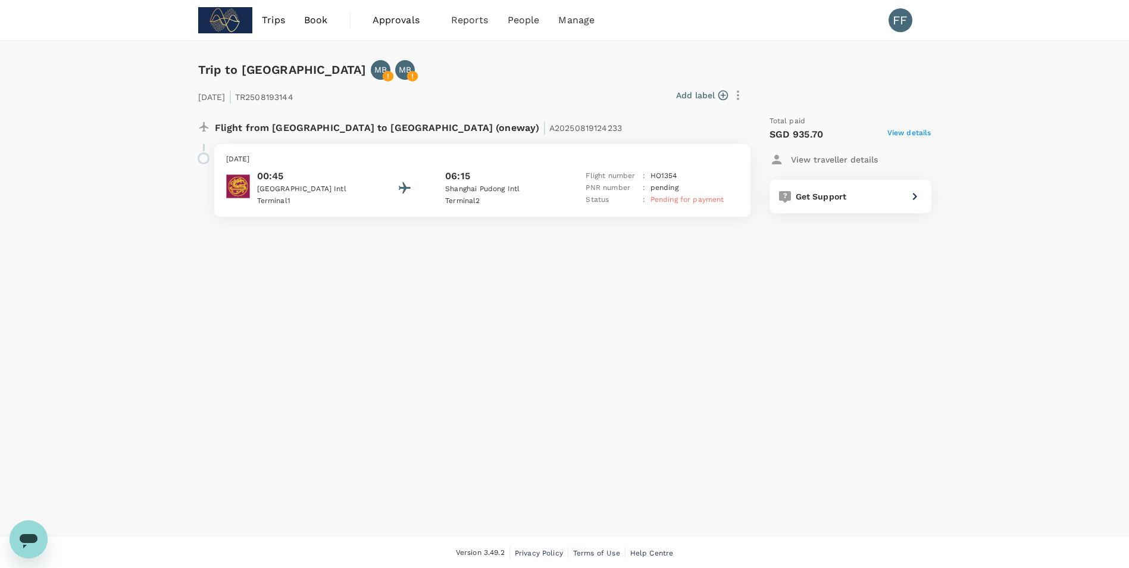
click at [503, 170] on div "06:15" at bounding box center [498, 176] width 107 height 14
click at [650, 193] on p "pending" at bounding box center [664, 188] width 28 height 12
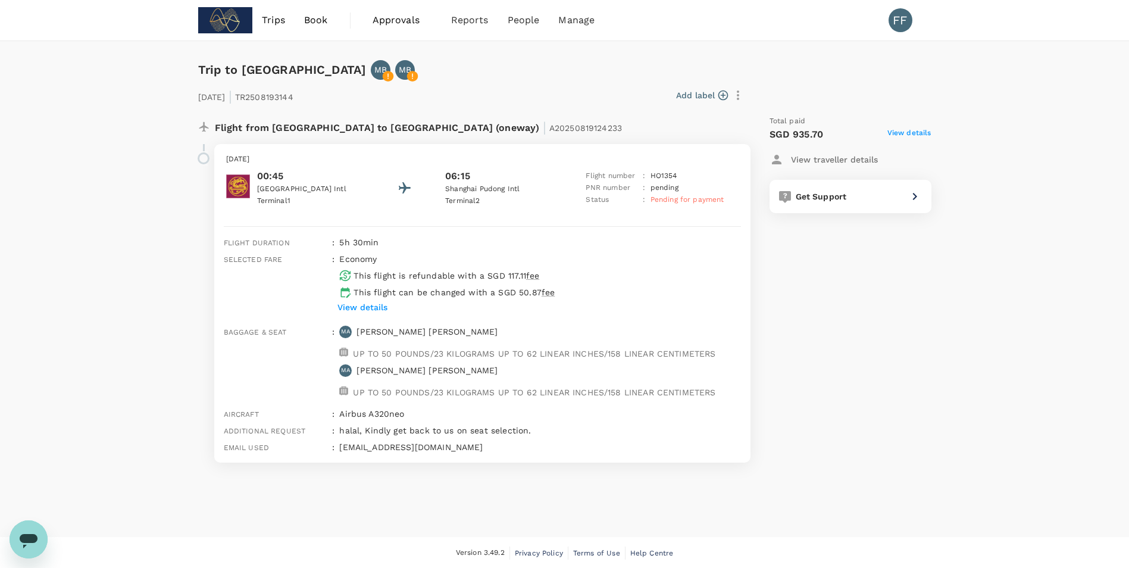
click at [911, 133] on span "View details" at bounding box center [909, 134] width 44 height 14
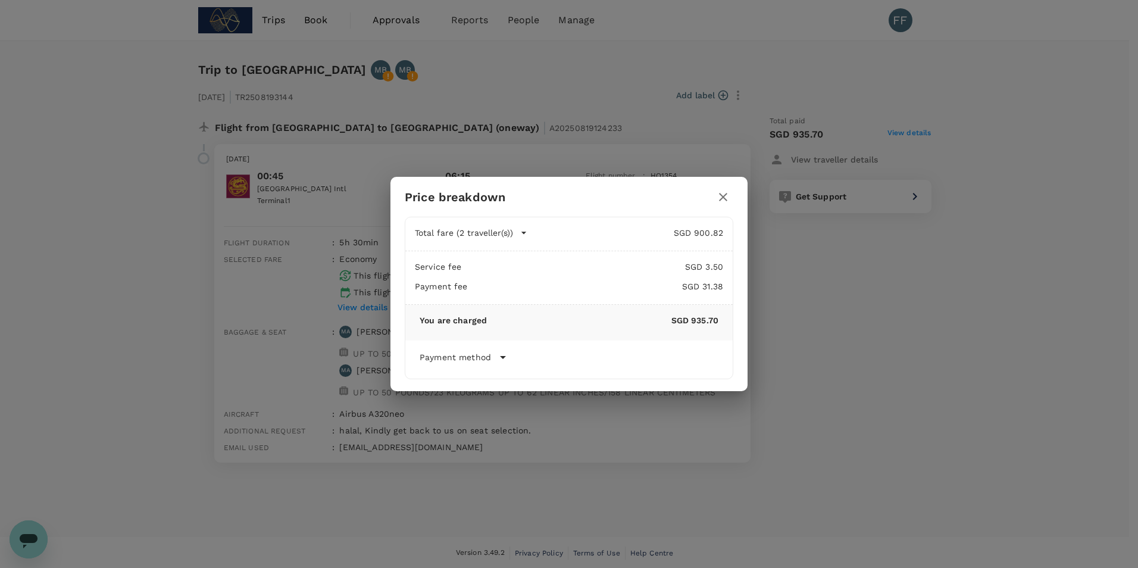
click at [519, 233] on icon "button" at bounding box center [524, 233] width 12 height 12
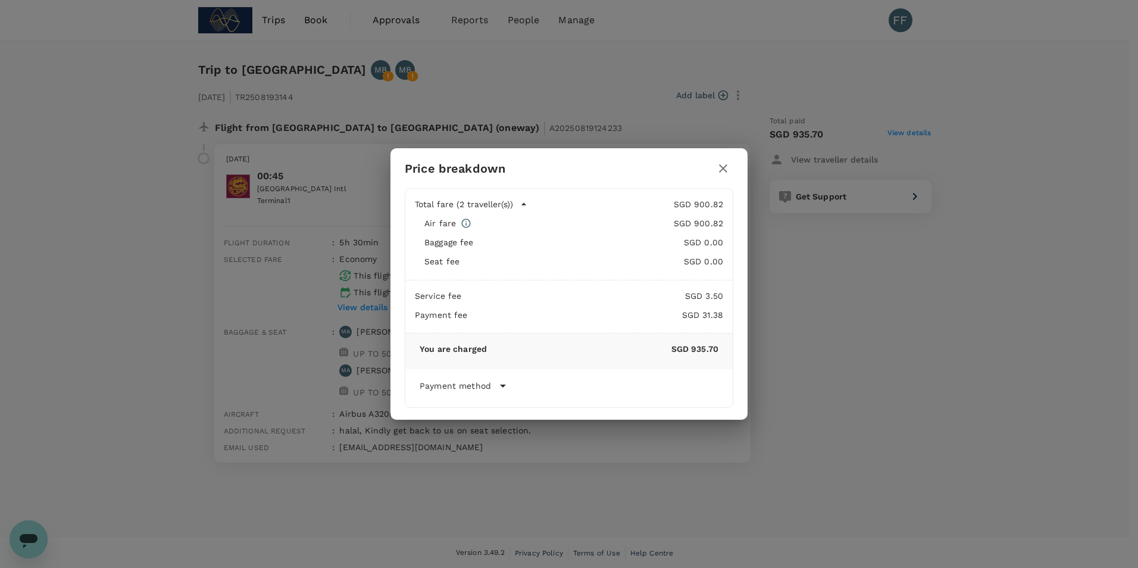
click at [507, 386] on icon at bounding box center [503, 386] width 14 height 14
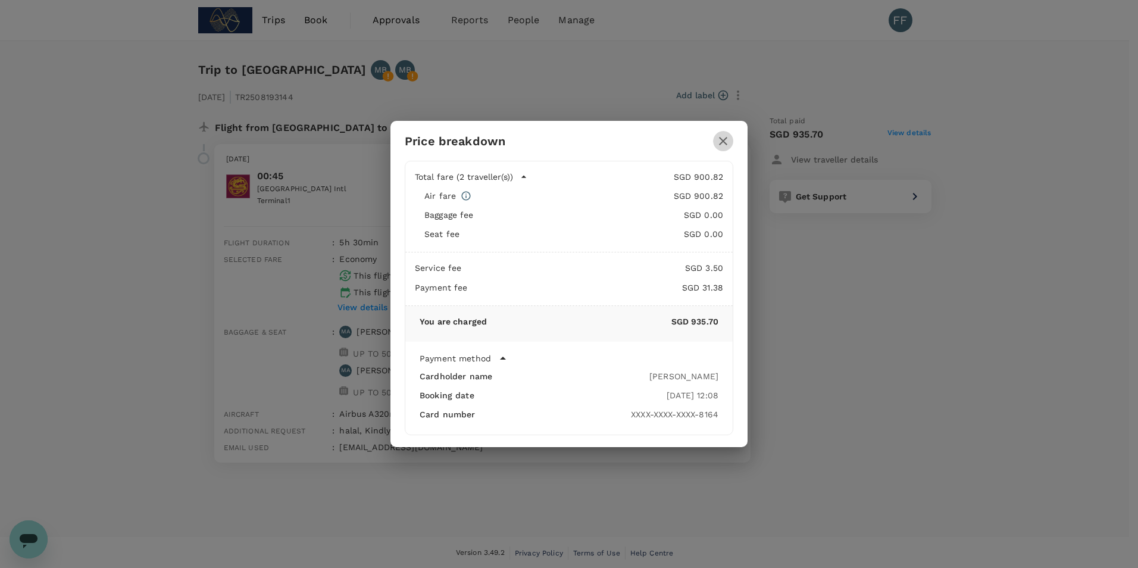
click at [725, 143] on icon "button" at bounding box center [723, 141] width 8 height 8
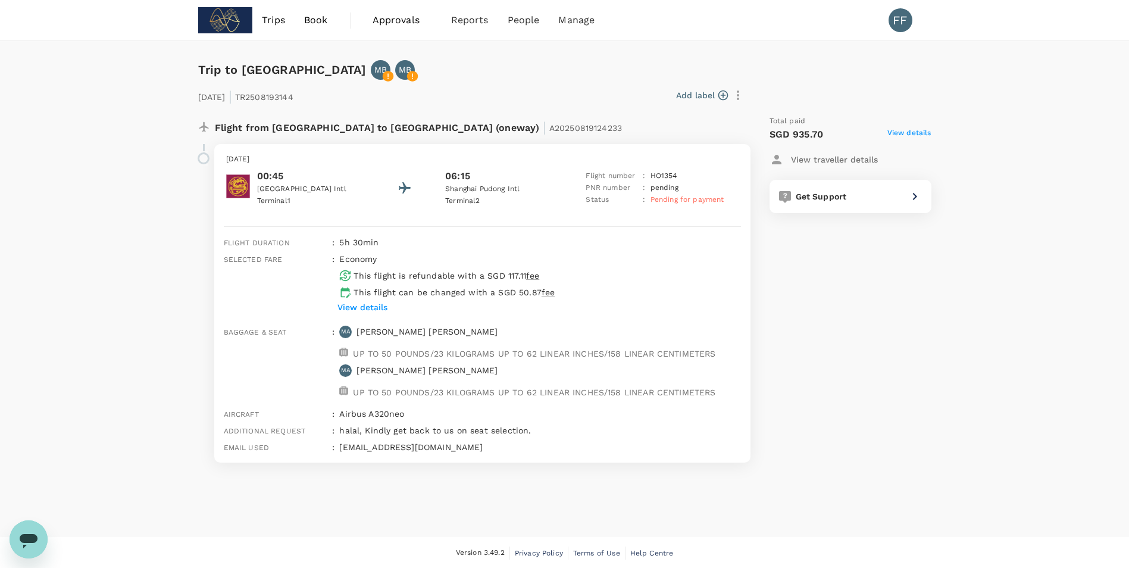
click at [397, 23] on span "Approvals" at bounding box center [403, 20] width 60 height 14
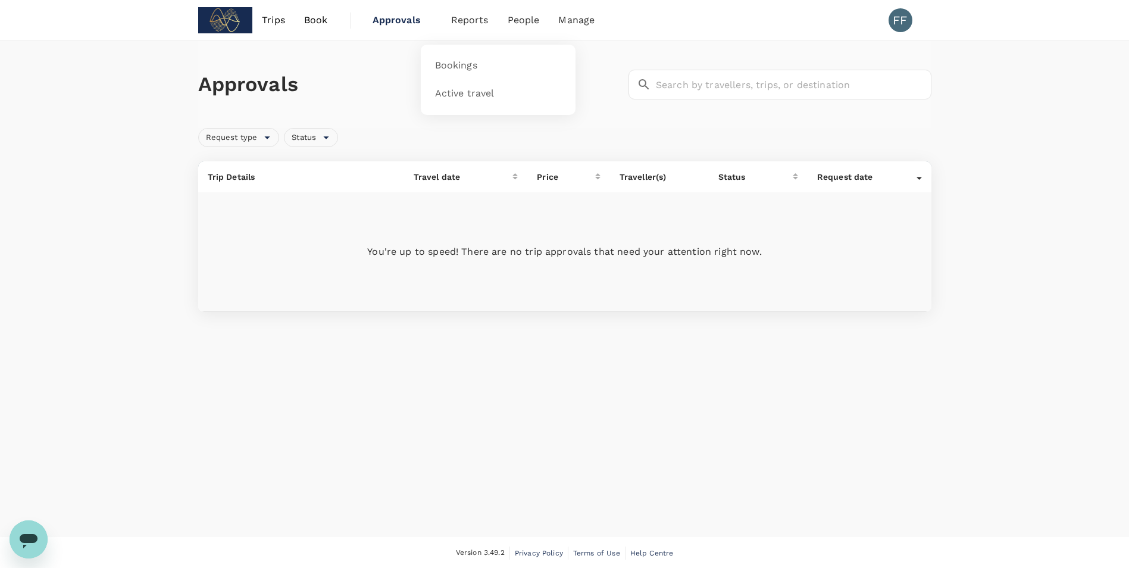
click at [480, 22] on span "Reports" at bounding box center [469, 20] width 37 height 14
click at [479, 18] on span "Reports" at bounding box center [469, 20] width 37 height 14
click at [466, 17] on span "Reports" at bounding box center [469, 20] width 37 height 14
click at [464, 70] on span "Bookings" at bounding box center [456, 66] width 42 height 14
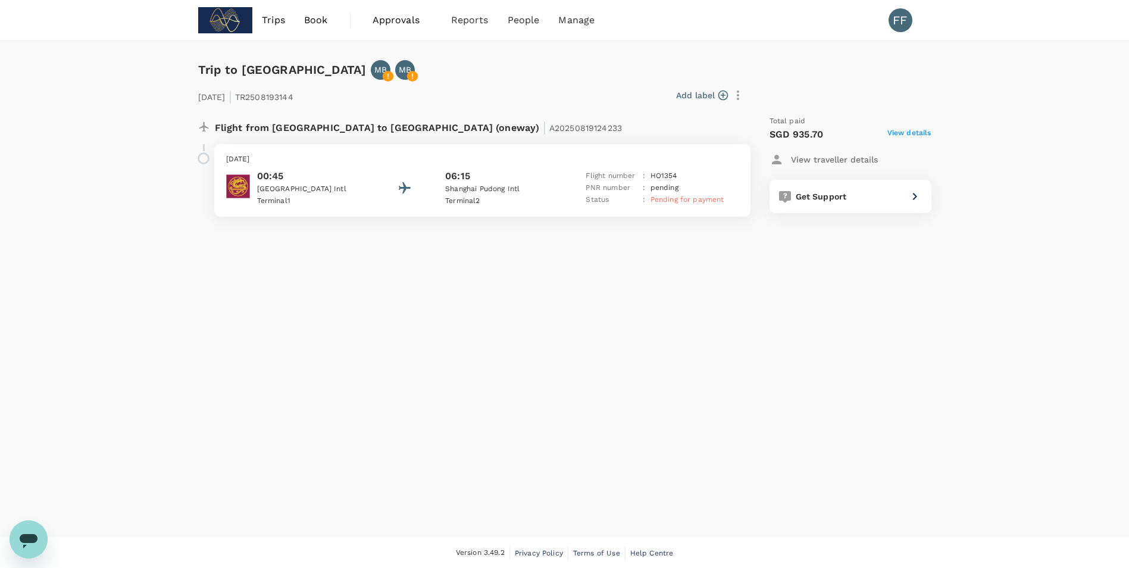
click at [464, 193] on p "Shanghai Pudong Intl" at bounding box center [498, 189] width 107 height 12
click at [487, 196] on p "Terminal 2" at bounding box center [498, 201] width 107 height 12
click at [722, 207] on div "Ticket issued" at bounding box center [700, 202] width 47 height 12
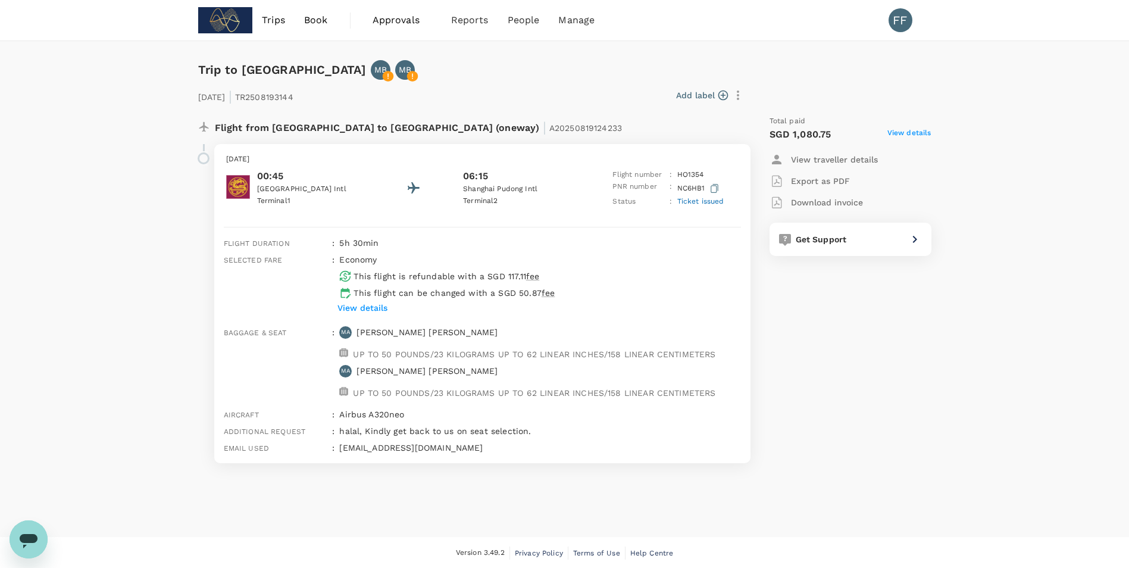
click at [697, 201] on span "Ticket issued" at bounding box center [700, 201] width 47 height 8
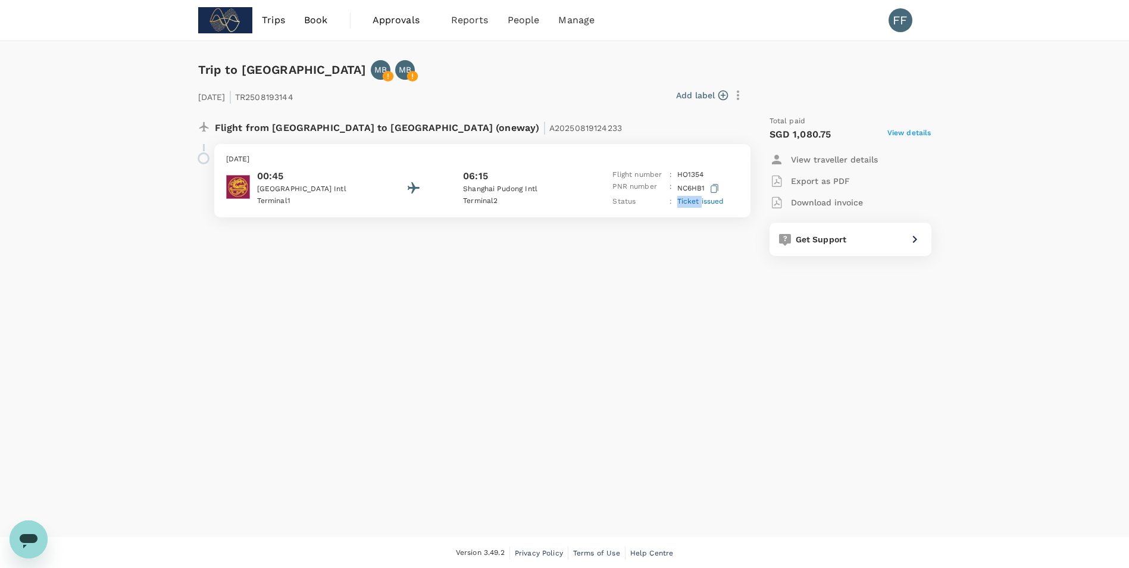
click at [697, 201] on span "Ticket issued" at bounding box center [700, 201] width 47 height 8
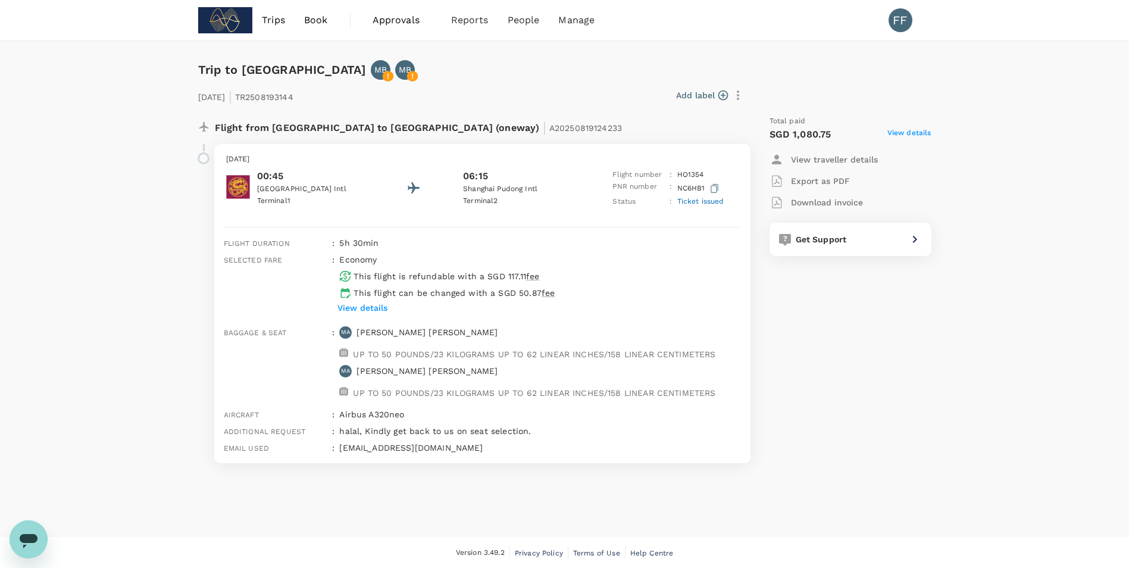
drag, startPoint x: 697, startPoint y: 201, endPoint x: 893, endPoint y: 334, distance: 236.5
click at [893, 334] on div "Total paid SGD 1,080.75 View details View traveller details Export as PDF Downl…" at bounding box center [839, 289] width 186 height 367
click at [818, 182] on p "Export as PDF" at bounding box center [820, 181] width 59 height 12
drag, startPoint x: 829, startPoint y: 199, endPoint x: 837, endPoint y: 189, distance: 13.1
click at [829, 199] on p "Download invoice" at bounding box center [827, 202] width 72 height 12
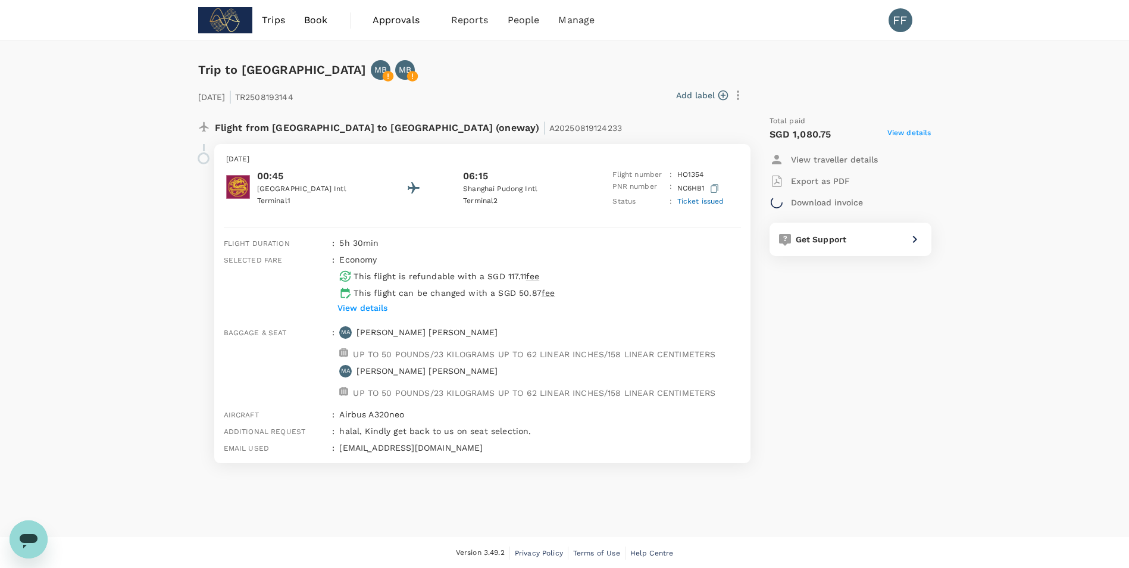
click at [830, 180] on p "Export as PDF" at bounding box center [820, 181] width 59 height 12
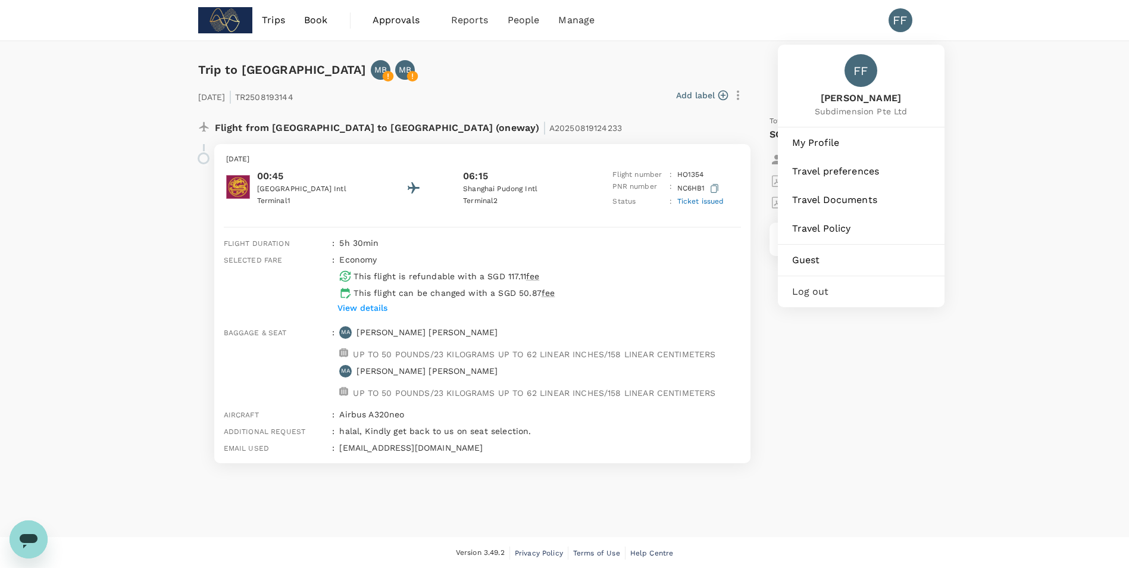
click at [900, 18] on div "FF" at bounding box center [901, 20] width 24 height 24
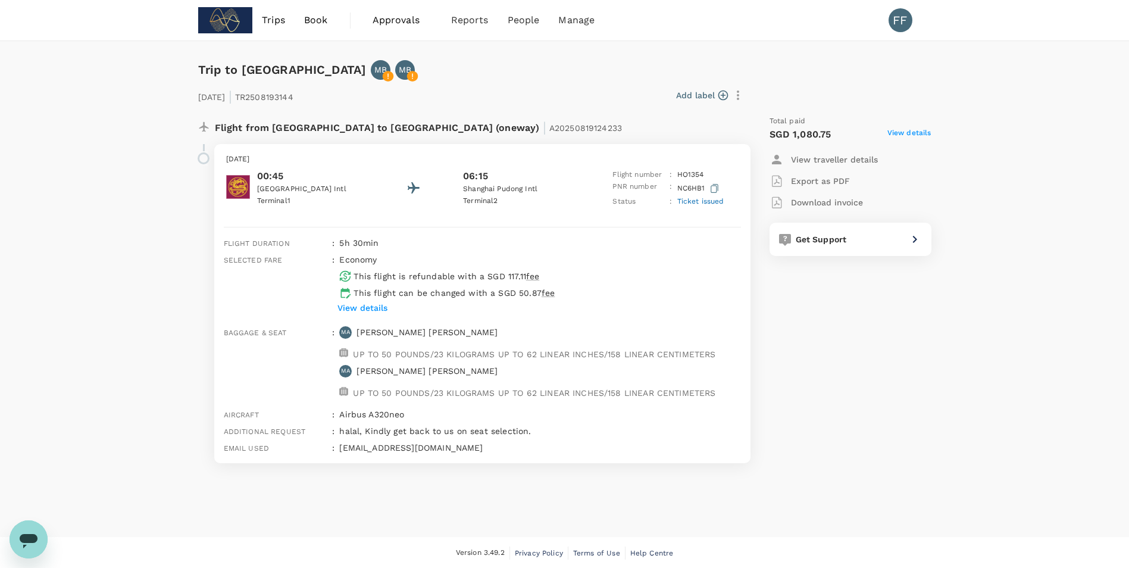
click at [687, 208] on div "[DATE] 00:45 [GEOGRAPHIC_DATA] 1 06:15 [GEOGRAPHIC_DATA] 2 Flight number : HO 1…" at bounding box center [482, 180] width 536 height 73
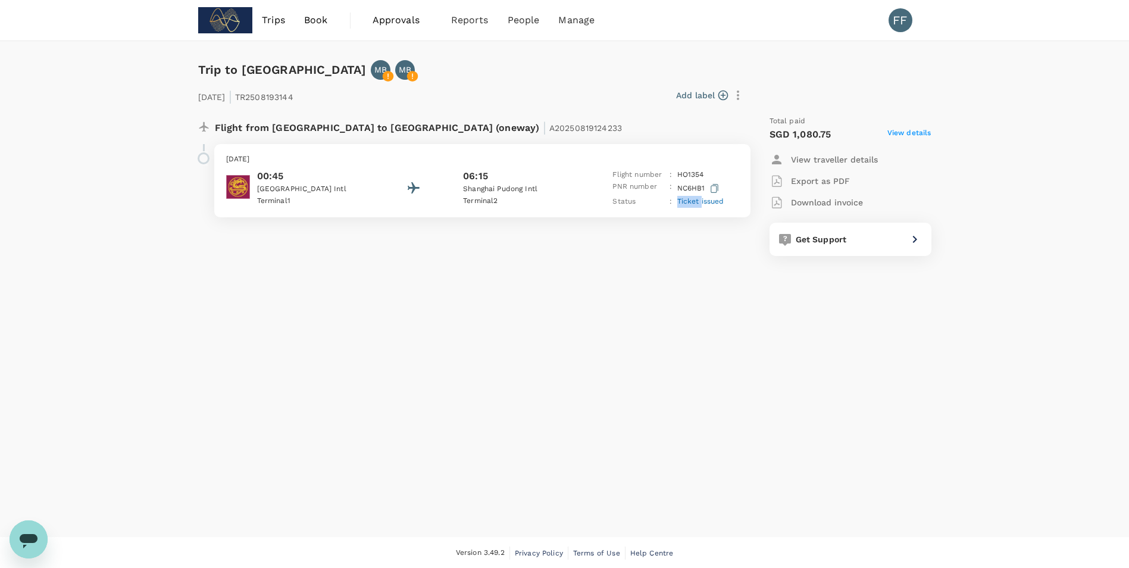
click at [687, 208] on div "[DATE] 00:45 [GEOGRAPHIC_DATA] 1 06:15 [GEOGRAPHIC_DATA] 2 Flight number : HO 1…" at bounding box center [482, 180] width 536 height 73
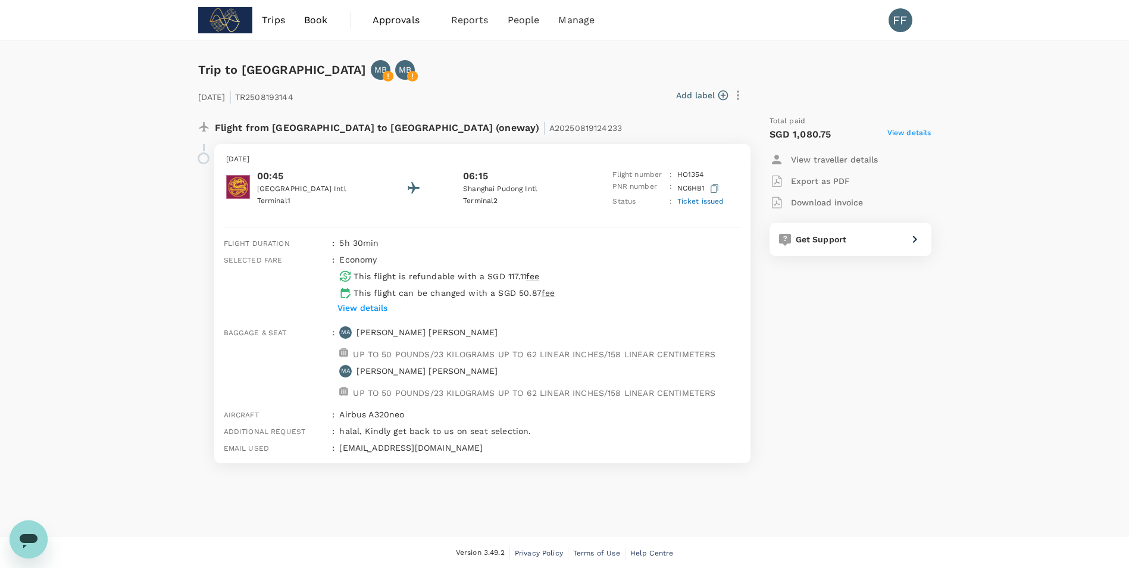
drag, startPoint x: 687, startPoint y: 208, endPoint x: 693, endPoint y: 224, distance: 17.7
click at [693, 224] on div "[DATE] 00:45 [GEOGRAPHIC_DATA] 1 06:15 [GEOGRAPHIC_DATA] [GEOGRAPHIC_DATA] 2 Fl…" at bounding box center [482, 303] width 536 height 319
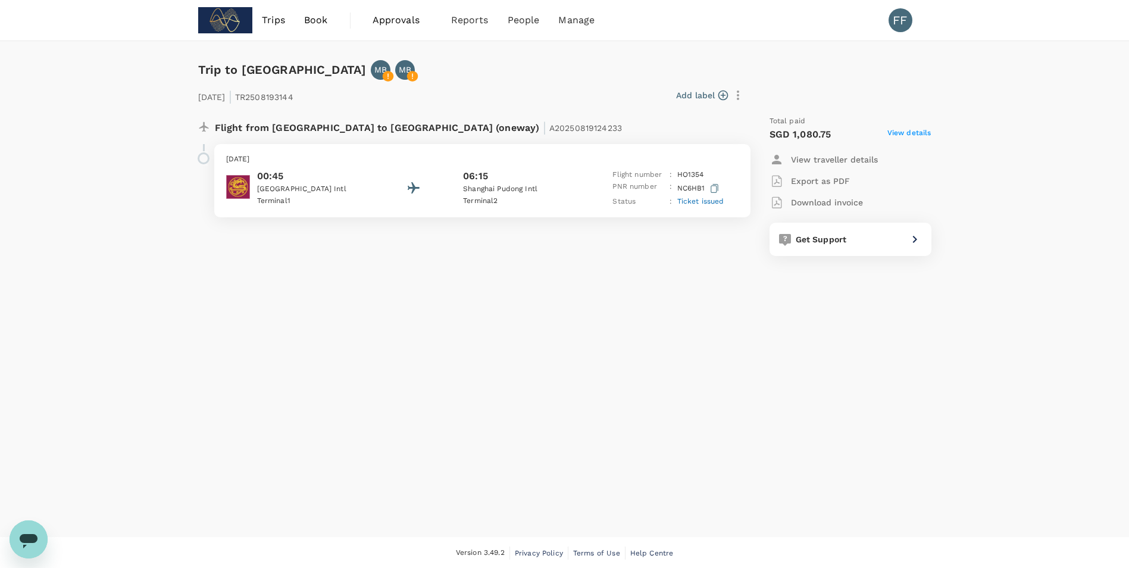
click at [719, 171] on div "Flight number : HO 1354" at bounding box center [667, 175] width 111 height 12
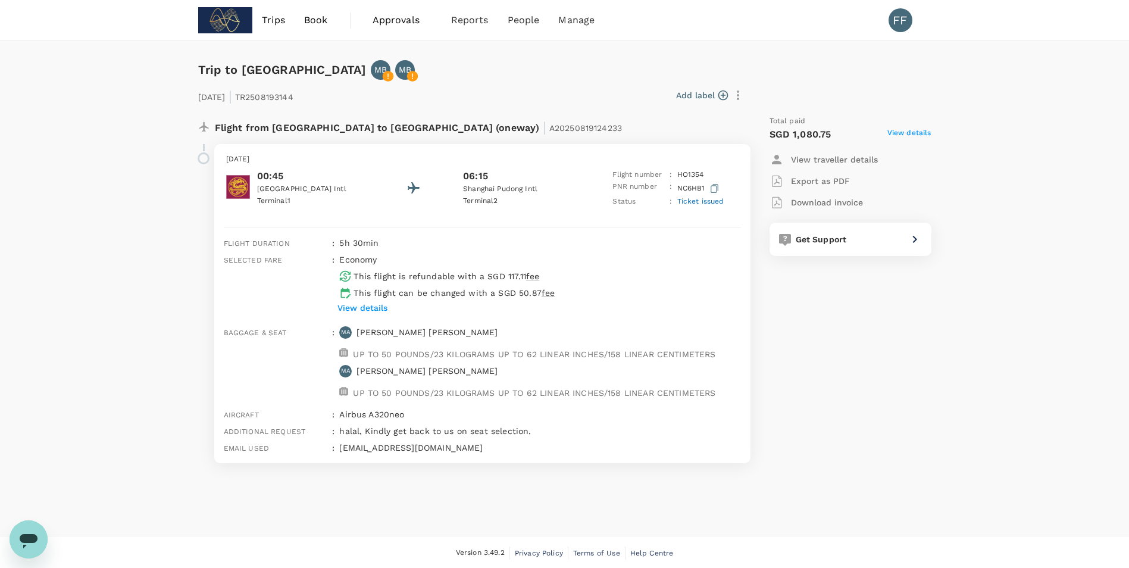
click at [900, 135] on span "View details" at bounding box center [909, 134] width 44 height 14
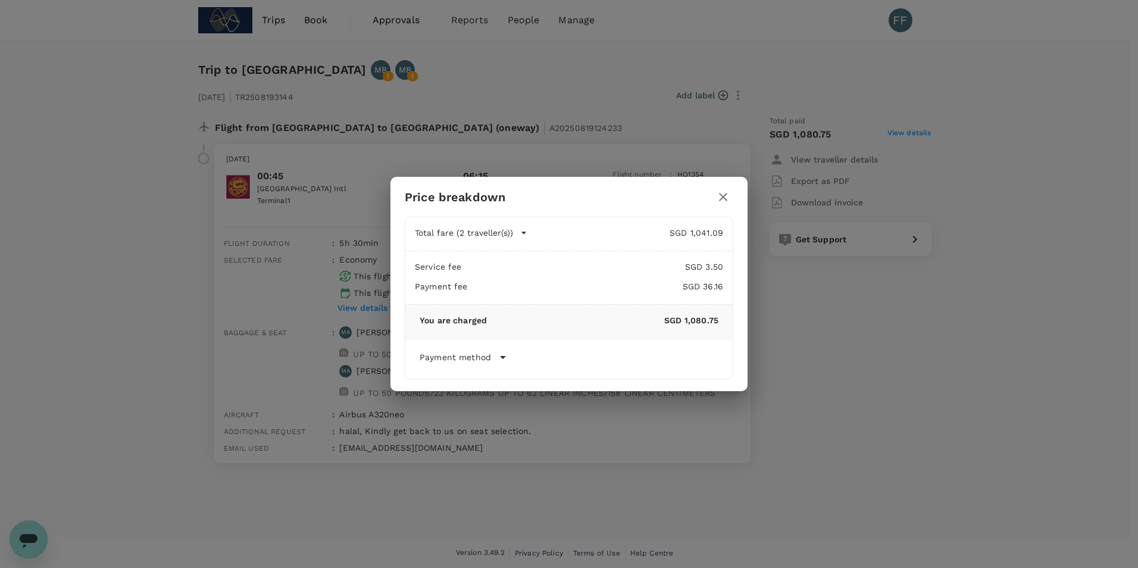
click at [724, 193] on icon "button" at bounding box center [723, 197] width 14 height 14
